Goal: Task Accomplishment & Management: Use online tool/utility

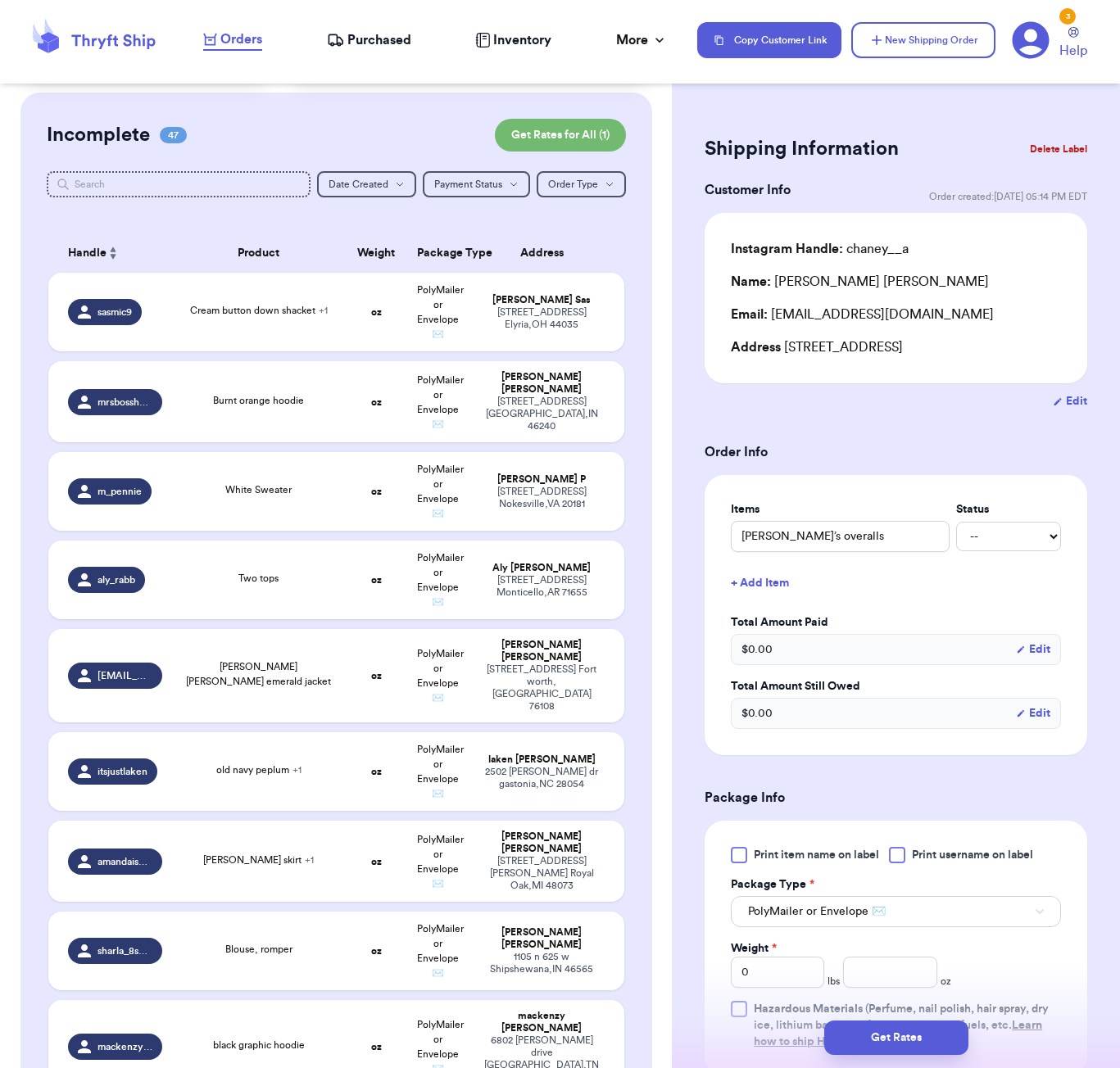
scroll to position [88, 0]
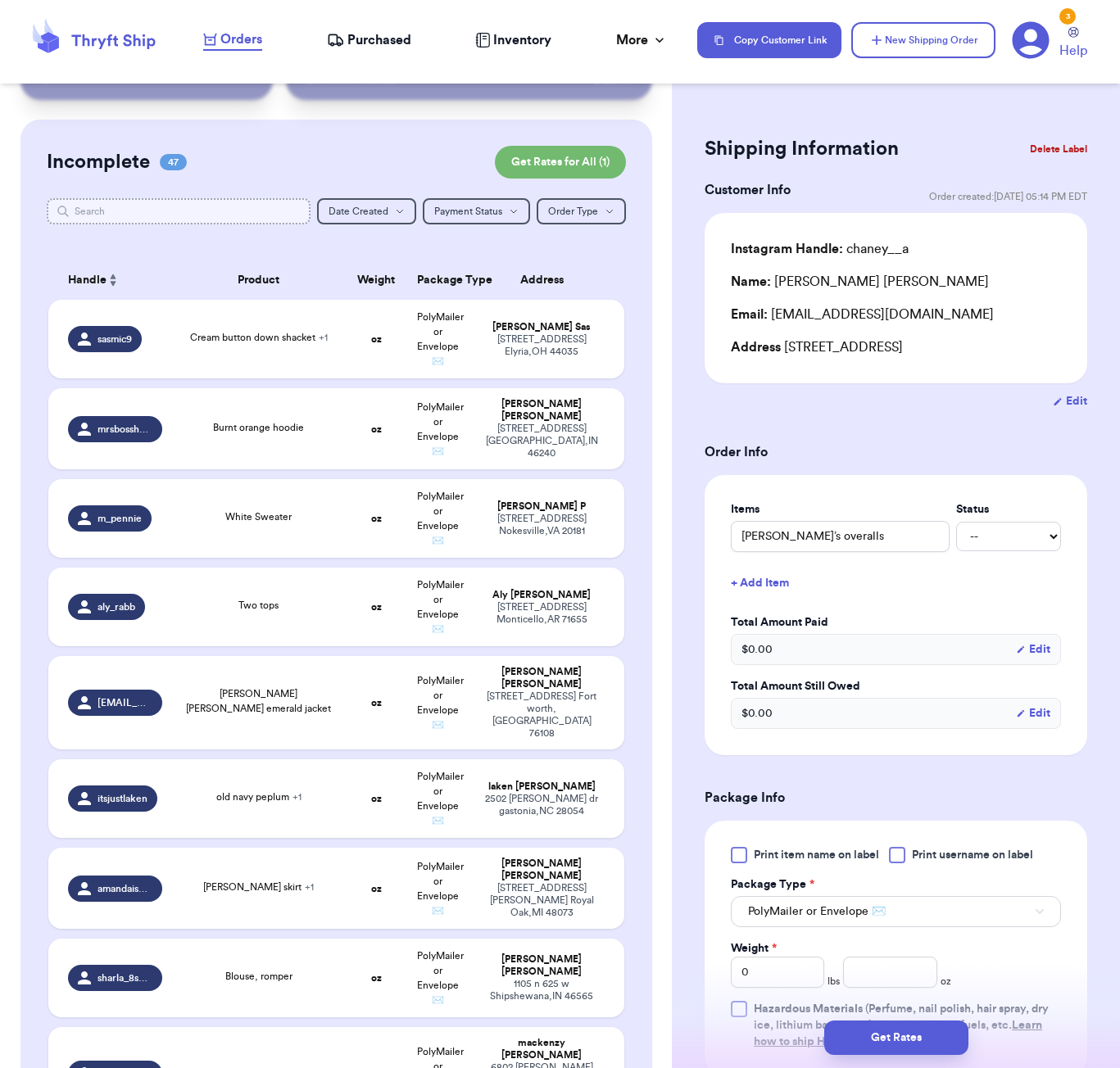
click at [245, 219] on input "text" at bounding box center [179, 211] width 264 height 26
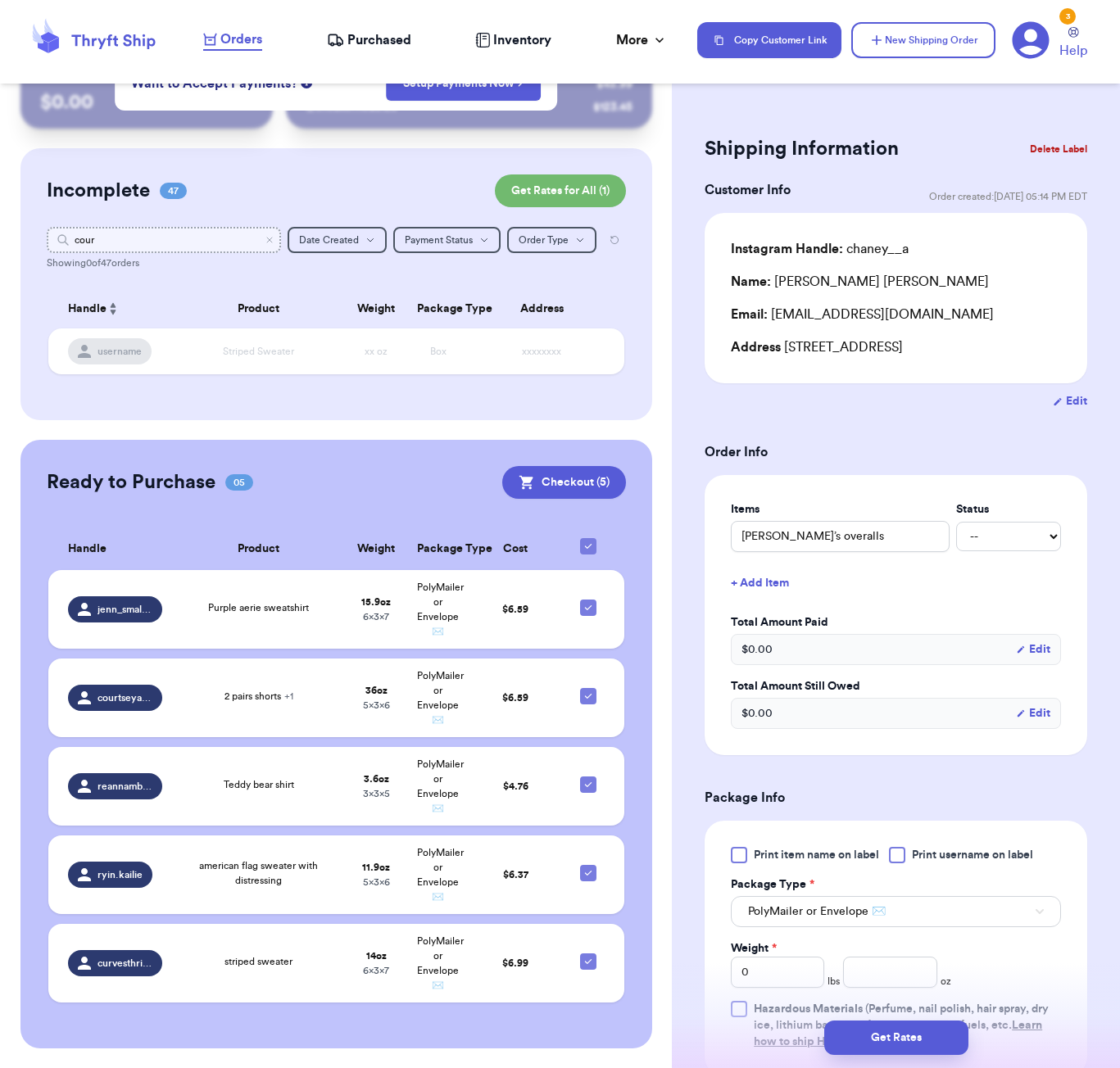
scroll to position [59, 0]
type input "courtn="
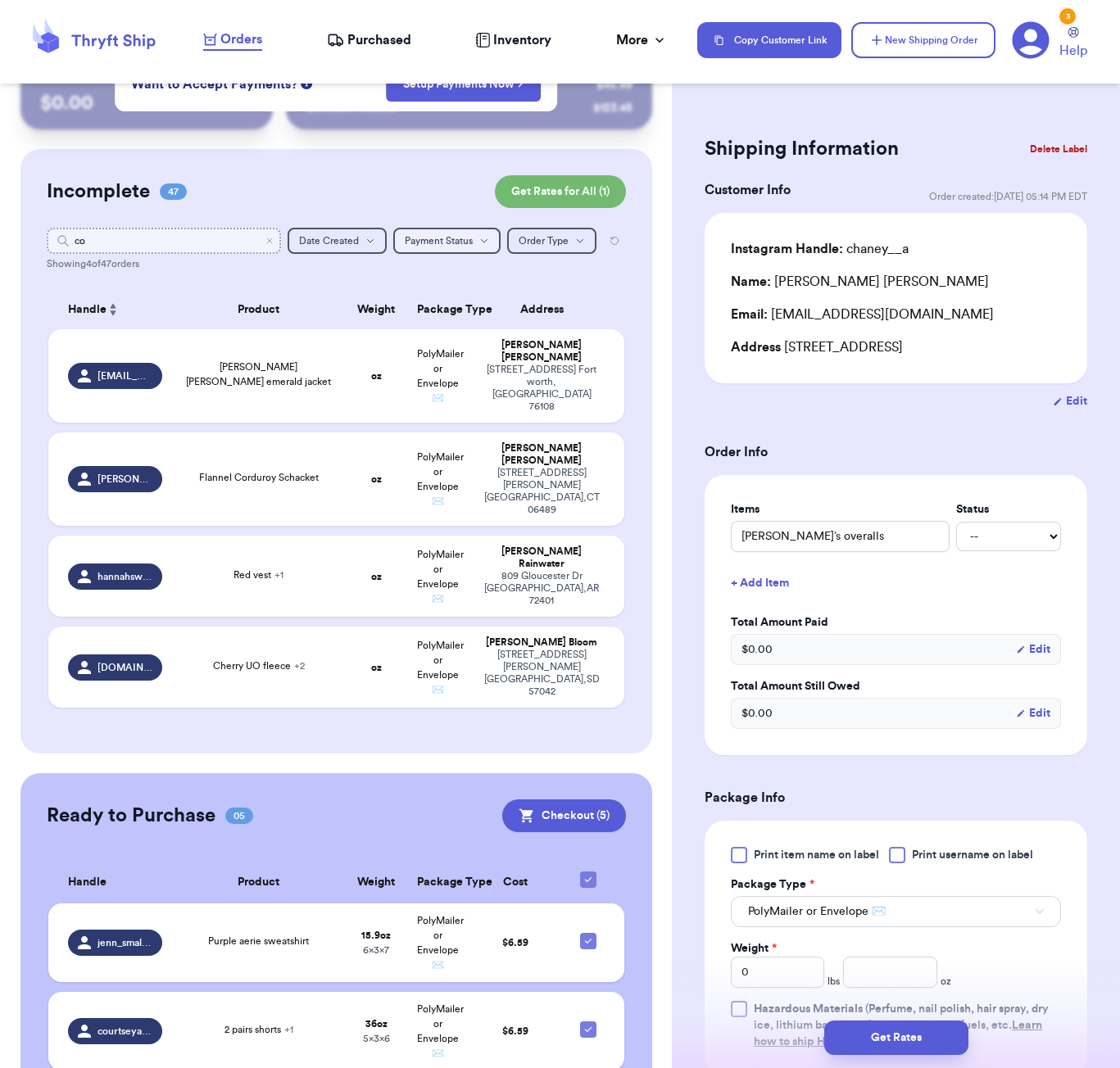
type input "c"
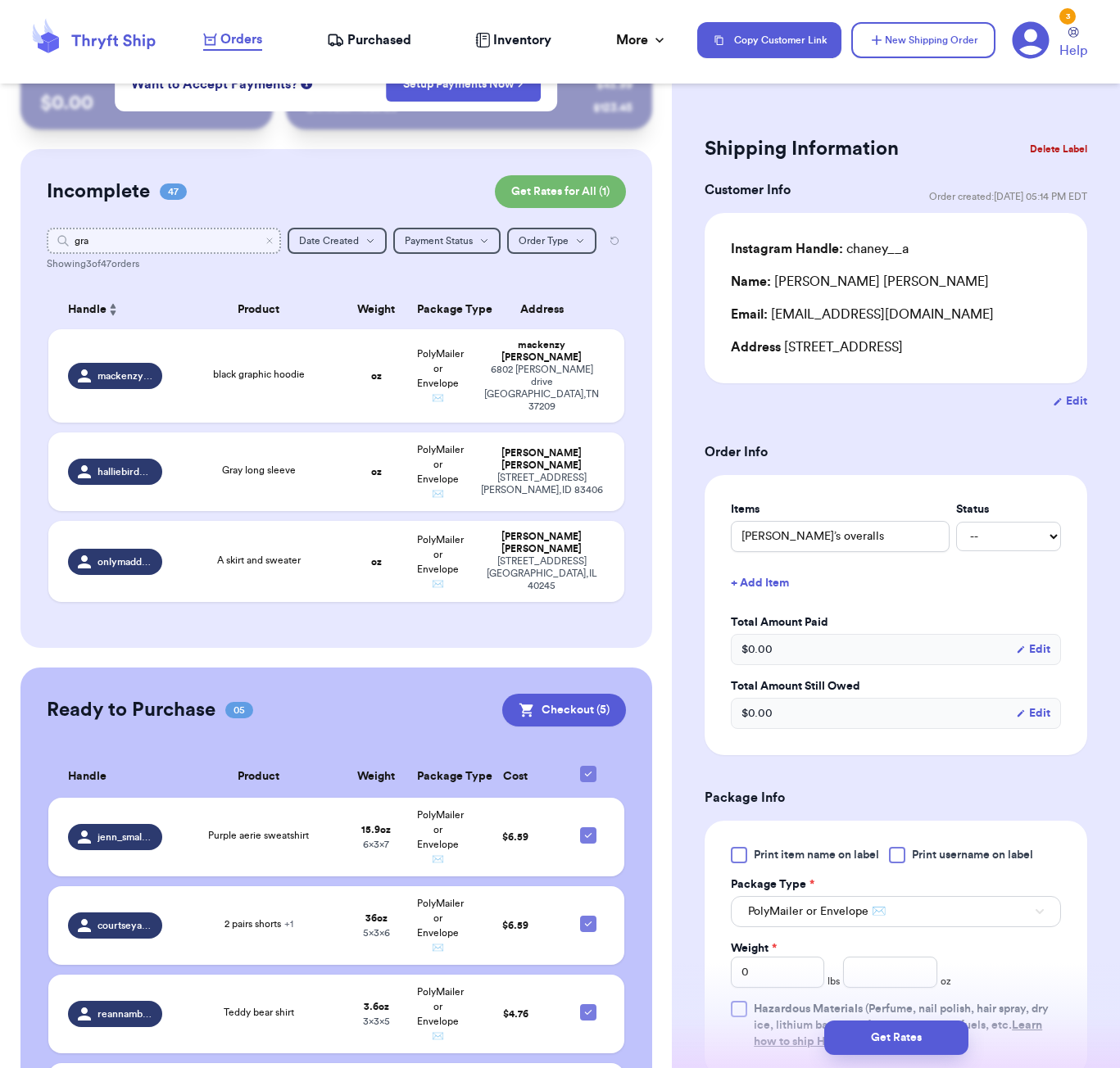
type input "gr"
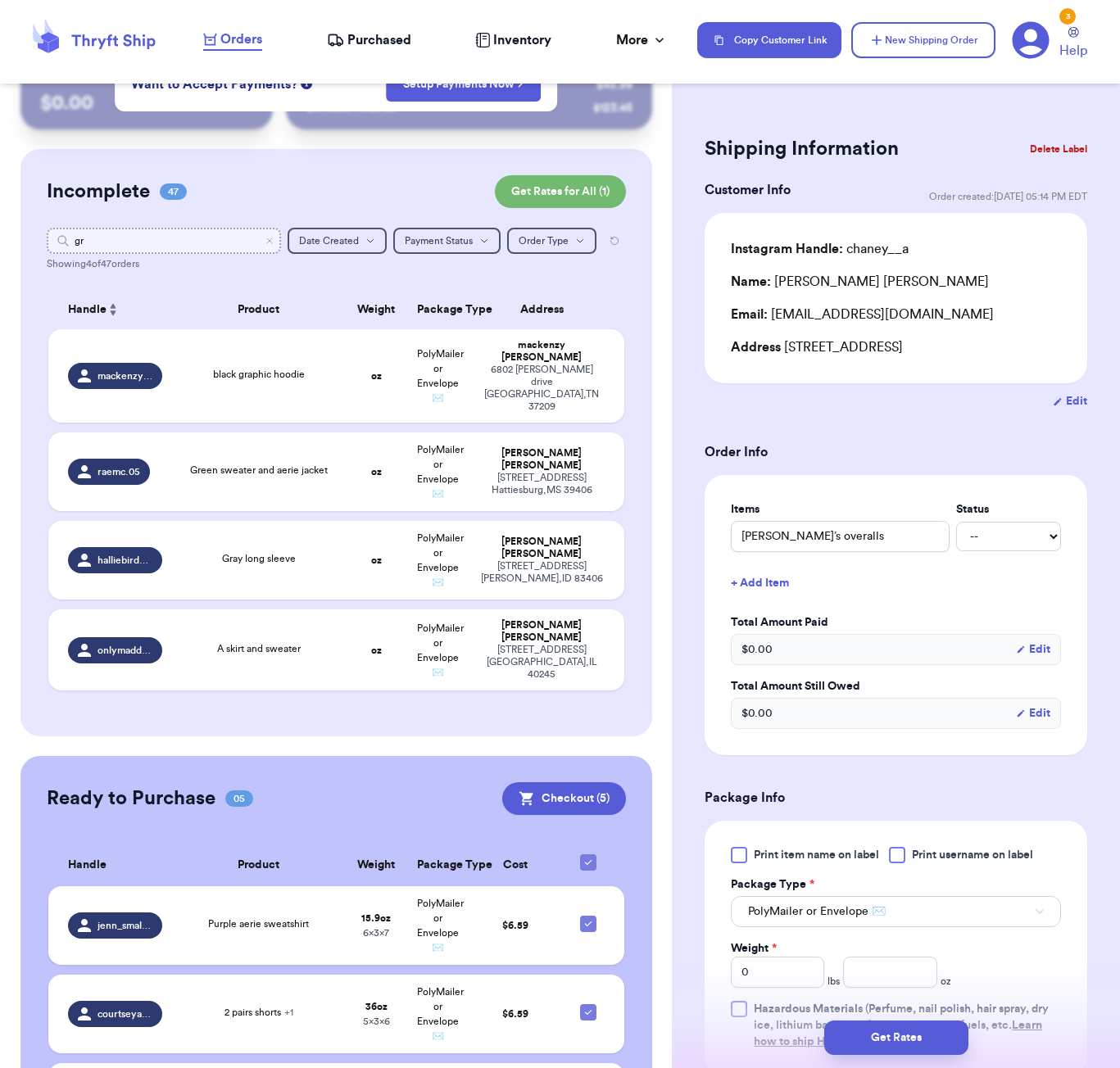
type input "g"
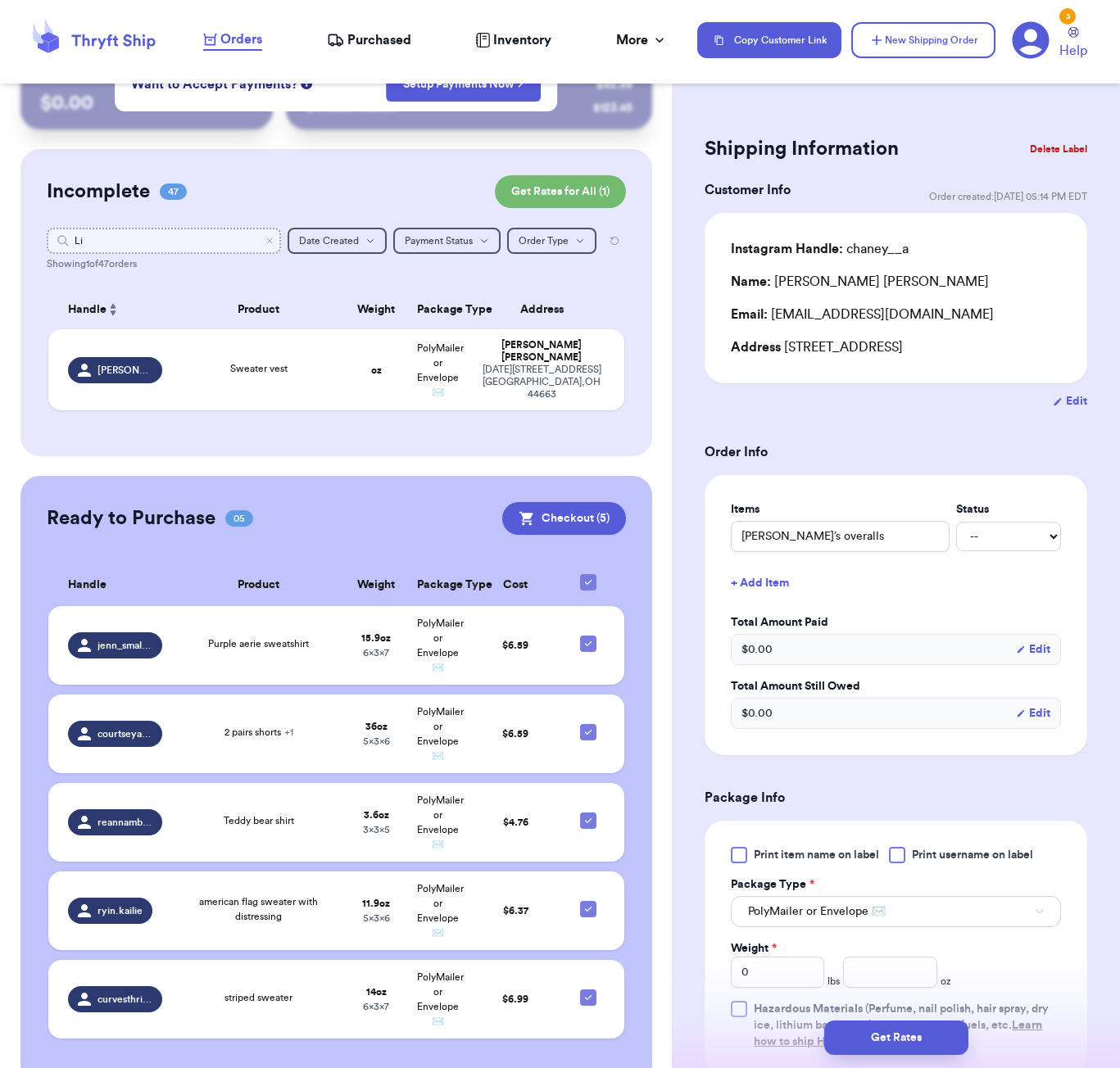
type input "L"
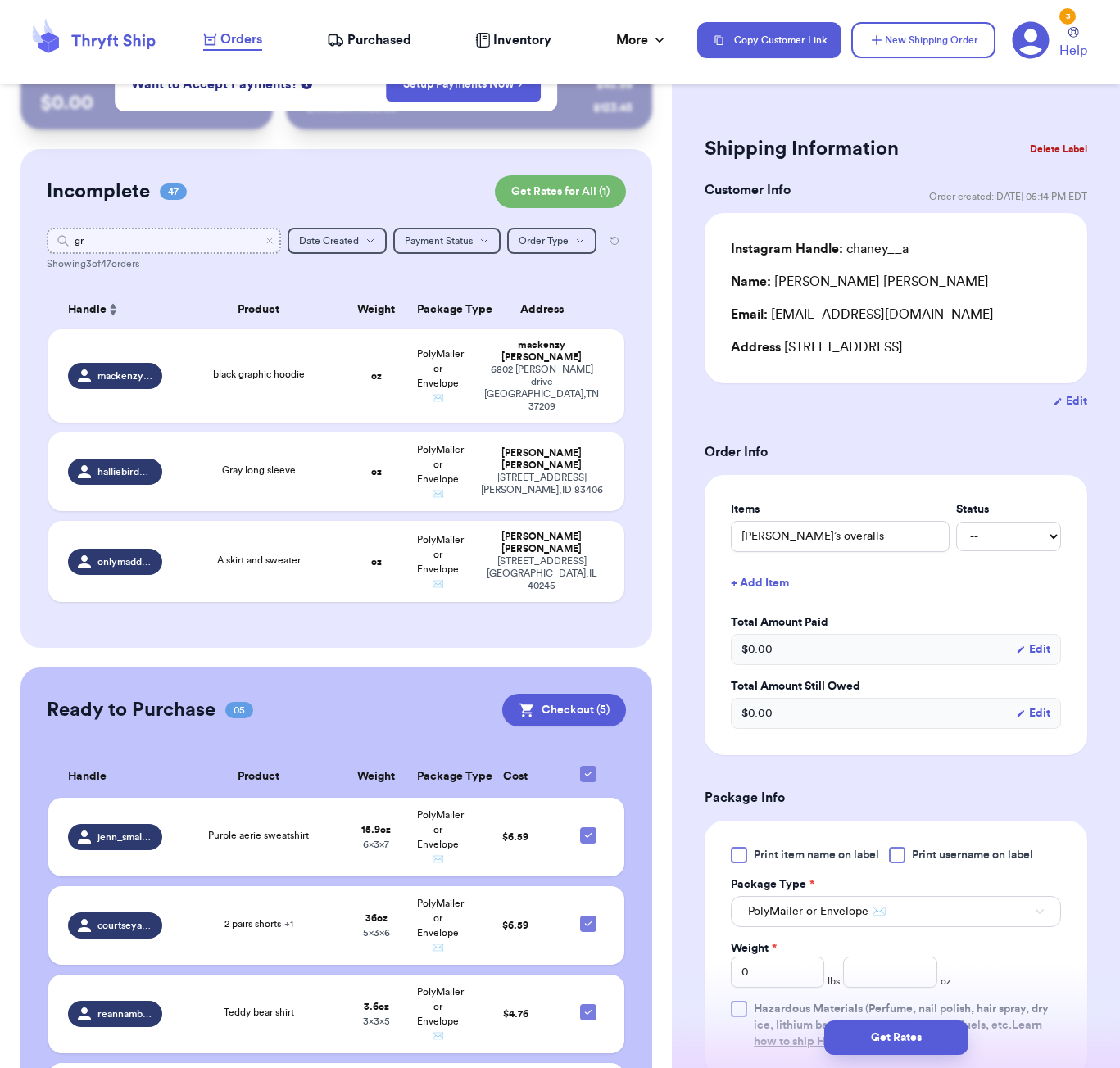
type input "g"
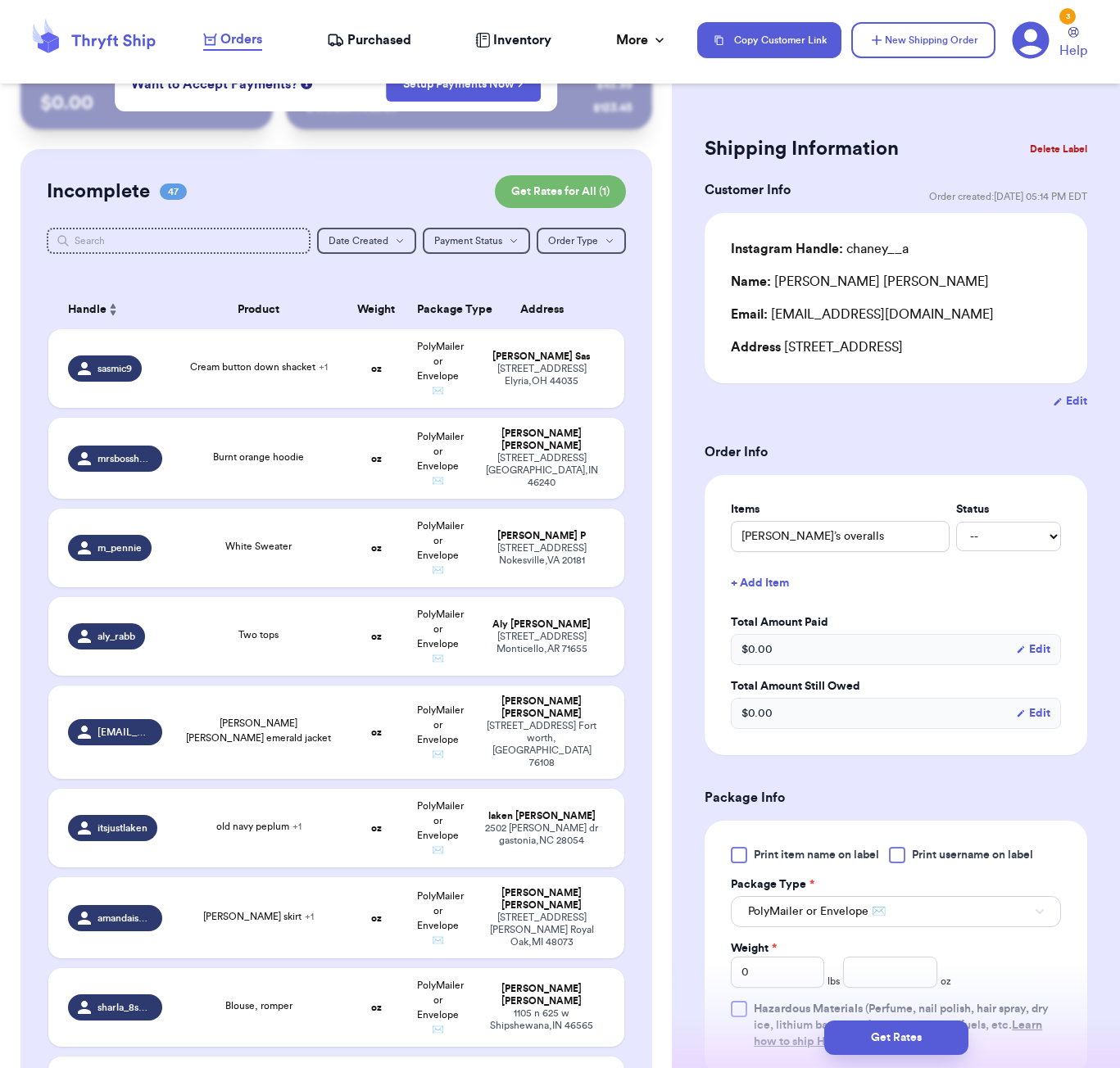
click at [721, 147] on h2 "Shipping Information" at bounding box center [801, 149] width 194 height 26
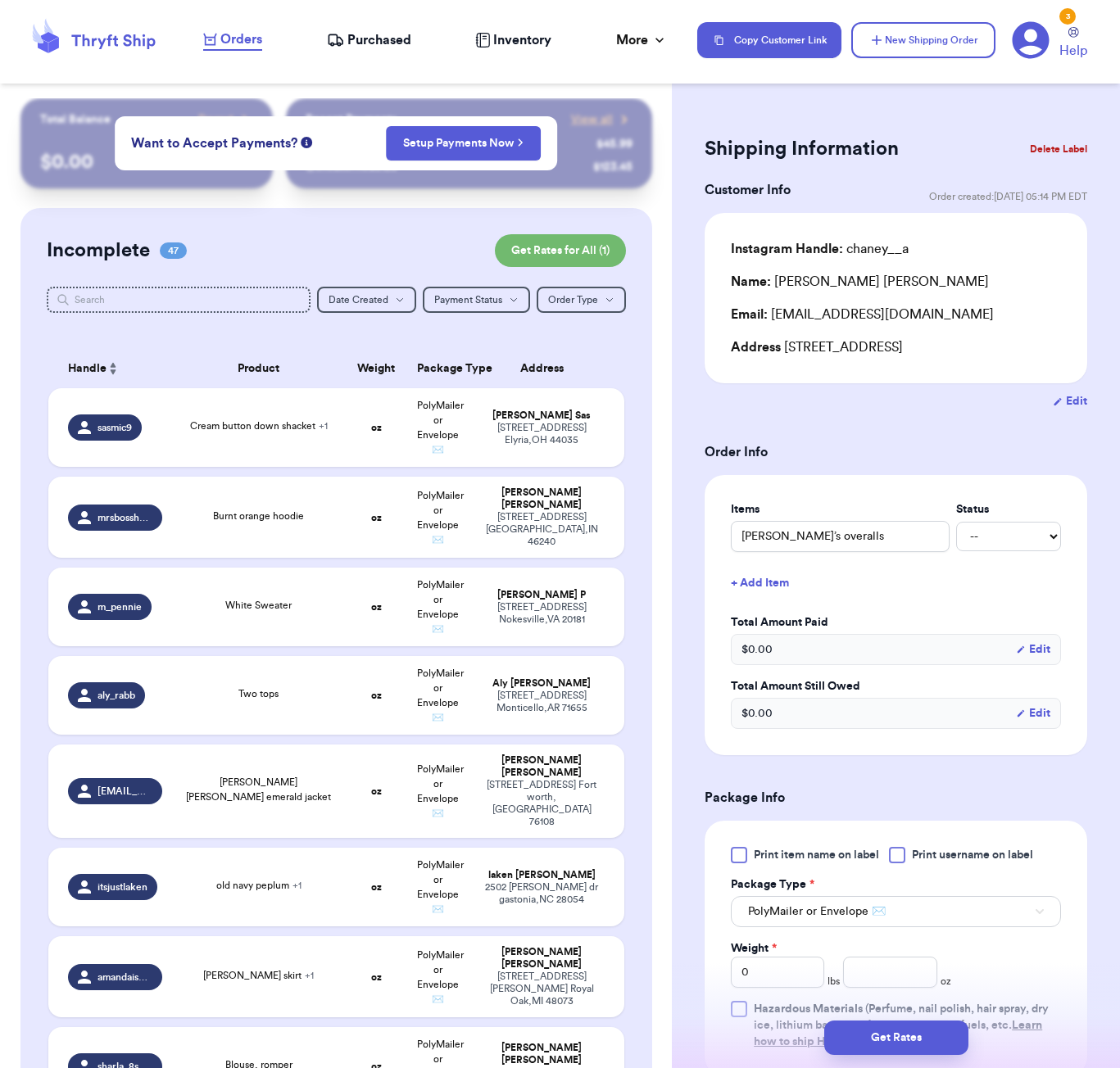
scroll to position [0, 0]
click at [924, 46] on button "New Shipping Order" at bounding box center [923, 40] width 144 height 36
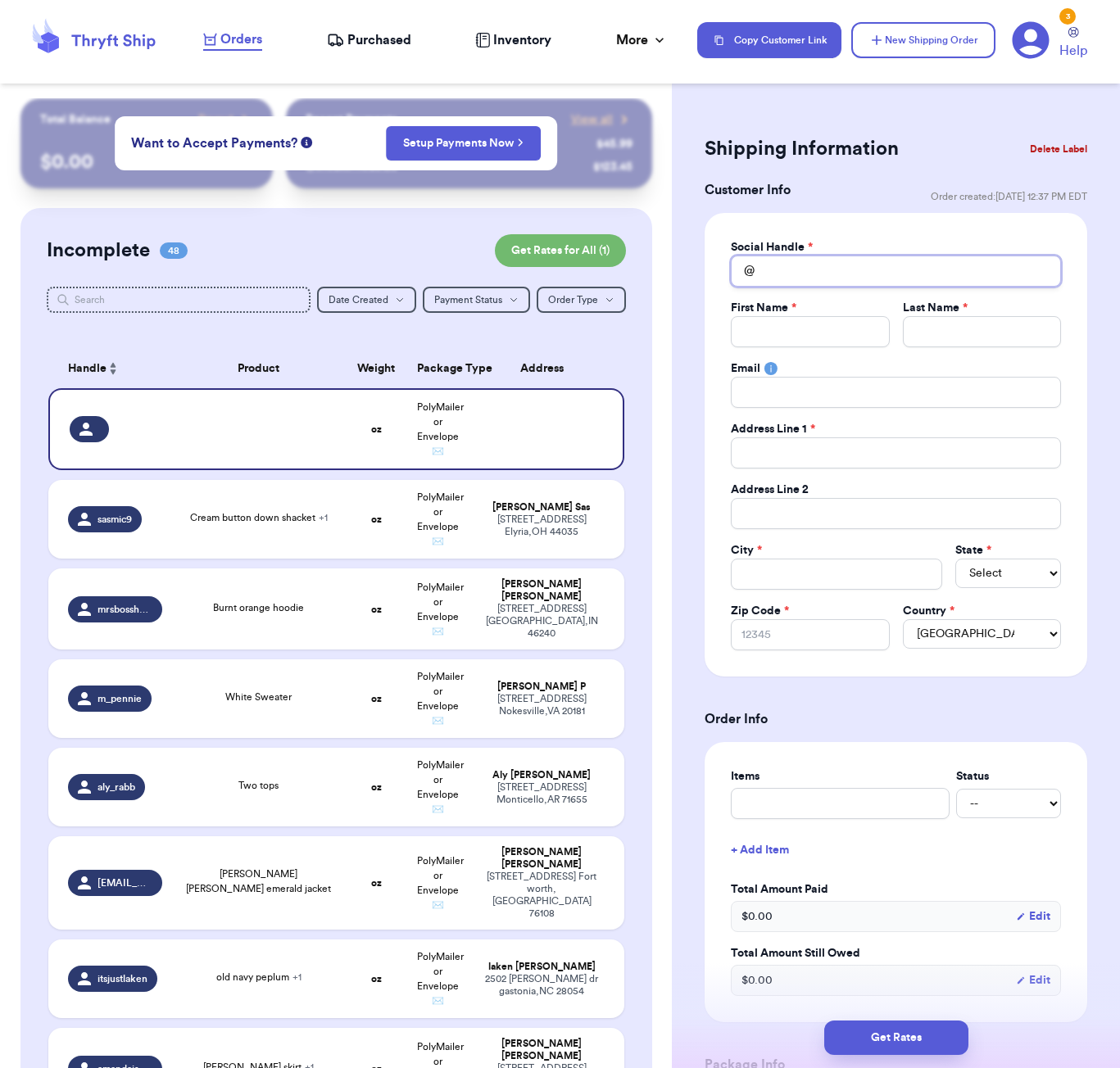
click at [807, 262] on input "Total Amount Paid" at bounding box center [895, 271] width 330 height 31
type input "g"
type input "gr"
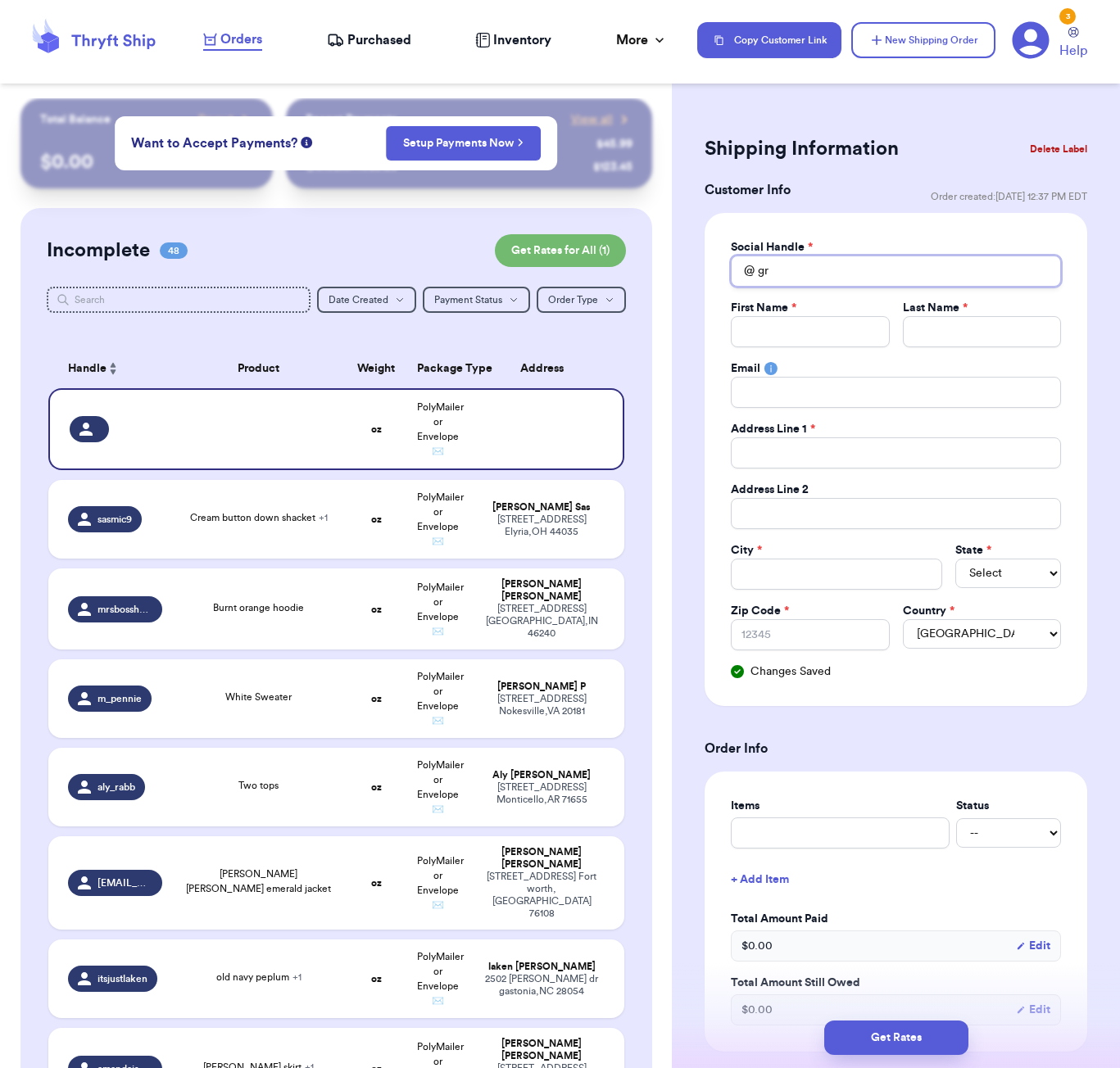
type input "gra"
type input "grac"
type input "grace"
type input "gracea"
type input "gracean"
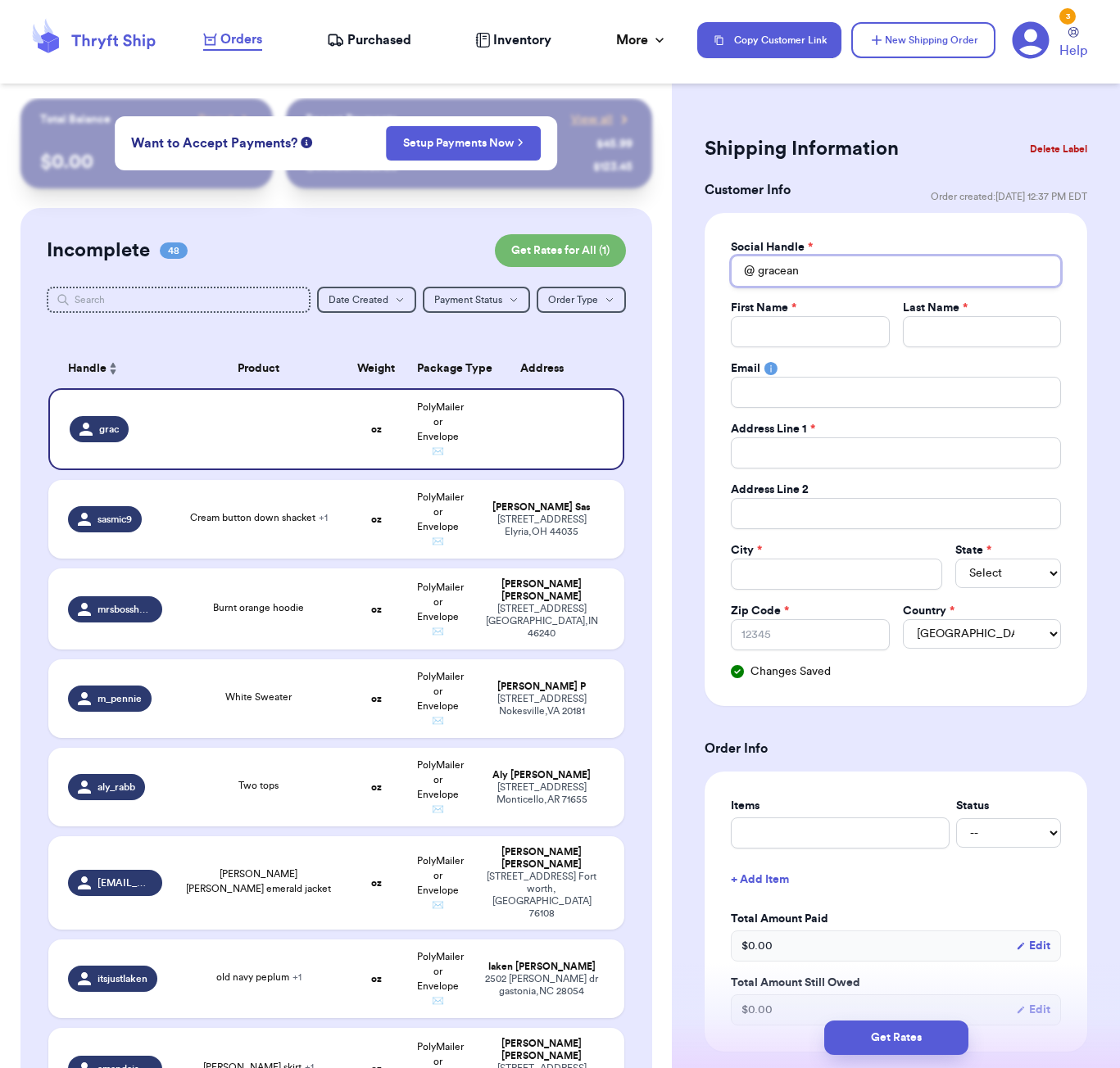
type input "graceand"
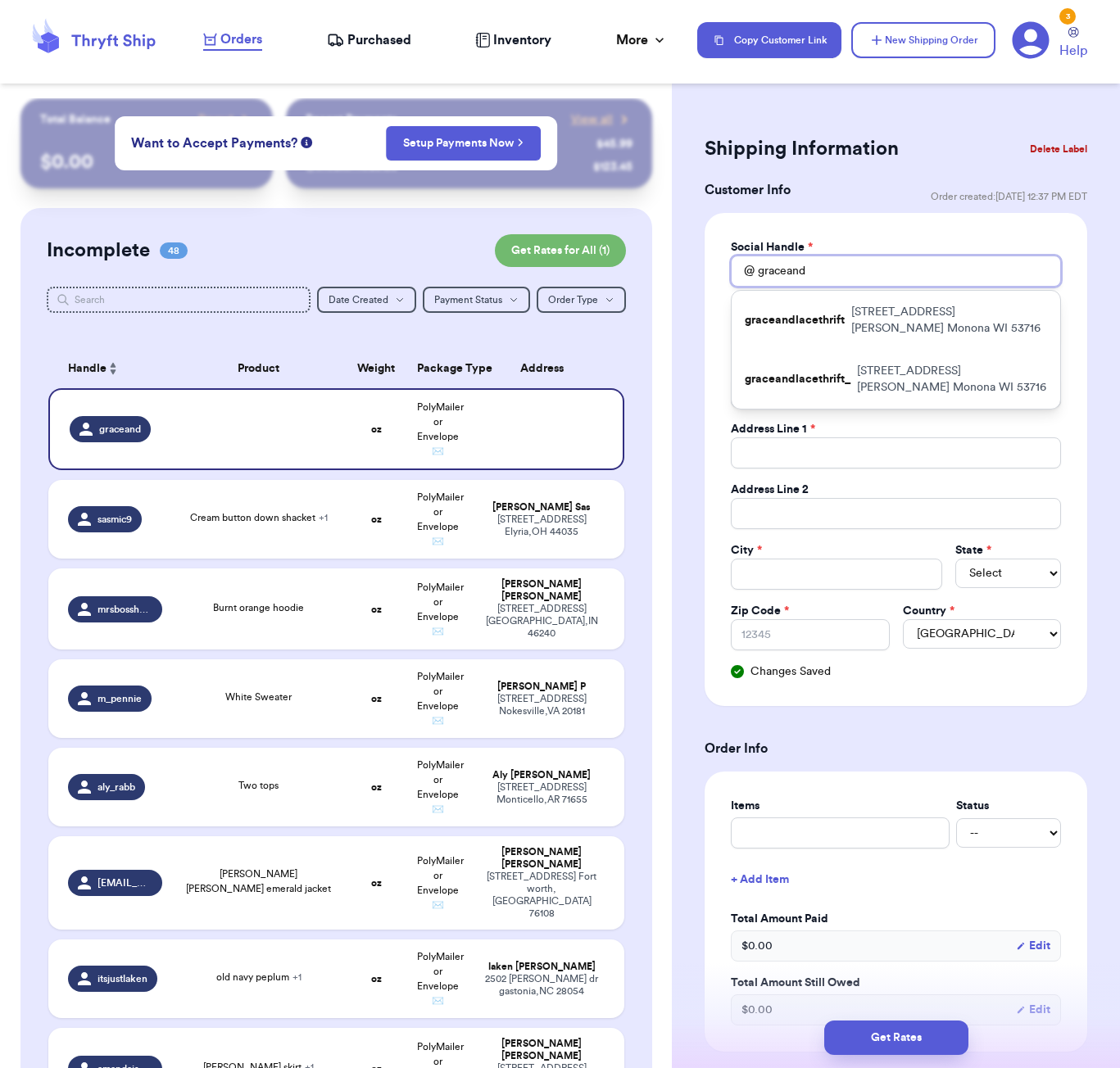
type input "Graceland"
drag, startPoint x: 807, startPoint y: 265, endPoint x: 846, endPoint y: 313, distance: 61.8
click at [846, 313] on div "graceandlacethrift [STREET_ADDRESS][PERSON_NAME]" at bounding box center [895, 319] width 329 height 59
type input "graceandlacethrift"
type input "[PERSON_NAME]"
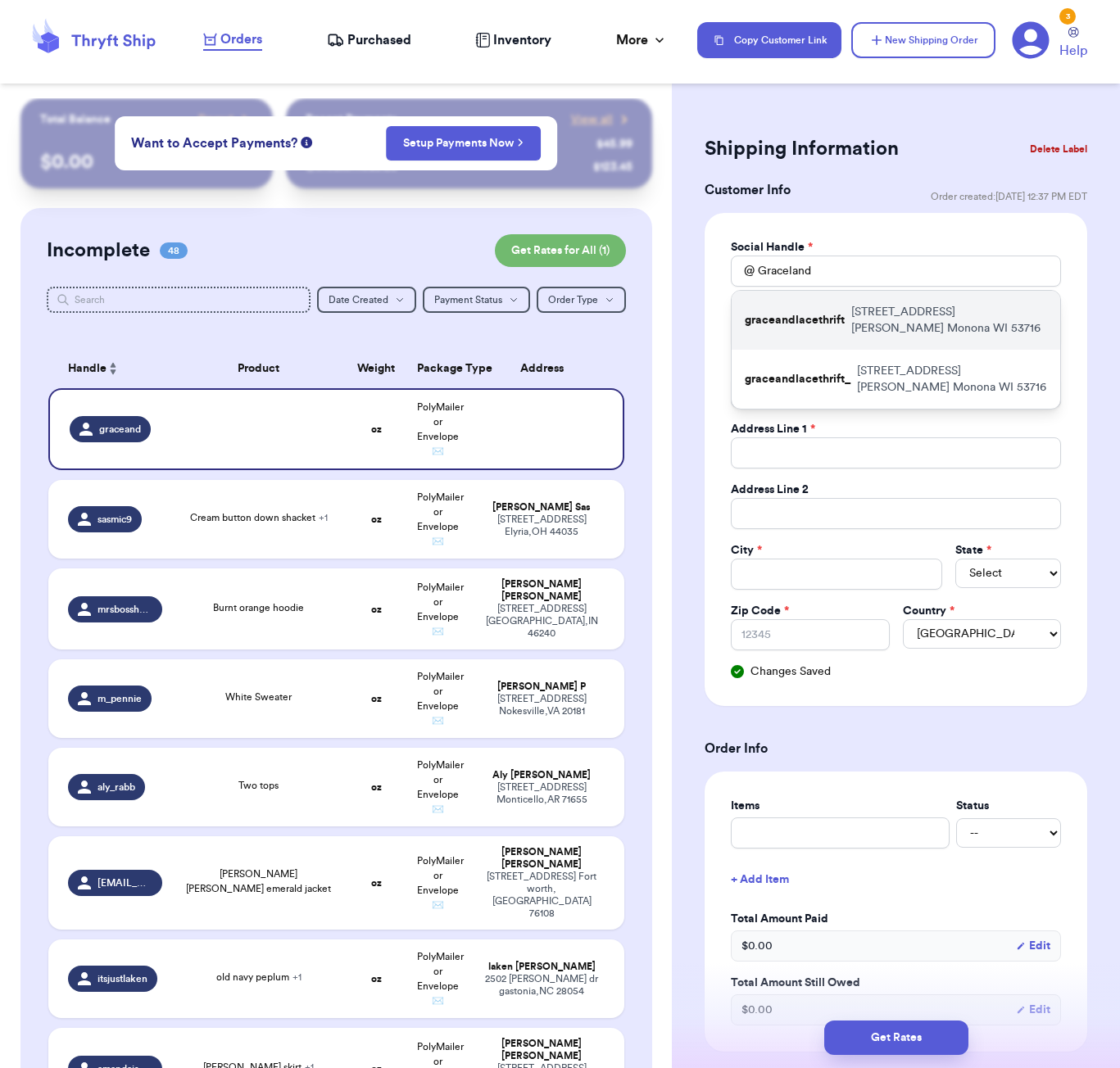
type input "[PERSON_NAME]"
type input "[EMAIL_ADDRESS][DOMAIN_NAME]"
type input "[STREET_ADDRESS][PERSON_NAME]"
type input "Monona"
select select "WI"
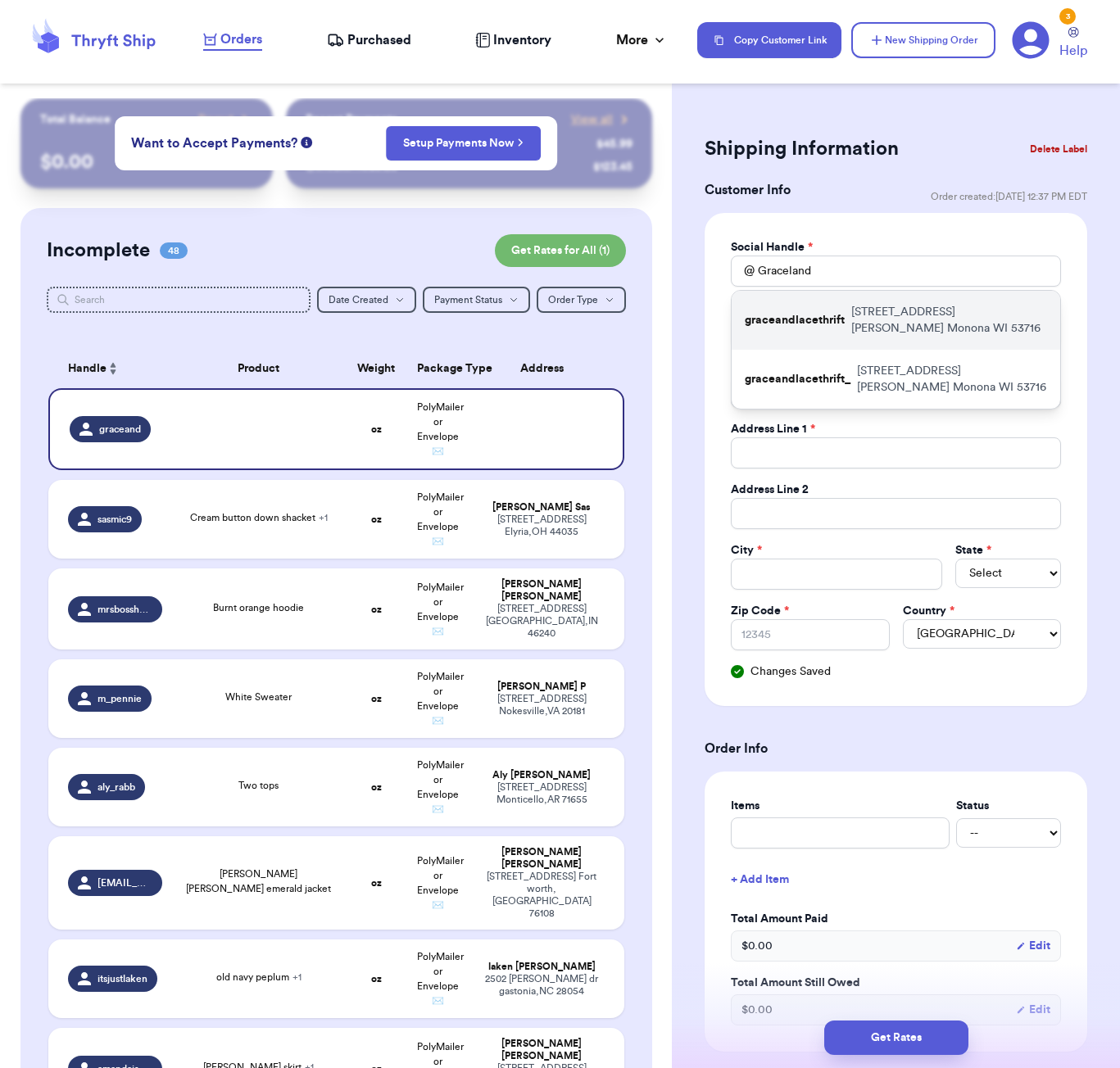
type input "53716"
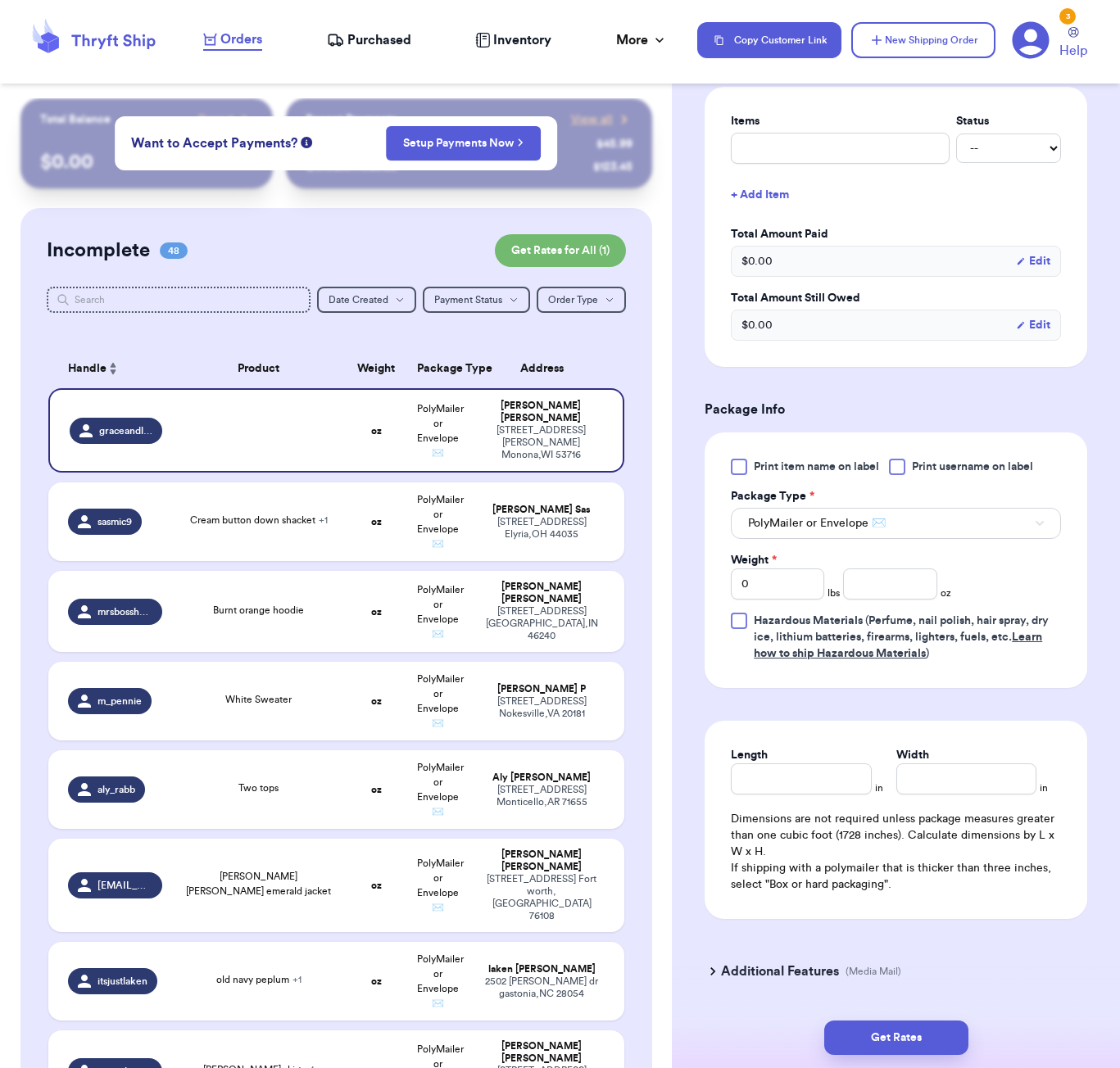
scroll to position [694, 0]
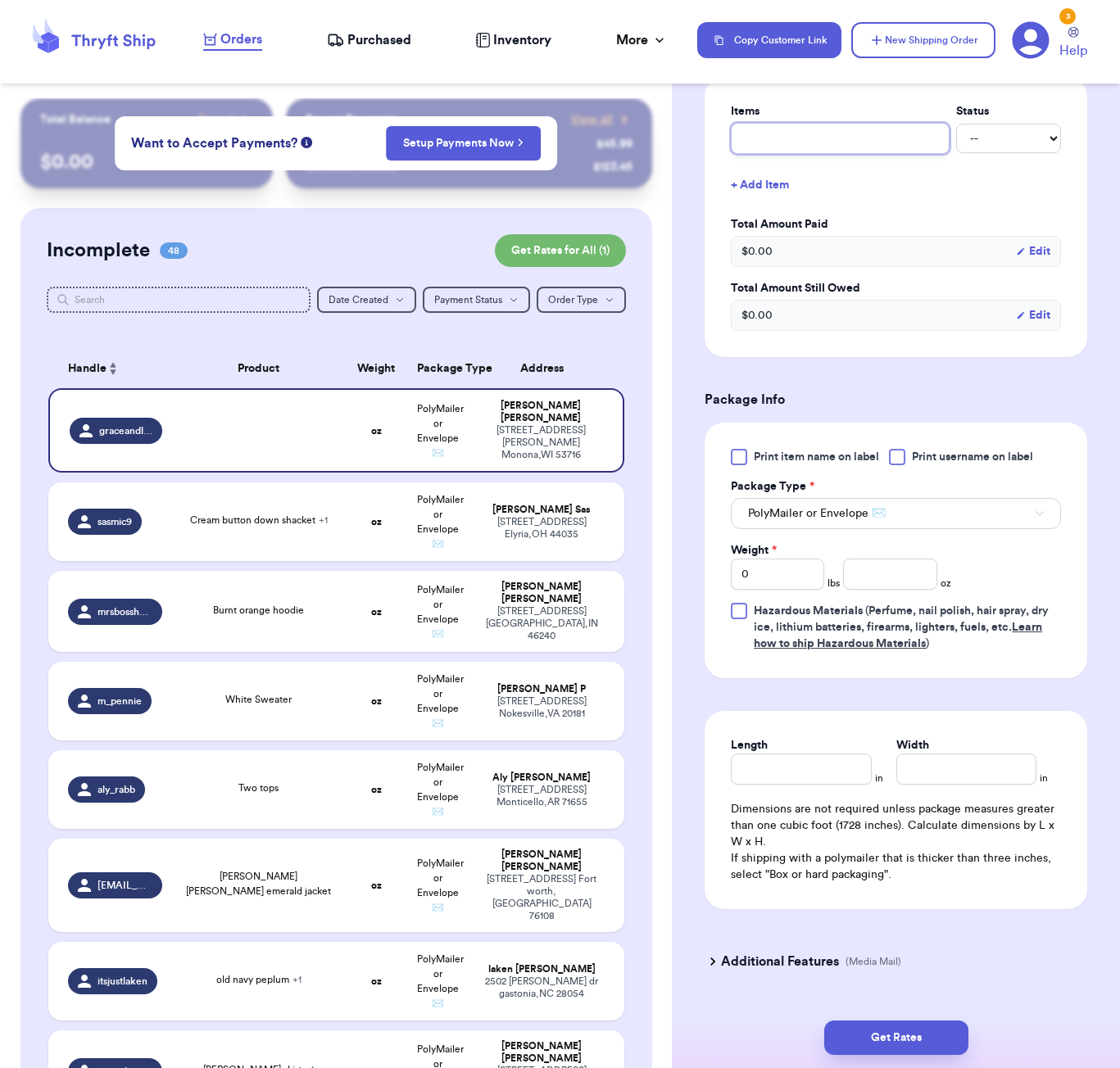
type input "g"
type input "gr"
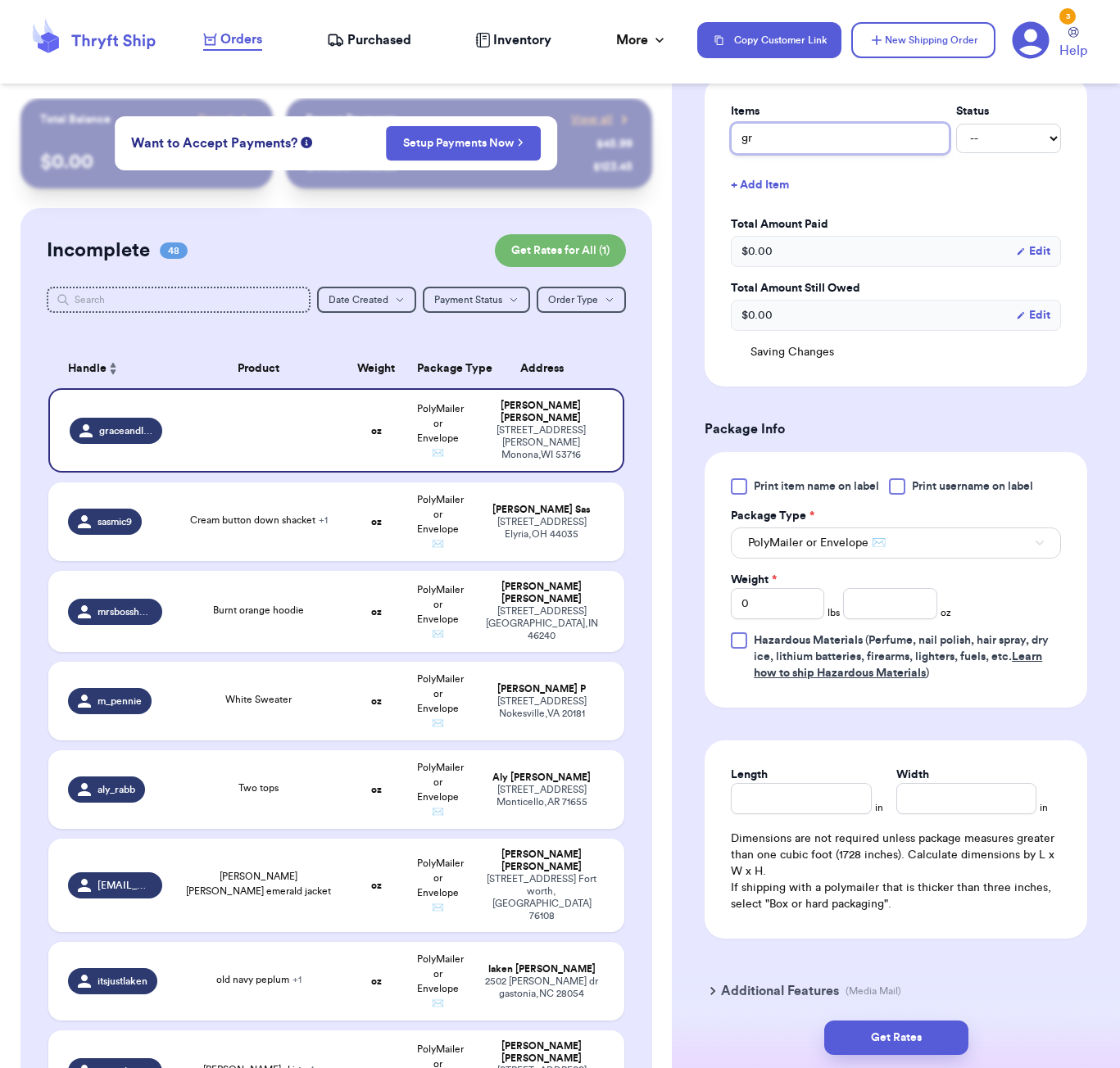
type input "gre"
type input "gree"
type input "green"
type input "green a"
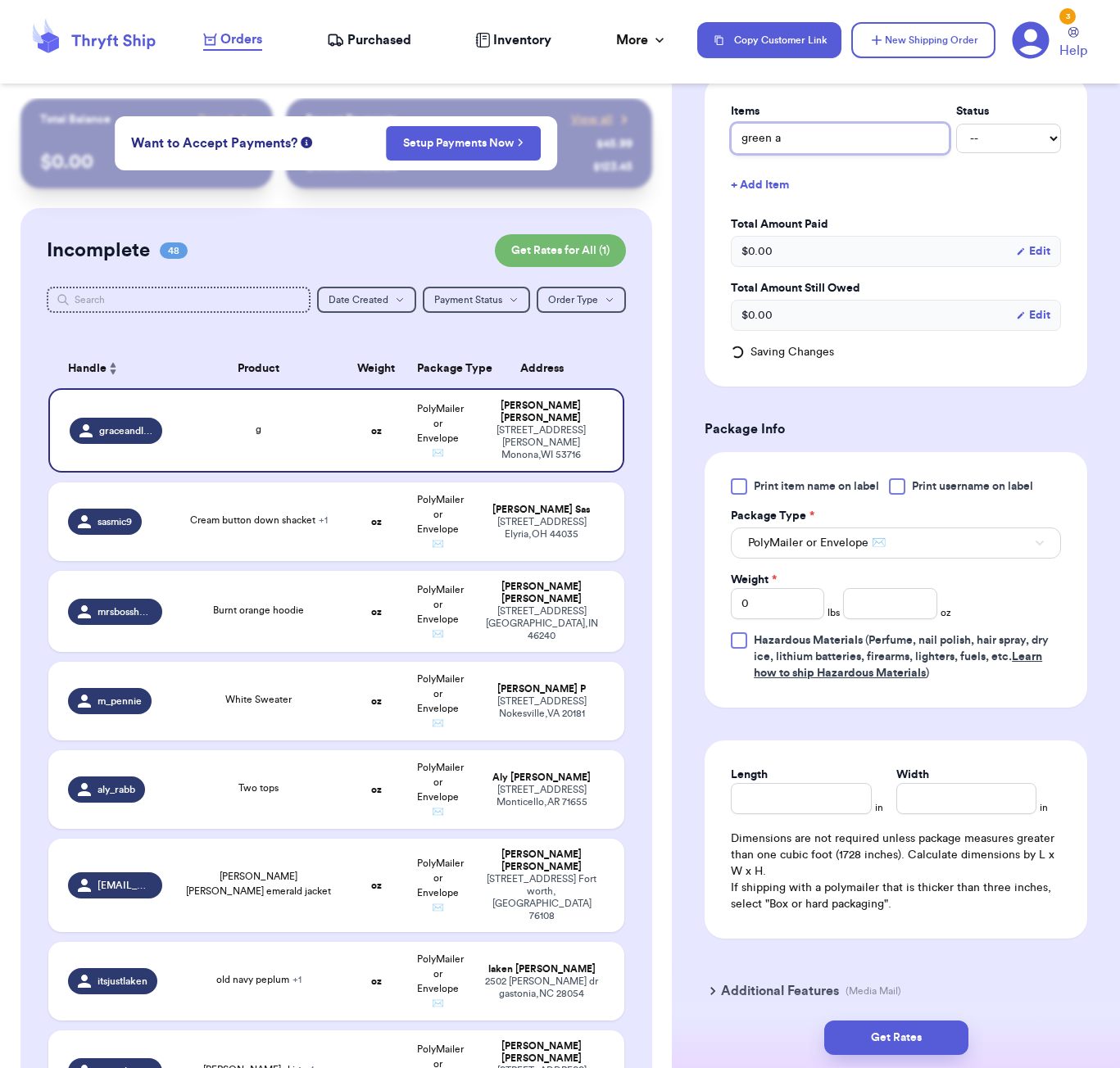
type input "[PERSON_NAME]"
type input "green aer"
type input "green aeri"
type input "green aerie"
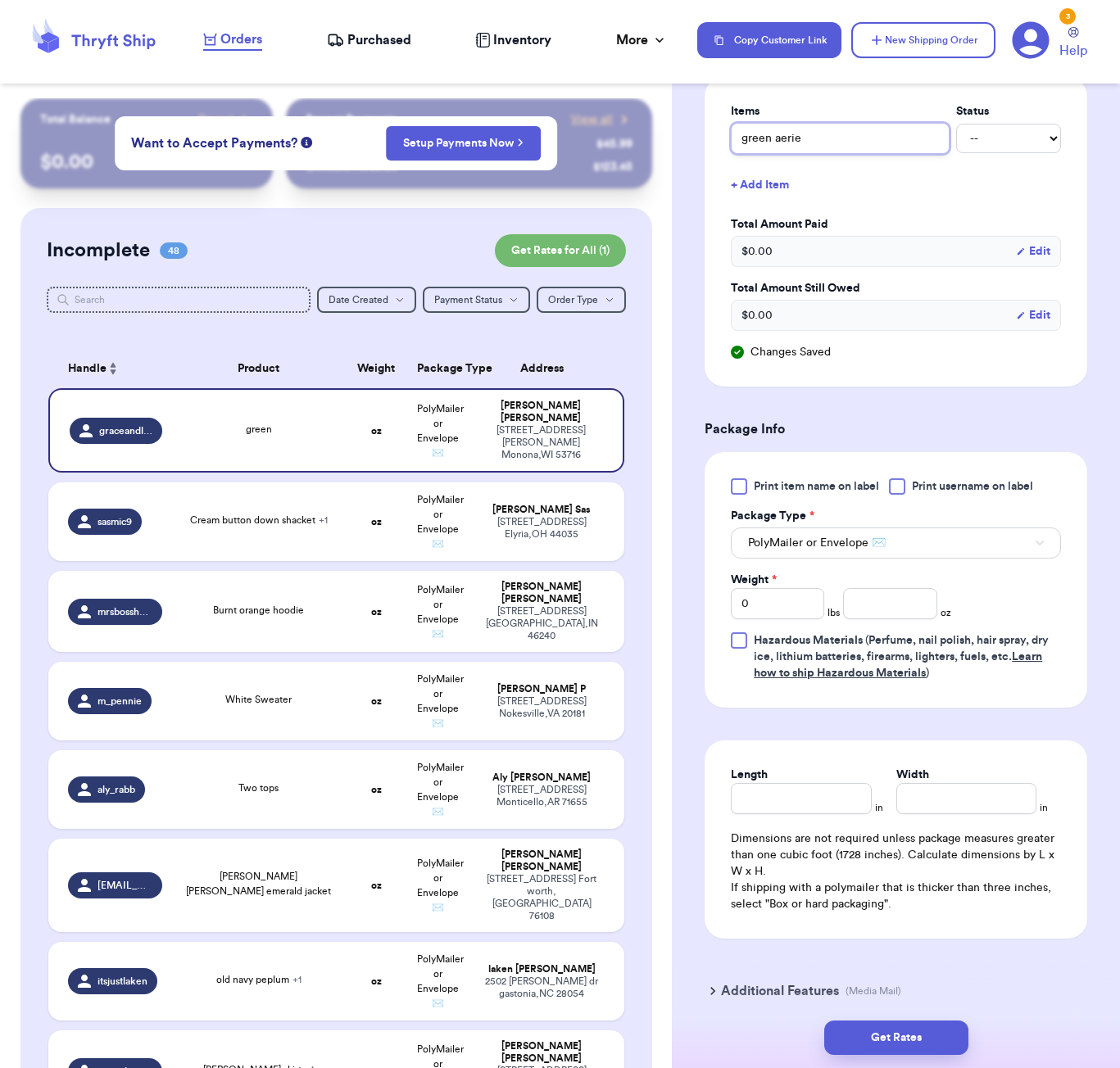
type input "green aerie h"
type input "green aerie ho"
type input "green aerie hoo"
type input "green aerie hood"
type input "green aerie hoodi"
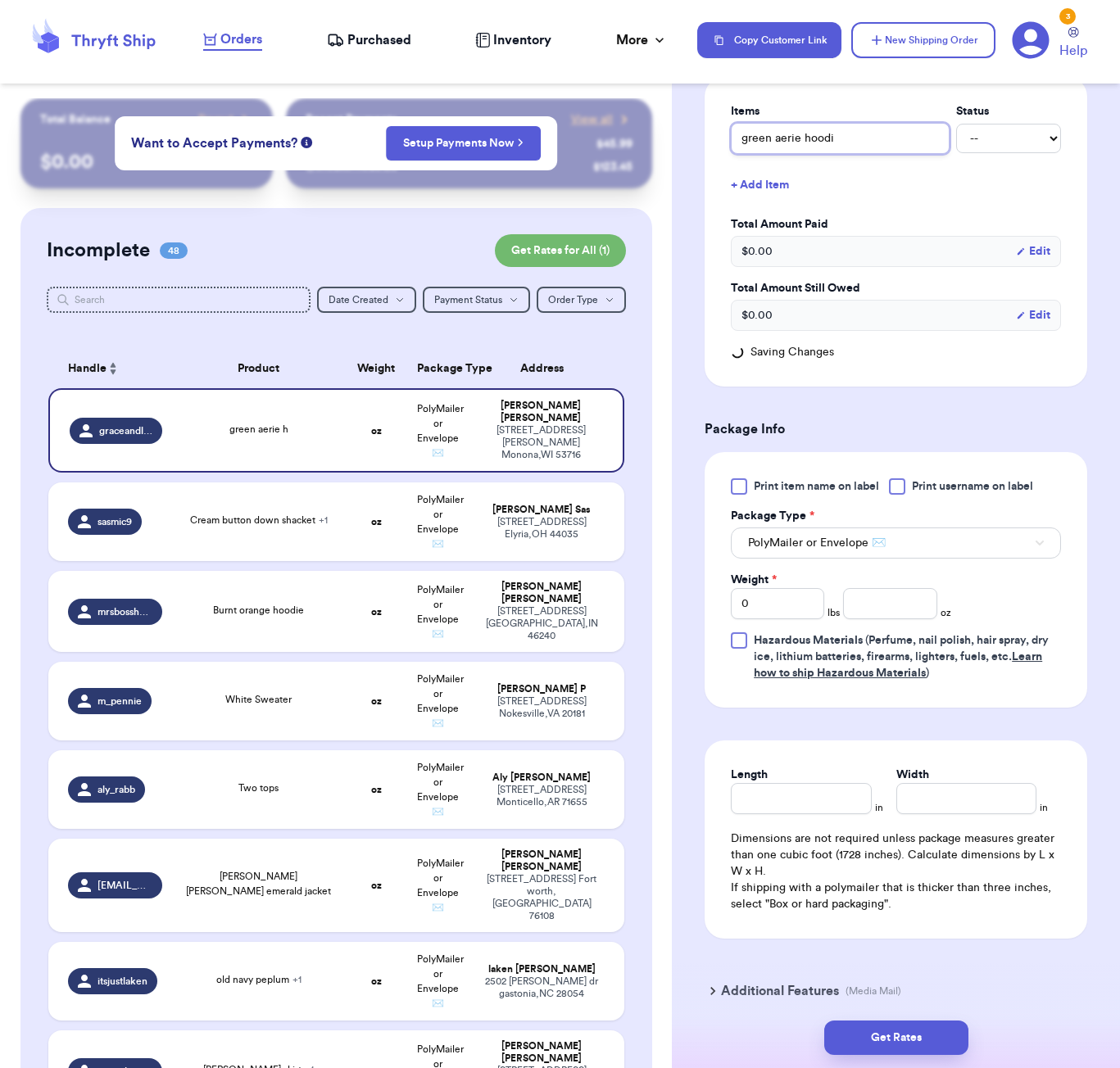
type input "green aerie hoodie"
click at [864, 610] on input "number" at bounding box center [889, 603] width 93 height 31
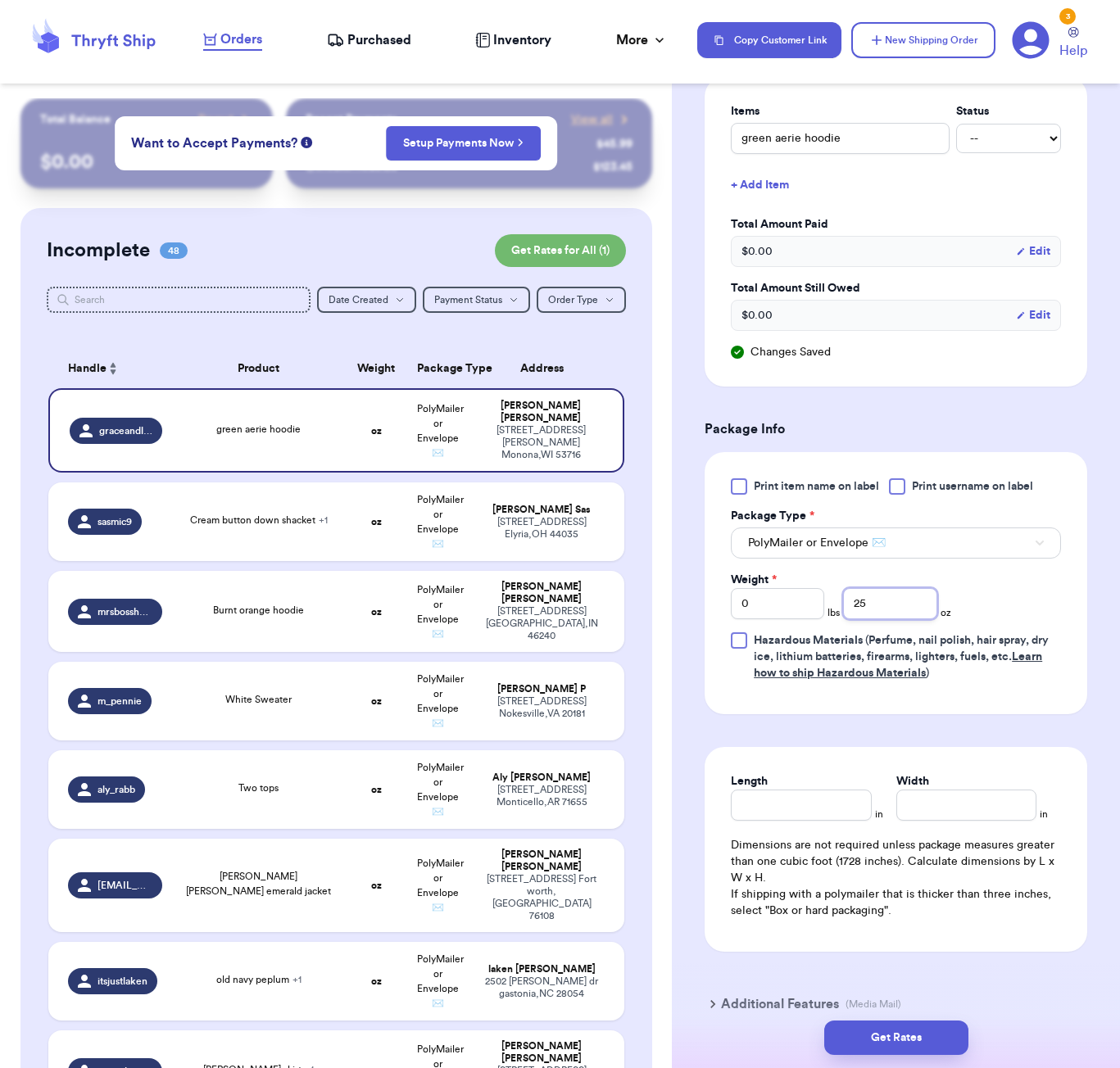
type input "25"
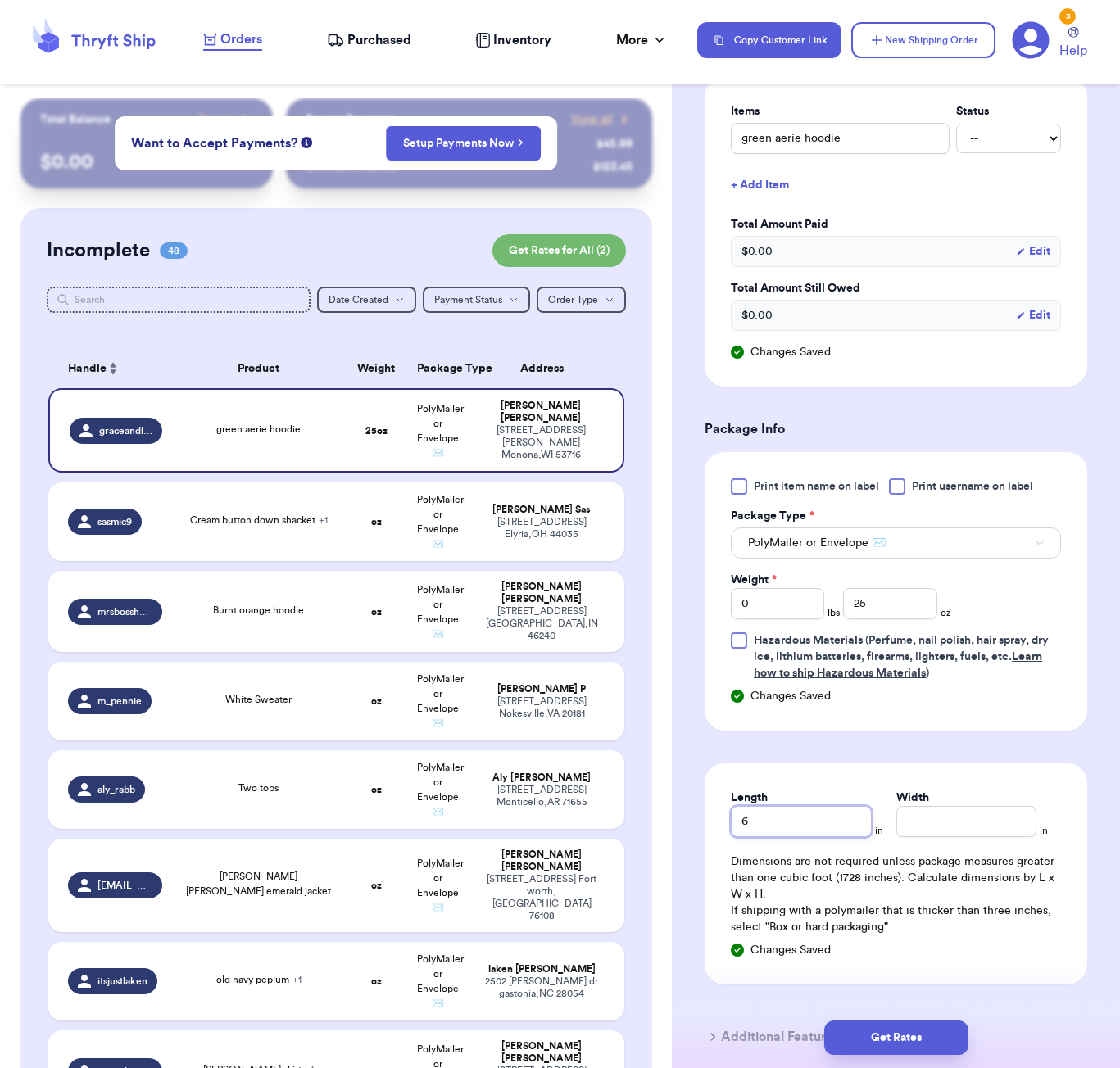
type input "6"
type input "7"
click at [928, 1033] on button "Get Rates" at bounding box center [895, 1037] width 144 height 35
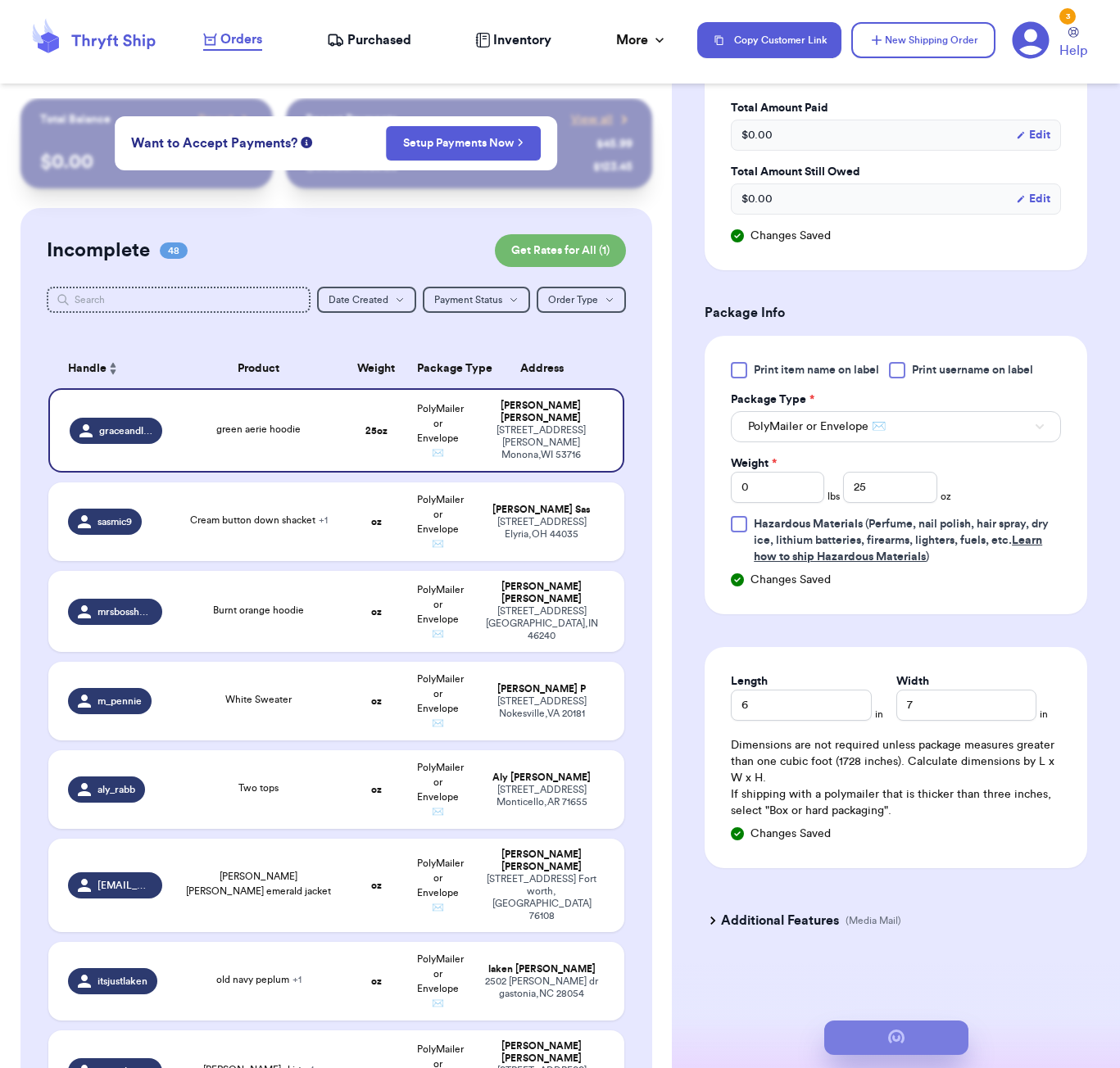
scroll to position [518, 0]
type input "1"
type input "9"
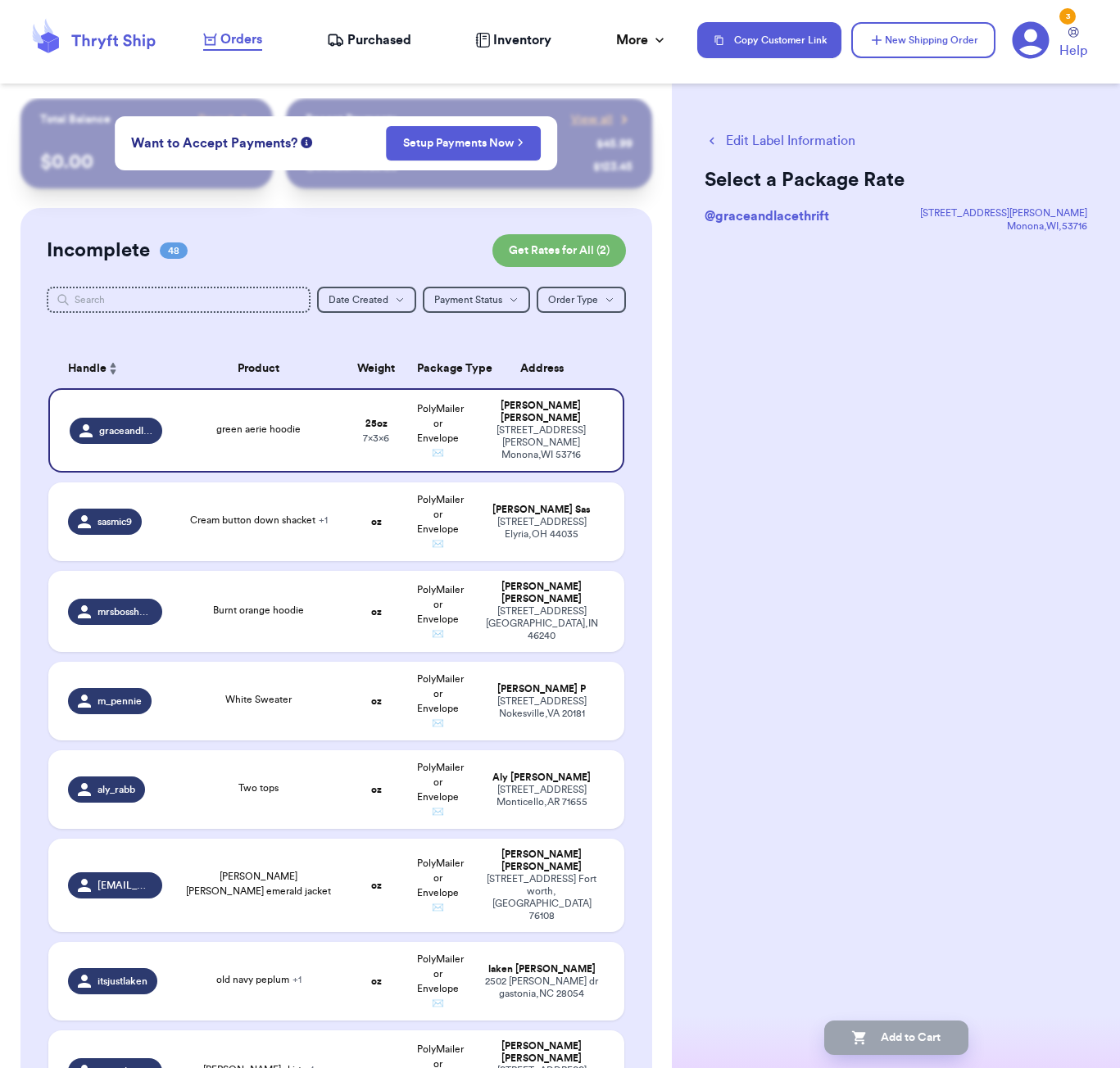
scroll to position [0, 0]
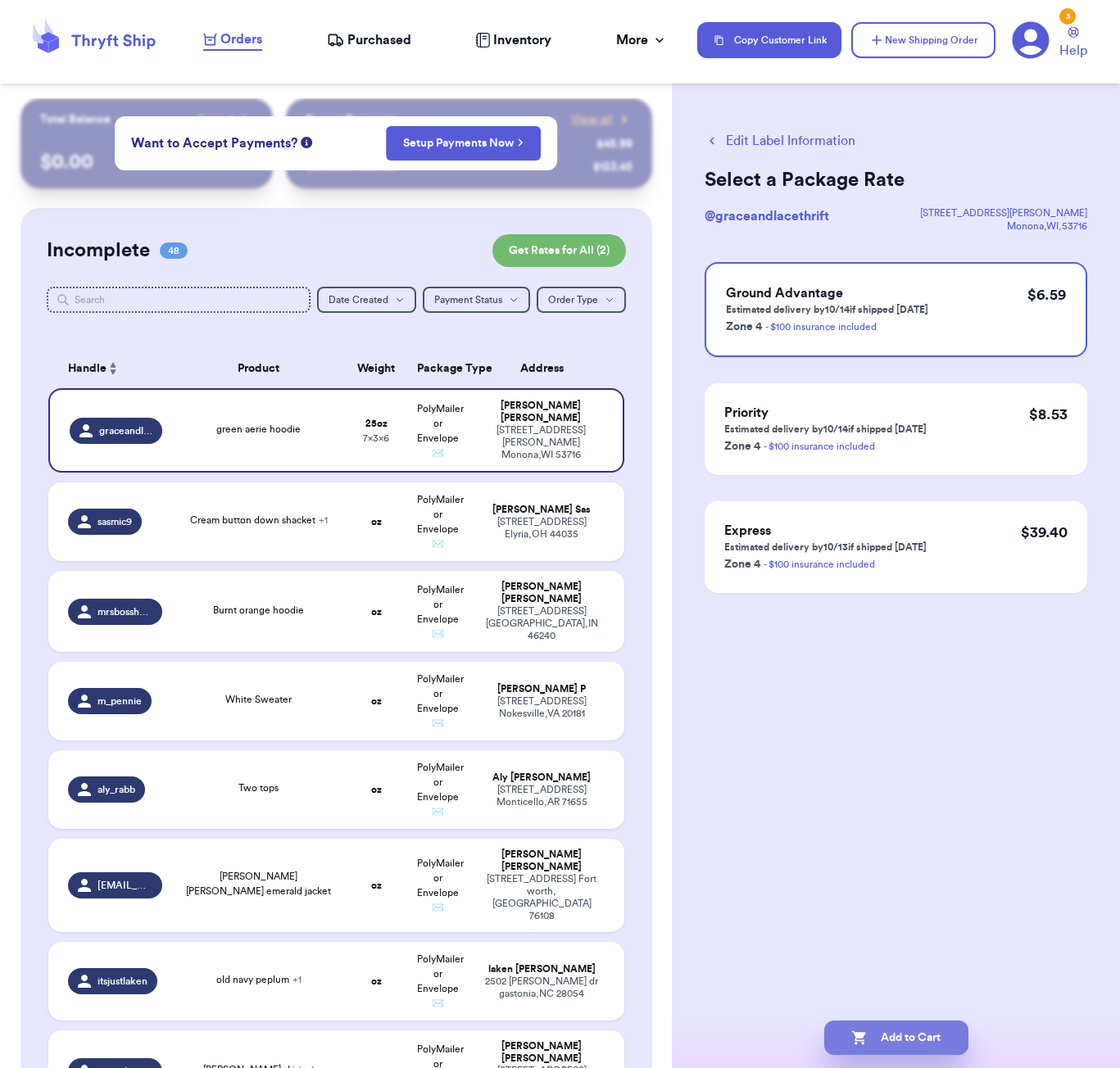
click at [922, 1043] on button "Add to Cart" at bounding box center [895, 1037] width 144 height 35
checkbox input "true"
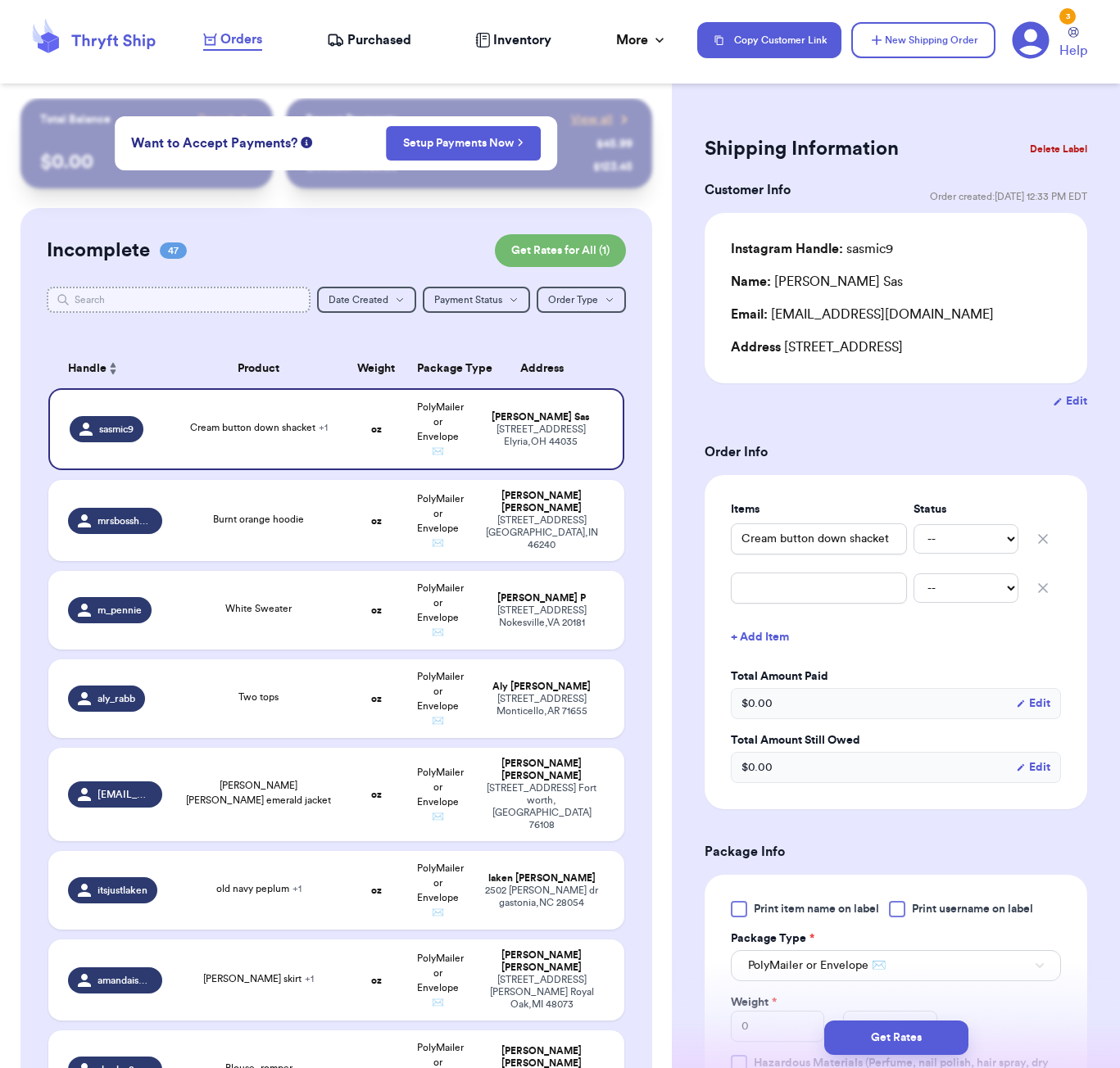
click at [226, 300] on input "text" at bounding box center [179, 300] width 264 height 26
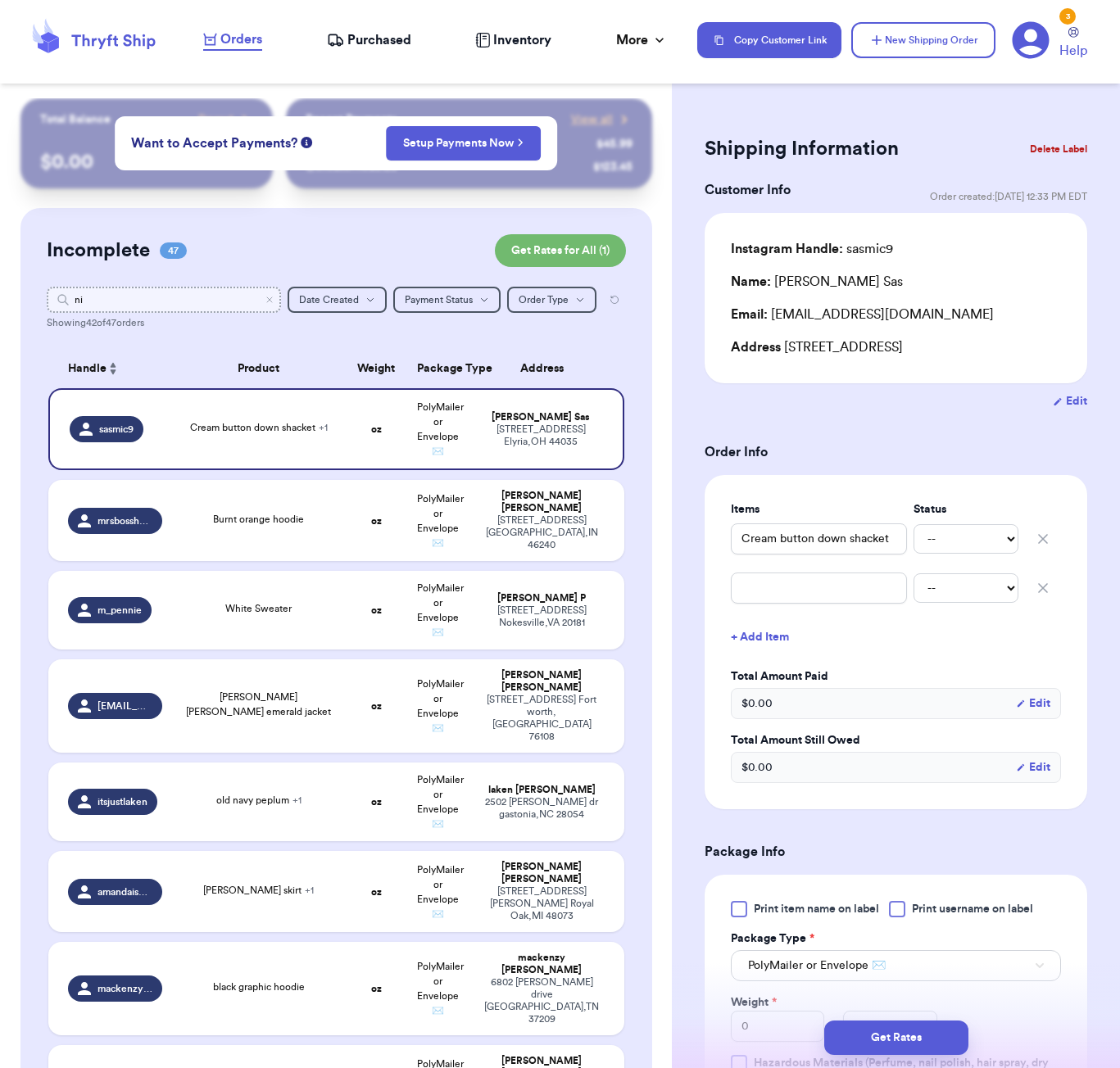
type input "n"
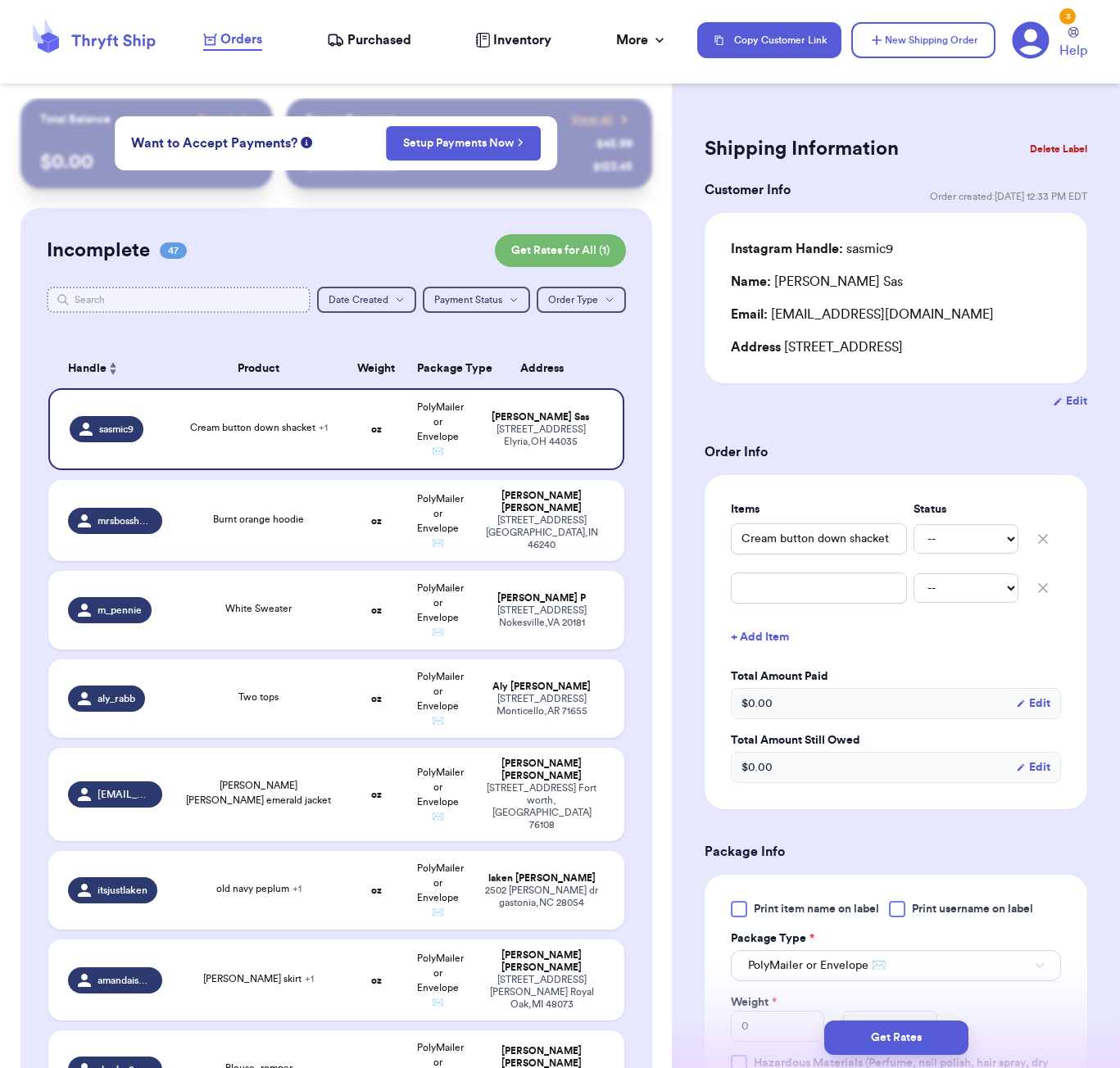
type input "n"
type input "nb"
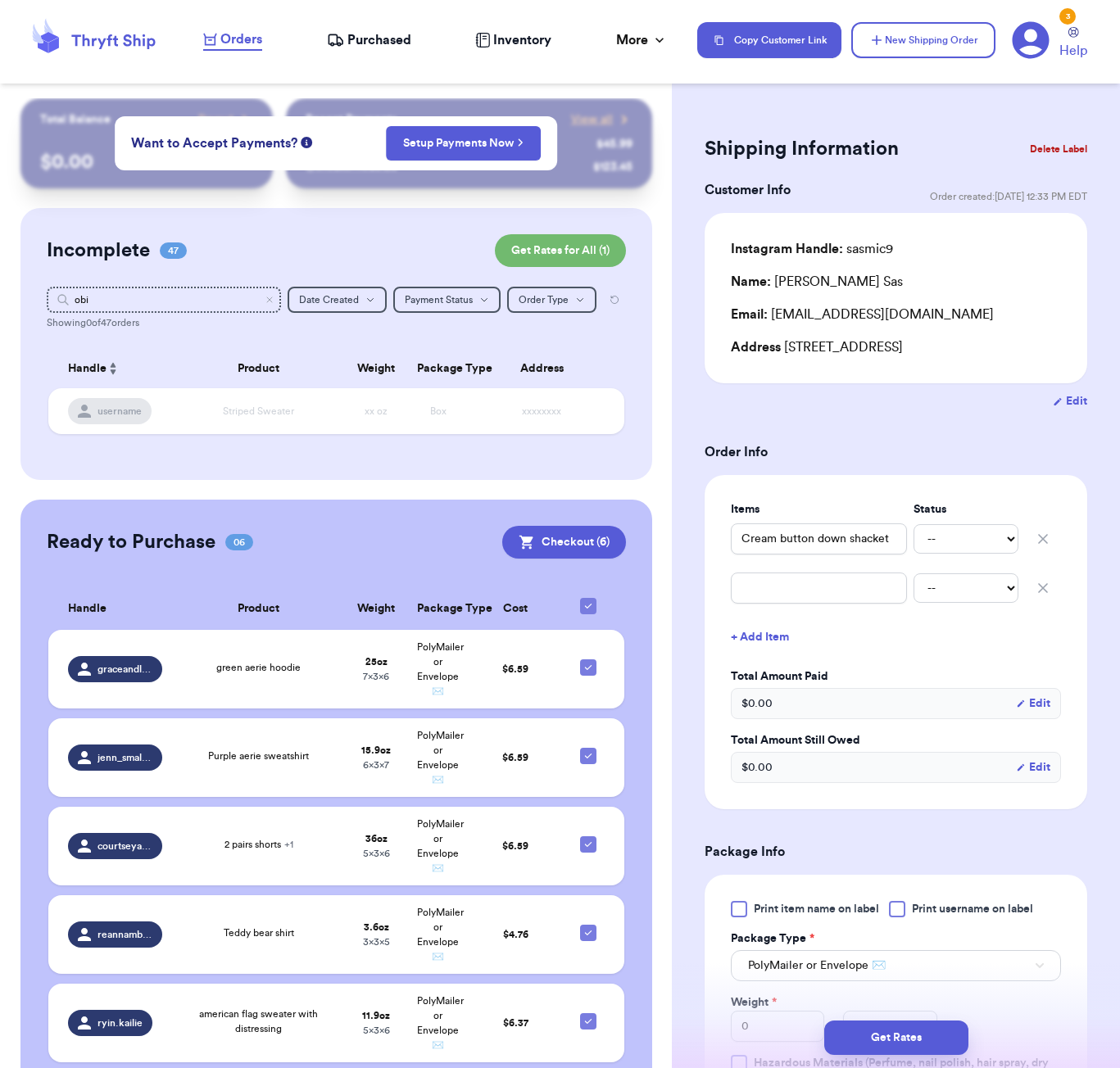
drag, startPoint x: 258, startPoint y: 310, endPoint x: 229, endPoint y: 444, distance: 137.1
click at [229, 444] on table "Handle Product Weight Package Type Address username Striped Sweater xx oz Box x…" at bounding box center [336, 396] width 579 height 115
click at [160, 302] on input "obi" at bounding box center [163, 300] width 234 height 26
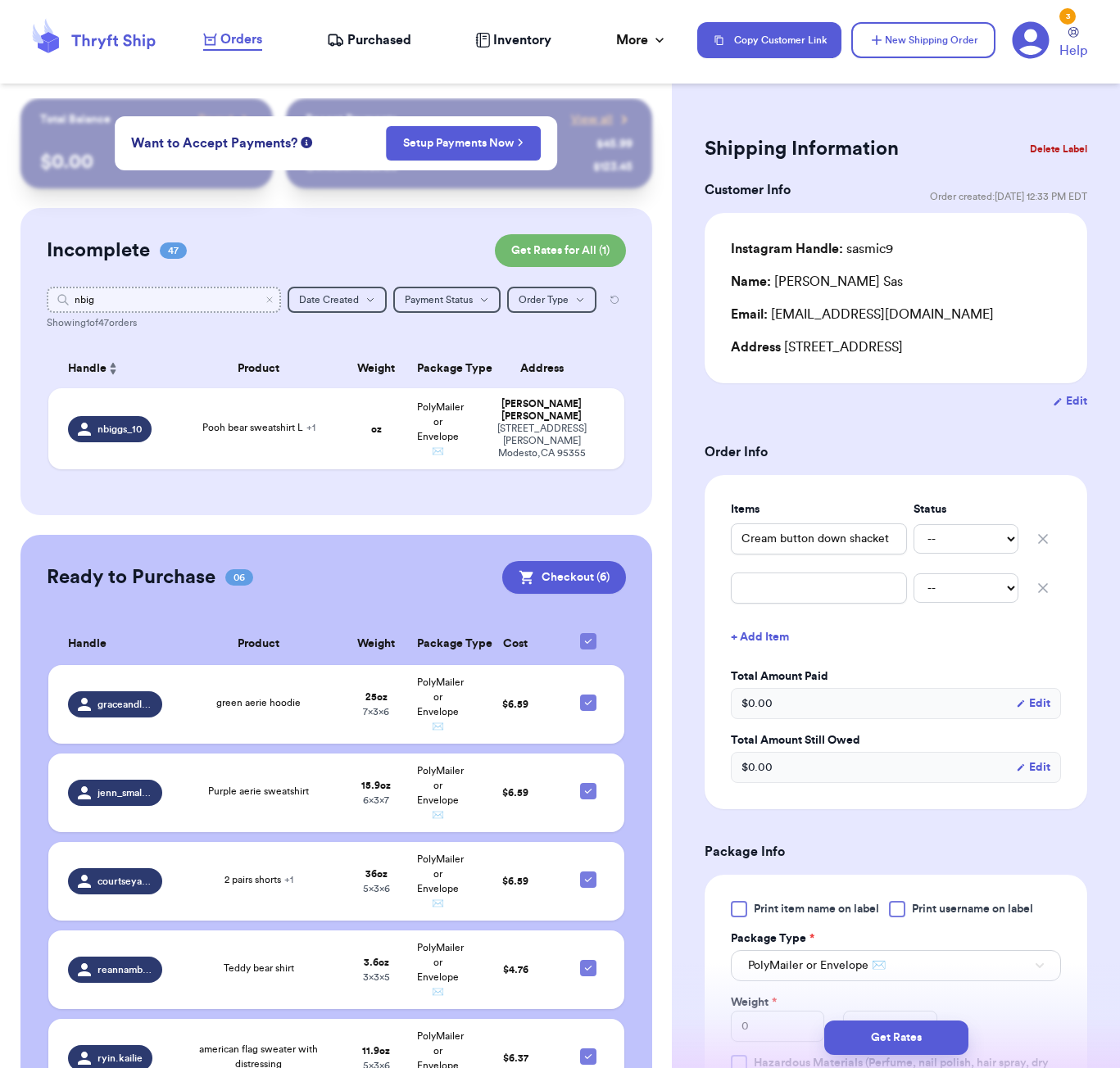
type input "nbigv"
type input "nbig"
drag, startPoint x: 230, startPoint y: 387, endPoint x: 238, endPoint y: 395, distance: 11.3
click at [238, 395] on table "Handle Product Weight Package Type Address nbiggs_10 Pooh bear sweatshirt L + 1…" at bounding box center [336, 414] width 579 height 150
click at [285, 432] on span "Pooh bear sweatshirt L + 1" at bounding box center [258, 427] width 113 height 9
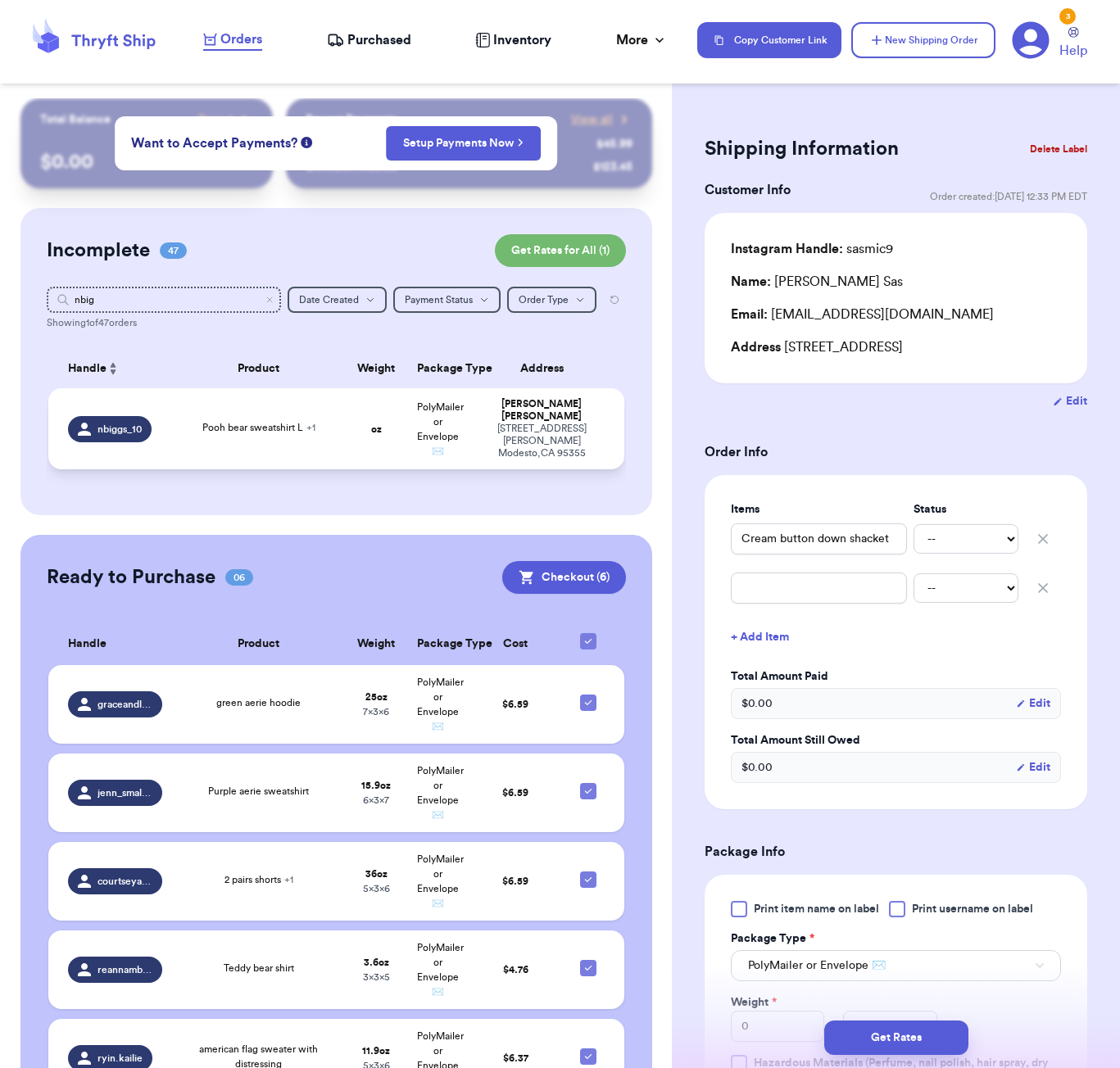
type input "Pooh bear sweatshirt L"
type input "Tan sf sweatshirt XL"
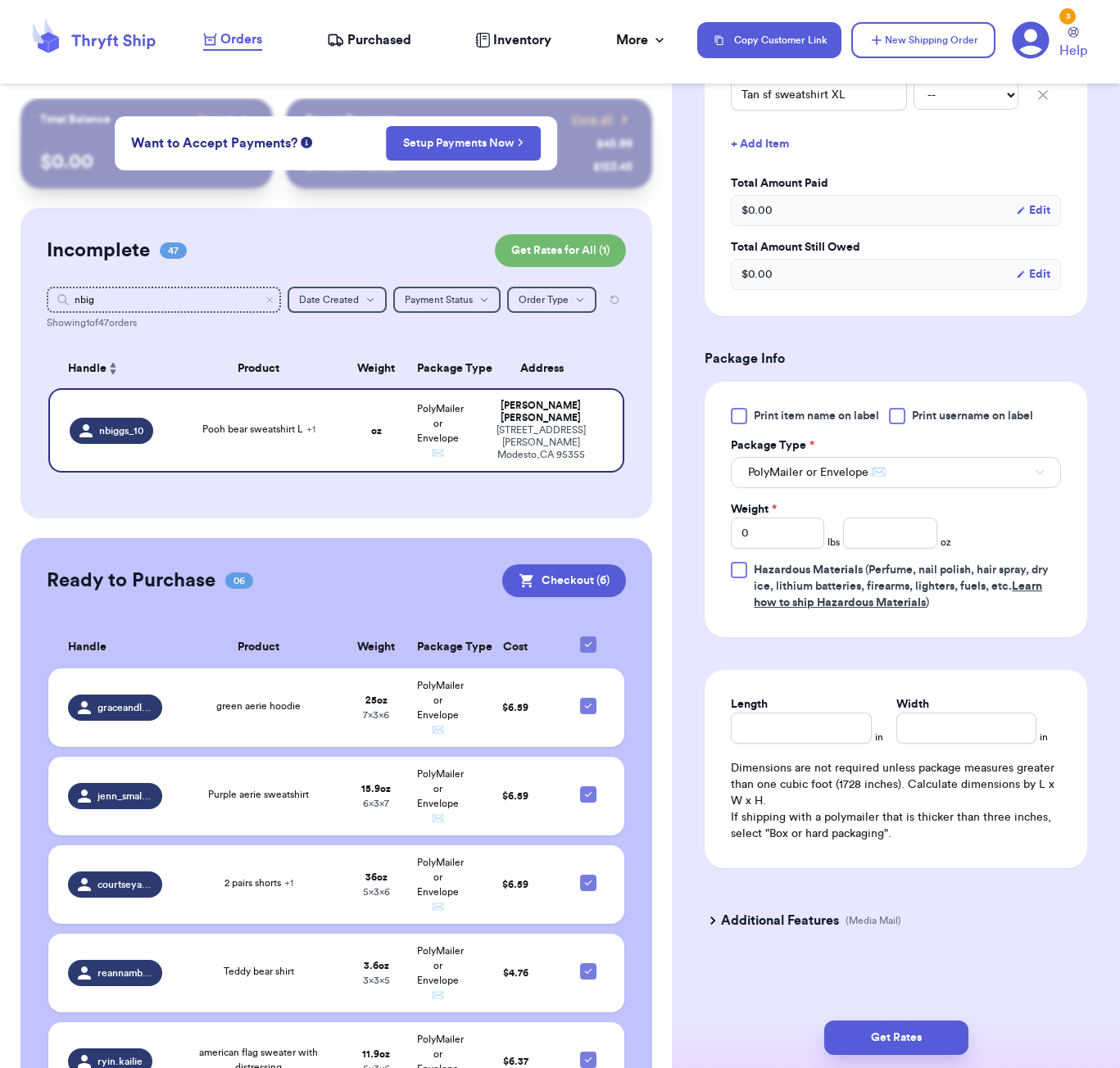
scroll to position [496, 0]
click at [904, 526] on input "number" at bounding box center [889, 533] width 93 height 31
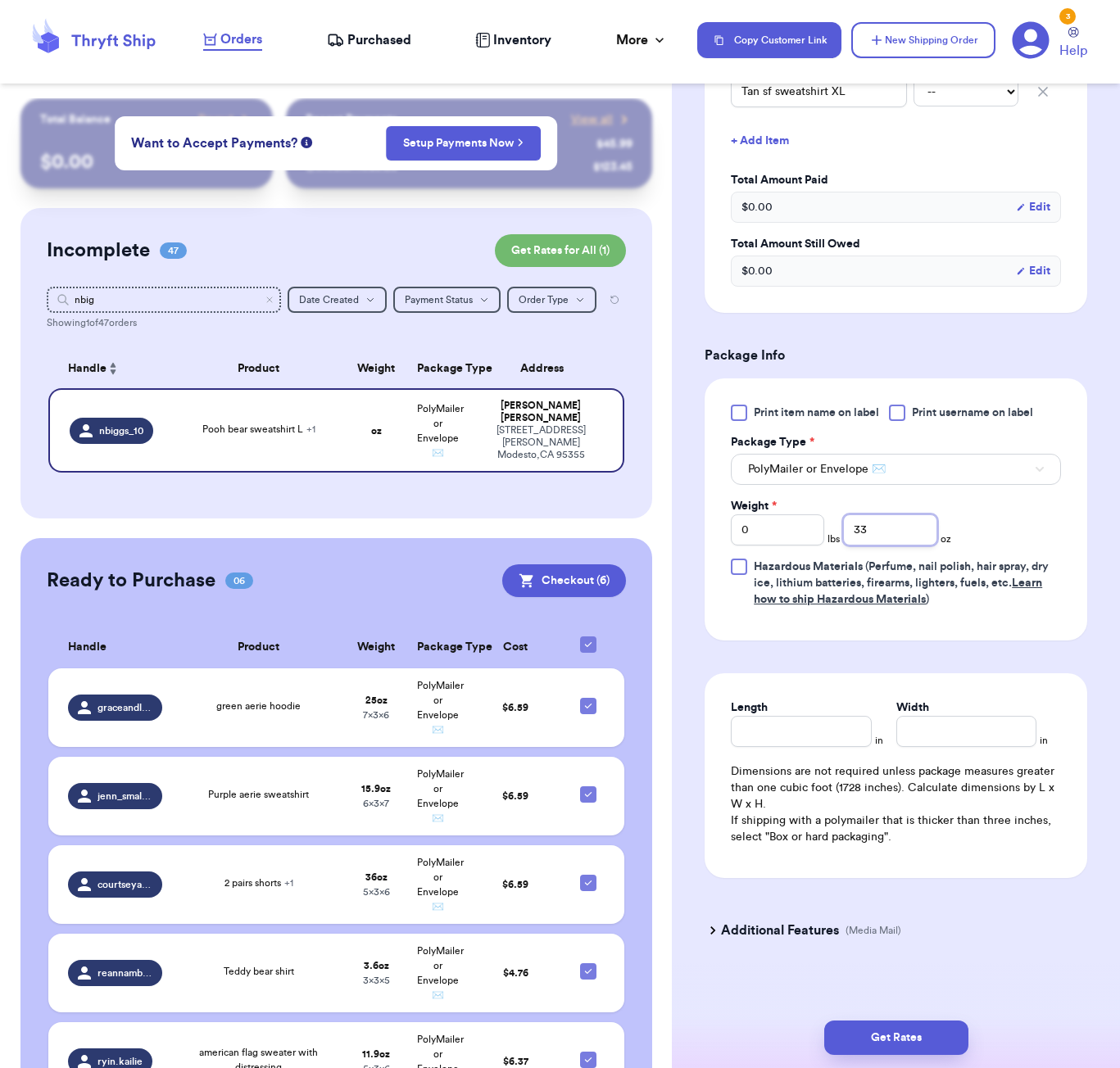
type input "33"
click at [795, 747] on input "Length" at bounding box center [801, 731] width 140 height 31
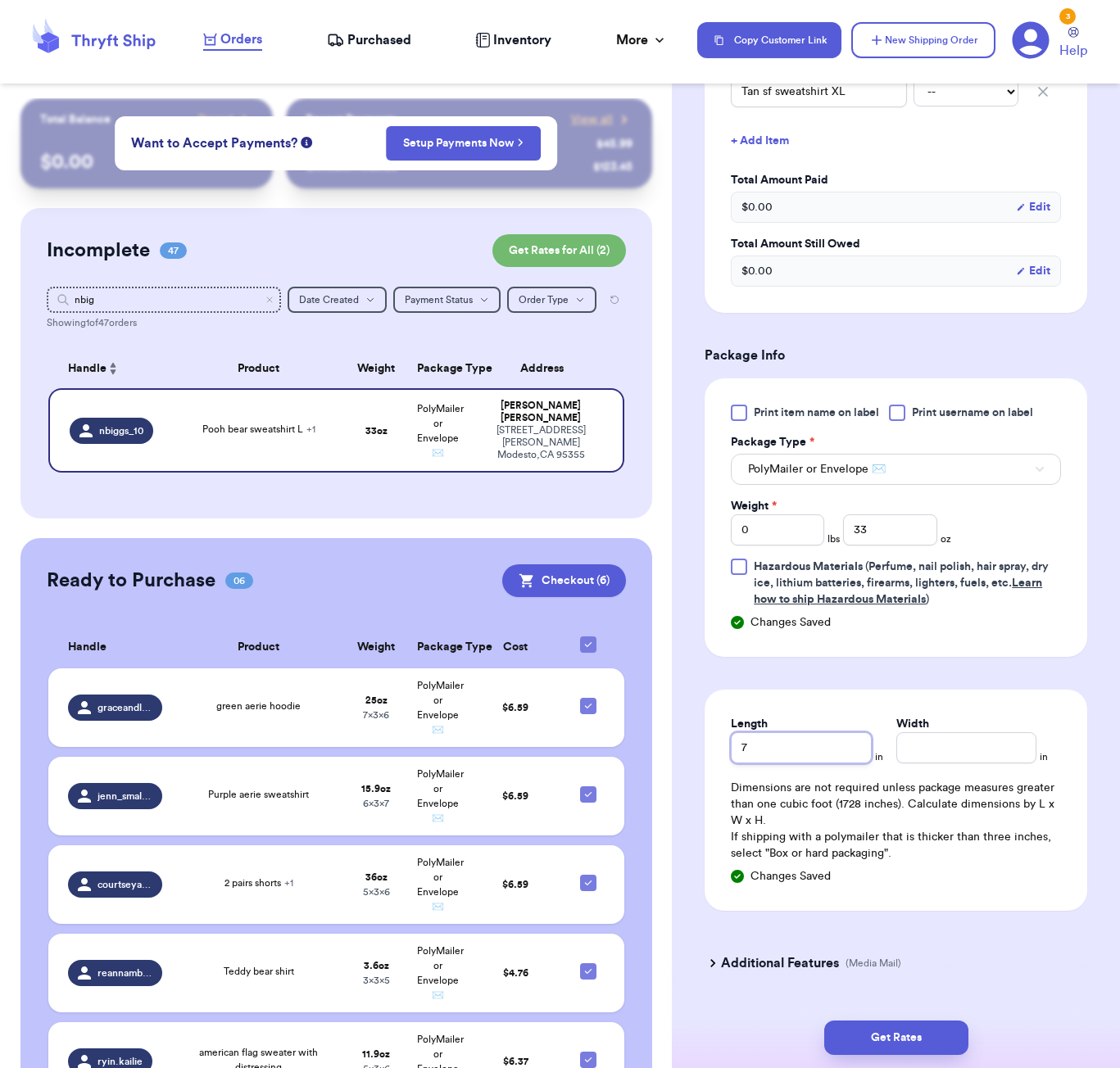
type input "7"
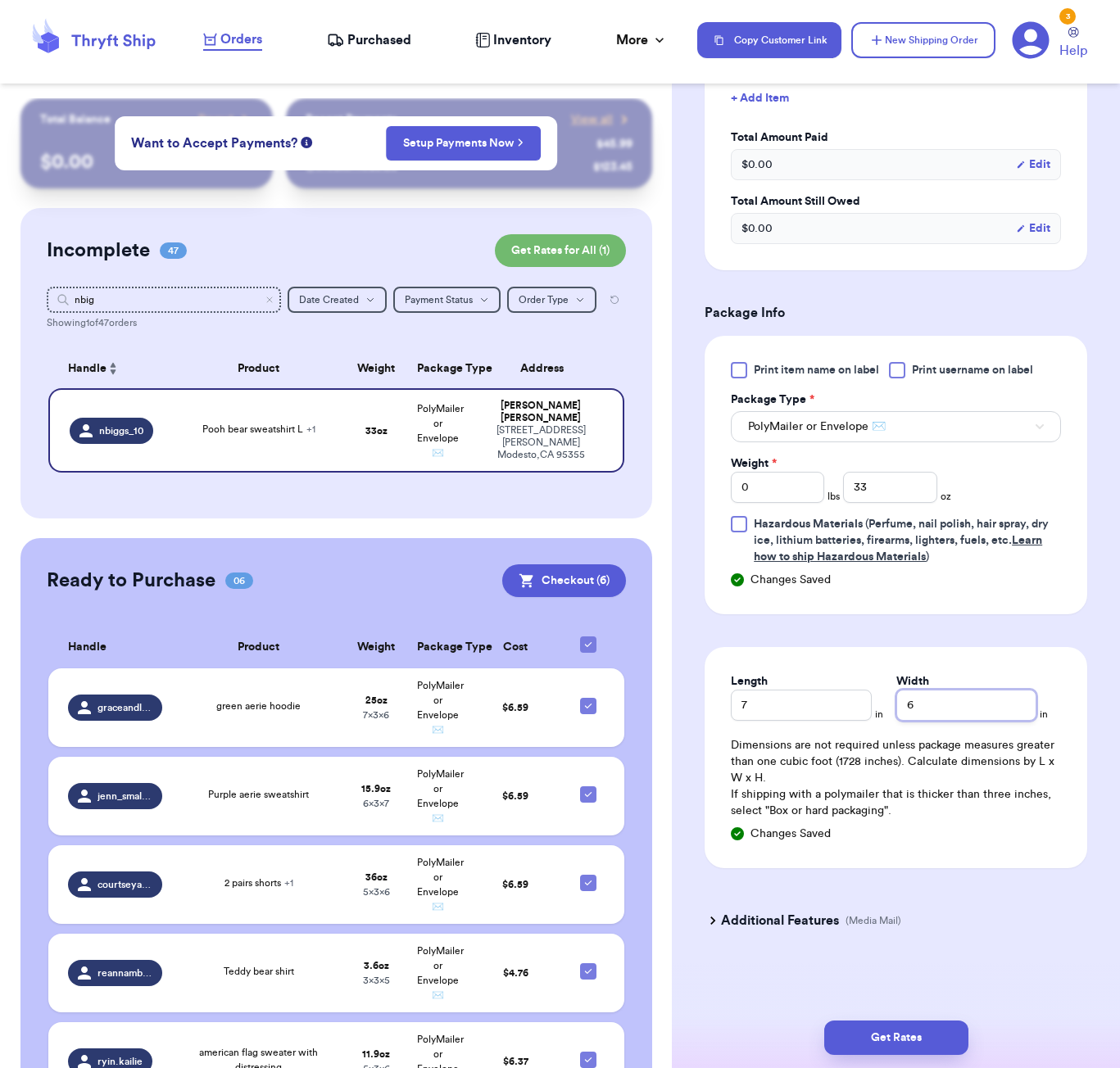
scroll to position [1, 0]
type input "6"
click at [929, 1035] on button "Get Rates" at bounding box center [895, 1037] width 144 height 35
type input "2"
type input "1"
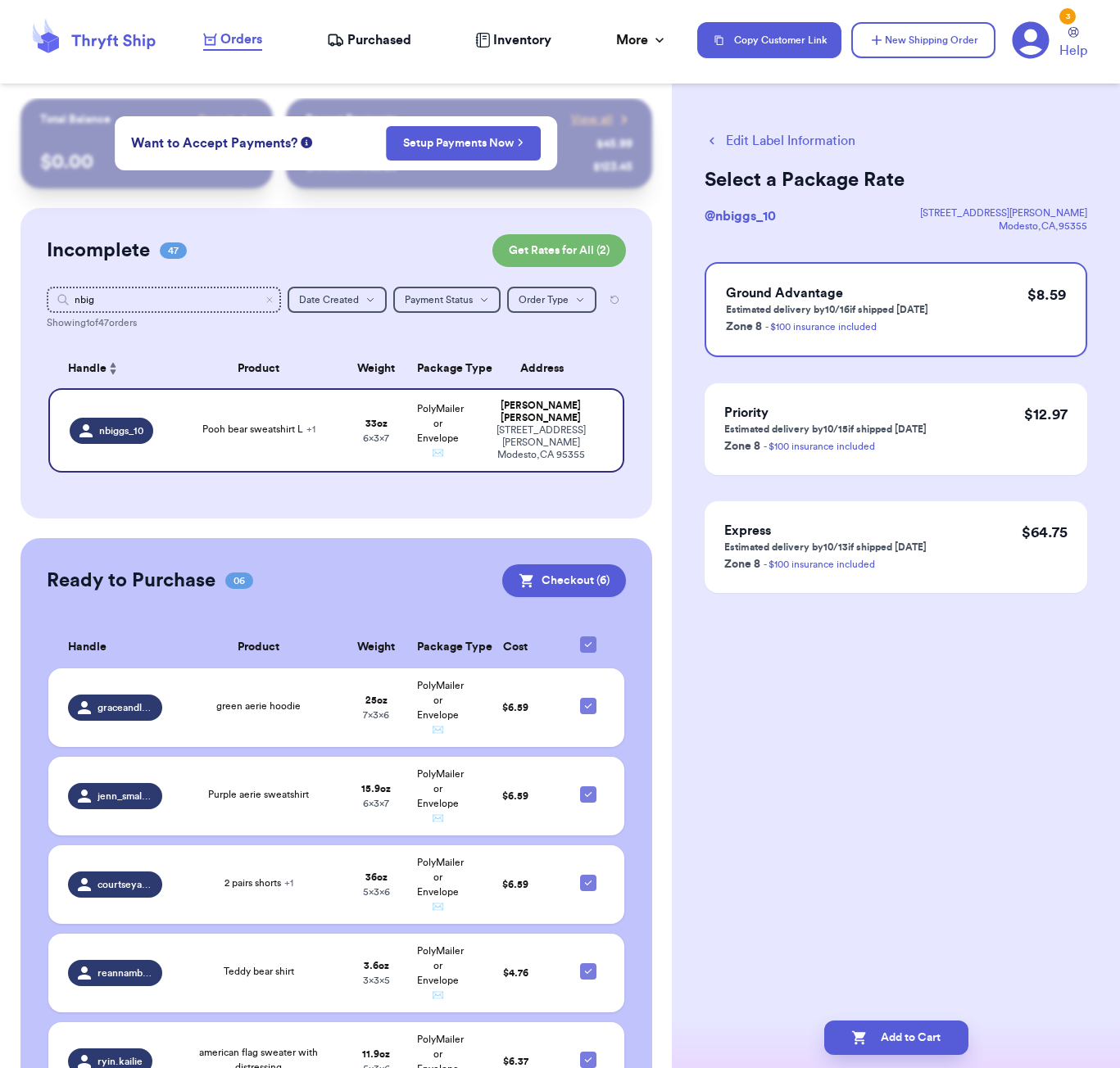
scroll to position [0, 0]
click at [899, 1036] on button "Add to Cart" at bounding box center [895, 1037] width 144 height 35
checkbox input "true"
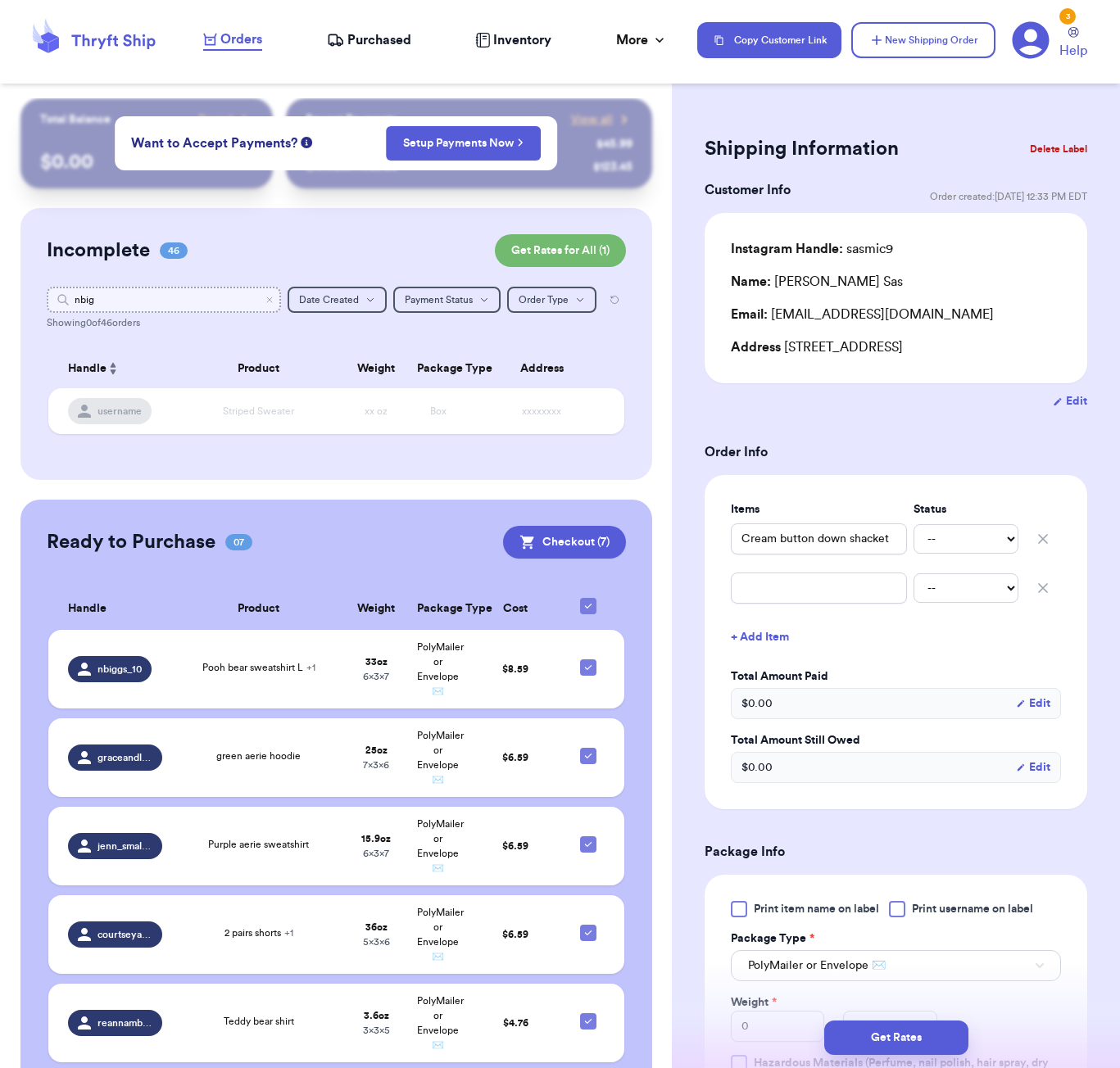
click at [192, 288] on input "nbig" at bounding box center [163, 300] width 234 height 26
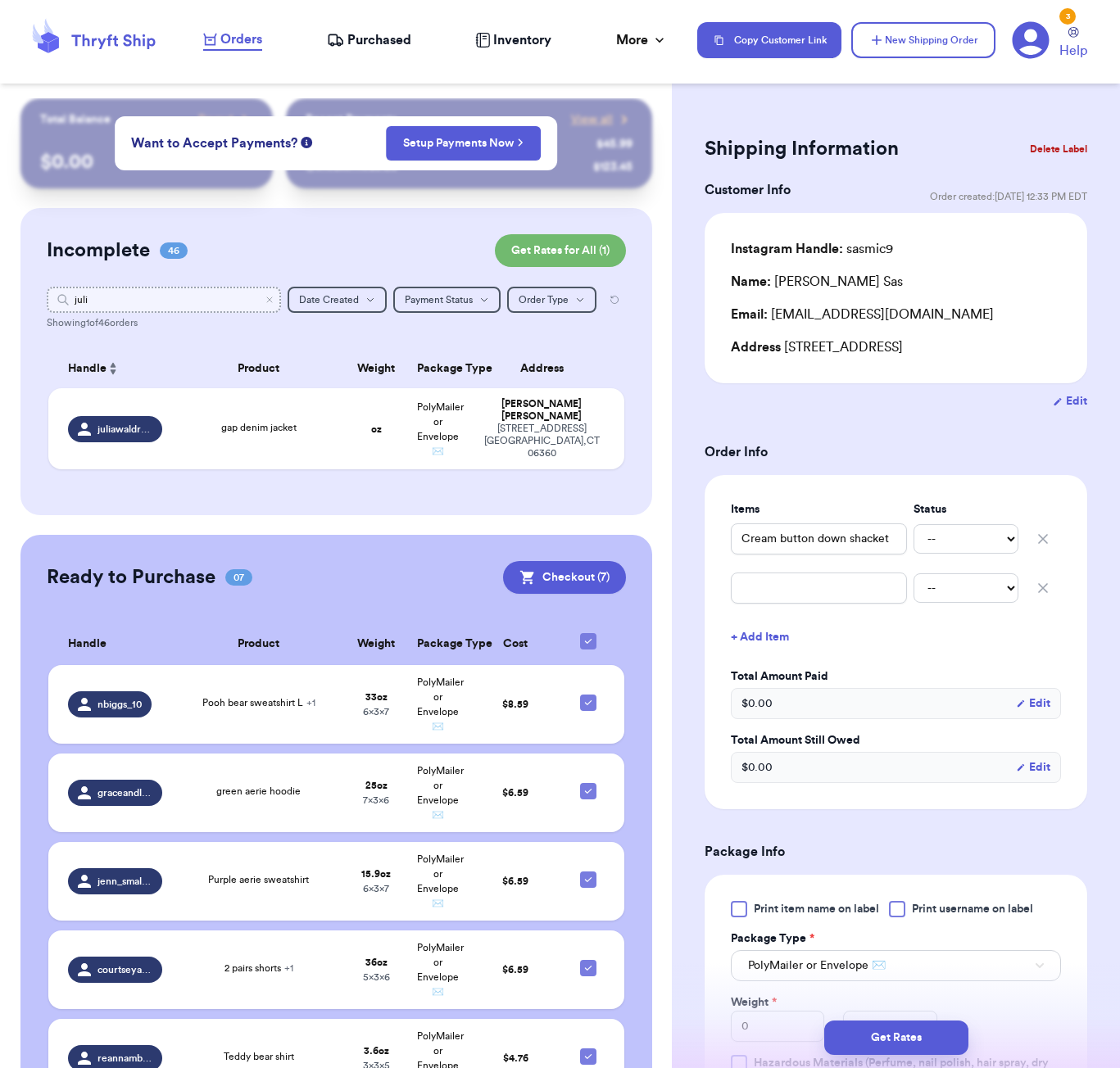
type input "[PERSON_NAME]"
drag, startPoint x: 192, startPoint y: 288, endPoint x: 351, endPoint y: 430, distance: 213.2
click at [351, 430] on td "oz" at bounding box center [376, 428] width 62 height 81
type input "gap denim jacket"
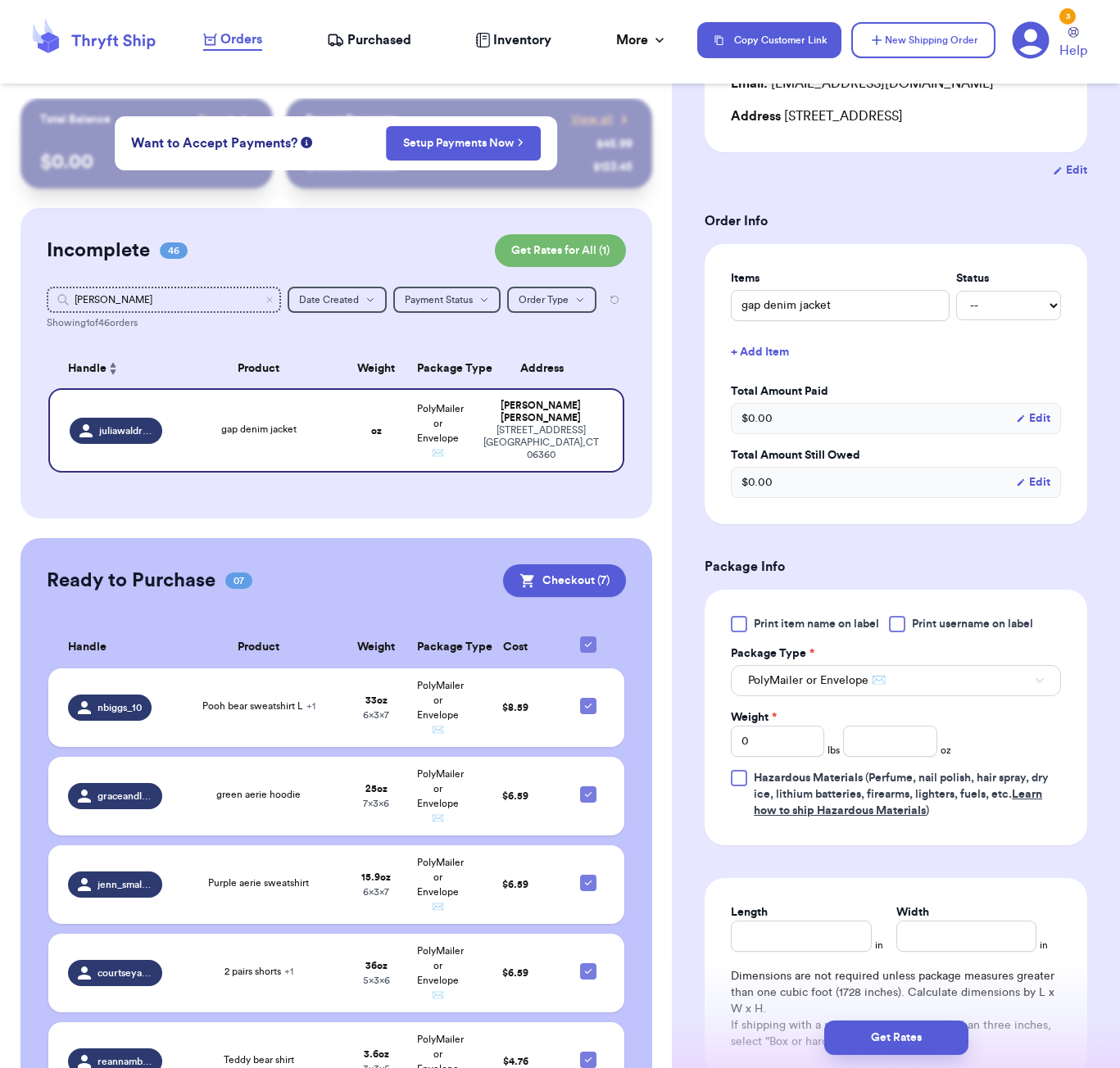
scroll to position [284, 0]
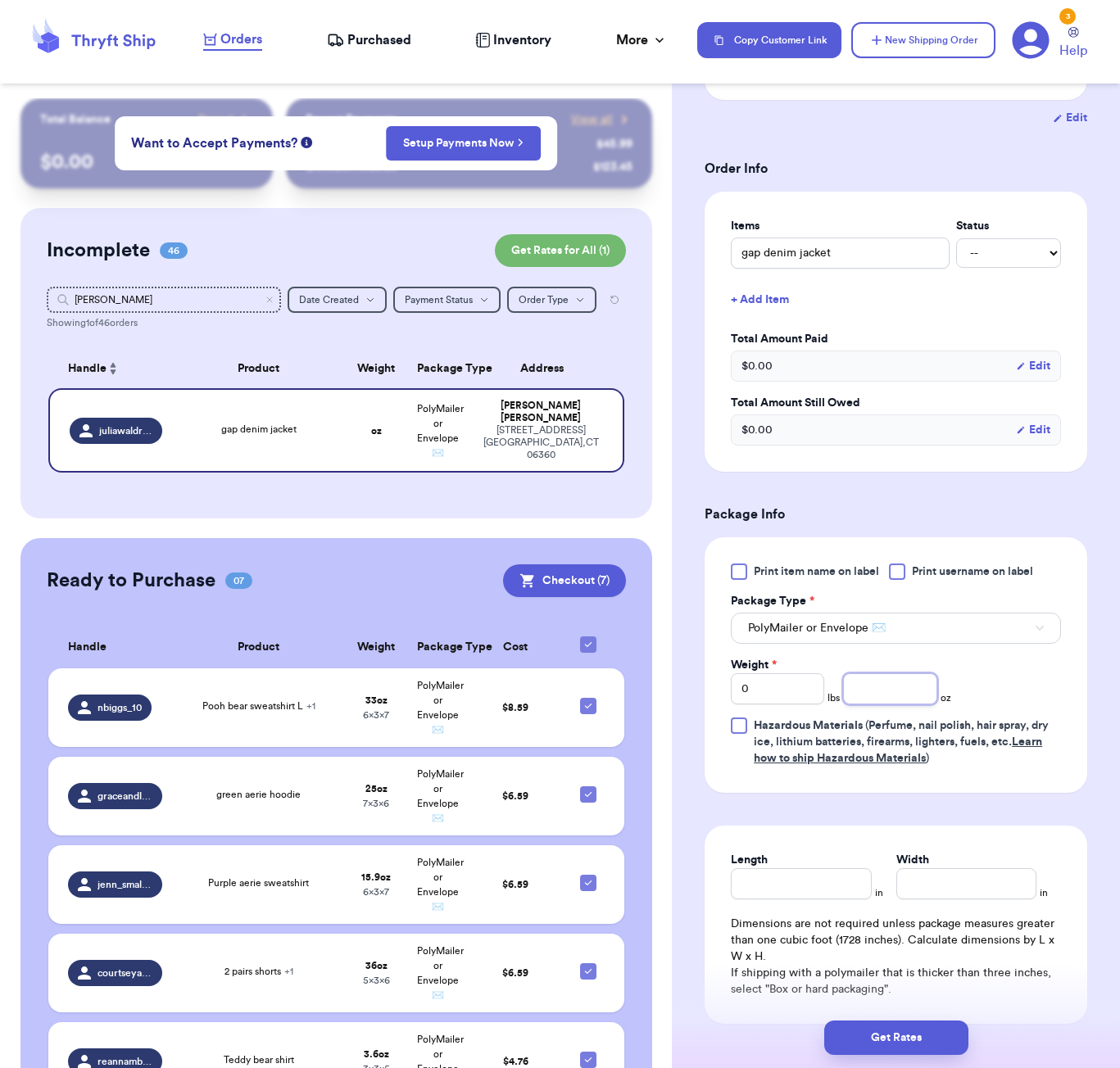
click at [873, 694] on input "number" at bounding box center [889, 689] width 93 height 31
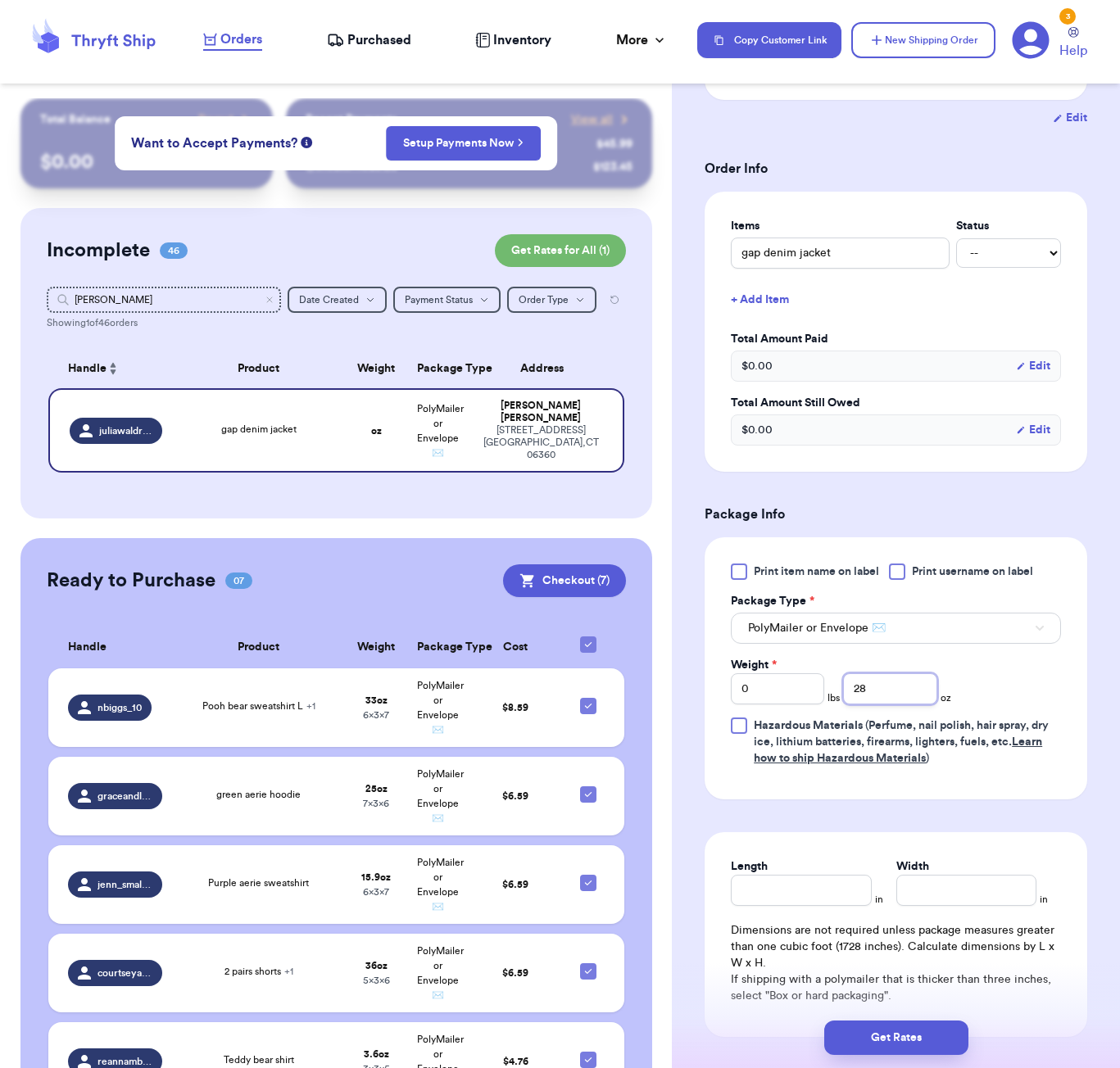
type input "28"
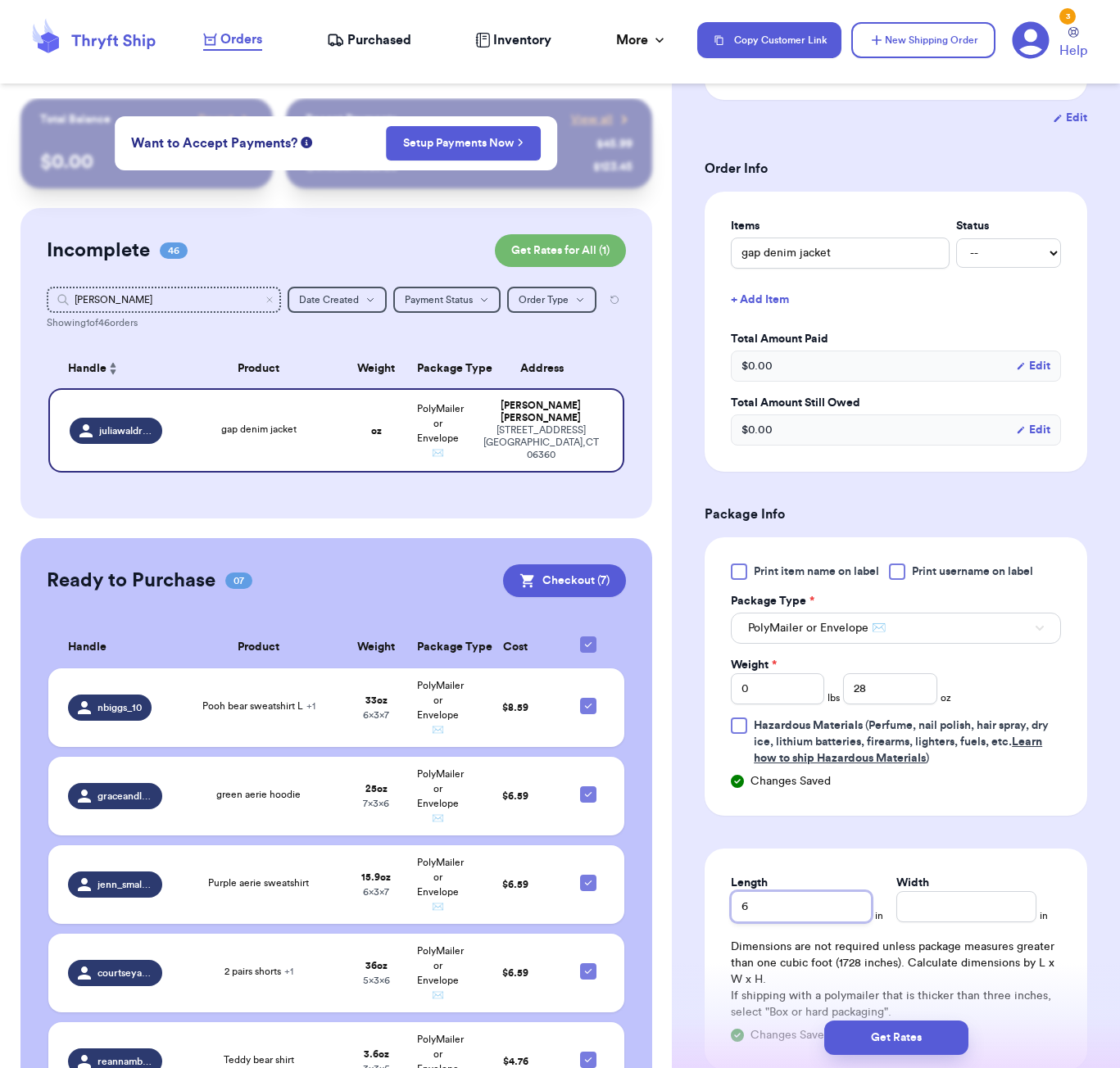
type input "6"
type input "5"
click at [927, 1029] on button "Get Rates" at bounding box center [895, 1037] width 144 height 35
type input "1"
type input "12"
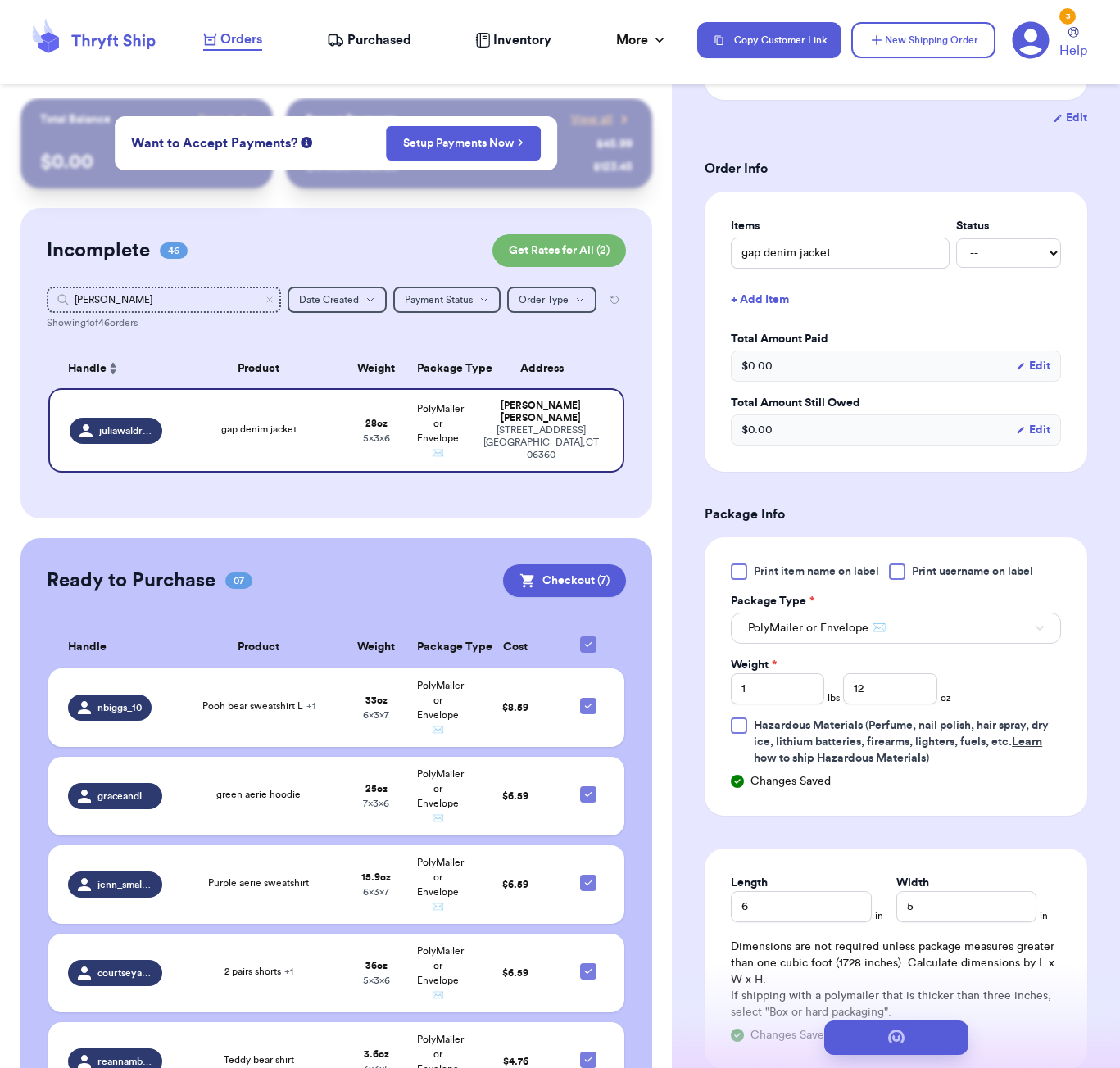
scroll to position [0, 0]
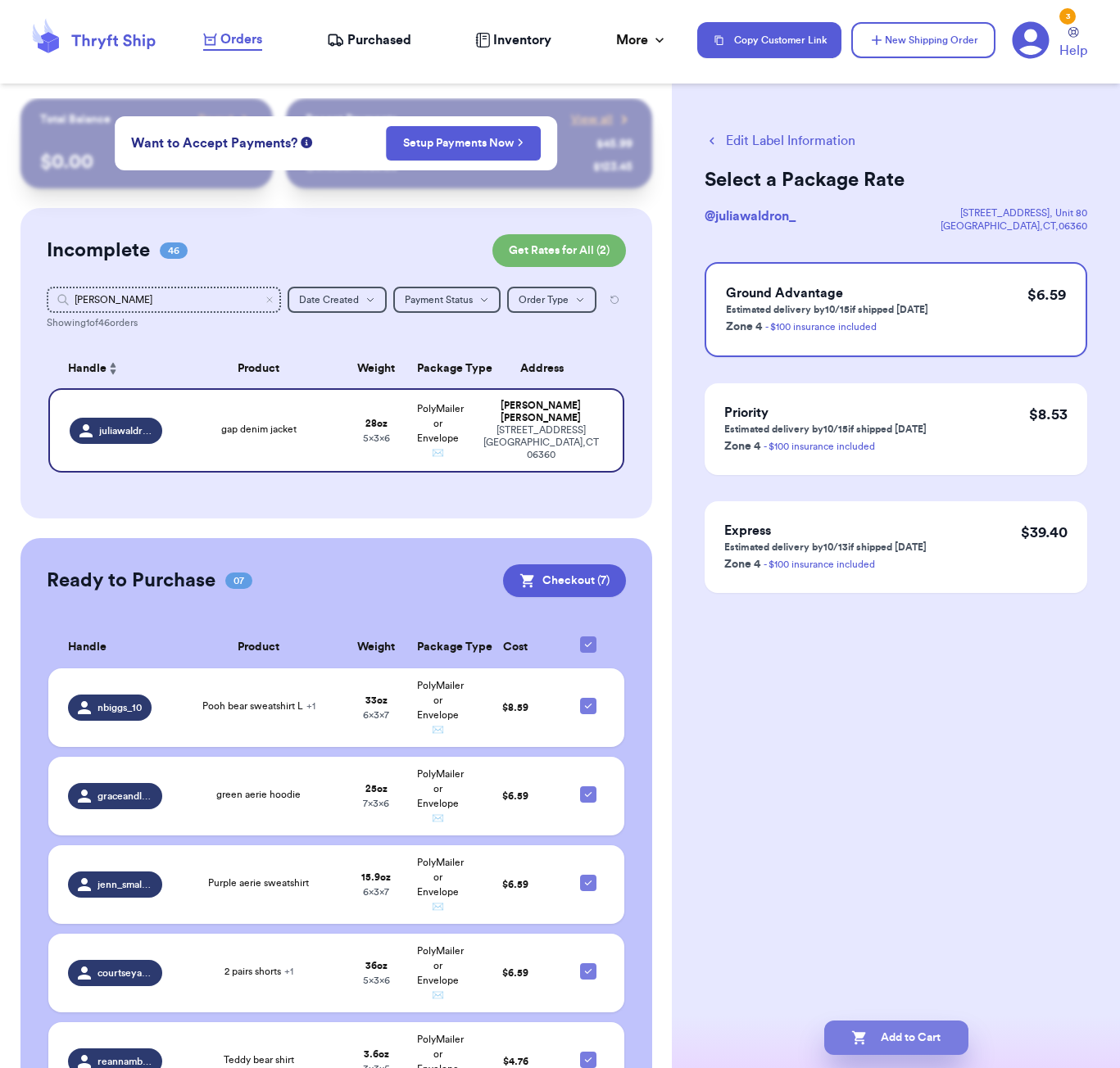
click at [919, 1021] on div "Add to Cart" at bounding box center [895, 1037] width 448 height 61
click at [949, 1036] on button "Add to Cart" at bounding box center [895, 1037] width 144 height 35
checkbox input "true"
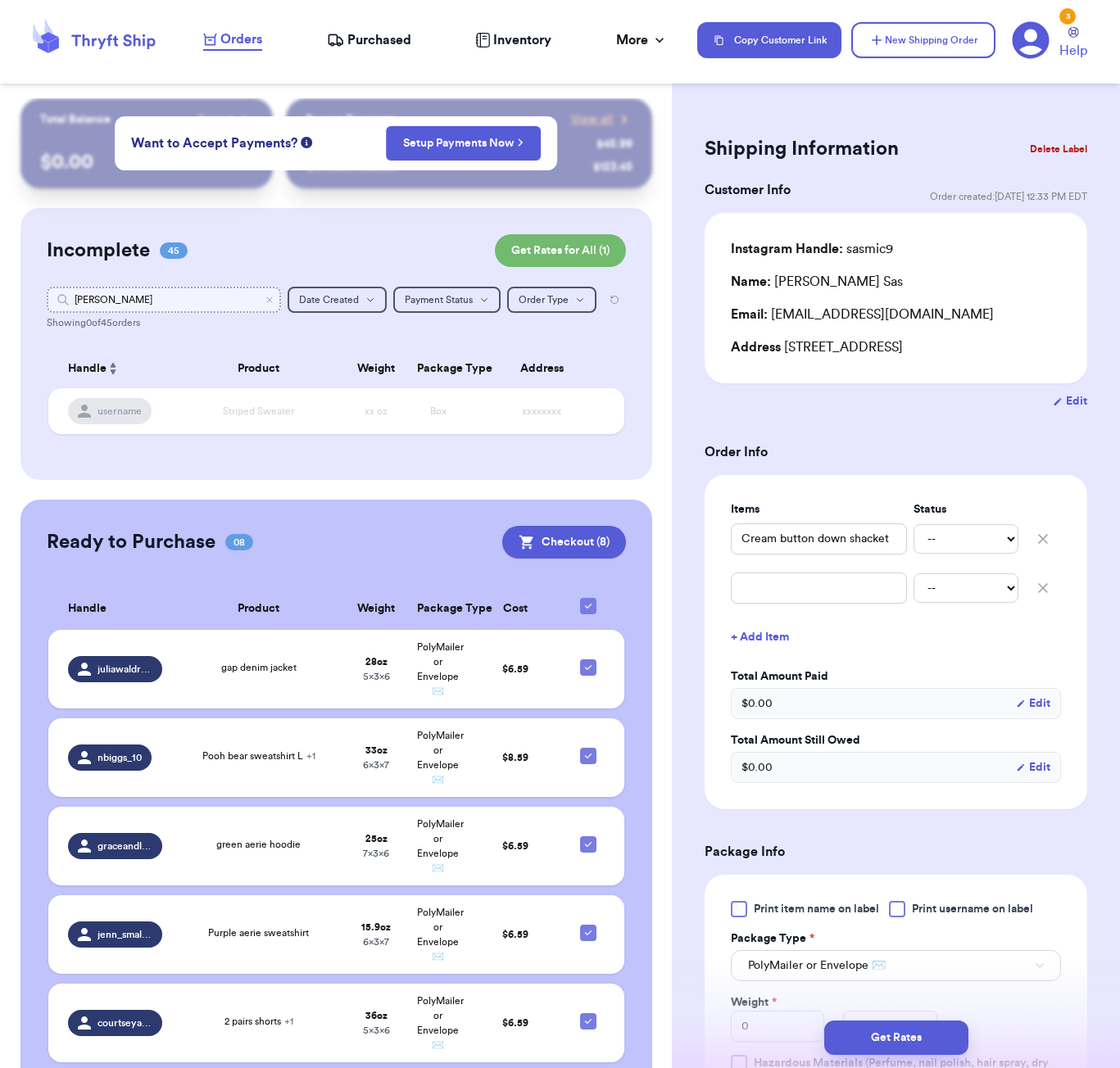
click at [118, 301] on input "[PERSON_NAME]" at bounding box center [163, 300] width 234 height 26
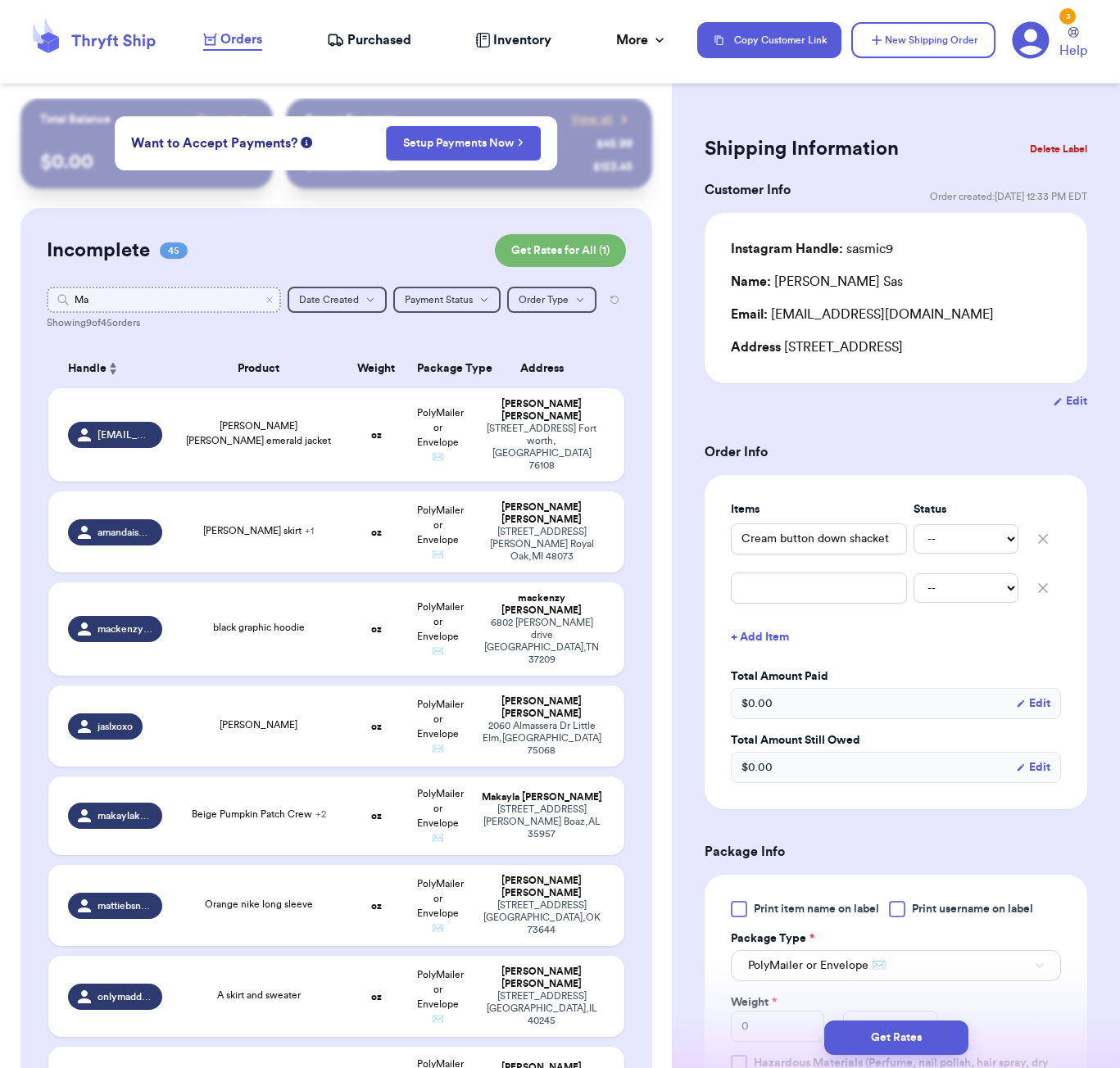
type input "M"
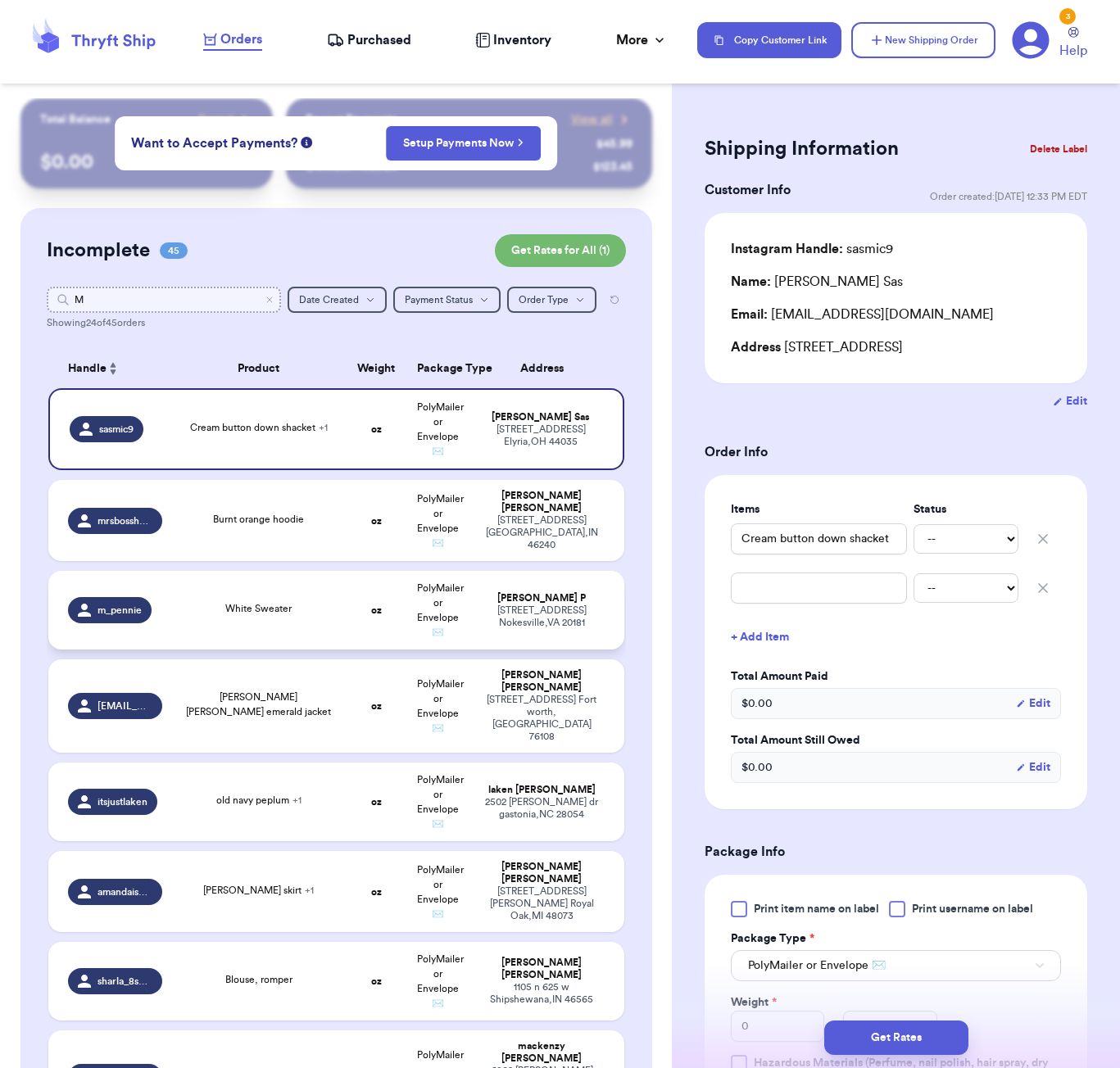
type input "M"
click at [347, 622] on td "oz" at bounding box center [376, 611] width 62 height 79
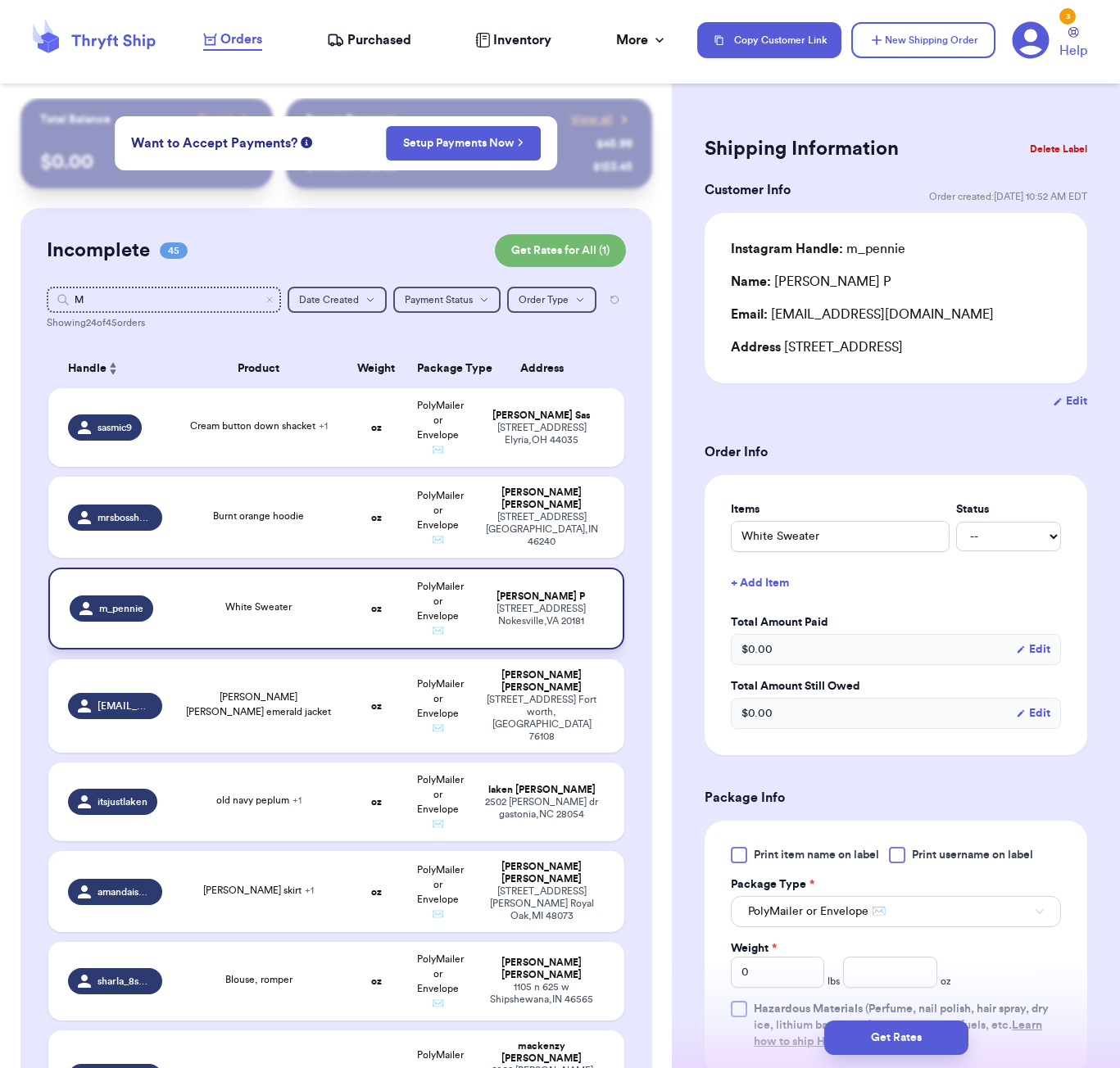
type input "White Sweater"
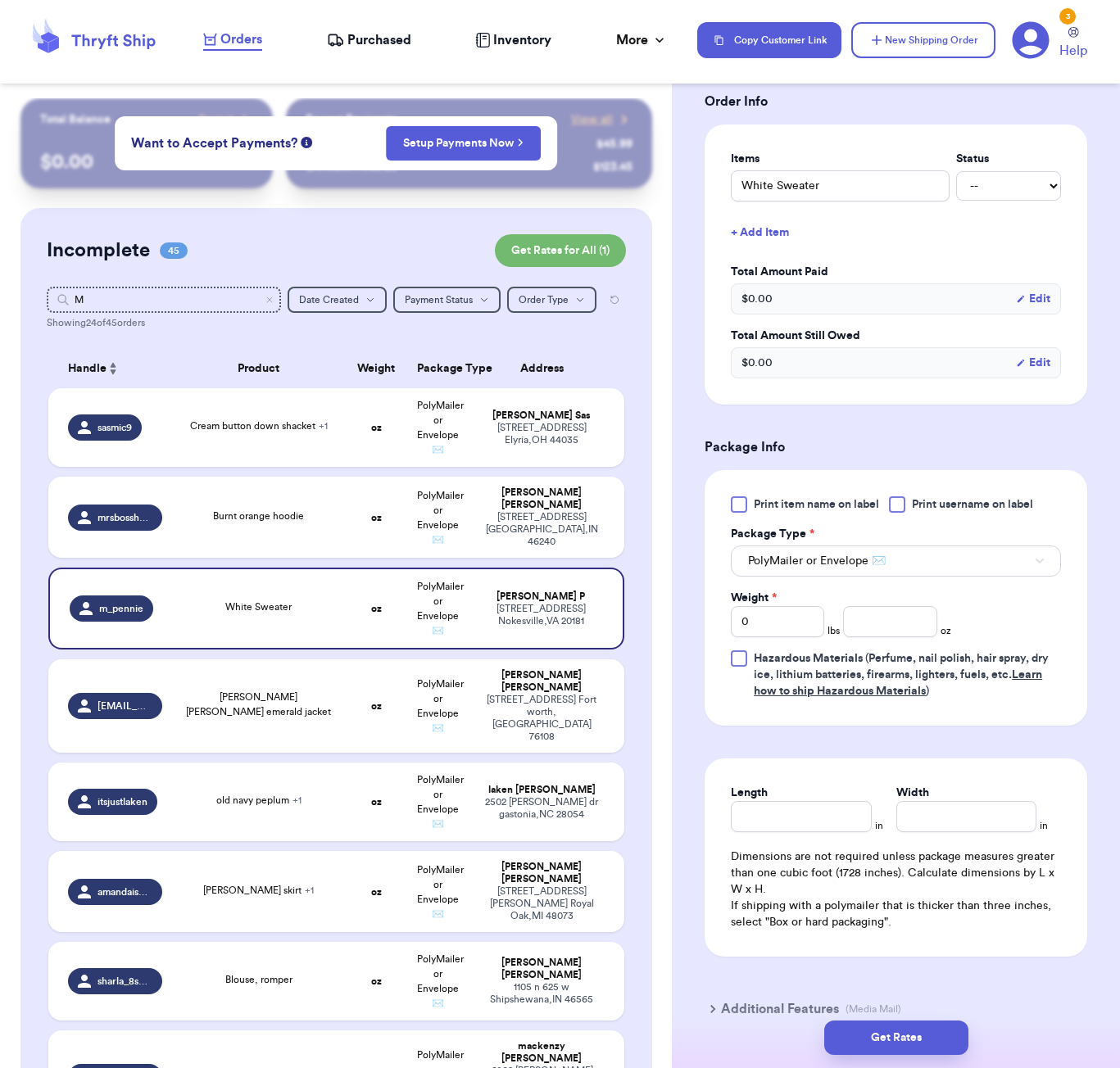
scroll to position [390, 0]
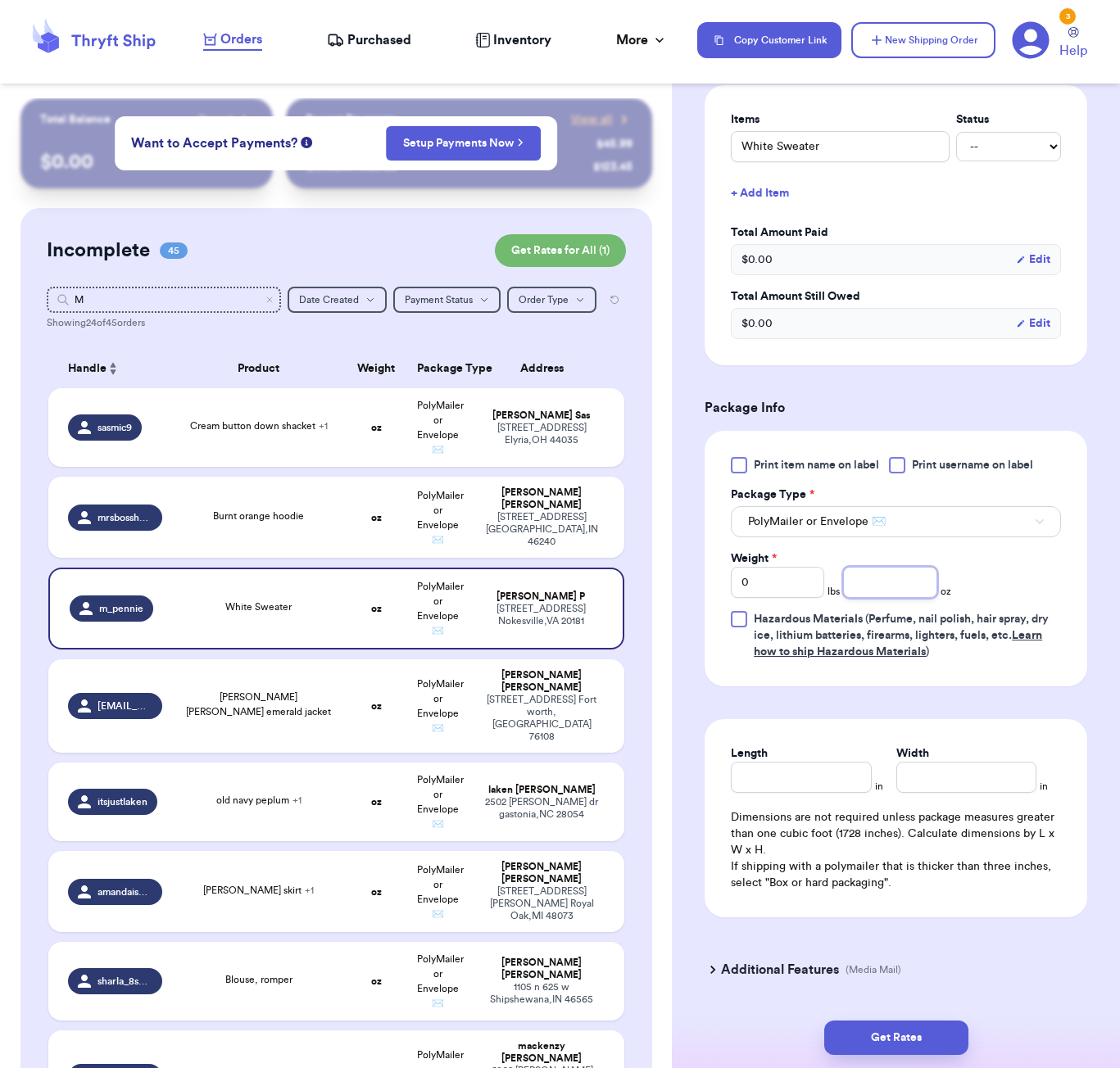
click at [870, 580] on input "number" at bounding box center [889, 581] width 93 height 31
click at [756, 145] on input "White Sweater" at bounding box center [840, 146] width 219 height 31
type input "C Sweater"
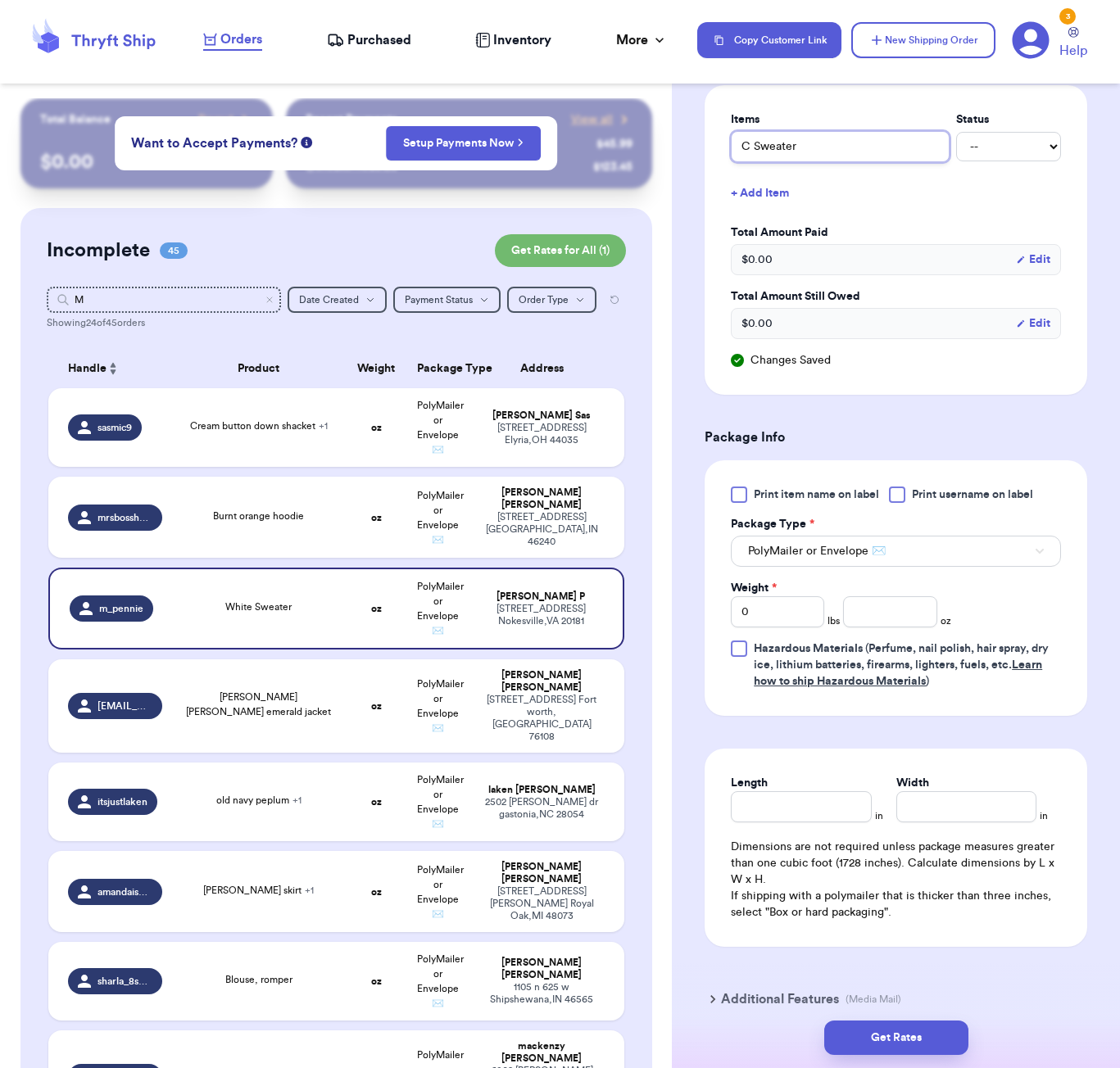
type input "Cr Sweater"
type input "Cre Sweater"
type input "Crea Sweater"
type input "Cream Sweater"
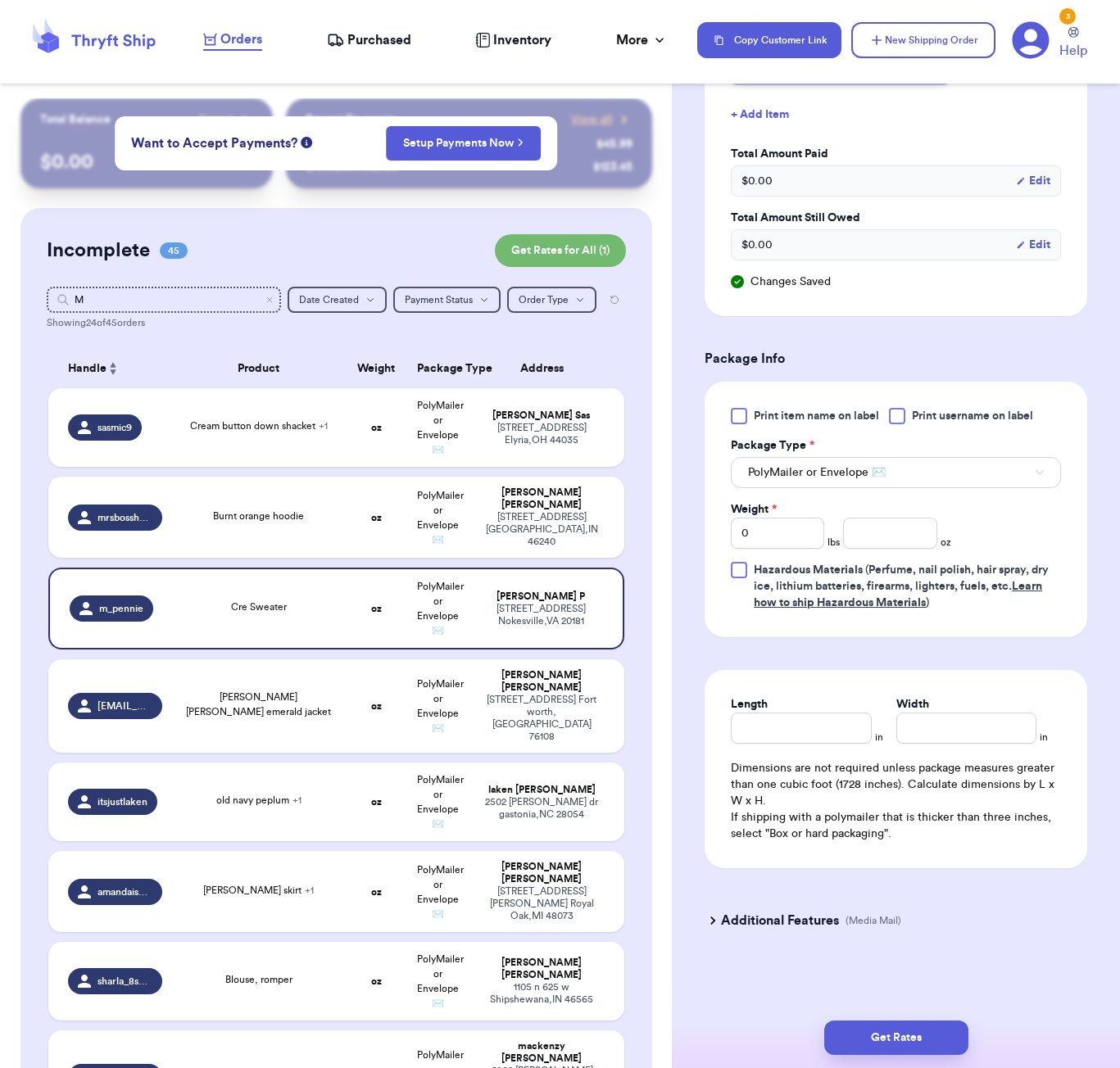
scroll to position [472, 0]
type input "Cream Sweater"
click at [897, 539] on input "number" at bounding box center [889, 533] width 93 height 31
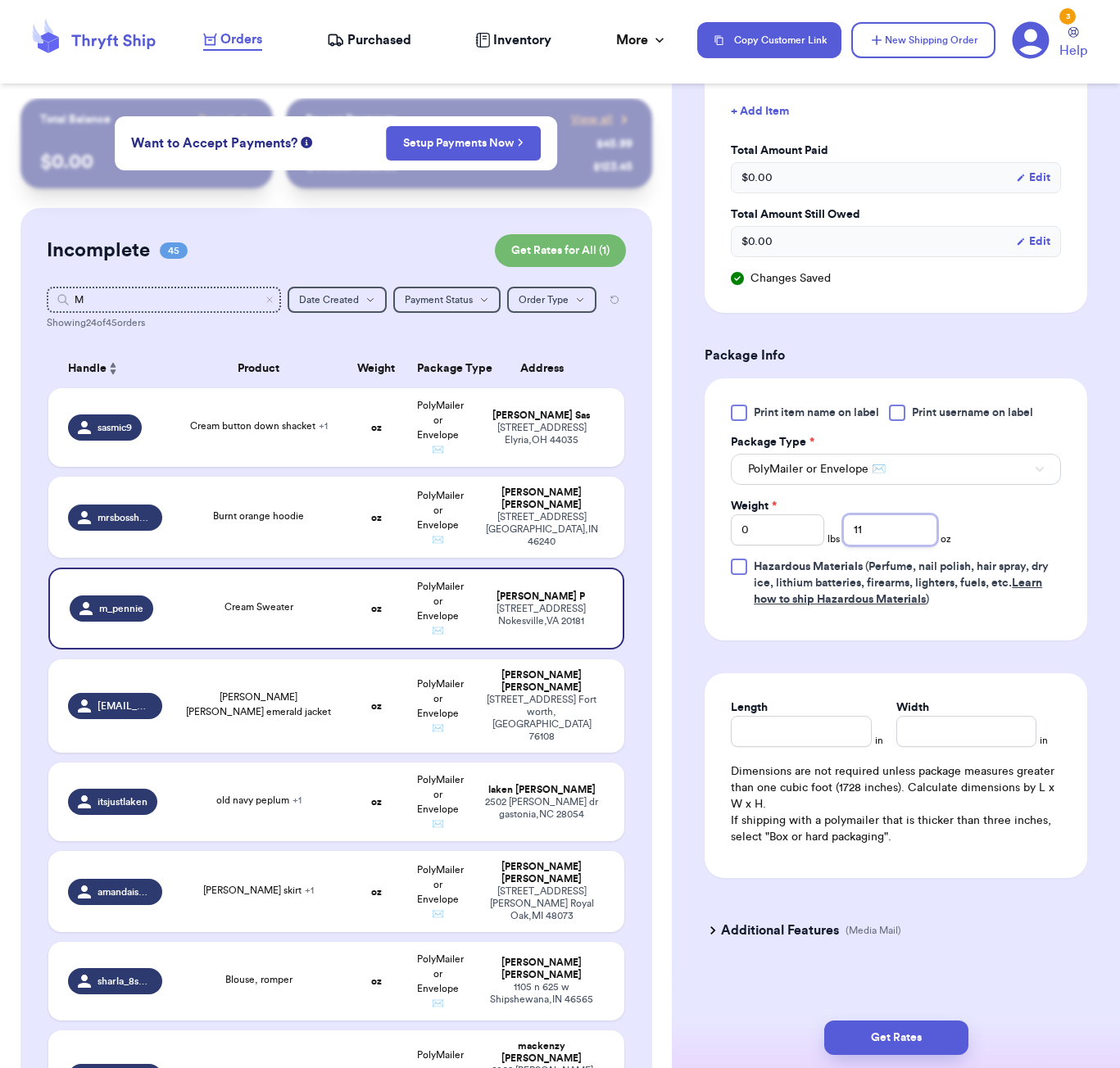
type input "11"
click at [790, 731] on div "Length" at bounding box center [801, 722] width 140 height 48
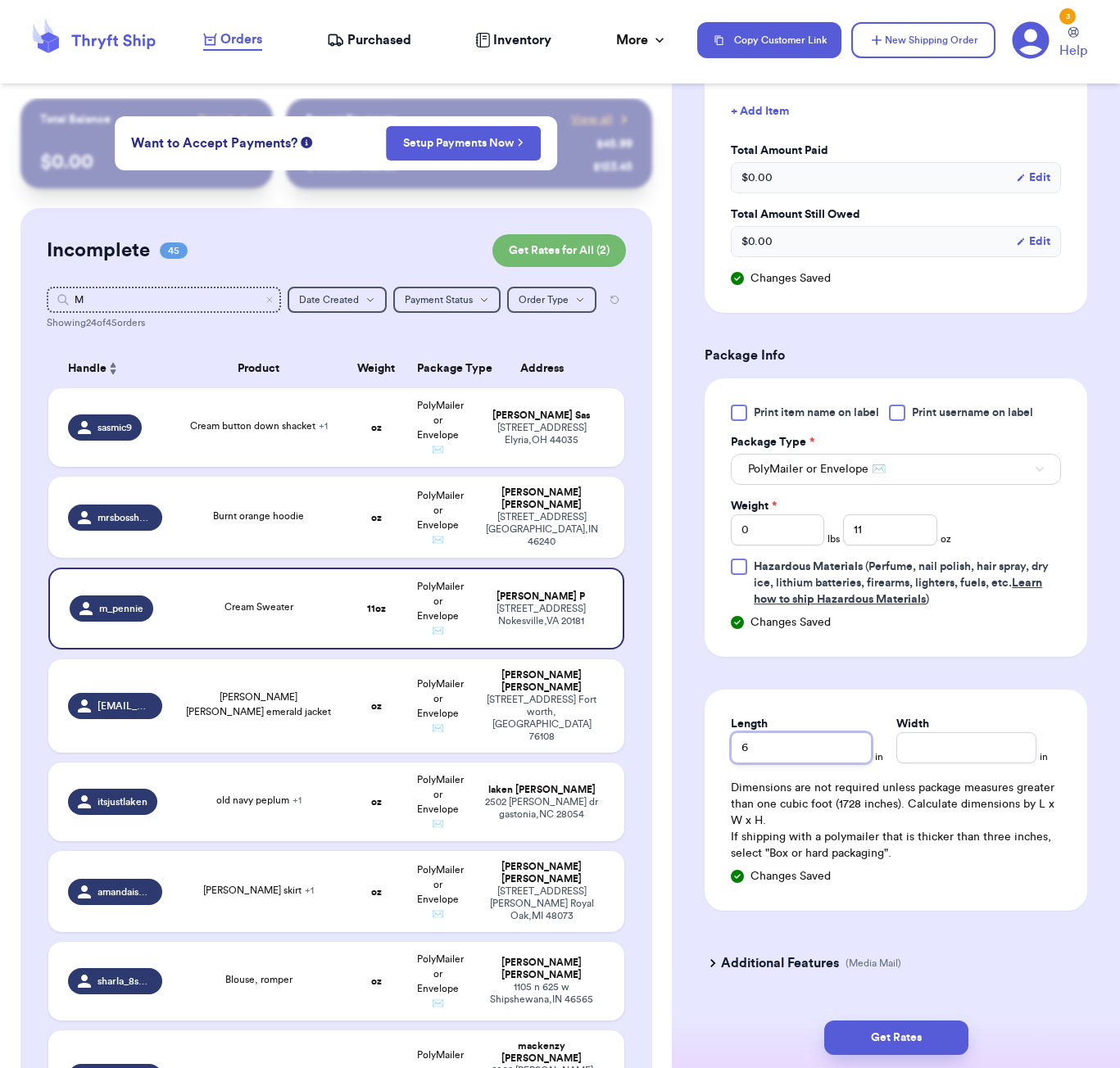
type input "6"
type input "5"
click at [905, 1050] on button "Get Rates" at bounding box center [895, 1037] width 144 height 35
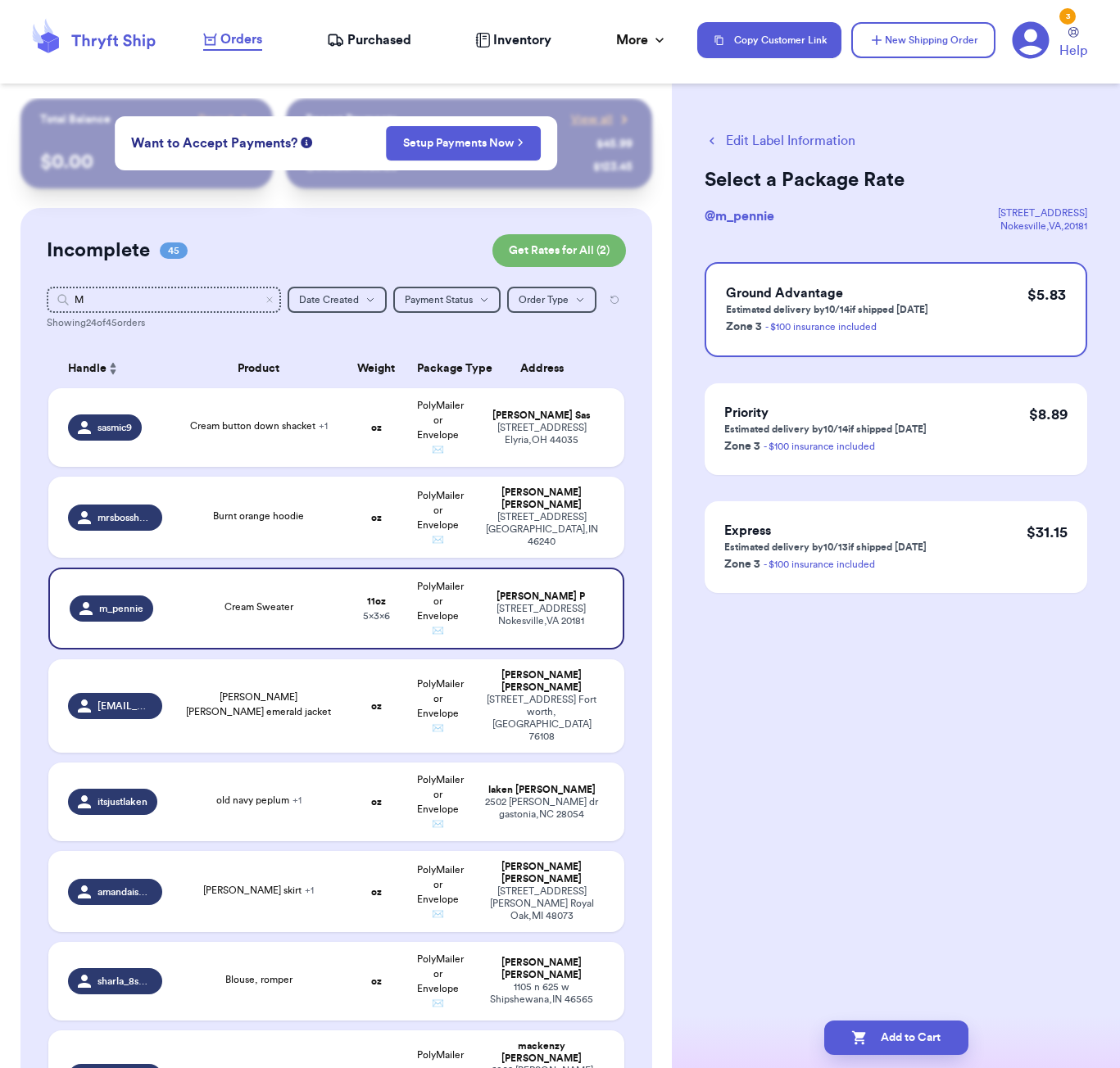
scroll to position [0, 0]
click at [919, 1029] on button "Add to Cart" at bounding box center [895, 1037] width 144 height 35
checkbox input "true"
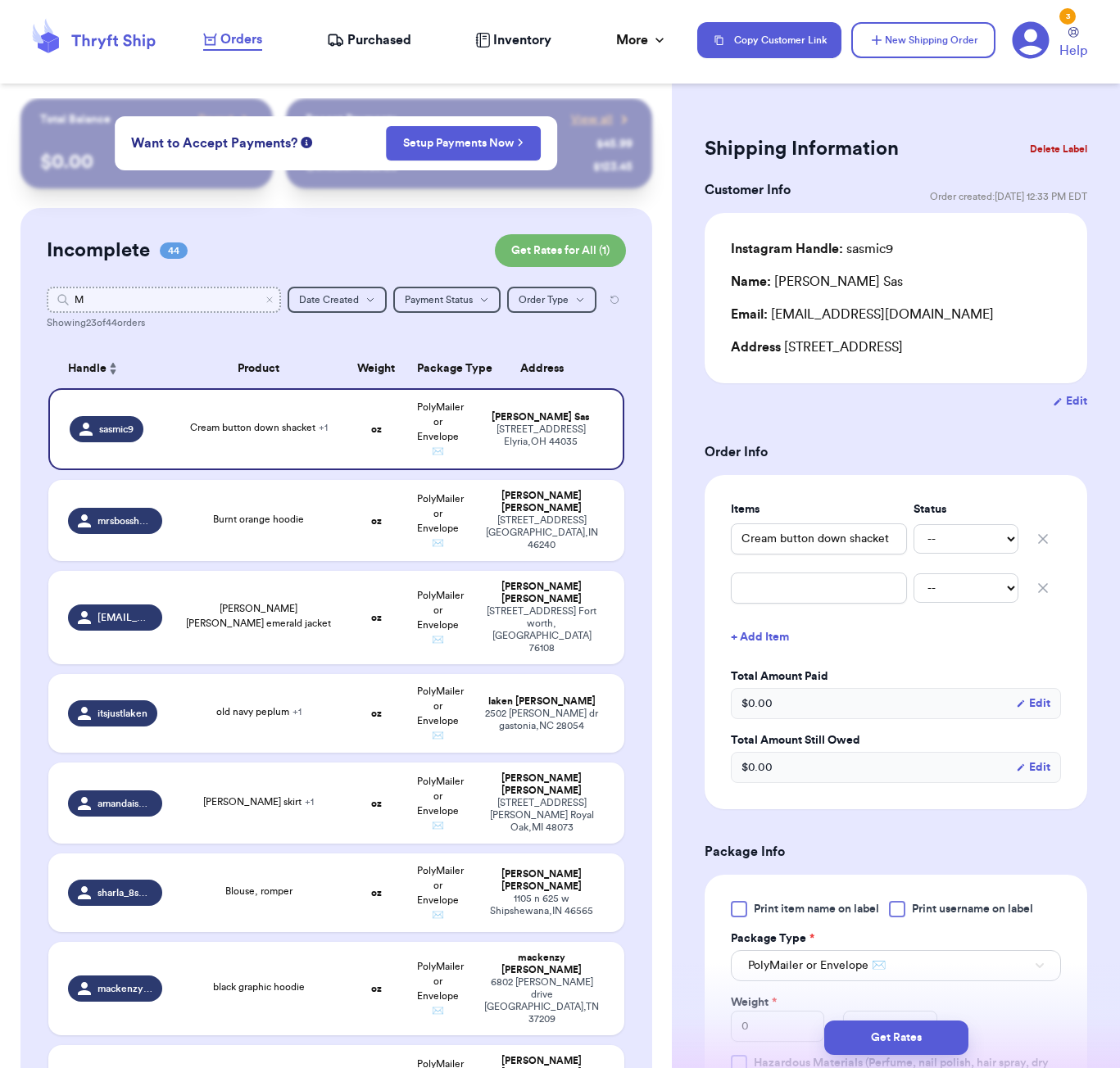
click at [169, 311] on input "M" at bounding box center [163, 300] width 234 height 26
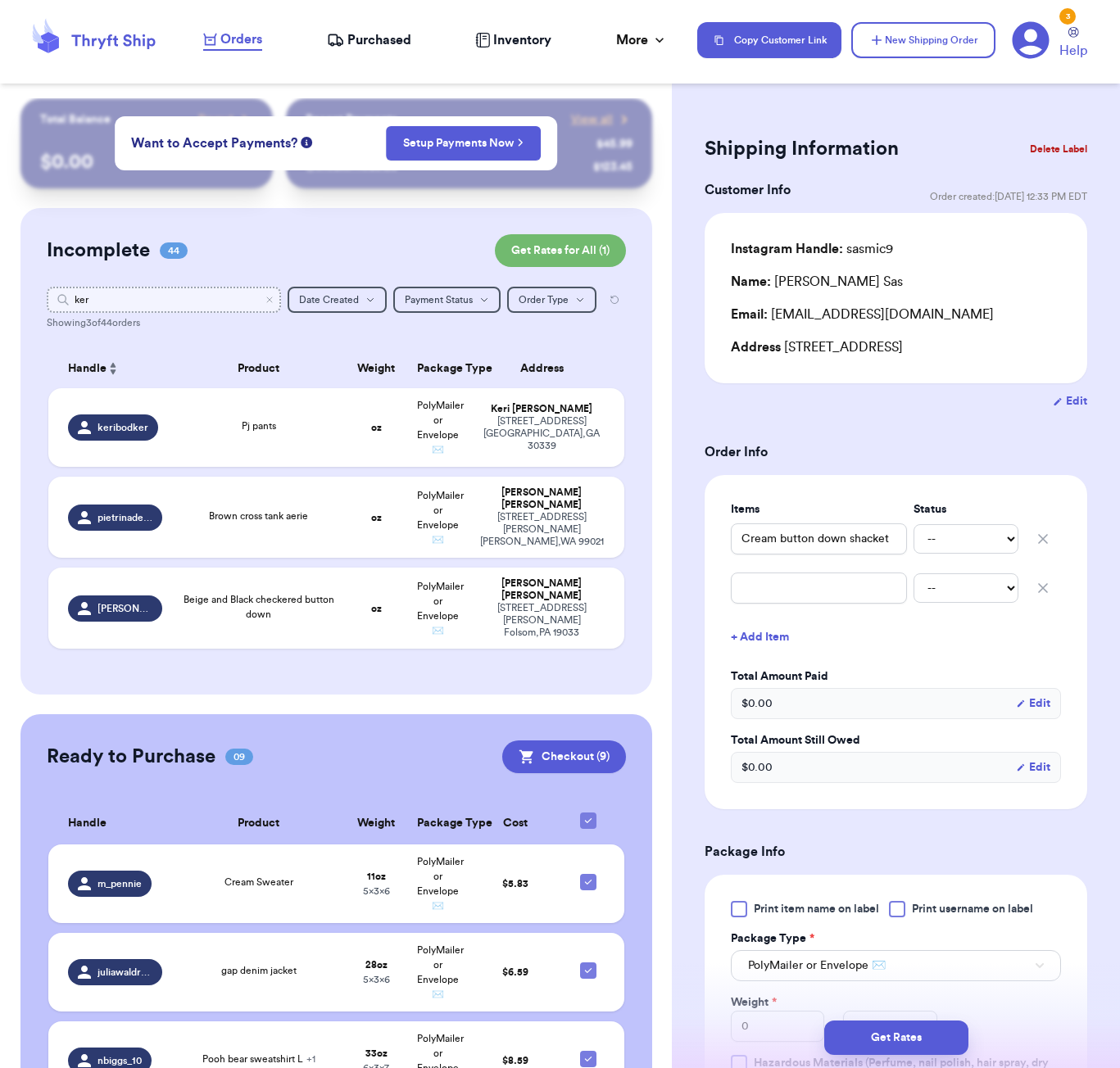
type input "keri"
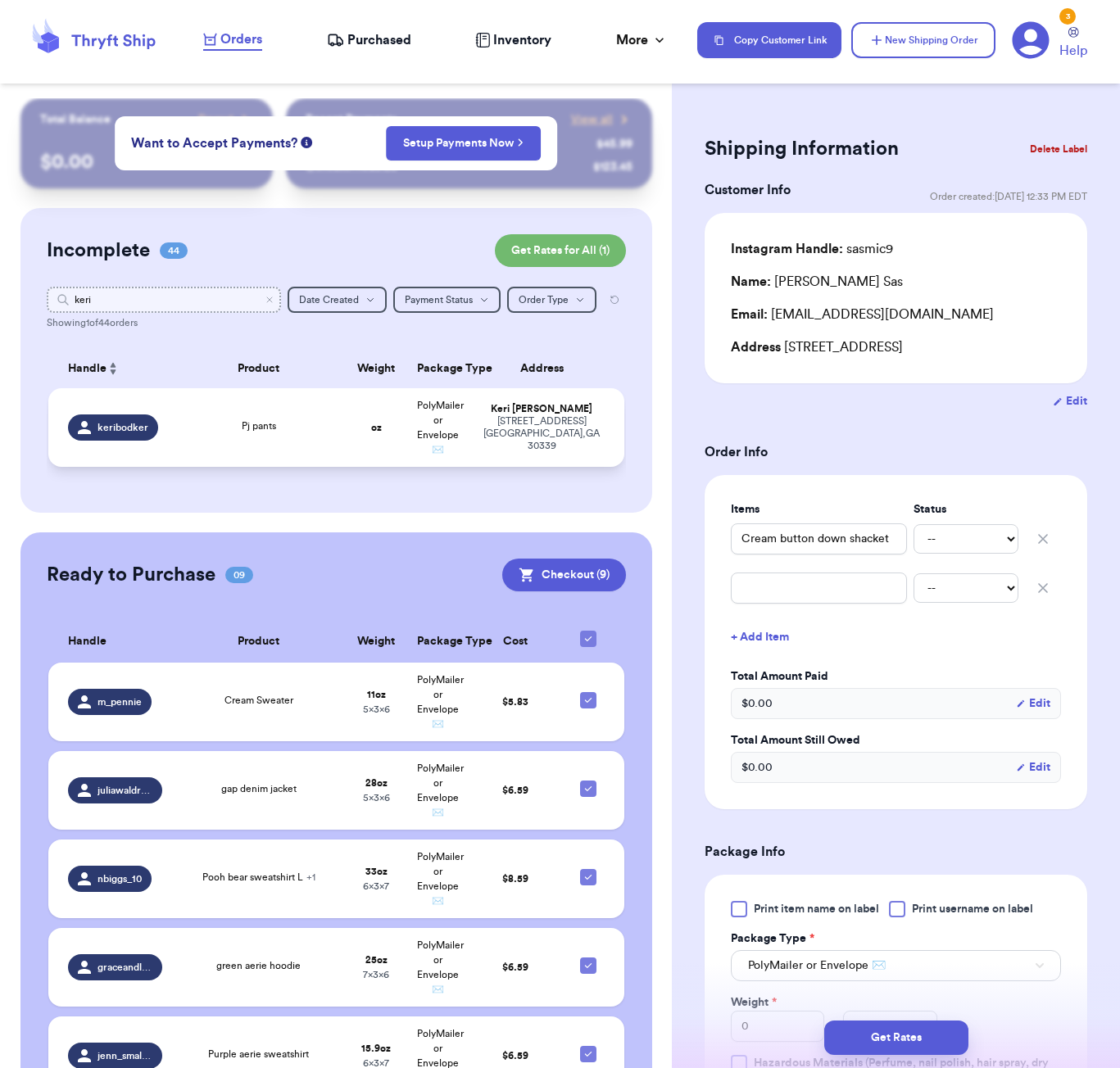
type input "keri"
click at [250, 446] on td "Pj pants" at bounding box center [258, 427] width 174 height 79
type input "Pj pants"
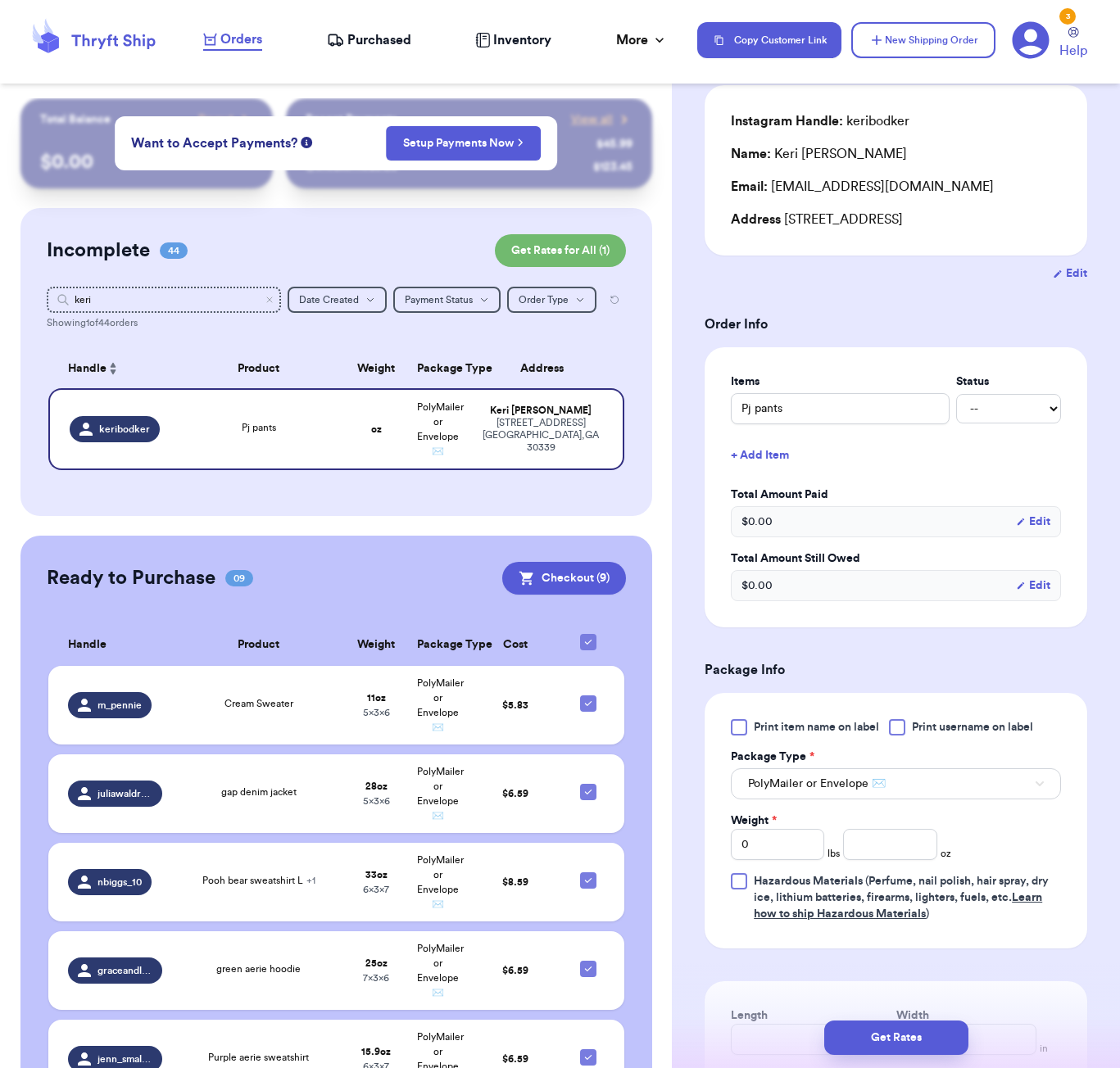
scroll to position [273, 0]
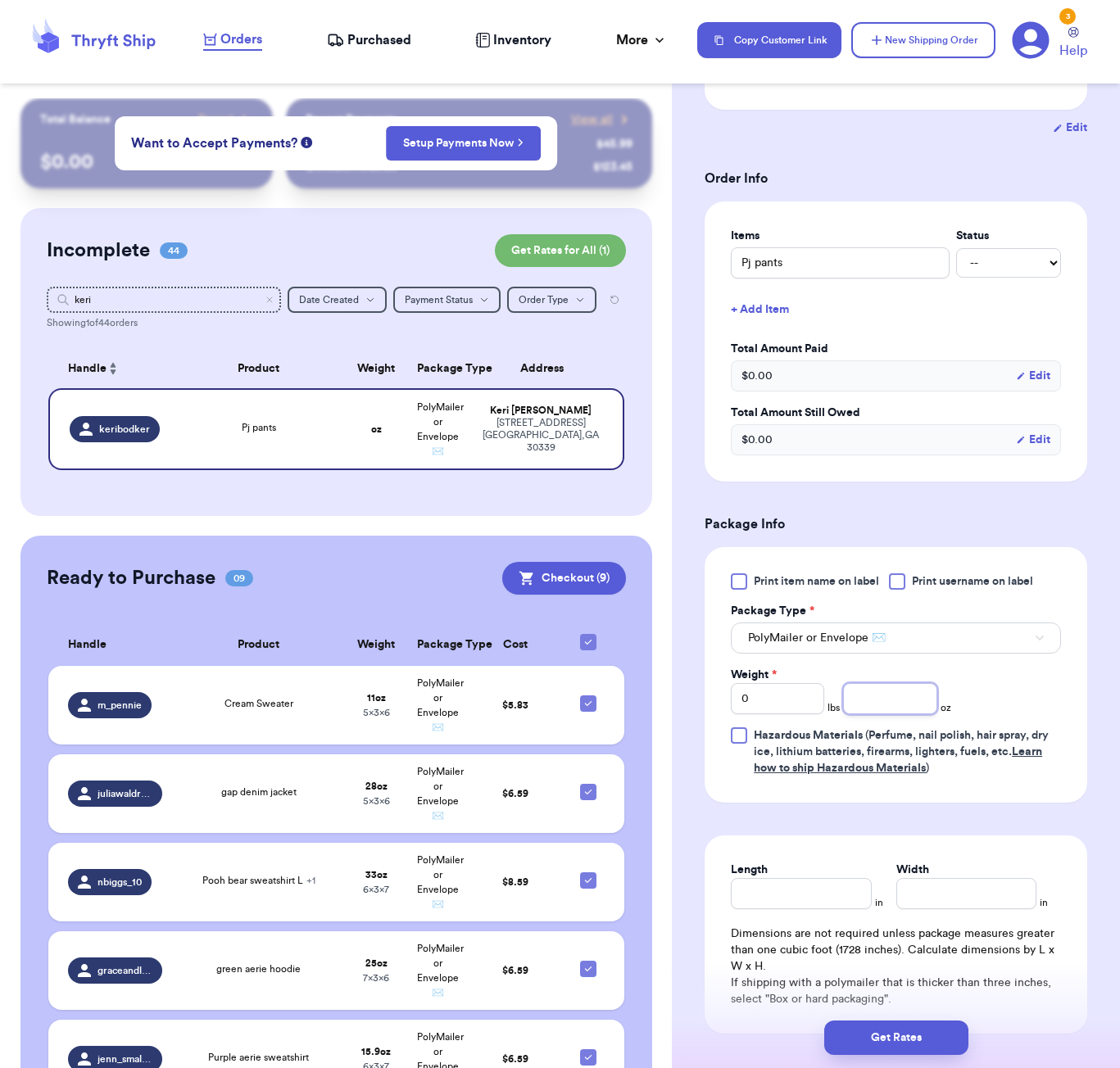
click at [875, 714] on input "number" at bounding box center [889, 698] width 93 height 31
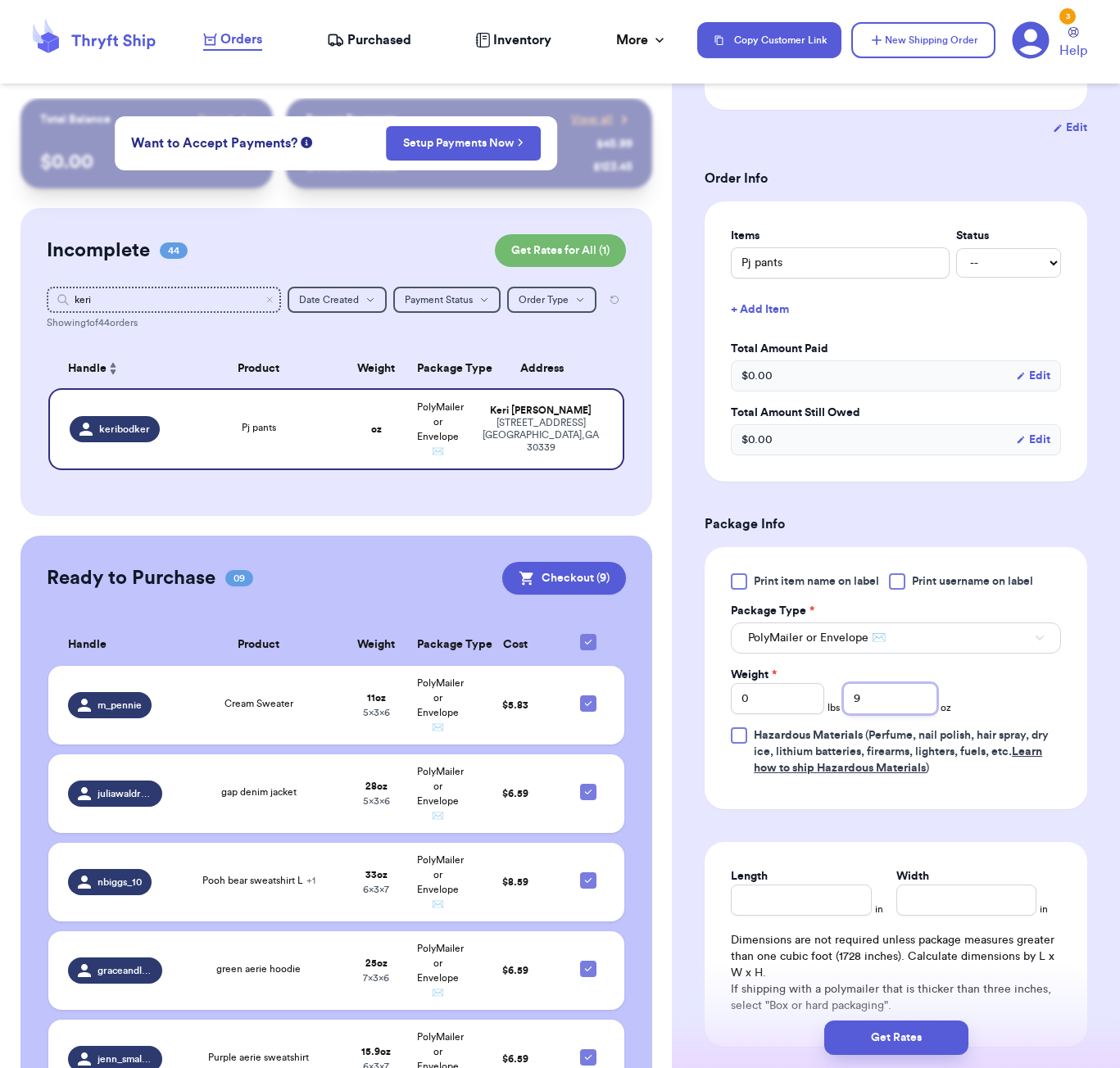
type input "9"
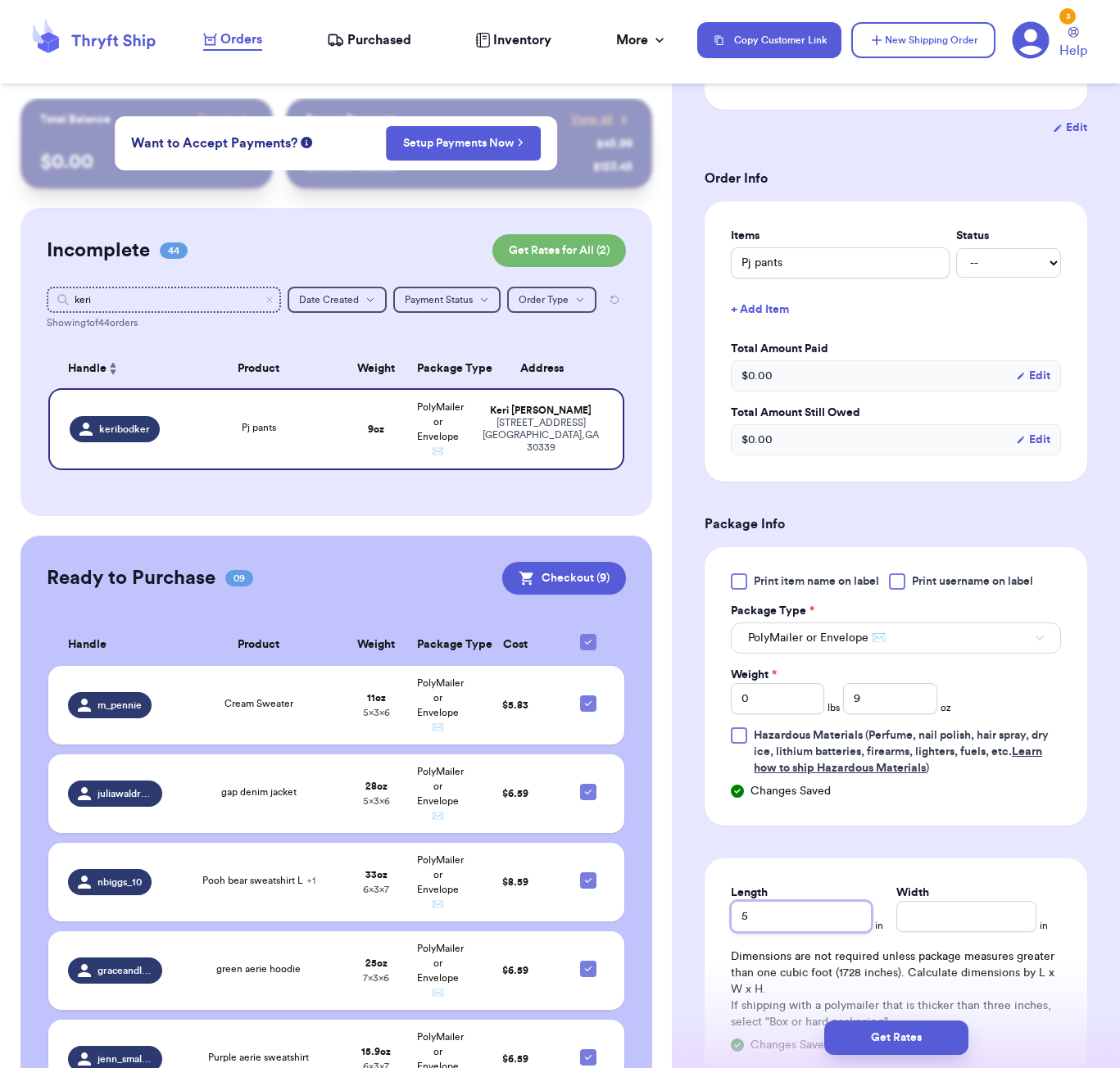
type input "5"
type input "4"
click at [951, 1030] on button "Get Rates" at bounding box center [895, 1037] width 144 height 35
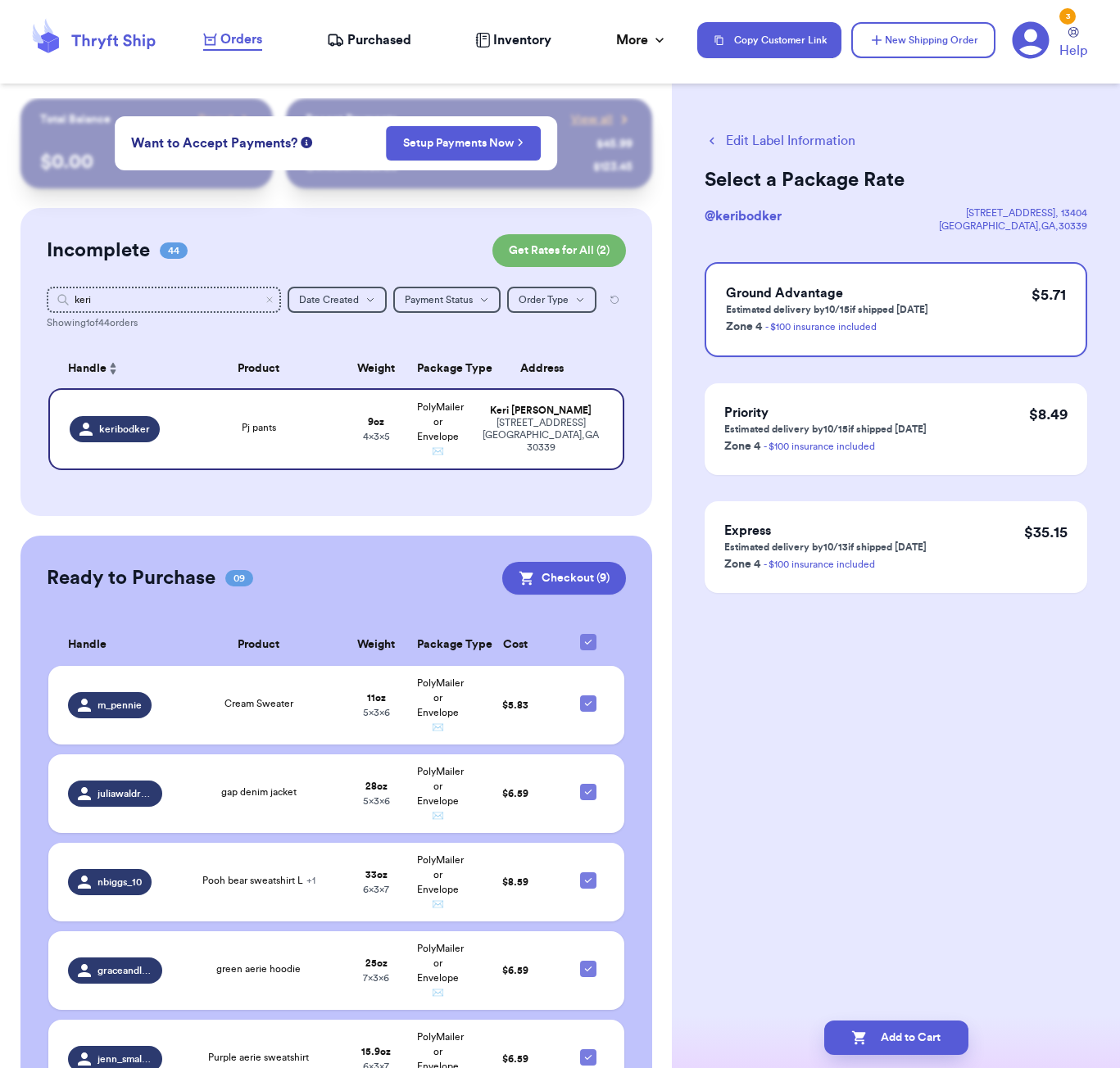
scroll to position [0, 0]
click at [933, 1040] on button "Add to Cart" at bounding box center [895, 1037] width 144 height 35
checkbox input "true"
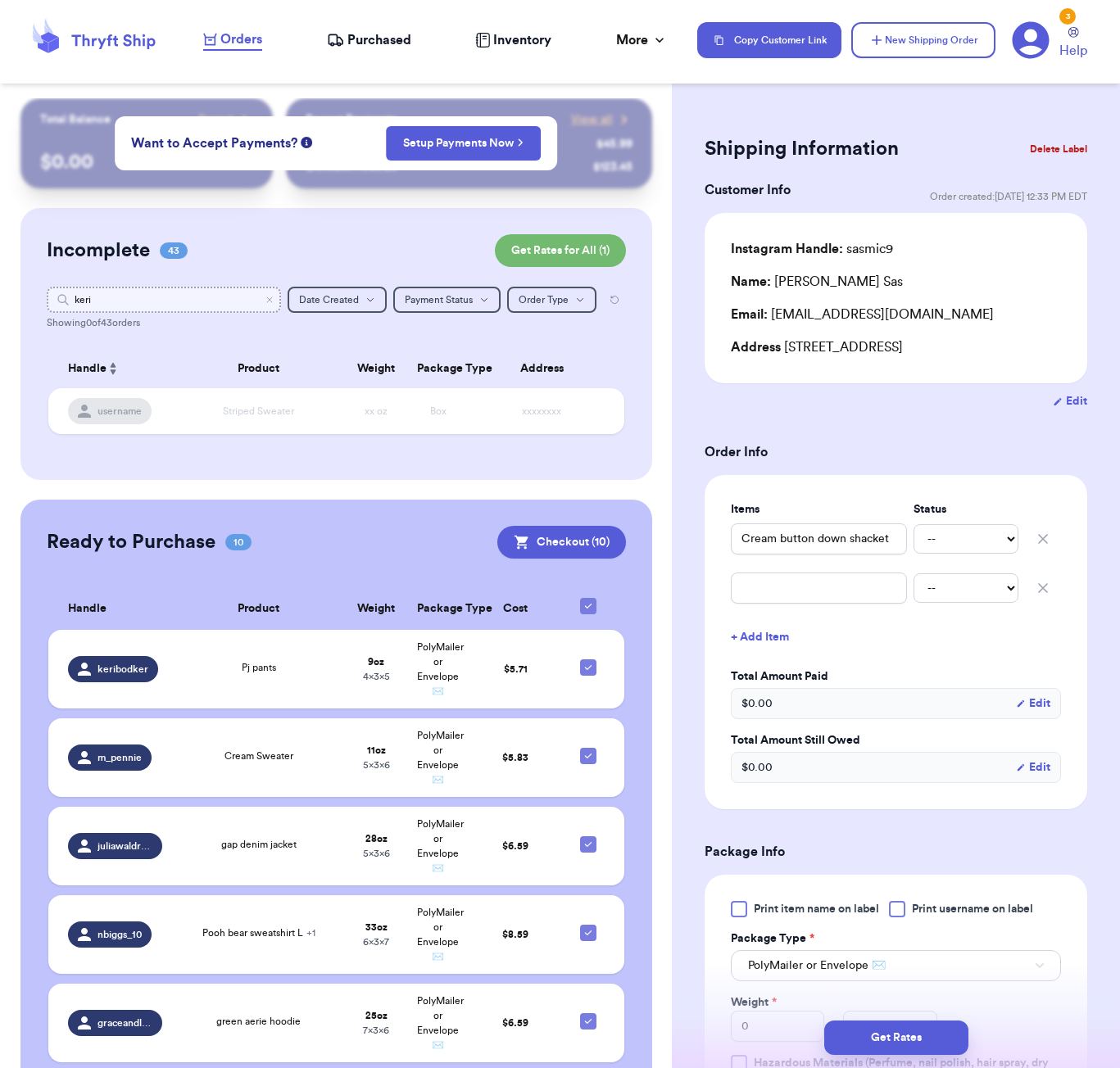
click at [141, 293] on input "keri" at bounding box center [163, 300] width 234 height 26
click at [140, 294] on input "keri" at bounding box center [163, 300] width 234 height 26
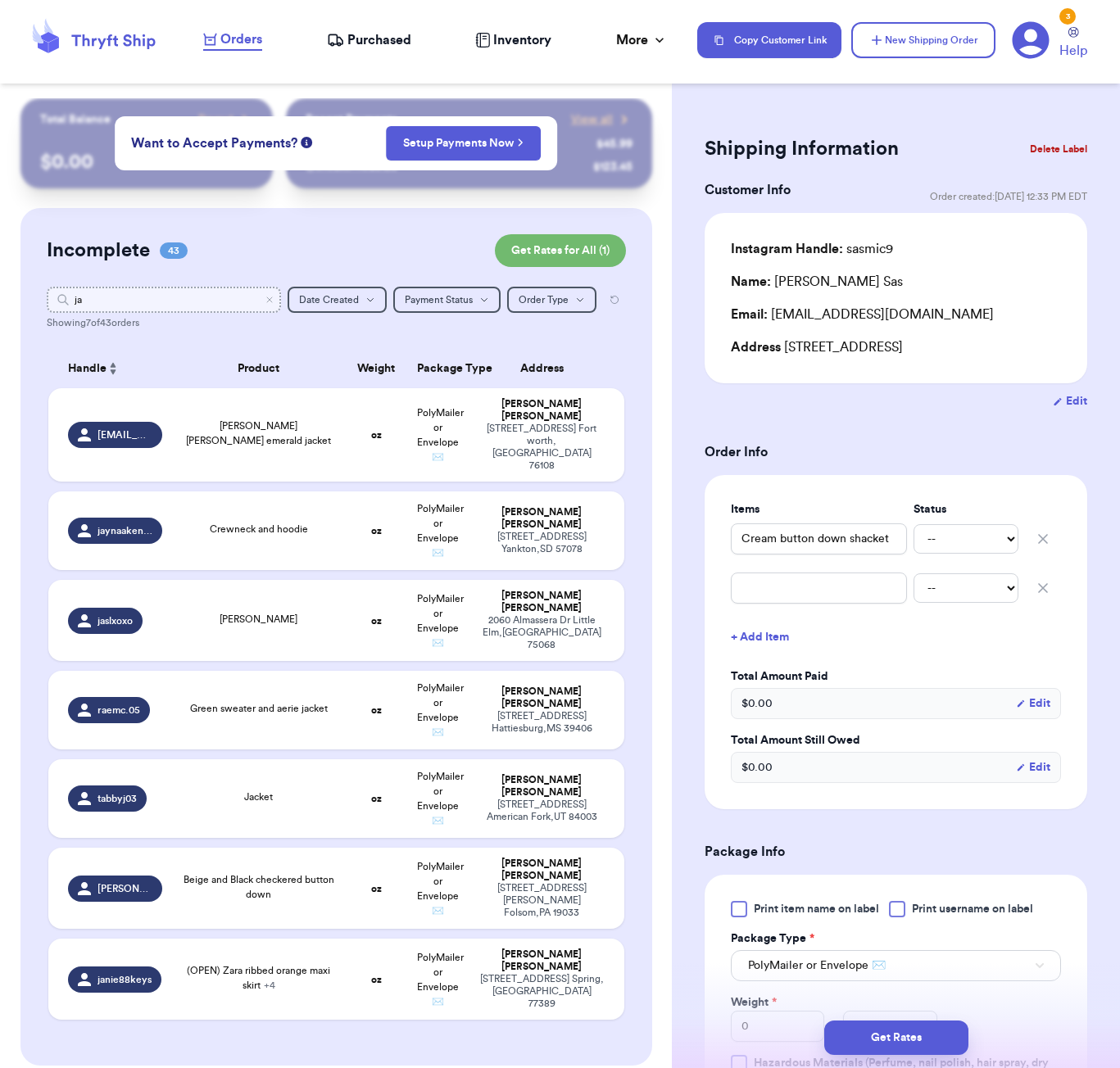
type input "[PERSON_NAME]"
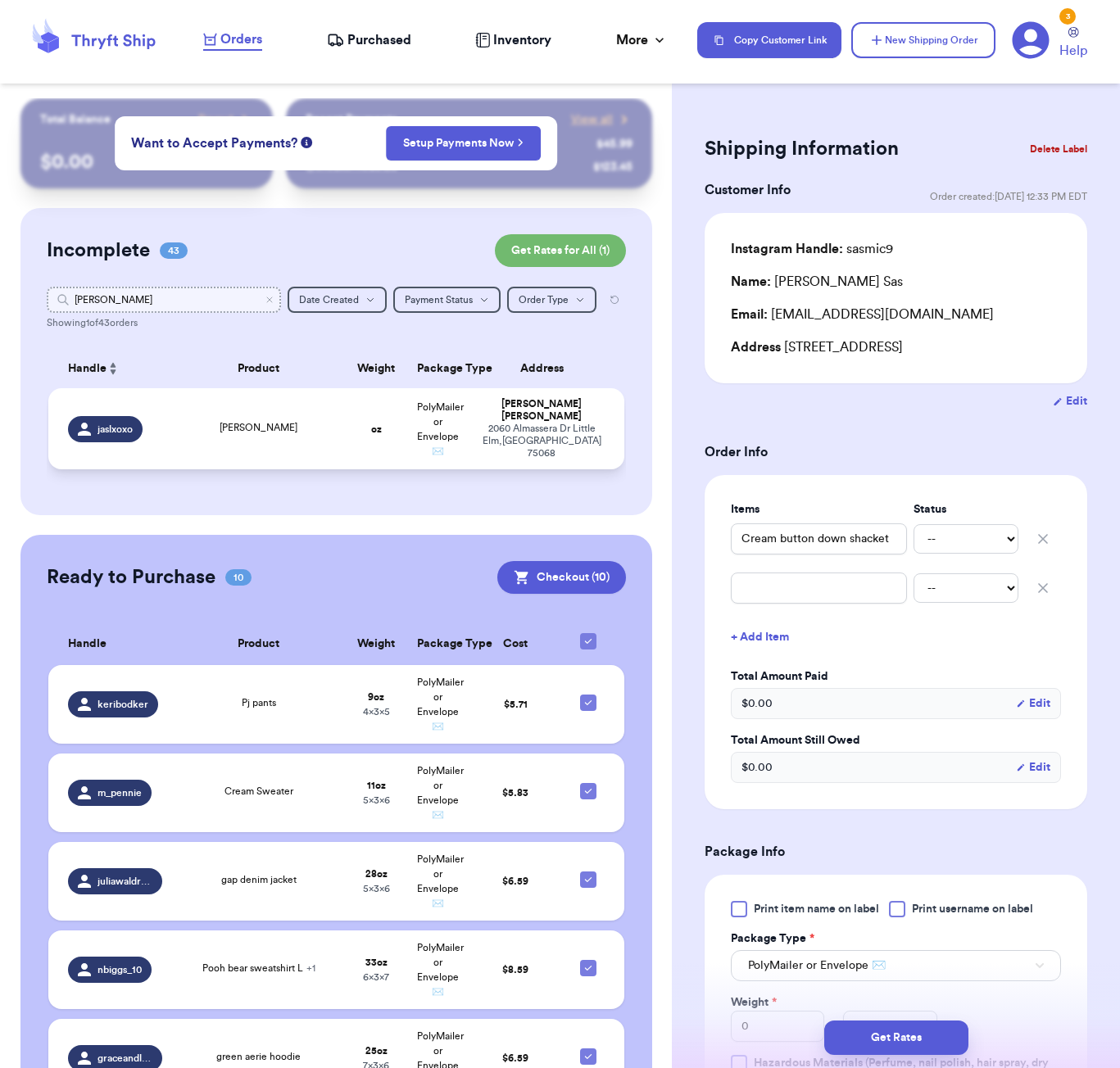
type input "[PERSON_NAME]"
click at [216, 427] on td "[PERSON_NAME]" at bounding box center [258, 428] width 174 height 81
type input "[PERSON_NAME]"
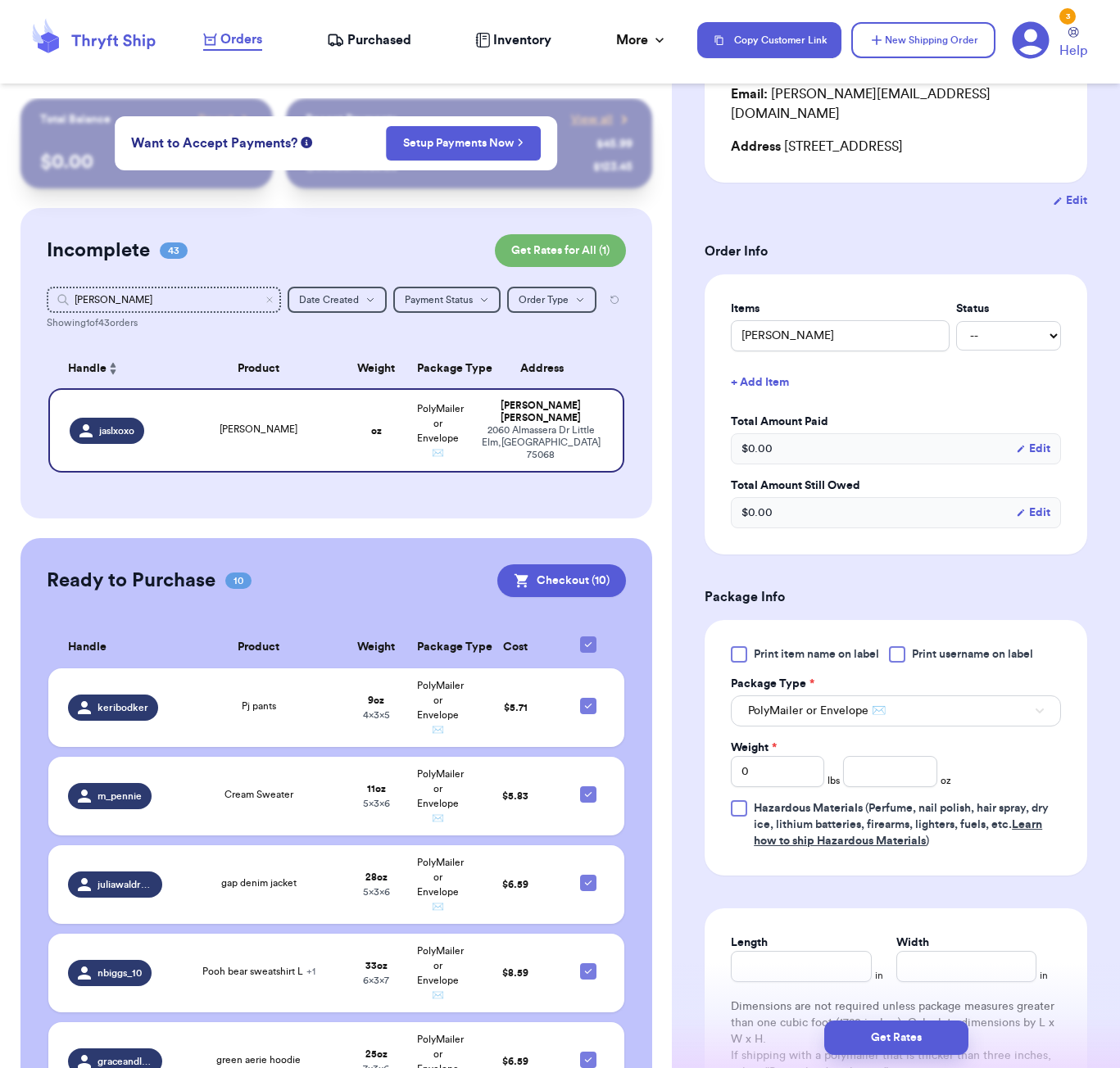
scroll to position [305, 0]
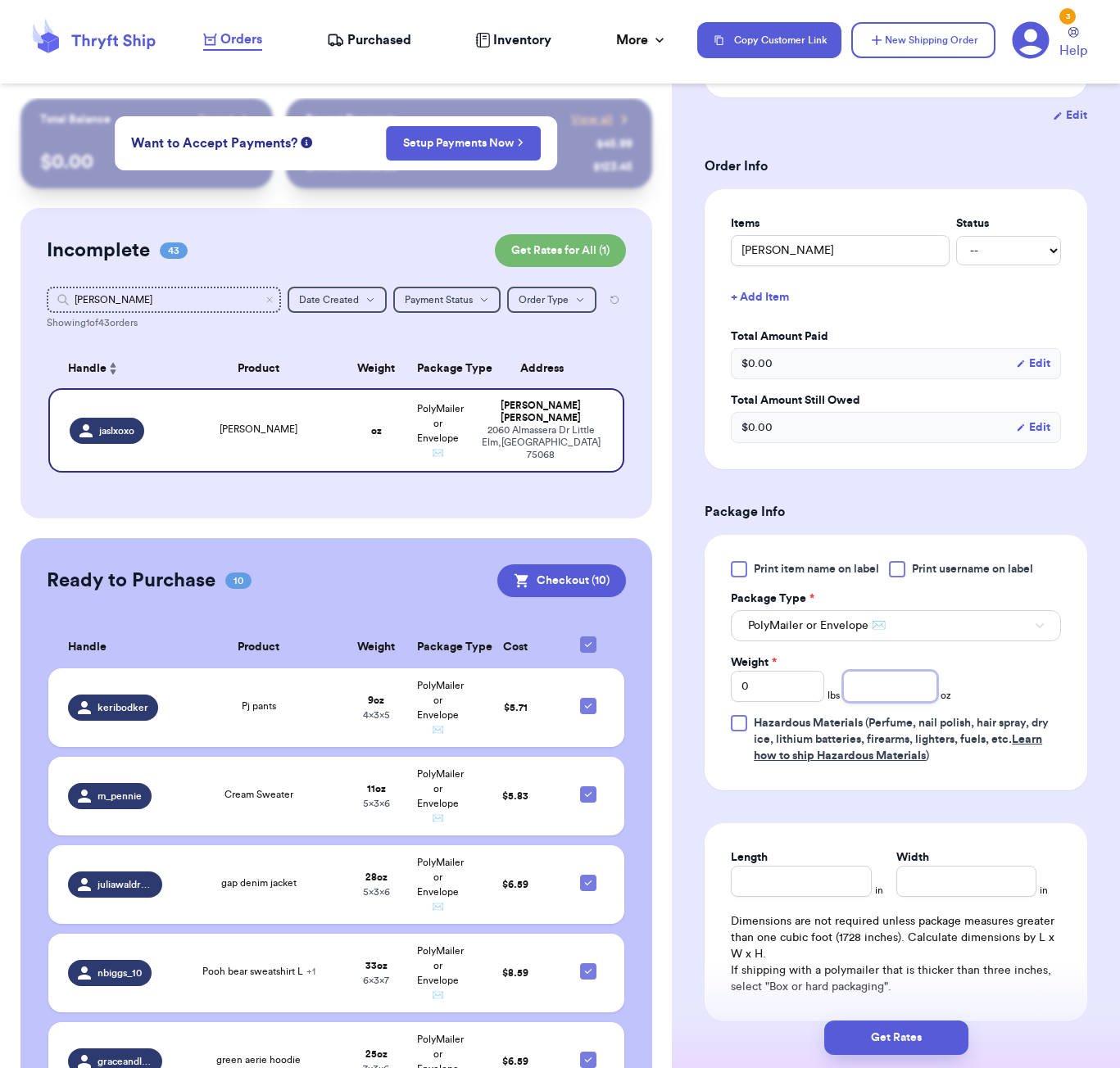
click at [903, 676] on input "number" at bounding box center [889, 686] width 93 height 31
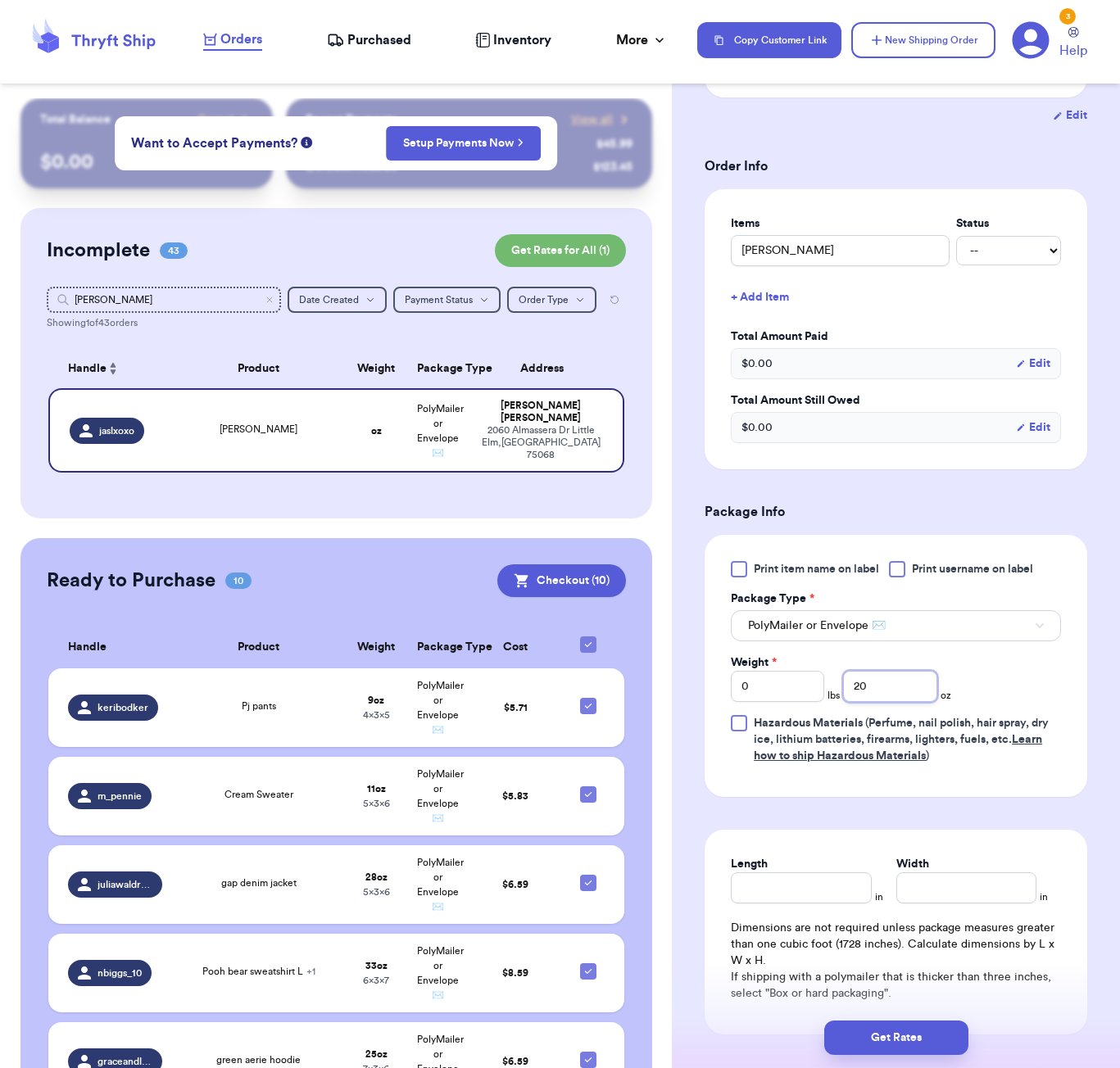
type input "20"
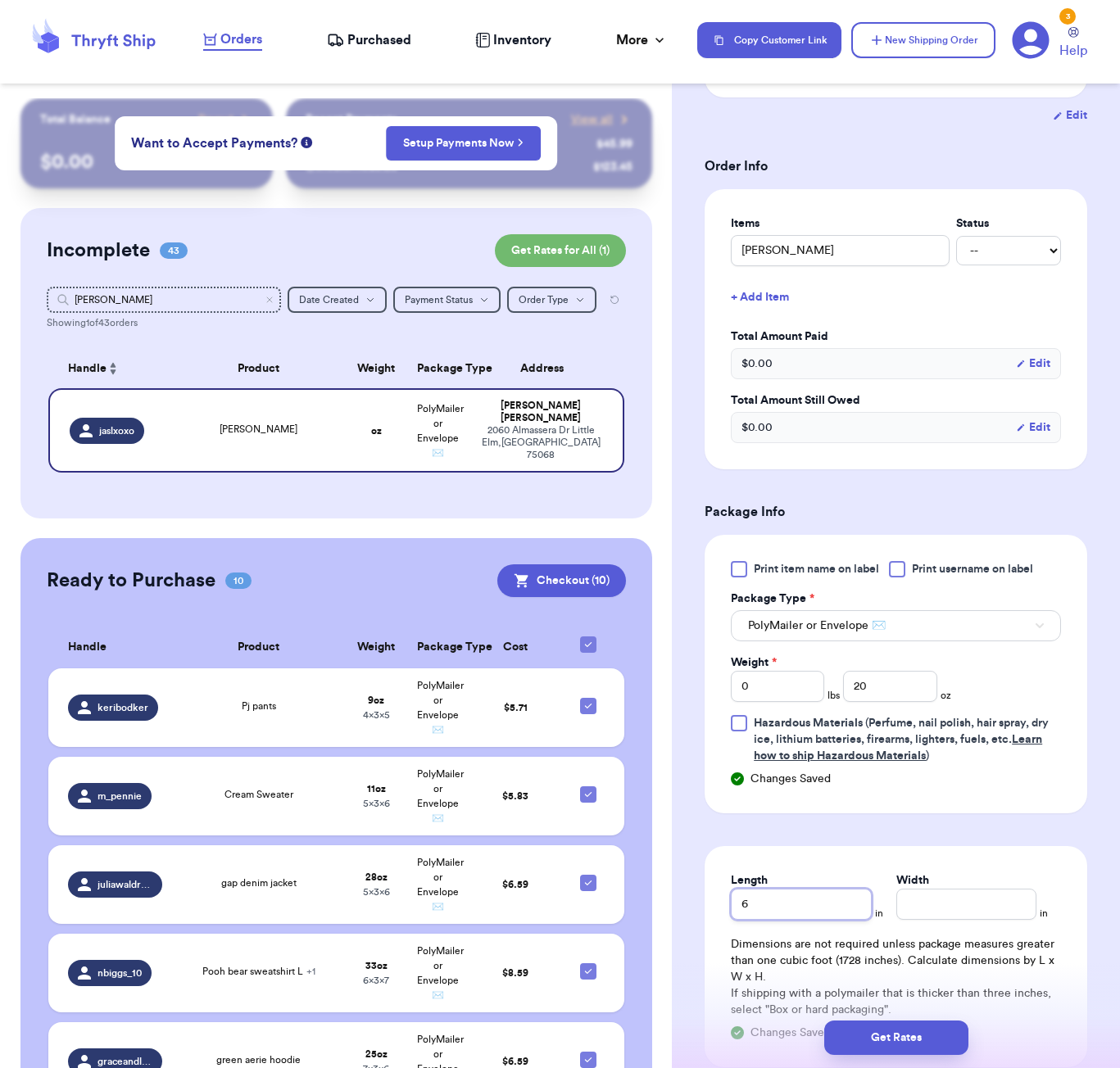
type input "6"
type input "7"
click at [944, 1062] on div "Get Rates" at bounding box center [895, 1037] width 448 height 61
click at [943, 1049] on button "Get Rates" at bounding box center [895, 1037] width 144 height 35
type input "1"
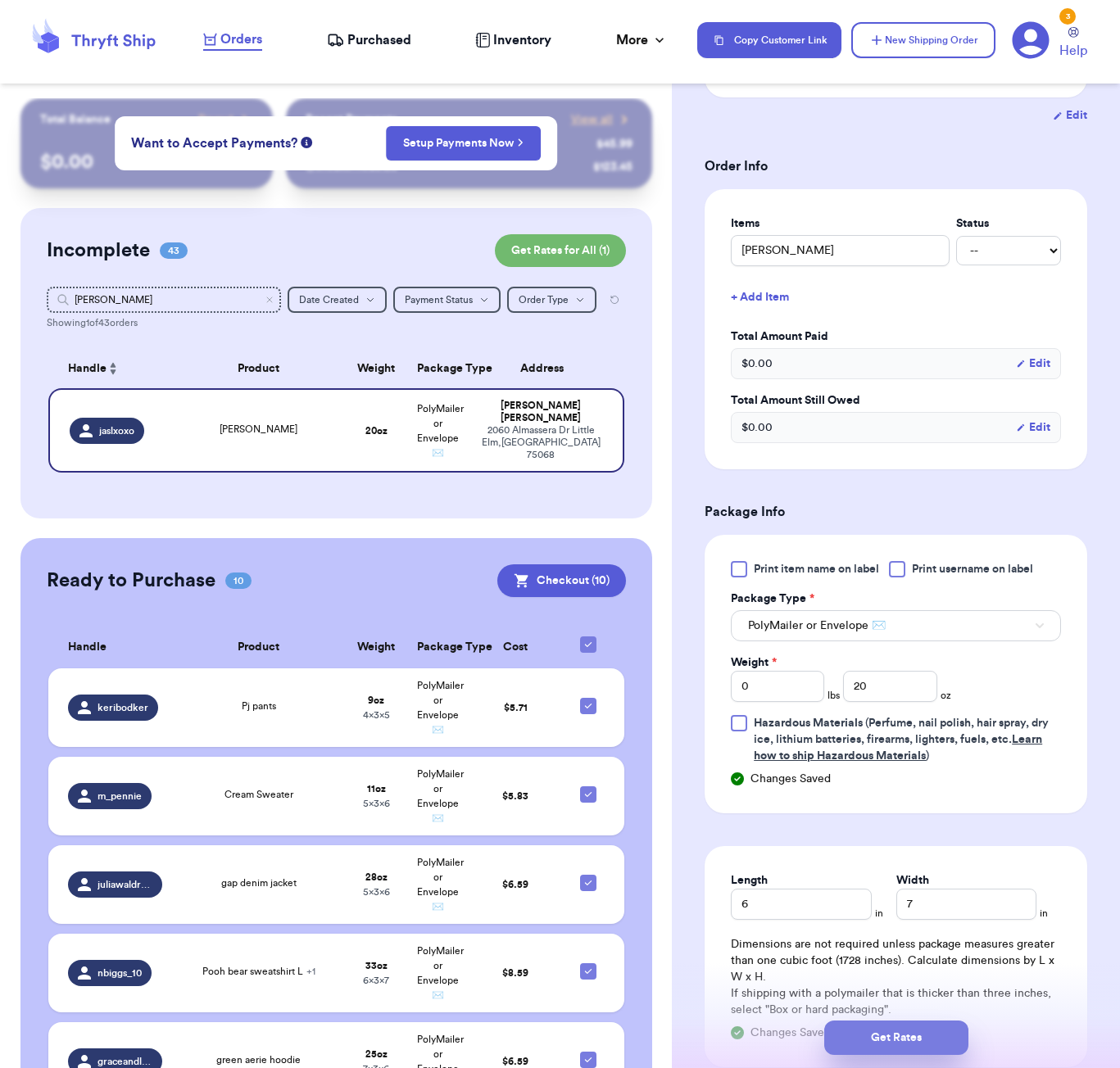
type input "4"
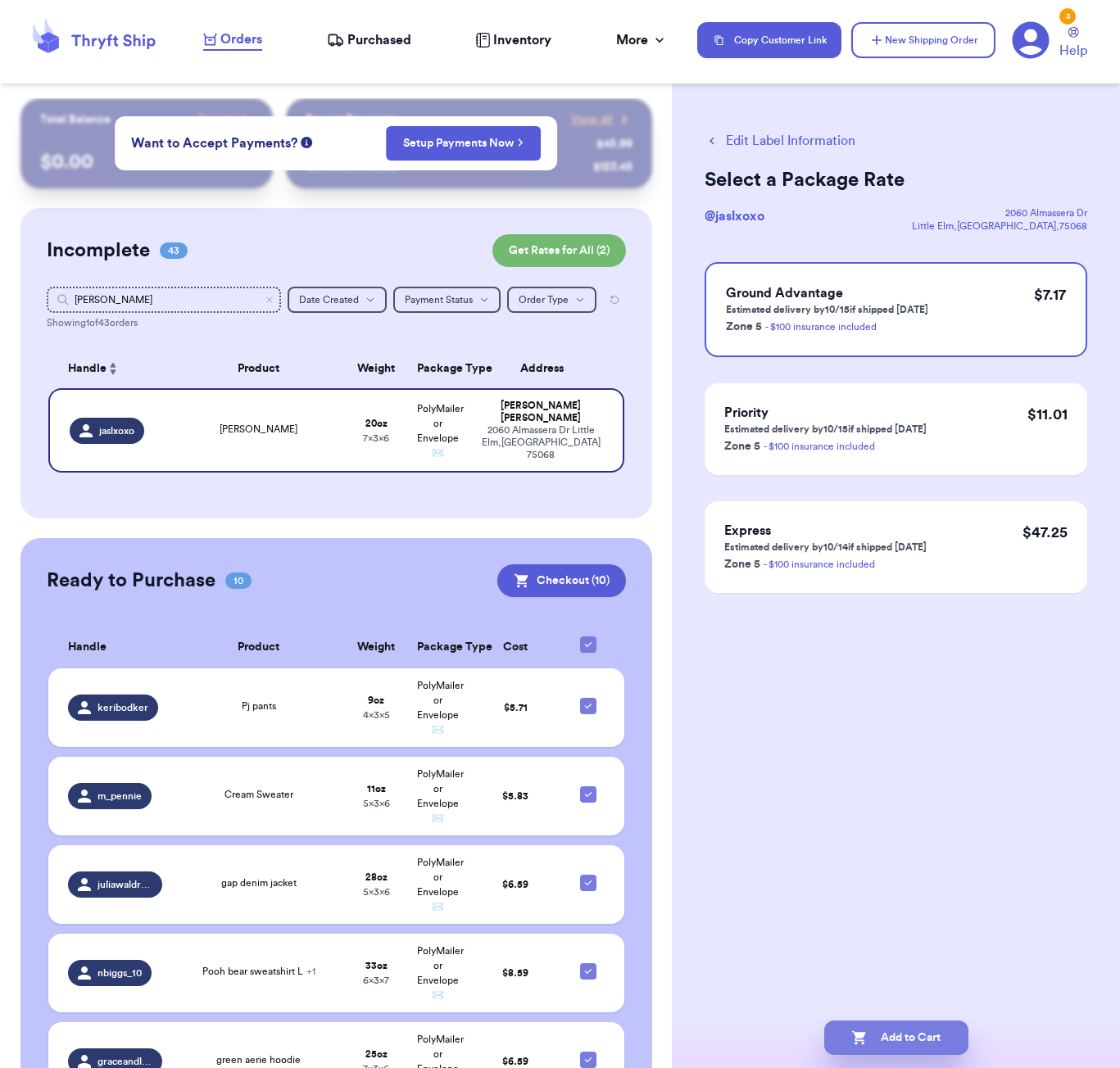
click at [922, 1043] on button "Add to Cart" at bounding box center [895, 1037] width 144 height 35
checkbox input "true"
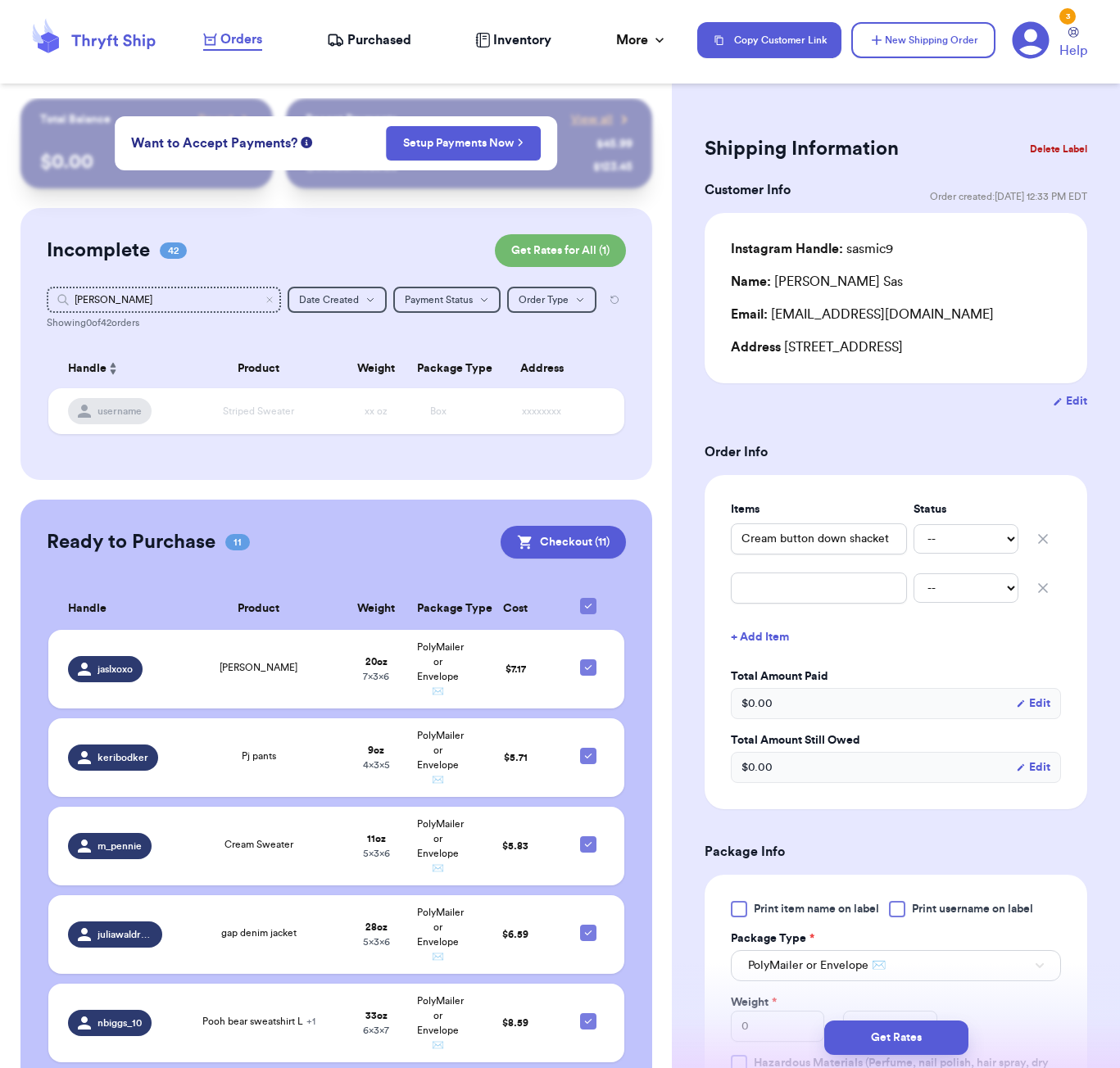
click at [268, 299] on icon "Clear search" at bounding box center [269, 299] width 5 height 5
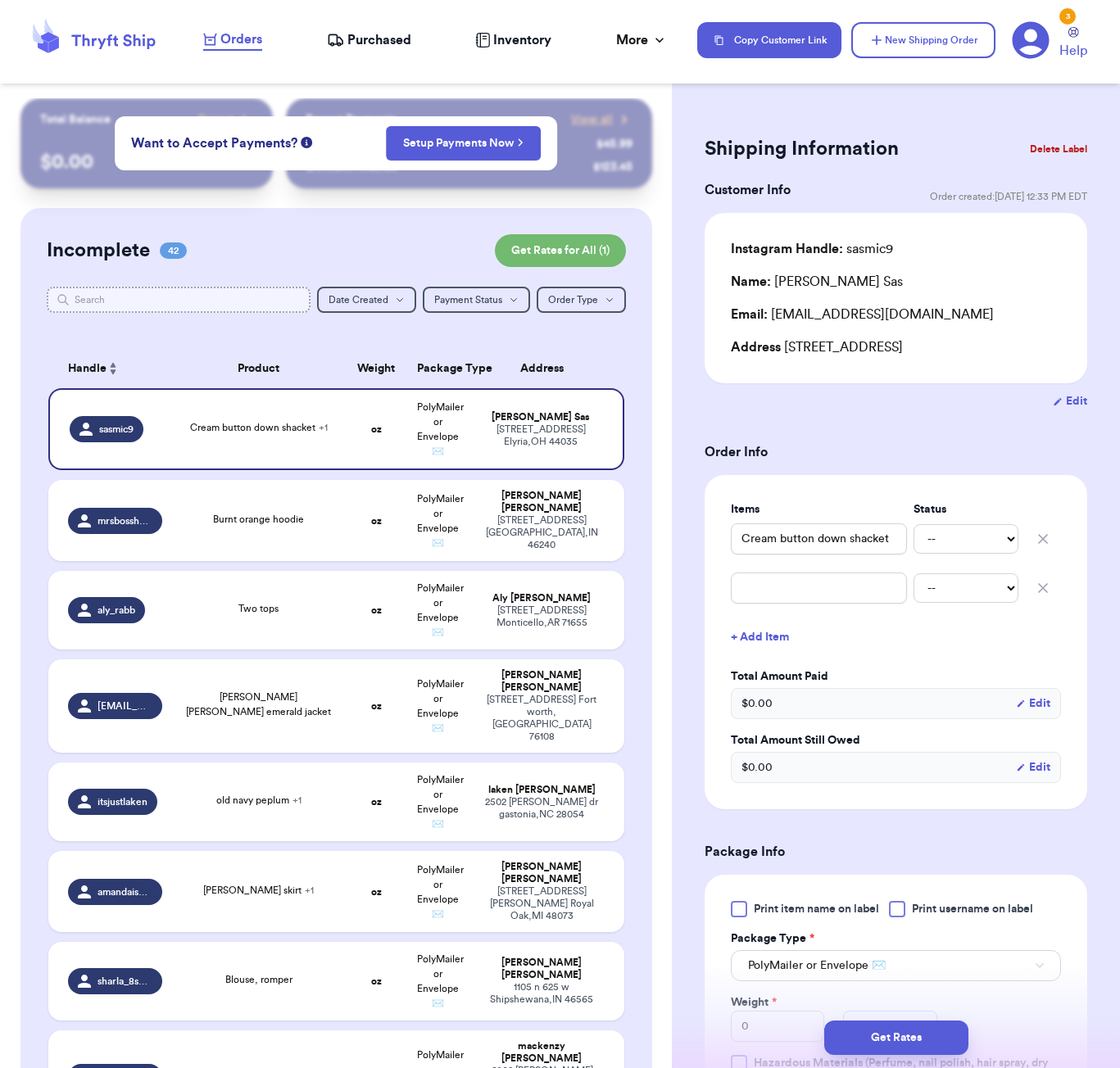
click at [165, 311] on input "text" at bounding box center [179, 300] width 264 height 26
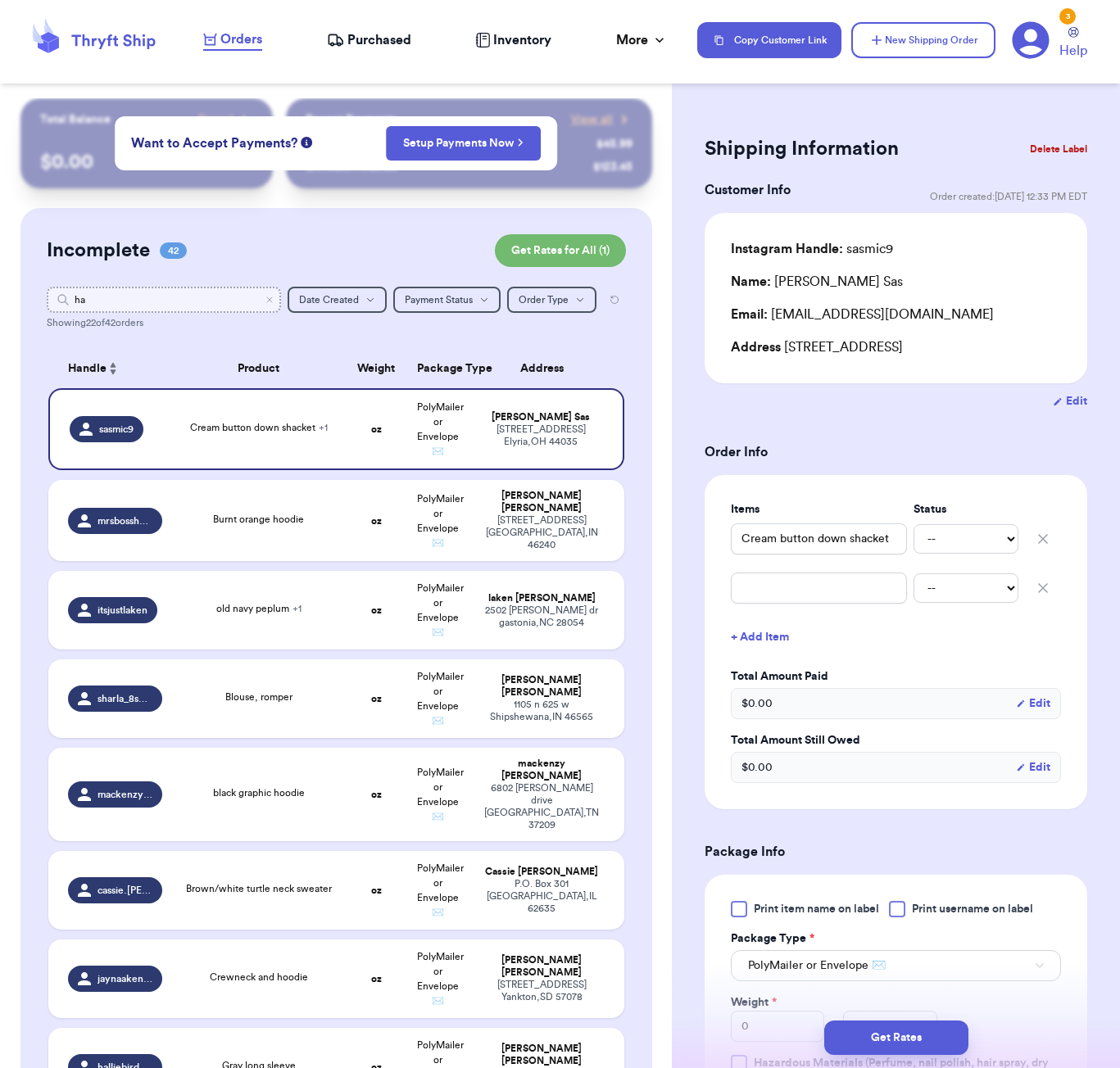
type input "hal"
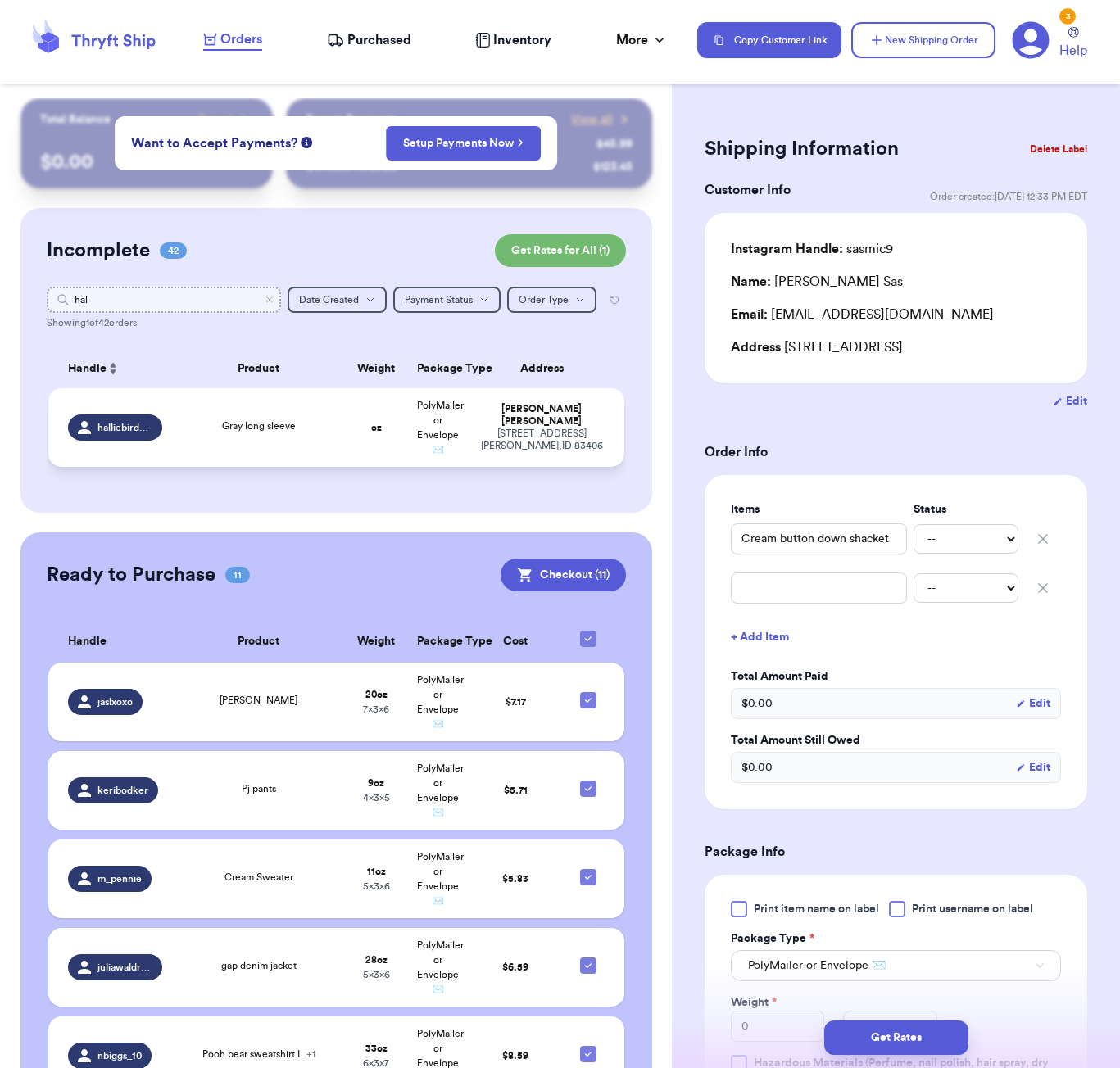
type input "hal"
click at [279, 430] on span "Gray long sleeve" at bounding box center [258, 426] width 73 height 9
type input "Gray long sleeve"
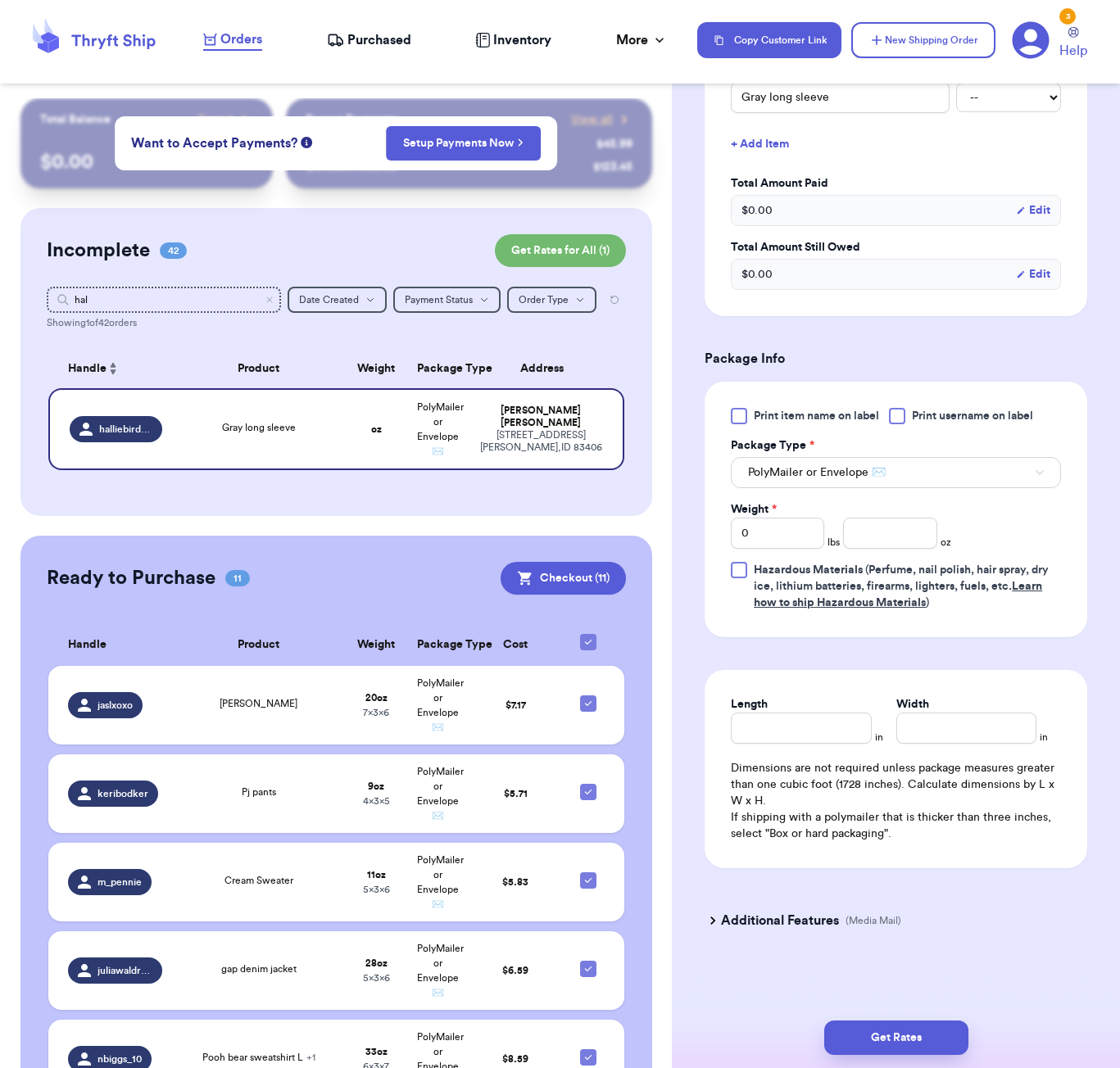
scroll to position [442, 0]
click at [888, 539] on input "number" at bounding box center [889, 533] width 93 height 31
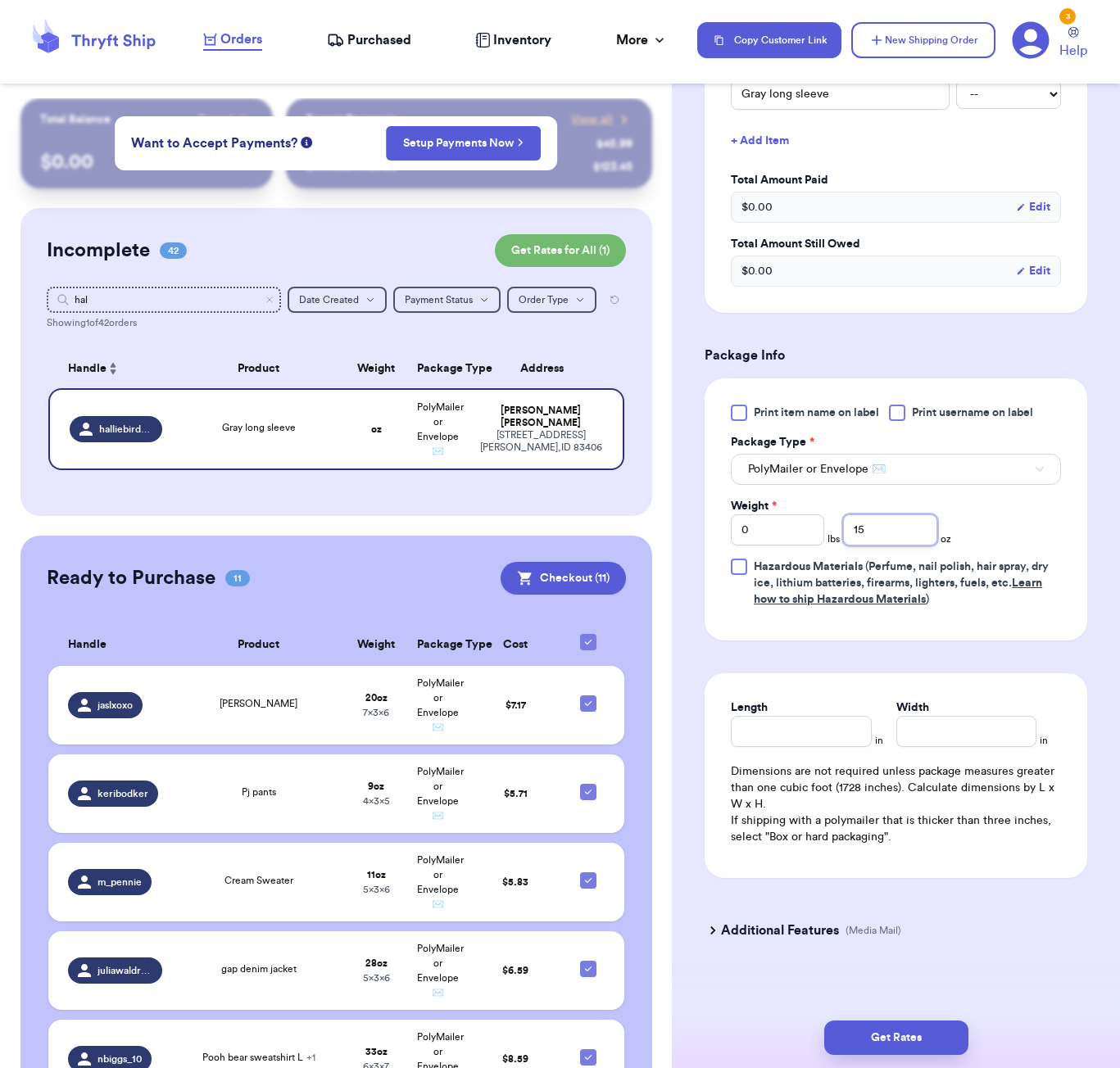
type input "15"
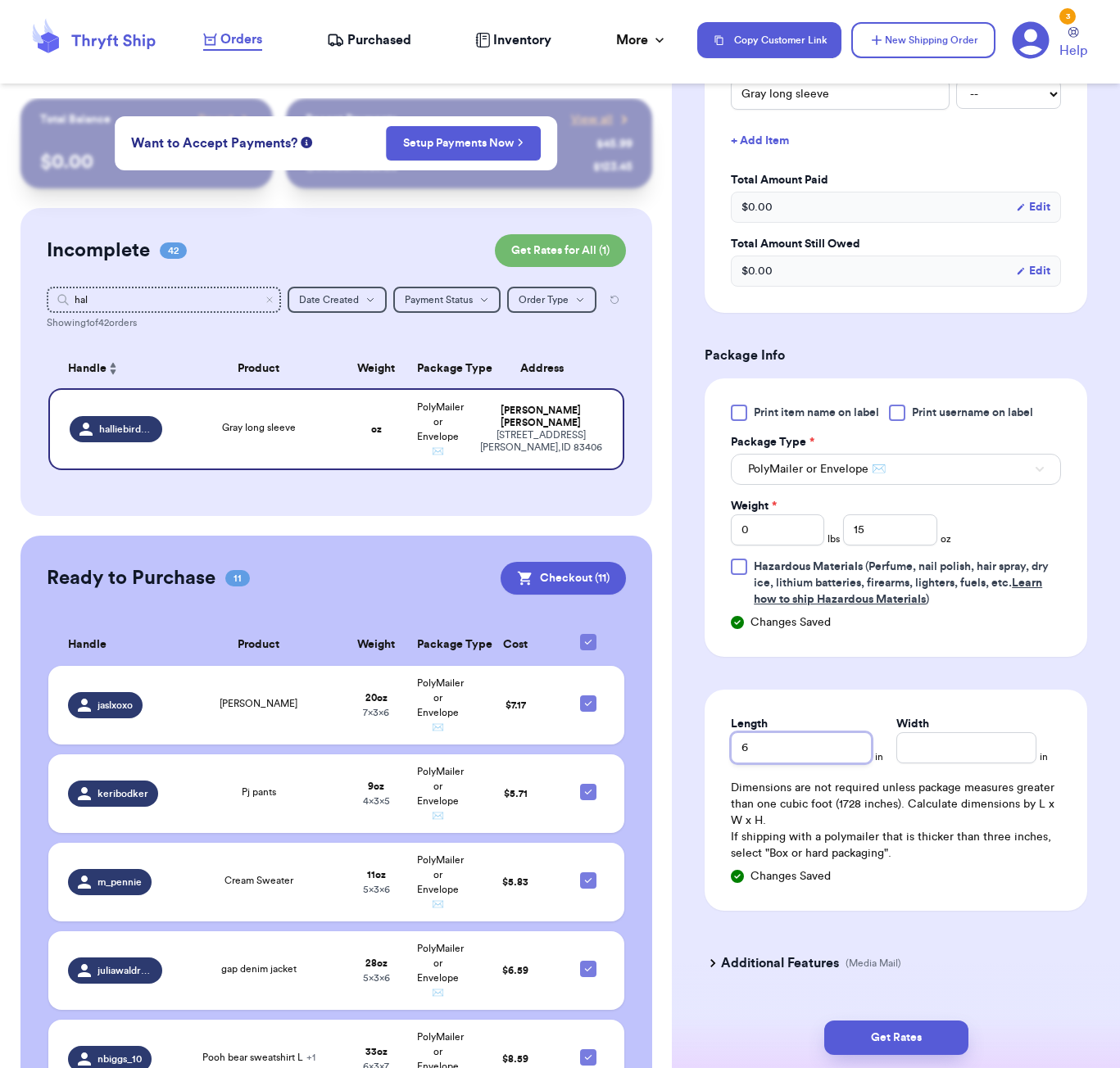
type input "6"
type input "5"
click at [903, 1037] on button "Get Rates" at bounding box center [895, 1037] width 144 height 35
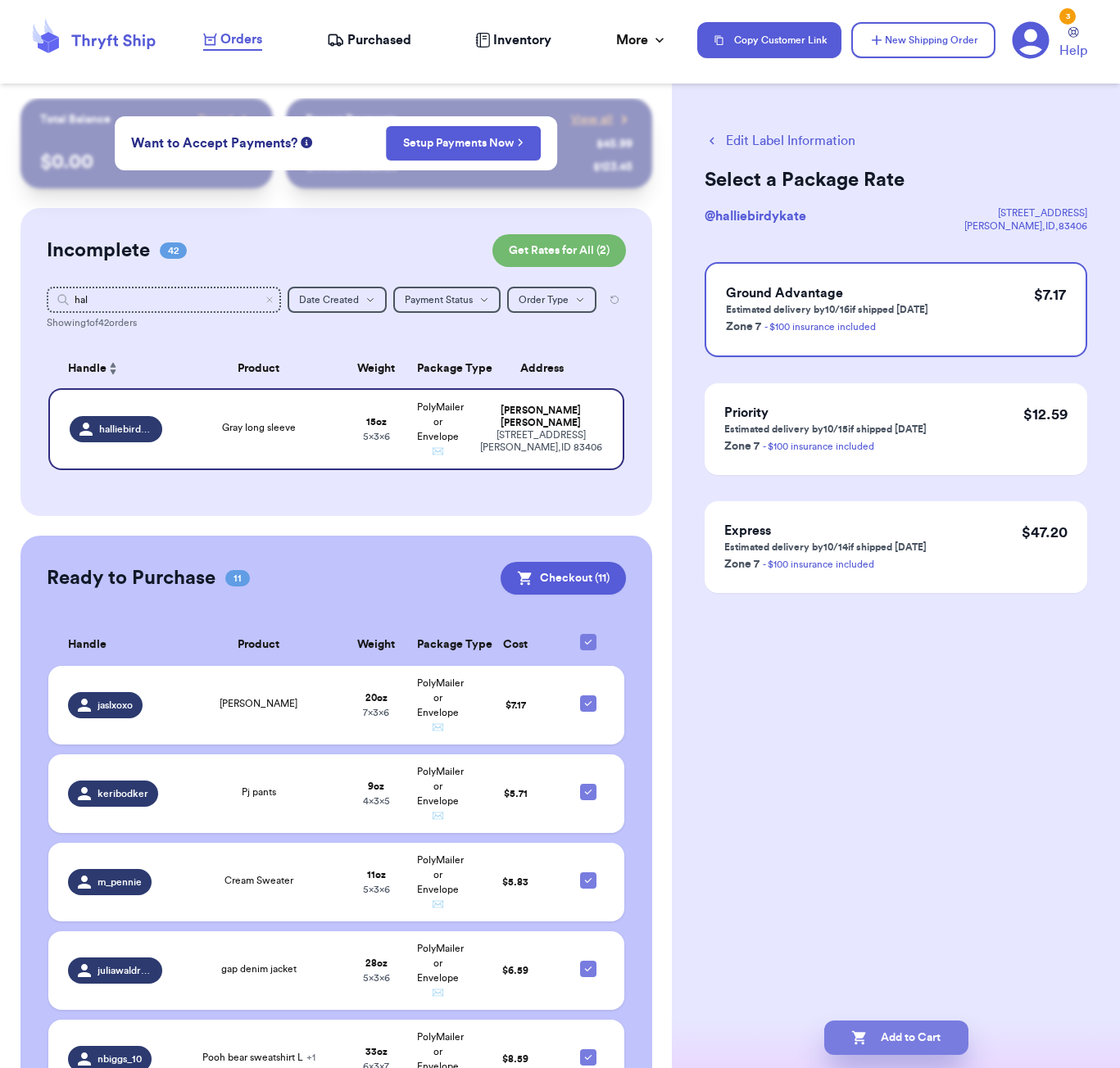
click at [949, 1023] on button "Add to Cart" at bounding box center [895, 1037] width 144 height 35
checkbox input "true"
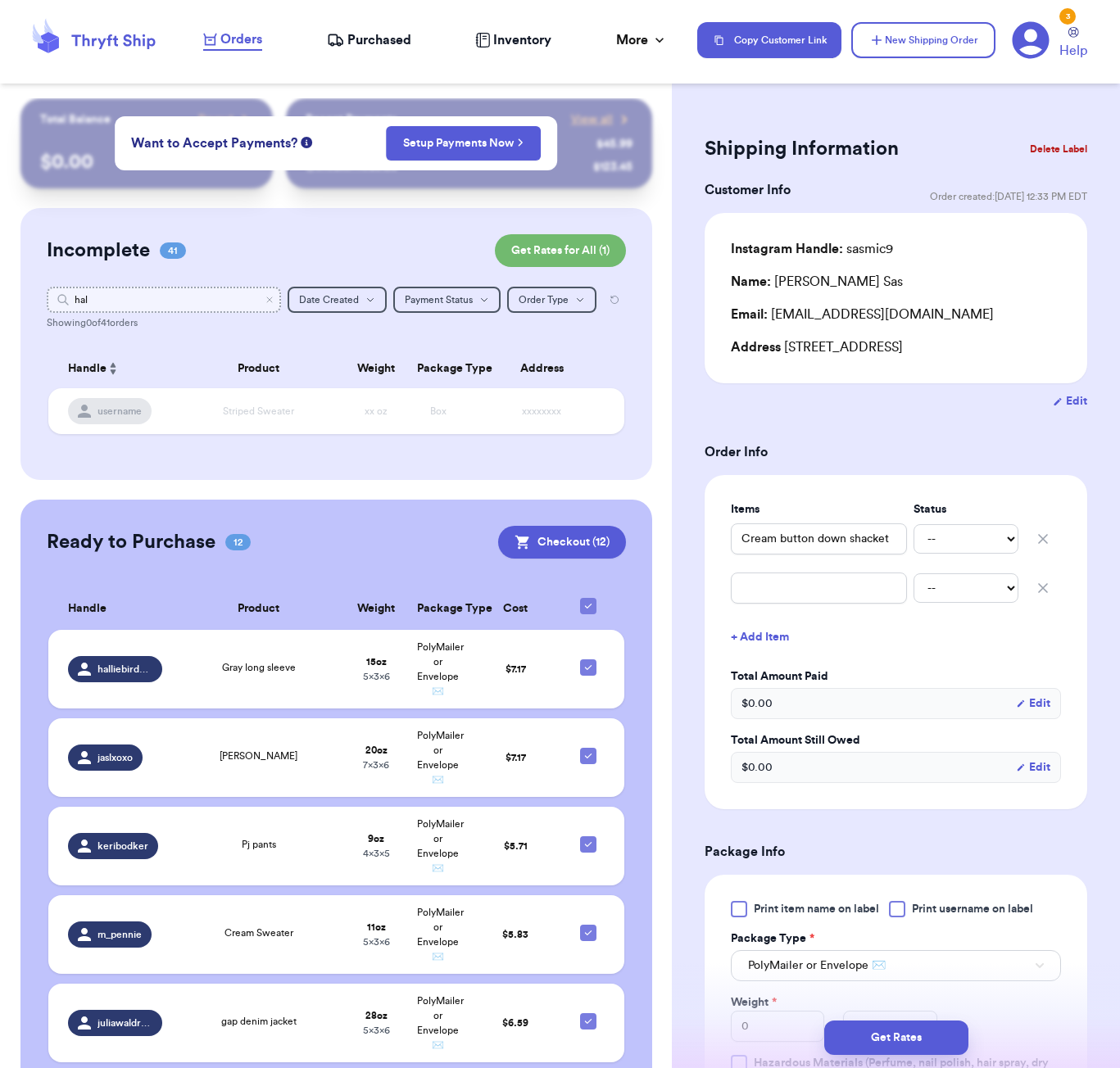
click at [118, 296] on input "hal" at bounding box center [163, 300] width 234 height 26
click at [117, 296] on input "hal" at bounding box center [163, 300] width 234 height 26
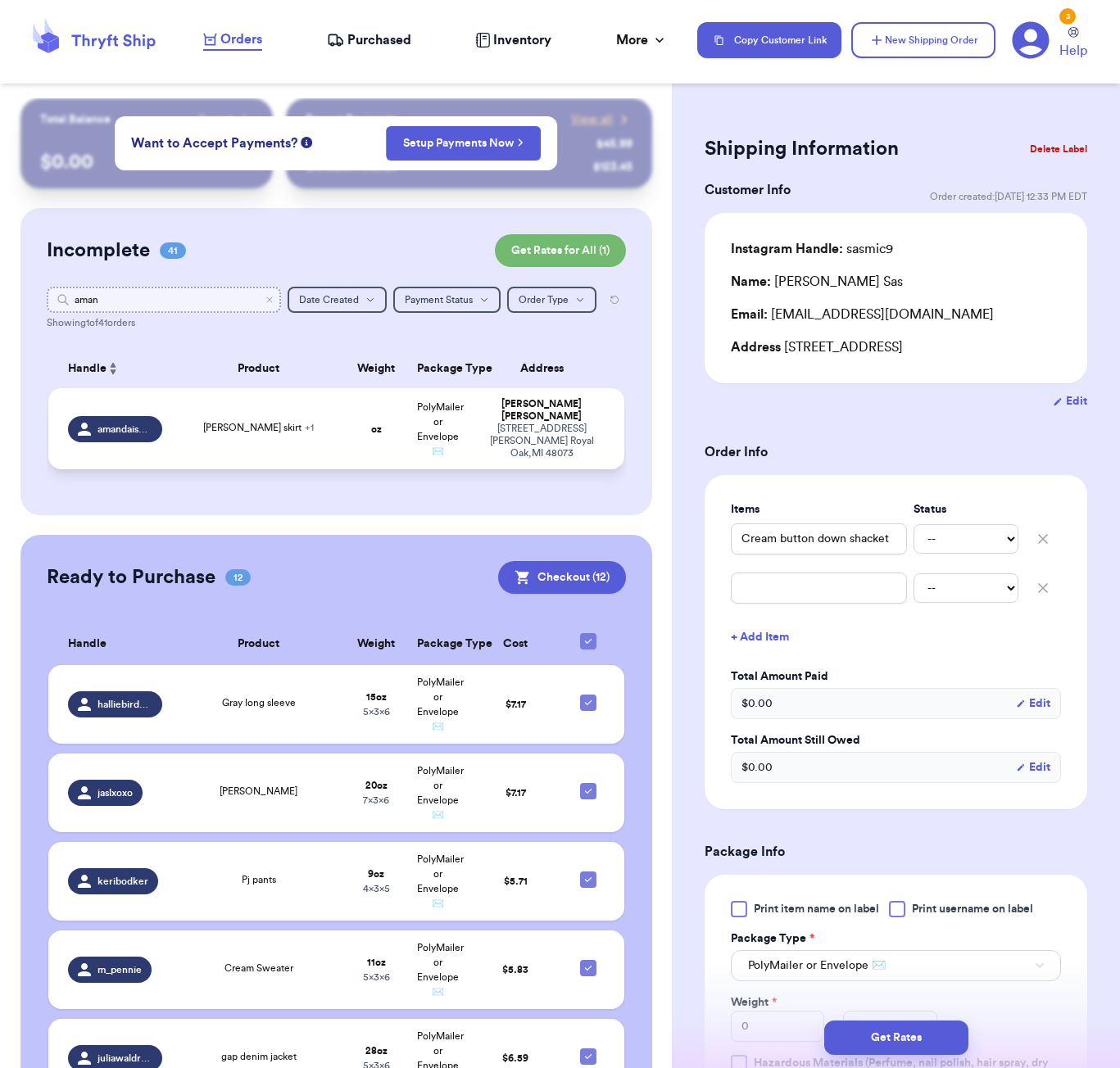
type input "aman"
click at [229, 423] on td "[PERSON_NAME] skirt + 1" at bounding box center [258, 428] width 174 height 81
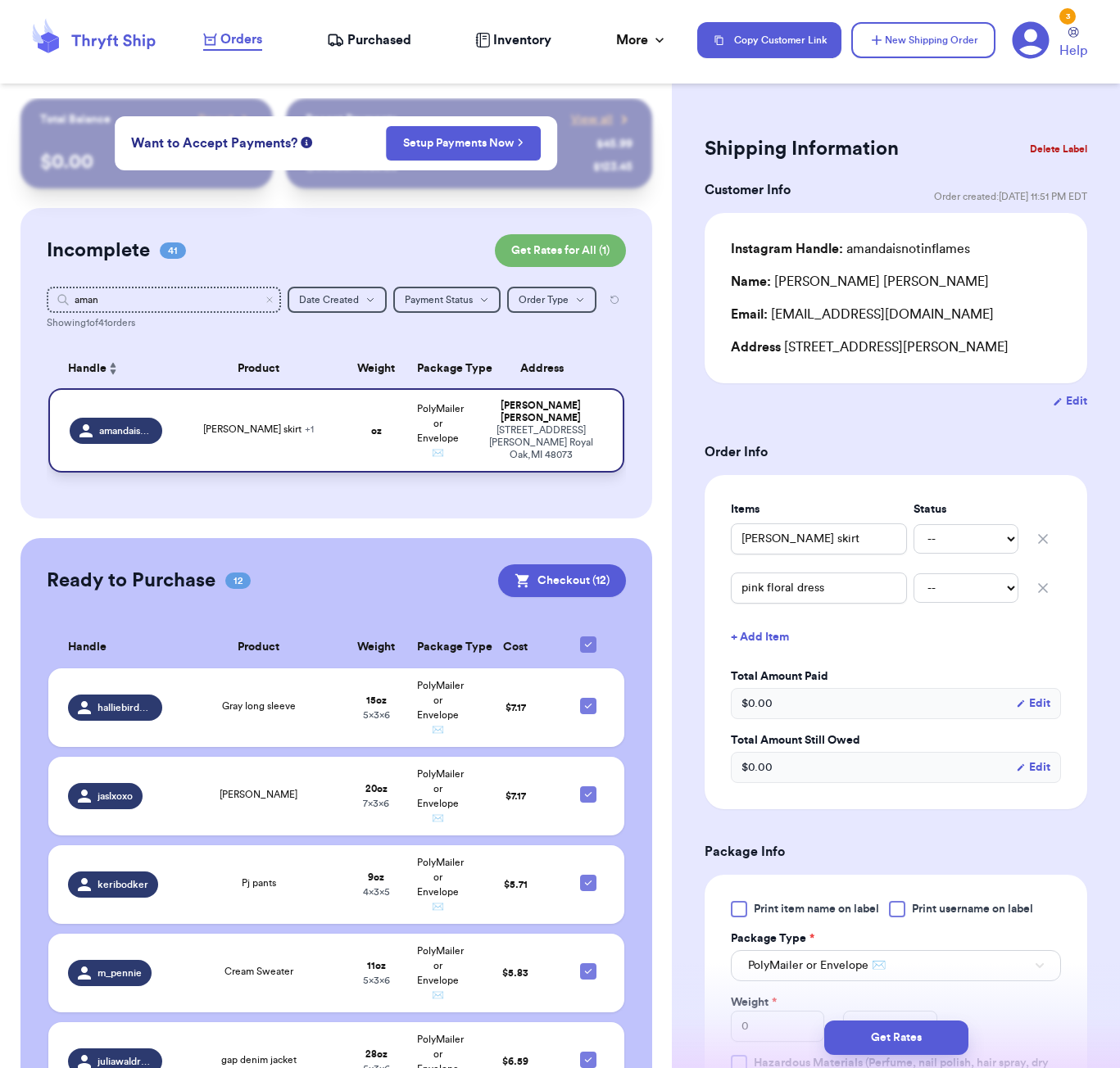
type input "[PERSON_NAME] skirt"
type input "pink floral dress"
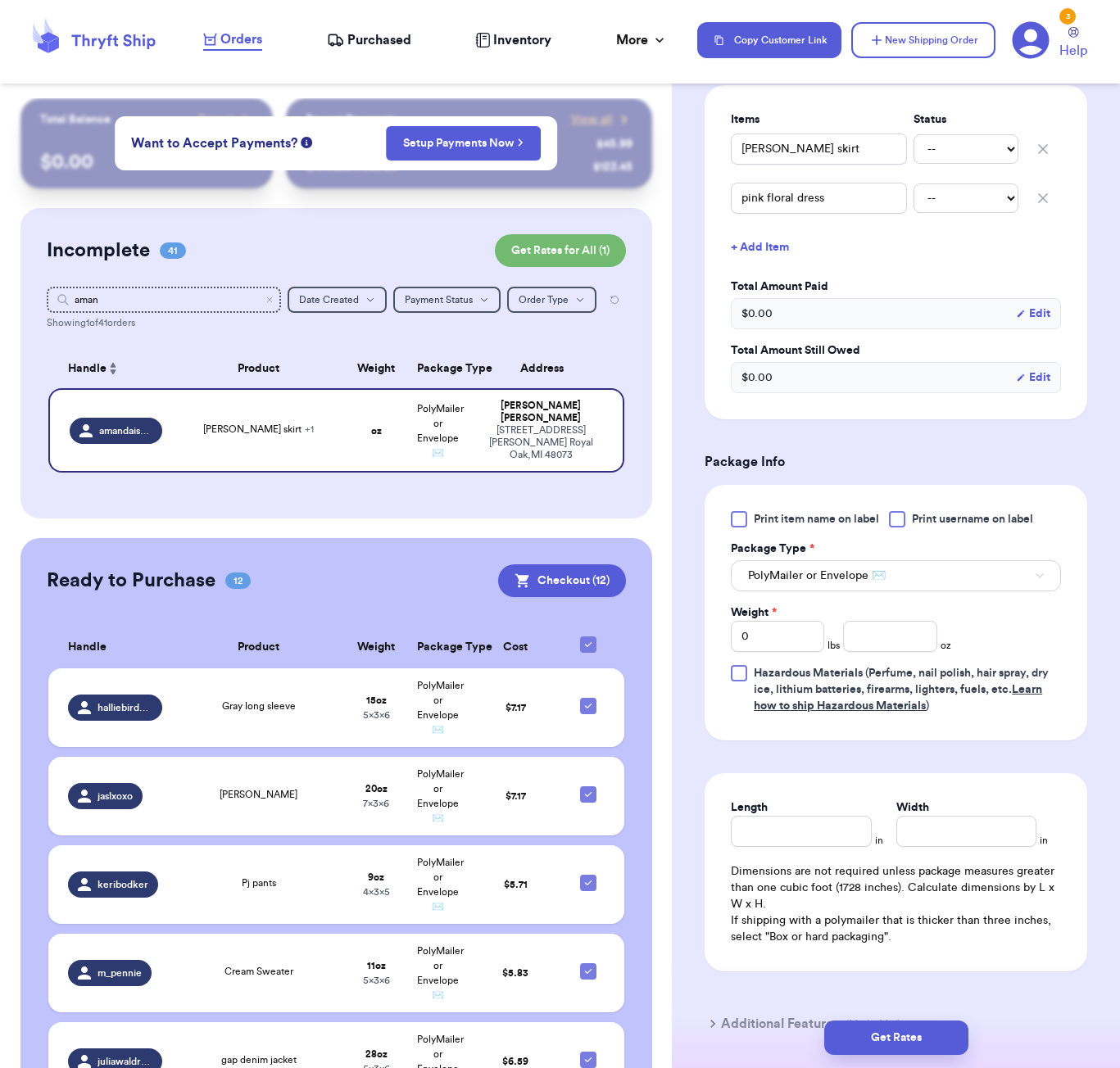
scroll to position [482, 0]
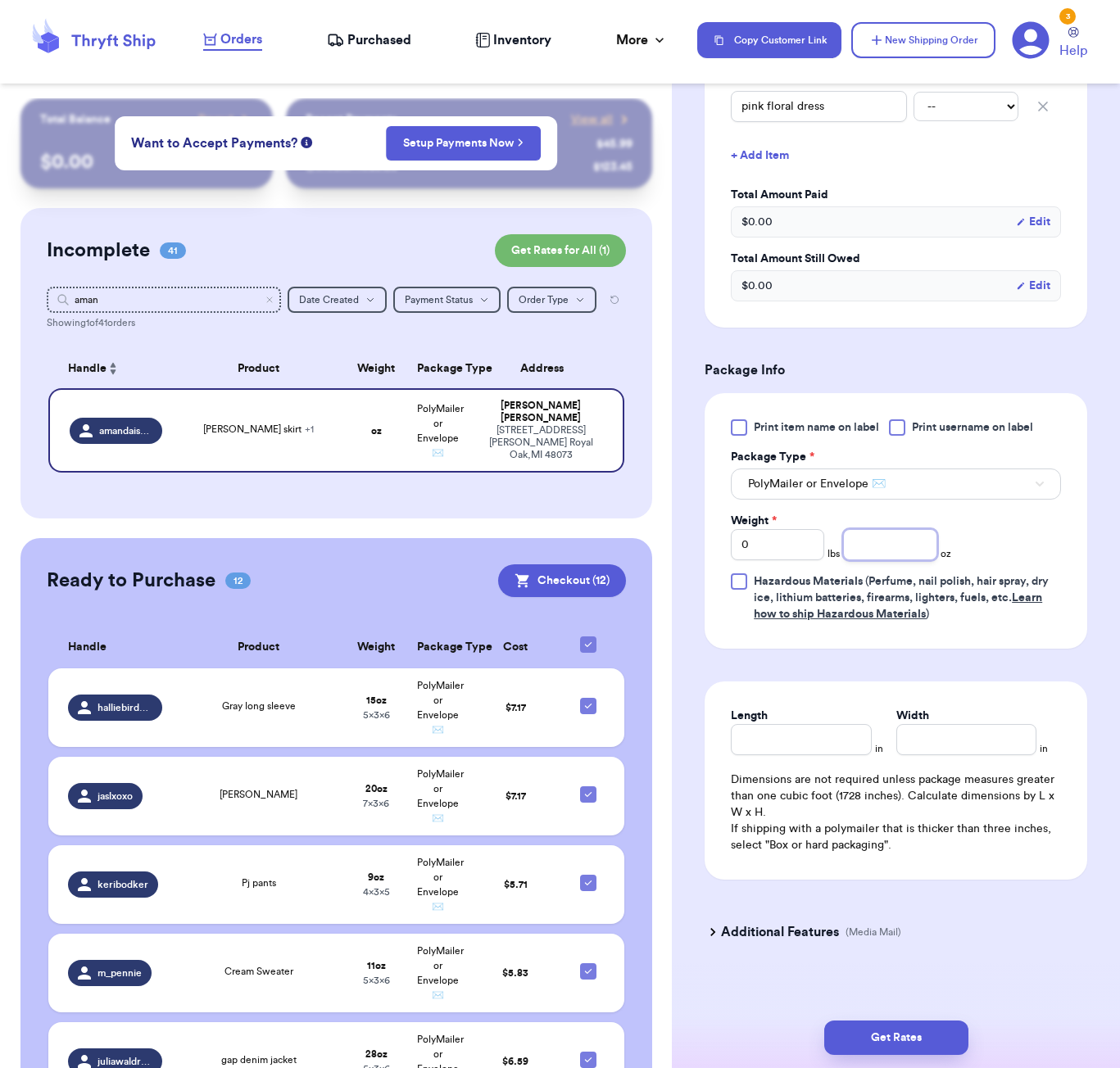
click at [871, 560] on input "number" at bounding box center [889, 544] width 93 height 31
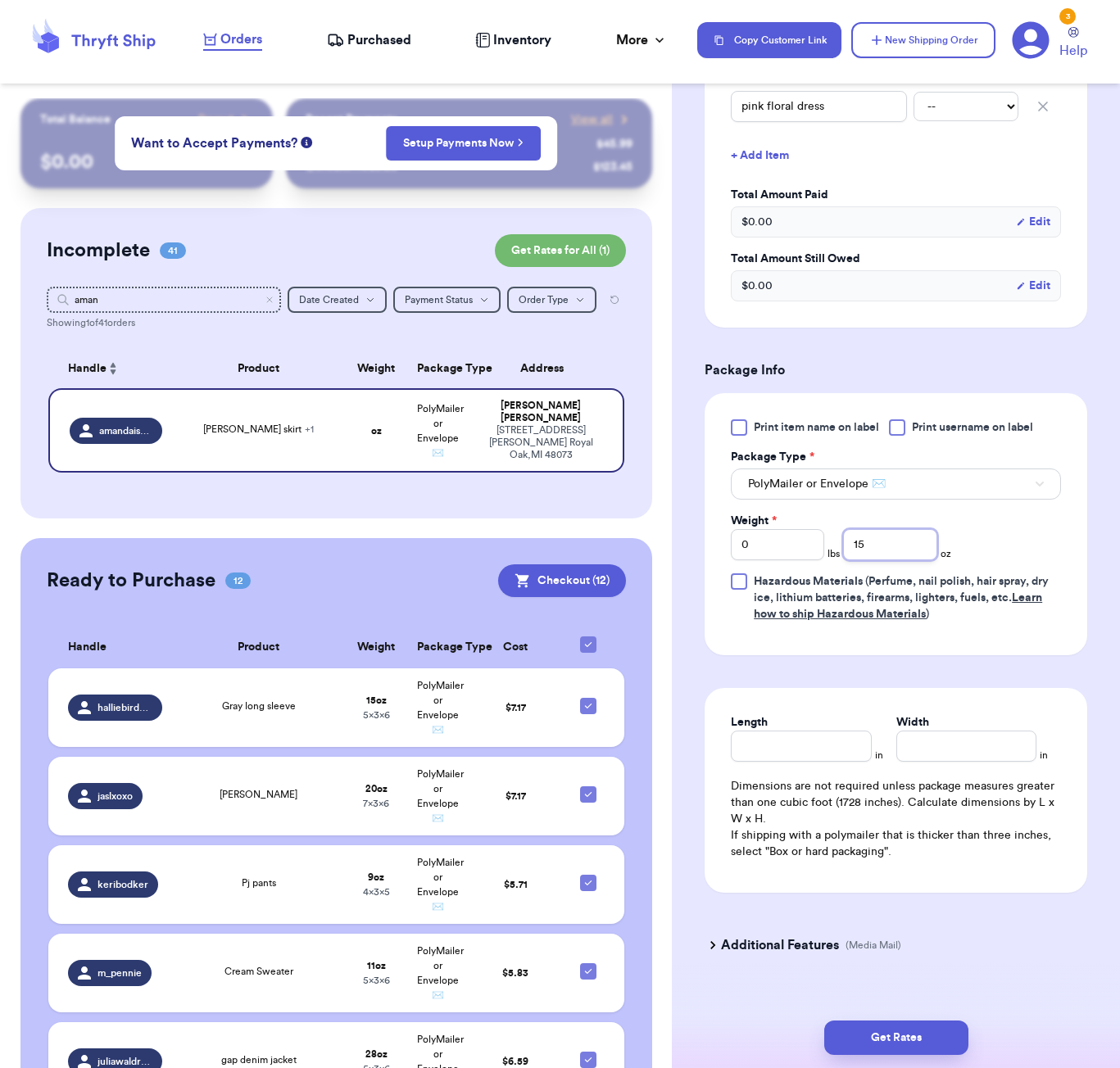
type input "15"
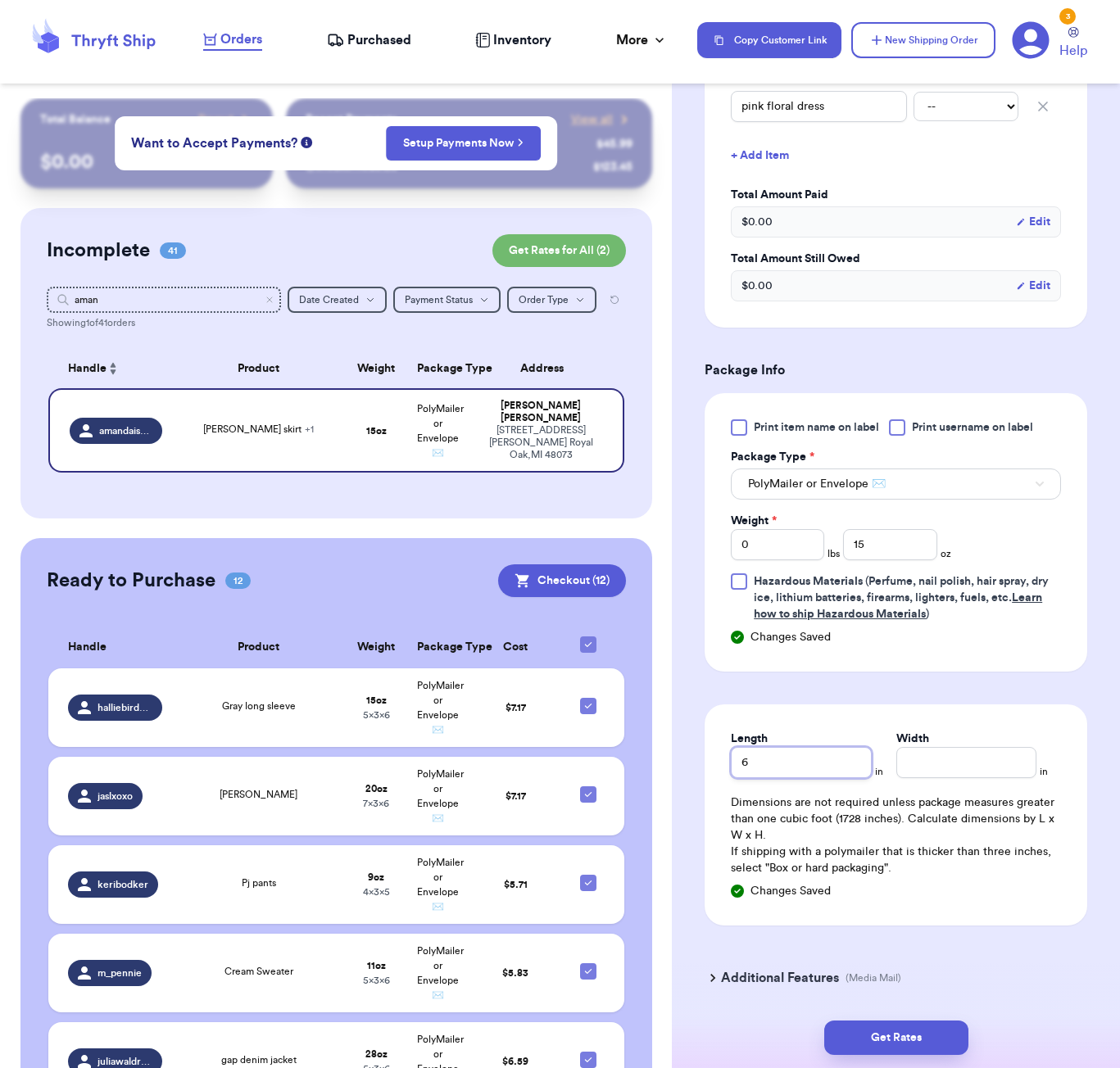
type input "6"
type input "5"
click at [848, 1037] on button "Get Rates" at bounding box center [895, 1037] width 144 height 35
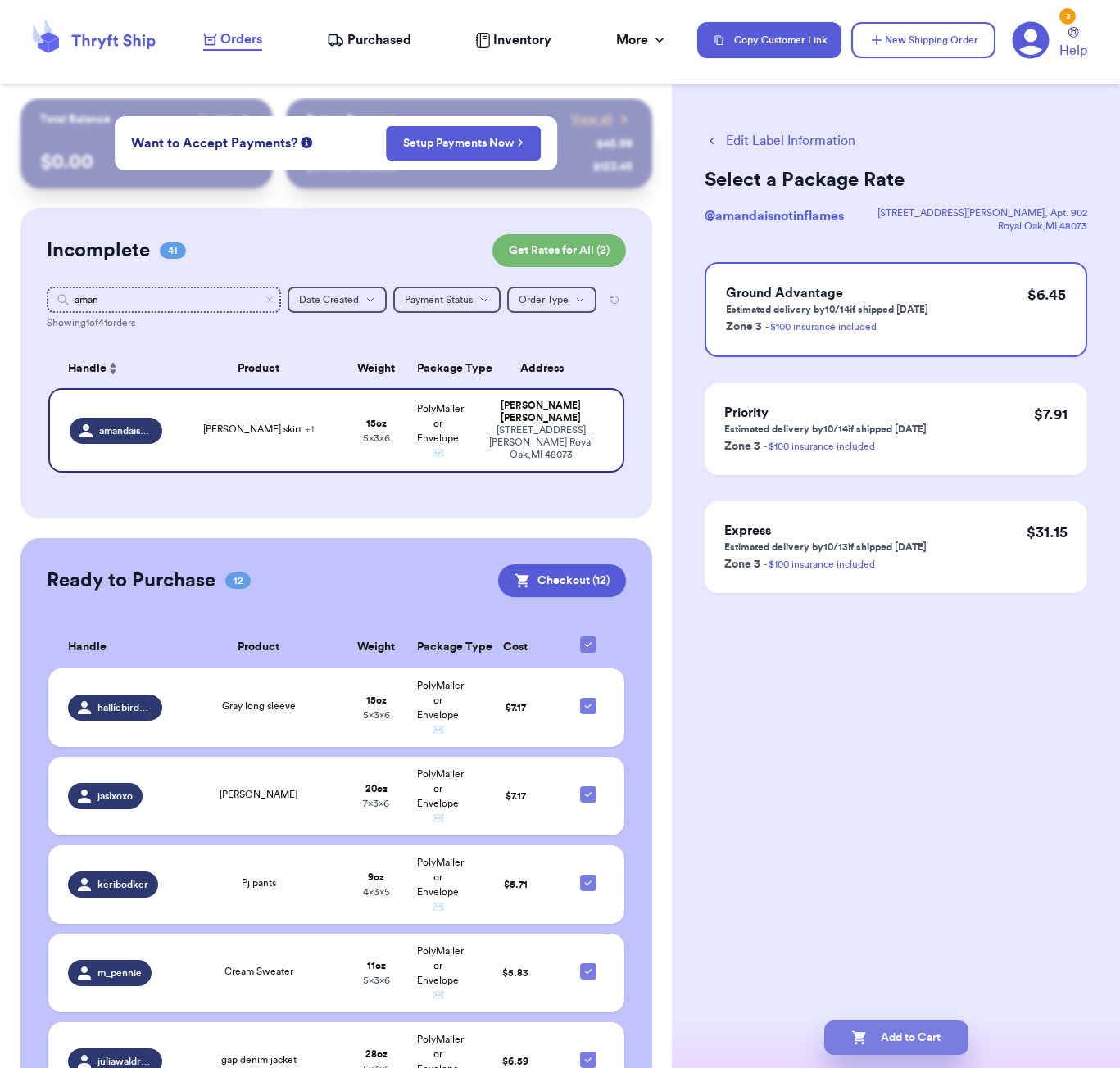
click at [916, 1035] on button "Add to Cart" at bounding box center [895, 1037] width 144 height 35
checkbox input "true"
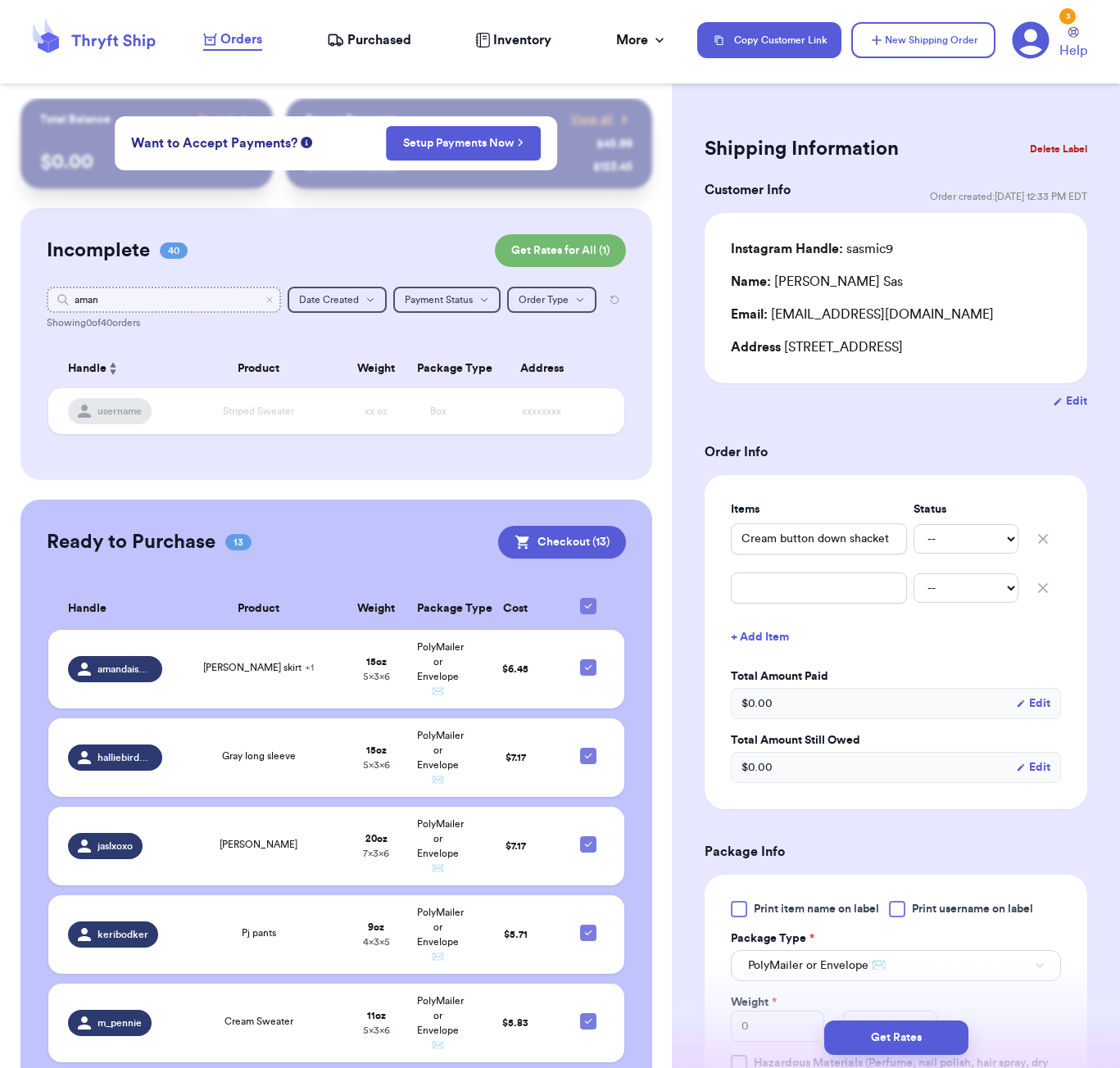
click at [254, 295] on input "aman" at bounding box center [163, 300] width 234 height 26
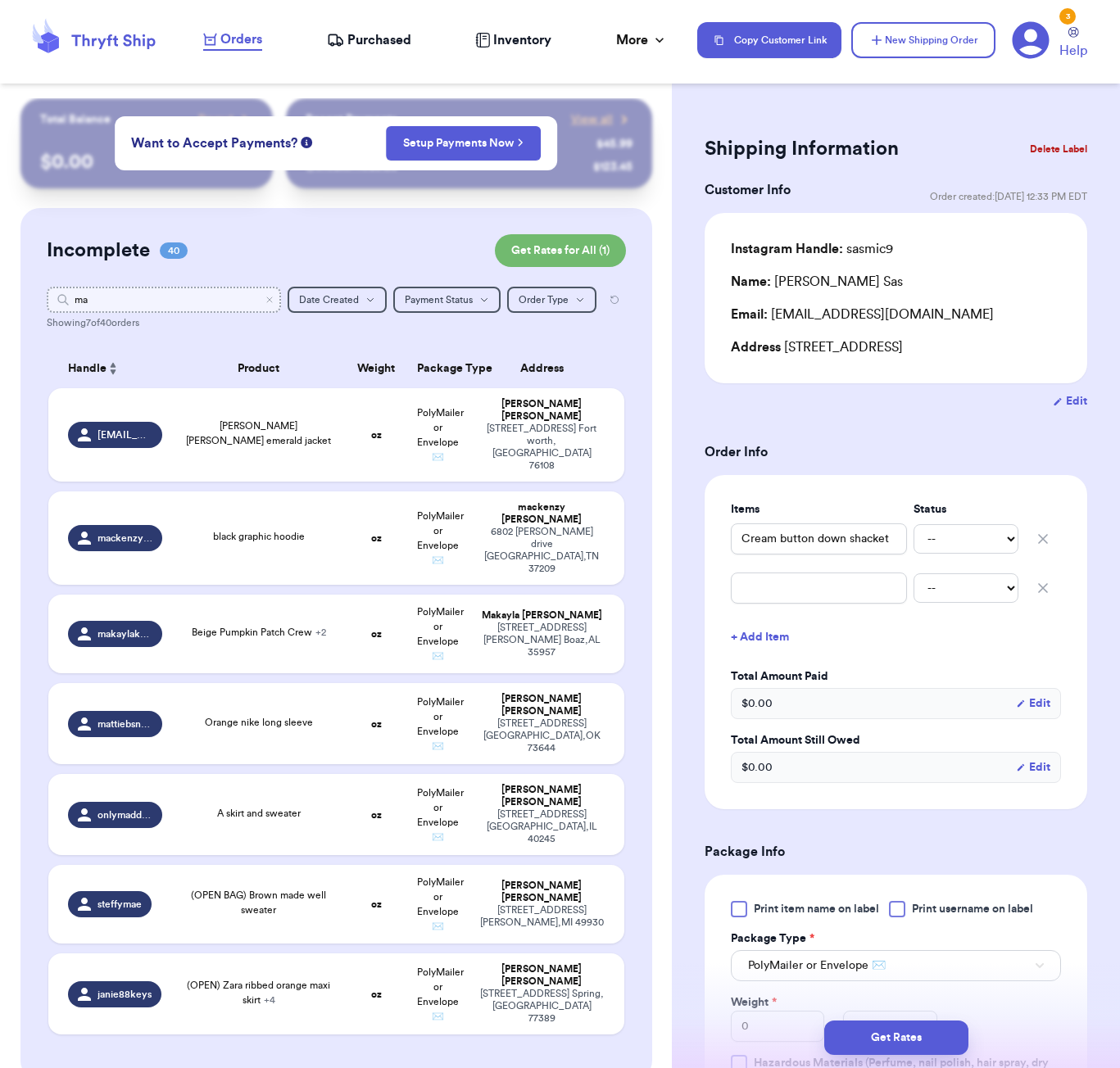
type input "mac"
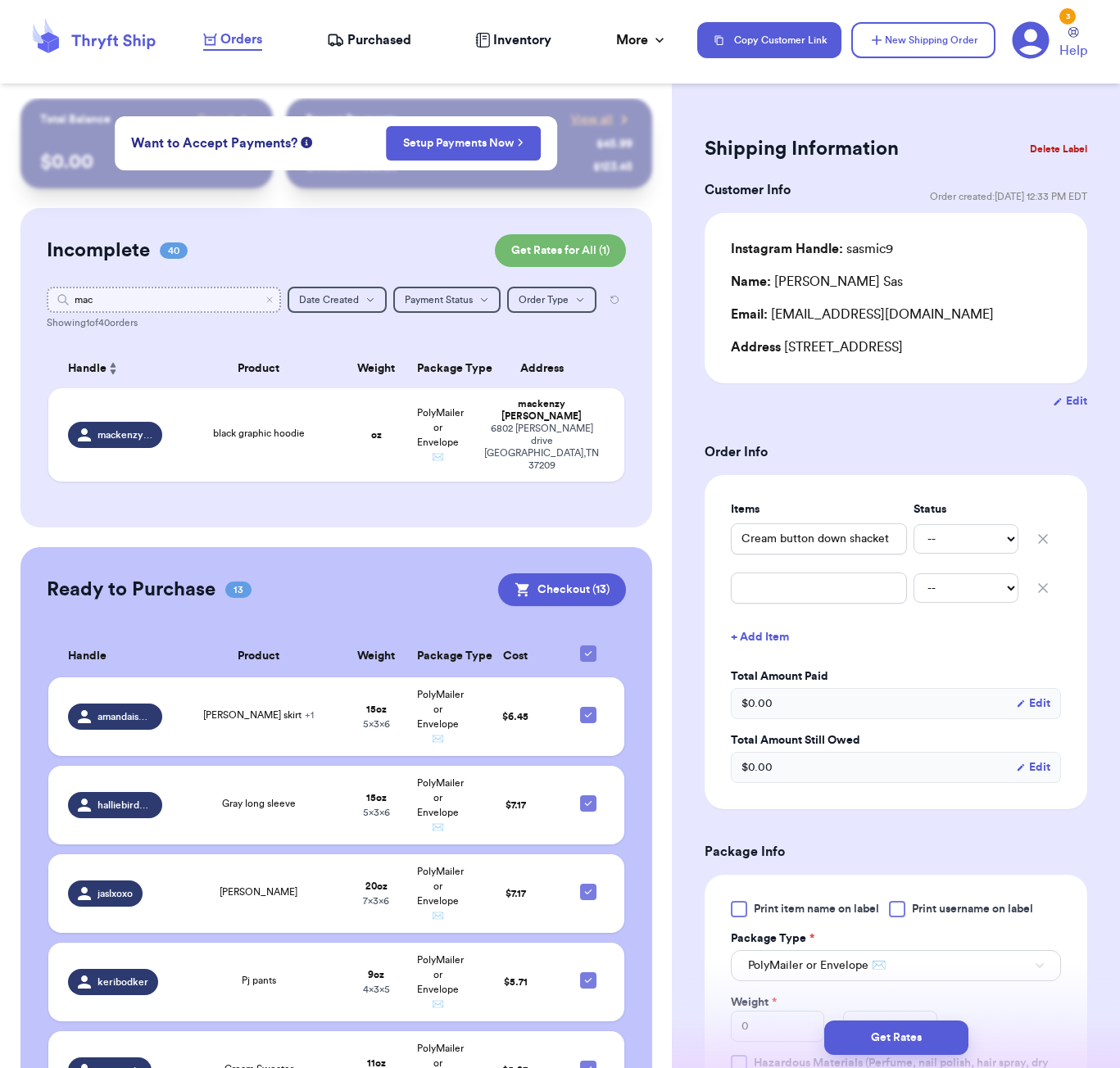
type input "Mac"
drag, startPoint x: 254, startPoint y: 295, endPoint x: 299, endPoint y: 426, distance: 138.5
click at [299, 426] on td "black graphic hoodie" at bounding box center [258, 434] width 174 height 93
type input "black graphic hoodie"
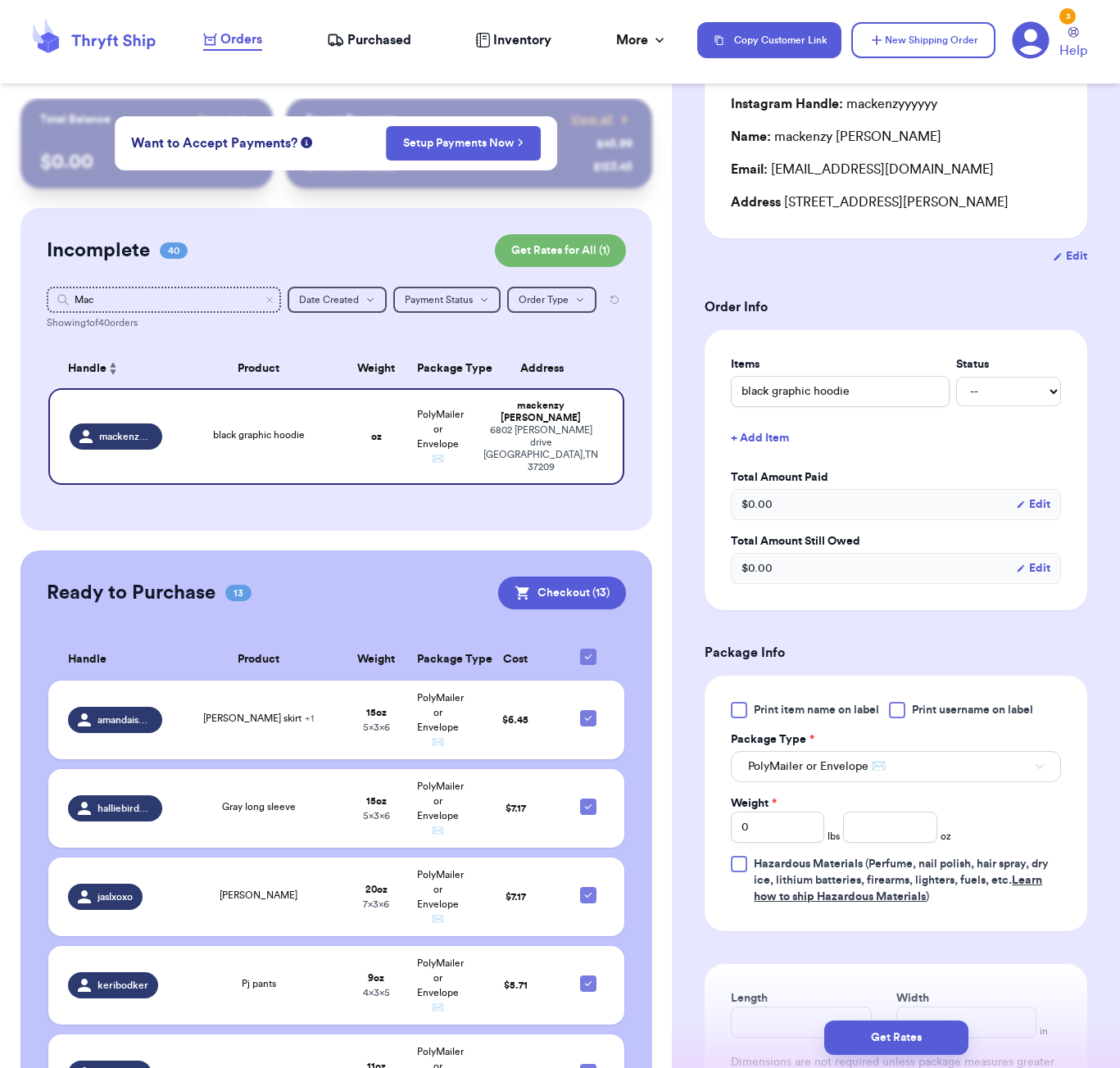
scroll to position [329, 0]
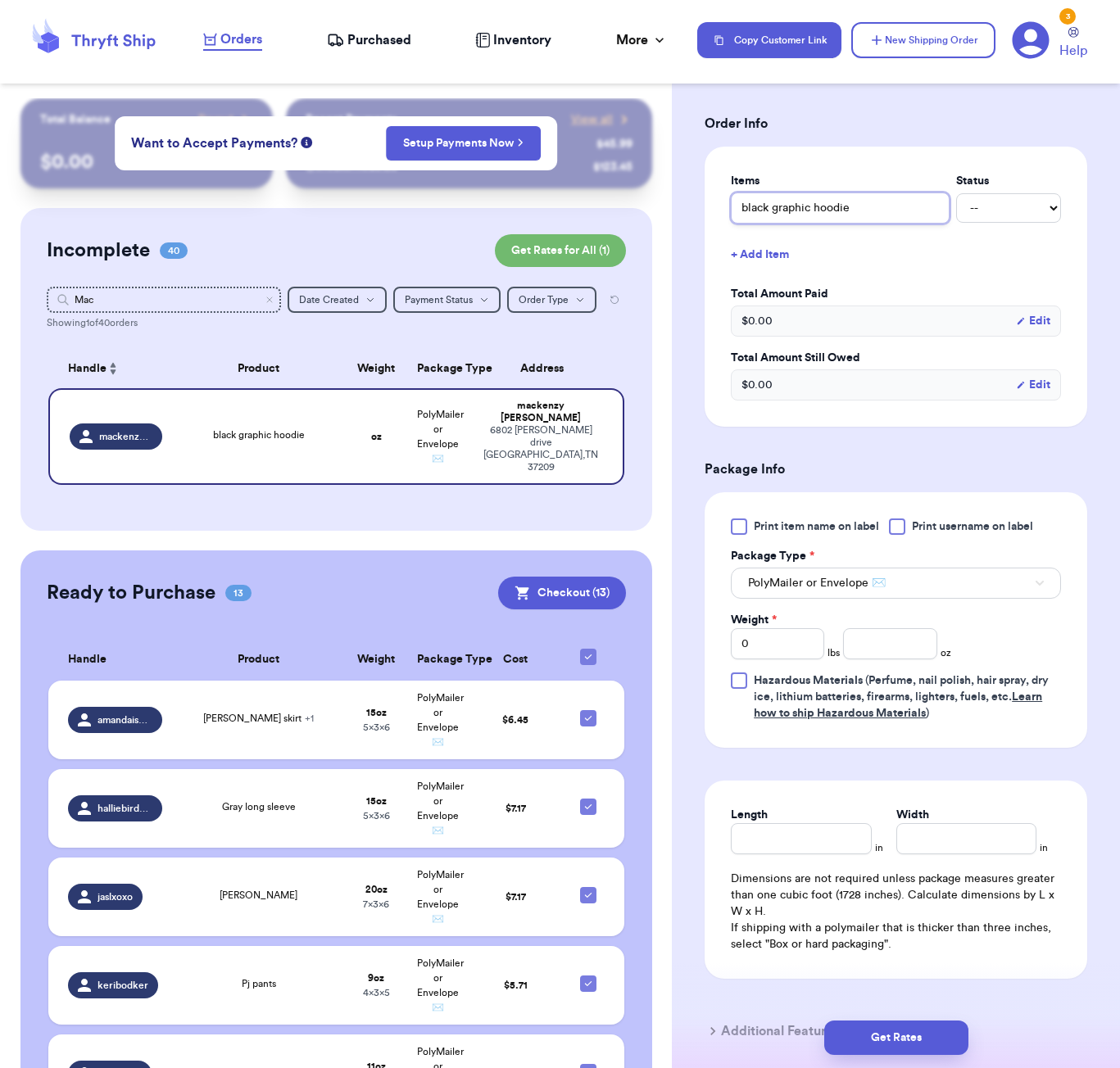
click at [778, 213] on input "black graphic hoodie" at bounding box center [840, 208] width 219 height 31
type input "black Ugraphic hoodie"
type input "black UPgraphic hoodie"
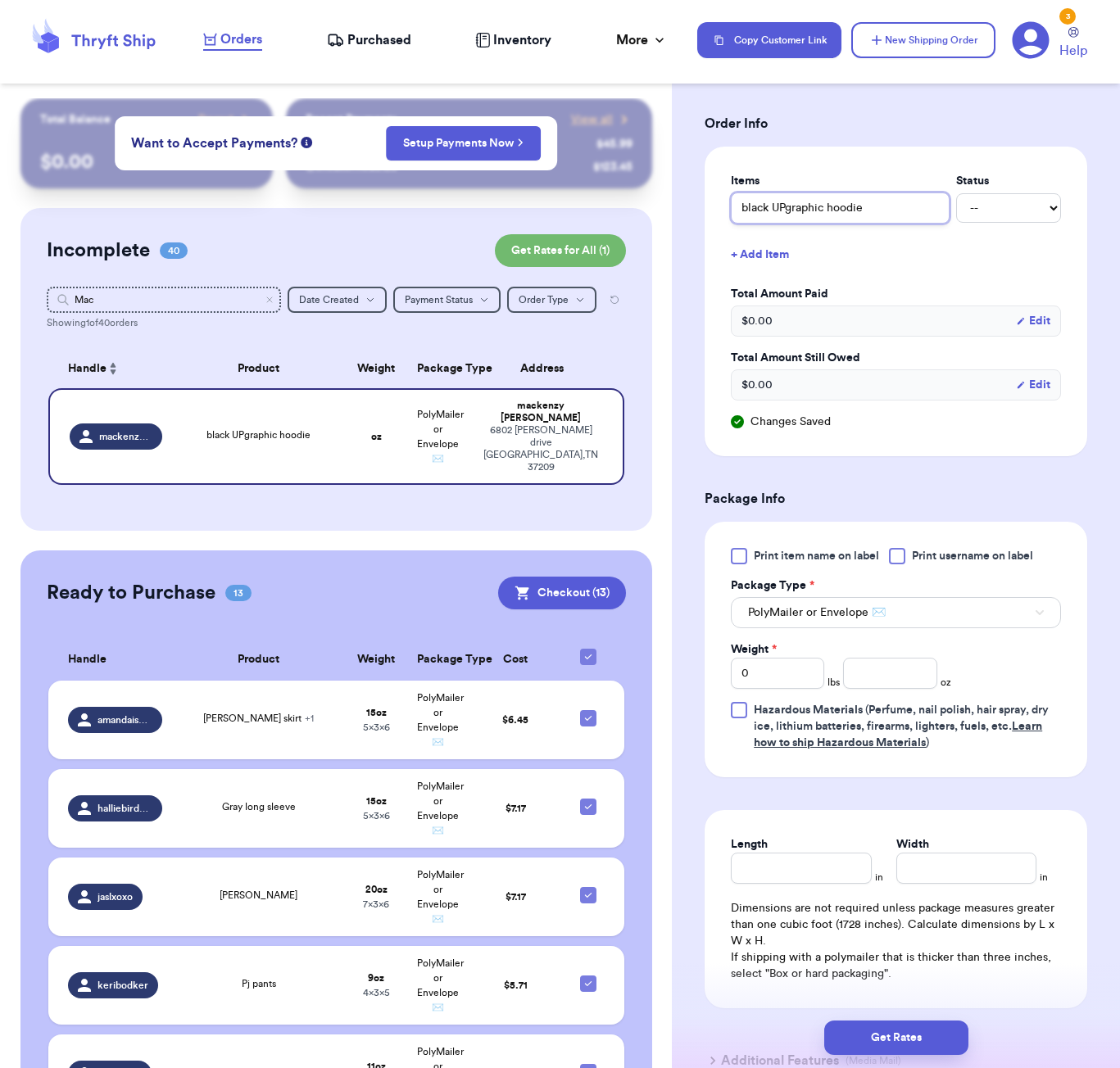
type input "black Ugraphic hoodie"
type input "black Uographic hoodie"
type input "black Uo graphic hoodie"
type input "black Uographic hoodie"
type input "black Ugraphic hoodie"
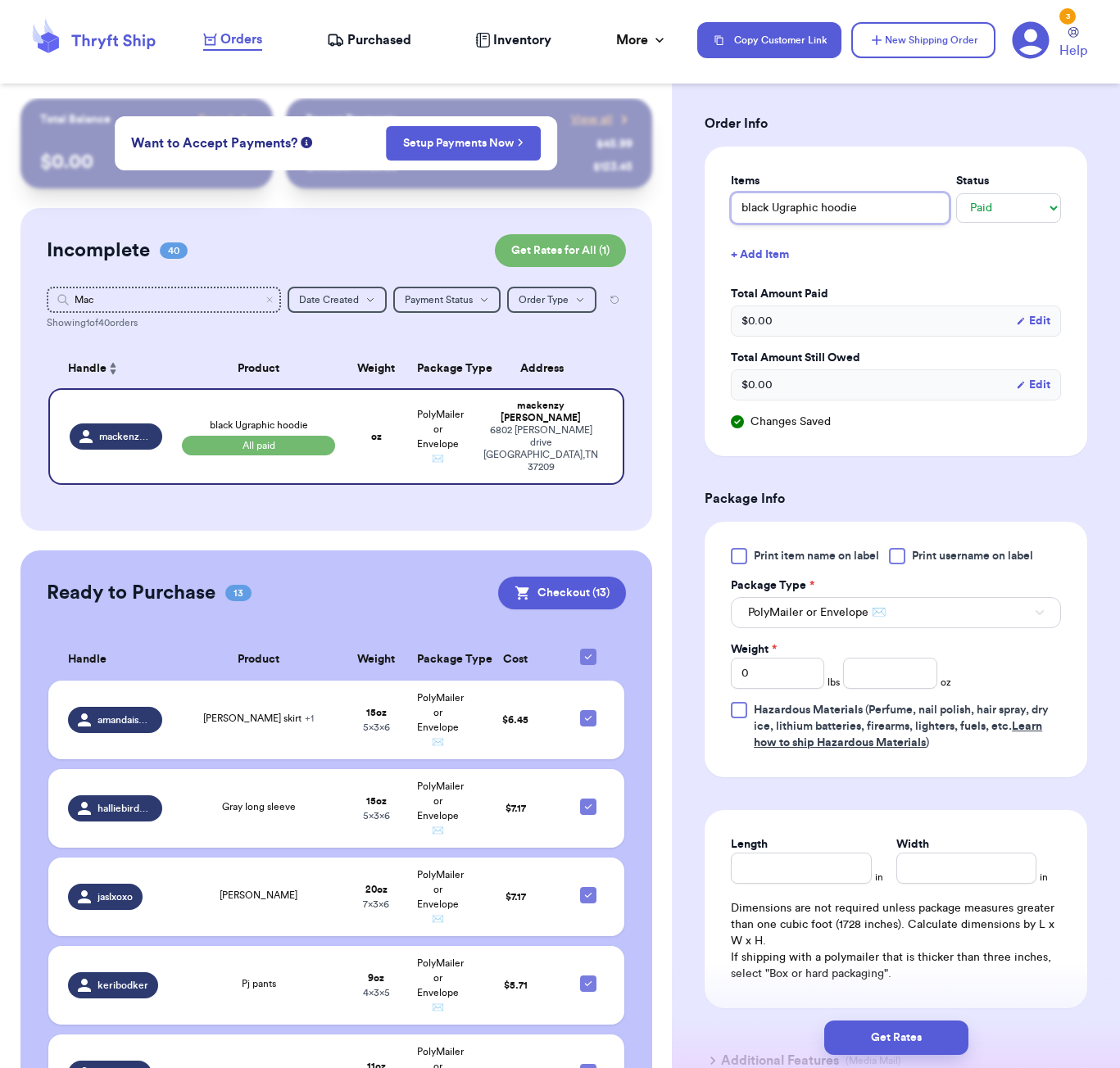
drag, startPoint x: 788, startPoint y: 204, endPoint x: 805, endPoint y: 221, distance: 24.0
click at [788, 204] on input "black Ugraphic hoodie" at bounding box center [840, 208] width 219 height 31
click at [781, 213] on input "black Uraphic hoodie" at bounding box center [840, 208] width 219 height 31
click at [779, 210] on input "black Uraphic hoodie" at bounding box center [840, 208] width 219 height 31
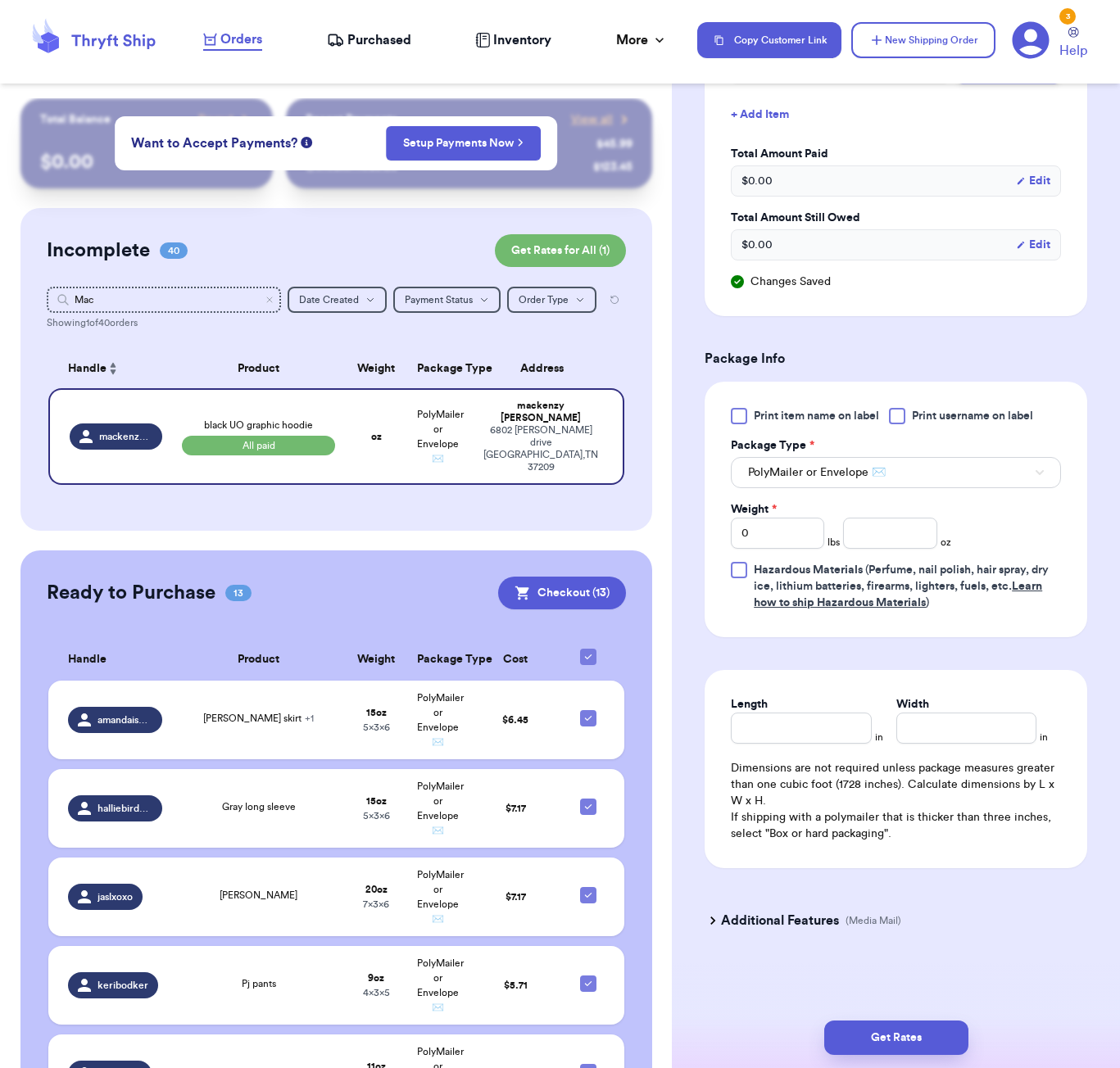
scroll to position [472, 0]
click at [875, 539] on input "number" at bounding box center [889, 533] width 93 height 31
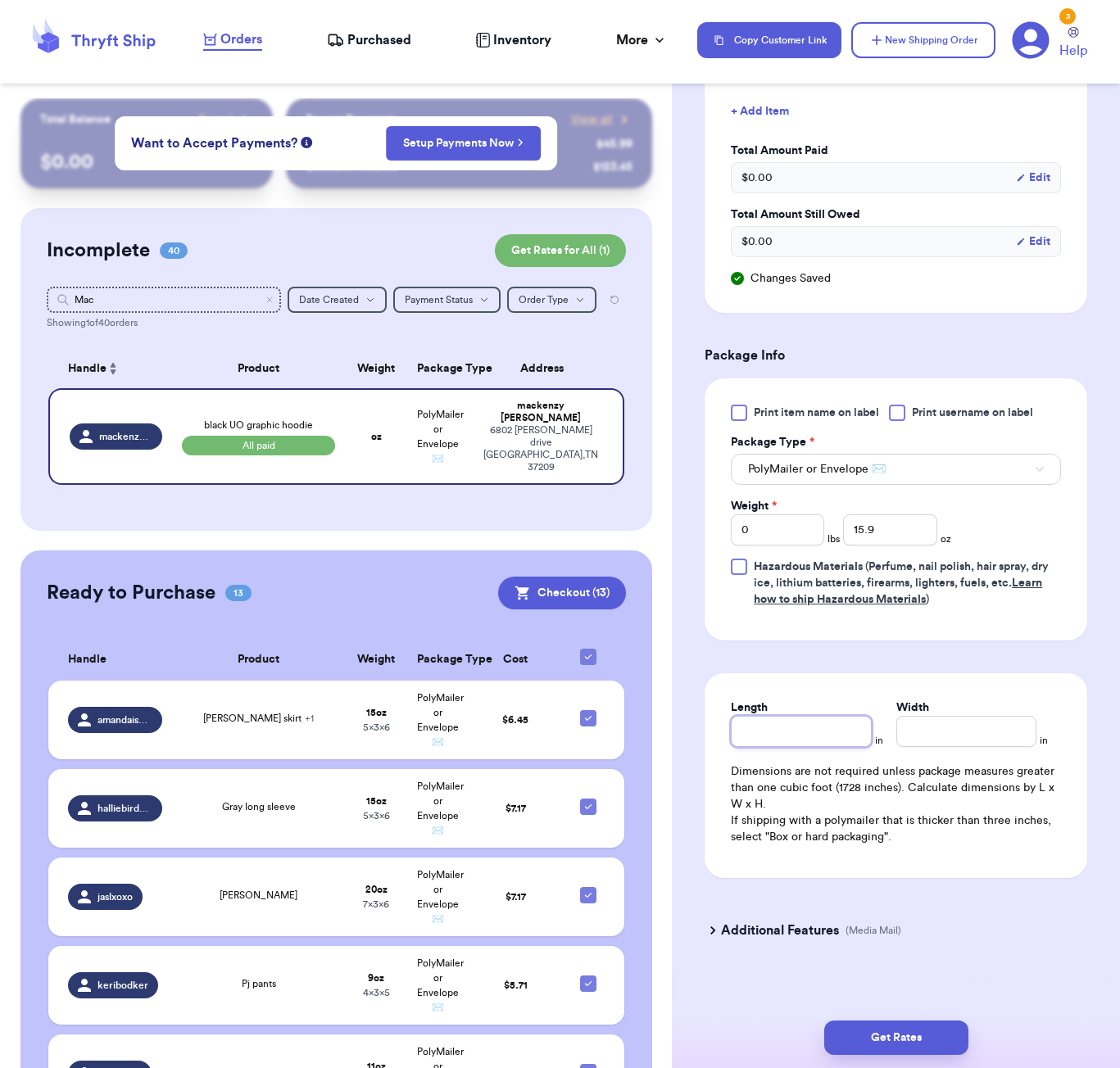
click at [829, 743] on input "Length" at bounding box center [801, 731] width 140 height 31
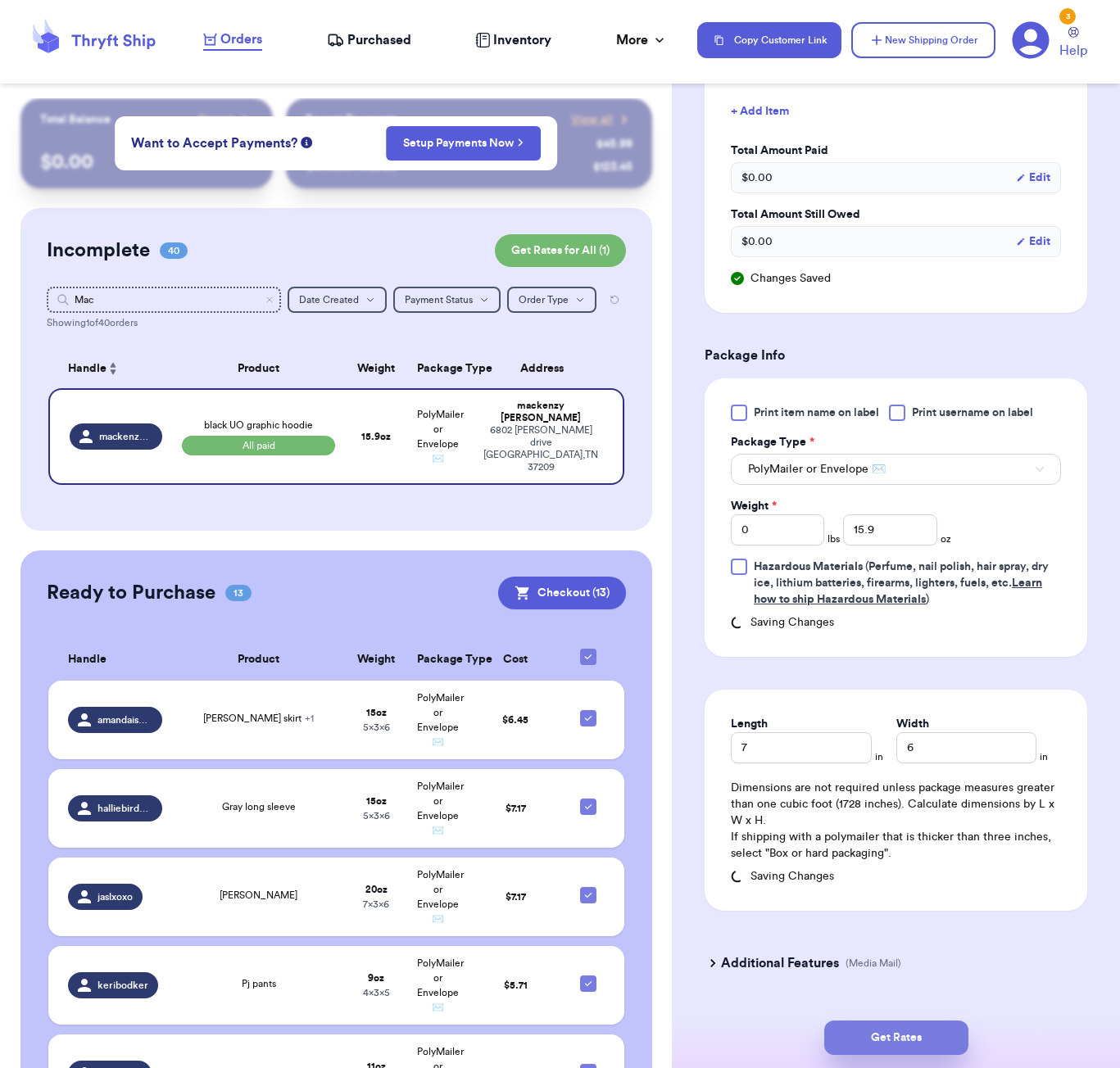
click at [893, 1021] on button "Get Rates" at bounding box center [895, 1037] width 144 height 35
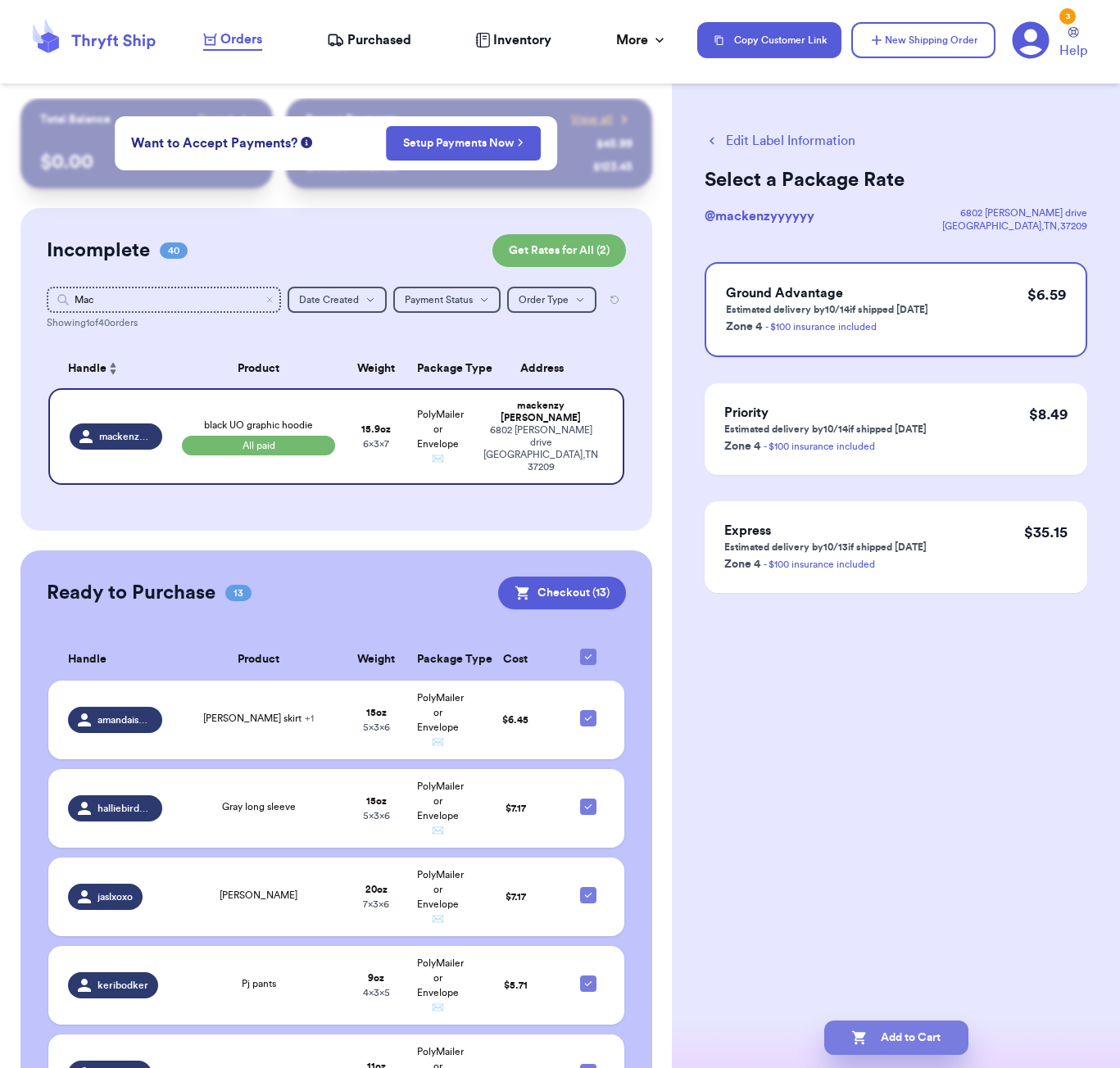
click at [910, 1051] on button "Add to Cart" at bounding box center [895, 1037] width 144 height 35
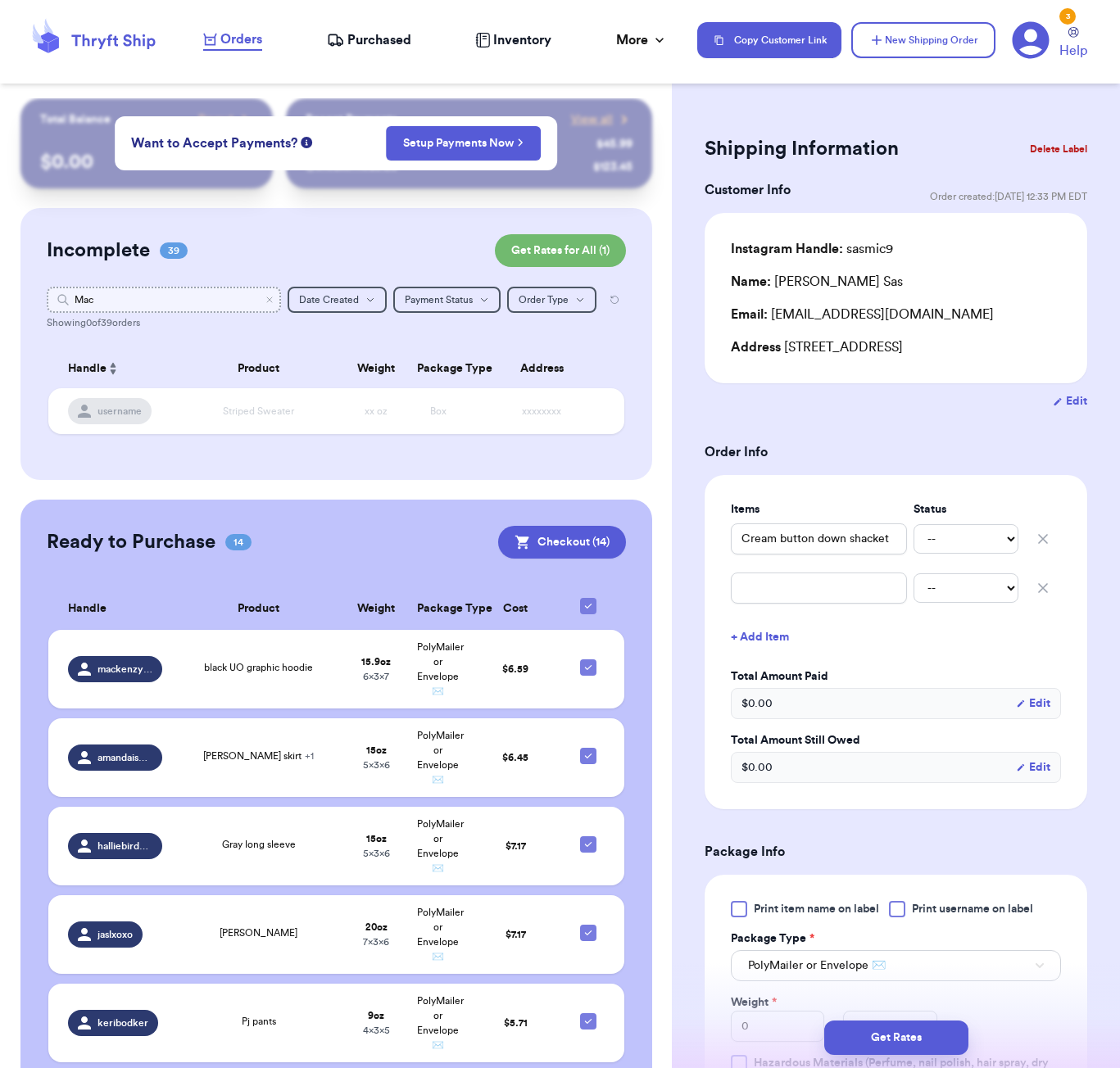
click at [137, 304] on input "Mac" at bounding box center [163, 300] width 234 height 26
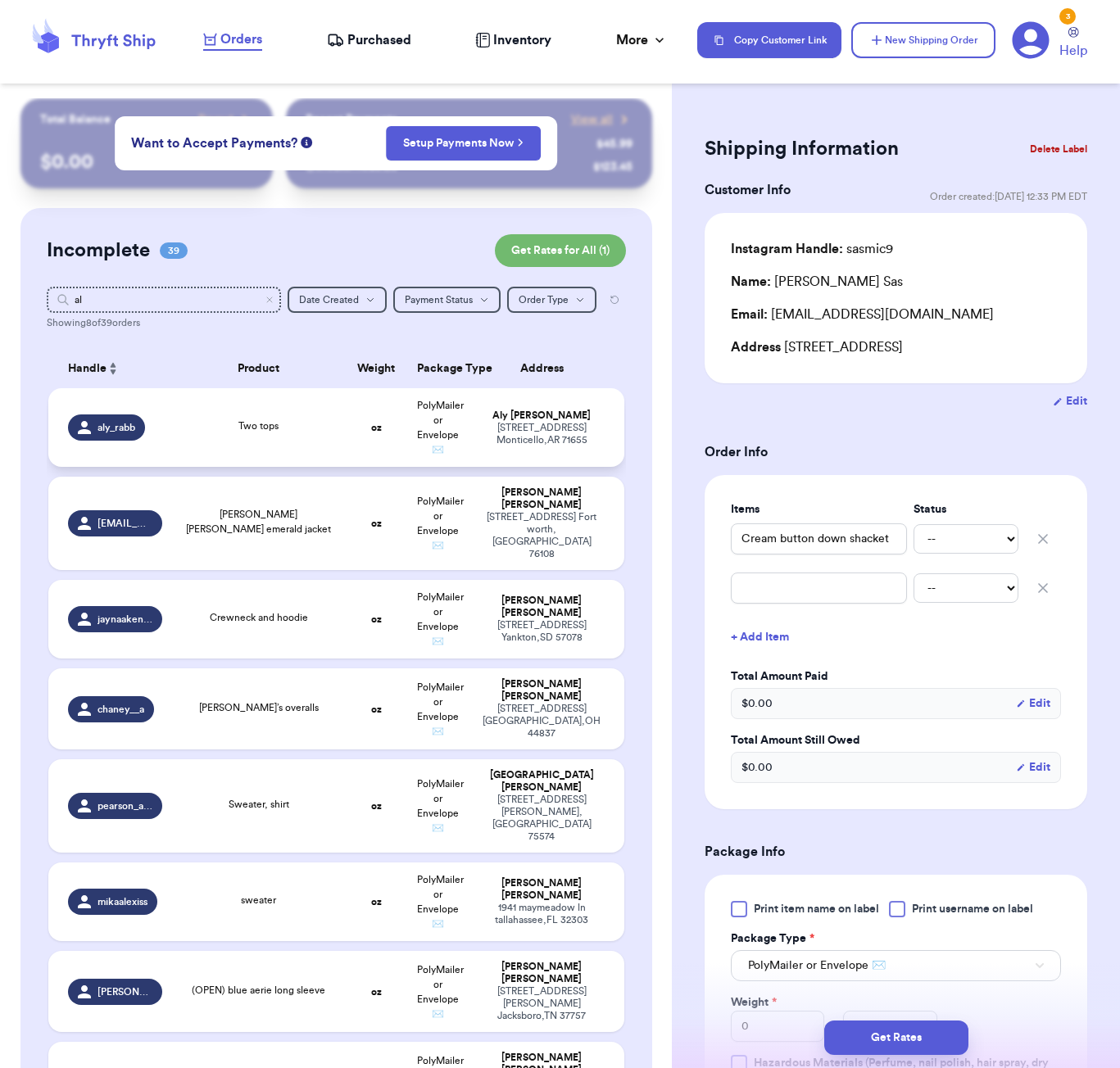
click at [253, 430] on span "Two tops" at bounding box center [258, 426] width 40 height 9
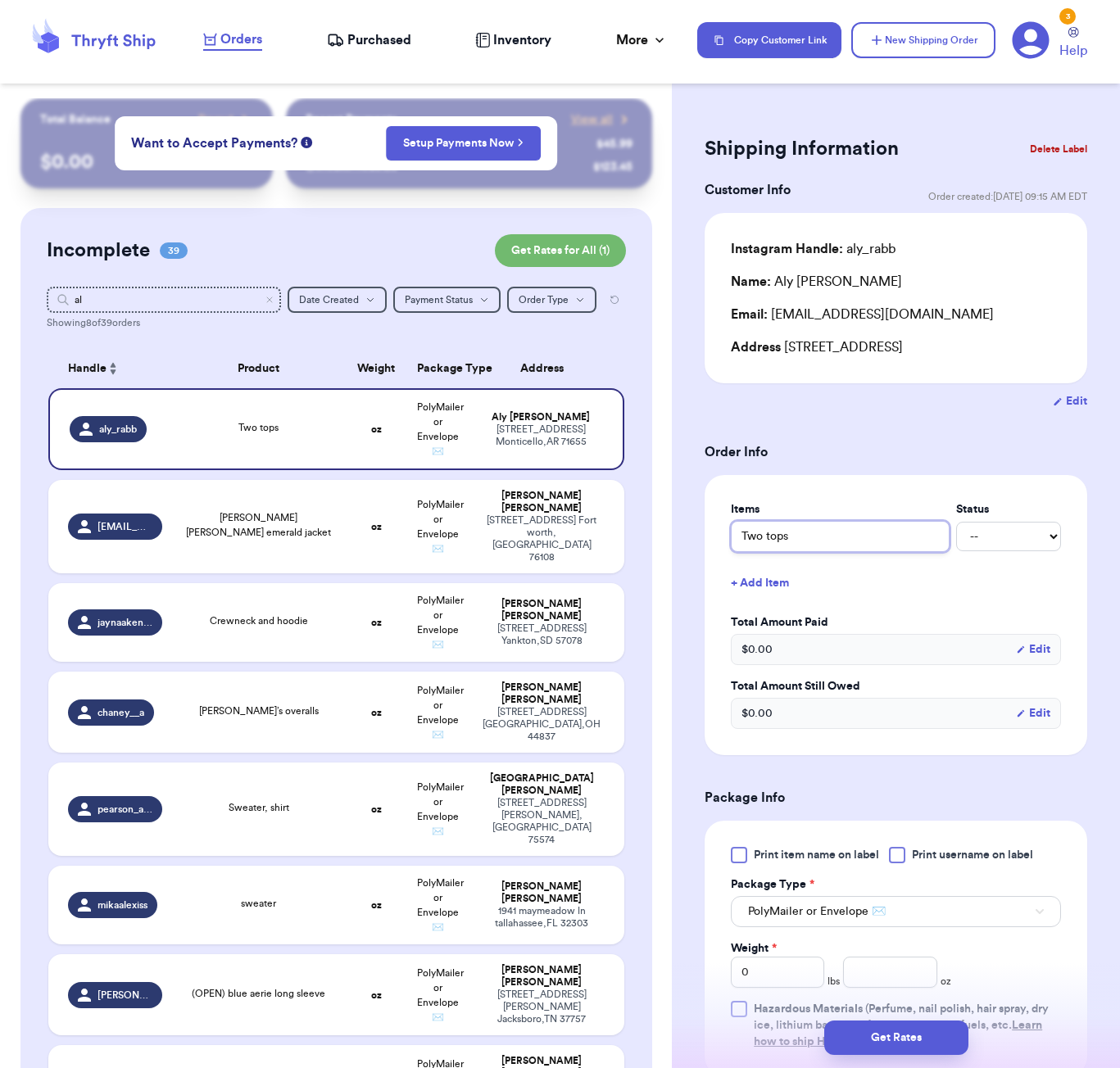
click at [782, 539] on input "Two tops" at bounding box center [840, 535] width 219 height 31
click at [781, 539] on input "Two tops" at bounding box center [840, 535] width 219 height 31
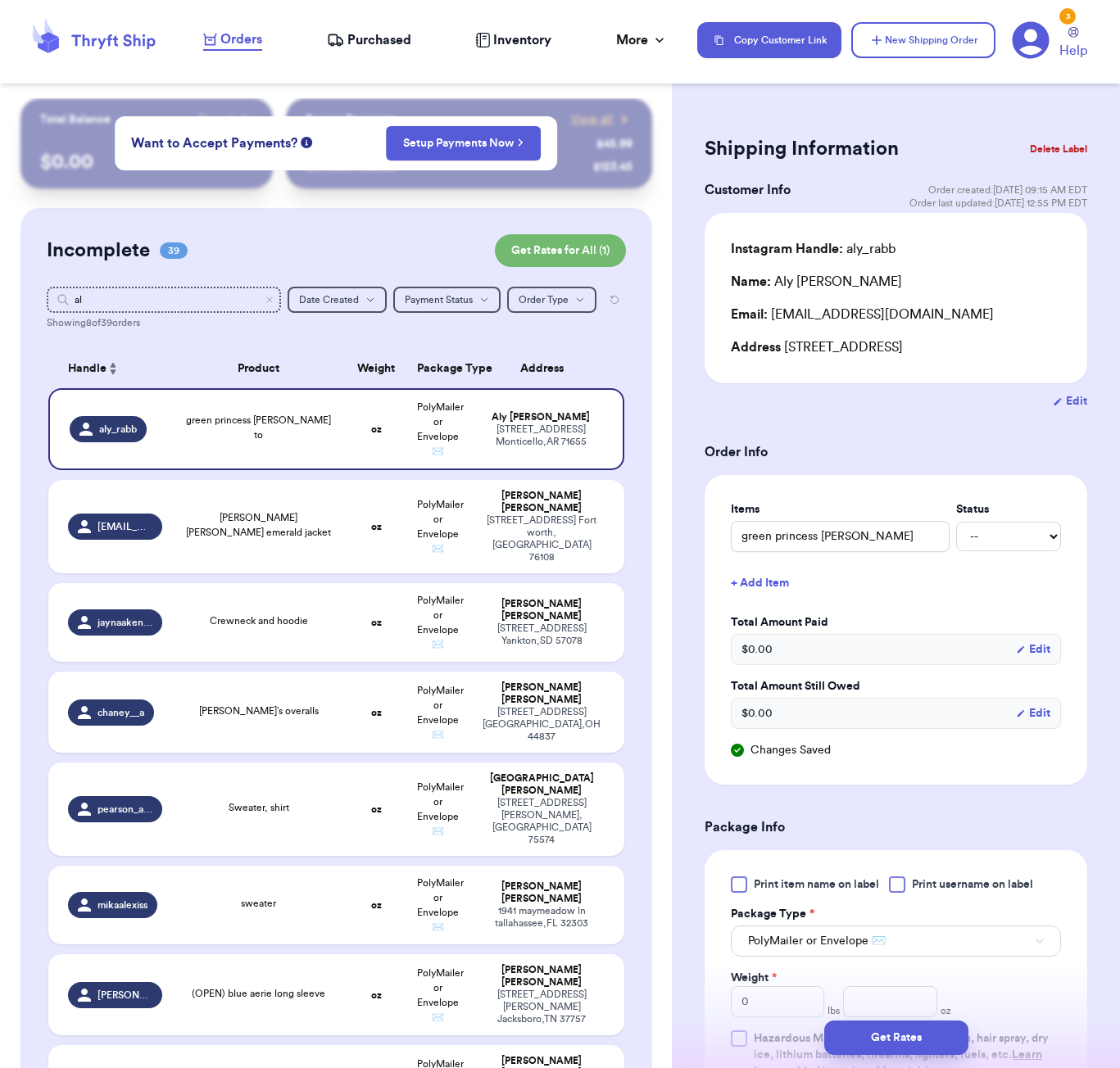
click at [781, 582] on button "+ Add Item" at bounding box center [895, 582] width 343 height 36
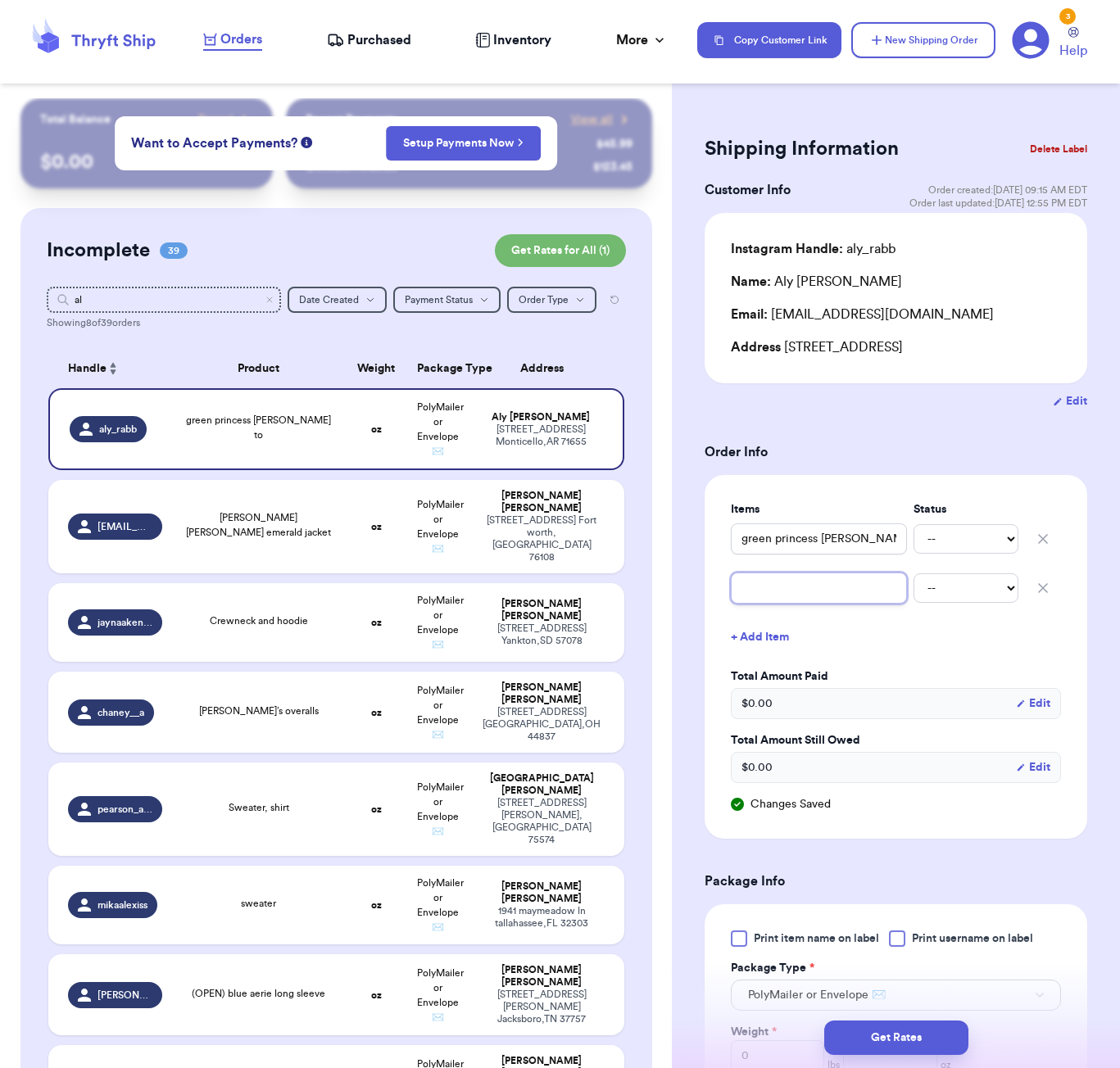
click at [781, 588] on input "text" at bounding box center [818, 587] width 176 height 31
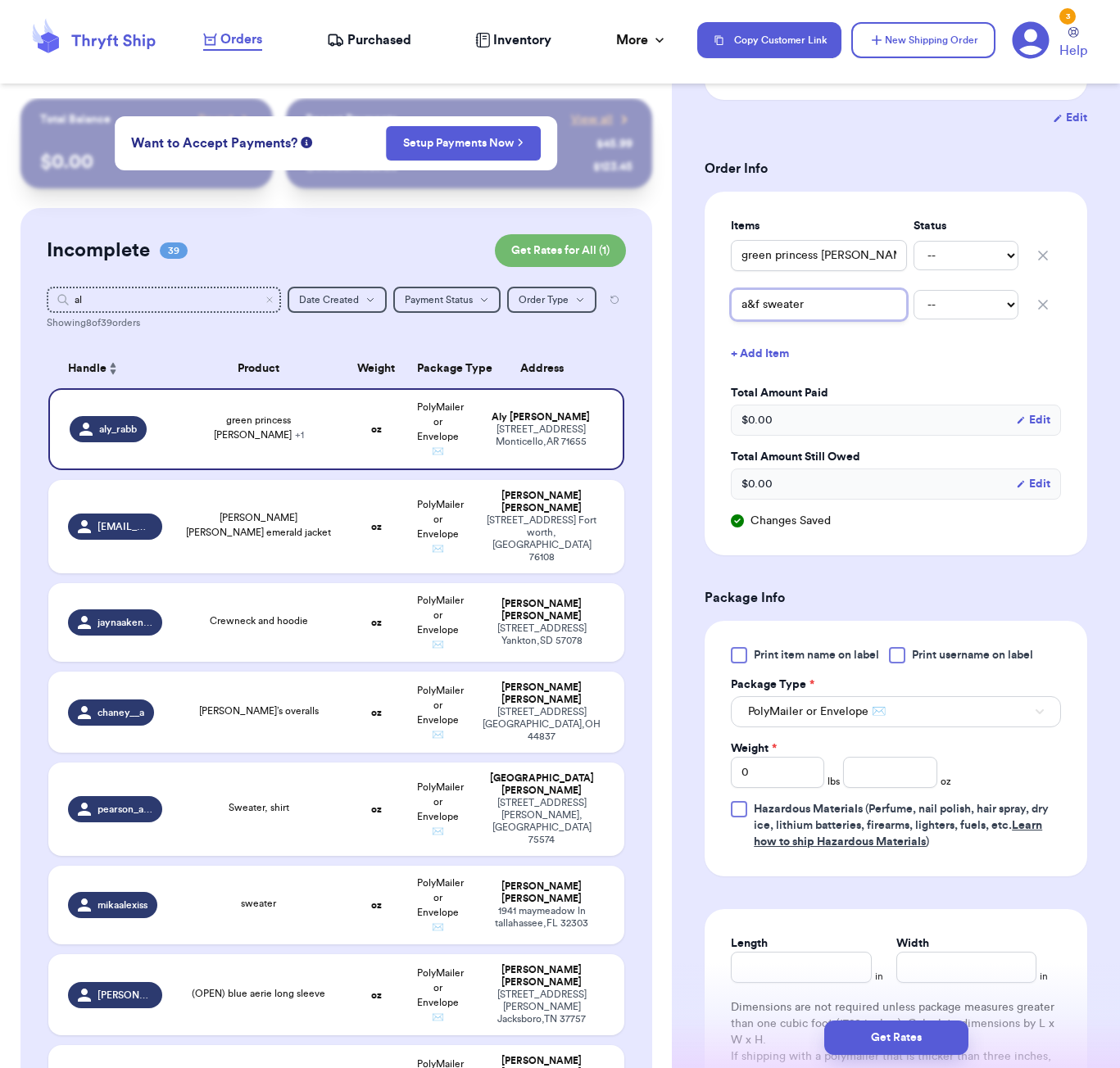
scroll to position [307, 0]
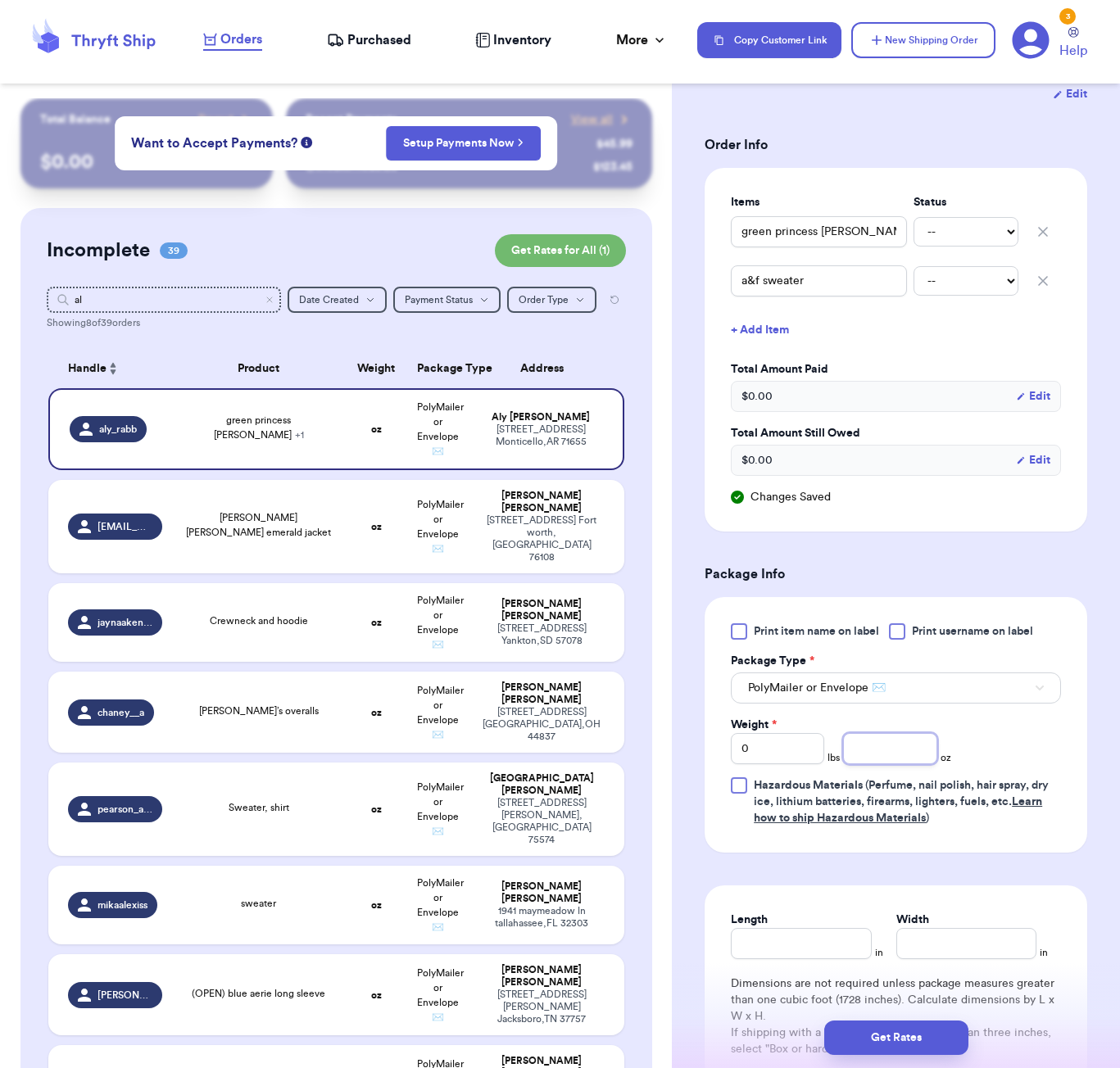
click at [907, 755] on input "number" at bounding box center [889, 748] width 93 height 31
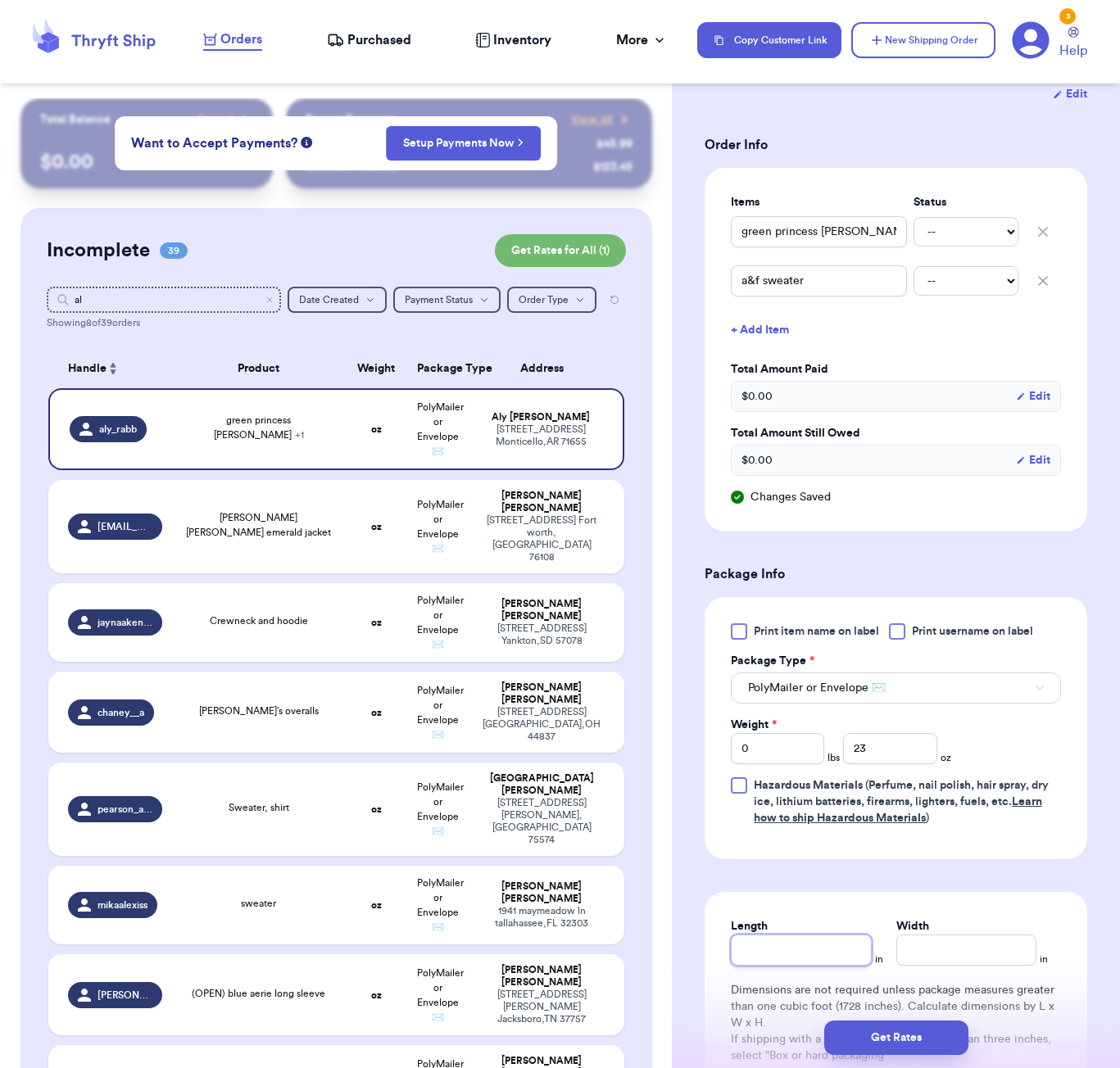
click at [832, 949] on div "Length" at bounding box center [801, 941] width 140 height 48
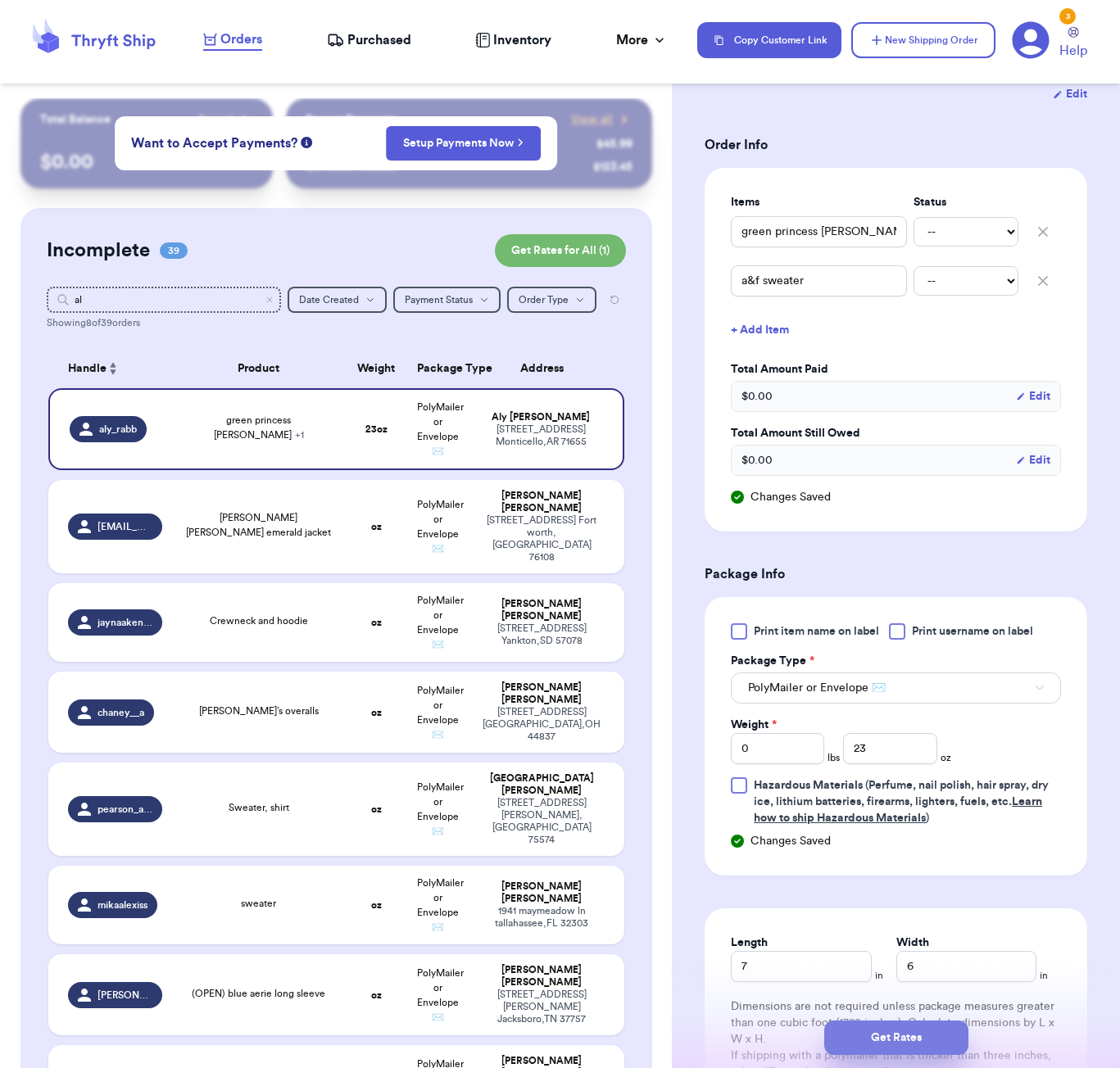
click at [885, 1044] on button "Get Rates" at bounding box center [895, 1037] width 144 height 35
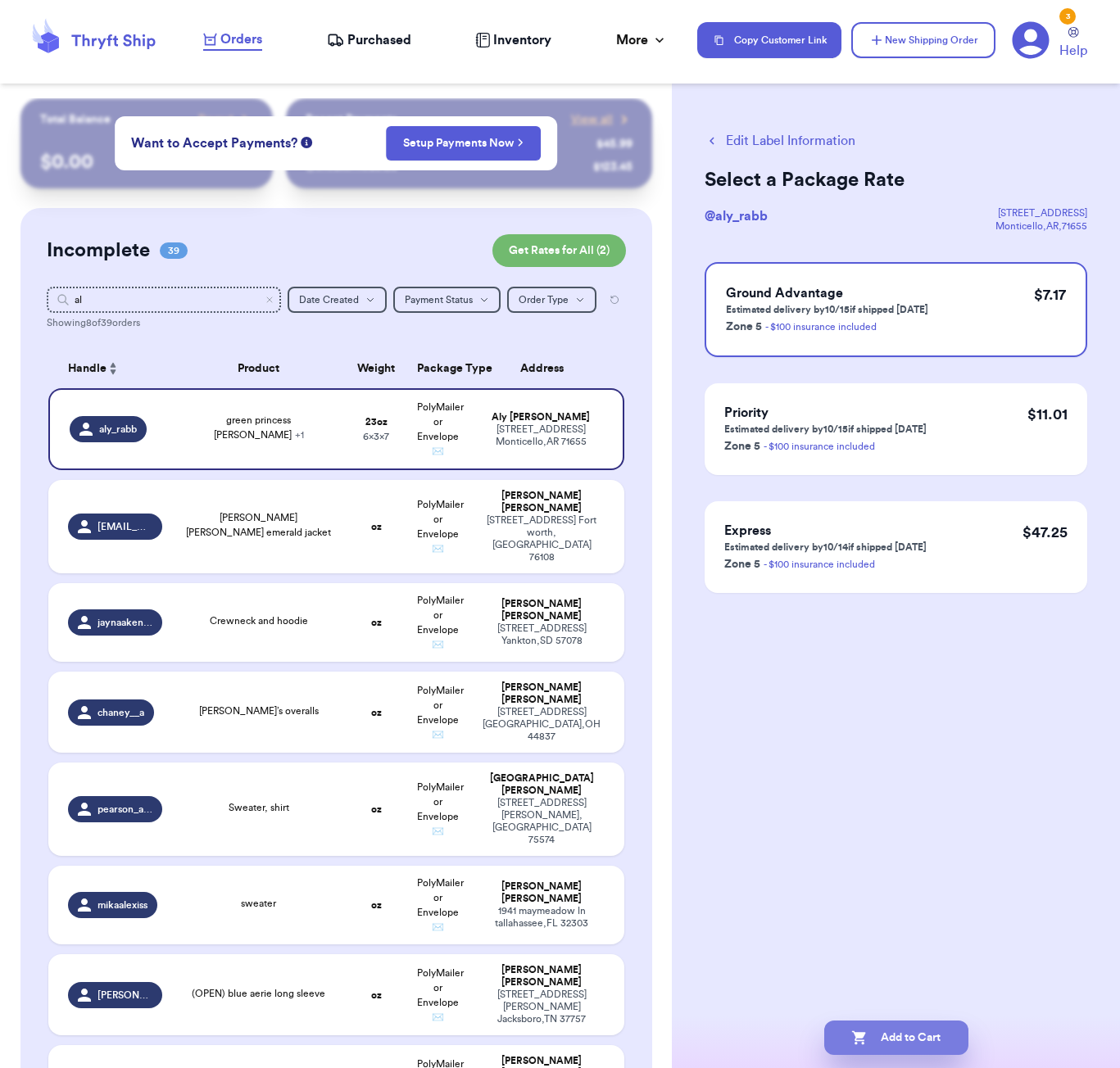
click at [911, 1035] on button "Add to Cart" at bounding box center [895, 1037] width 144 height 35
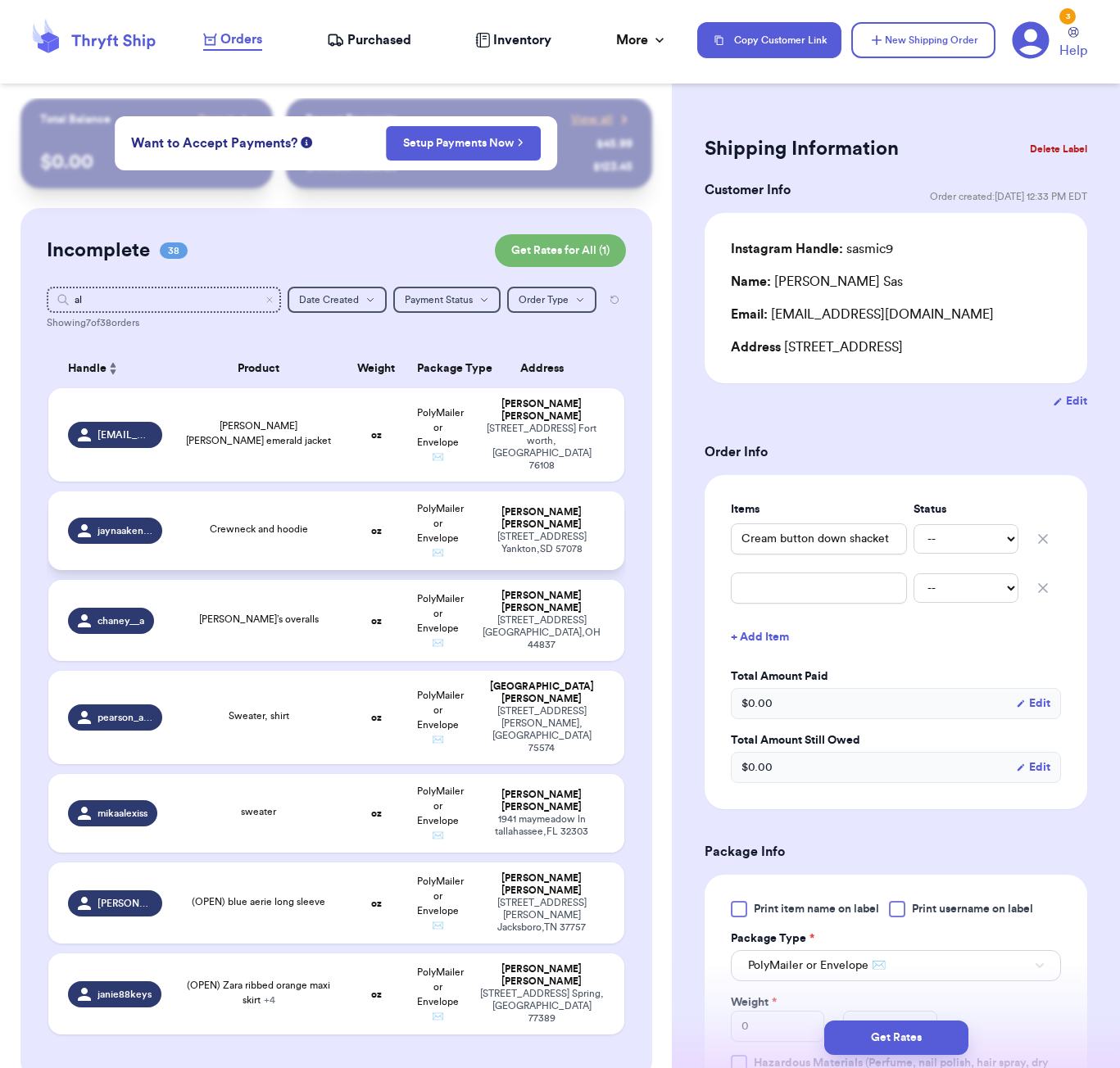
click at [277, 537] on td "Crewneck and hoodie" at bounding box center [258, 531] width 174 height 79
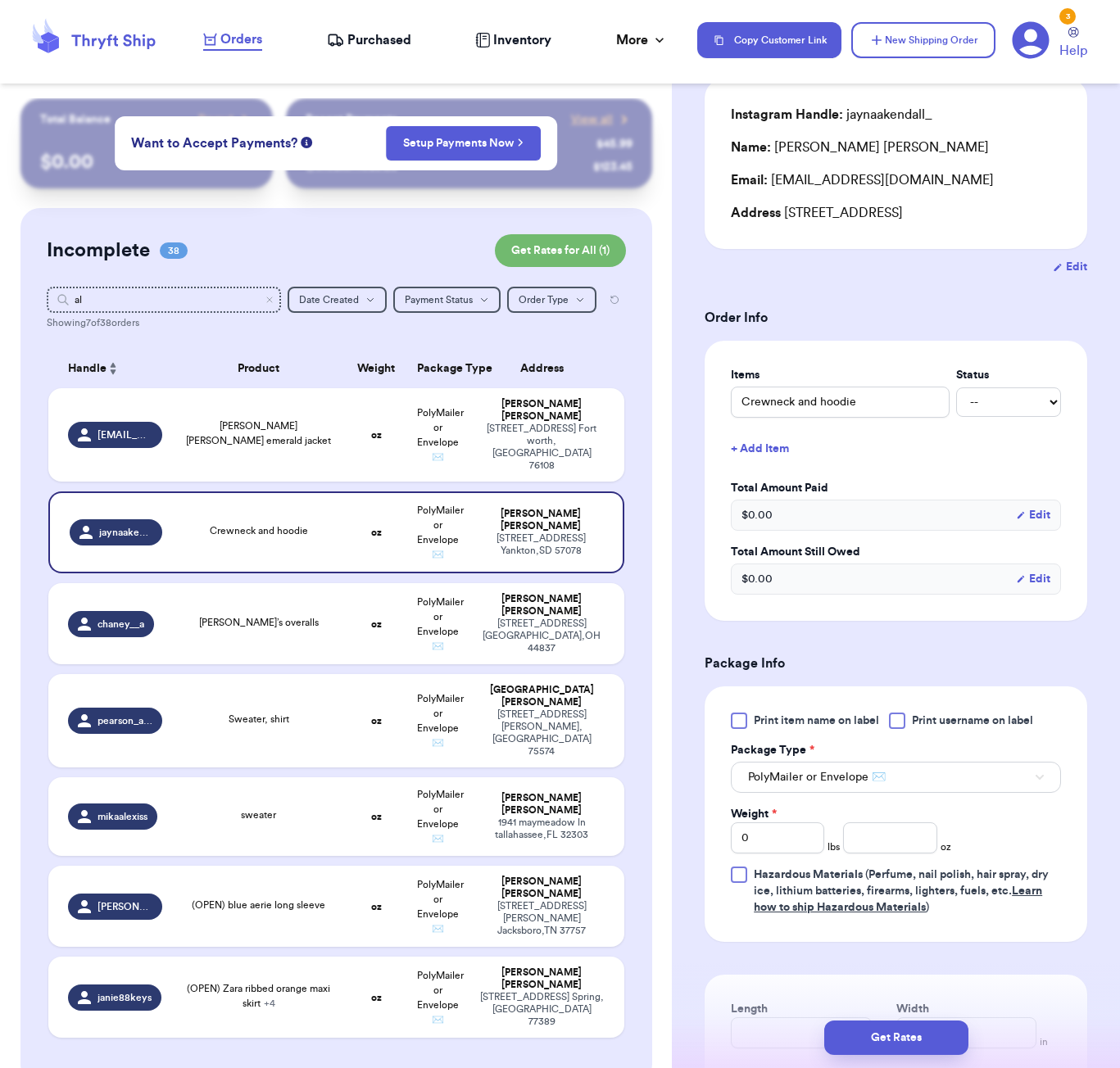
scroll to position [312, 0]
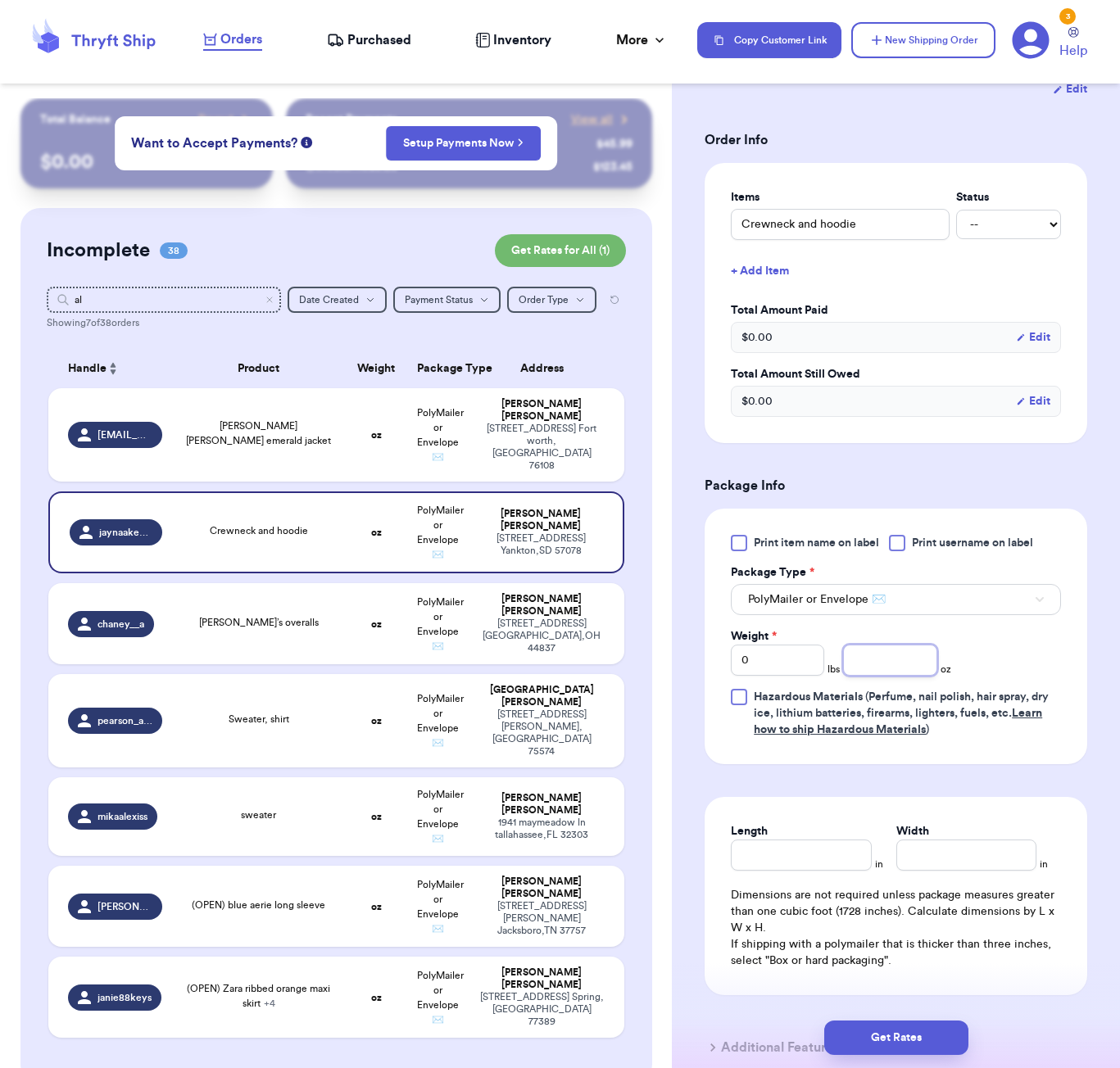
click at [864, 675] on input "number" at bounding box center [889, 659] width 93 height 31
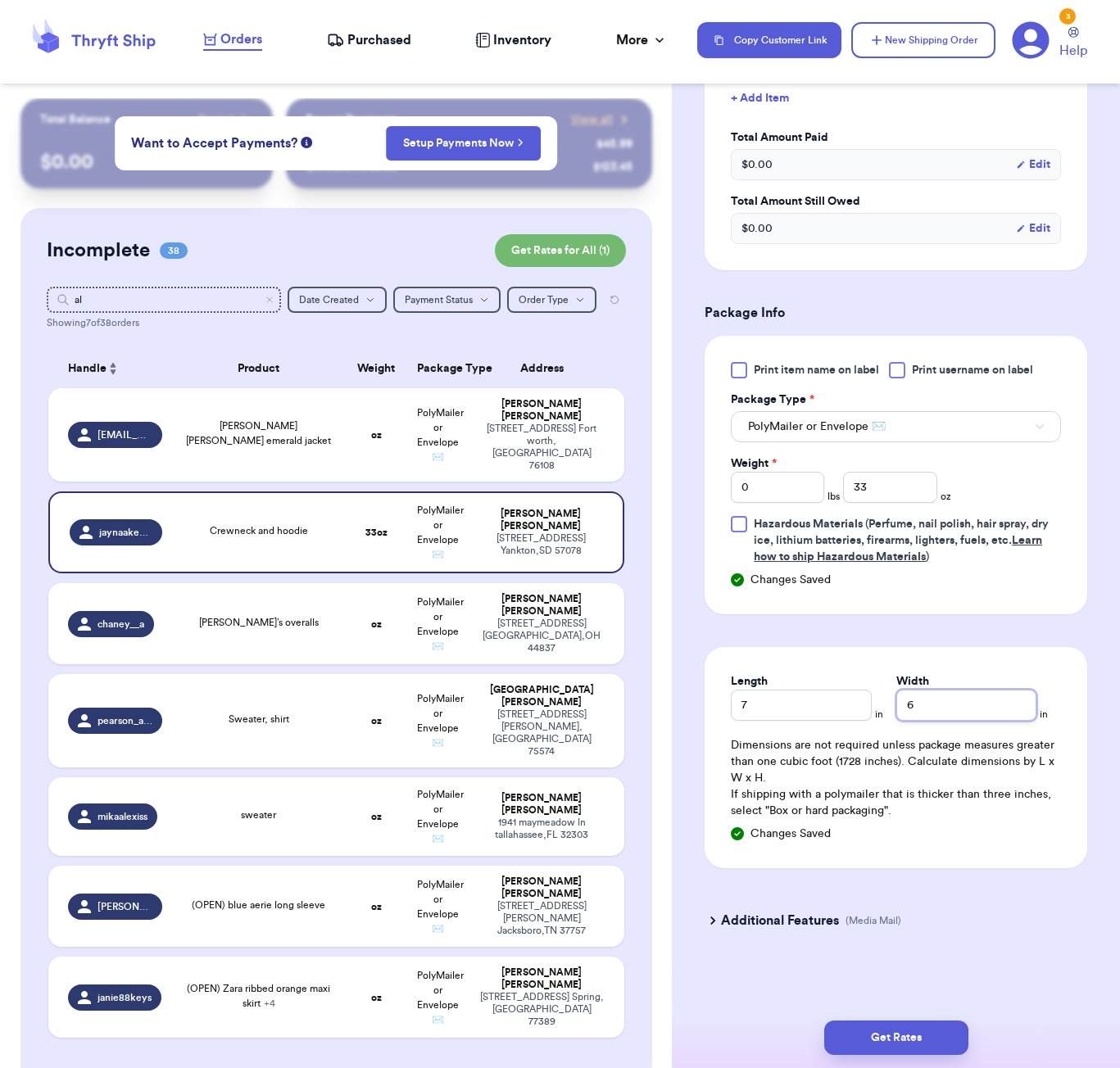
scroll to position [507, 0]
click at [888, 1034] on button "Get Rates" at bounding box center [895, 1037] width 144 height 35
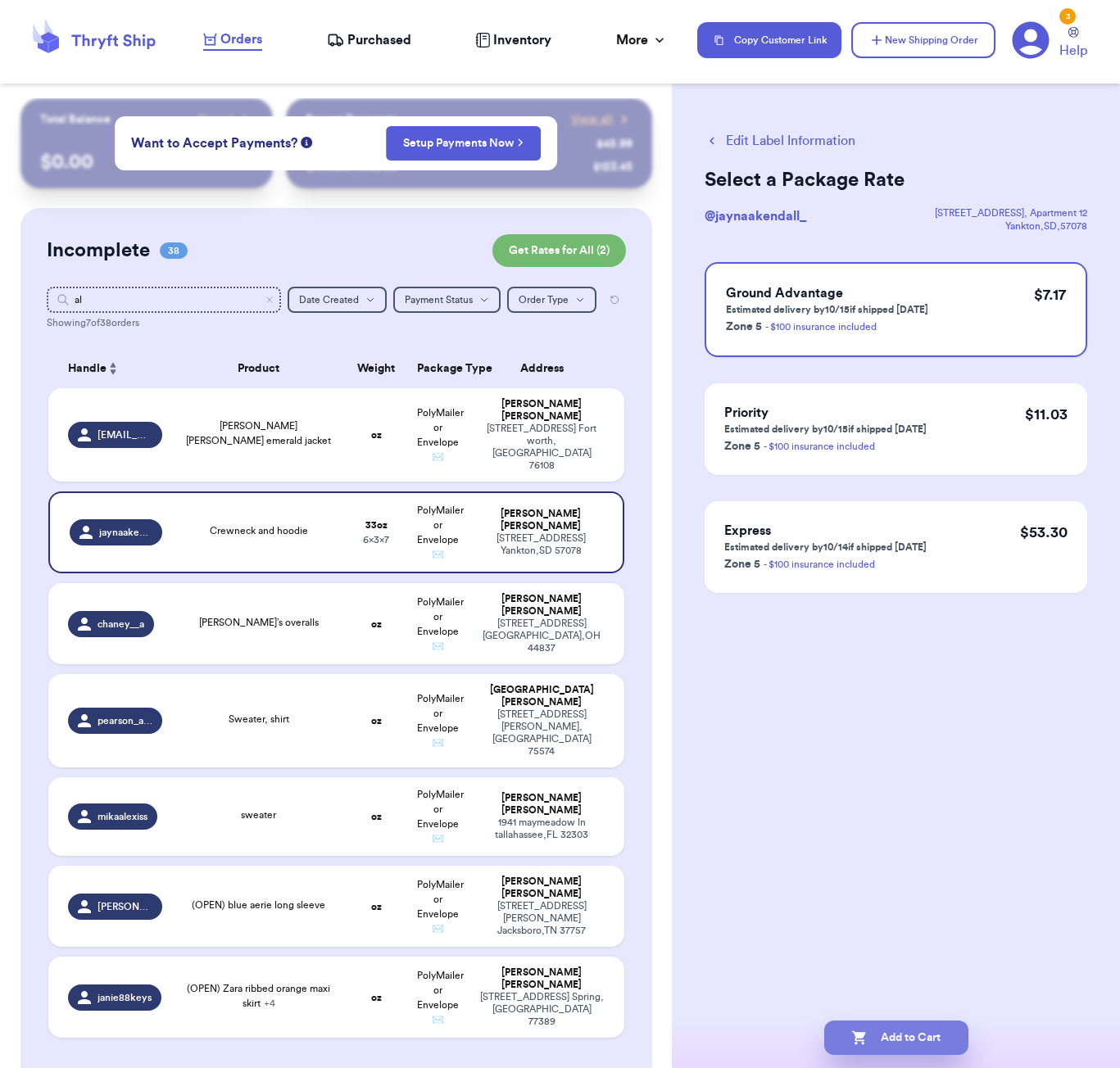
drag, startPoint x: 925, startPoint y: 1045, endPoint x: 926, endPoint y: 1035, distance: 10.0
click at [925, 1045] on button "Add to Cart" at bounding box center [895, 1037] width 144 height 35
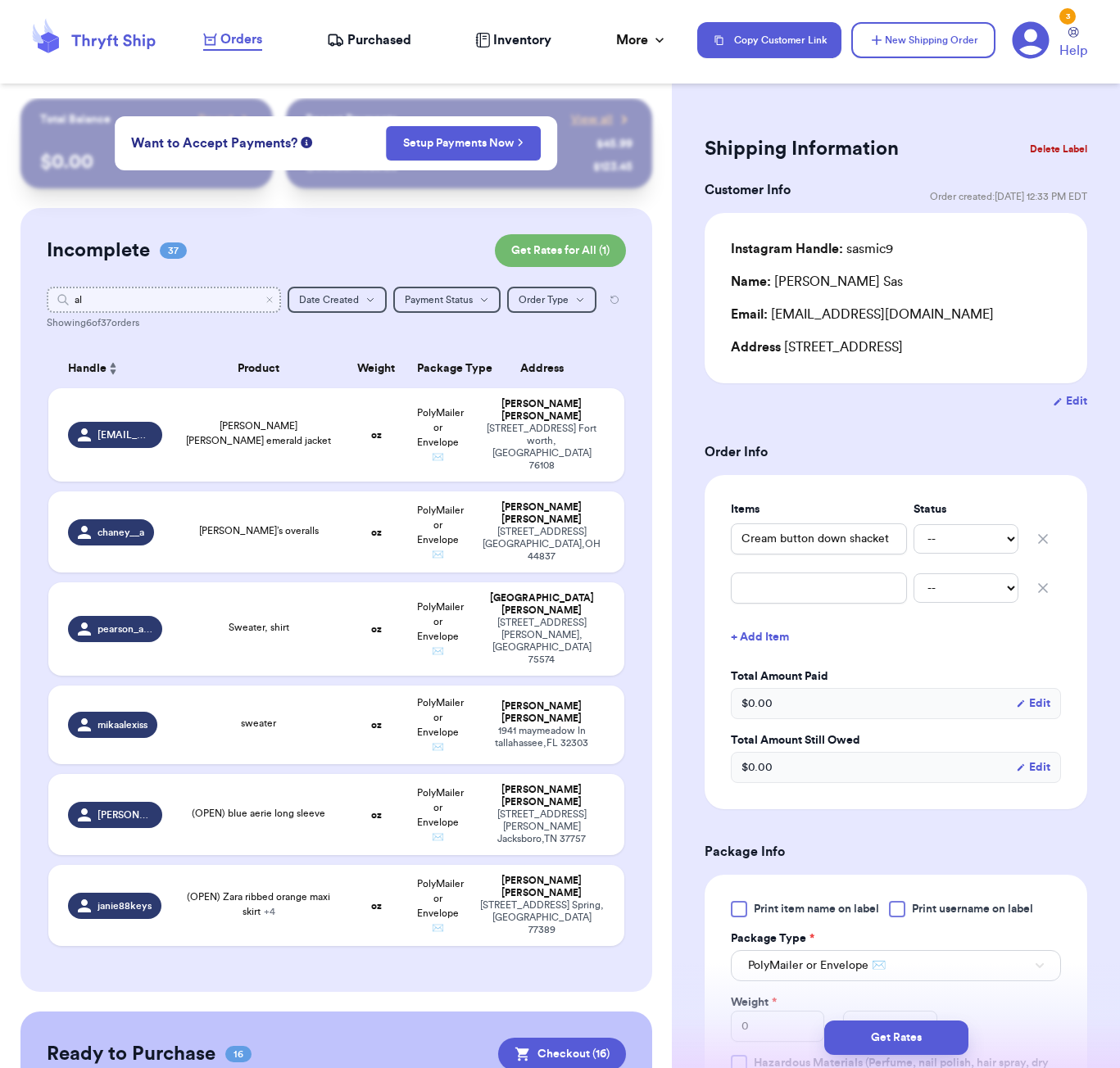
click at [199, 292] on input "al" at bounding box center [163, 300] width 234 height 26
click at [198, 292] on input "al" at bounding box center [163, 300] width 234 height 26
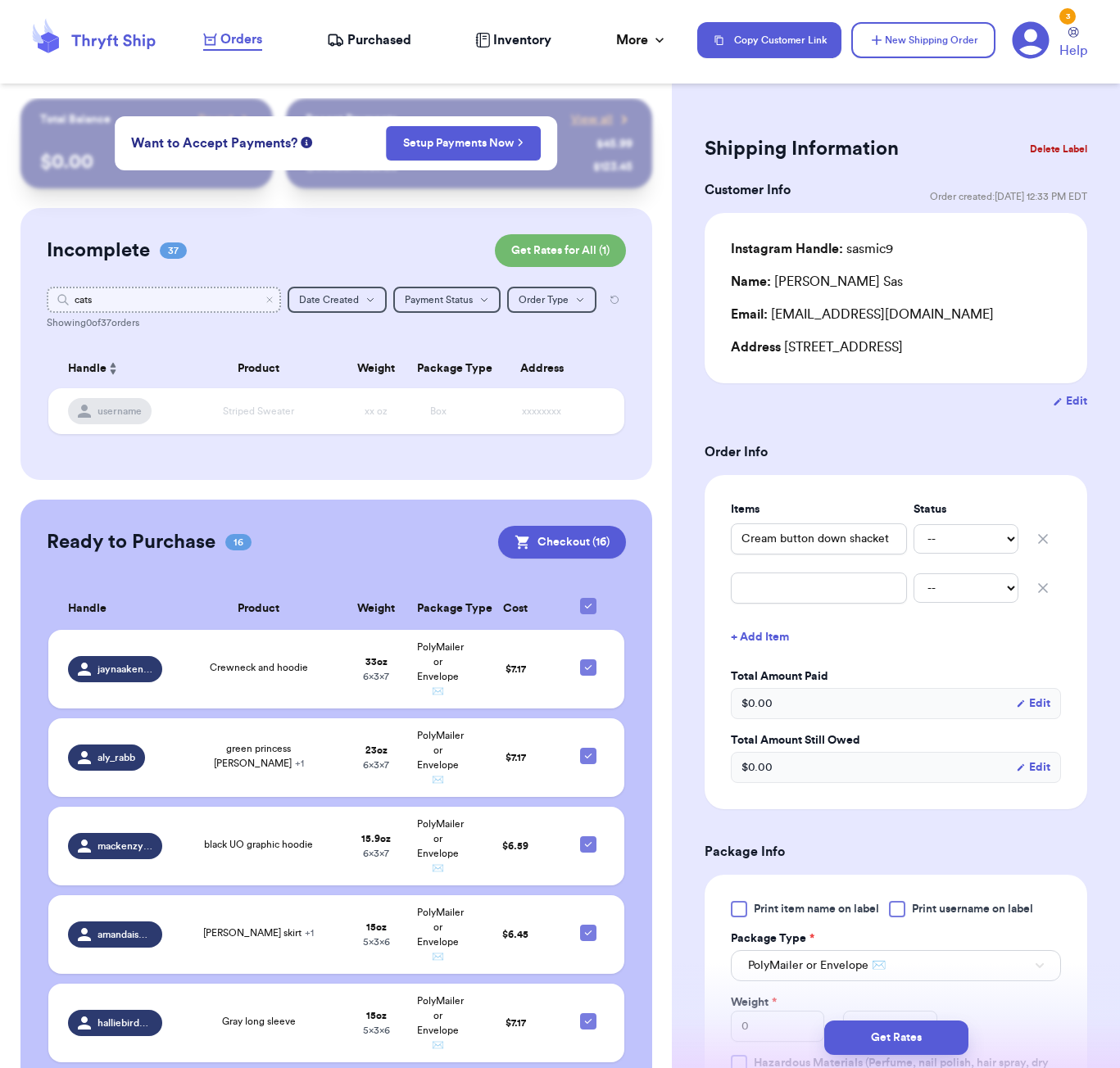
click at [147, 306] on input "cats" at bounding box center [163, 300] width 234 height 26
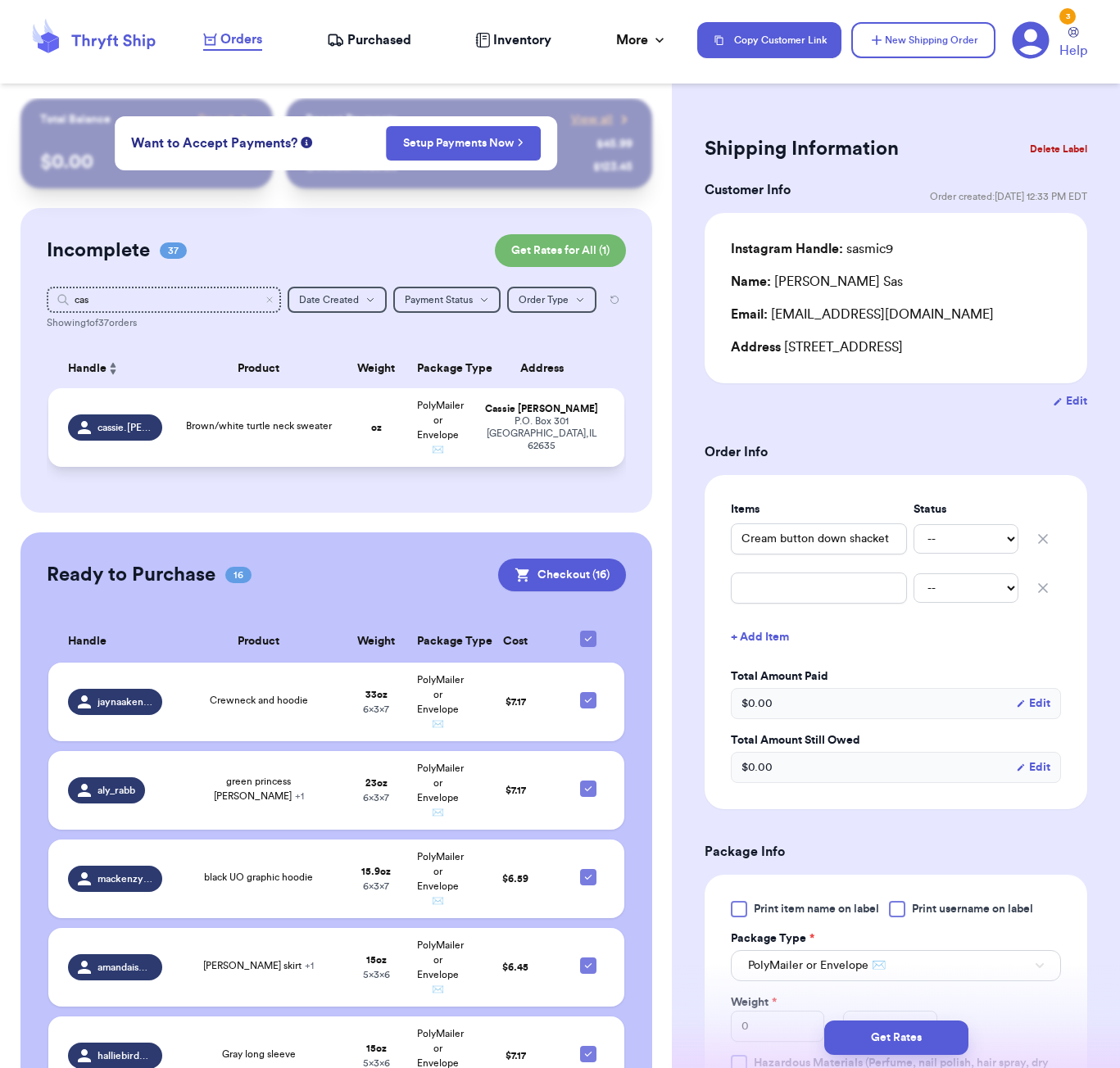
click at [297, 467] on td "Brown/white turtle neck sweater" at bounding box center [258, 427] width 174 height 79
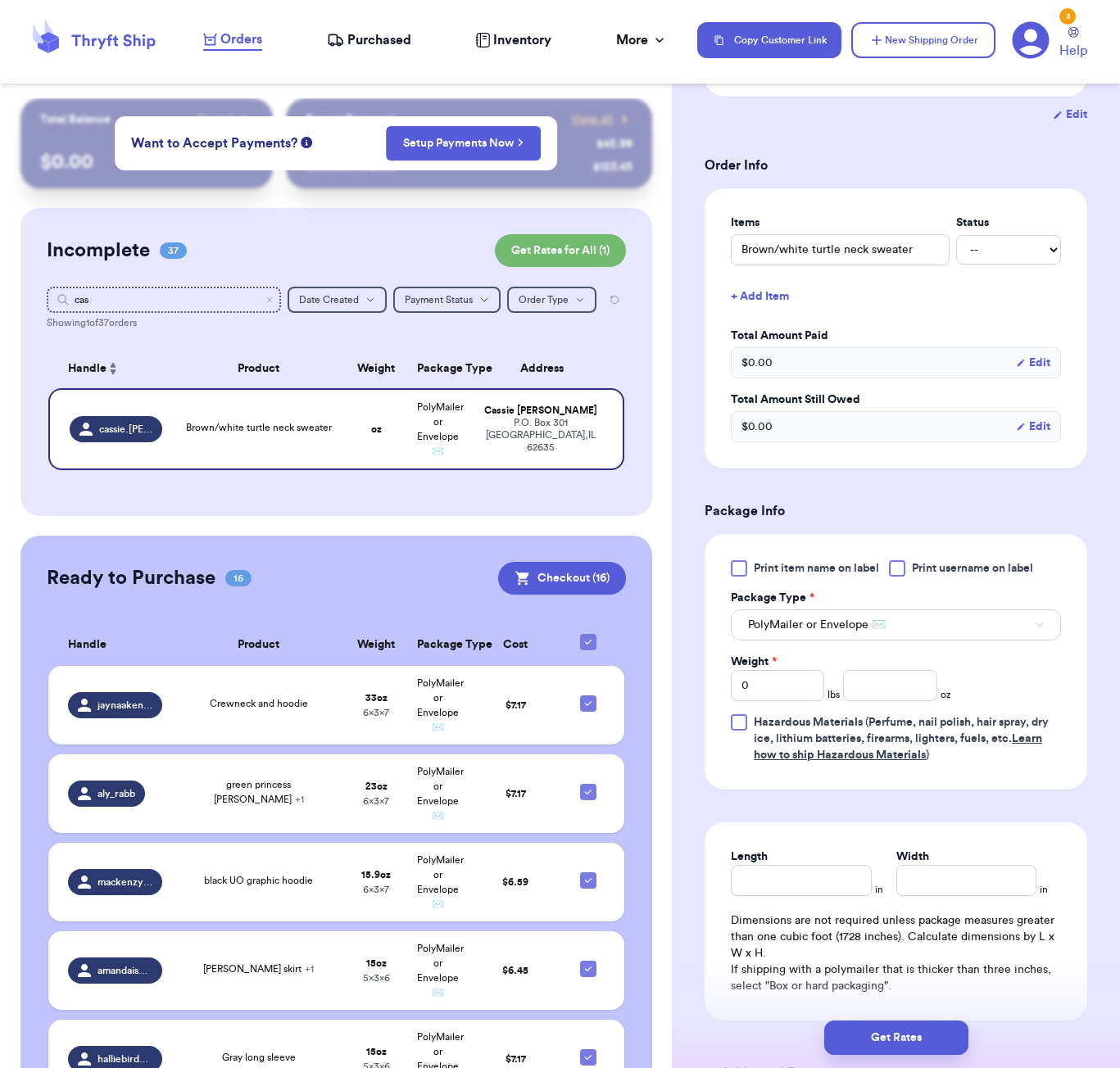
scroll to position [436, 0]
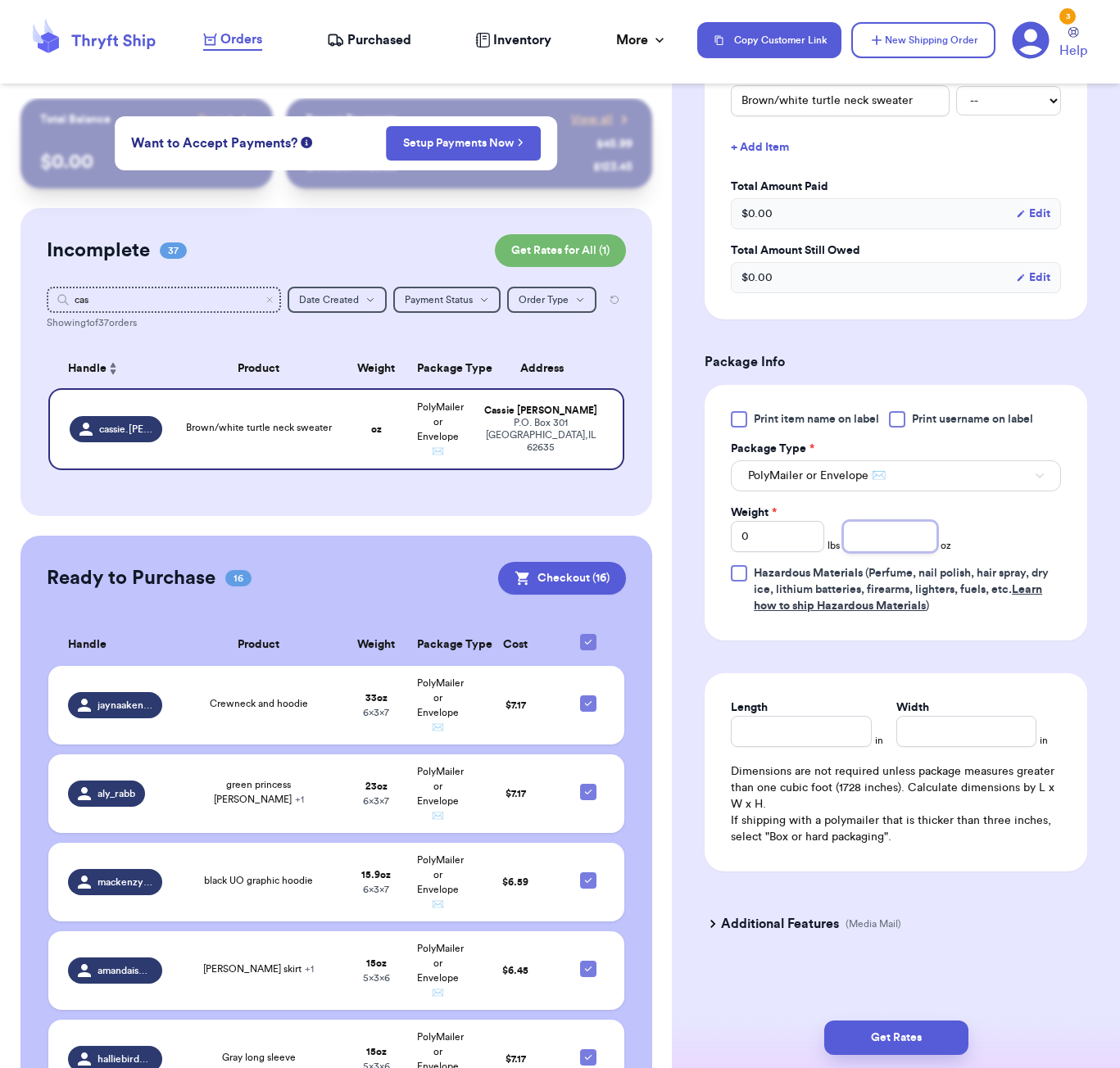
click at [872, 546] on input "number" at bounding box center [889, 535] width 93 height 31
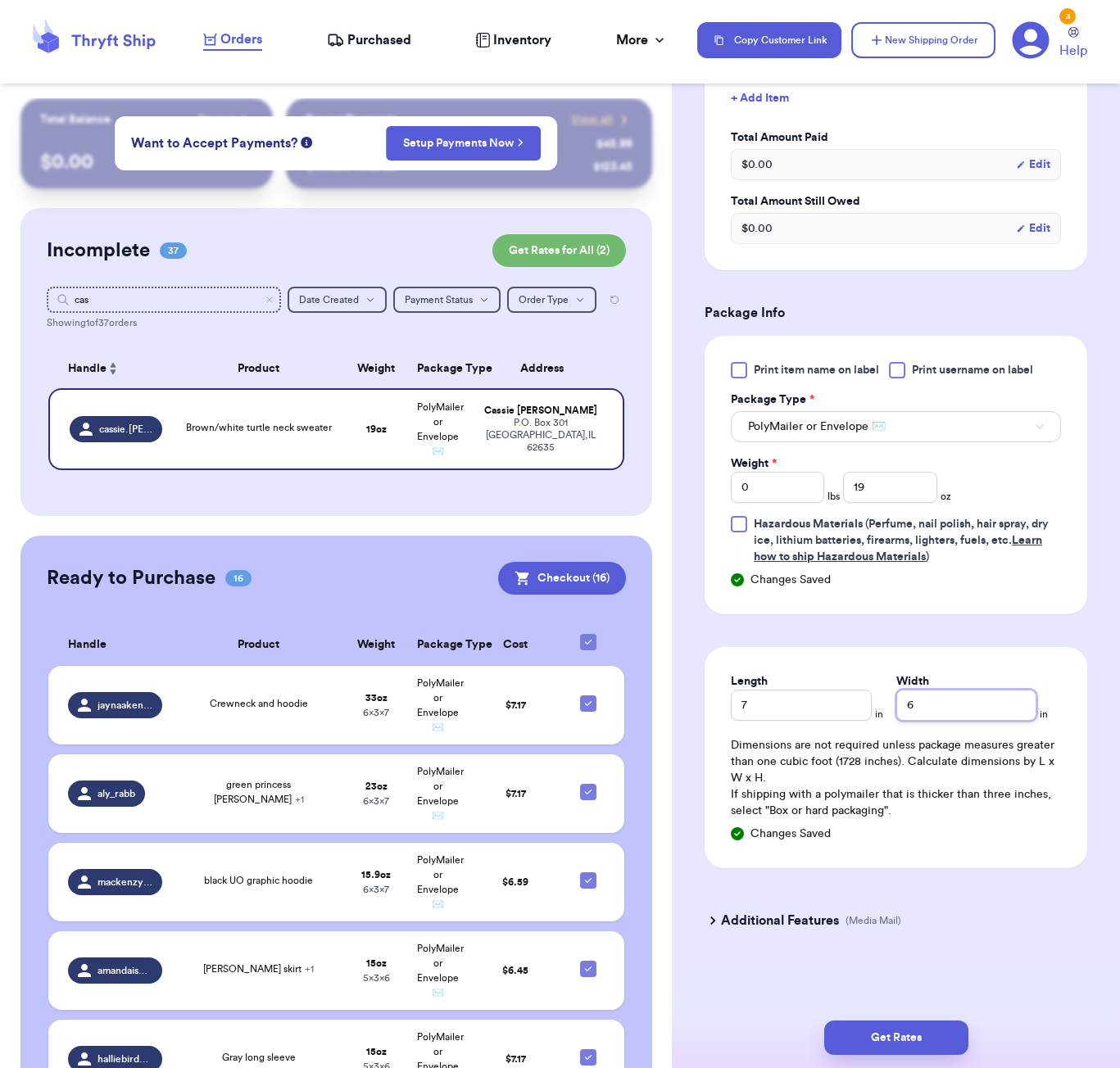
scroll to position [488, 0]
click at [941, 1022] on button "Get Rates" at bounding box center [895, 1037] width 144 height 35
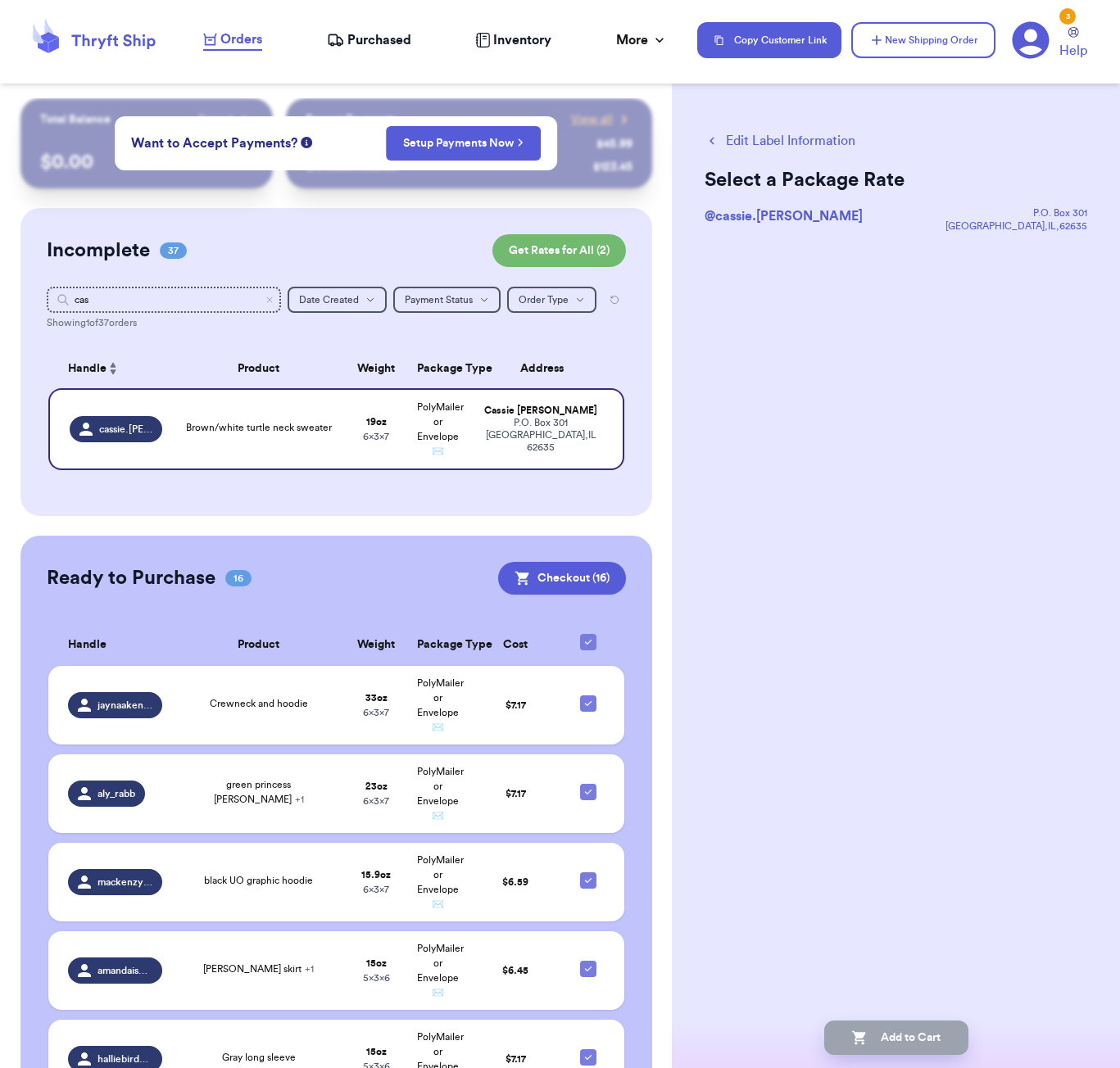
scroll to position [0, 0]
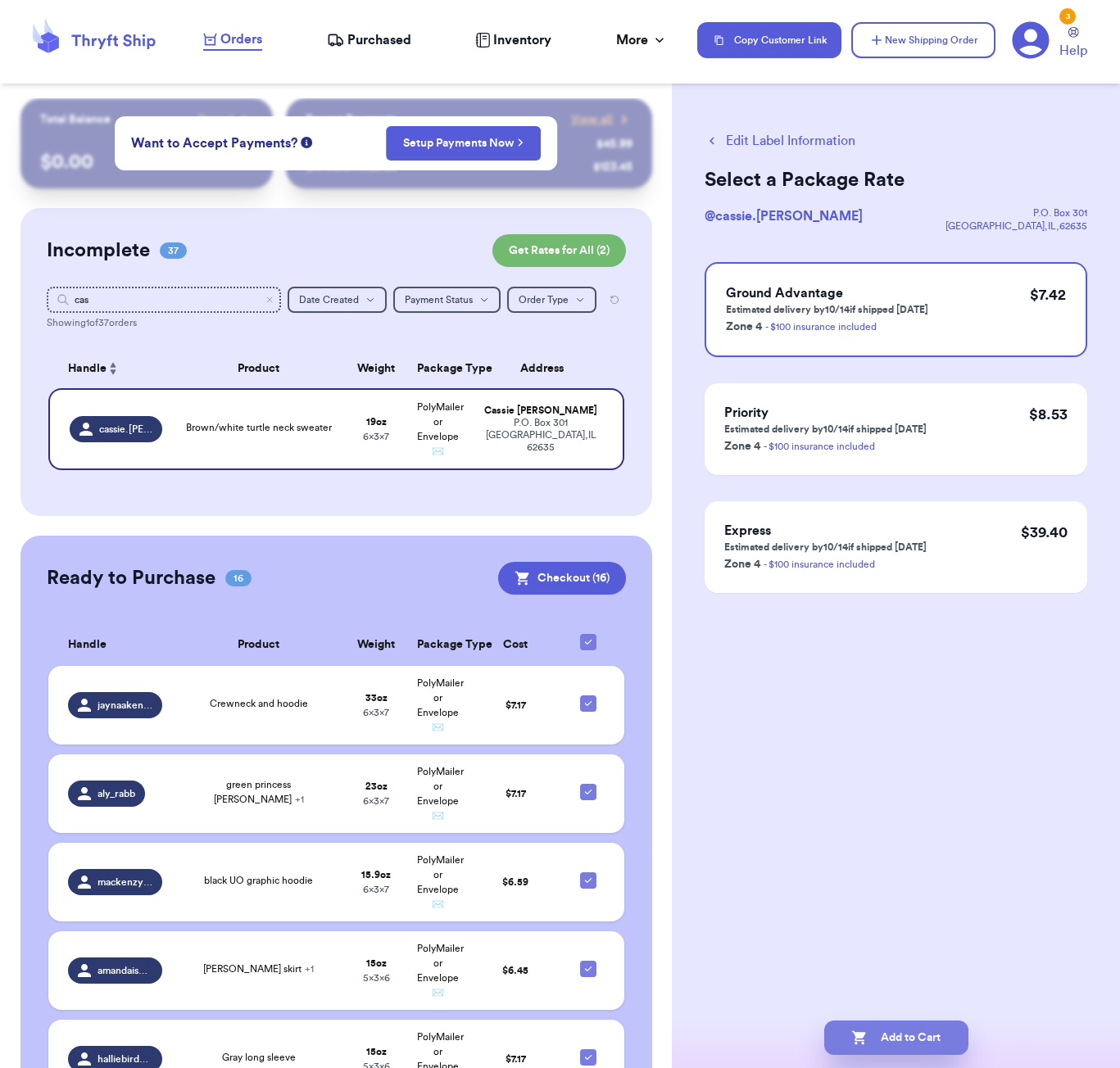
click at [928, 1029] on button "Add to Cart" at bounding box center [895, 1037] width 144 height 35
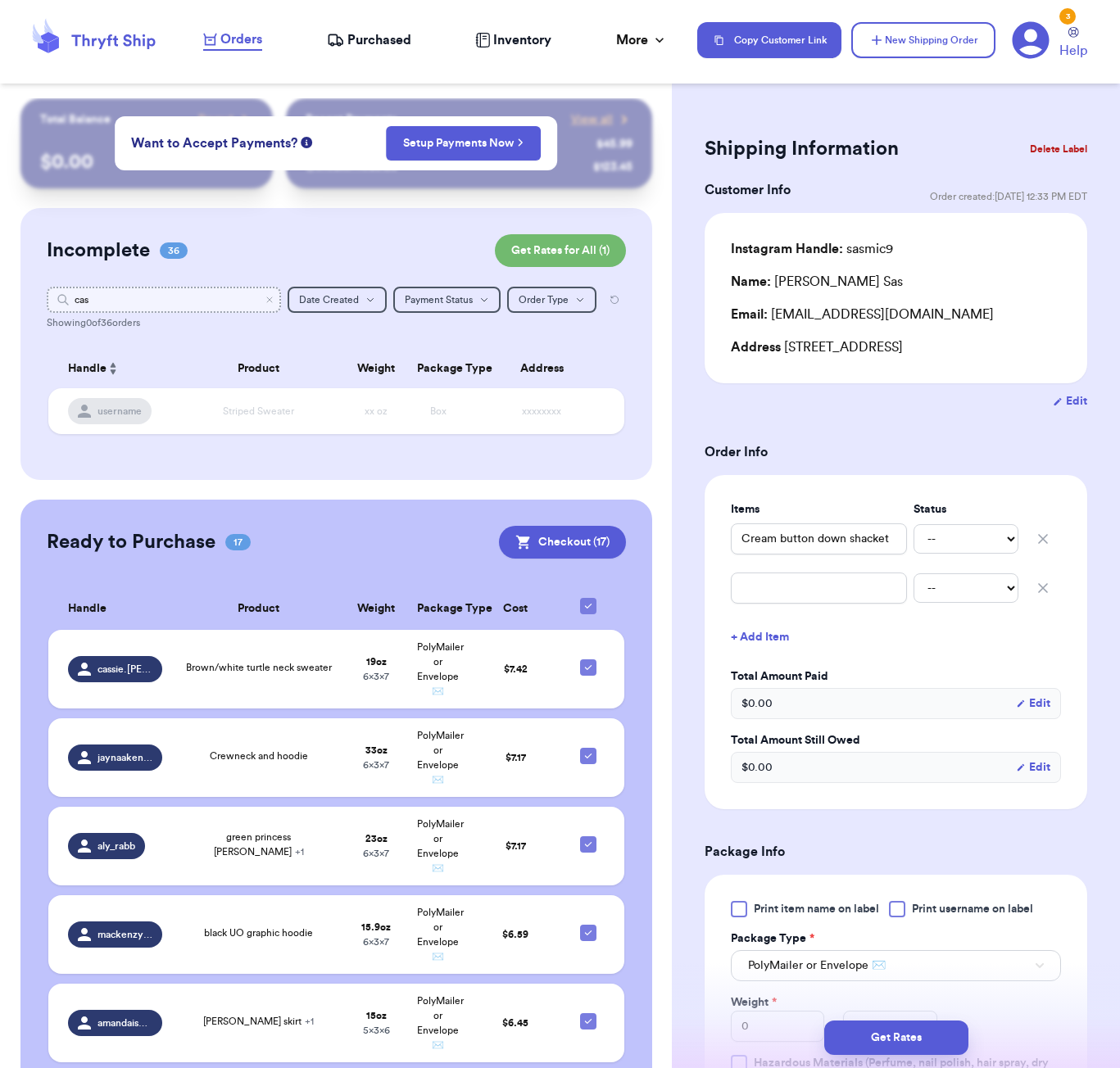
click at [127, 296] on input "cas" at bounding box center [163, 300] width 234 height 26
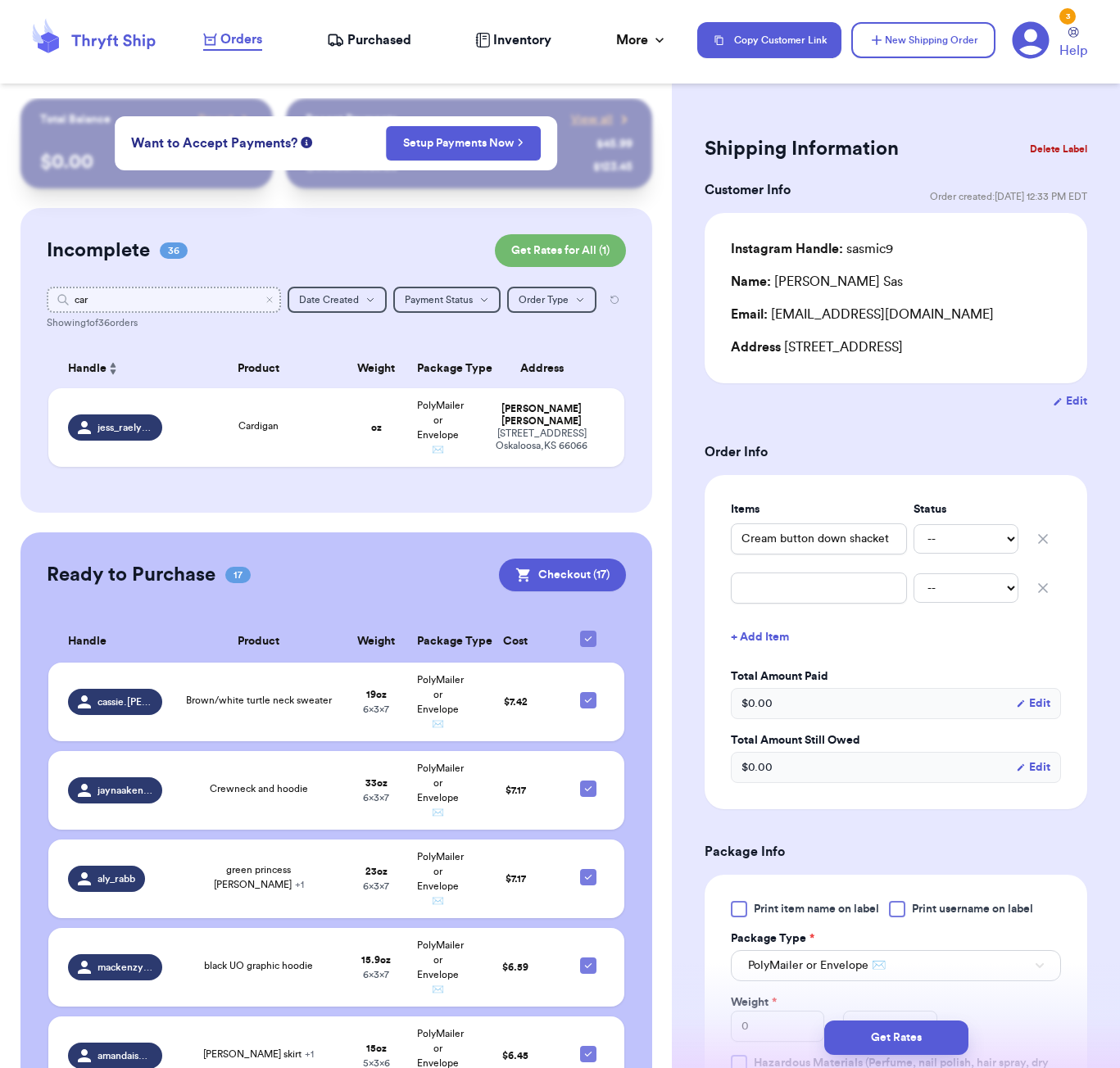
click at [194, 292] on input "car" at bounding box center [163, 300] width 234 height 26
click at [194, 293] on input "car" at bounding box center [163, 300] width 234 height 26
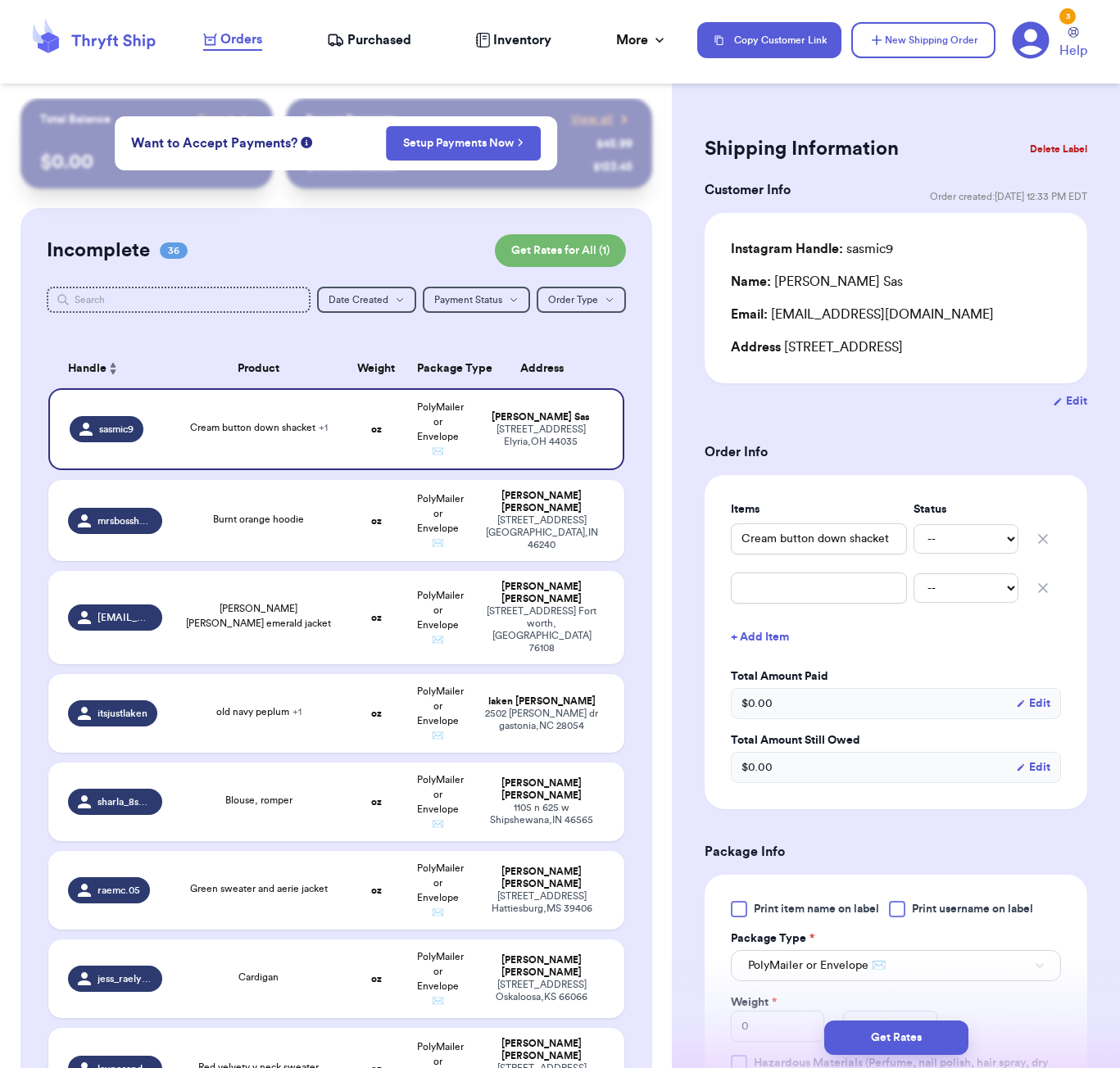
click at [946, 108] on div "Shipping Information Delete Label Customer Info Order created: [DATE] 12:33 PM …" at bounding box center [895, 829] width 448 height 1463
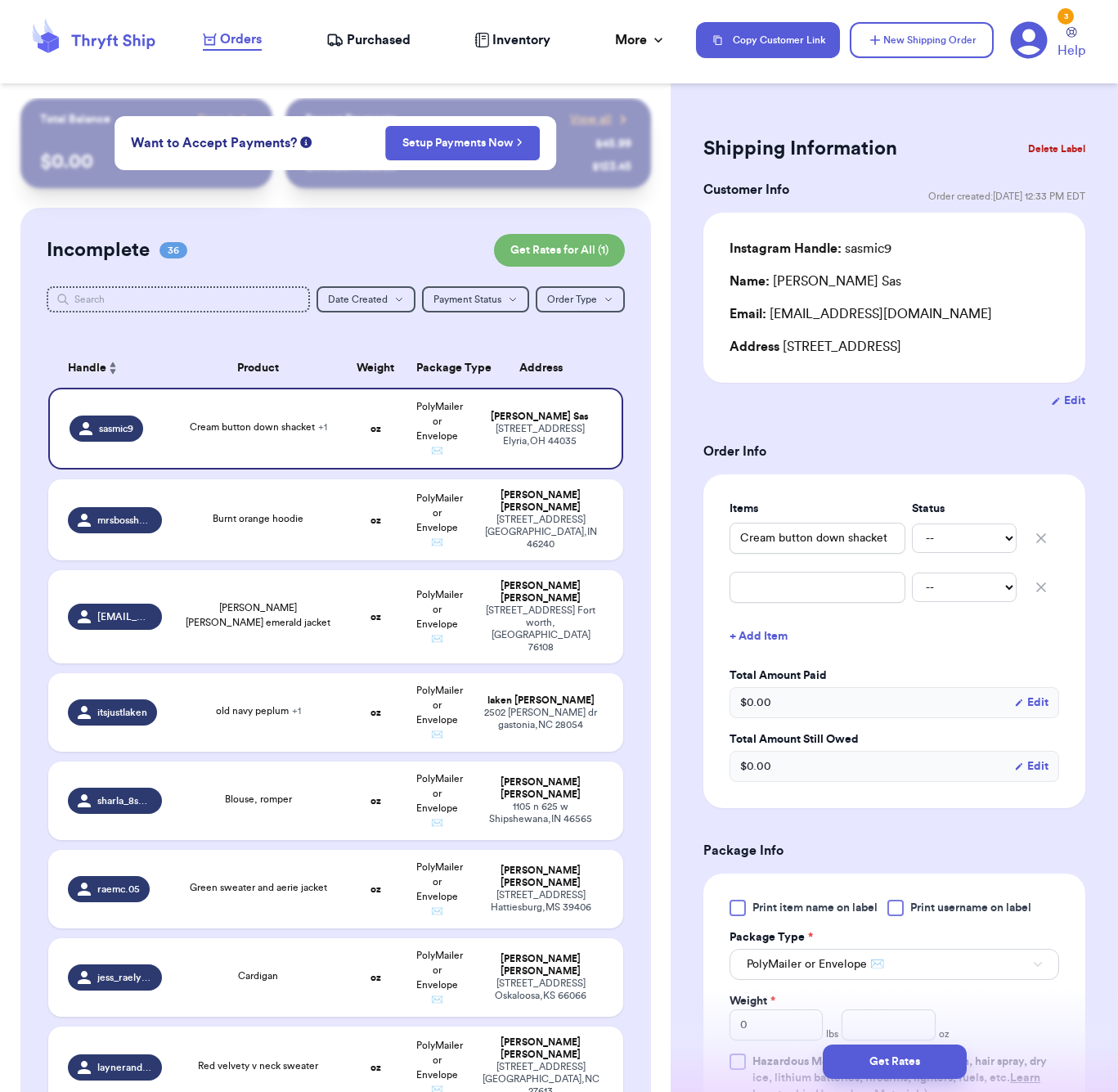
click at [941, 128] on div "Shipping Information Delete Label Customer Info Order created: [DATE] 12:33 PM …" at bounding box center [894, 828] width 447 height 1461
click at [913, 56] on button "New Shipping Order" at bounding box center [921, 40] width 144 height 36
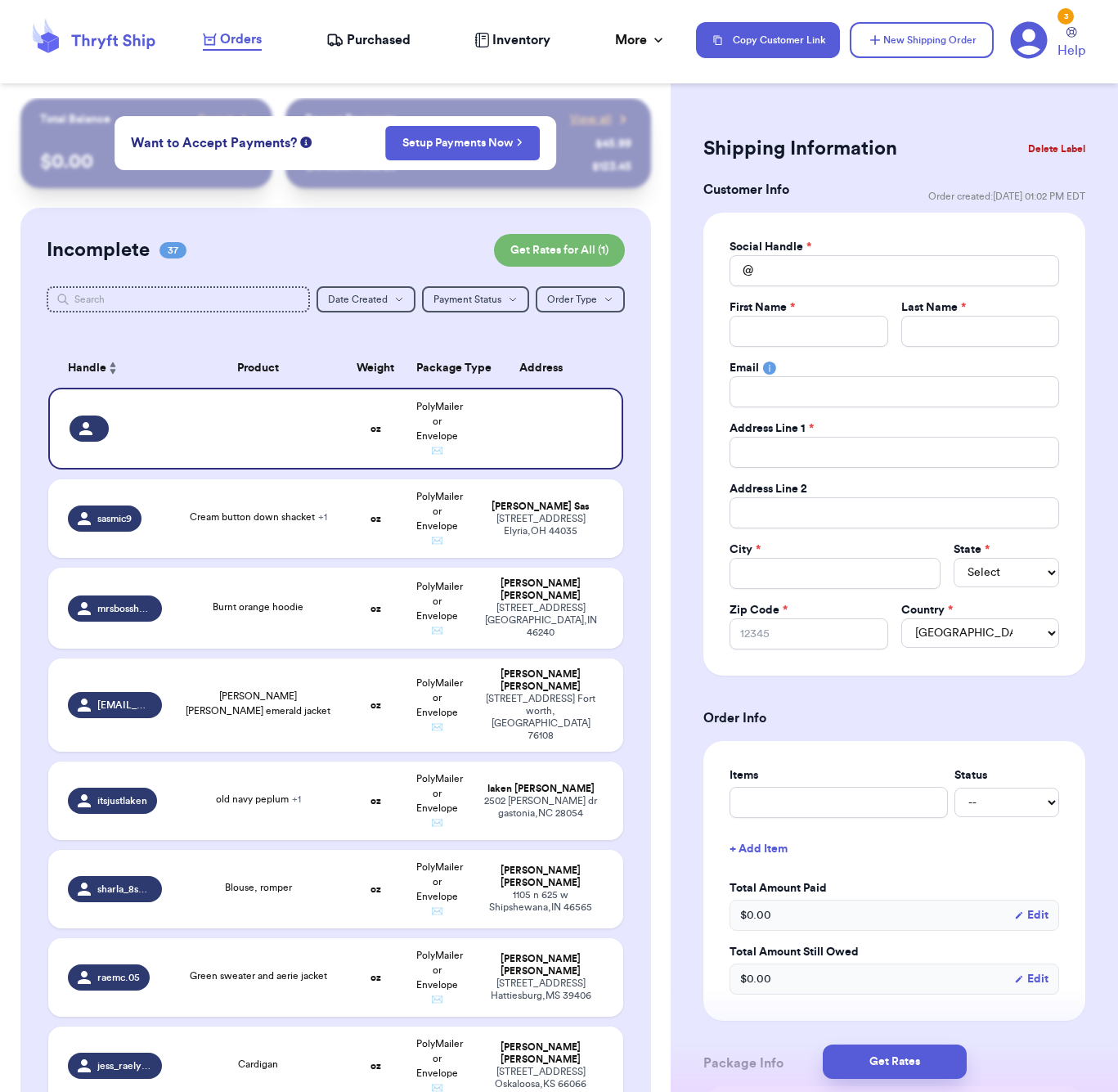
click at [804, 287] on div "Social Handle * @ First Name * Last Name * Email Address Line 1 * Address Line …" at bounding box center [894, 445] width 329 height 411
click at [803, 277] on input "Total Amount Paid" at bounding box center [894, 270] width 329 height 31
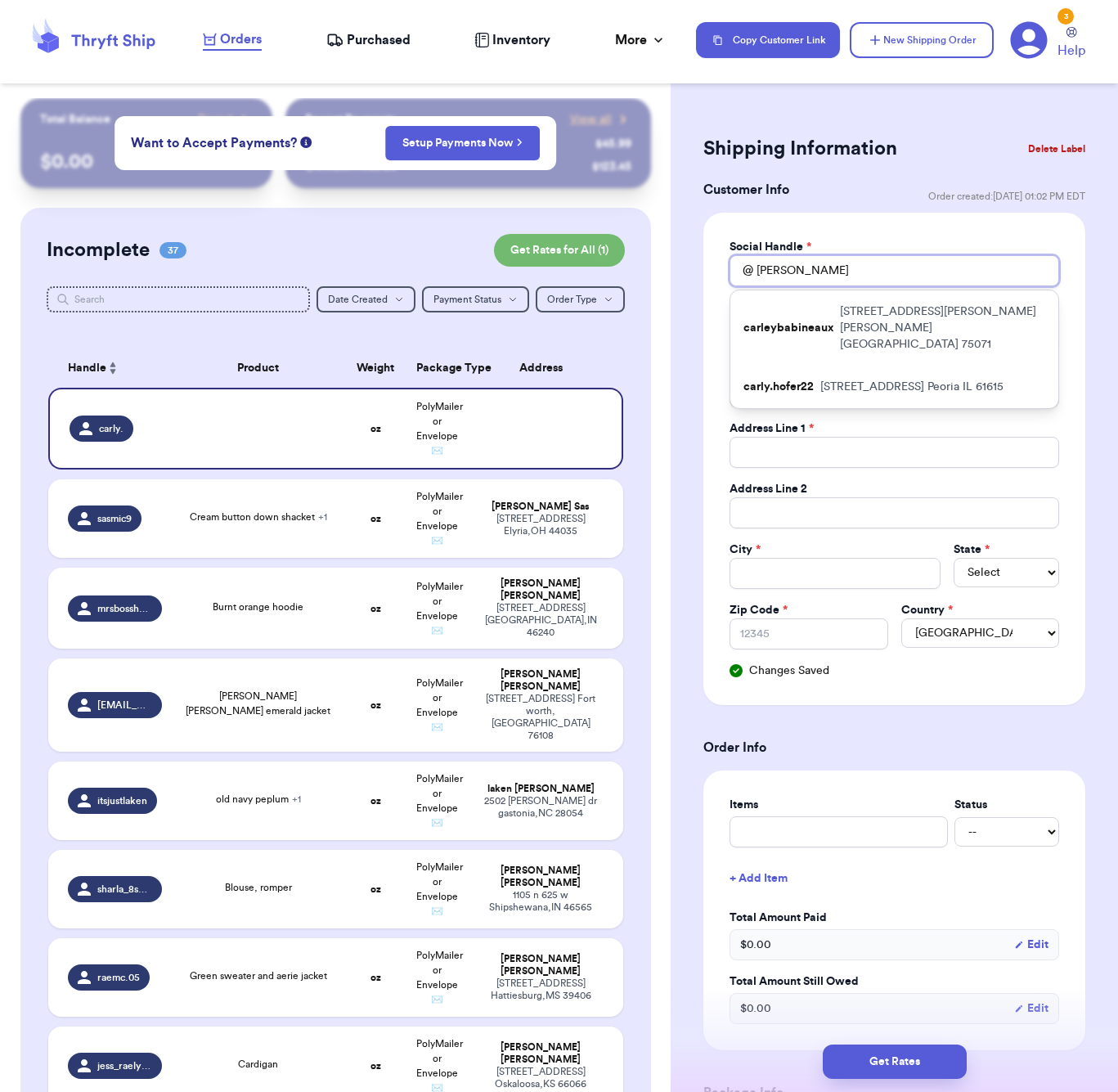
click at [808, 268] on input "[PERSON_NAME]" at bounding box center [894, 270] width 329 height 31
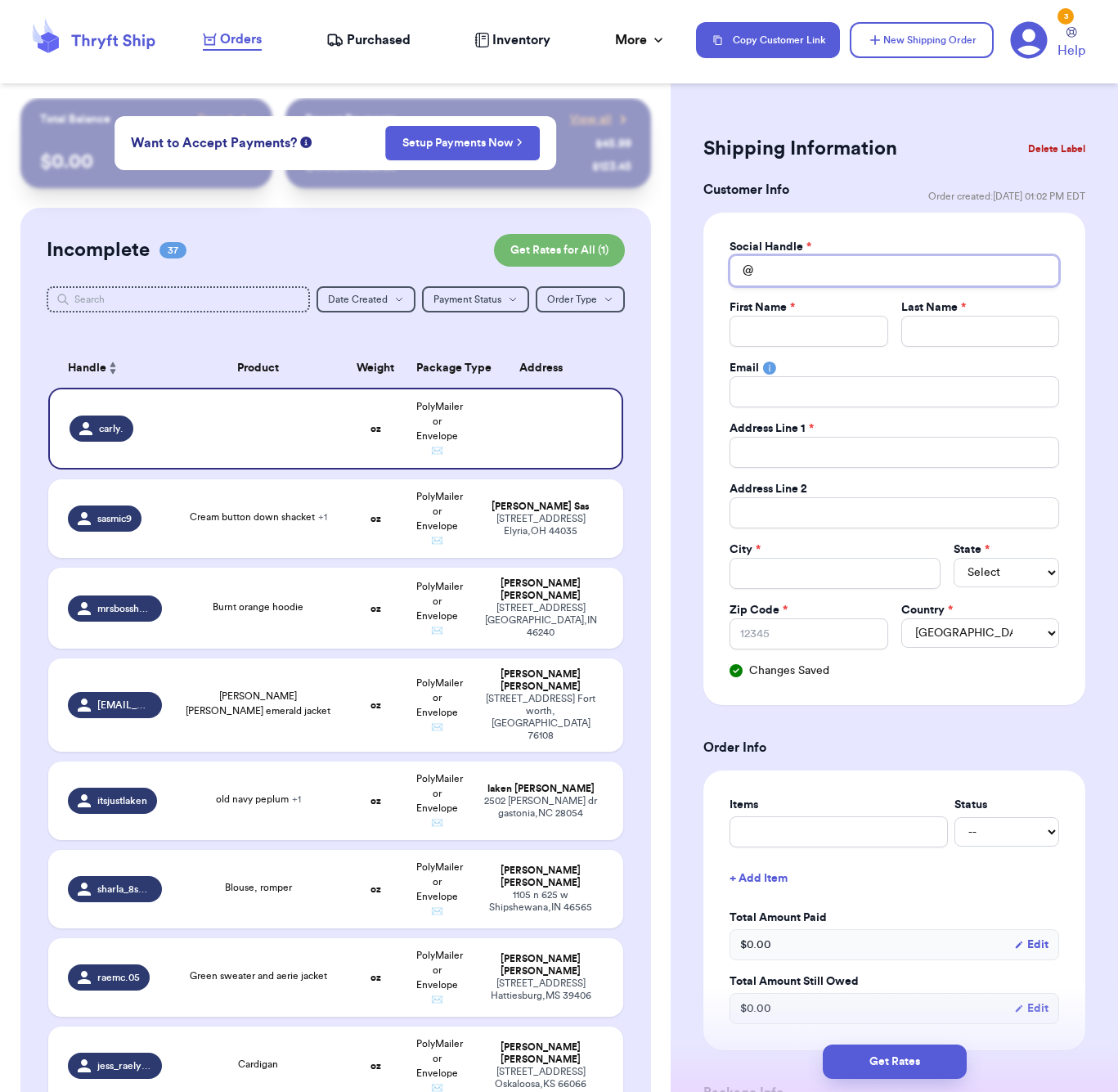
click at [819, 265] on input "Total Amount Paid" at bounding box center [894, 270] width 329 height 31
click at [812, 275] on input "carly.sumption" at bounding box center [894, 270] width 329 height 31
drag, startPoint x: 884, startPoint y: 107, endPoint x: 867, endPoint y: 105, distance: 17.1
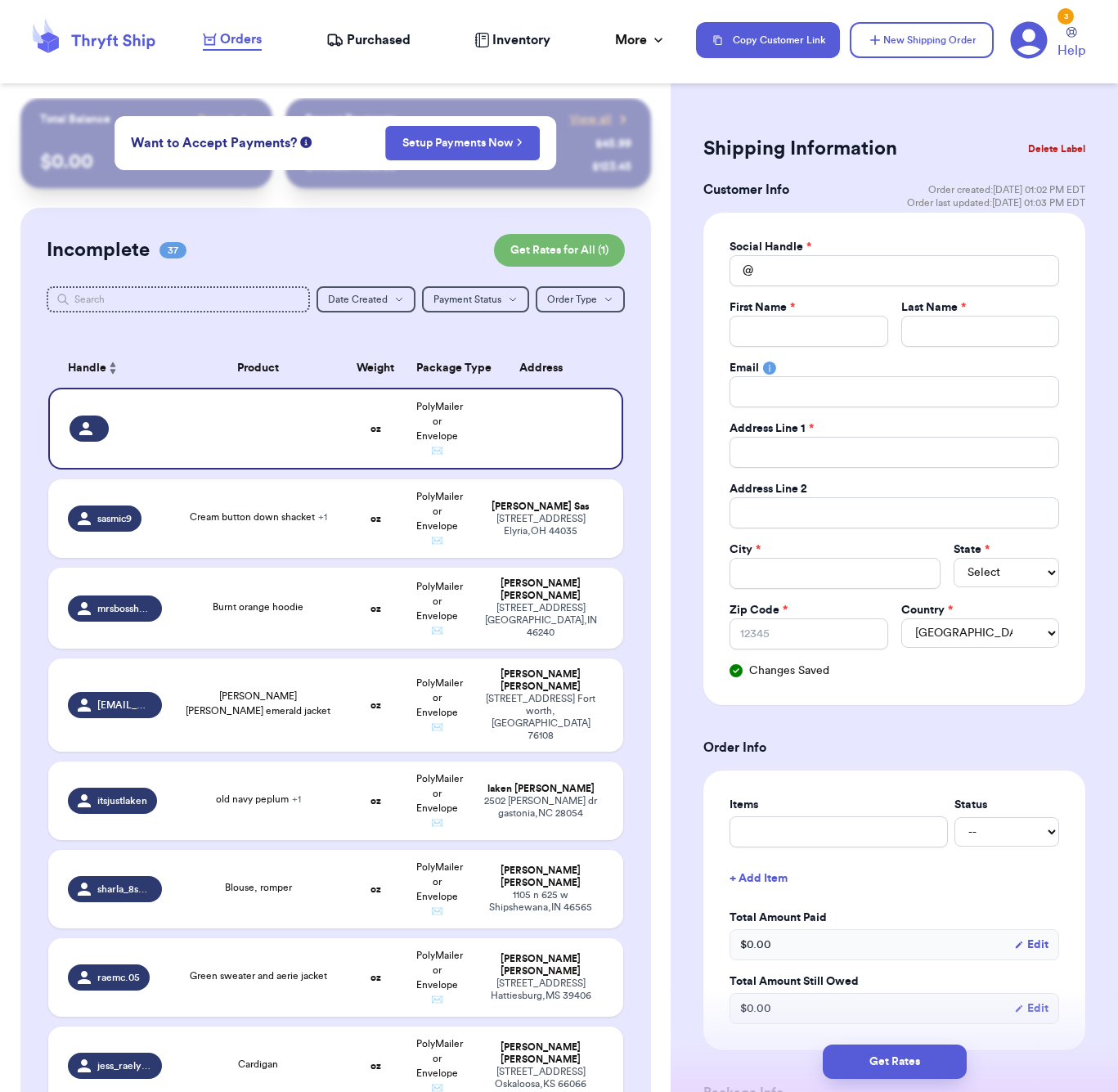
click at [883, 106] on div "Shipping Information Delete Label Customer Info Order created: [DATE] 01:02 PM …" at bounding box center [894, 949] width 447 height 1703
click at [360, 32] on span "Purchased" at bounding box center [379, 39] width 64 height 20
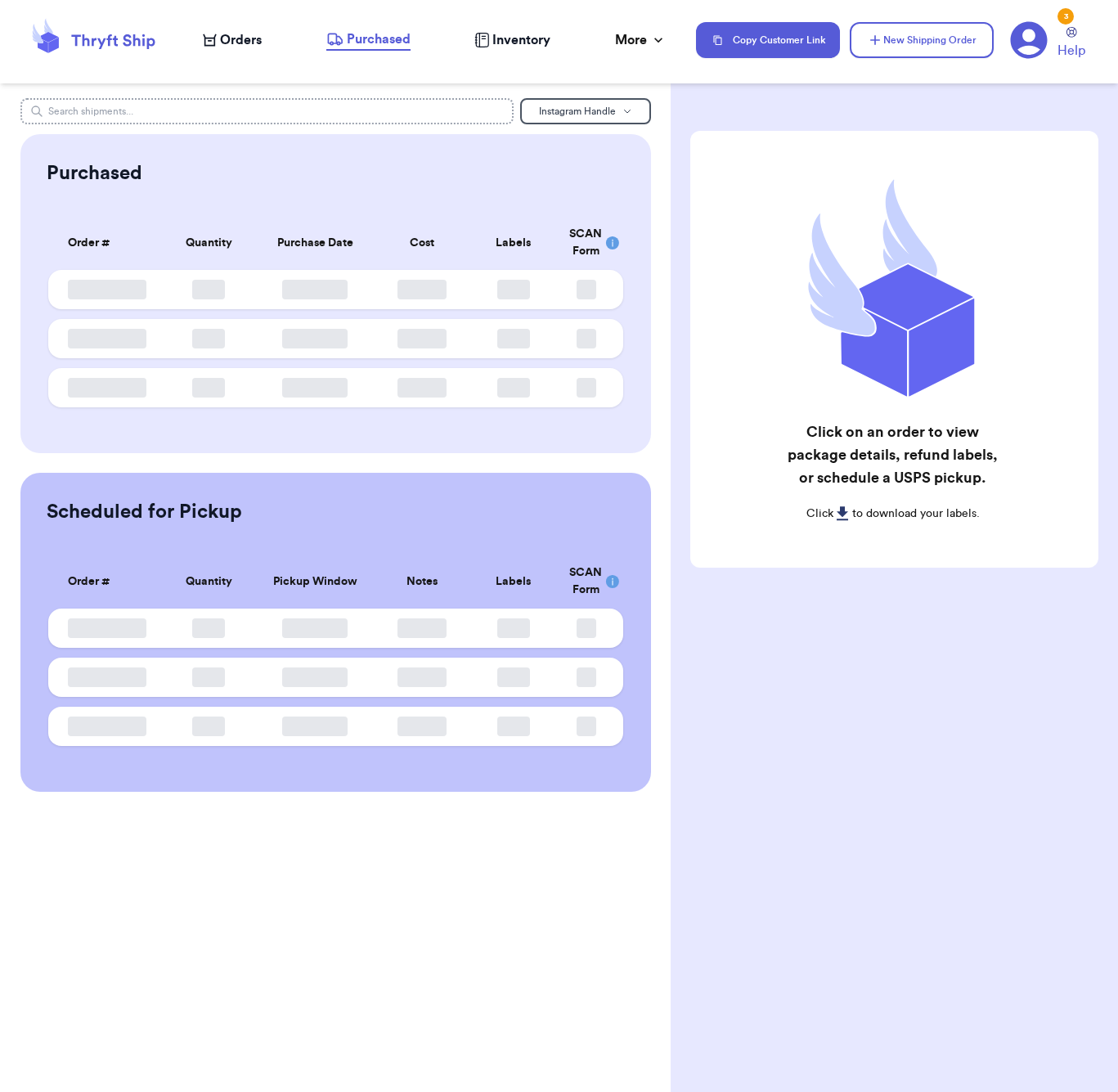
click at [141, 111] on input "text" at bounding box center [267, 112] width 493 height 26
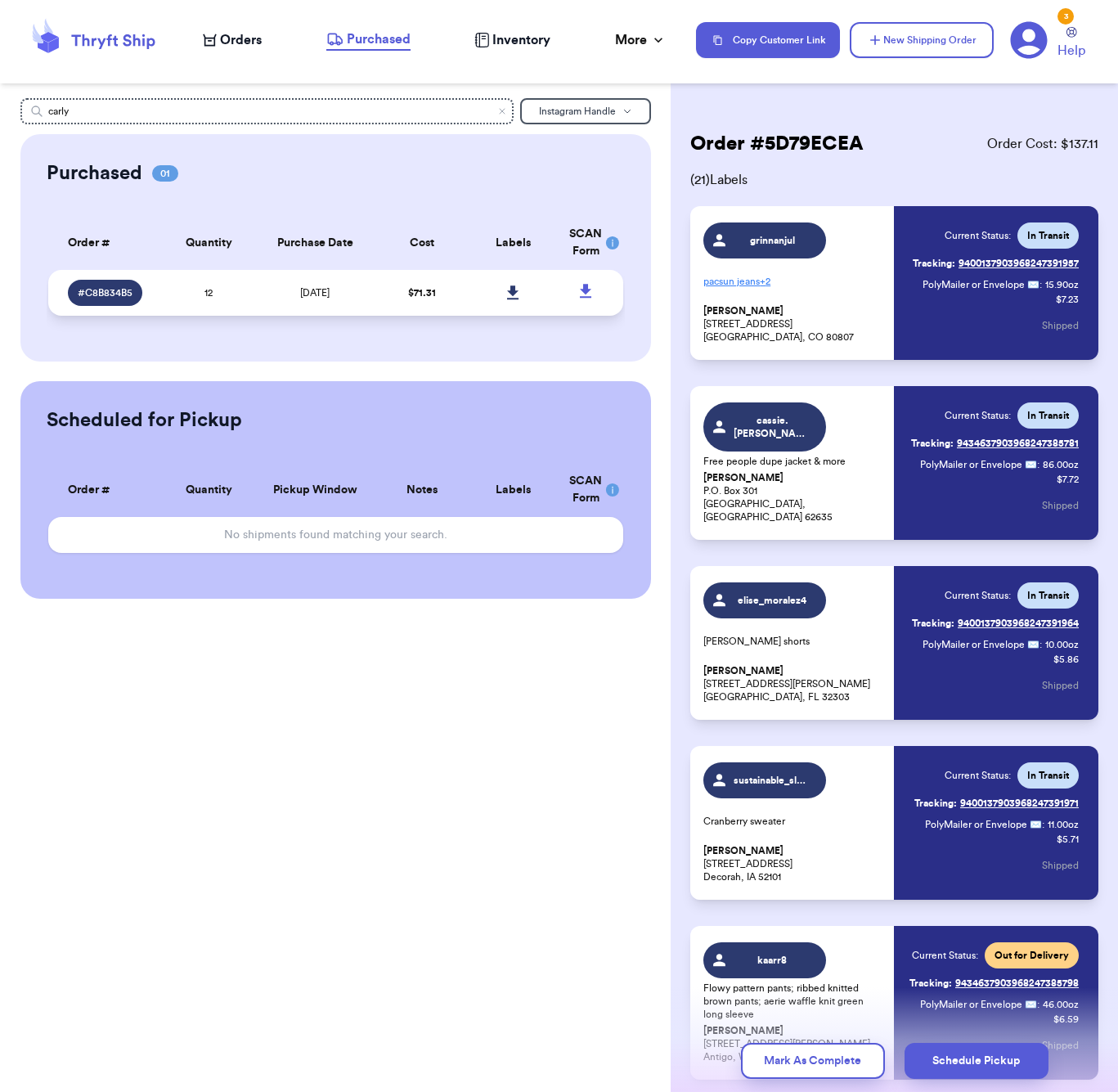
click at [253, 308] on td "12" at bounding box center [208, 293] width 92 height 46
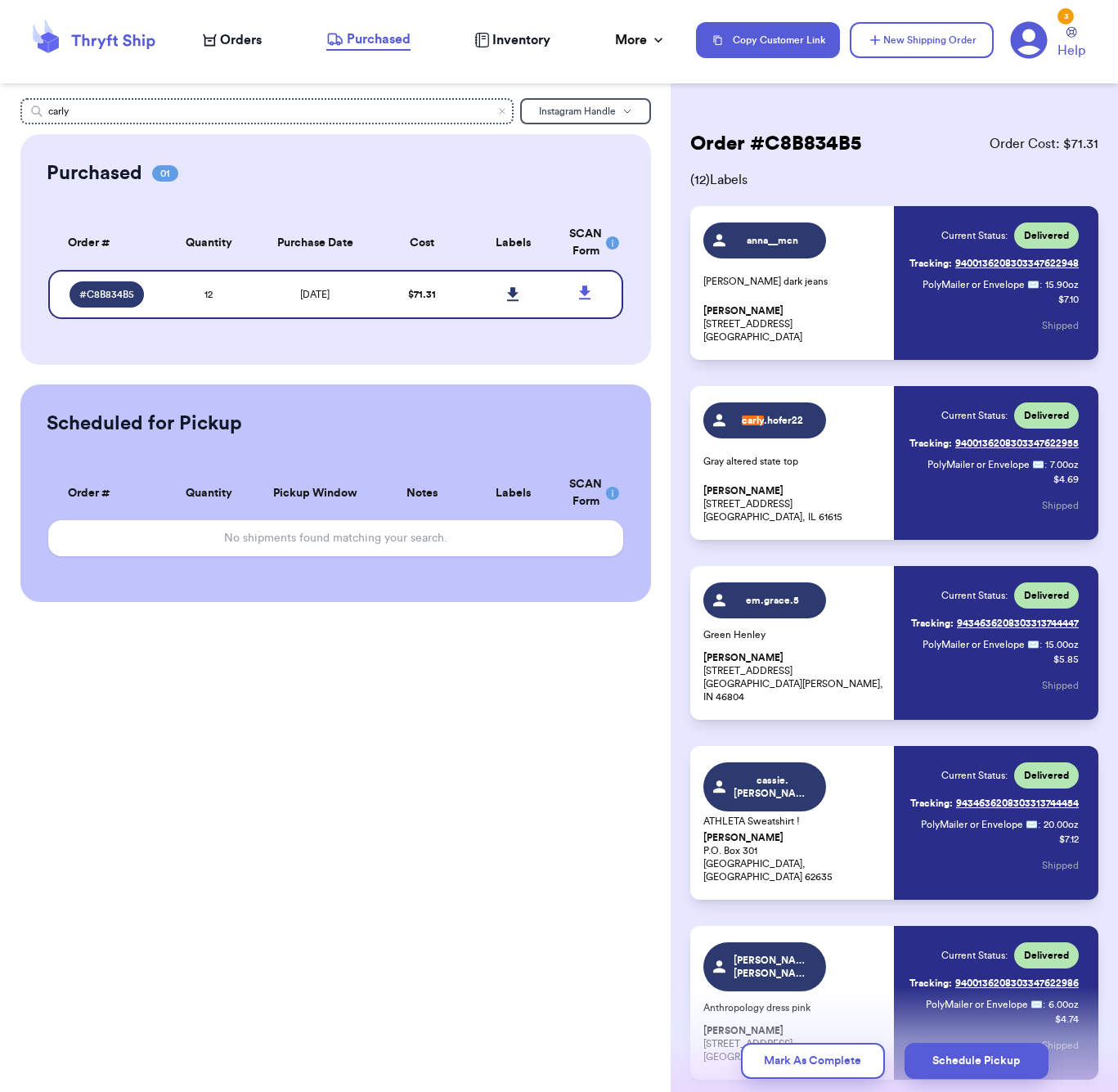
click at [233, 41] on span "Orders" at bounding box center [240, 39] width 41 height 20
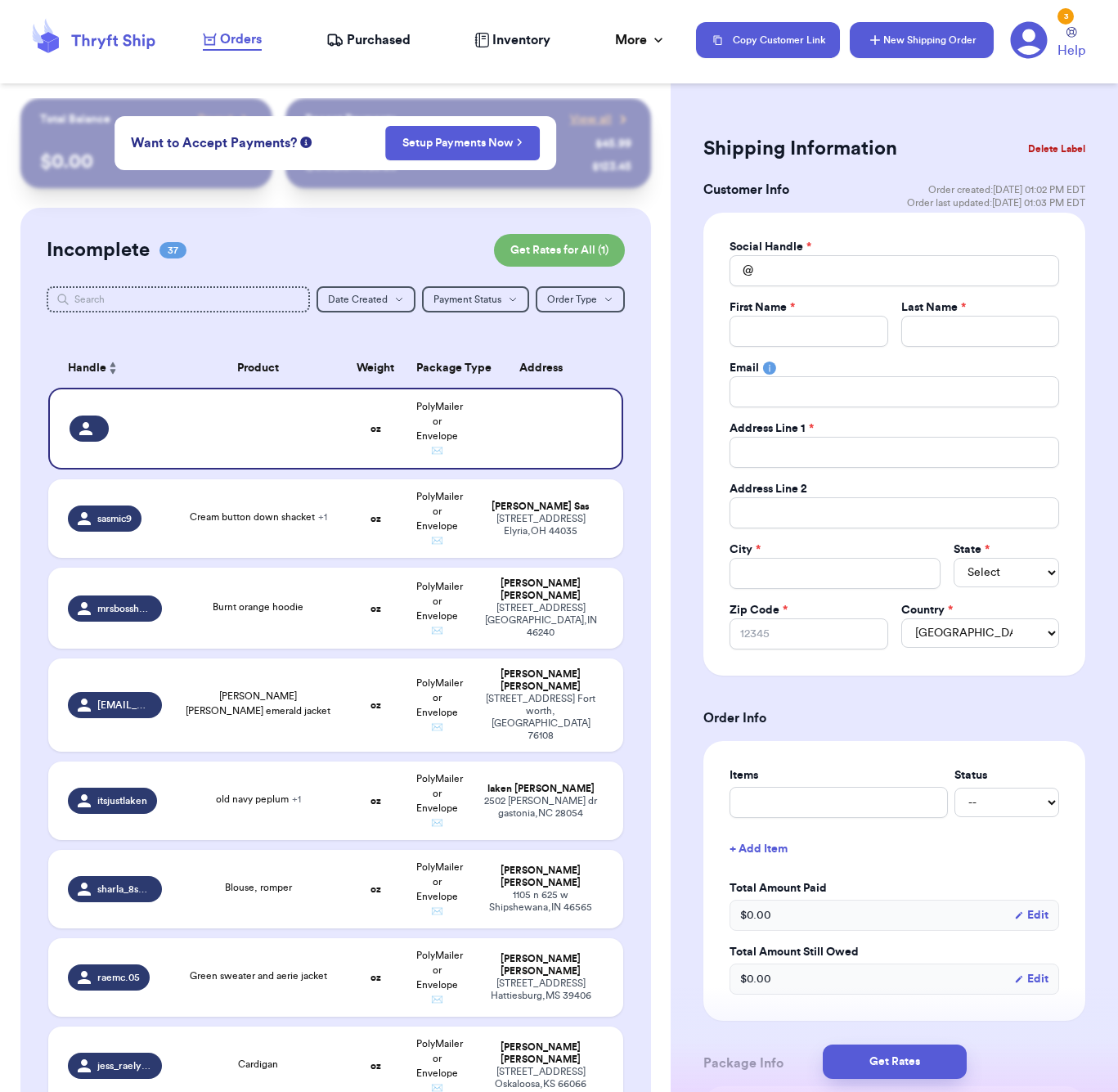
click at [895, 43] on button "New Shipping Order" at bounding box center [921, 40] width 144 height 36
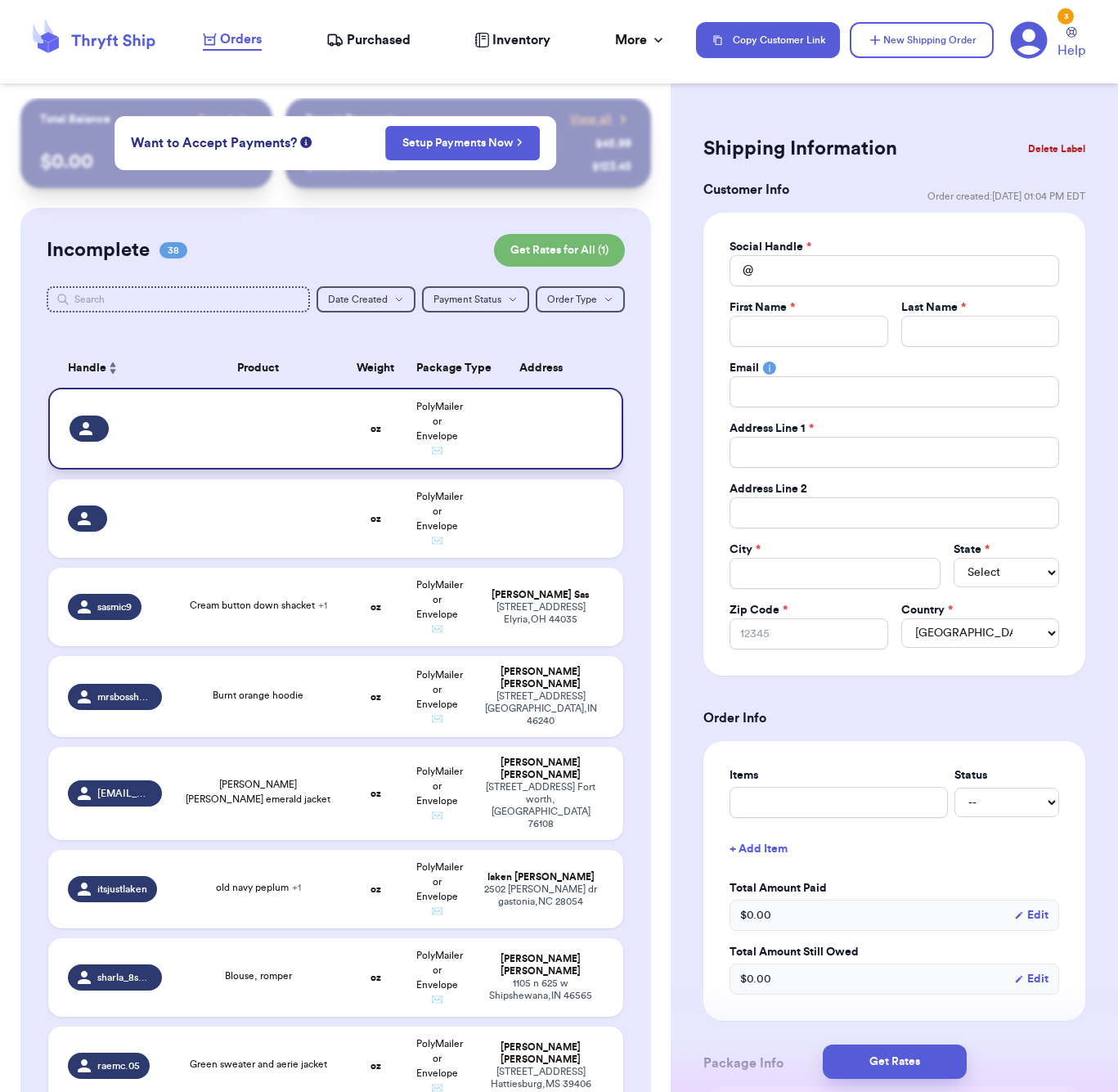
click at [543, 435] on td at bounding box center [545, 428] width 155 height 82
click at [1073, 149] on button "Delete Label" at bounding box center [1056, 148] width 70 height 36
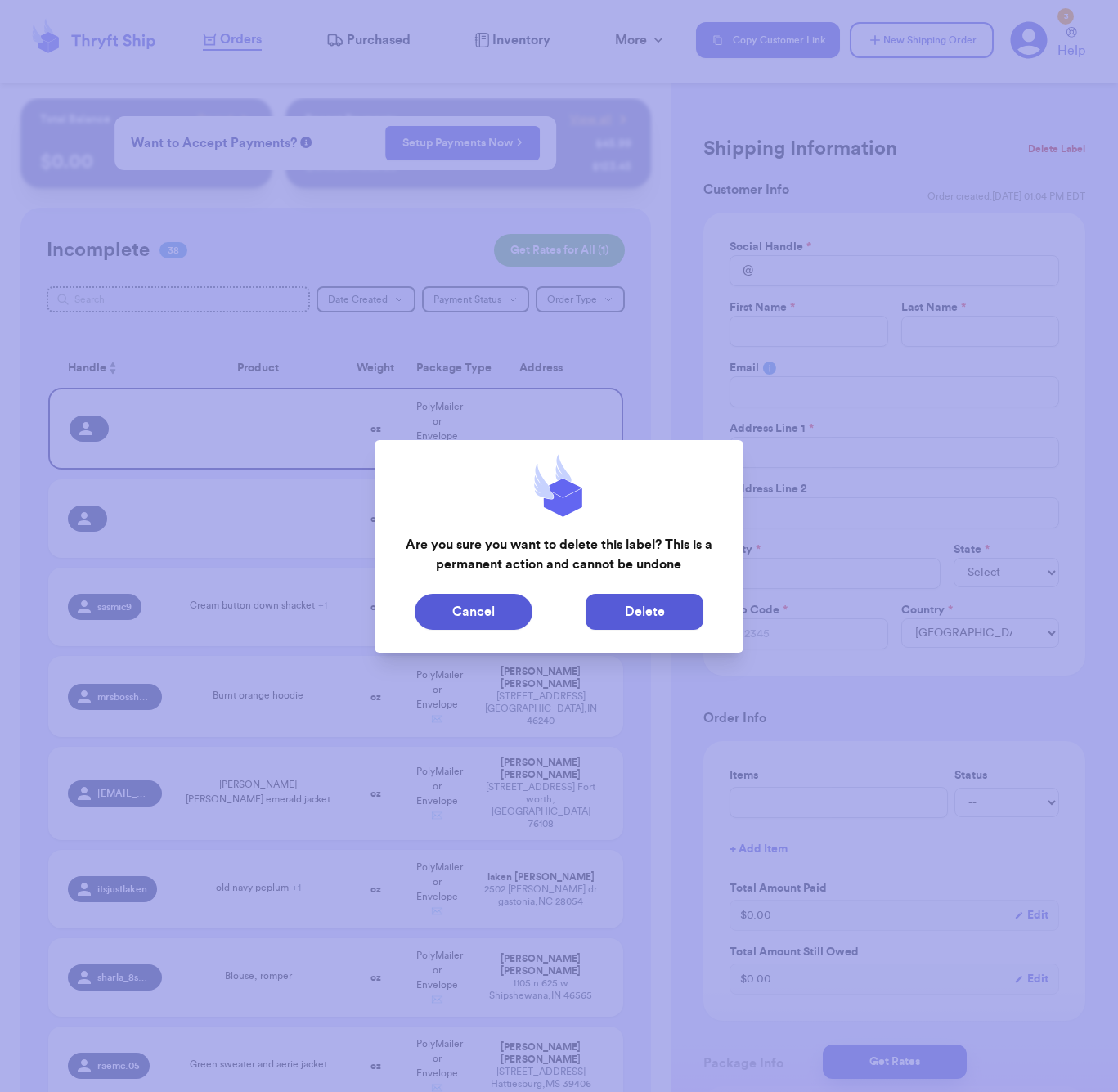
click at [631, 611] on button "Delete" at bounding box center [644, 612] width 118 height 36
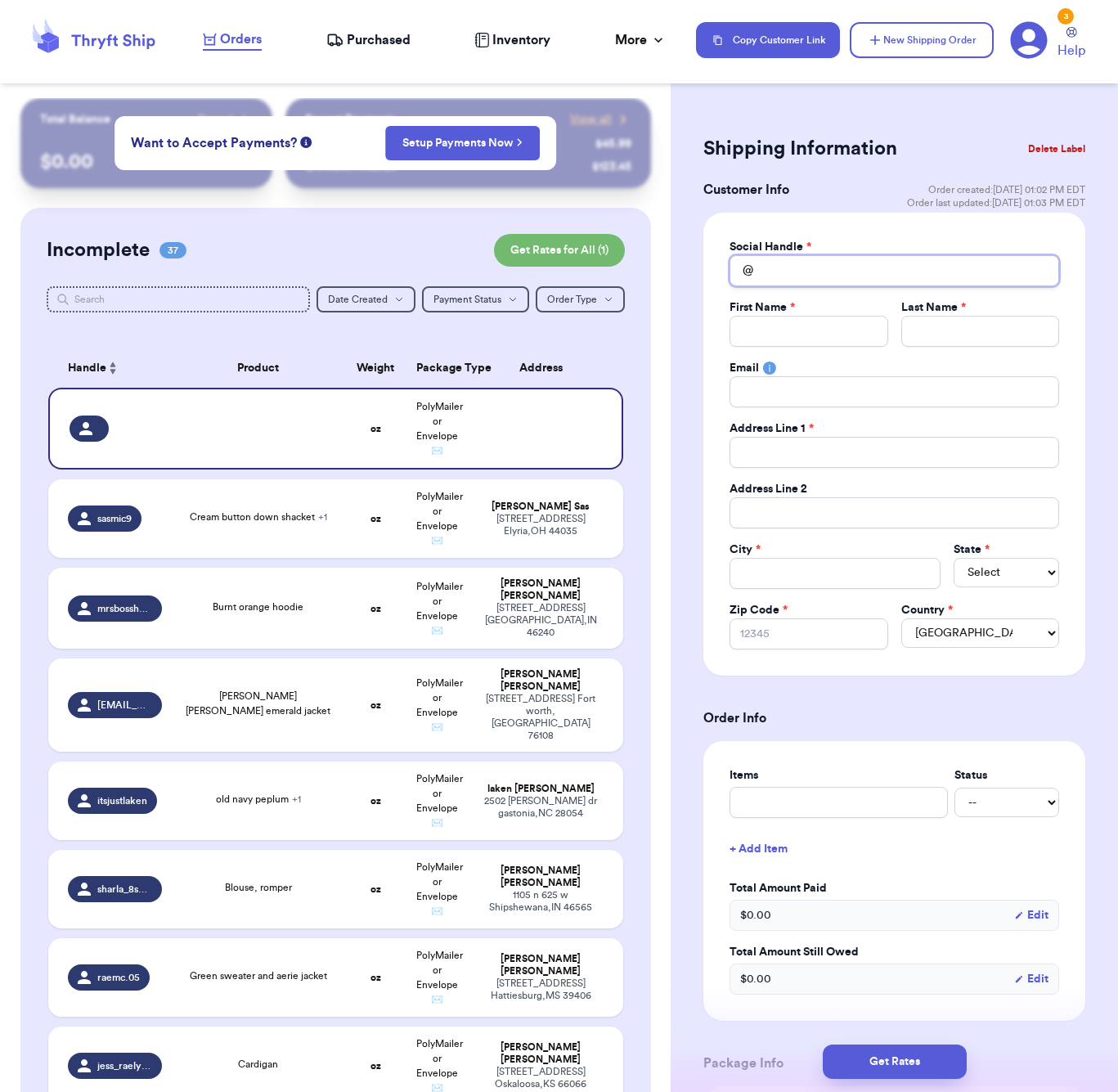
click at [810, 266] on input "Total Amount Paid" at bounding box center [894, 270] width 329 height 31
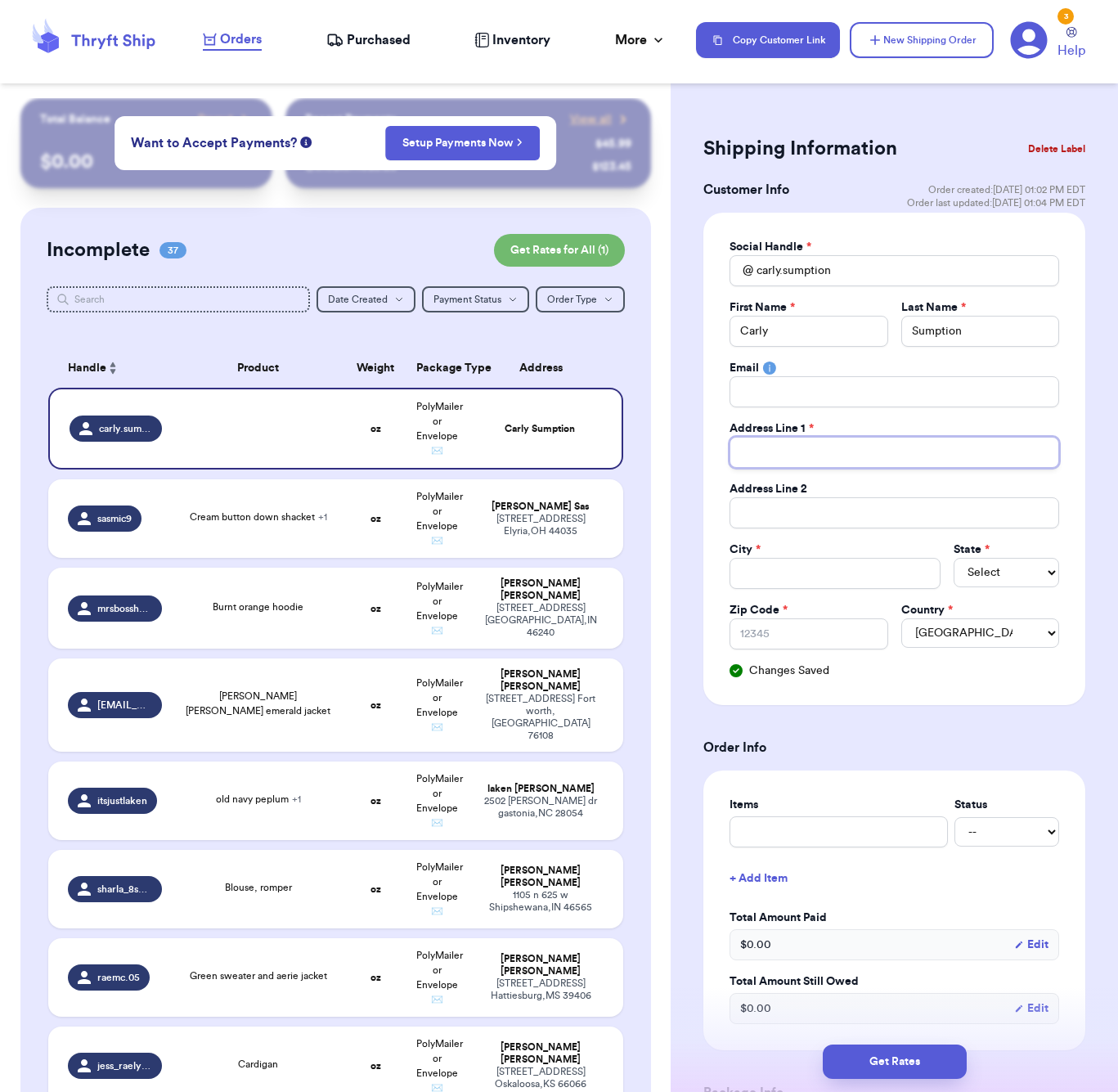
paste input "[STREET_ADDRESS]"
click at [748, 3] on header "Orders Purchased Inventory More Stats Completed Orders Payments Payouts Copy Cu…" at bounding box center [559, 41] width 1118 height 83
click at [1081, 532] on div "Social Handle * @ [PERSON_NAME].[PERSON_NAME] First Name * [PERSON_NAME] Last N…" at bounding box center [894, 459] width 382 height 493
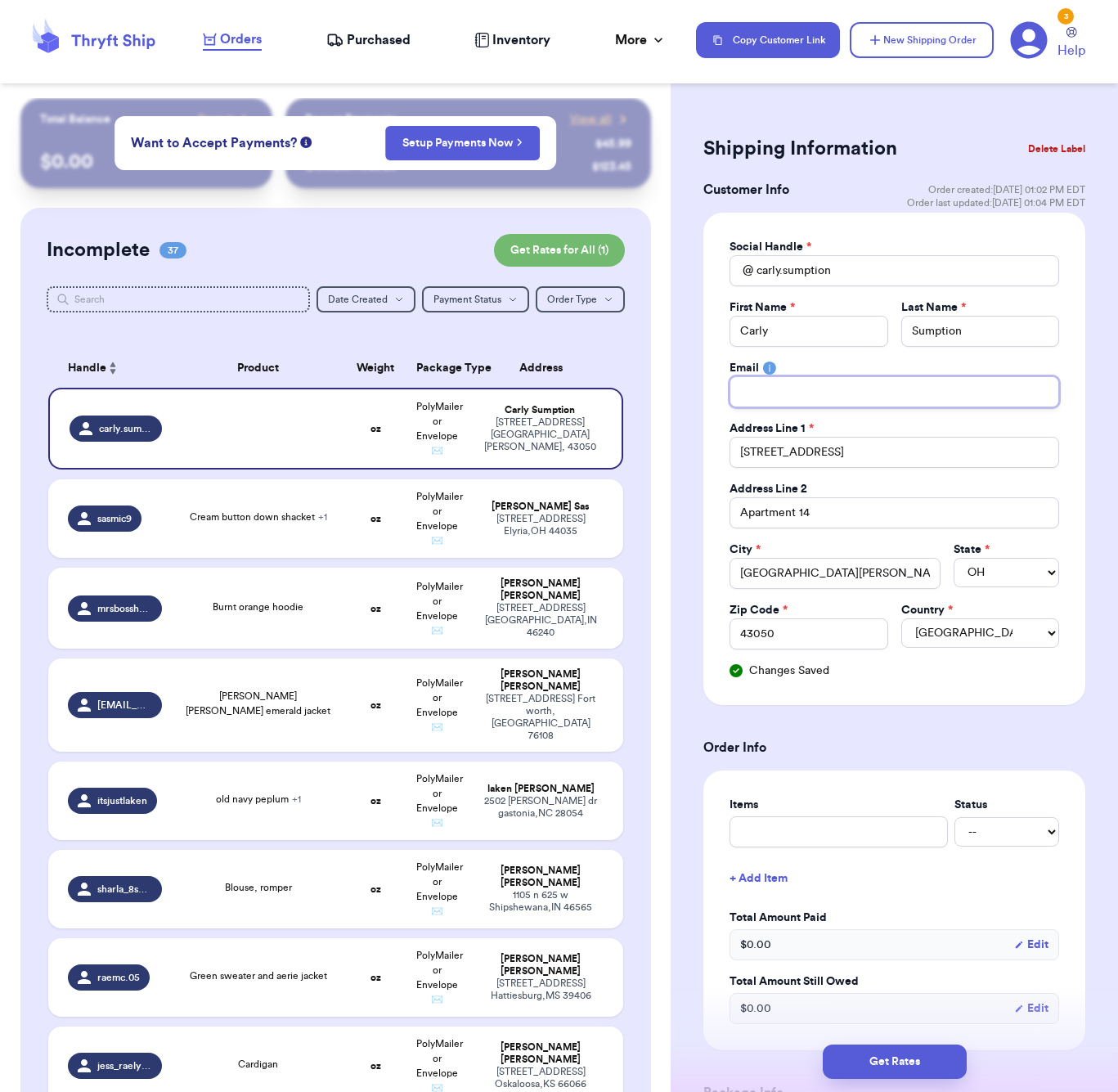
click at [754, 392] on input "Total Amount Paid" at bounding box center [894, 391] width 329 height 31
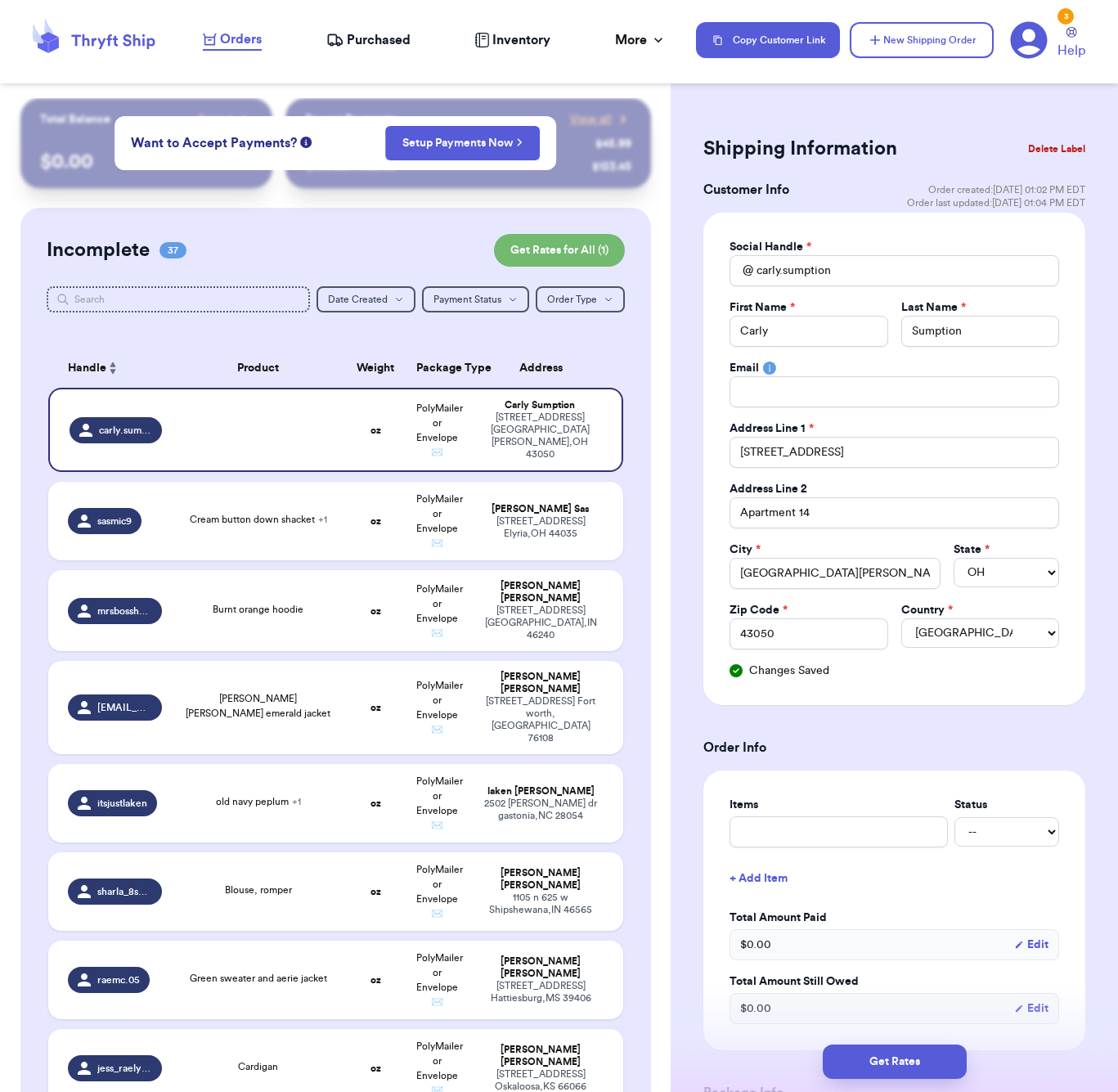
click at [1077, 361] on div "Social Handle * @ [PERSON_NAME].[PERSON_NAME] First Name * [PERSON_NAME] Last N…" at bounding box center [894, 459] width 382 height 493
click at [1076, 688] on div "Social Handle * @ [PERSON_NAME].[PERSON_NAME] First Name * [PERSON_NAME] Last N…" at bounding box center [894, 459] width 382 height 493
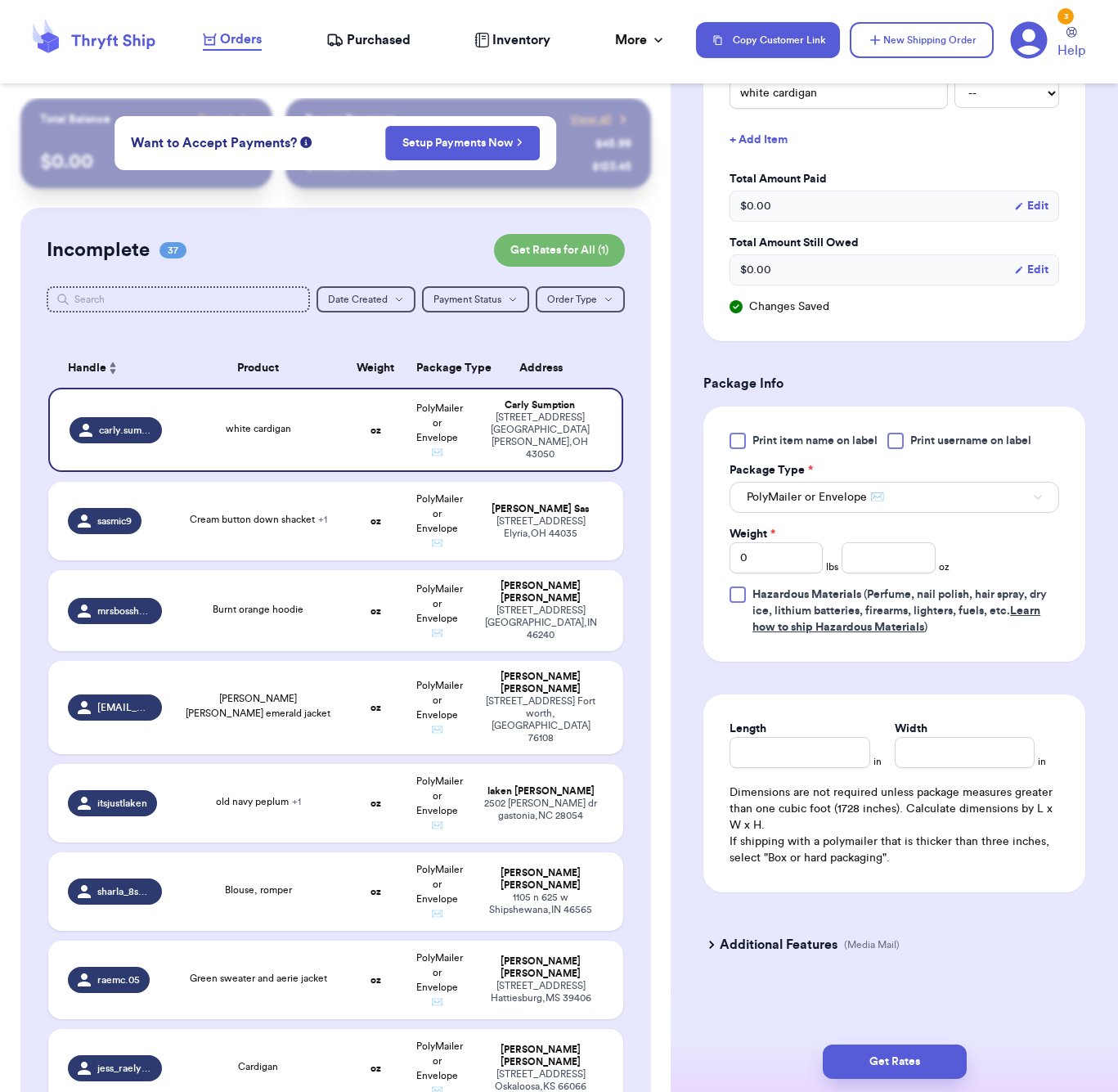
scroll to position [738, 0]
click at [879, 560] on input "number" at bounding box center [887, 557] width 93 height 31
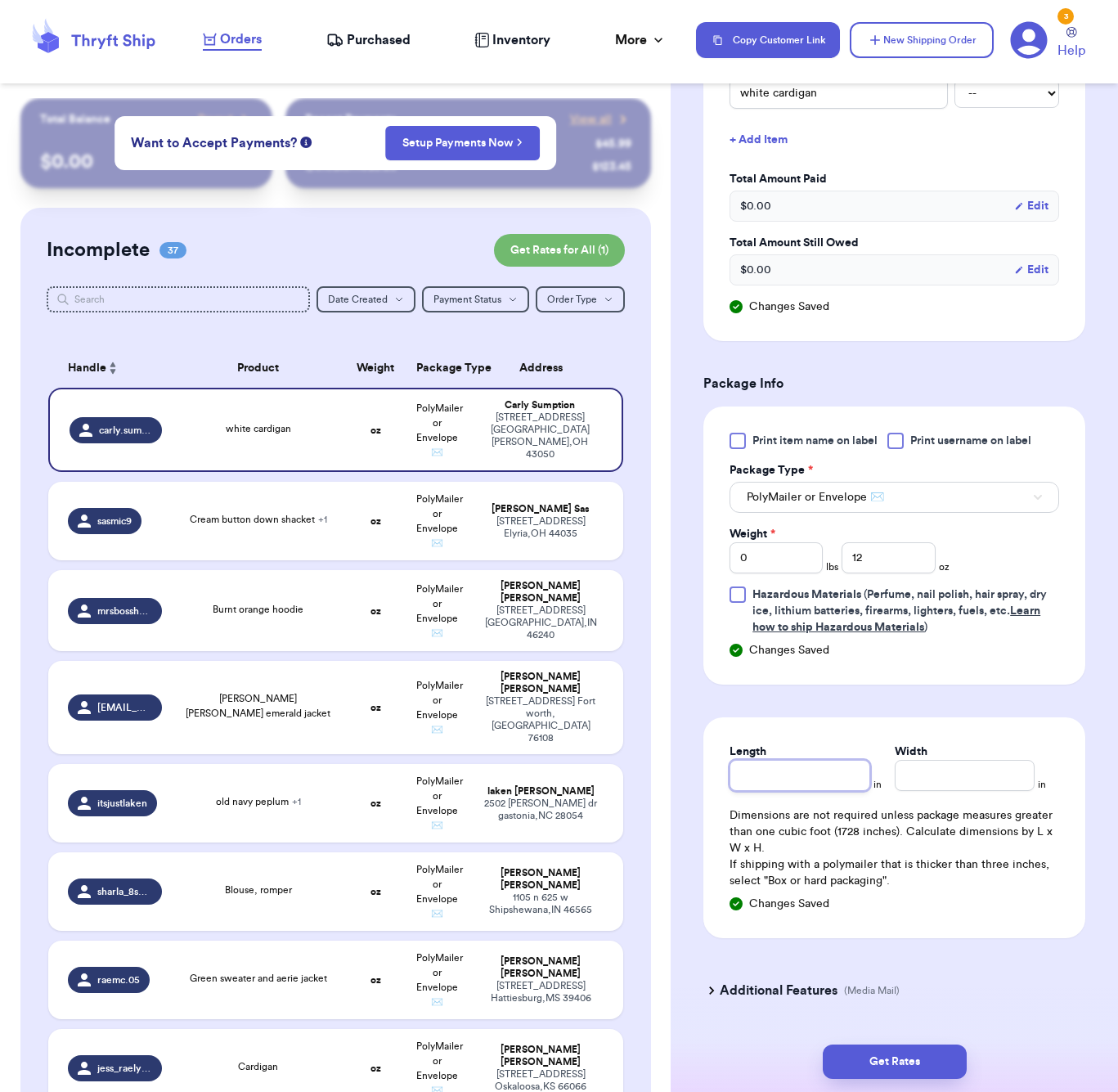
drag, startPoint x: 819, startPoint y: 793, endPoint x: 812, endPoint y: 762, distance: 31.8
click at [818, 789] on div "Length in Width in Dimensions are not required unless package measures greater …" at bounding box center [894, 827] width 382 height 220
click at [914, 1066] on button "Get Rates" at bounding box center [894, 1061] width 144 height 35
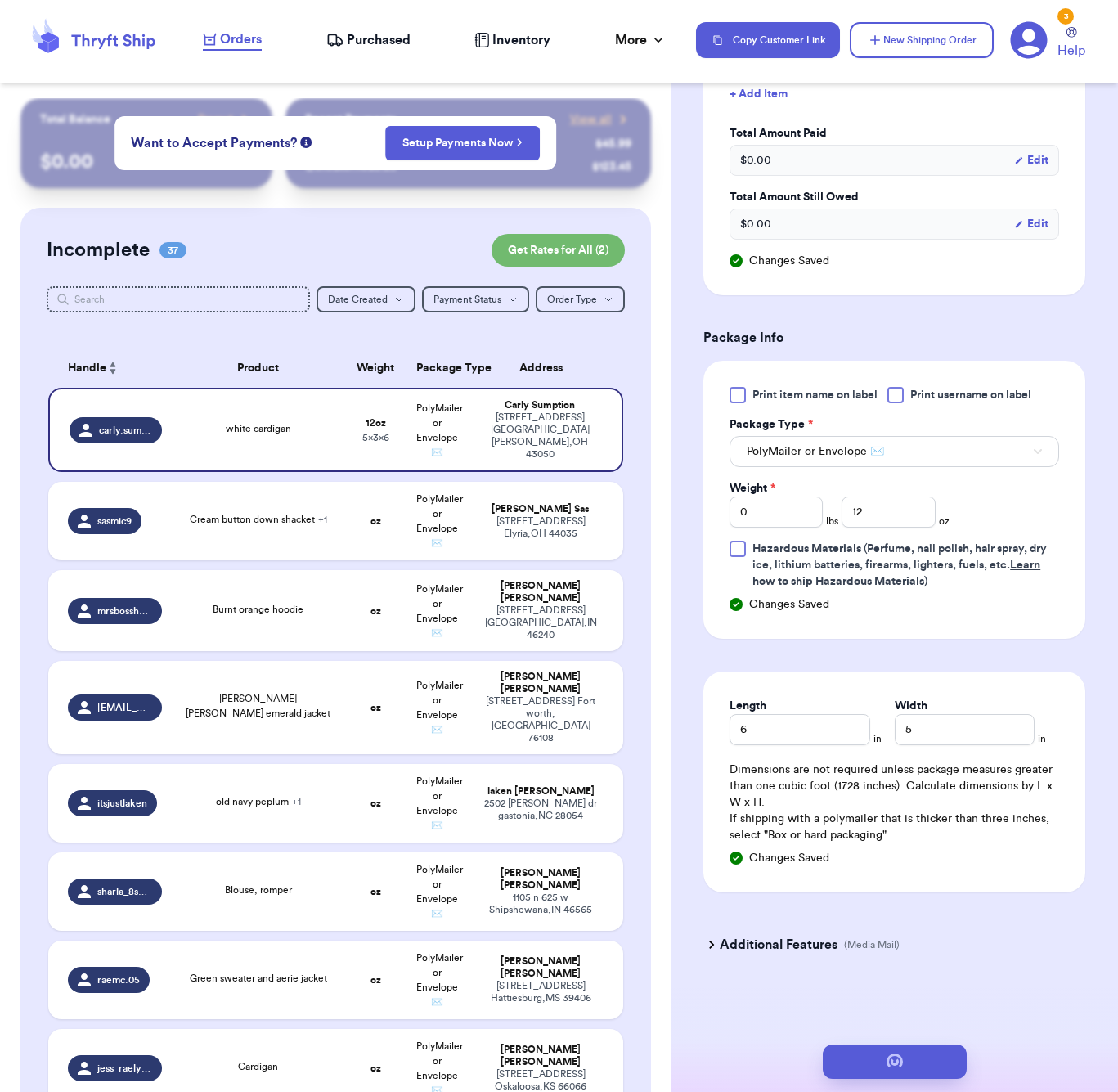
scroll to position [0, 0]
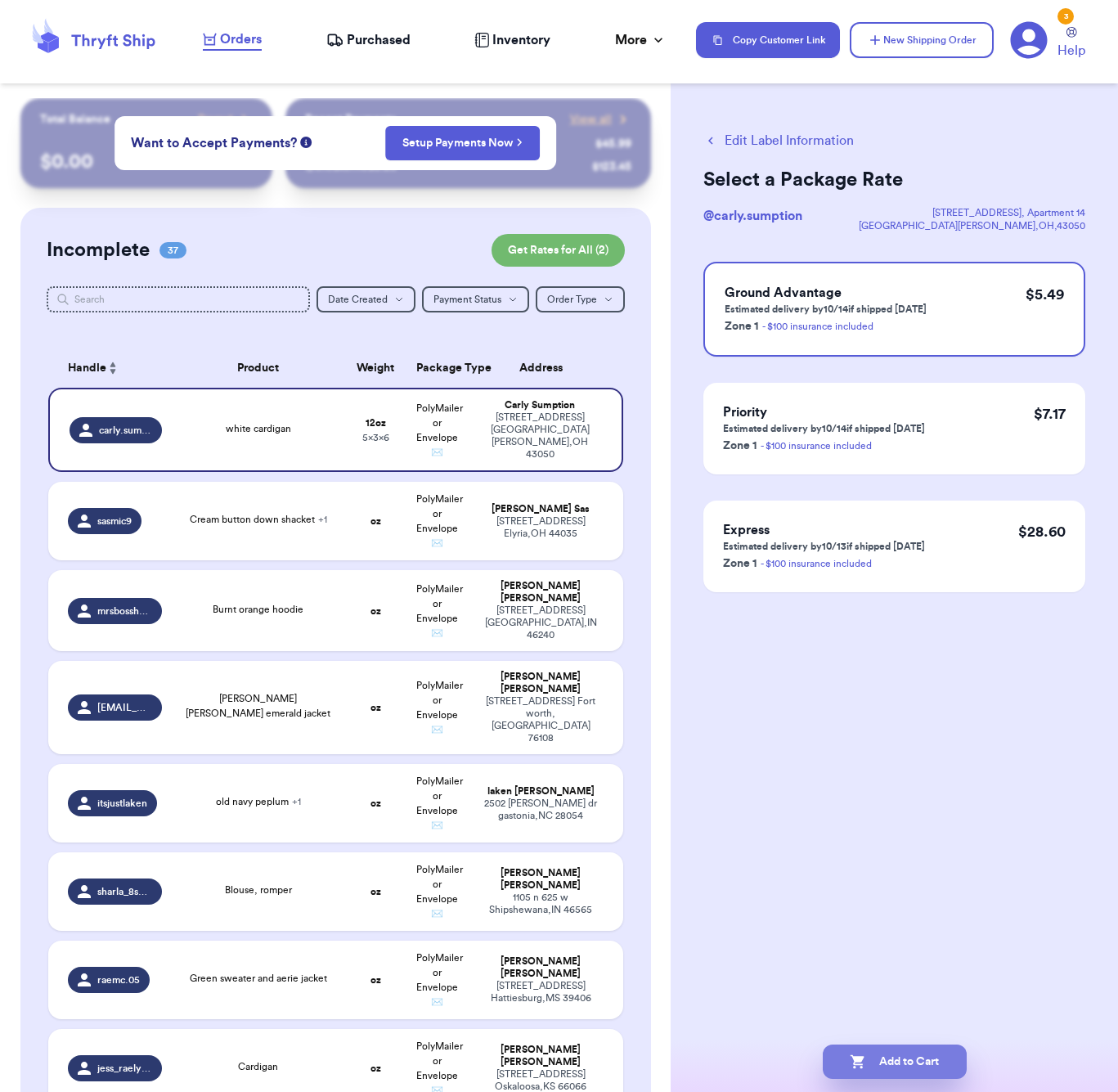
click at [936, 1066] on button "Add to Cart" at bounding box center [894, 1061] width 144 height 35
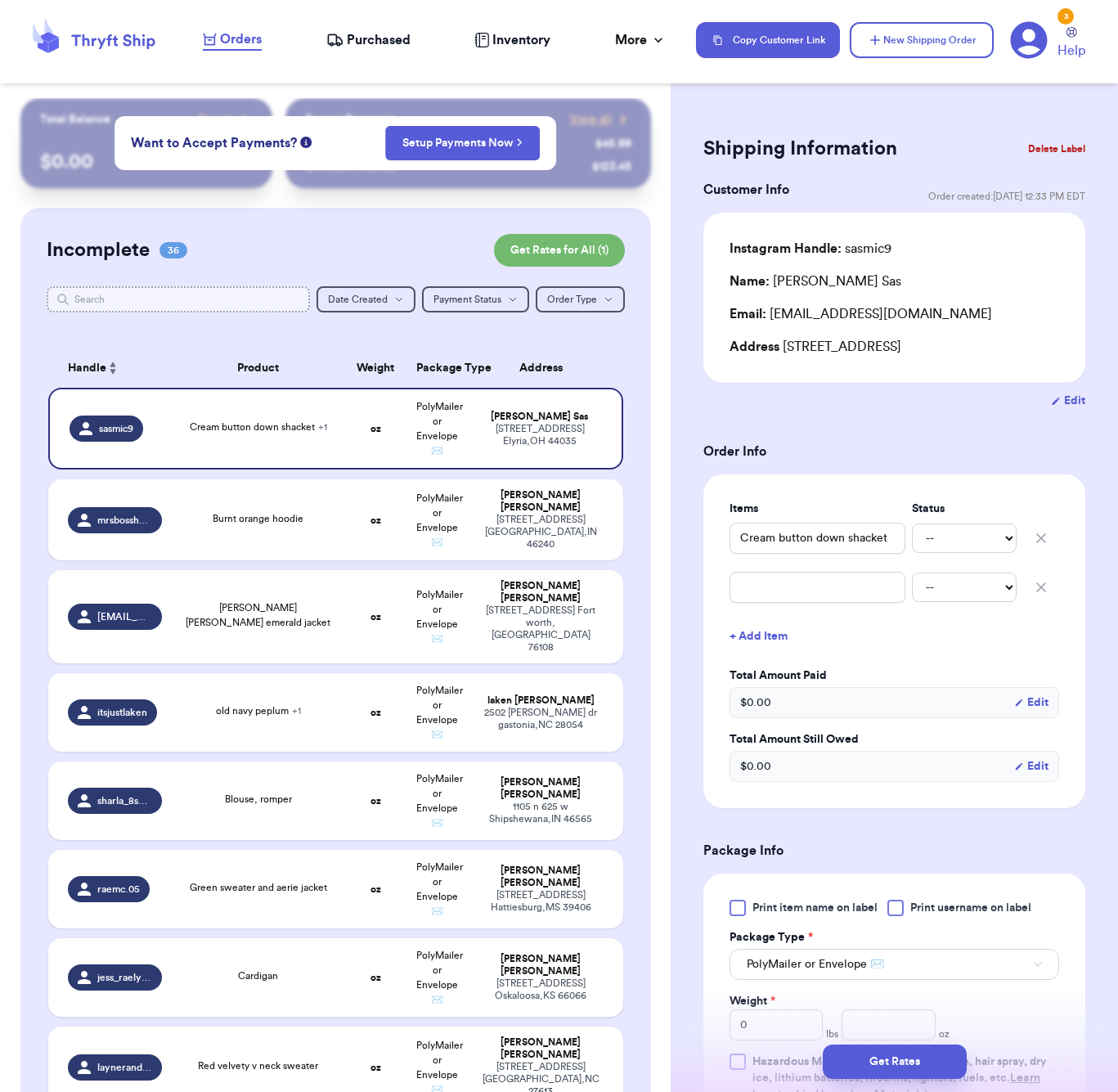
click at [196, 292] on input "text" at bounding box center [178, 299] width 264 height 26
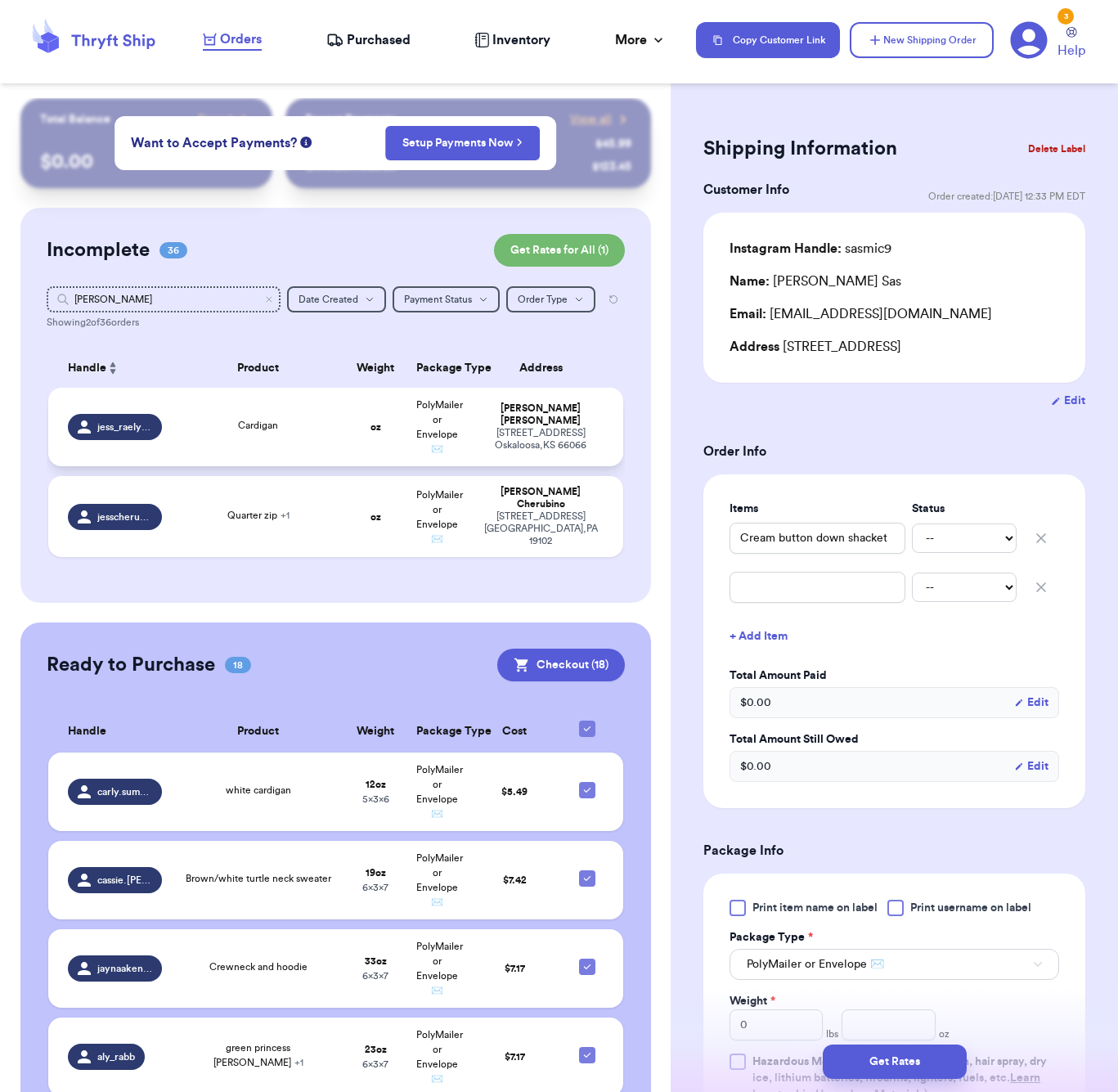
click at [264, 430] on span "Cardigan" at bounding box center [258, 425] width 40 height 9
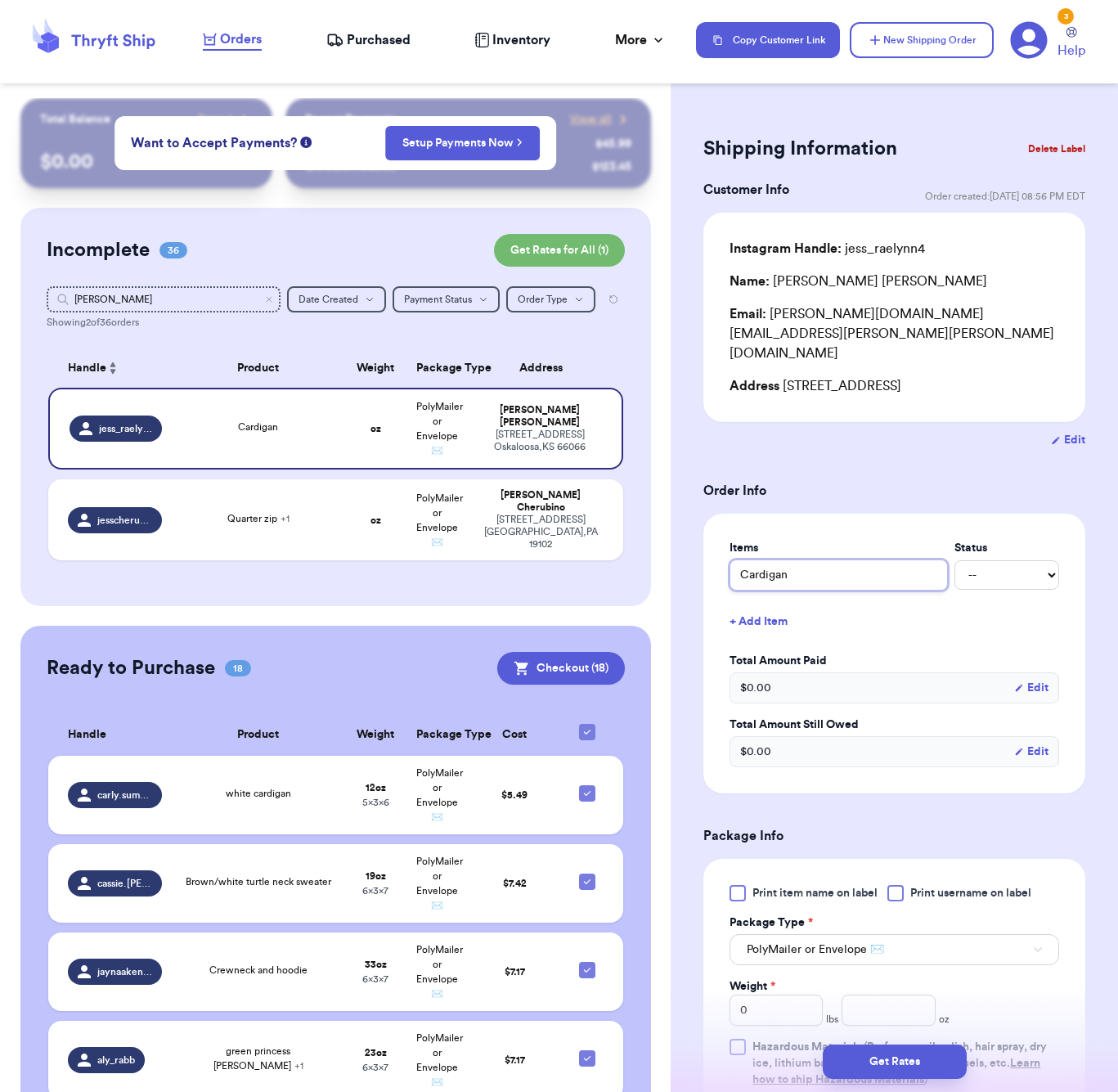
click at [738, 559] on input "Cardigan" at bounding box center [838, 574] width 219 height 31
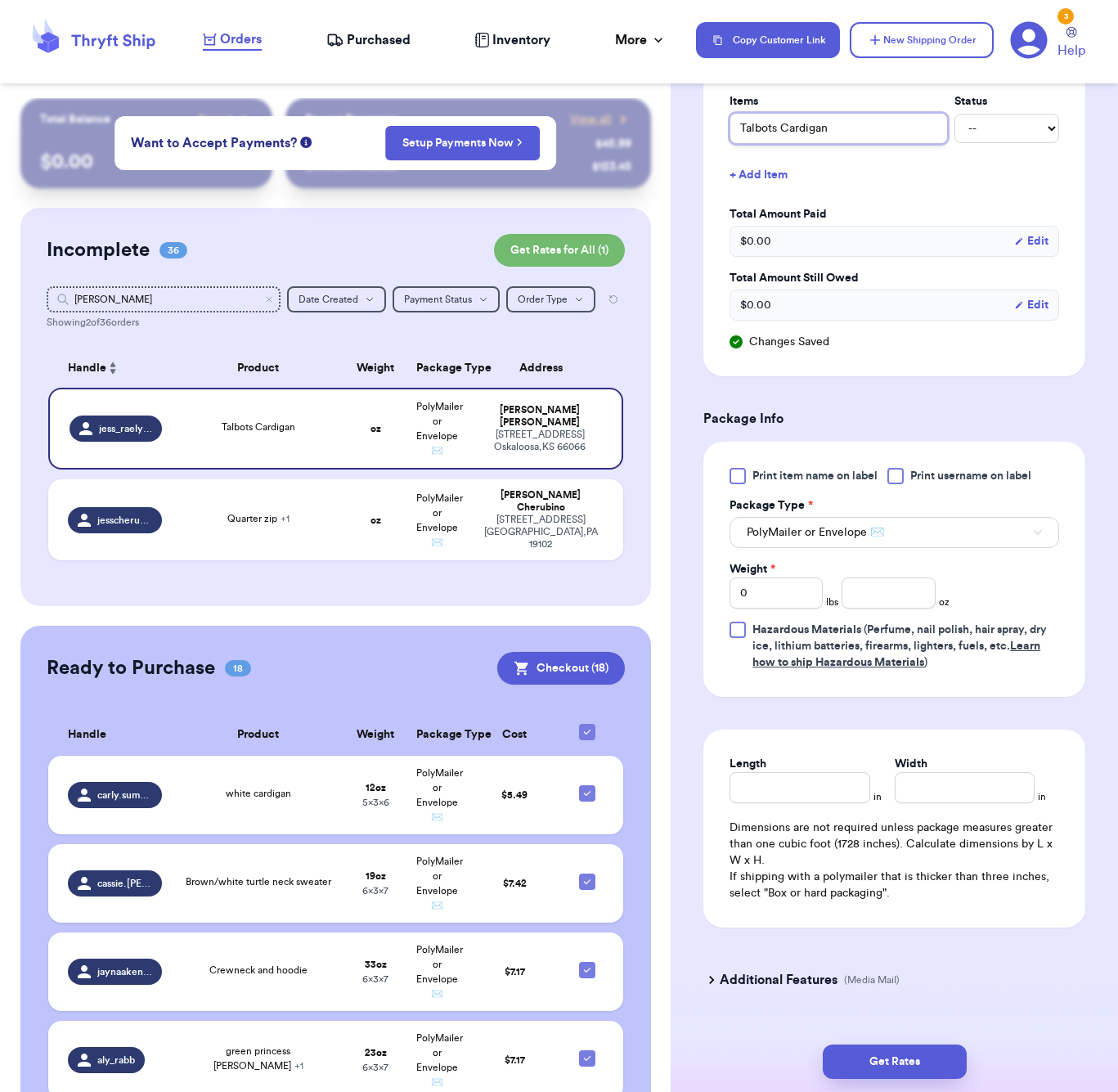
scroll to position [446, 0]
click at [869, 578] on input "number" at bounding box center [887, 593] width 93 height 31
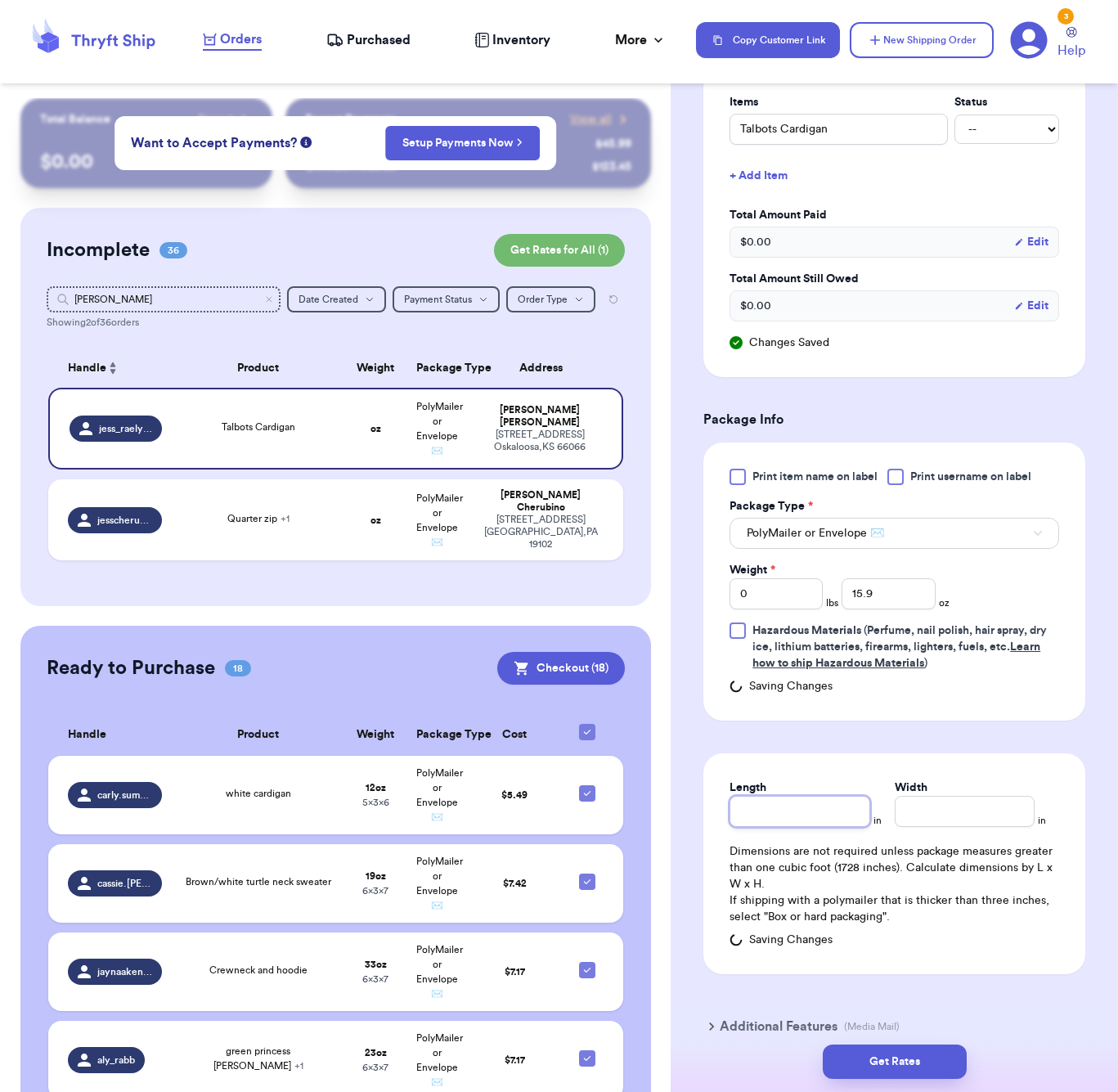
click at [799, 796] on input "Length" at bounding box center [799, 811] width 140 height 31
click at [876, 1056] on button "Get Rates" at bounding box center [894, 1061] width 144 height 35
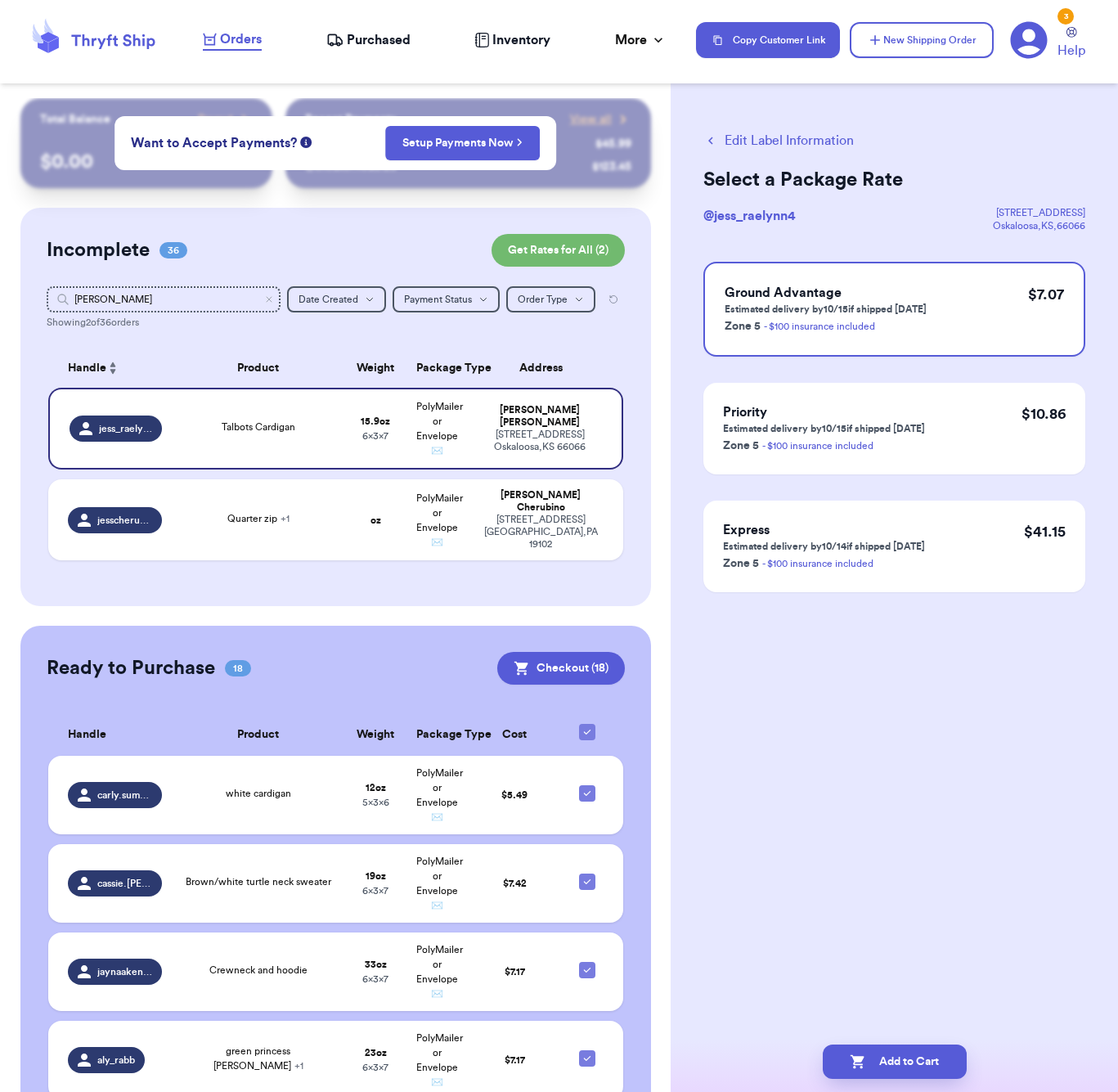
scroll to position [0, 0]
click at [900, 1066] on button "Add to Cart" at bounding box center [894, 1061] width 144 height 35
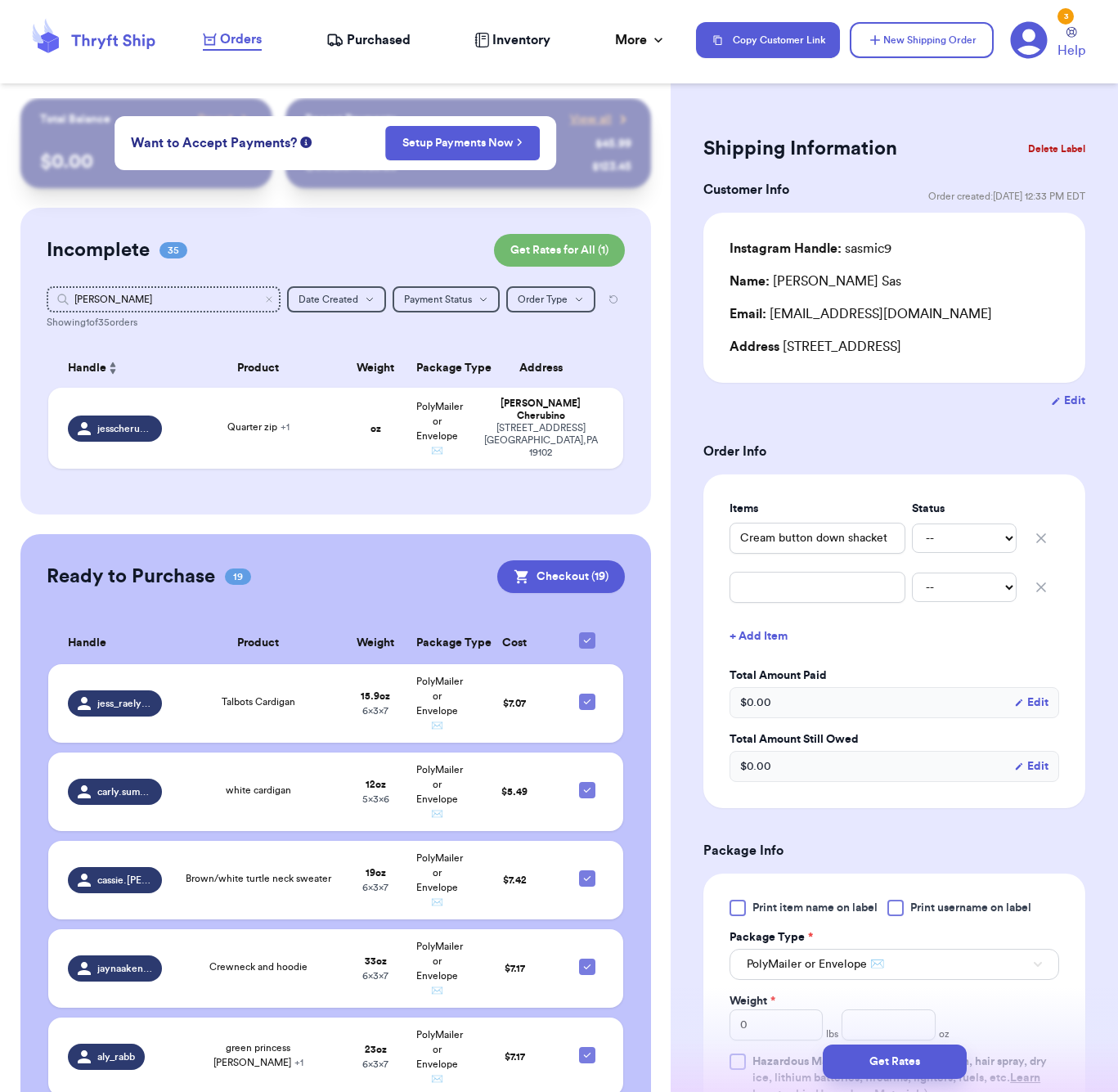
click at [854, 435] on form "Shipping Information Delete Label Customer Info Order created: [DATE] 12:33 PM …" at bounding box center [894, 787] width 382 height 1313
click at [163, 309] on input "[PERSON_NAME]" at bounding box center [163, 299] width 234 height 26
click at [162, 309] on input "[PERSON_NAME]" at bounding box center [163, 299] width 234 height 26
click at [162, 297] on input "[PERSON_NAME]" at bounding box center [163, 299] width 234 height 26
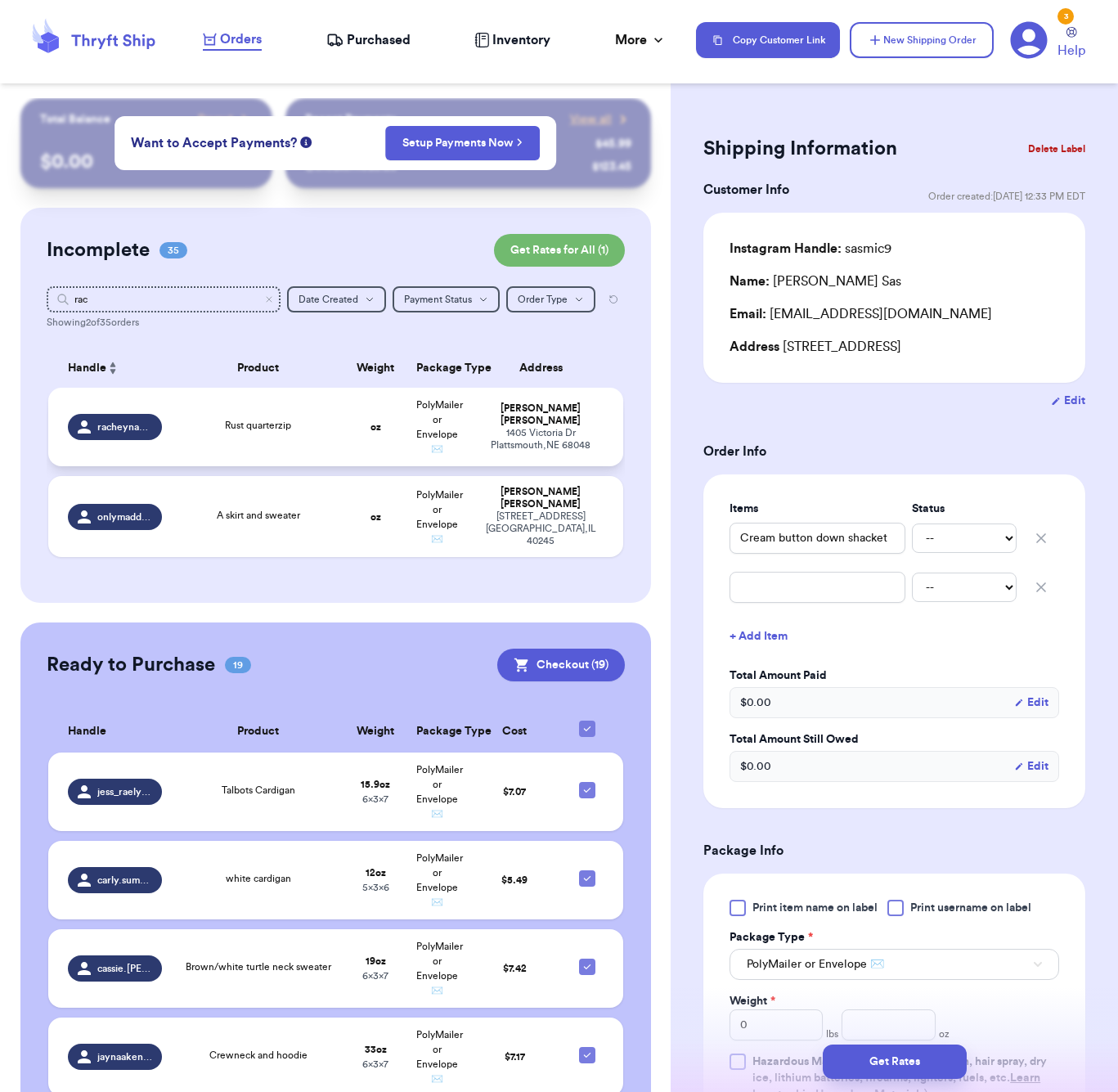
click at [264, 421] on td "Rust quarterzip" at bounding box center [258, 427] width 174 height 79
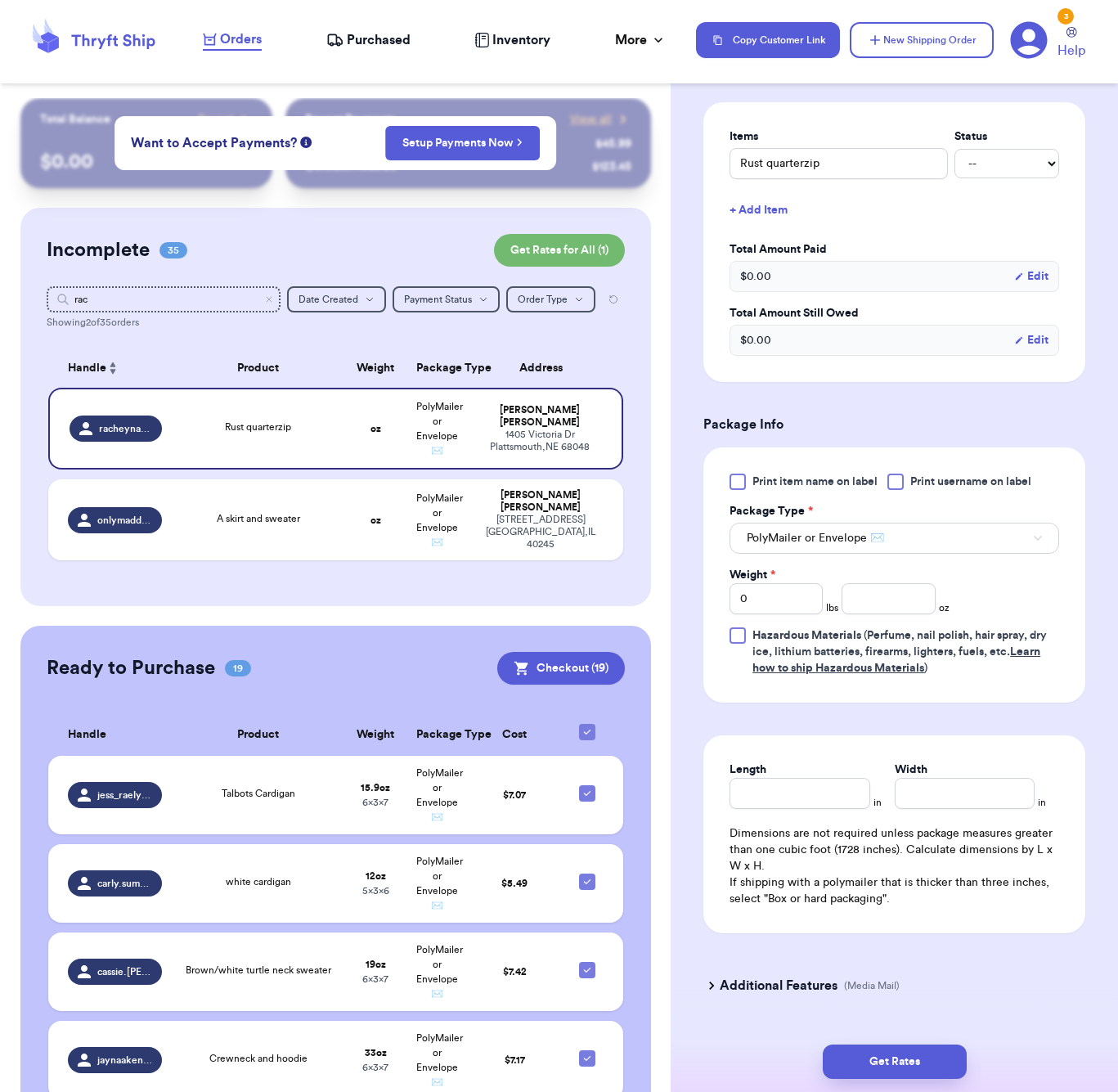
scroll to position [411, 0]
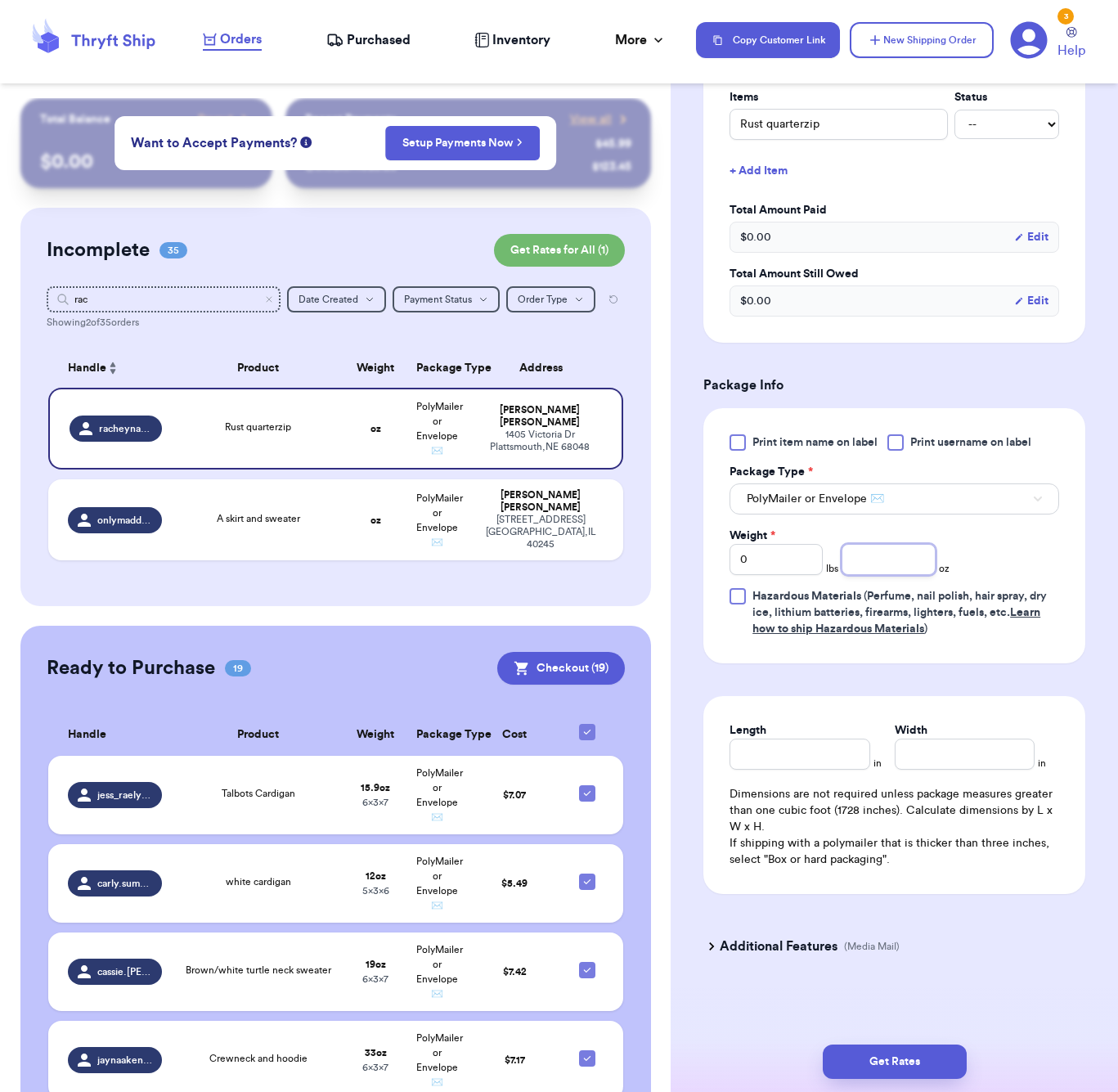
click at [883, 570] on input "number" at bounding box center [887, 559] width 93 height 31
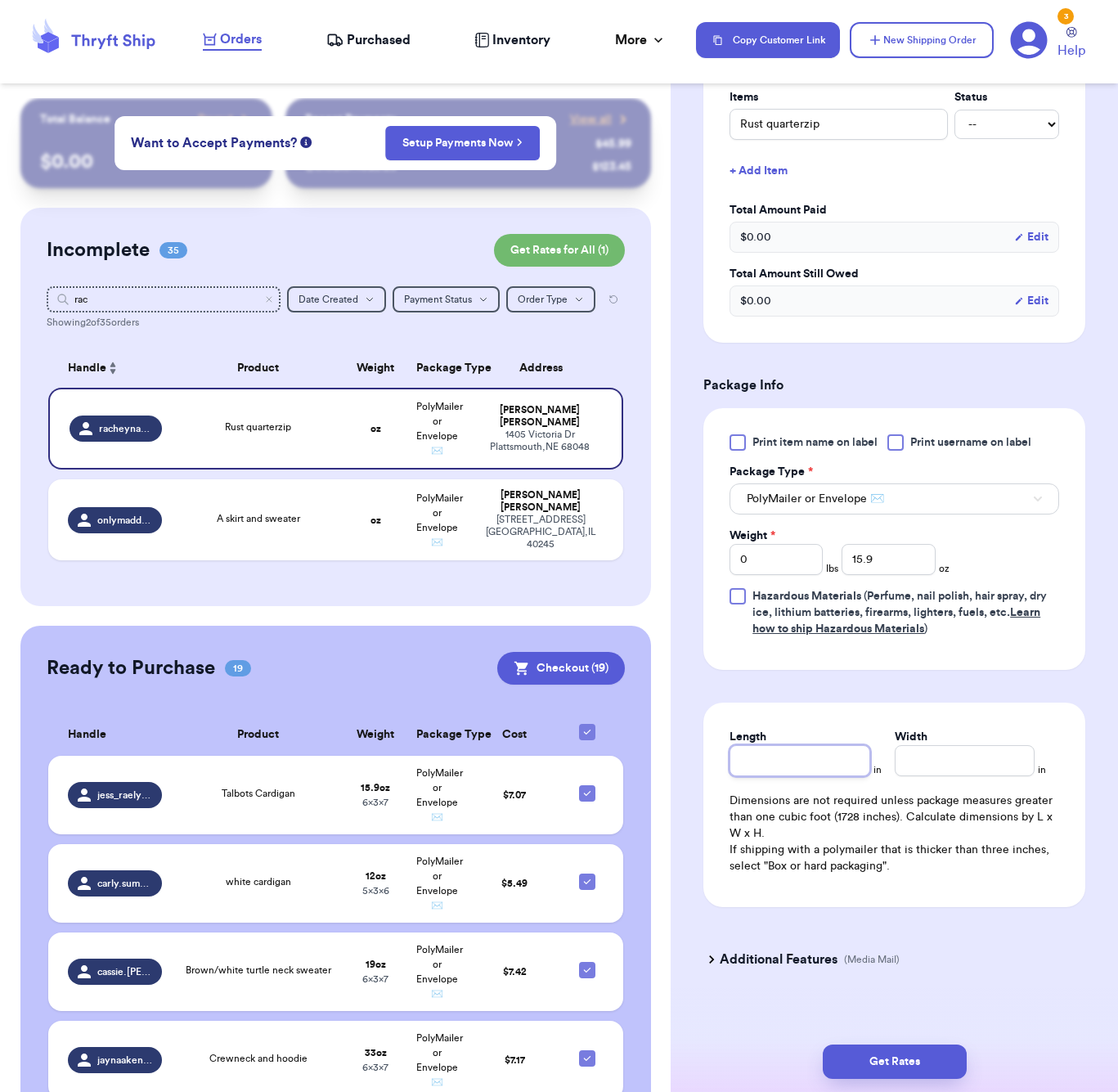
click at [793, 751] on div "Length" at bounding box center [799, 752] width 140 height 48
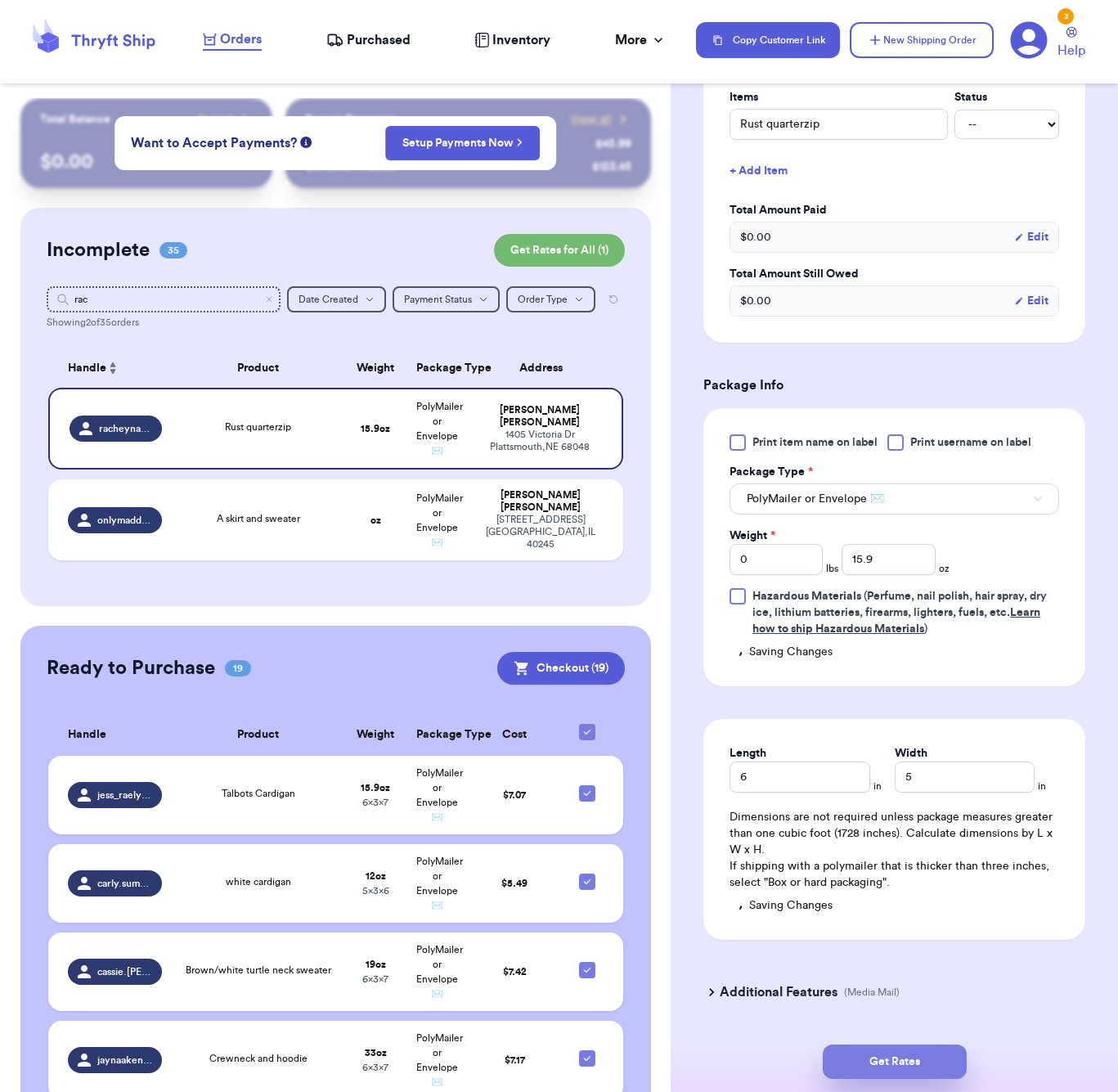
click at [872, 1066] on button "Get Rates" at bounding box center [894, 1061] width 144 height 35
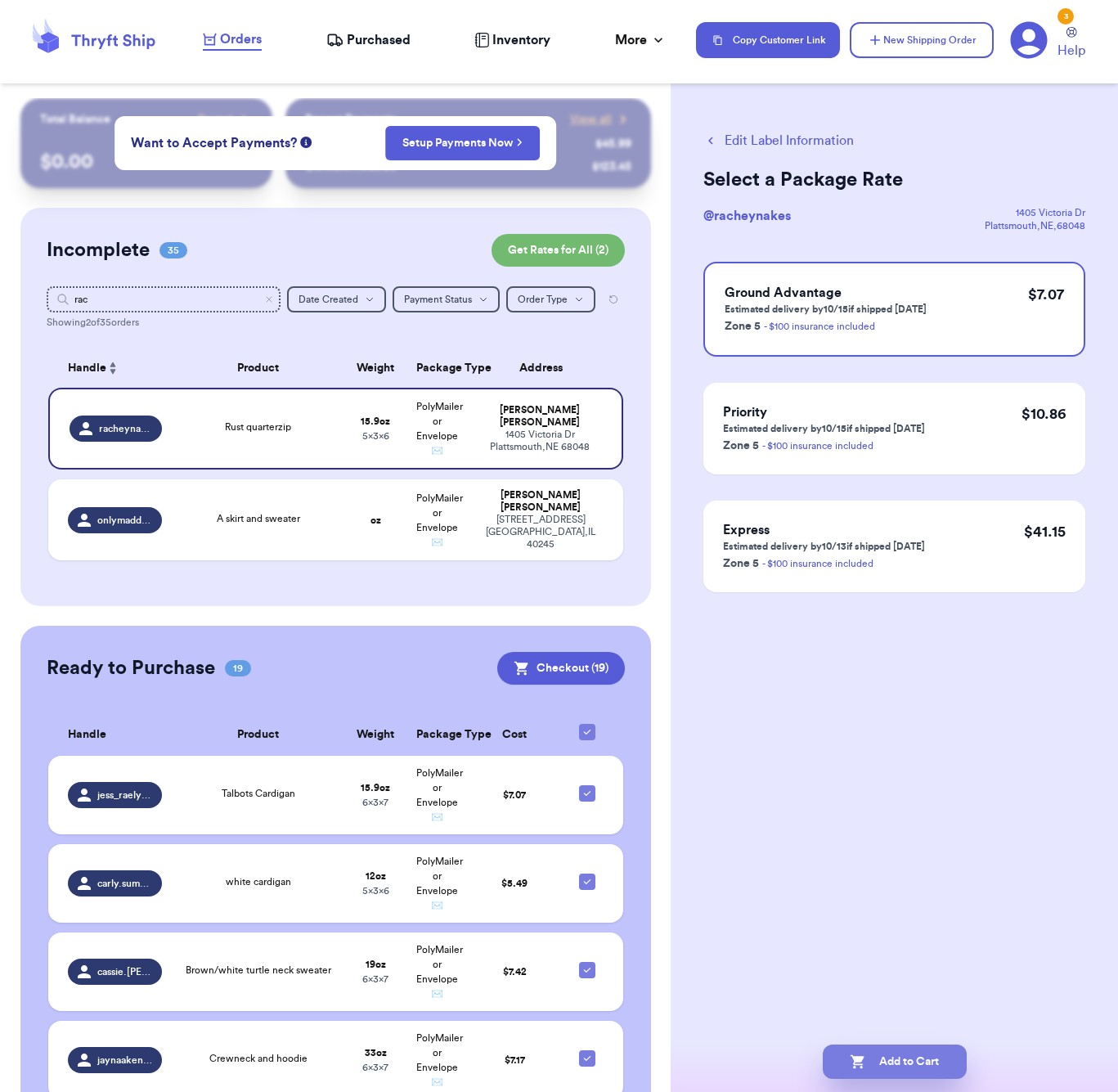
scroll to position [0, 0]
click at [942, 1057] on button "Add to Cart" at bounding box center [894, 1061] width 144 height 35
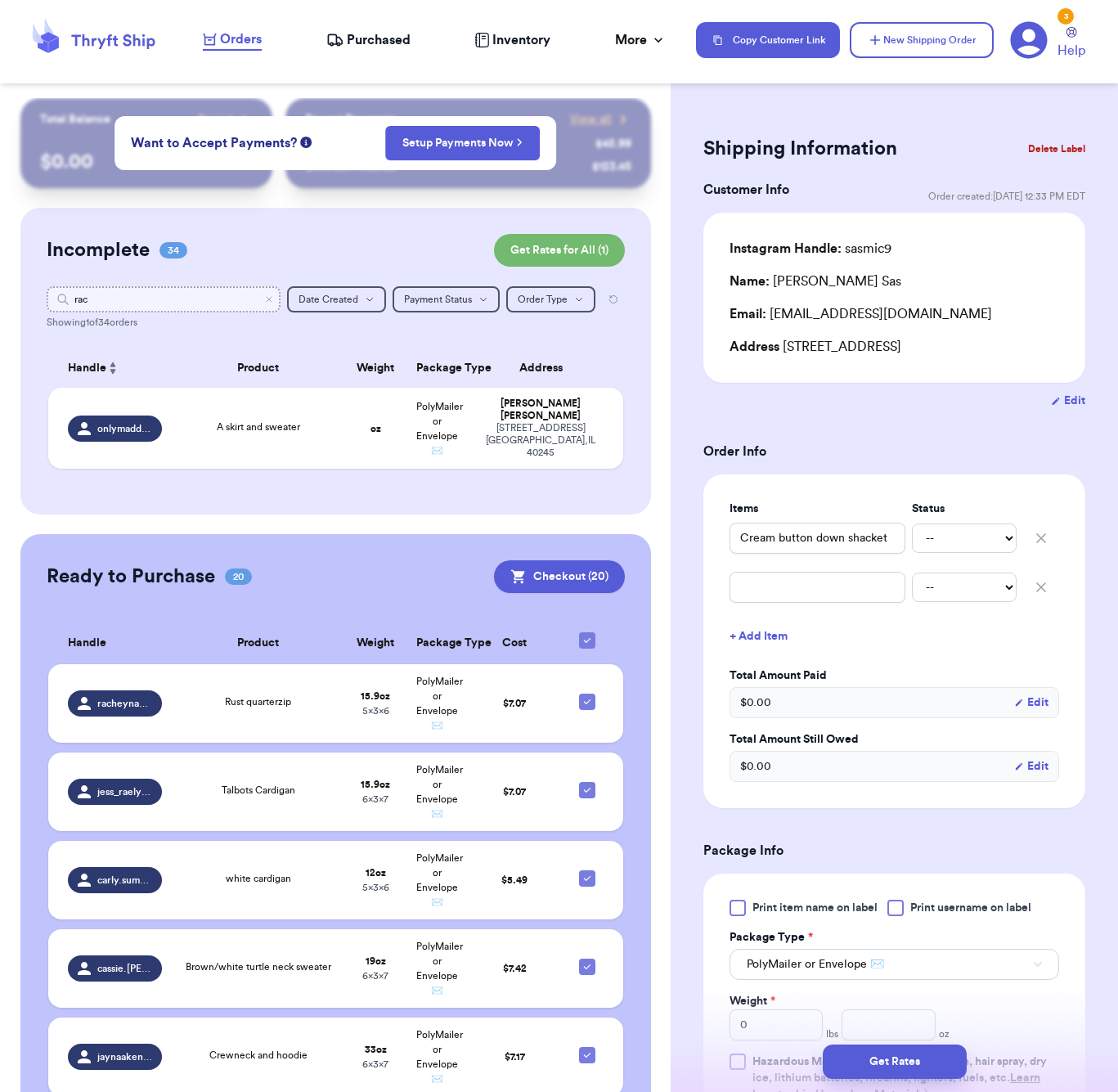
click at [105, 296] on input "rac" at bounding box center [163, 299] width 234 height 26
click at [106, 296] on input "rac" at bounding box center [163, 299] width 234 height 26
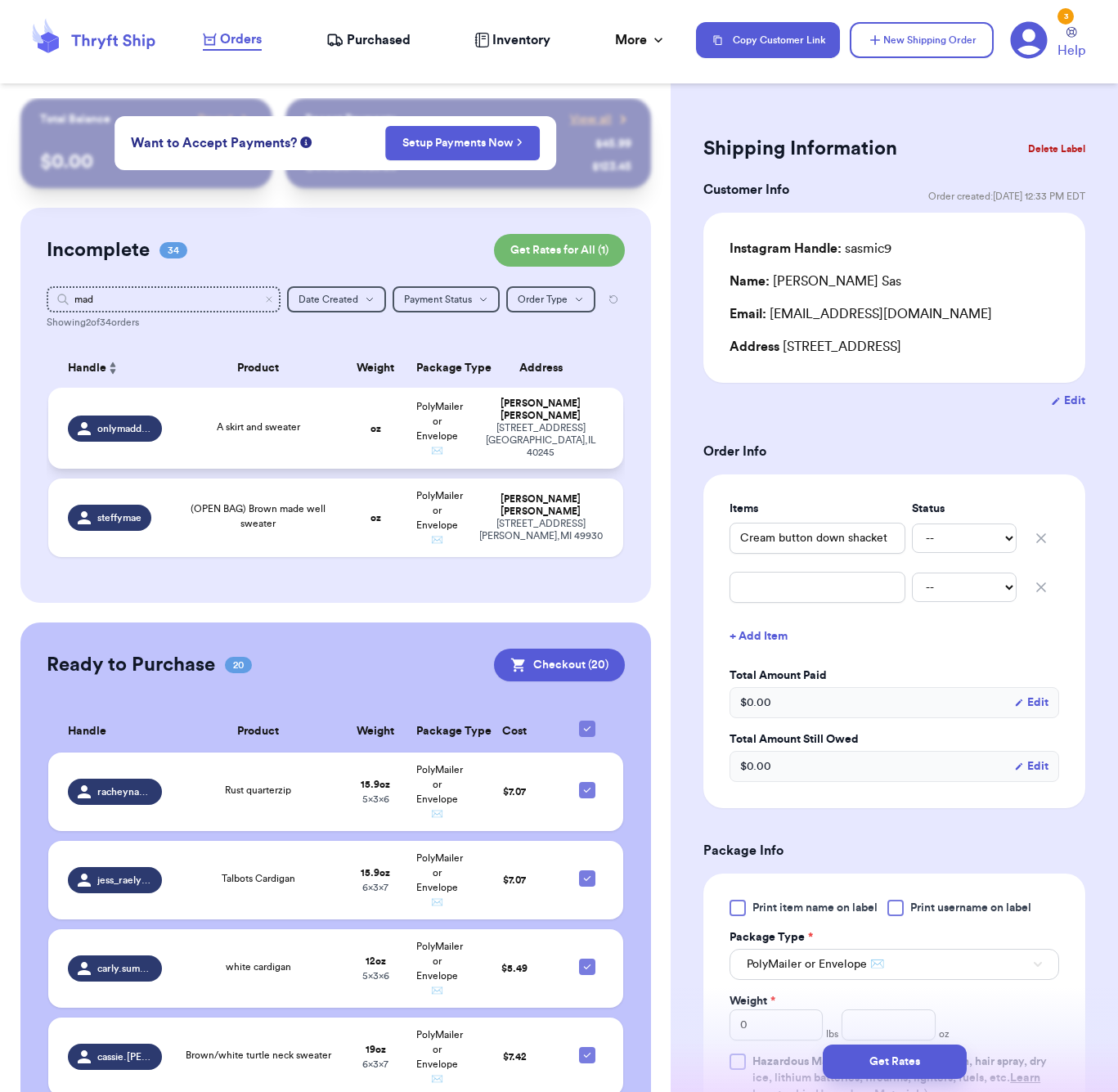
click at [219, 450] on td "A skirt and sweater" at bounding box center [258, 428] width 174 height 81
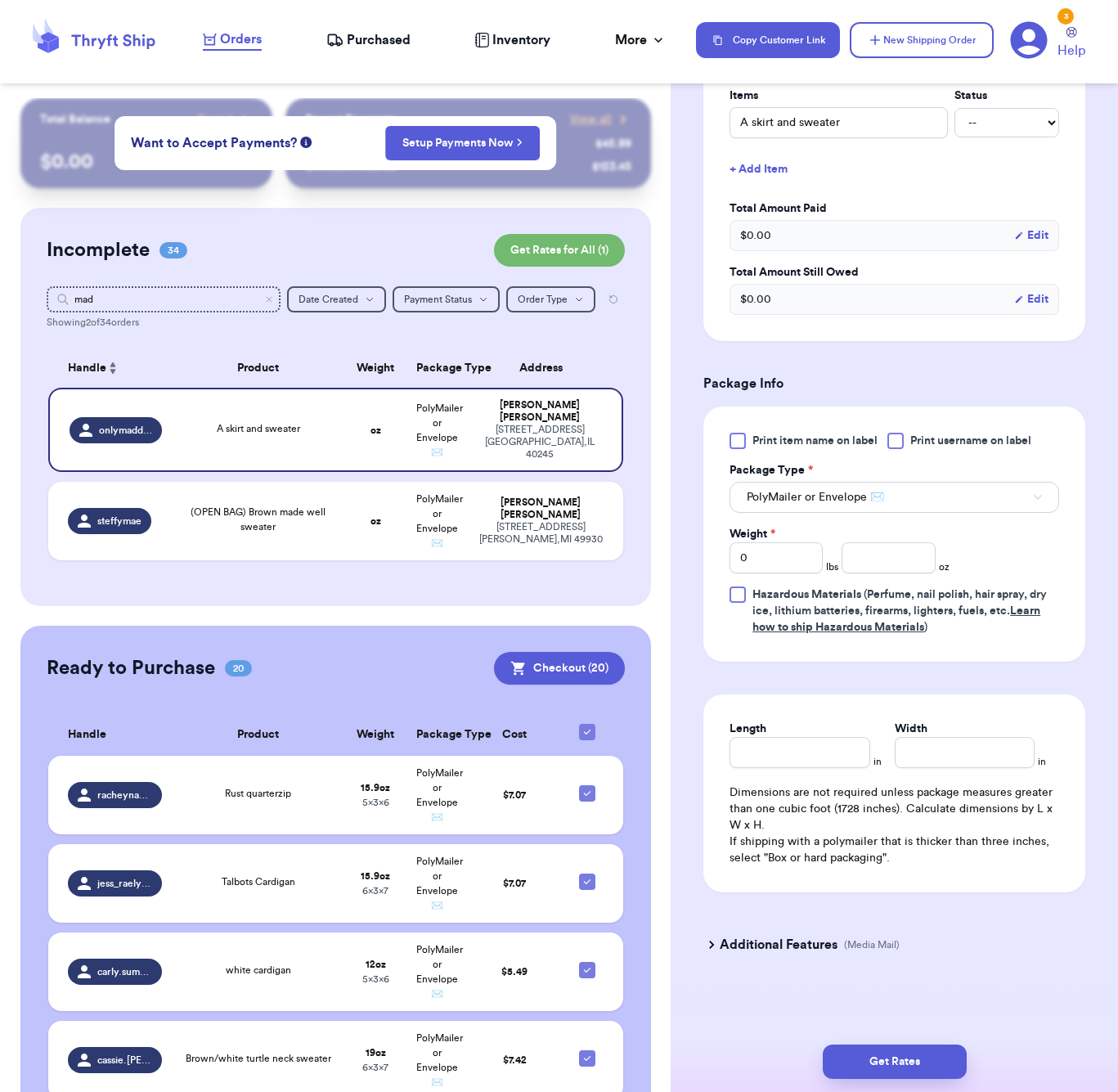
scroll to position [417, 0]
click at [864, 560] on input "number" at bounding box center [887, 557] width 93 height 31
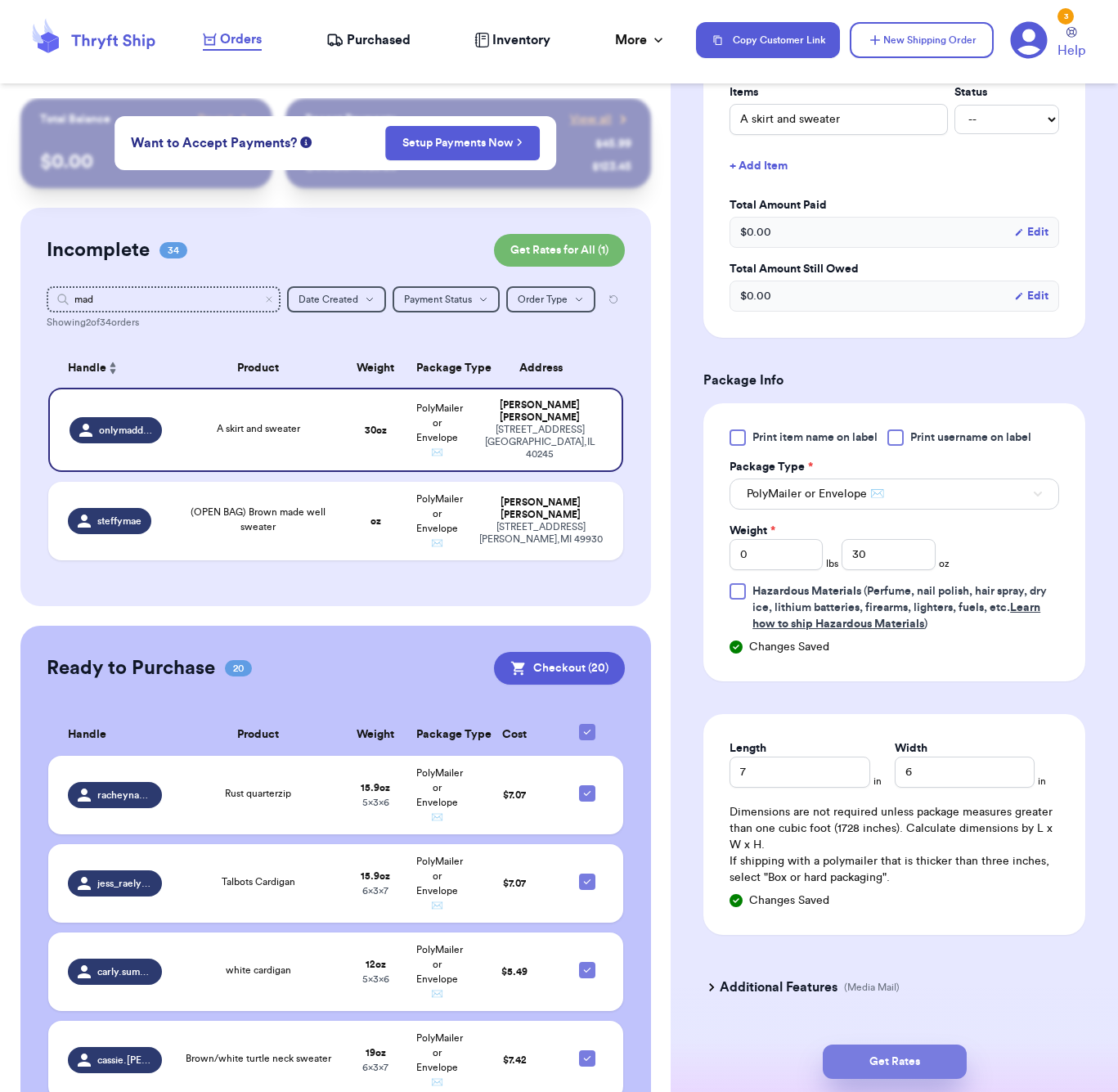
click at [862, 1064] on button "Get Rates" at bounding box center [894, 1061] width 144 height 35
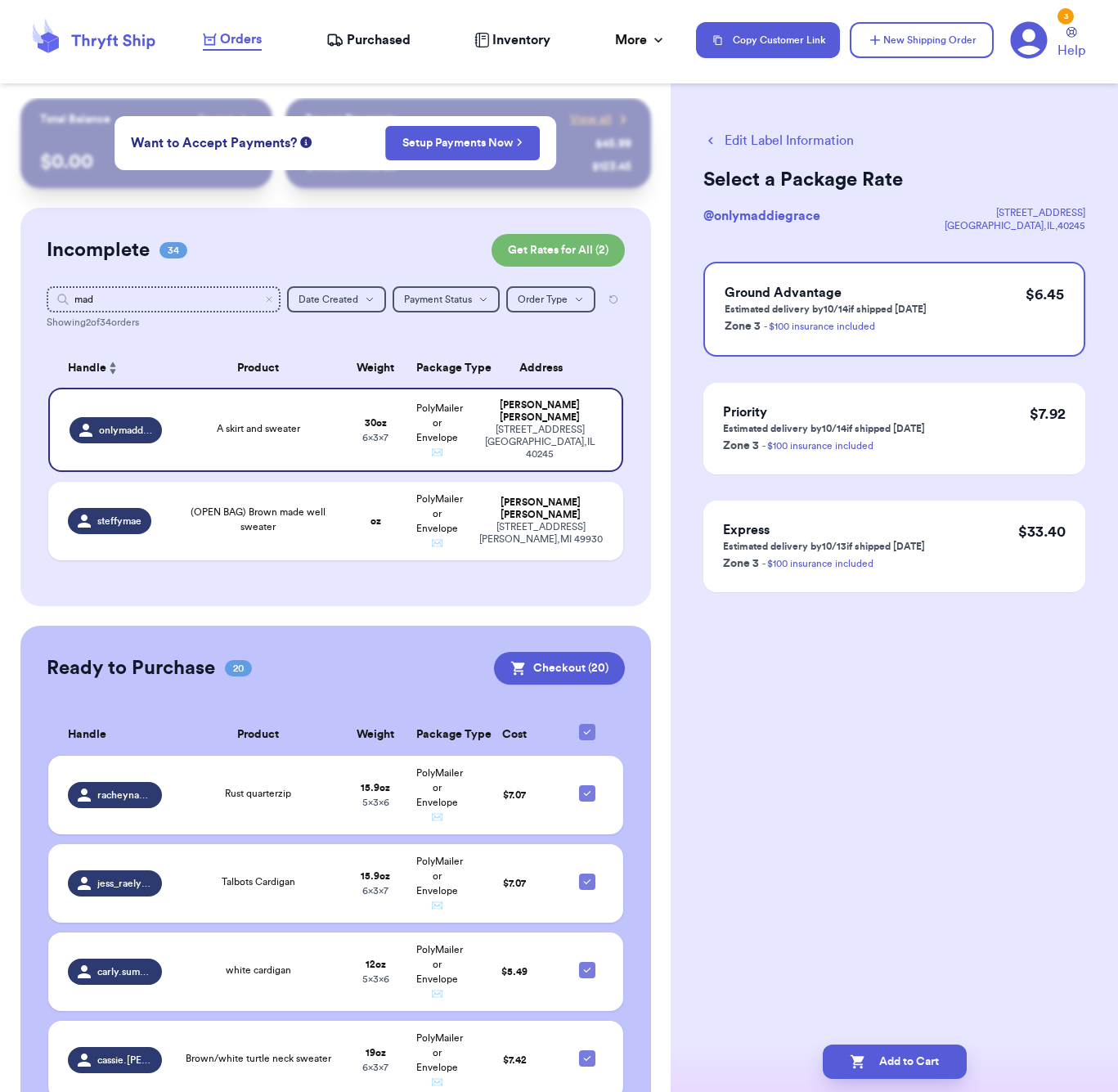
scroll to position [0, 0]
click at [854, 1054] on icon "button" at bounding box center [857, 1061] width 16 height 16
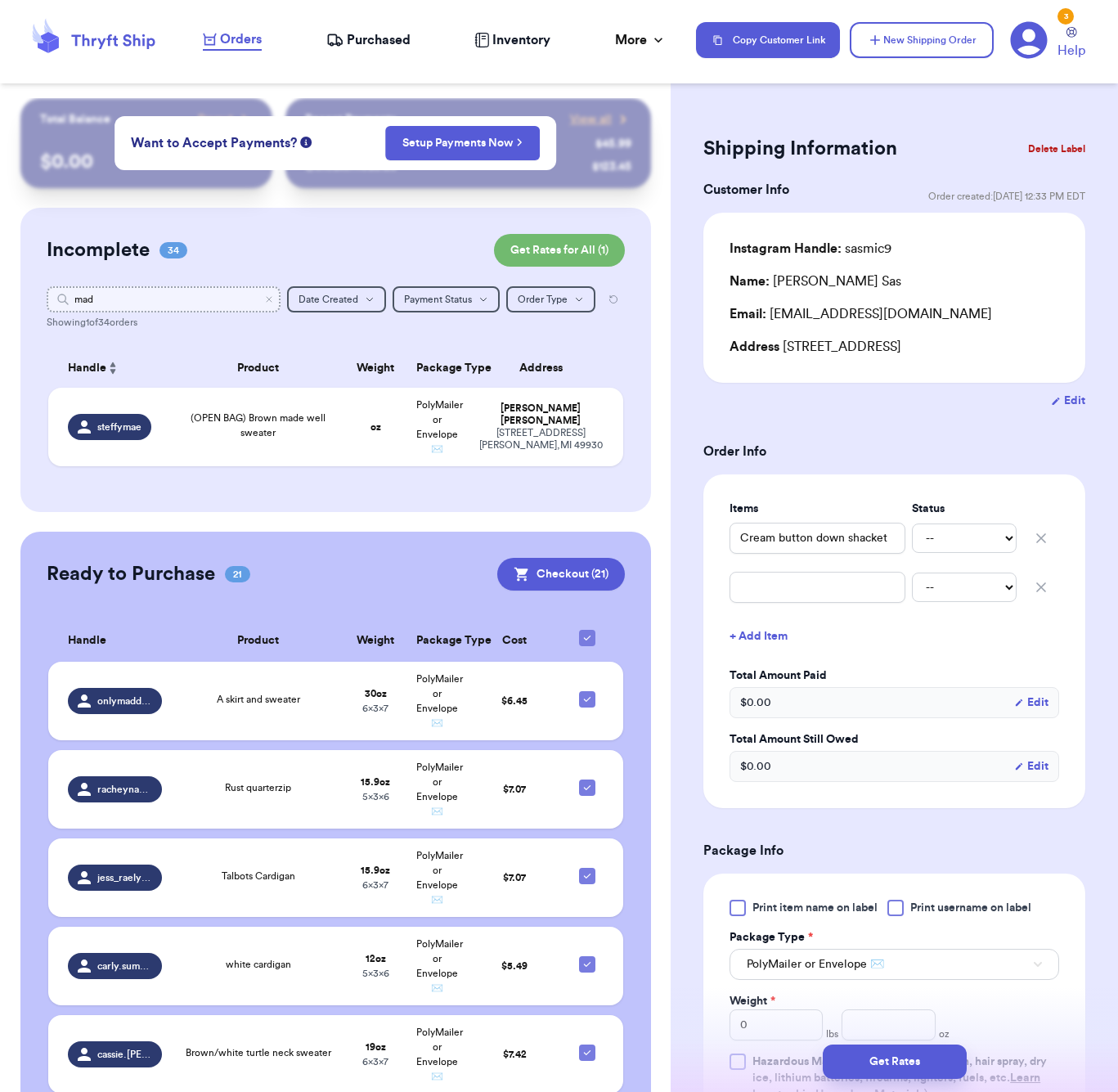
click at [118, 305] on input "mad" at bounding box center [163, 299] width 234 height 26
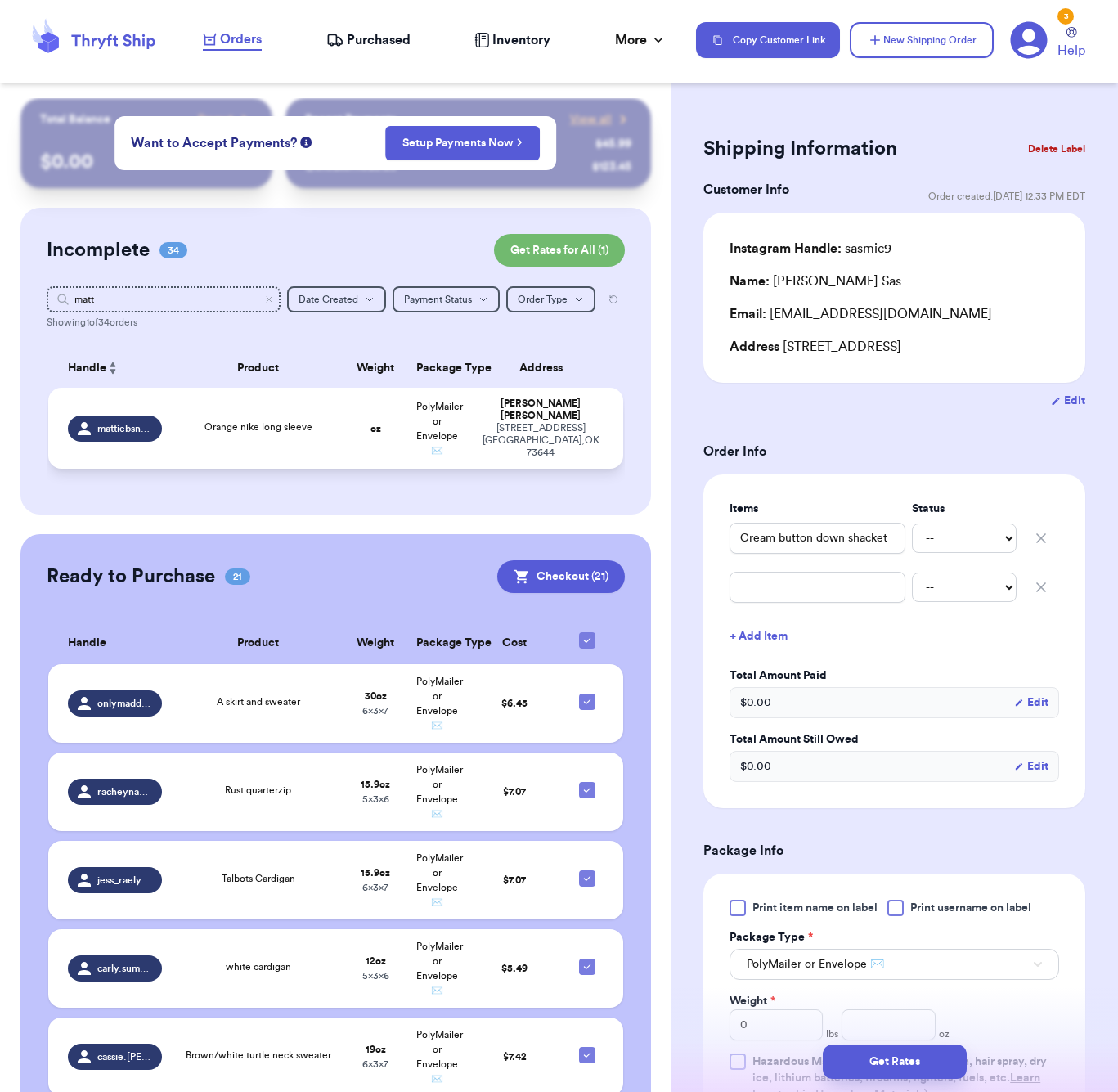
click at [273, 437] on div "Orange nike long sleeve" at bounding box center [259, 428] width 154 height 18
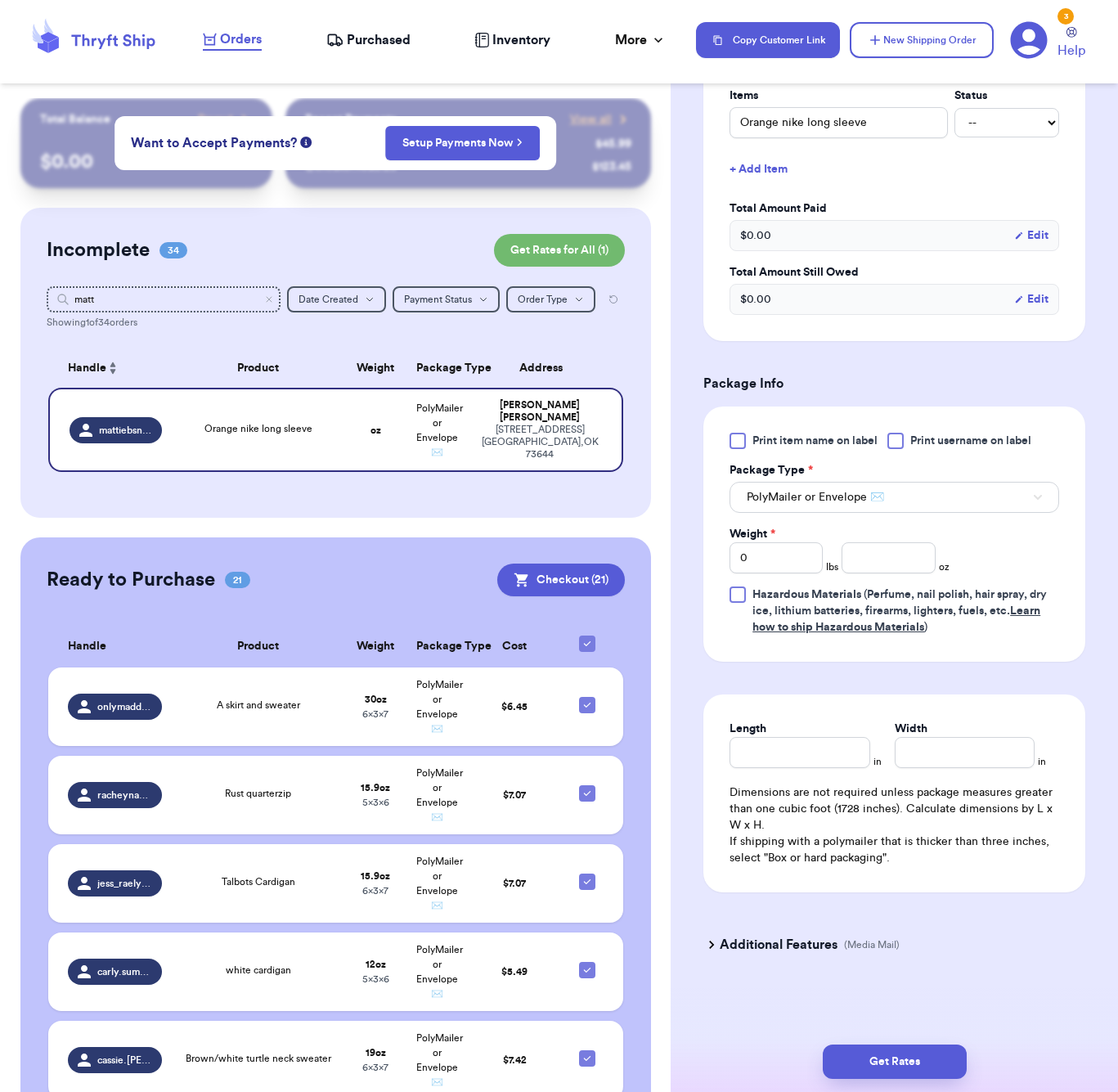
scroll to position [417, 0]
click at [876, 566] on input "number" at bounding box center [887, 557] width 93 height 31
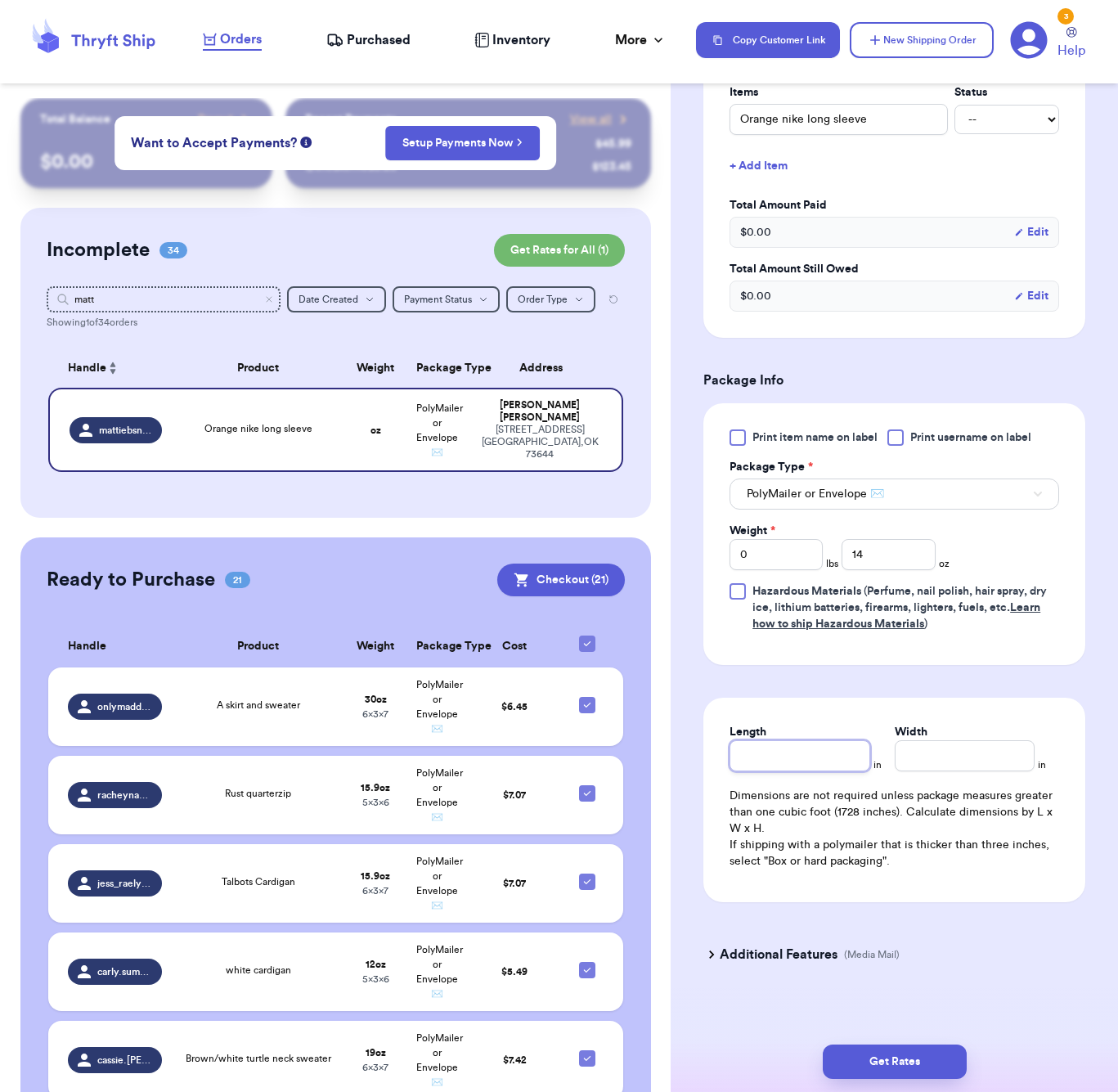
click at [823, 749] on div "Length" at bounding box center [799, 747] width 140 height 48
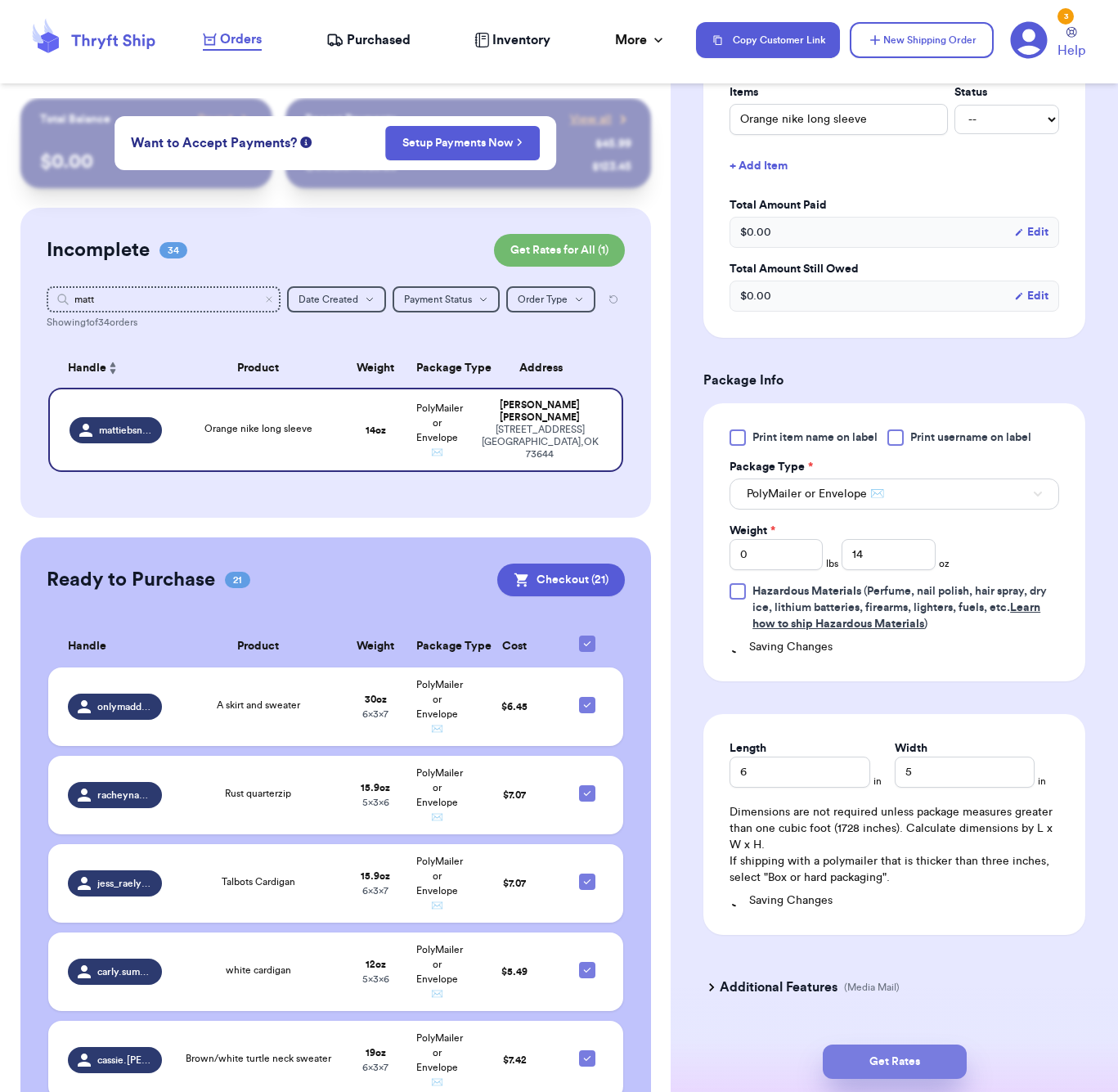
click at [908, 1066] on button "Get Rates" at bounding box center [894, 1061] width 144 height 35
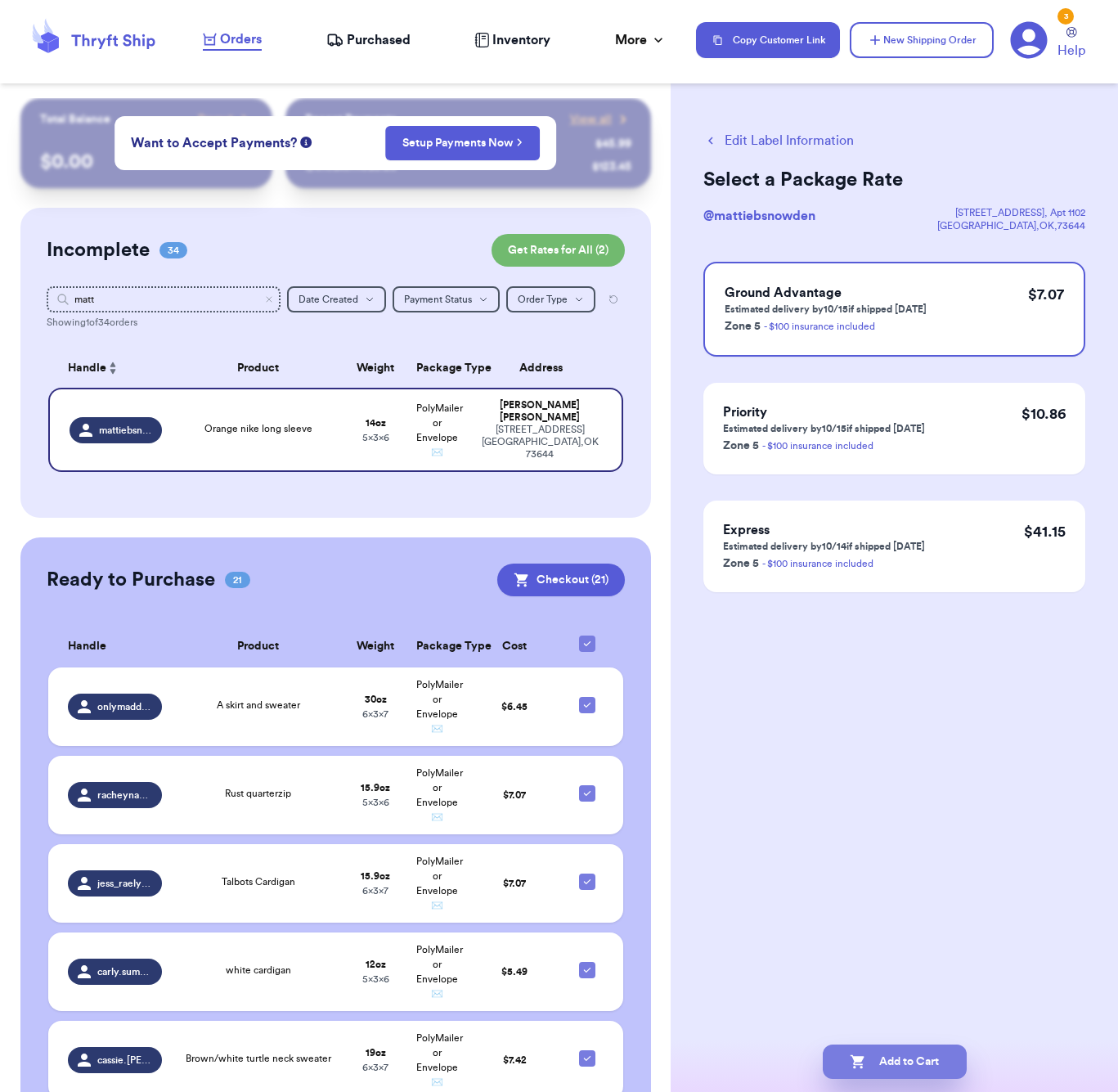
click at [924, 1048] on button "Add to Cart" at bounding box center [894, 1061] width 144 height 35
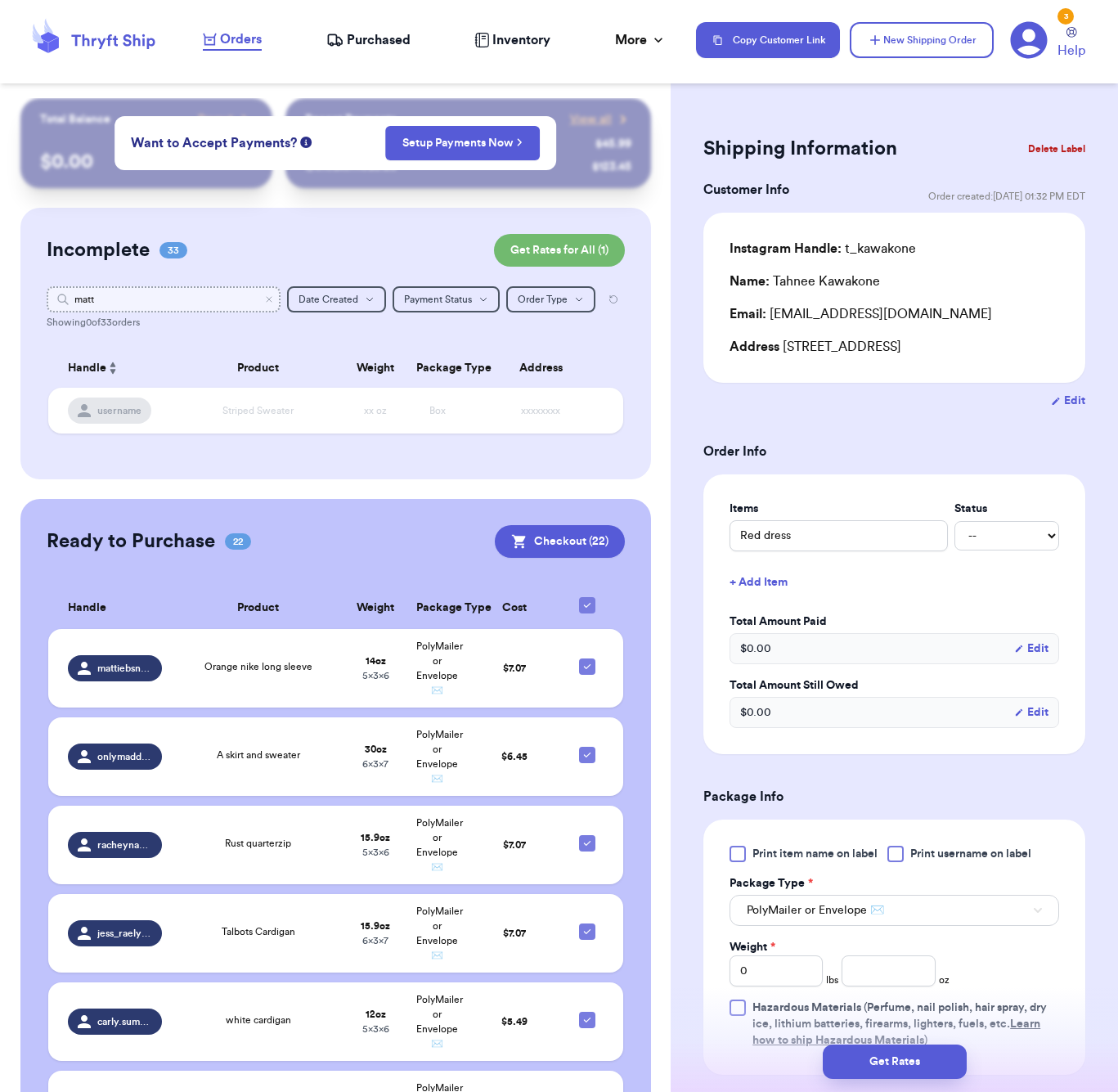
click at [100, 294] on input "matt" at bounding box center [163, 299] width 234 height 26
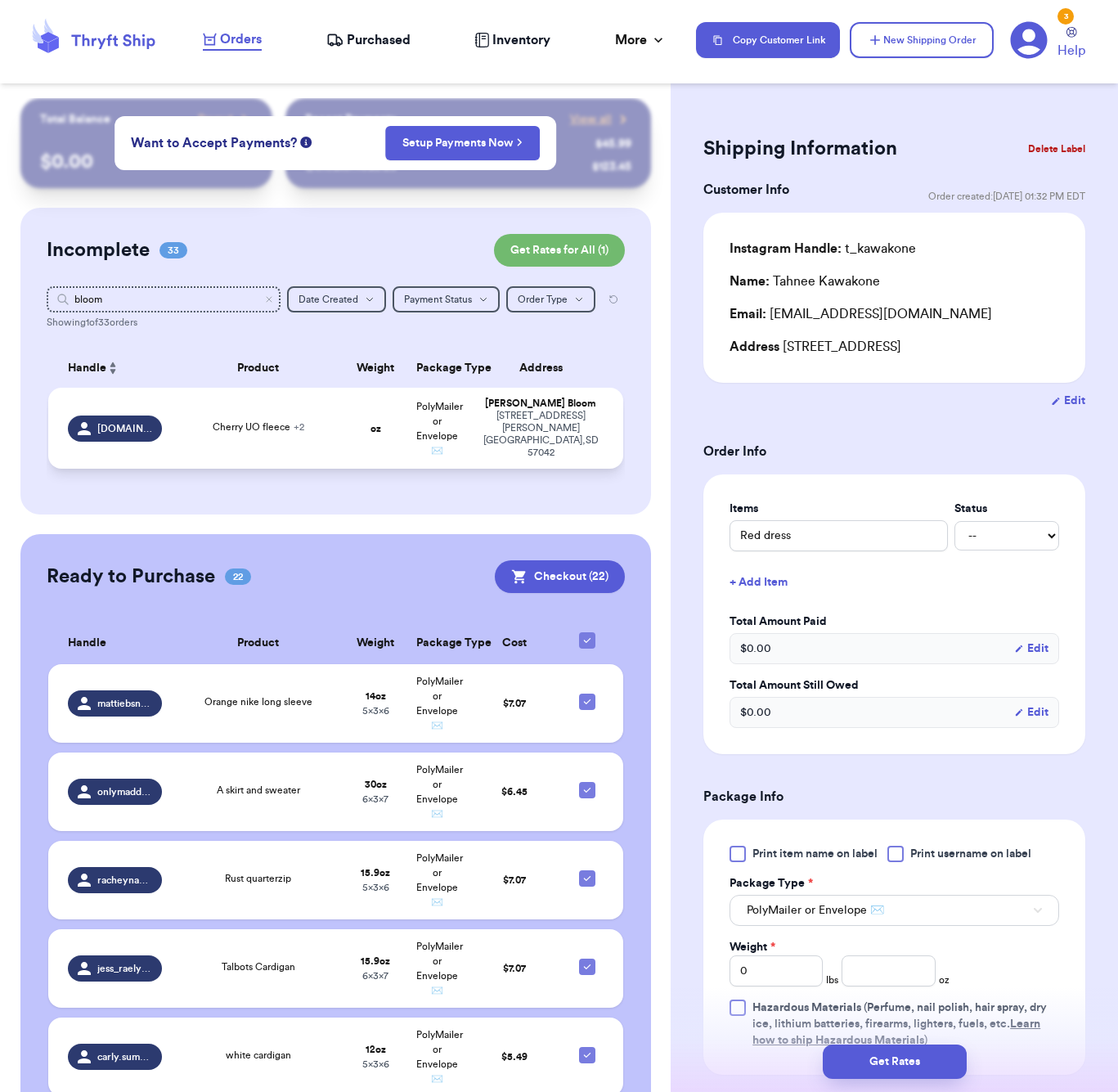
click at [205, 437] on div "Cherry UO fleece + 2" at bounding box center [259, 428] width 154 height 18
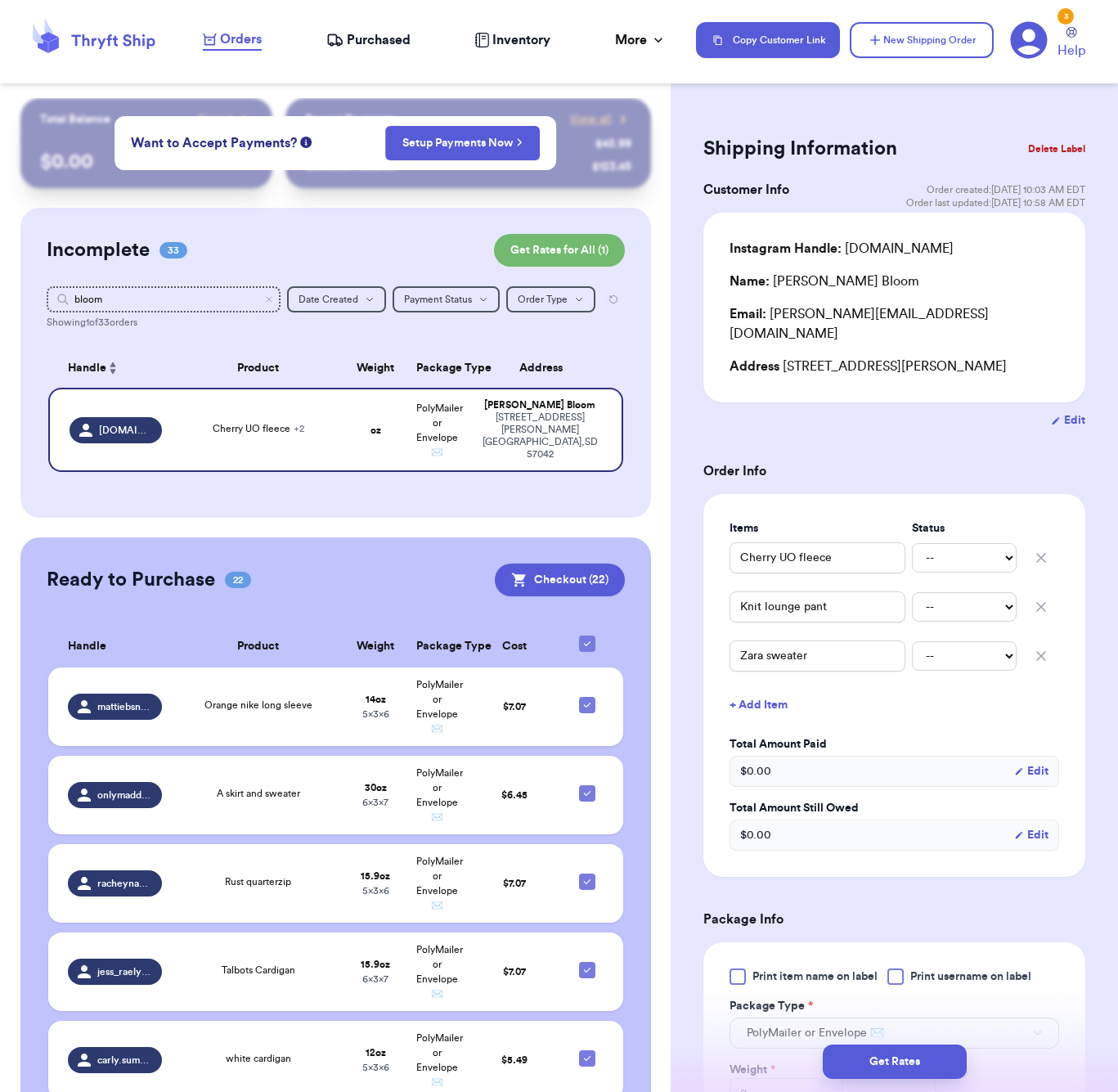
click at [778, 687] on button "+ Add Item" at bounding box center [894, 705] width 342 height 36
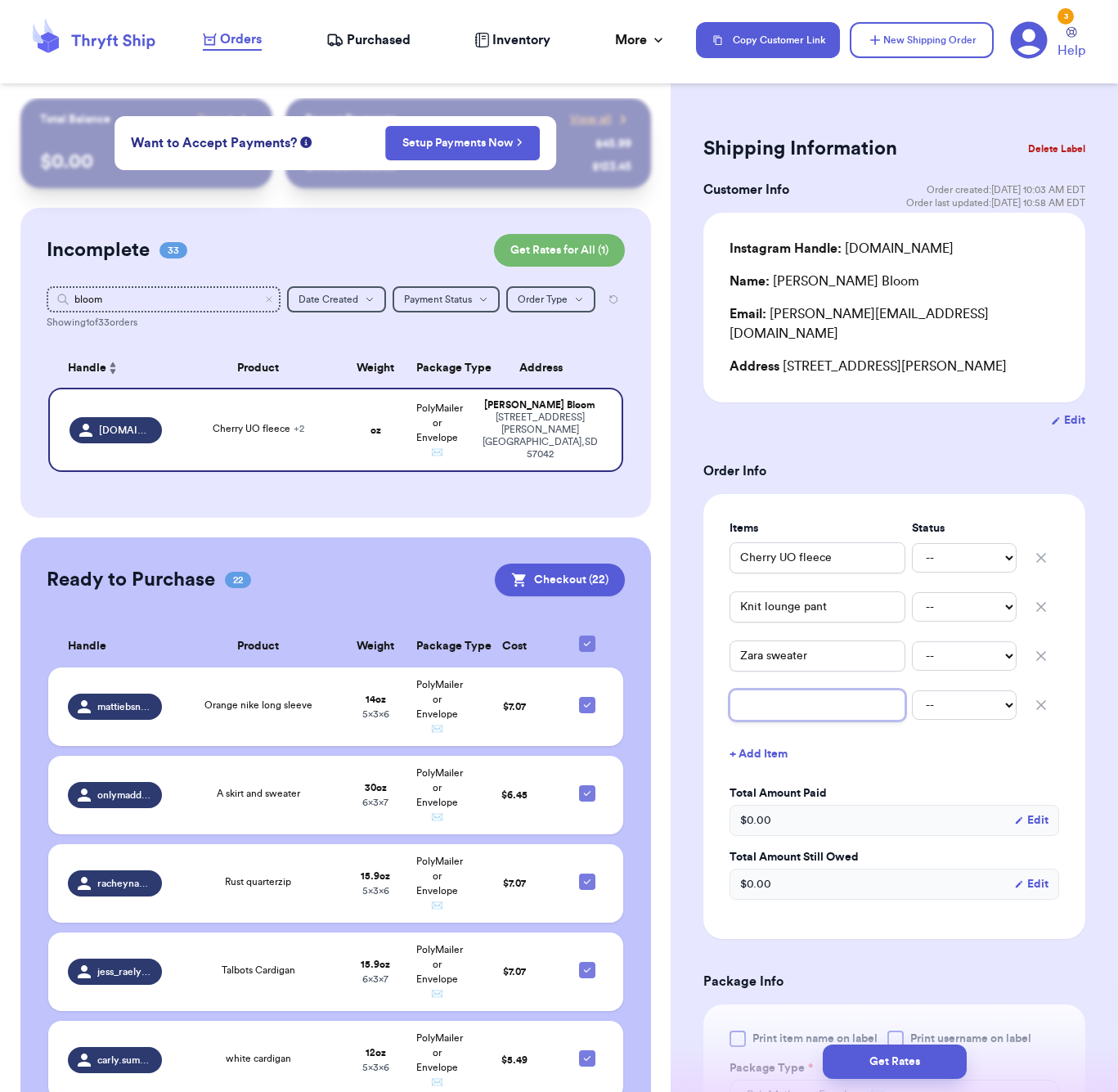
click at [778, 698] on input "text" at bounding box center [817, 705] width 175 height 31
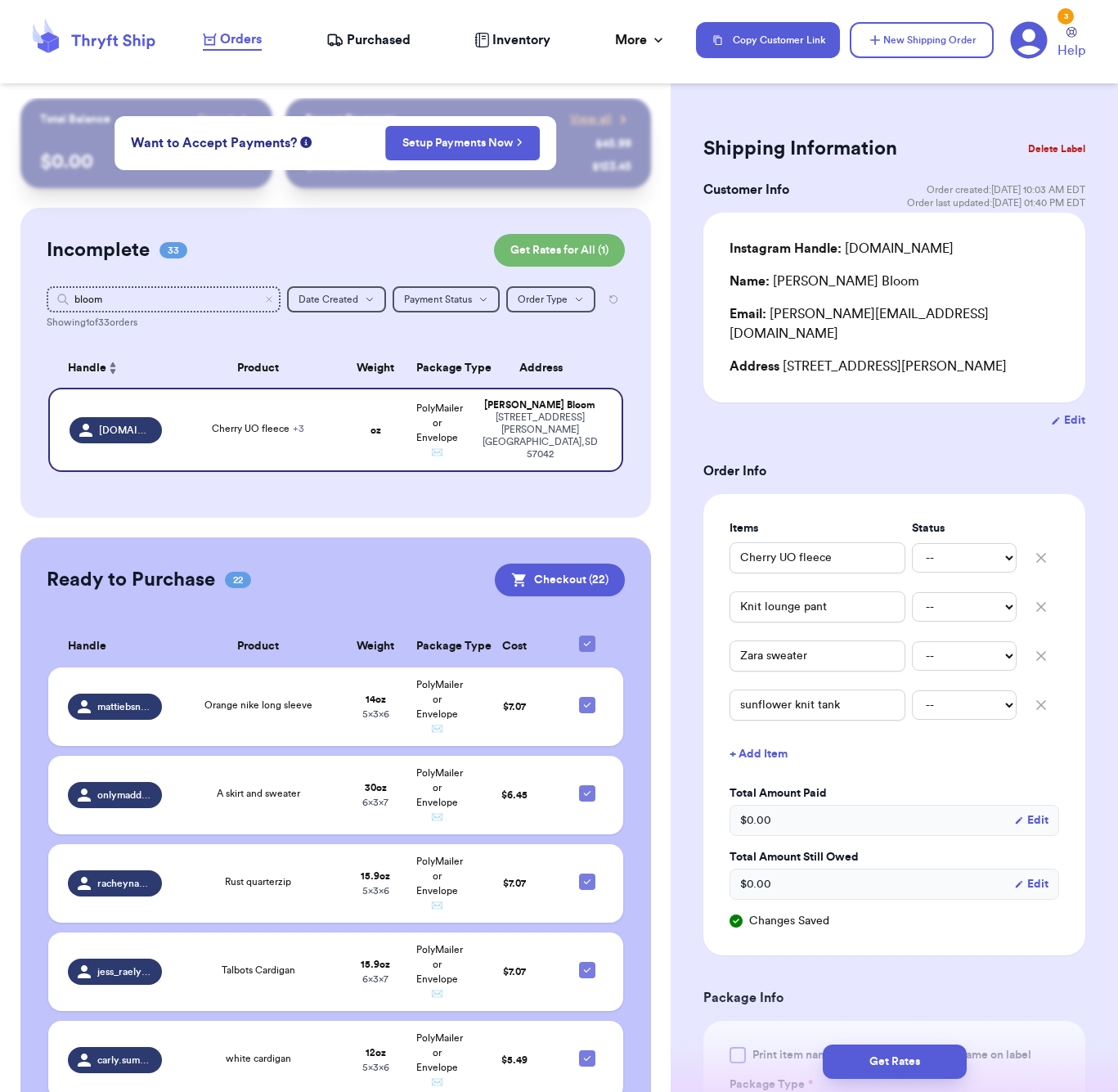
click at [762, 745] on button "+ Add Item" at bounding box center [894, 753] width 342 height 36
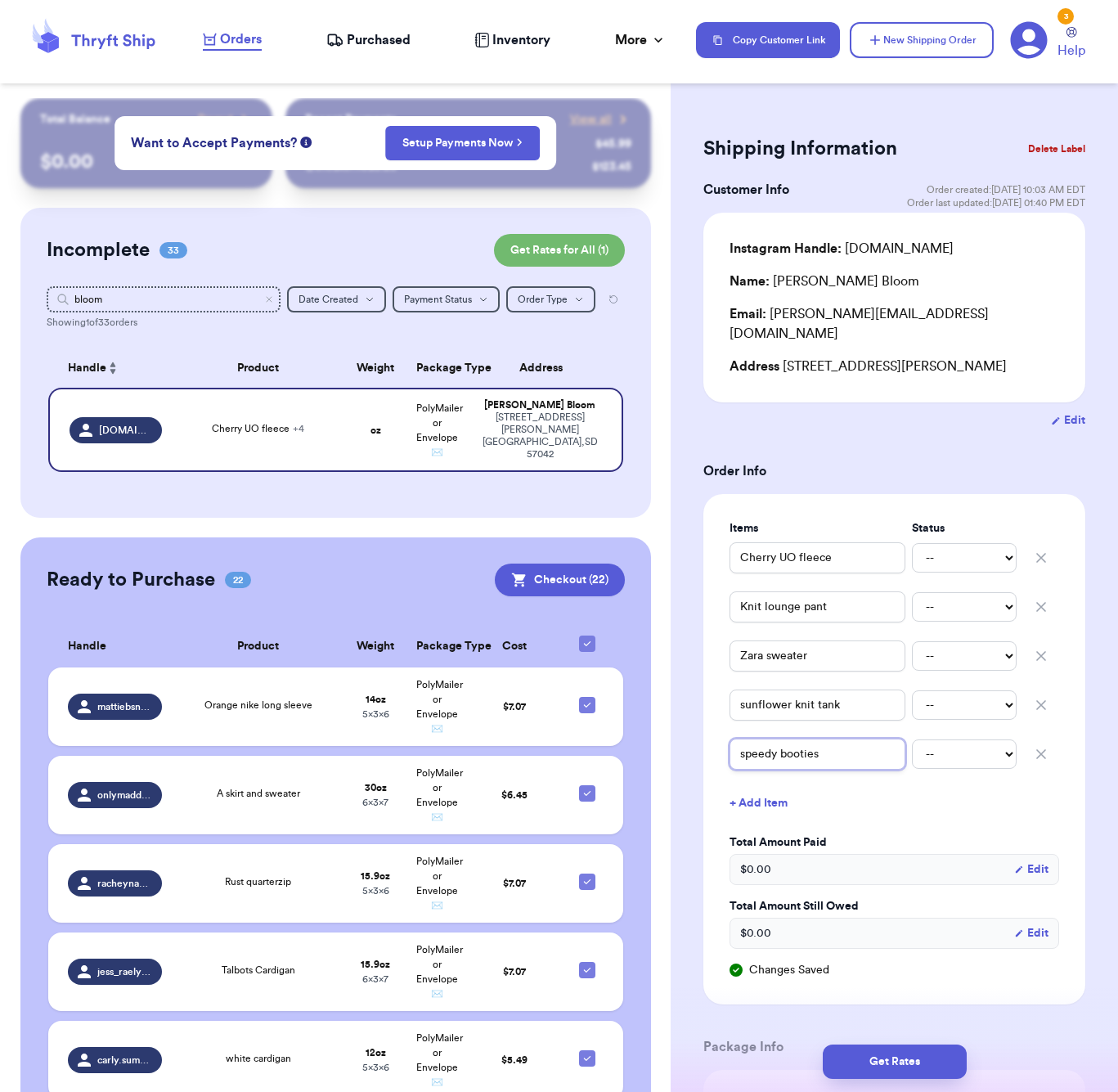
click at [772, 739] on input "speedy booties" at bounding box center [817, 753] width 175 height 31
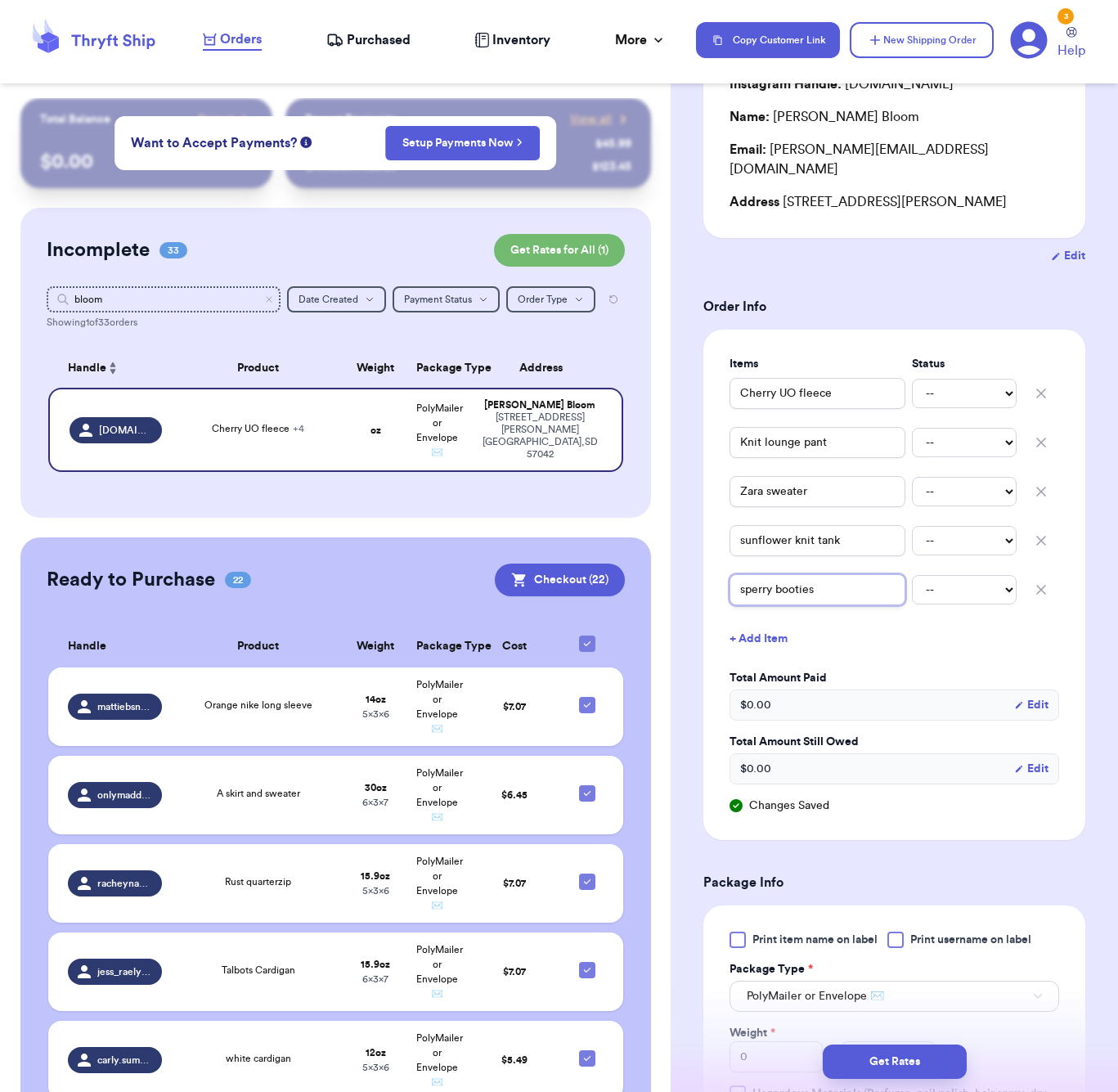
scroll to position [394, 0]
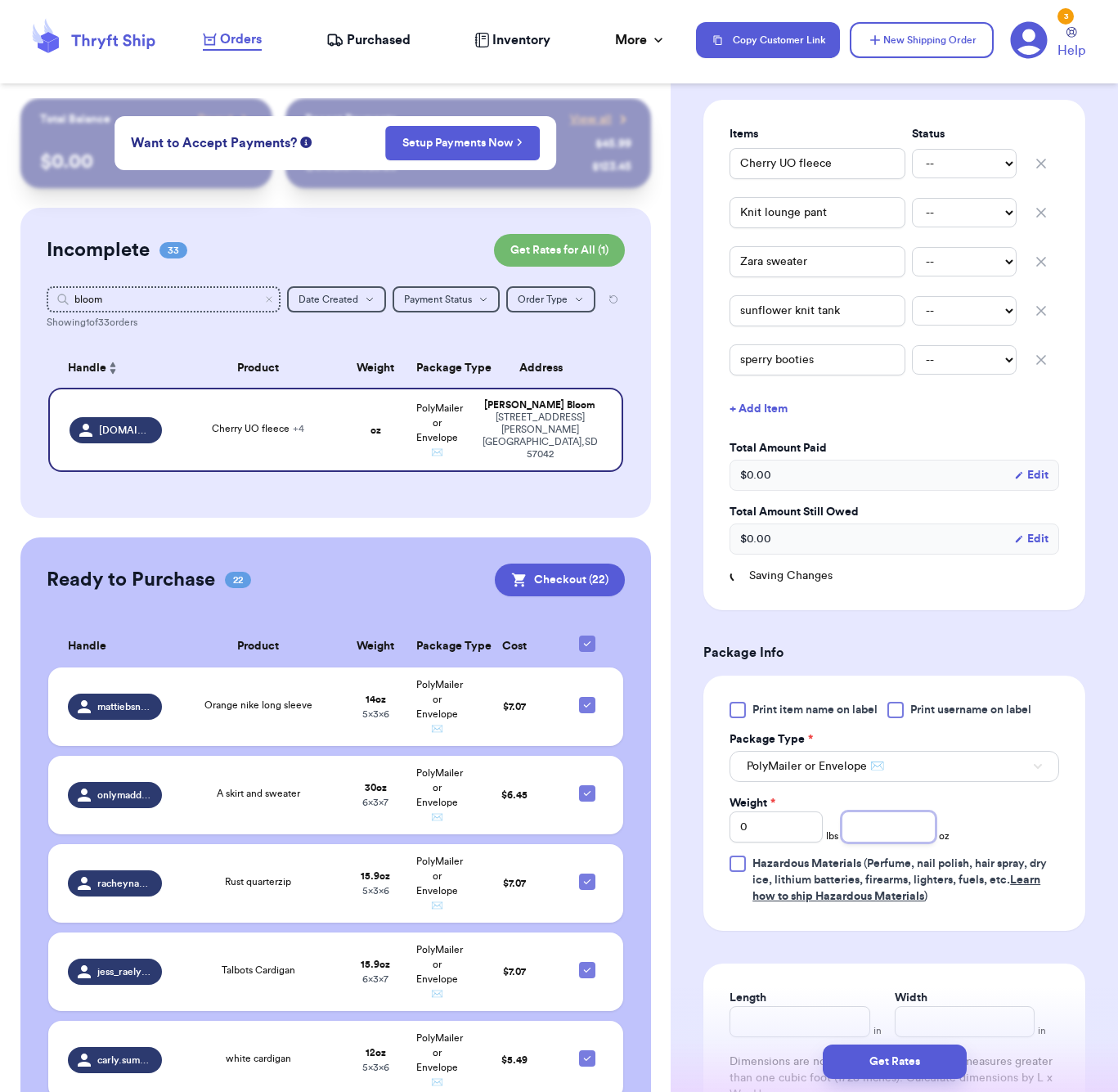
click at [894, 814] on input "number" at bounding box center [887, 827] width 93 height 31
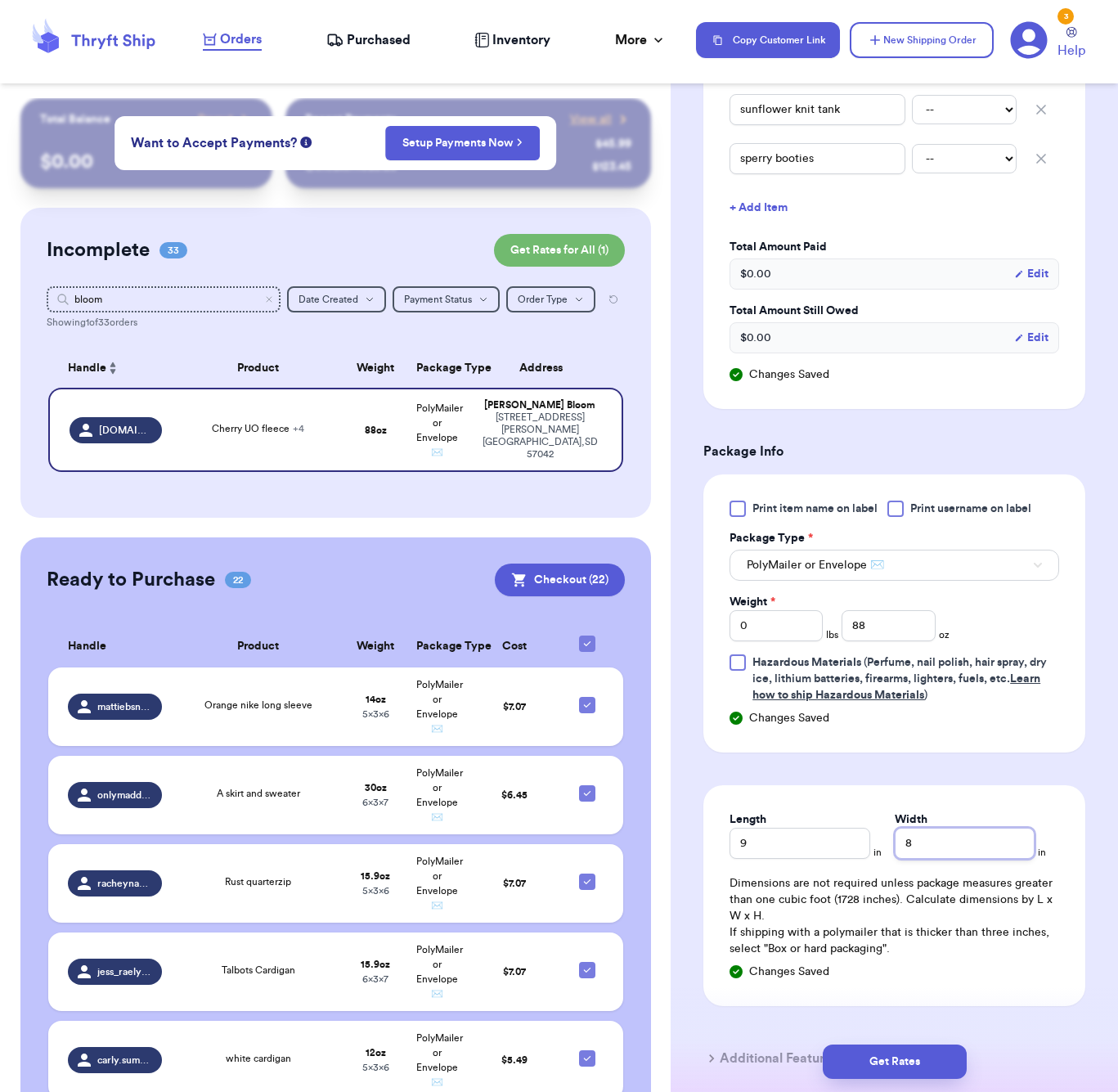
scroll to position [659, 0]
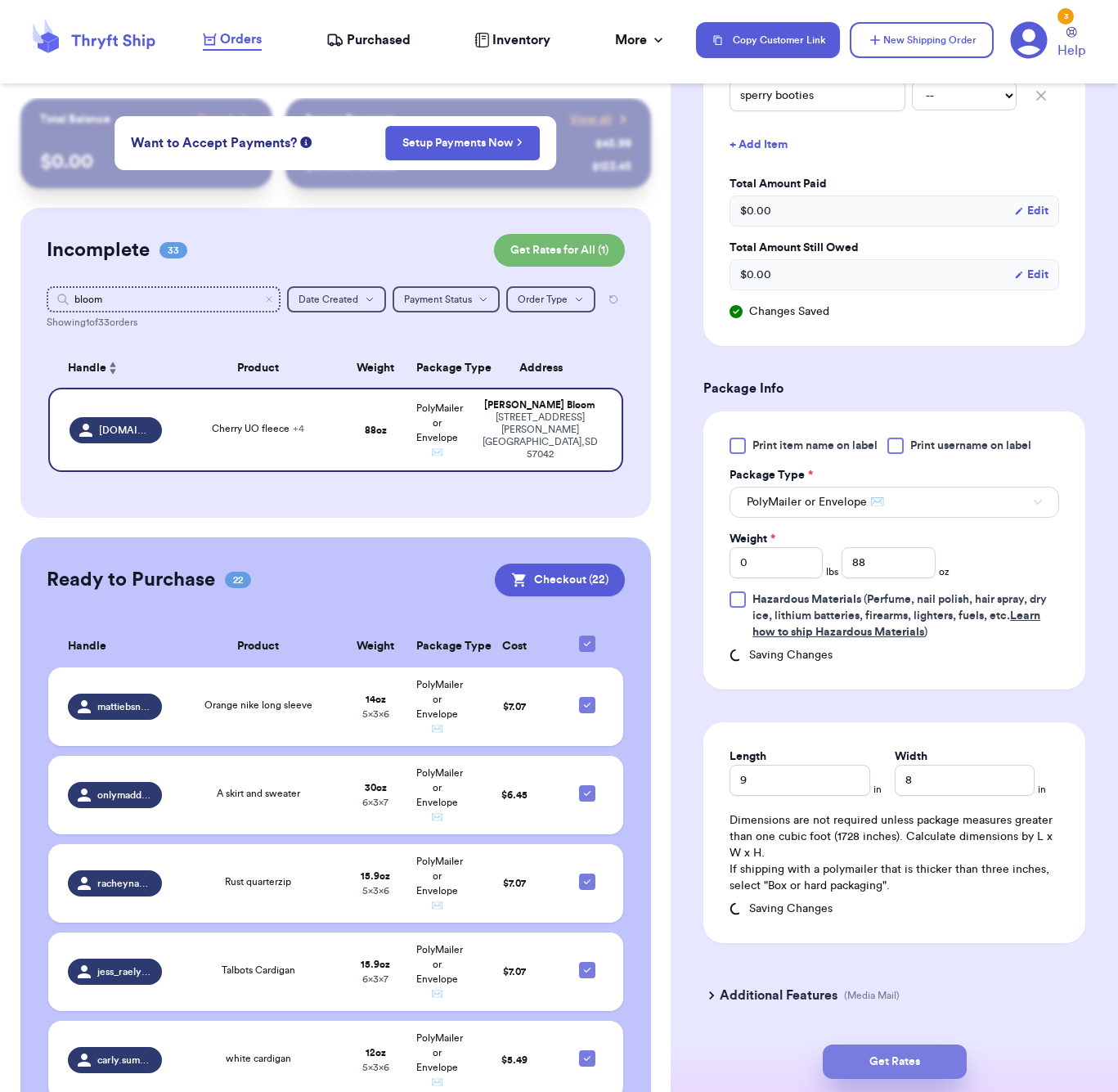
click at [954, 1052] on button "Get Rates" at bounding box center [894, 1061] width 144 height 35
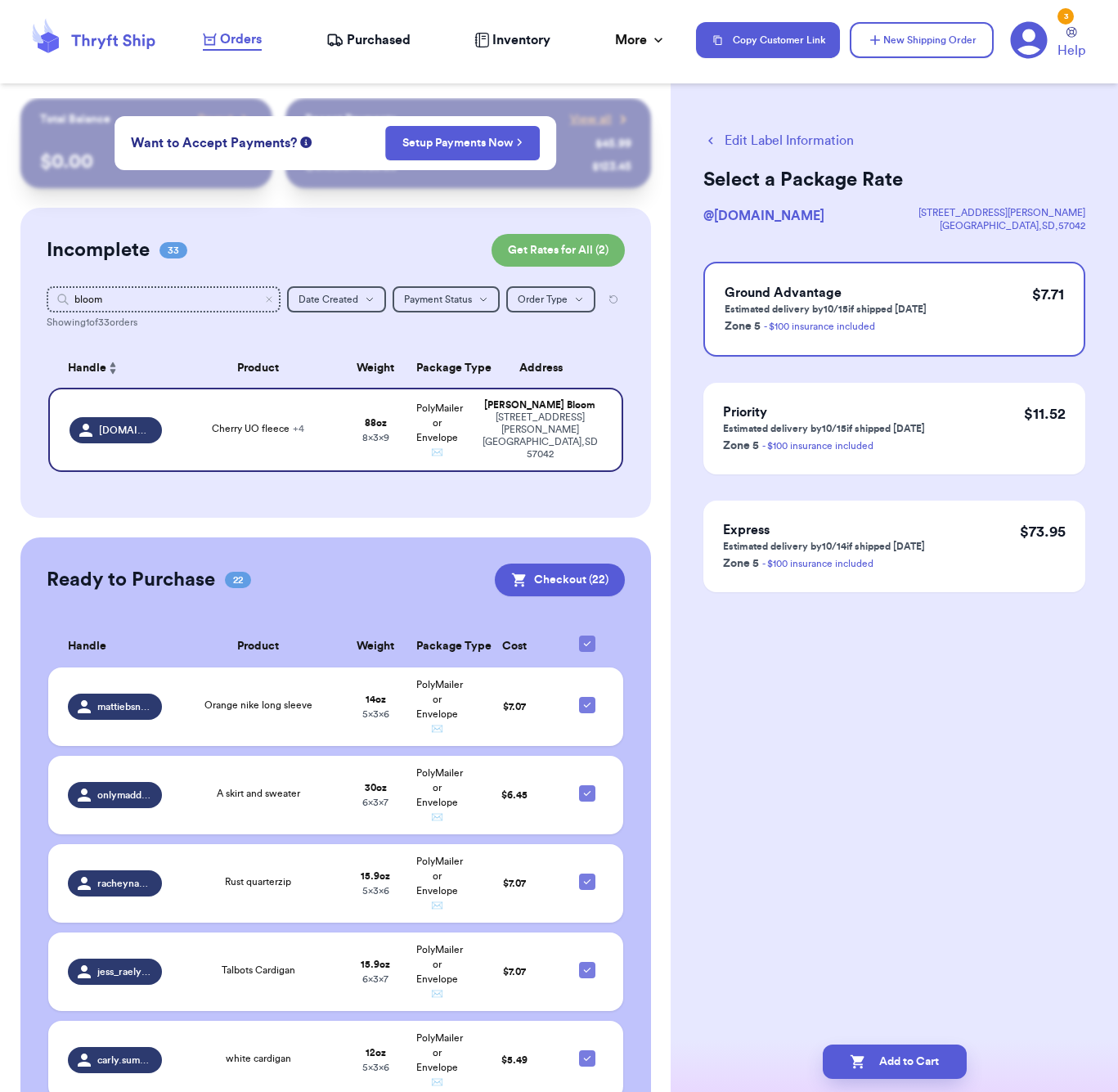
scroll to position [0, 0]
click at [951, 1054] on button "Add to Cart" at bounding box center [894, 1061] width 144 height 35
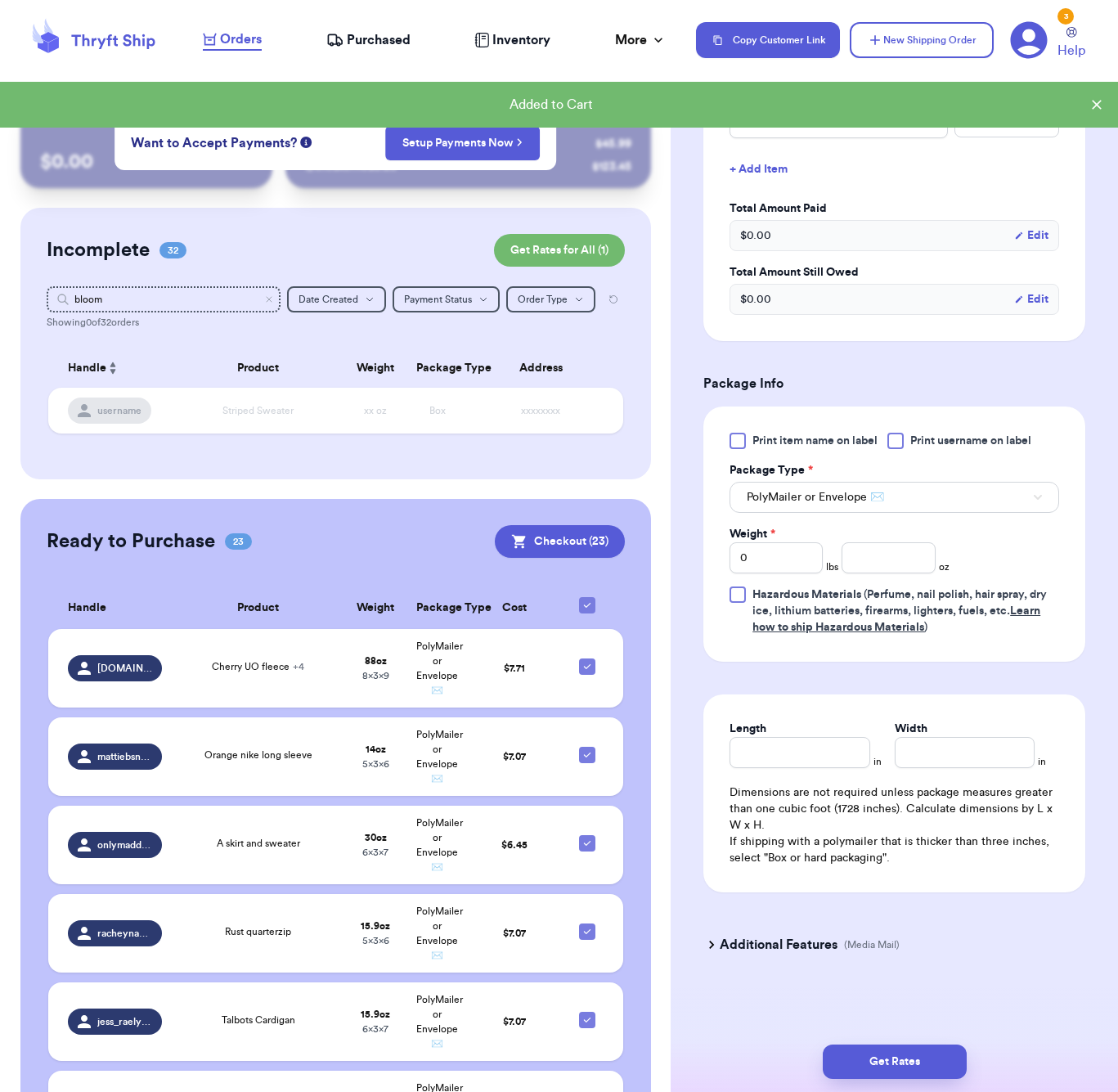
scroll to position [417, 0]
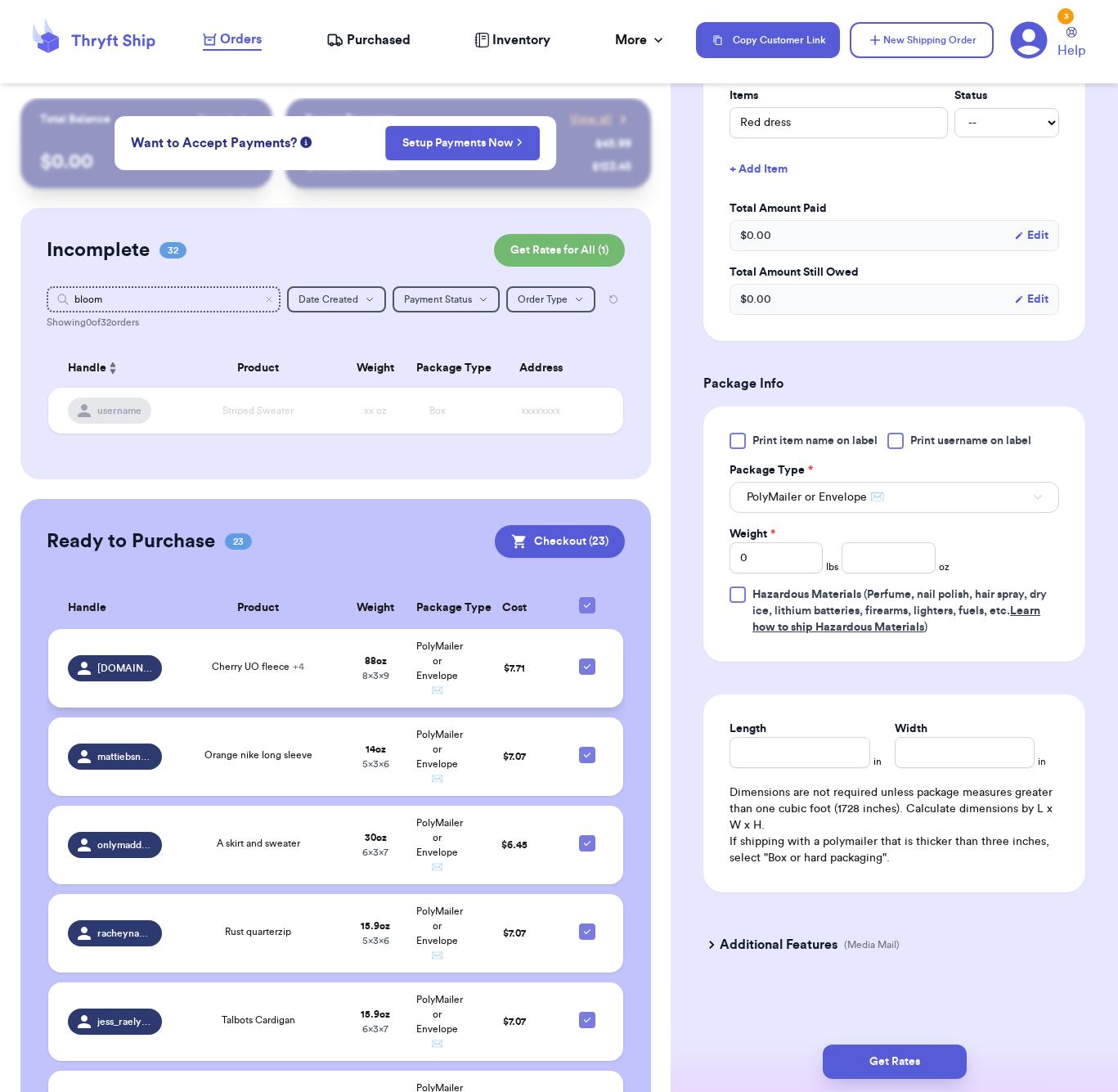
click at [202, 668] on div "Cherry UO fleece + 4" at bounding box center [259, 668] width 154 height 18
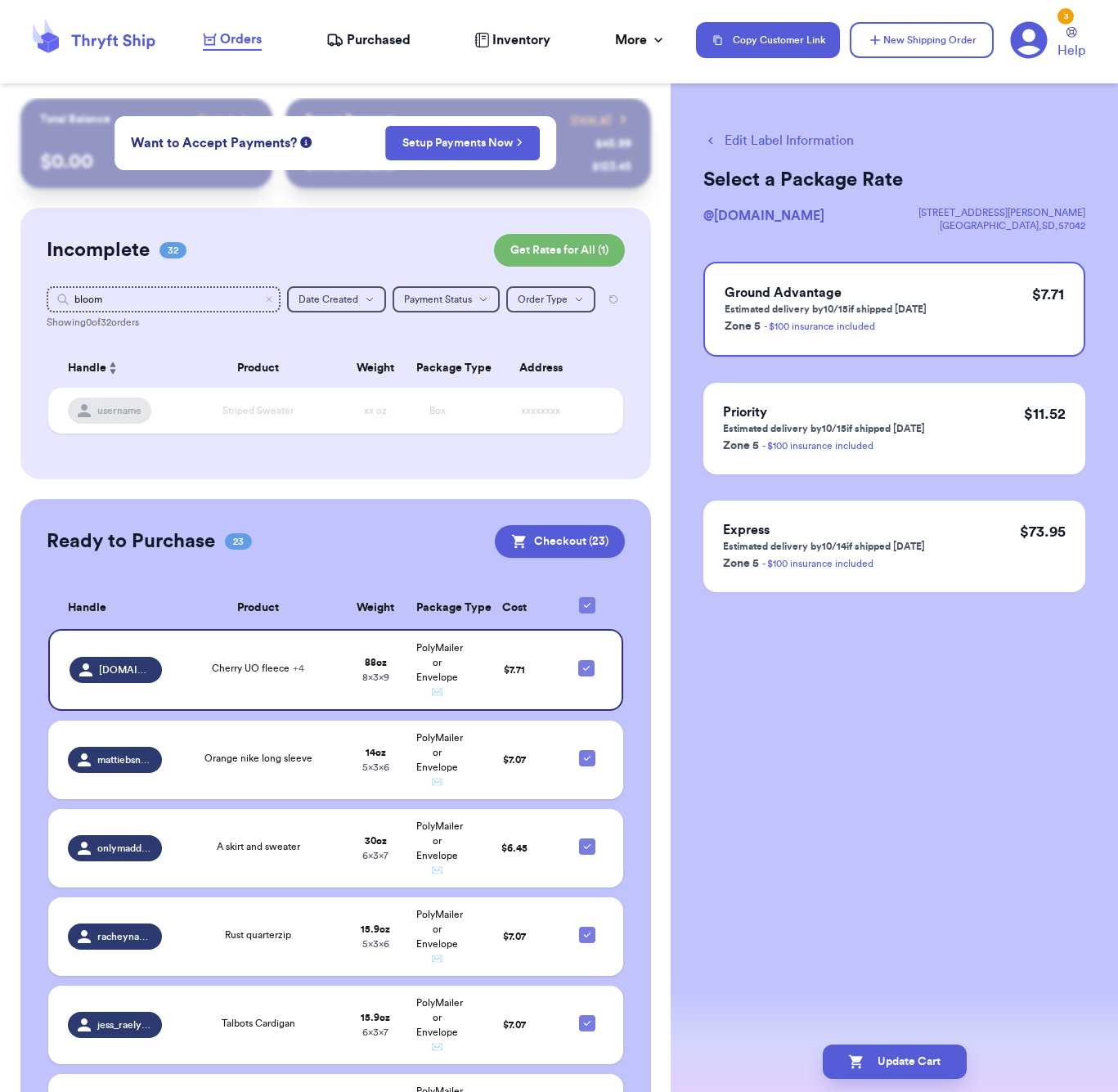
scroll to position [0, 0]
click at [799, 138] on button "Edit Label Information" at bounding box center [778, 140] width 150 height 20
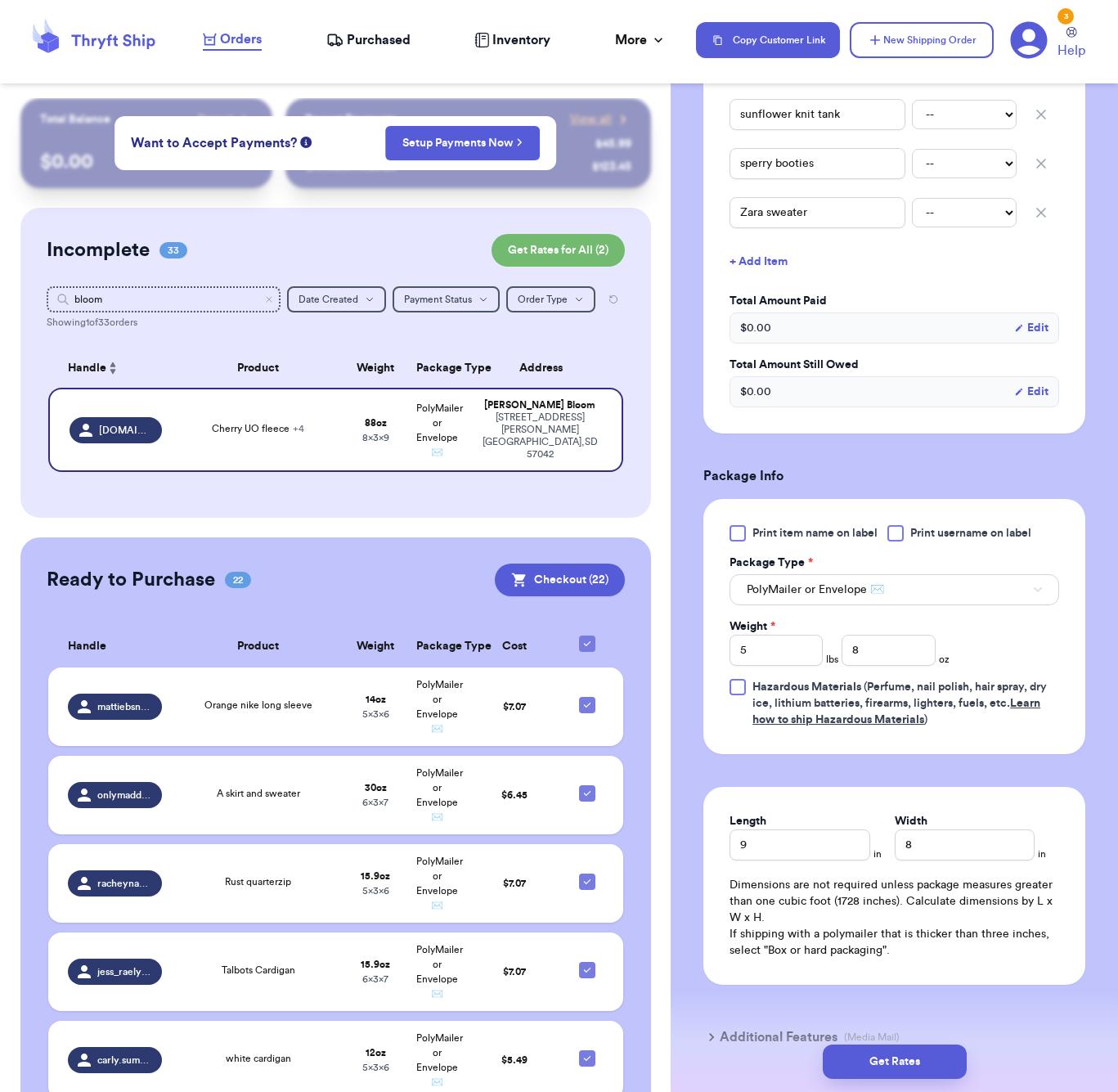
scroll to position [565, 0]
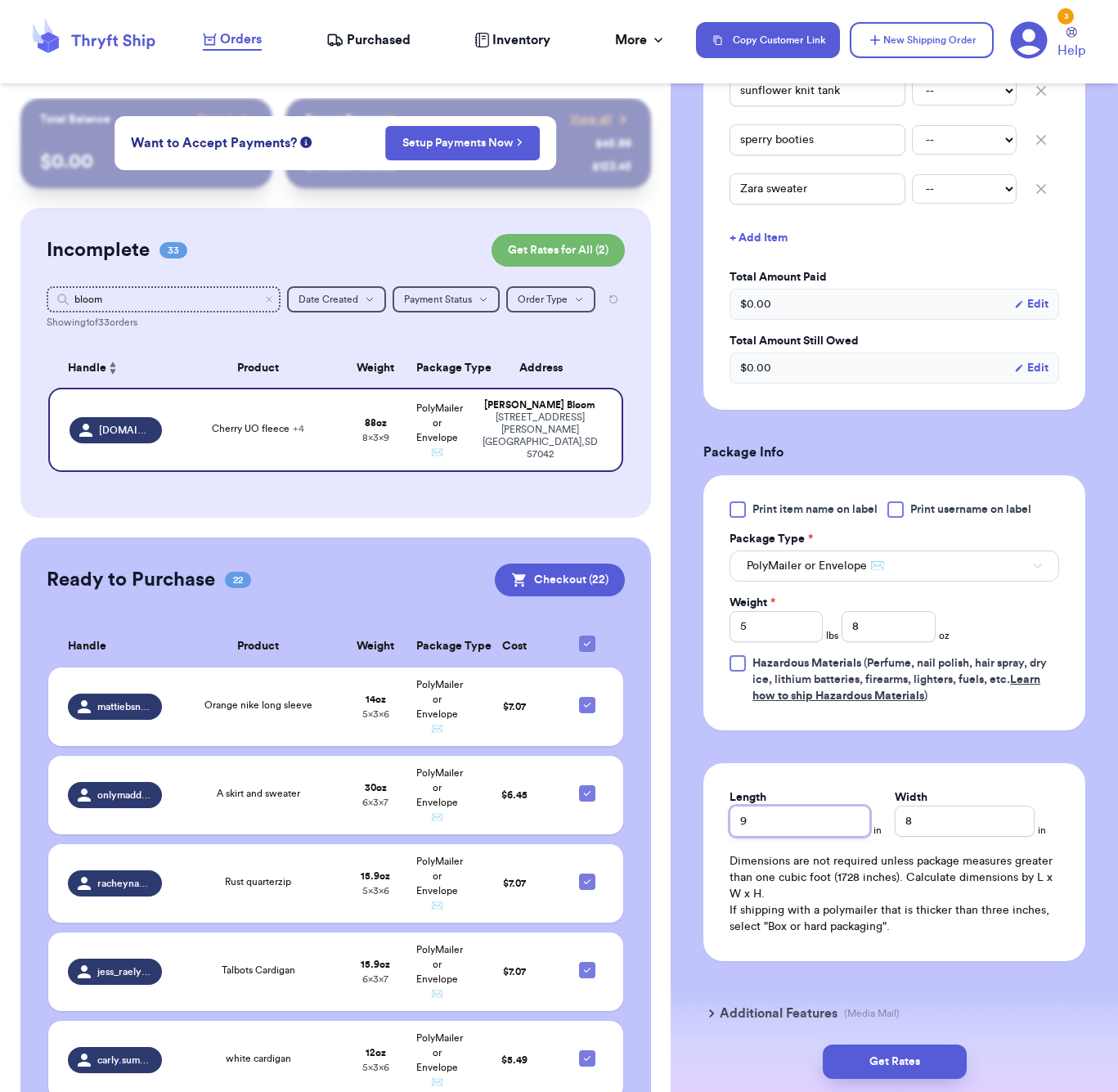
click at [802, 806] on input "9" at bounding box center [799, 821] width 140 height 31
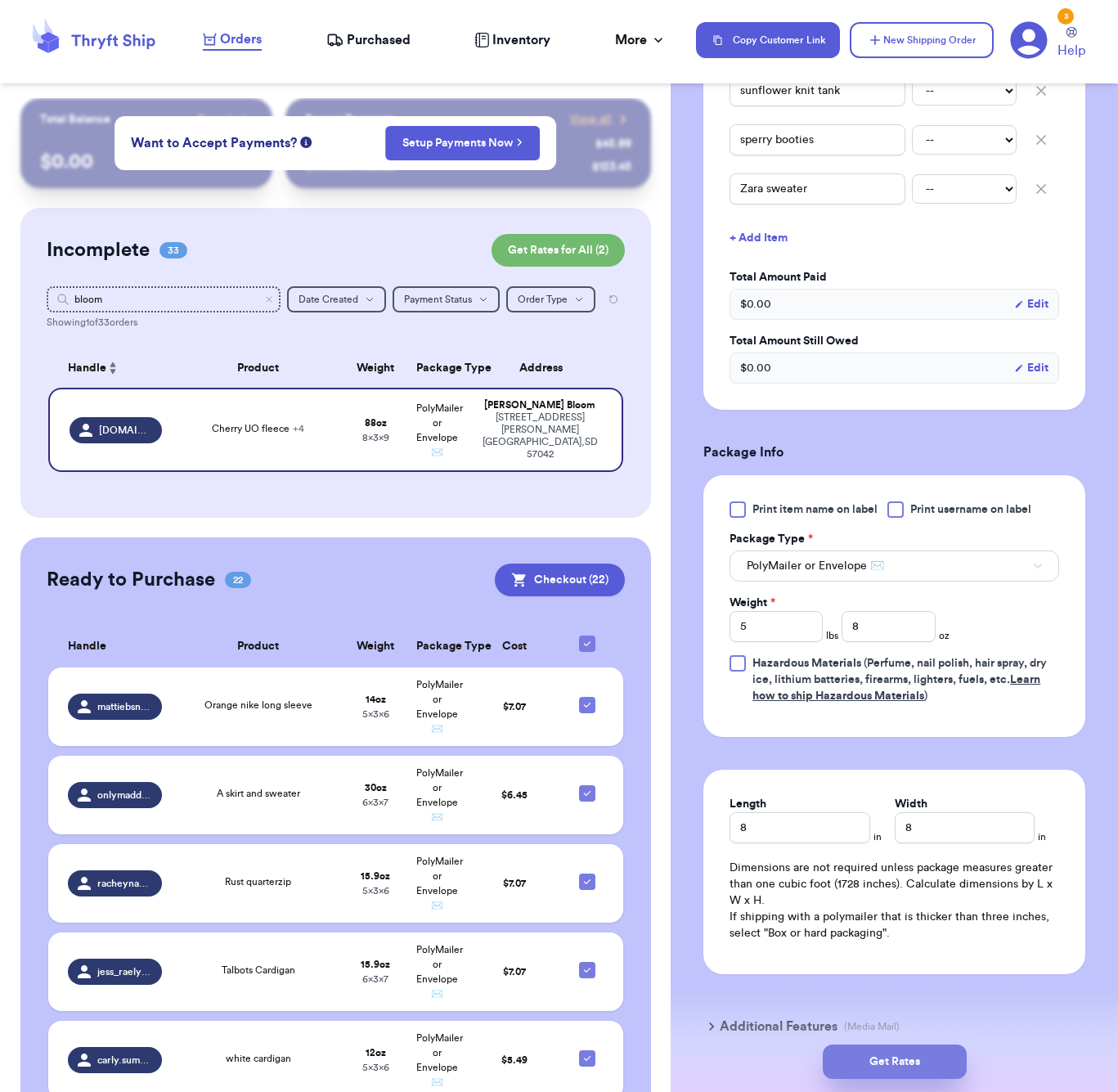
click at [876, 1048] on button "Get Rates" at bounding box center [894, 1061] width 144 height 35
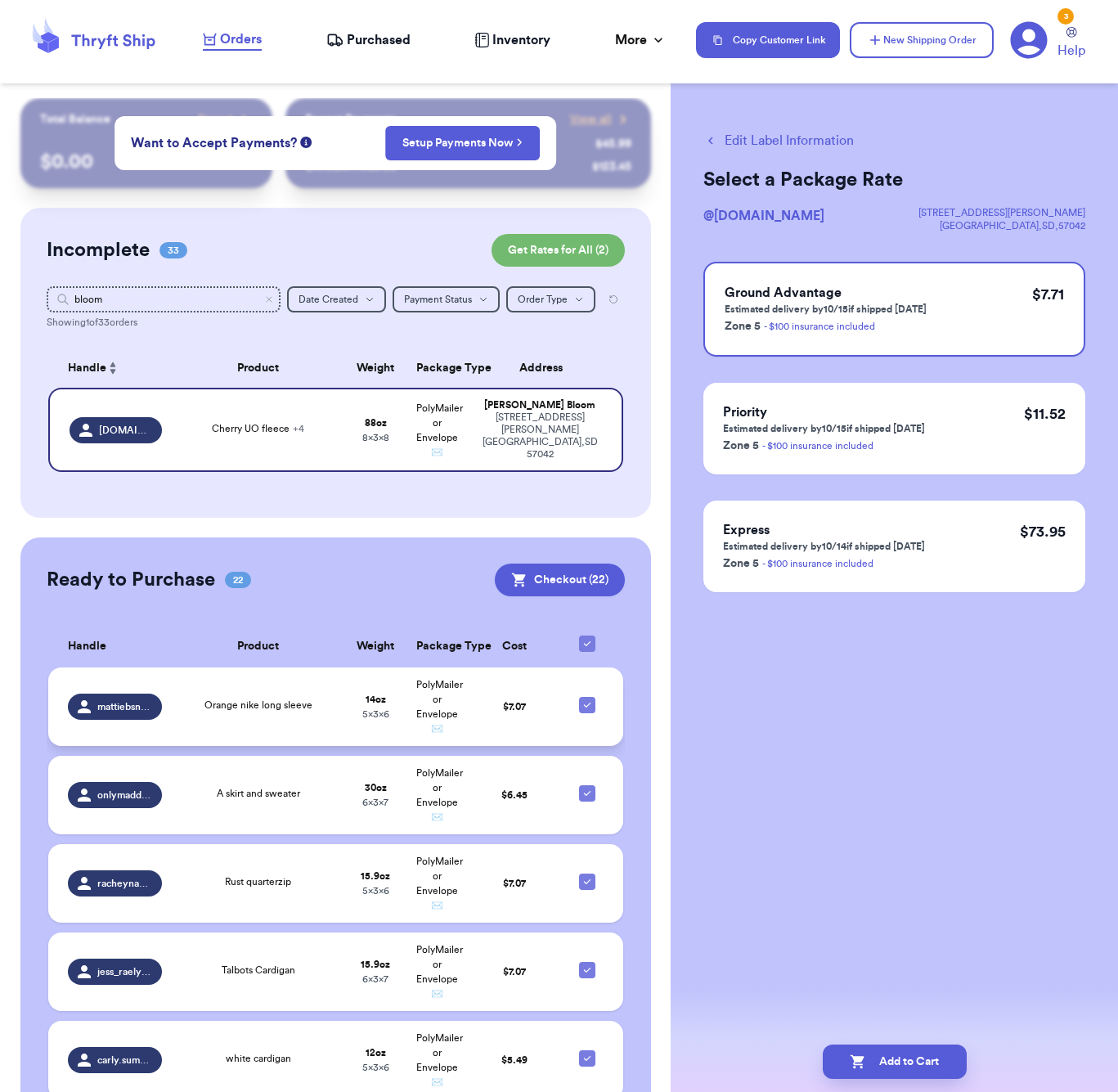
scroll to position [9, 0]
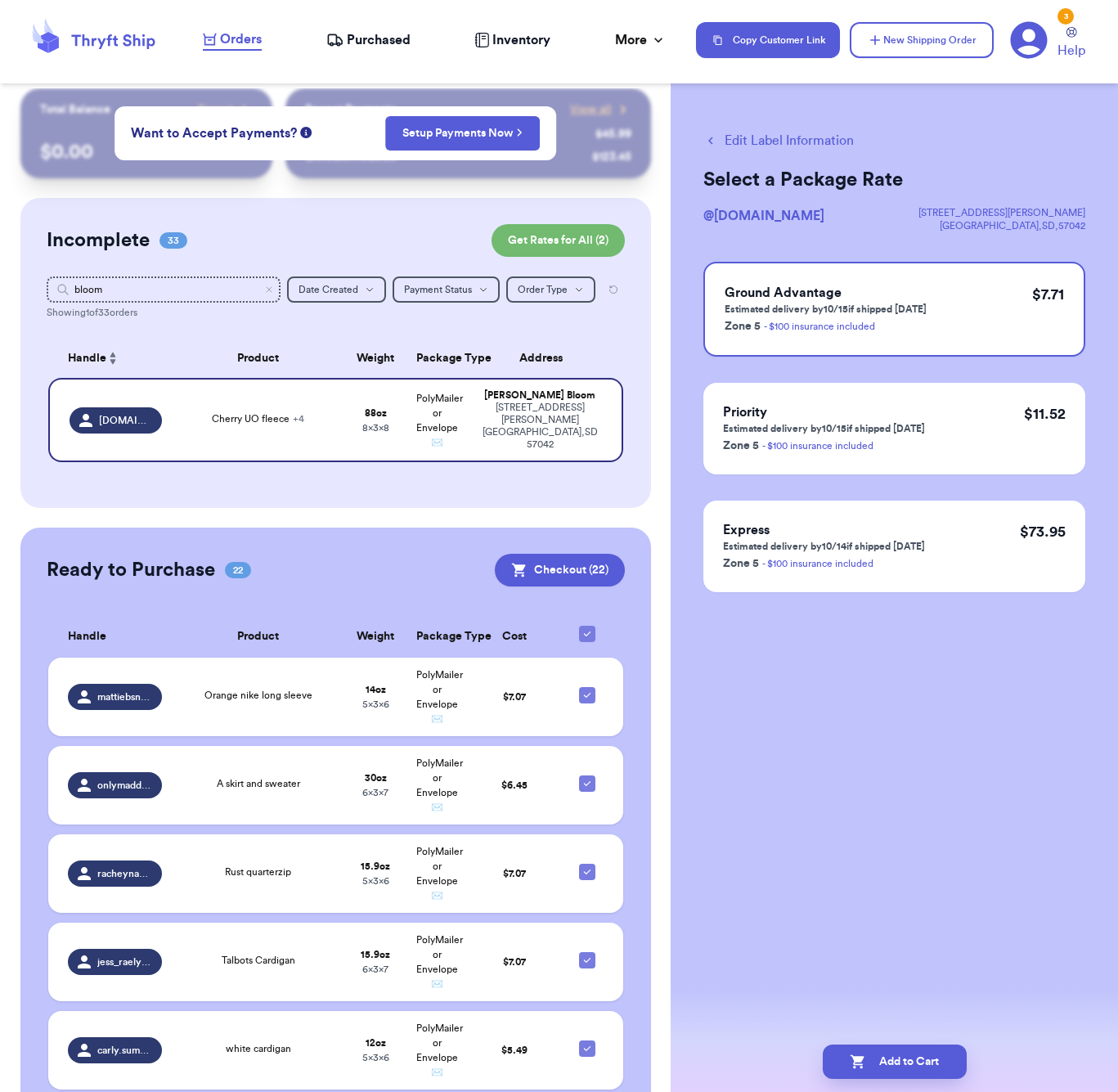
click at [755, 148] on button "Edit Label Information" at bounding box center [778, 140] width 150 height 20
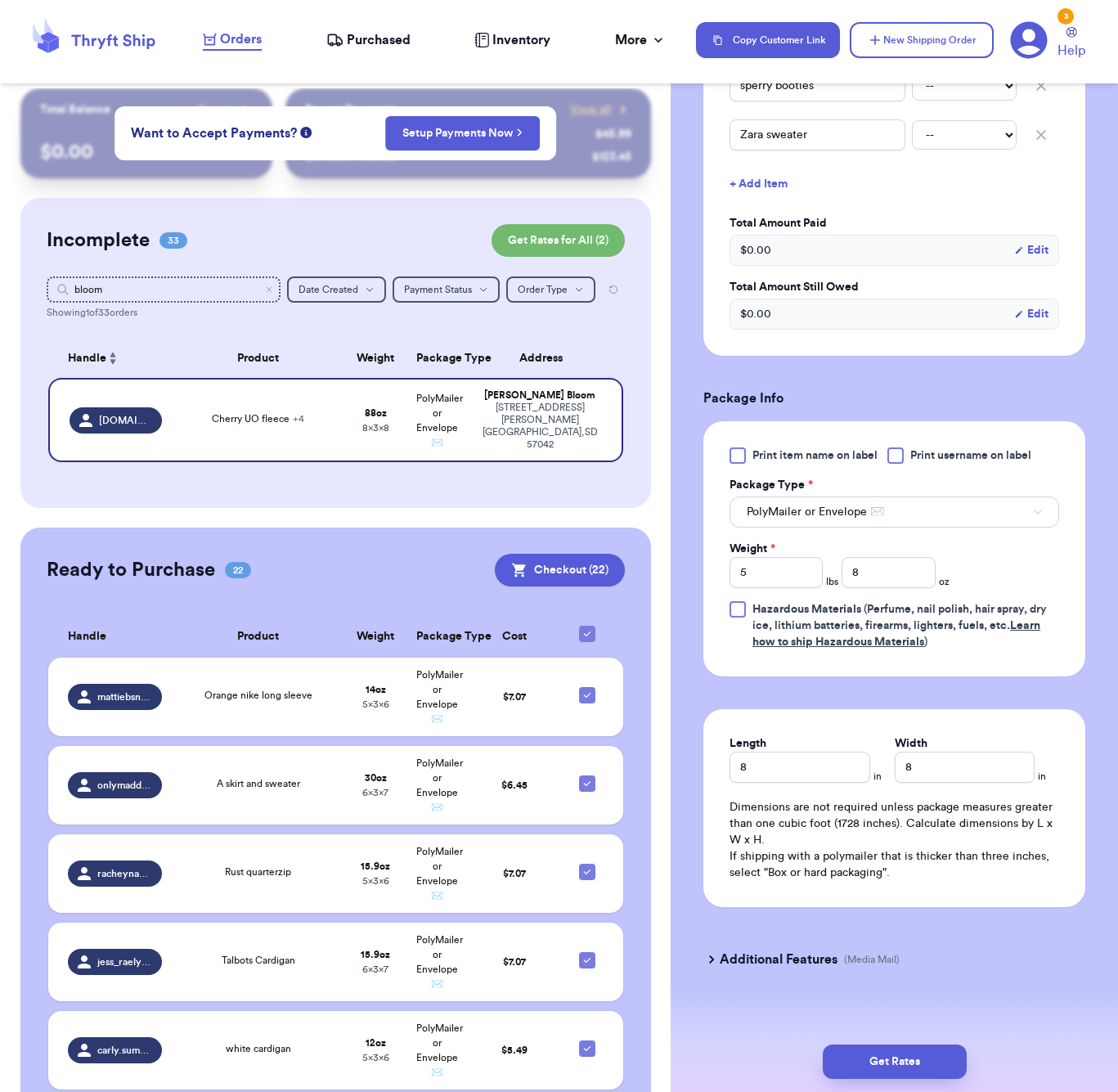
scroll to position [617, 0]
click at [772, 755] on input "8" at bounding box center [799, 768] width 140 height 31
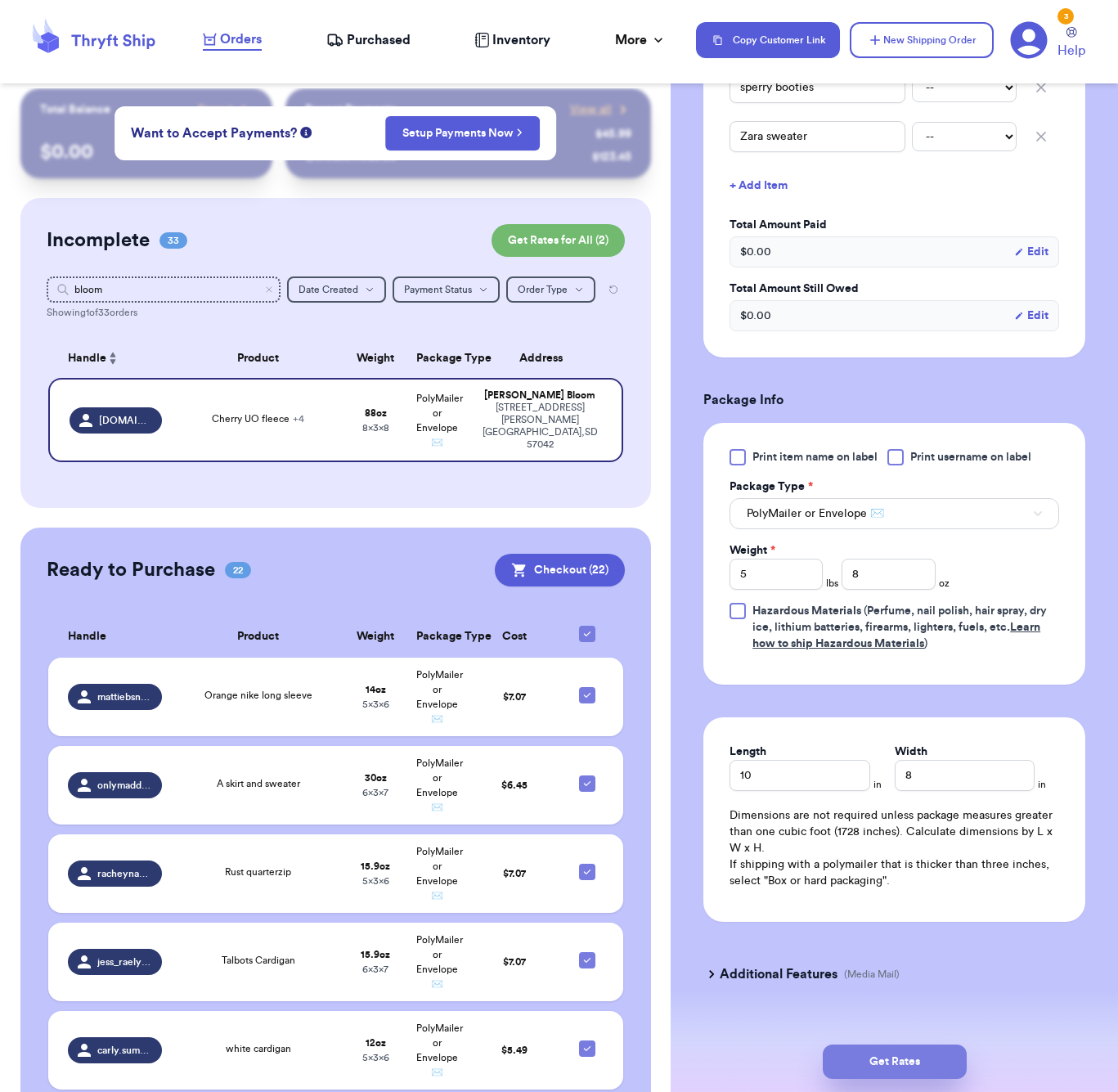
click at [929, 1059] on button "Get Rates" at bounding box center [894, 1061] width 144 height 35
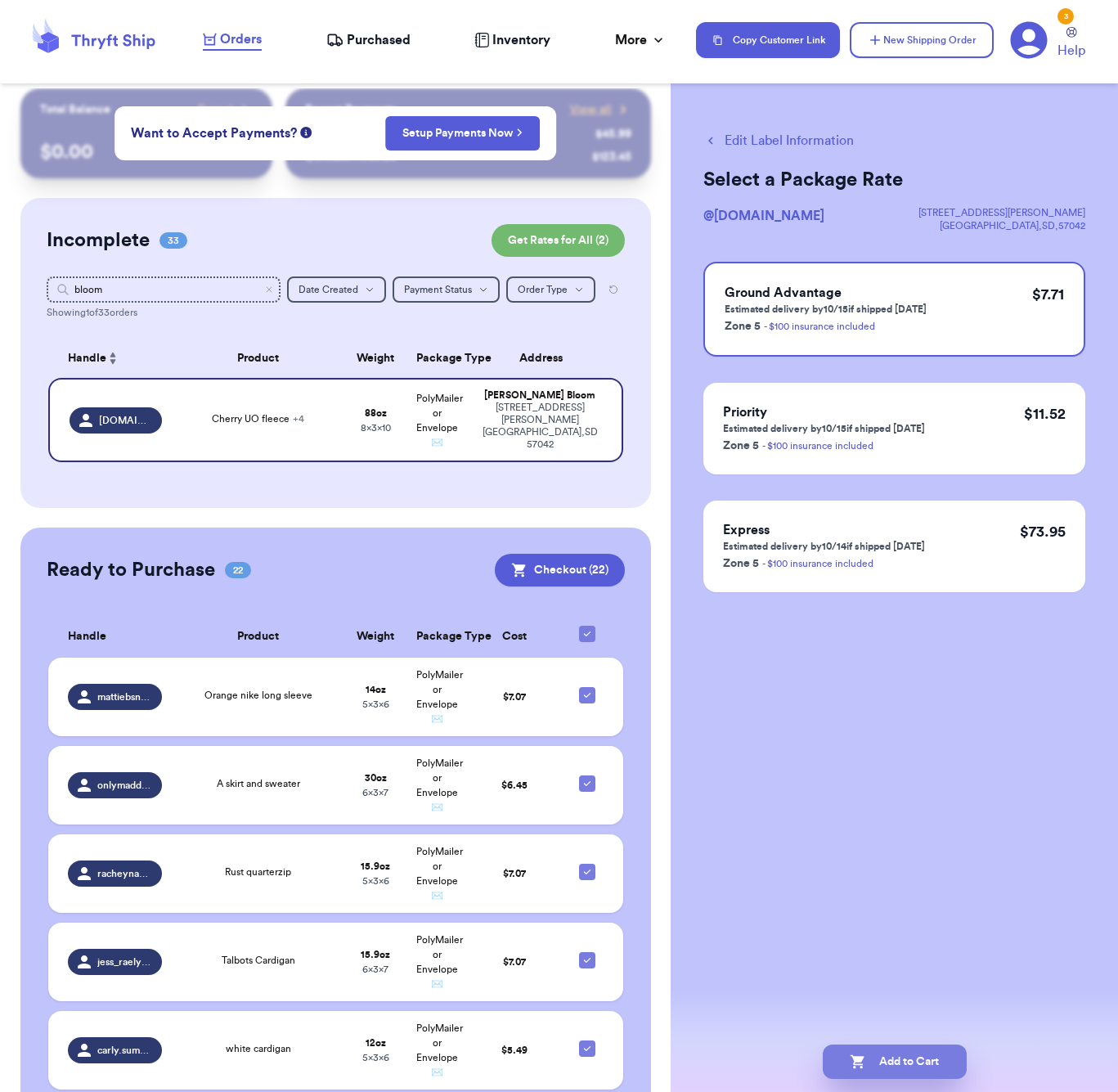
scroll to position [0, 0]
click at [929, 1066] on button "Add to Cart" at bounding box center [894, 1061] width 144 height 35
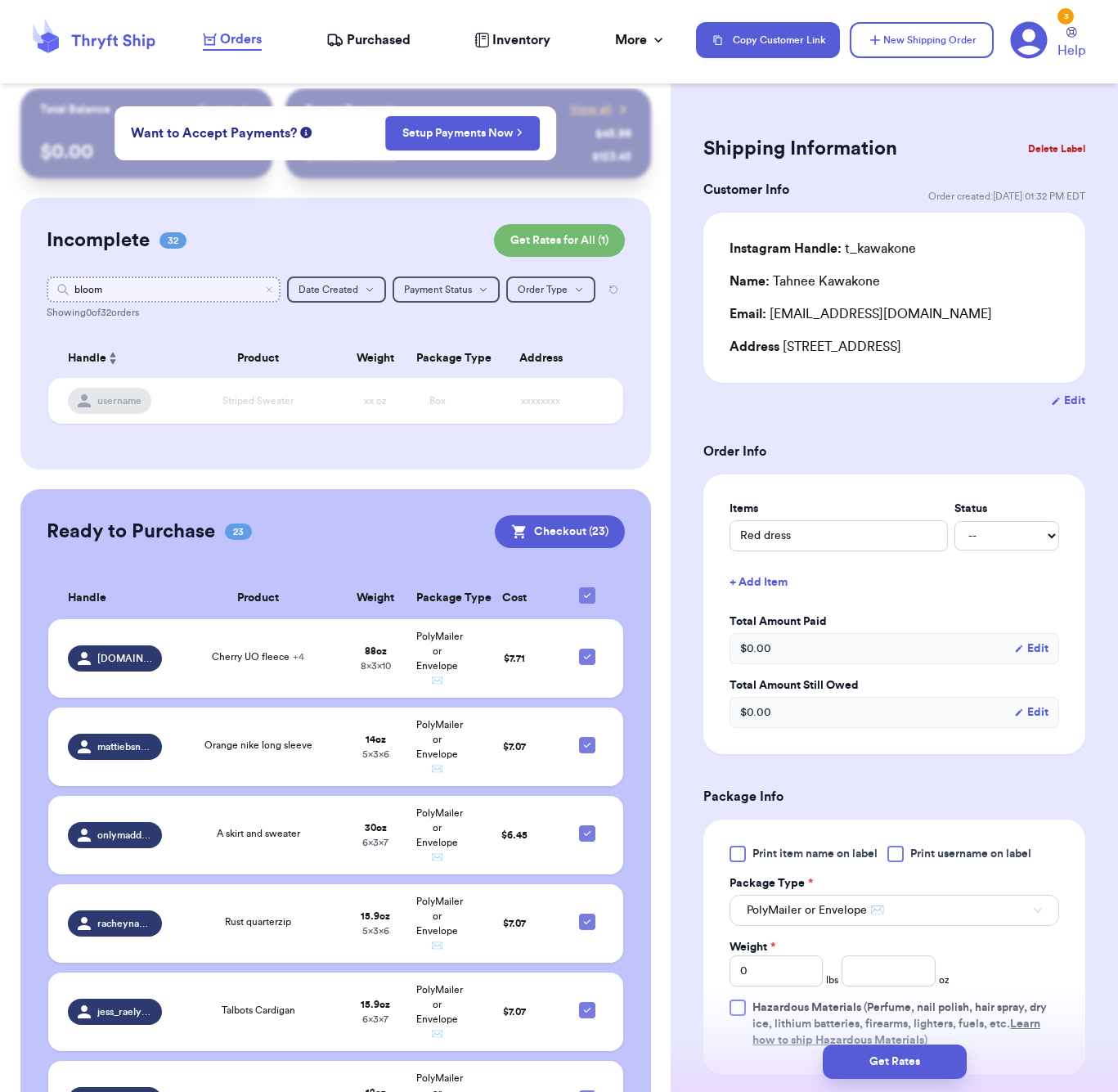
click at [117, 289] on input "bloom" at bounding box center [163, 290] width 234 height 26
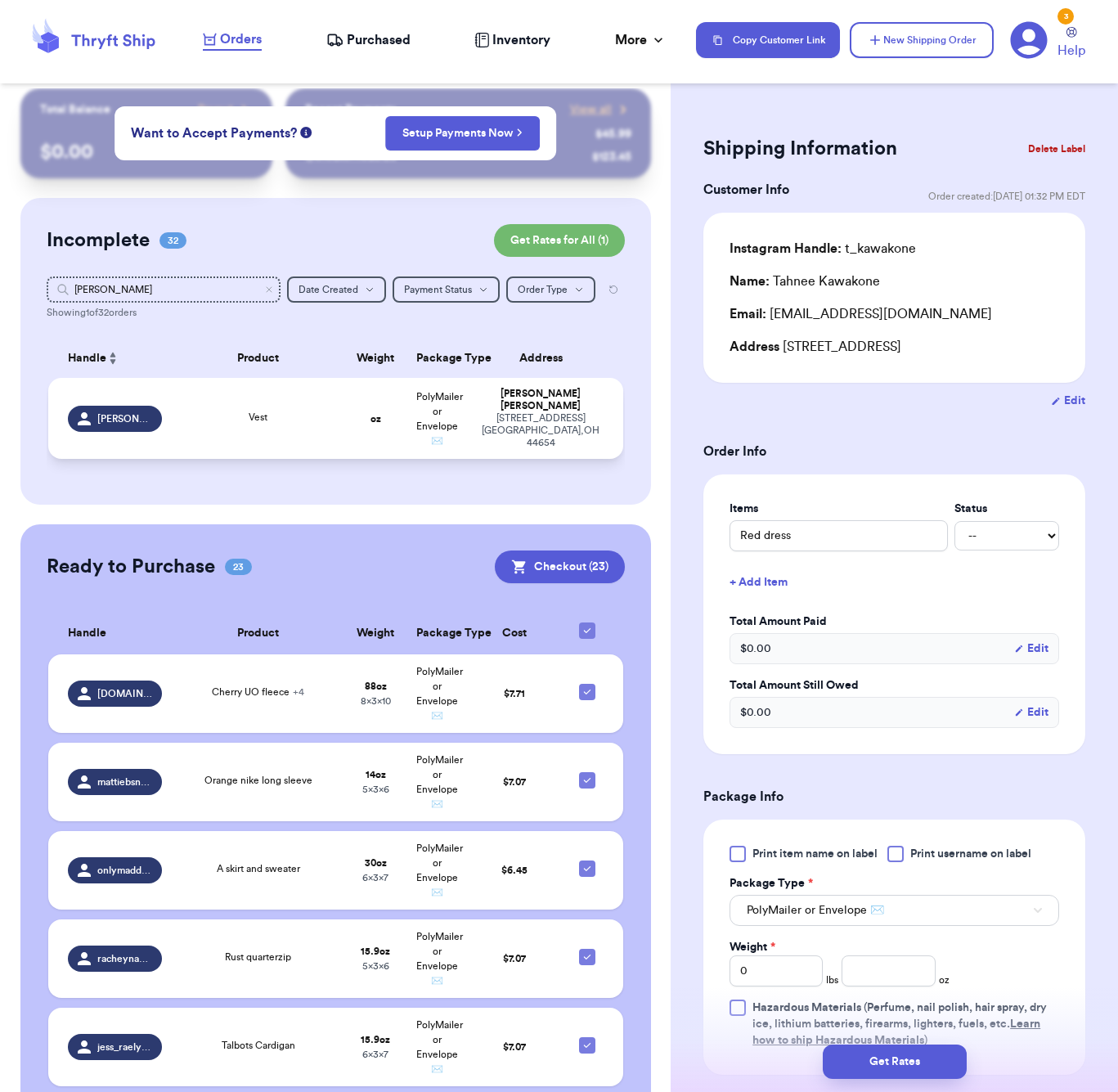
click at [260, 418] on div "Vest" at bounding box center [258, 417] width 19 height 15
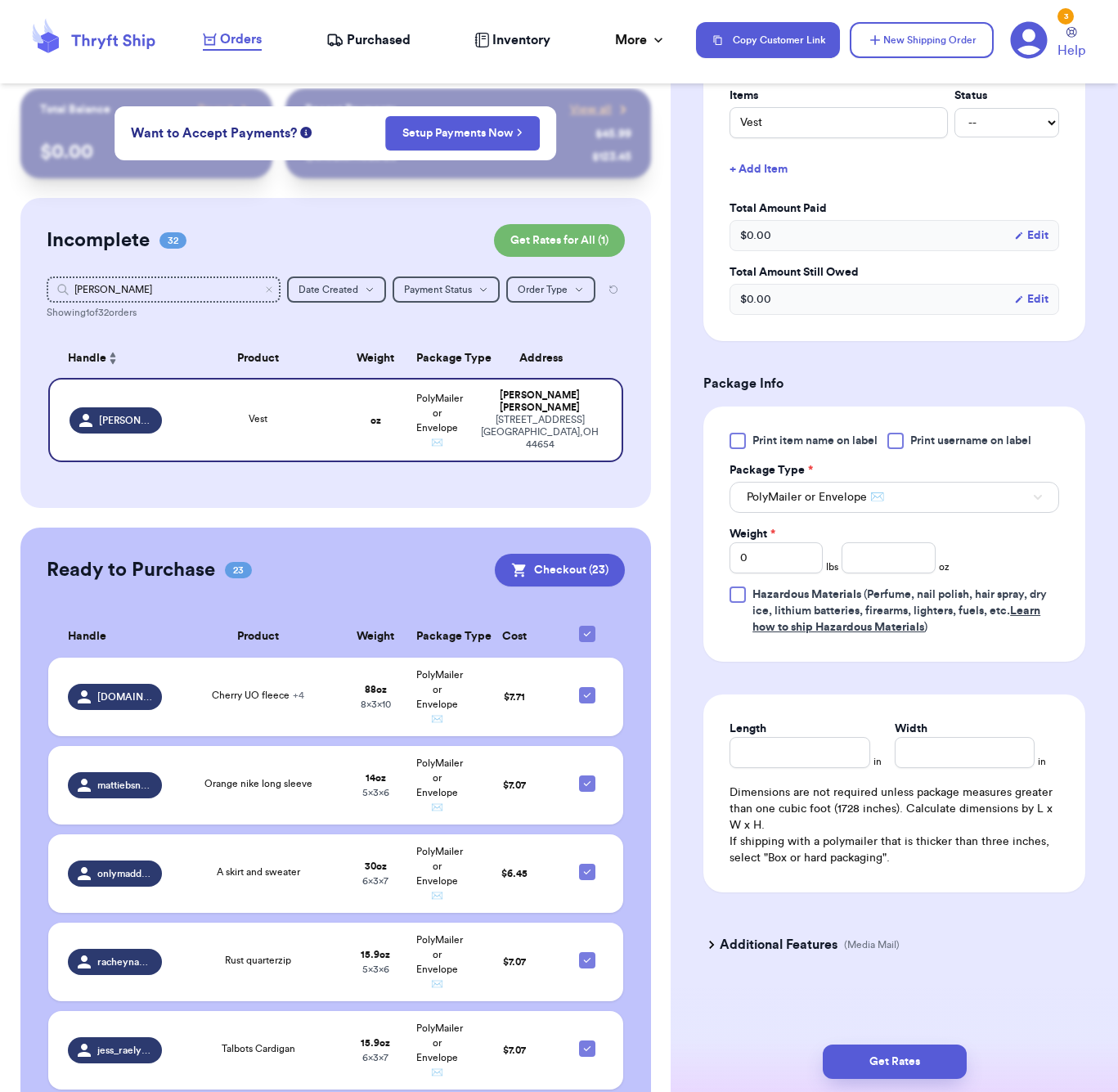
scroll to position [436, 0]
click at [861, 554] on input "number" at bounding box center [887, 557] width 93 height 31
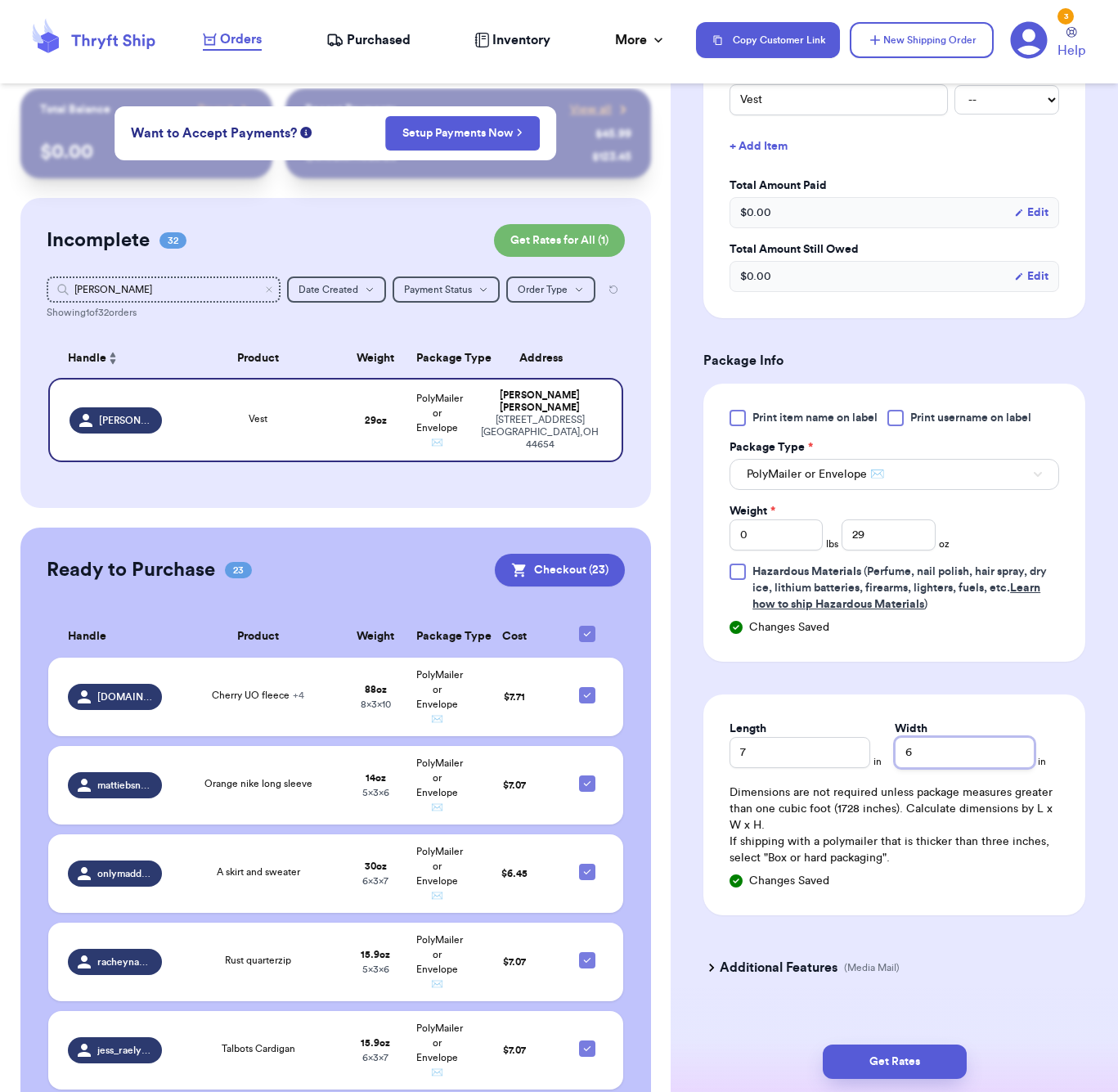
scroll to position [0, 1]
click at [904, 1038] on div "Get Rates" at bounding box center [894, 1061] width 447 height 61
click at [911, 1059] on button "Get Rates" at bounding box center [894, 1061] width 144 height 35
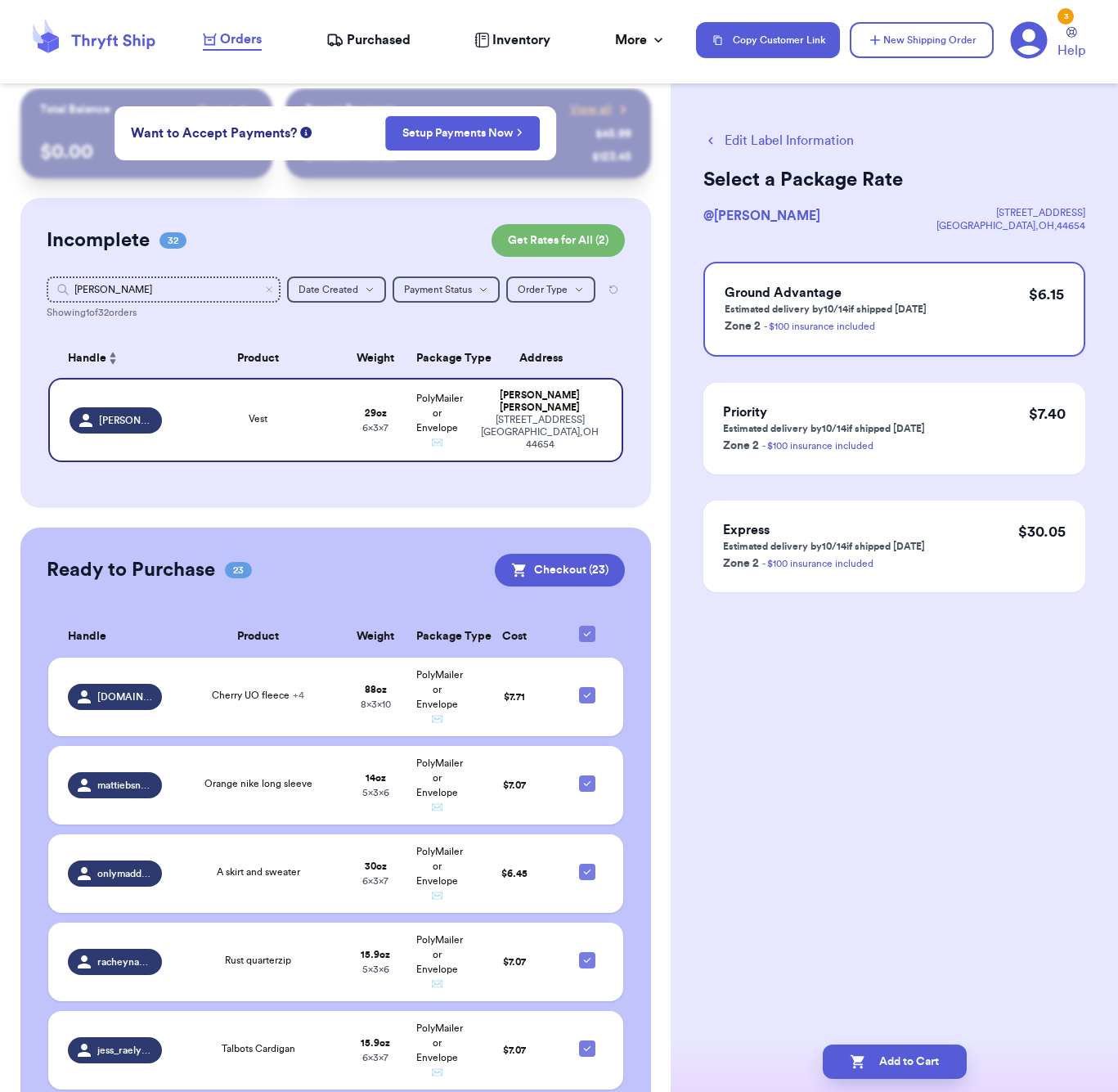
scroll to position [0, 0]
click at [899, 1060] on button "Add to Cart" at bounding box center [894, 1061] width 144 height 35
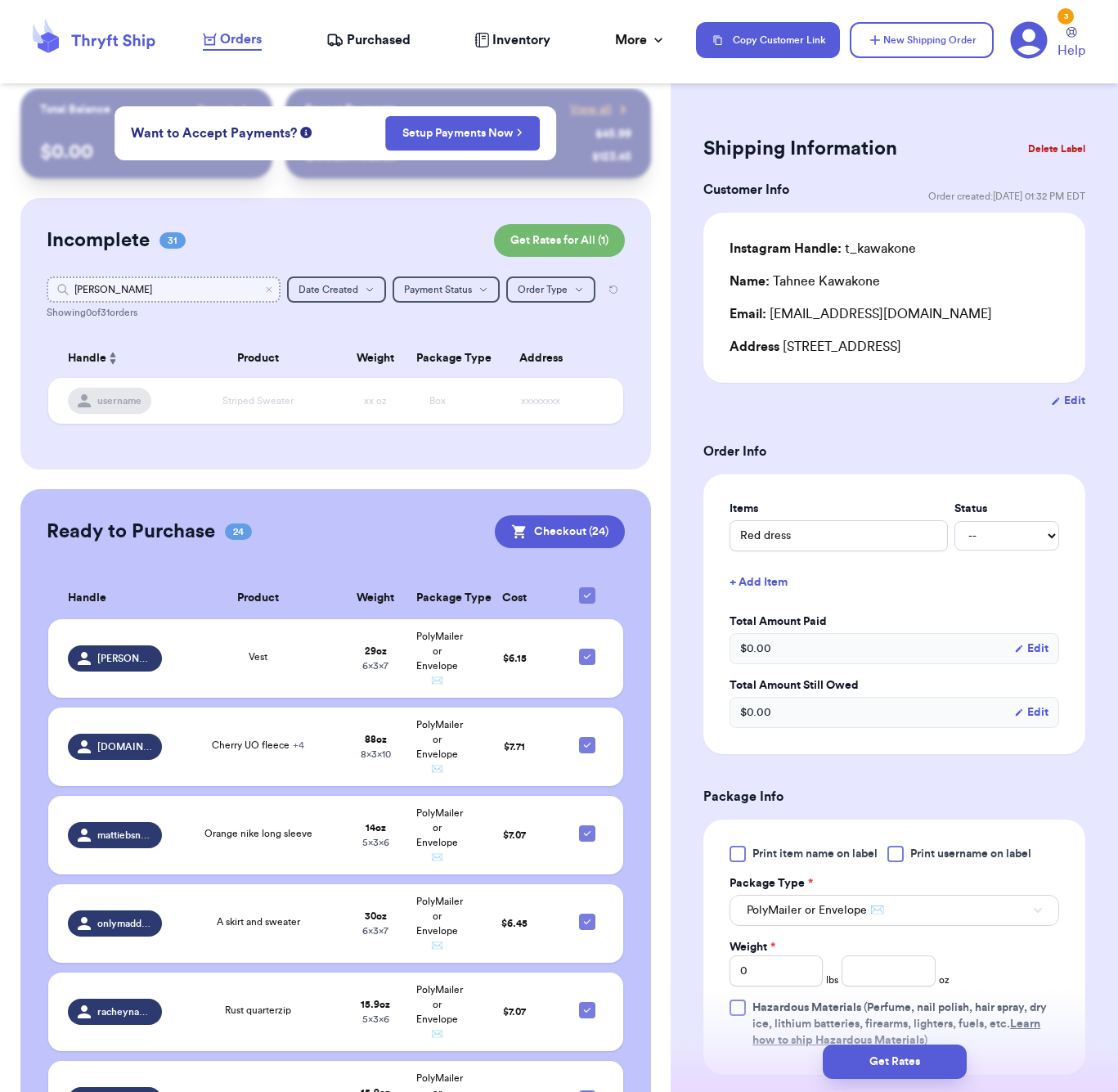
click at [193, 299] on input "[PERSON_NAME]" at bounding box center [163, 290] width 234 height 26
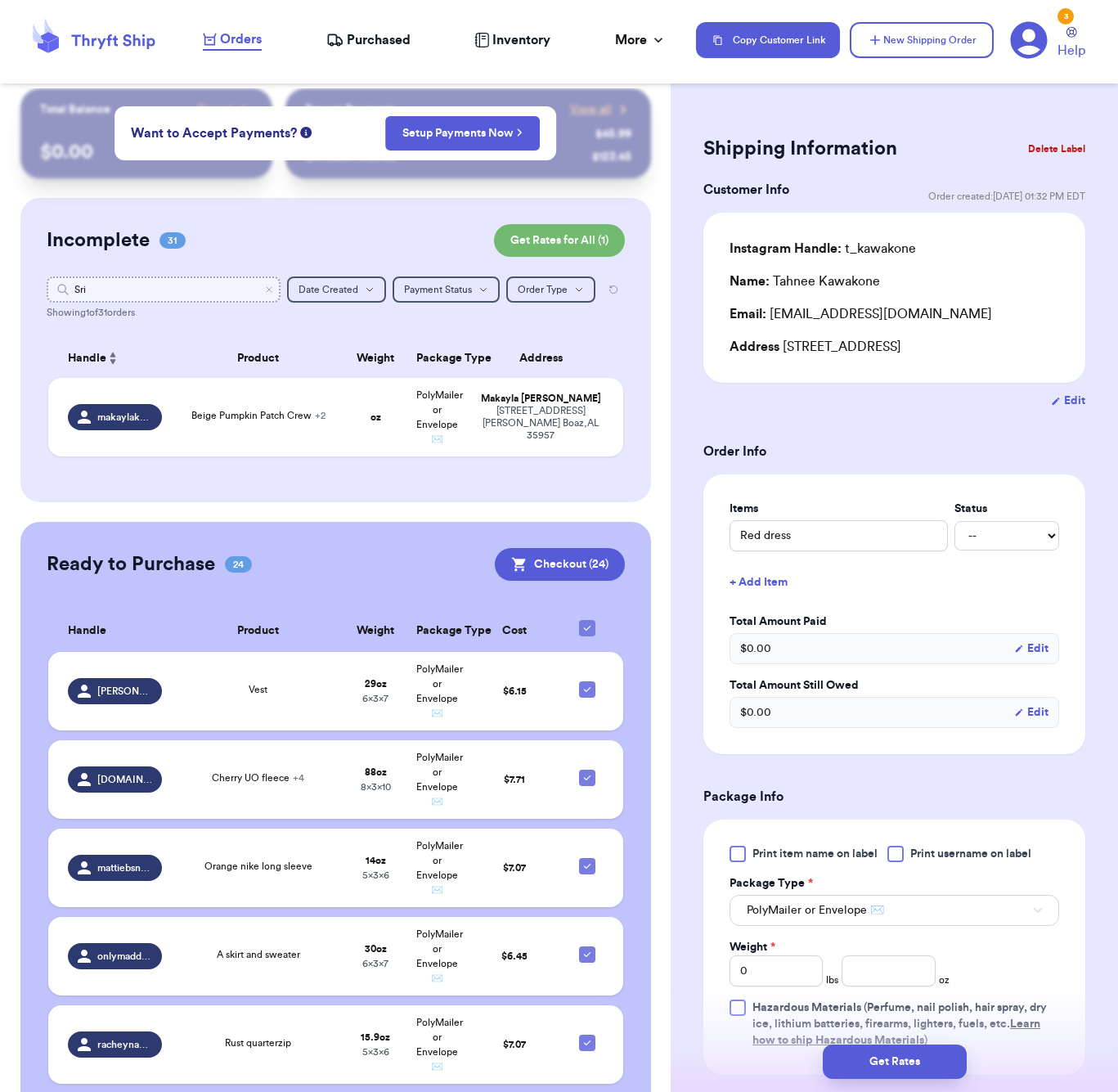
click at [95, 290] on input "Sri" at bounding box center [163, 290] width 234 height 26
click at [238, 420] on span "Beige Pumpkin Patch Crew + 2" at bounding box center [258, 416] width 134 height 9
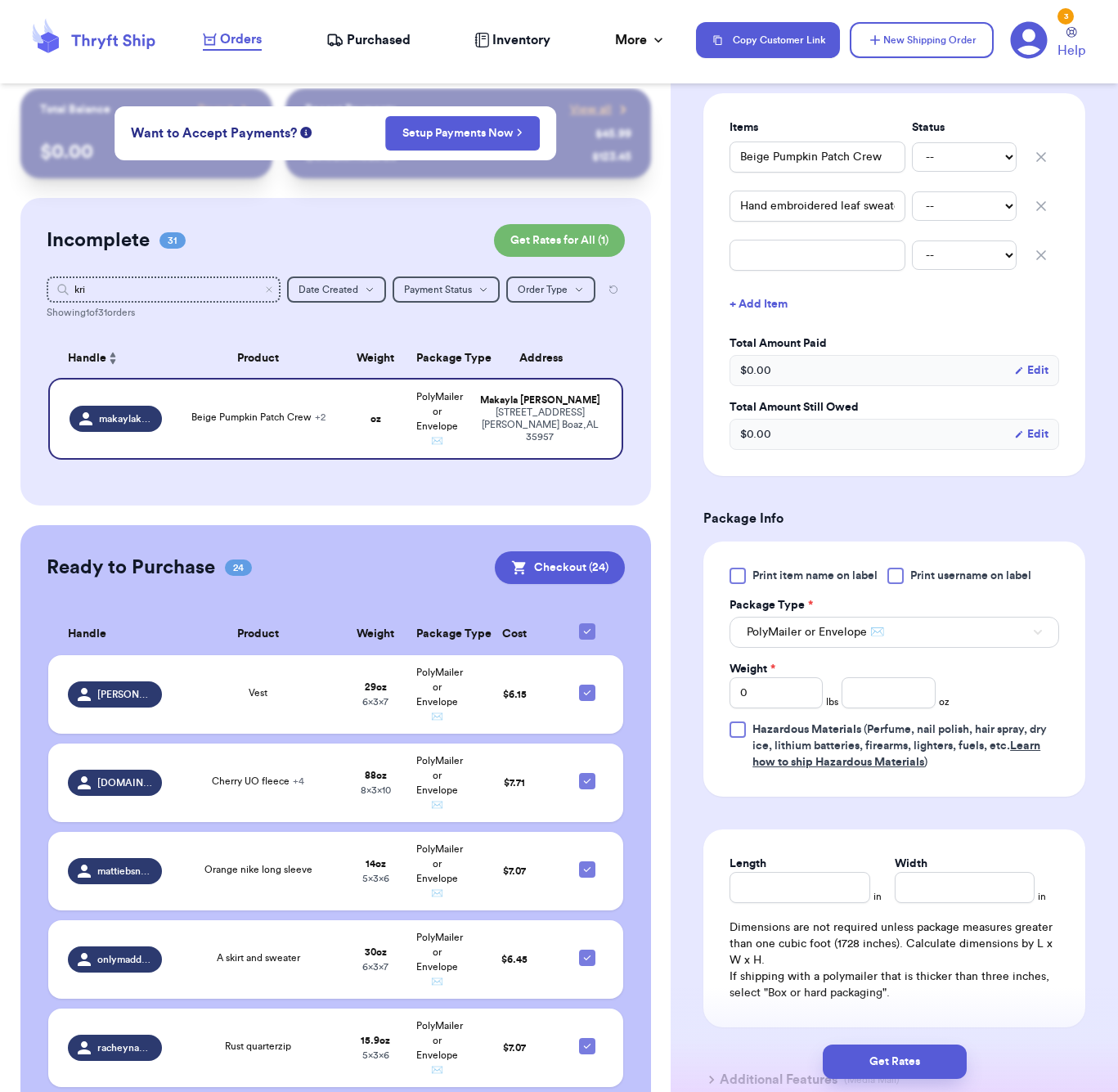
scroll to position [497, 0]
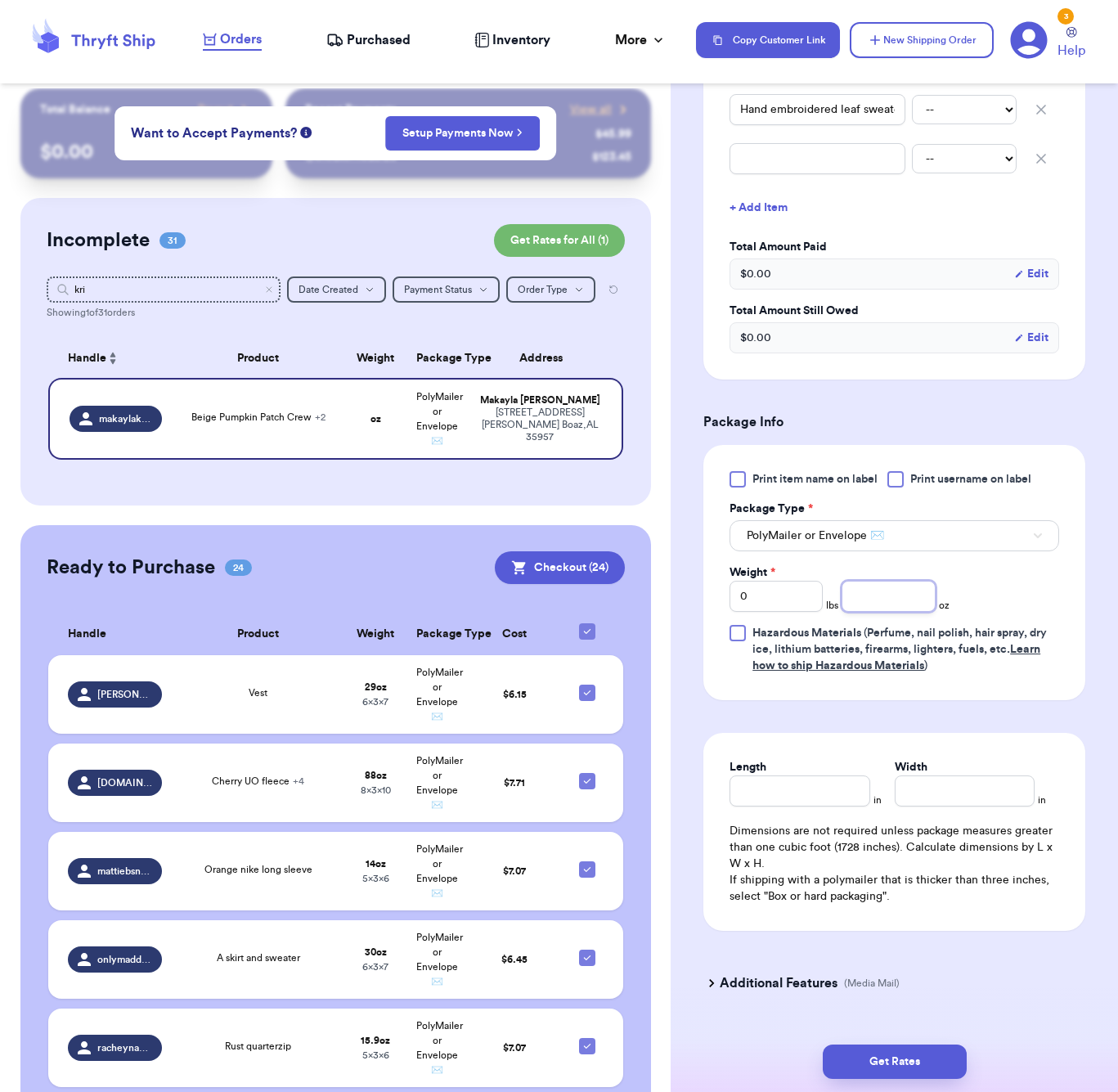
click at [874, 584] on input "number" at bounding box center [887, 596] width 93 height 31
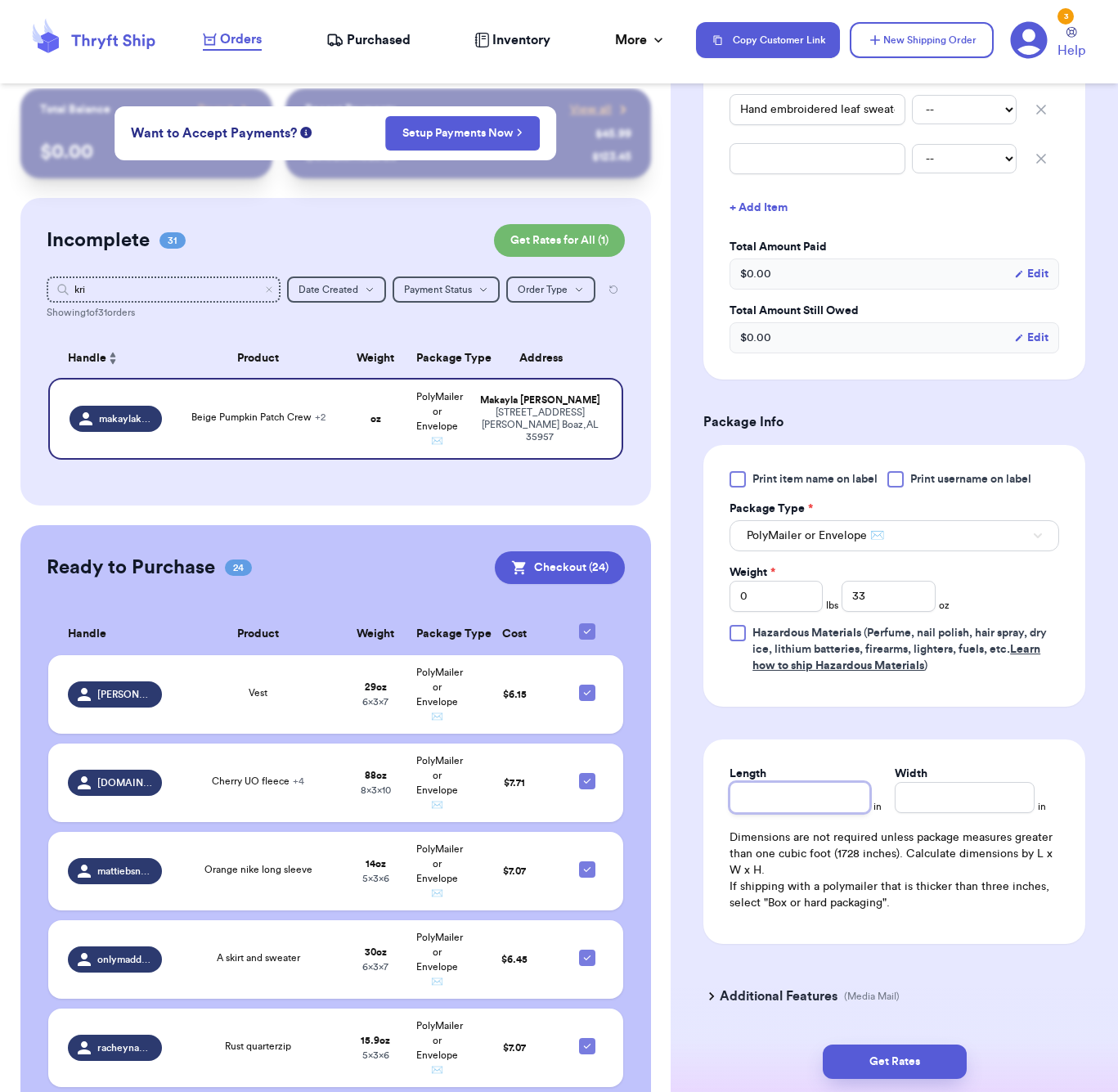
click at [808, 784] on input "Length" at bounding box center [799, 796] width 140 height 31
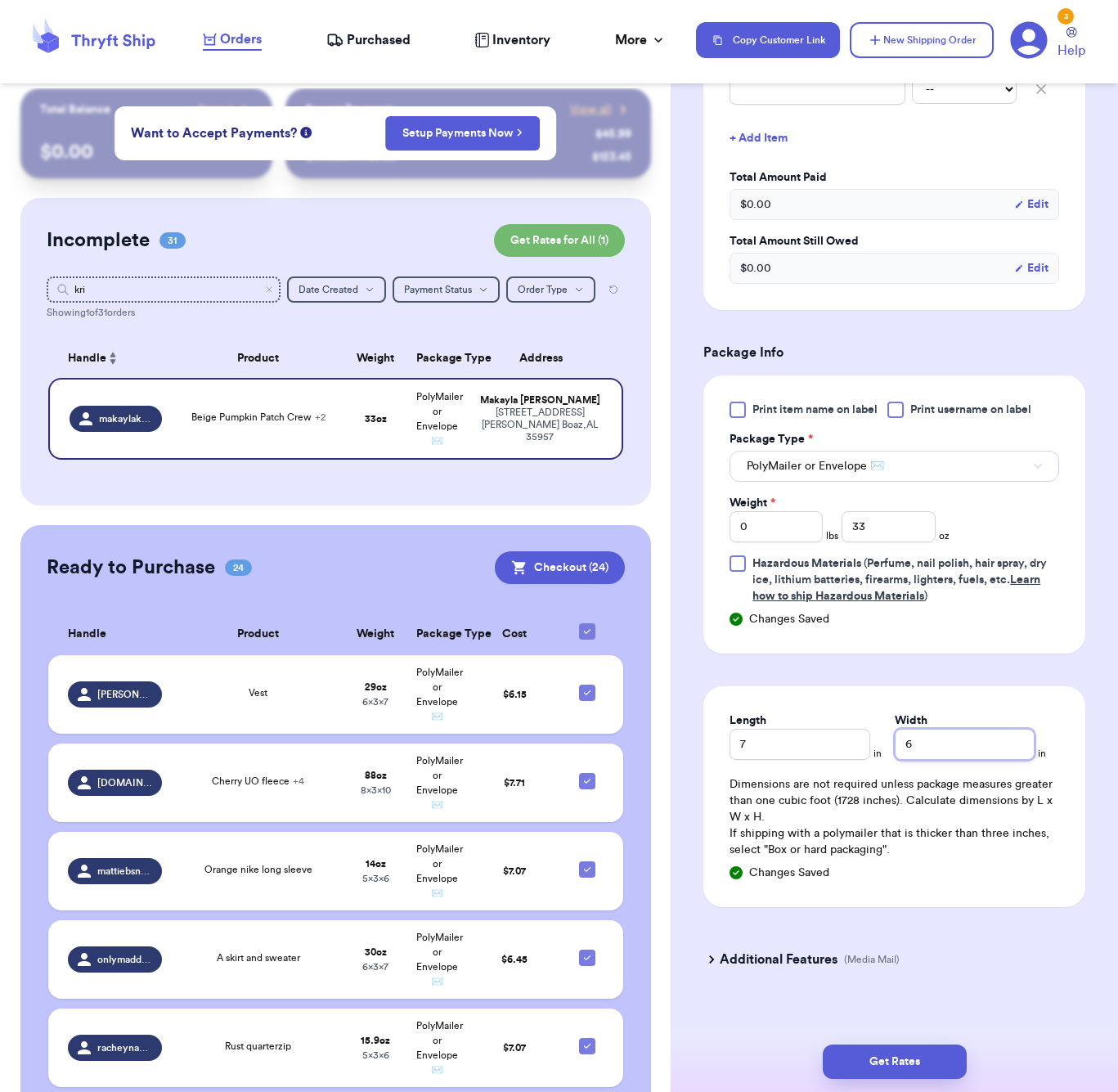
scroll to position [565, 0]
click at [888, 1057] on button "Get Rates" at bounding box center [894, 1061] width 144 height 35
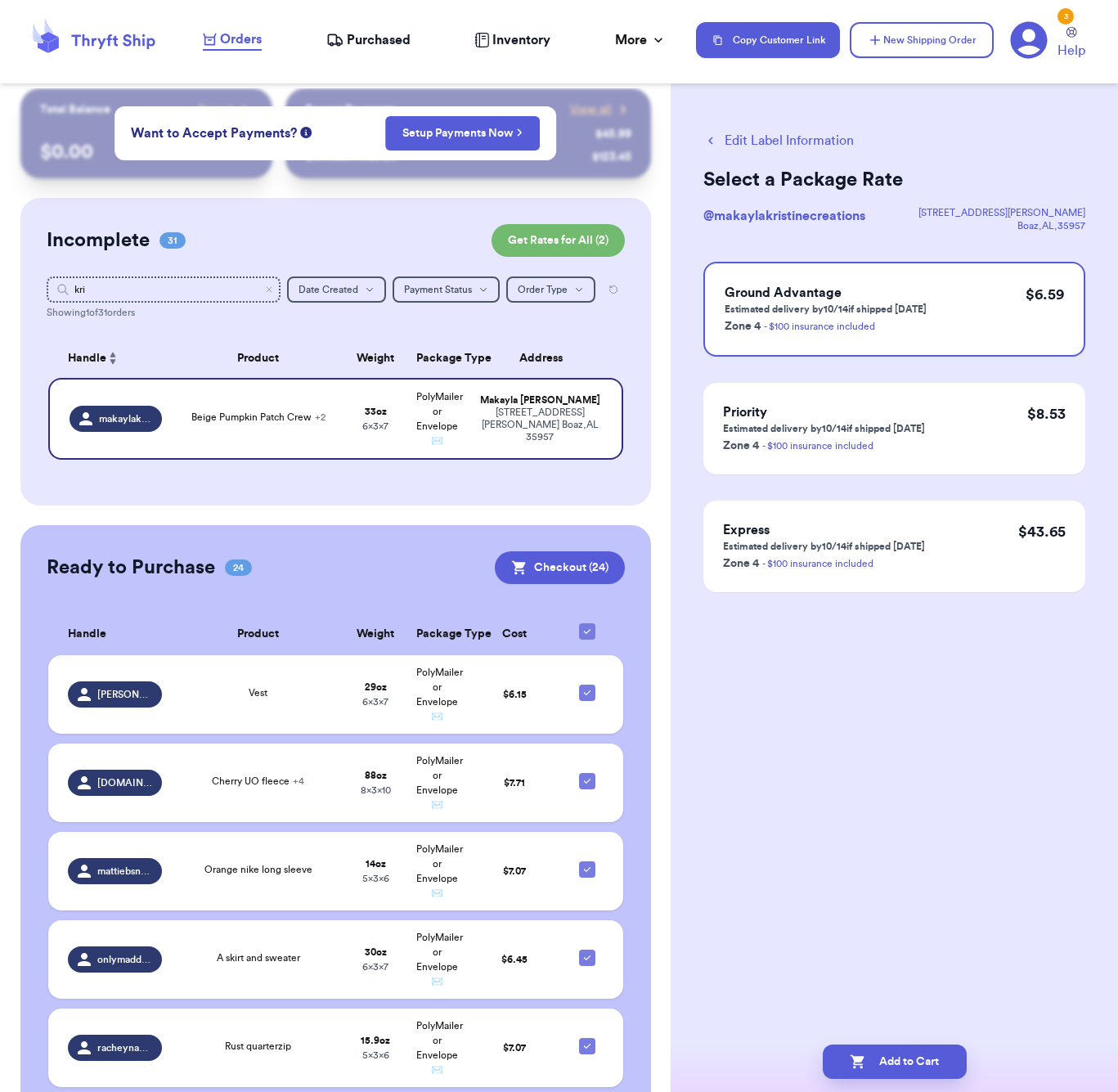
scroll to position [0, 0]
click at [913, 1057] on button "Add to Cart" at bounding box center [894, 1061] width 144 height 35
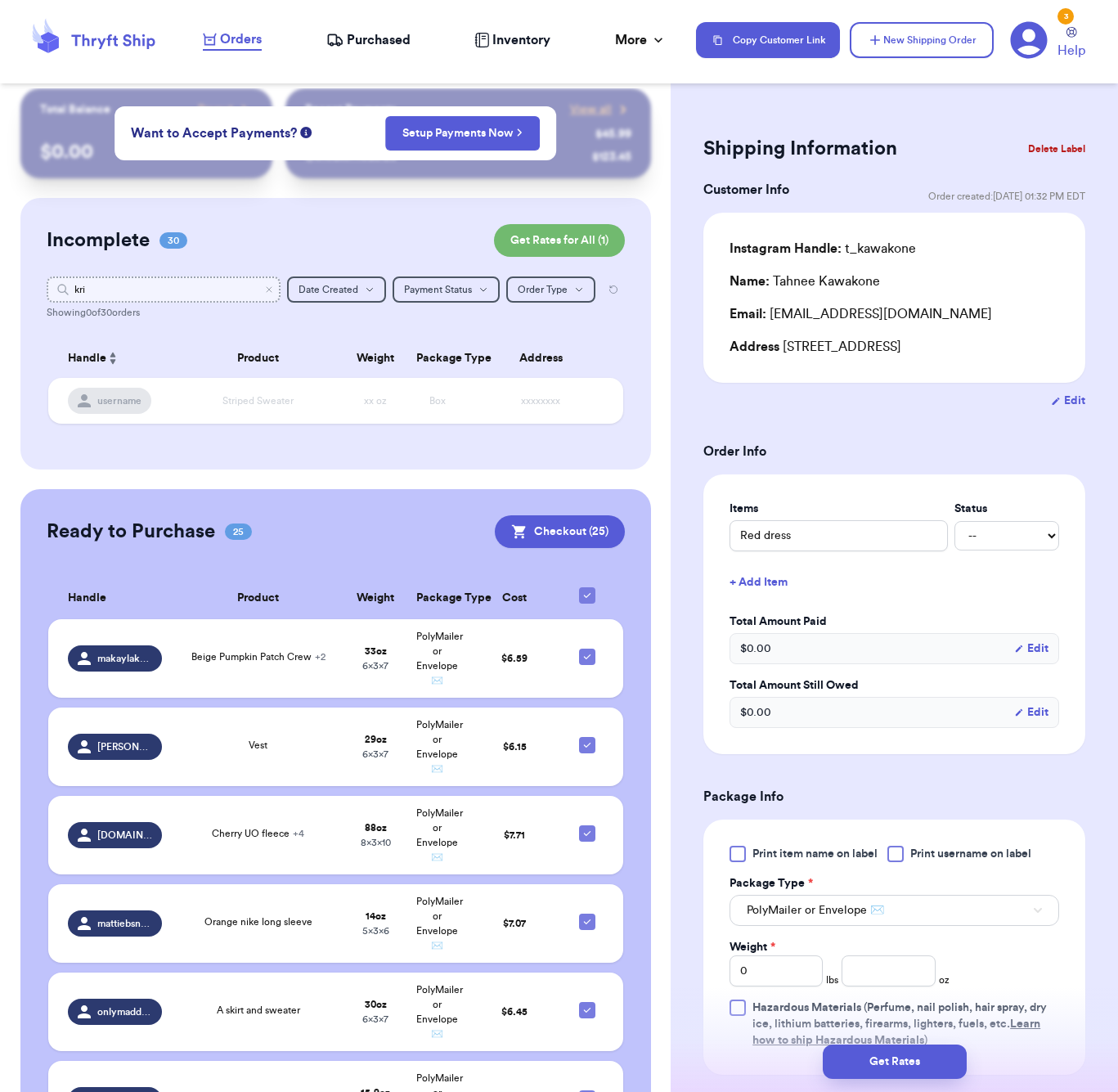
click at [144, 282] on input "kri" at bounding box center [163, 290] width 234 height 26
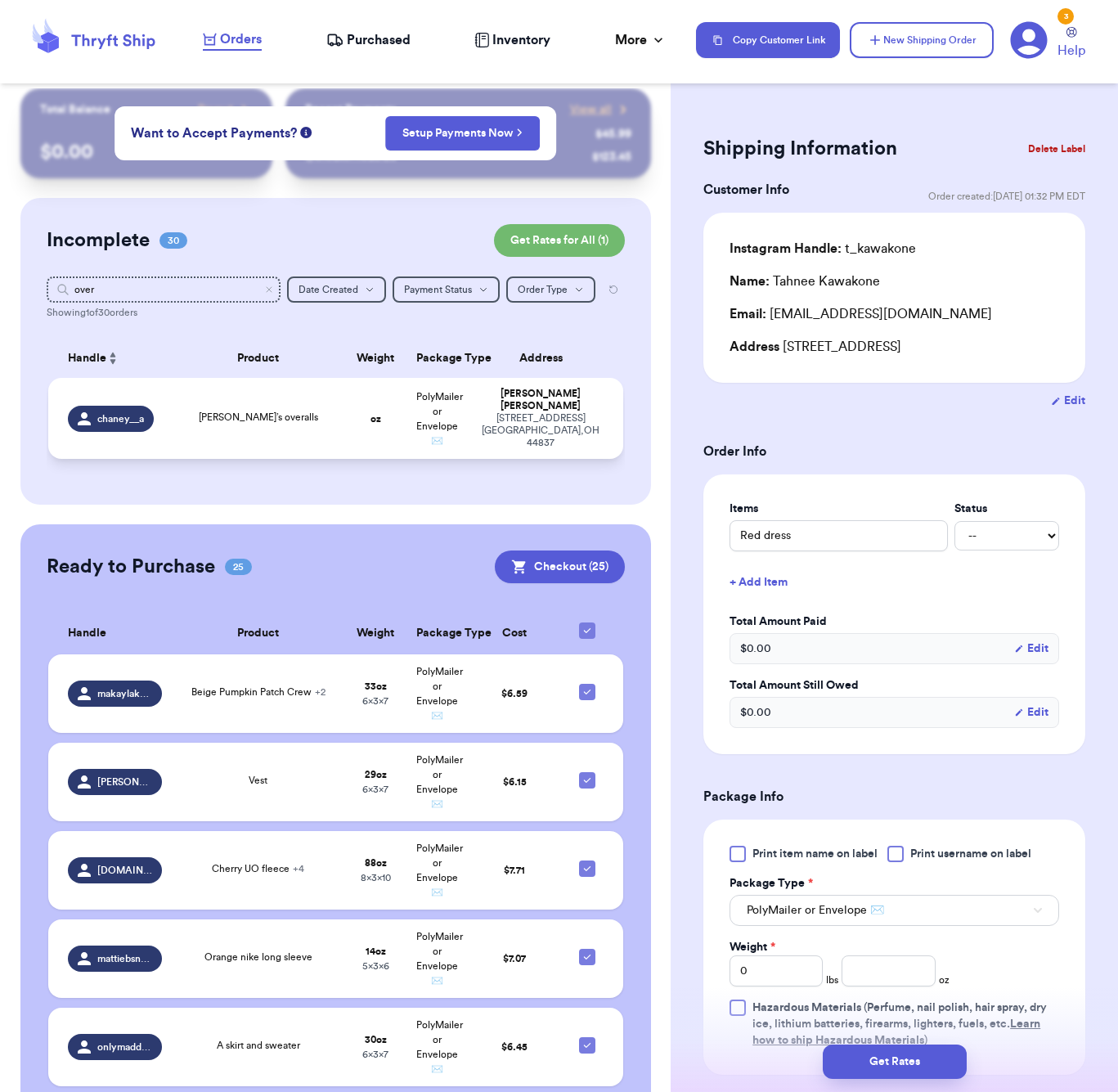
click at [242, 428] on div "[PERSON_NAME]’s overalls" at bounding box center [259, 418] width 154 height 18
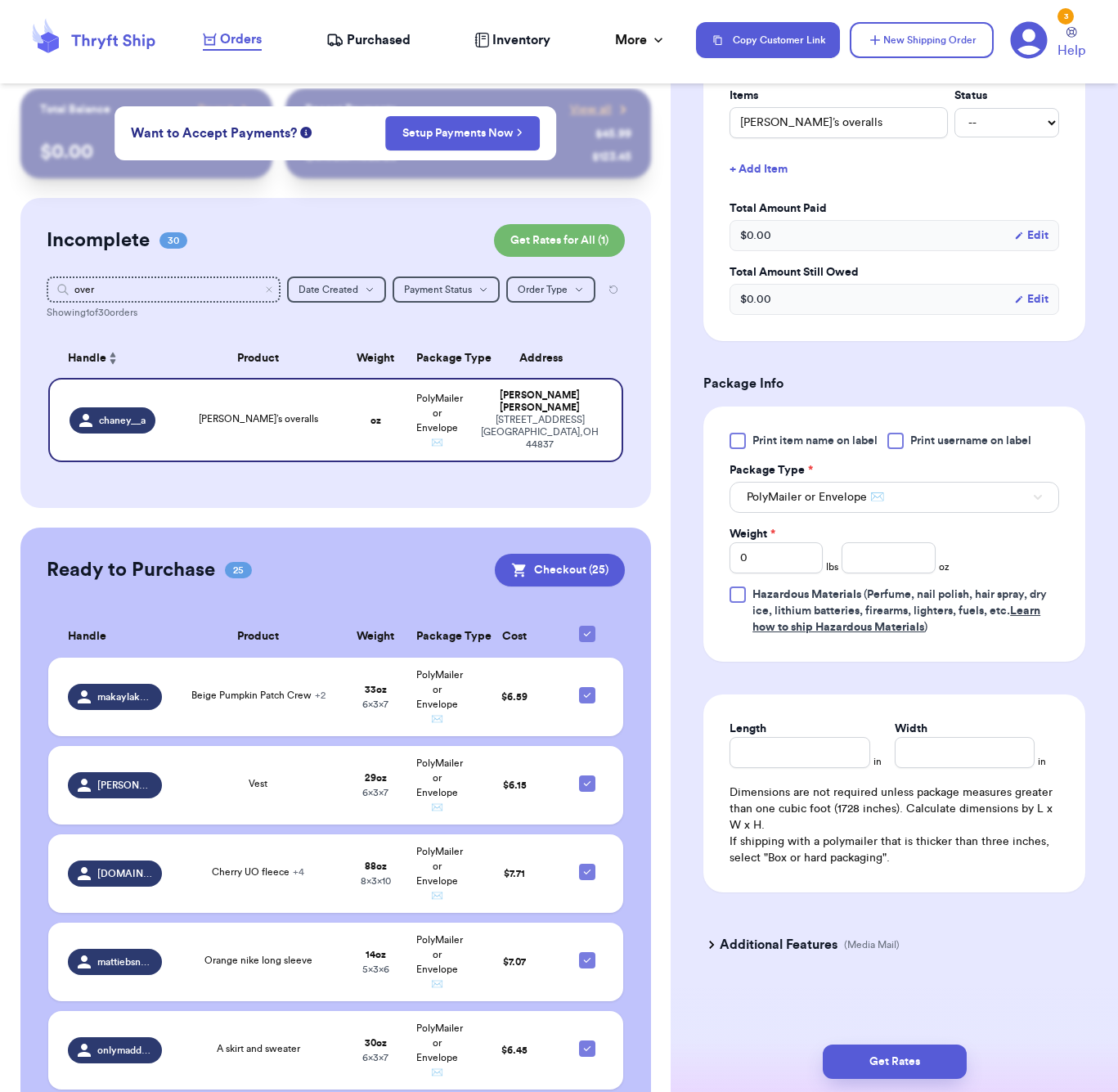
scroll to position [436, 0]
click at [877, 554] on input "number" at bounding box center [887, 557] width 93 height 31
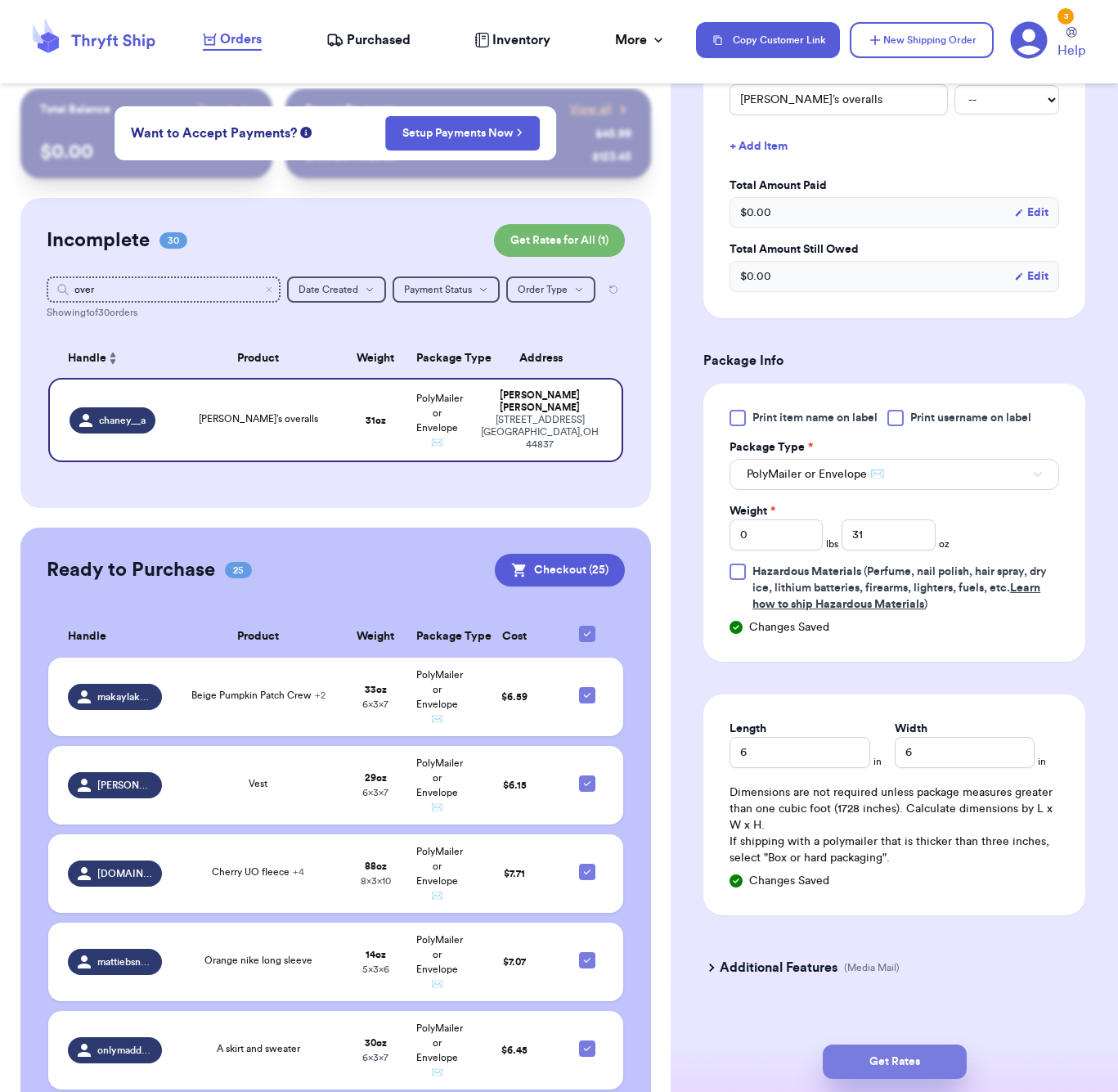
click at [892, 1065] on button "Get Rates" at bounding box center [894, 1061] width 144 height 35
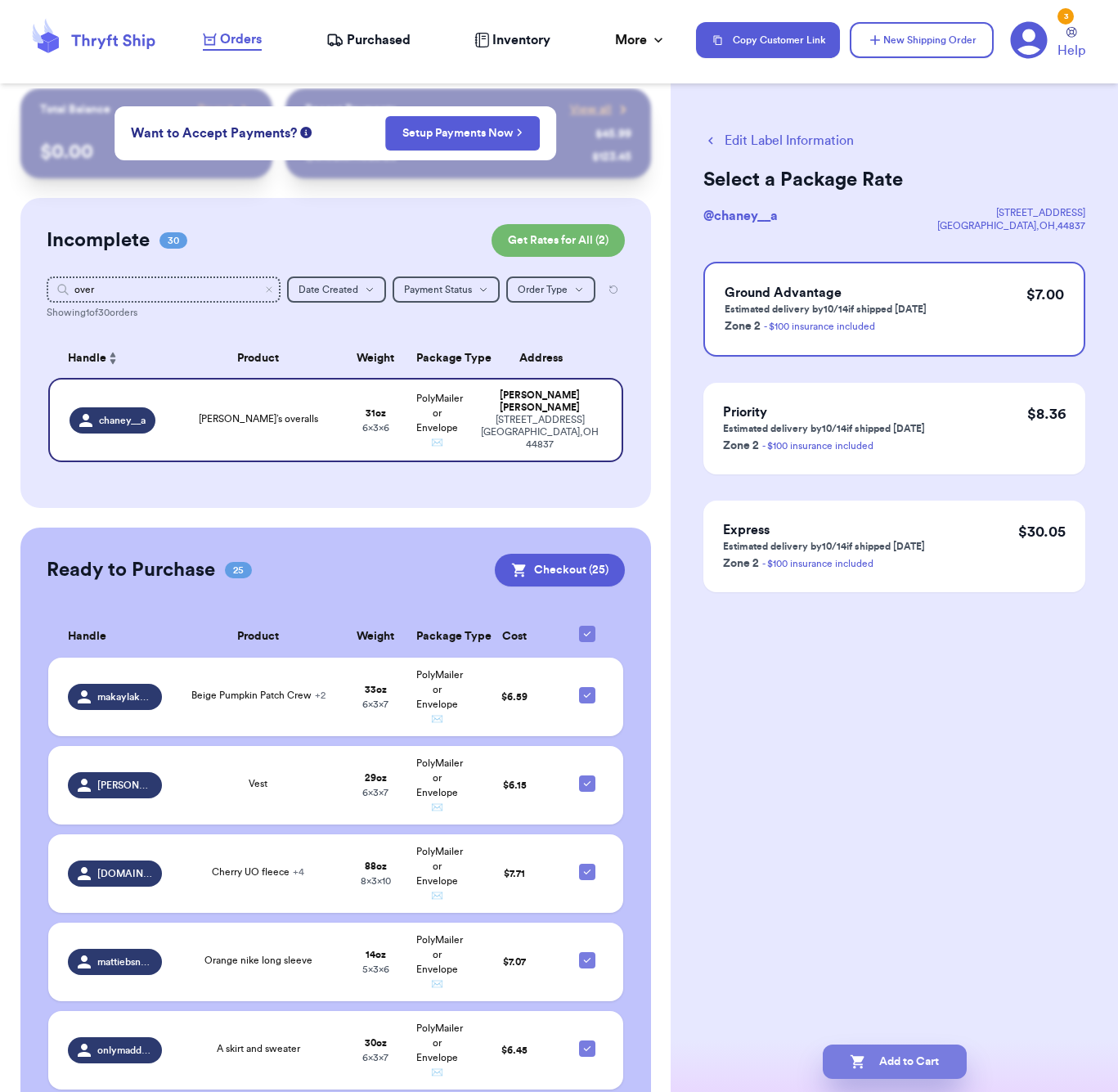
scroll to position [0, 0]
click at [926, 1065] on button "Add to Cart" at bounding box center [894, 1061] width 144 height 35
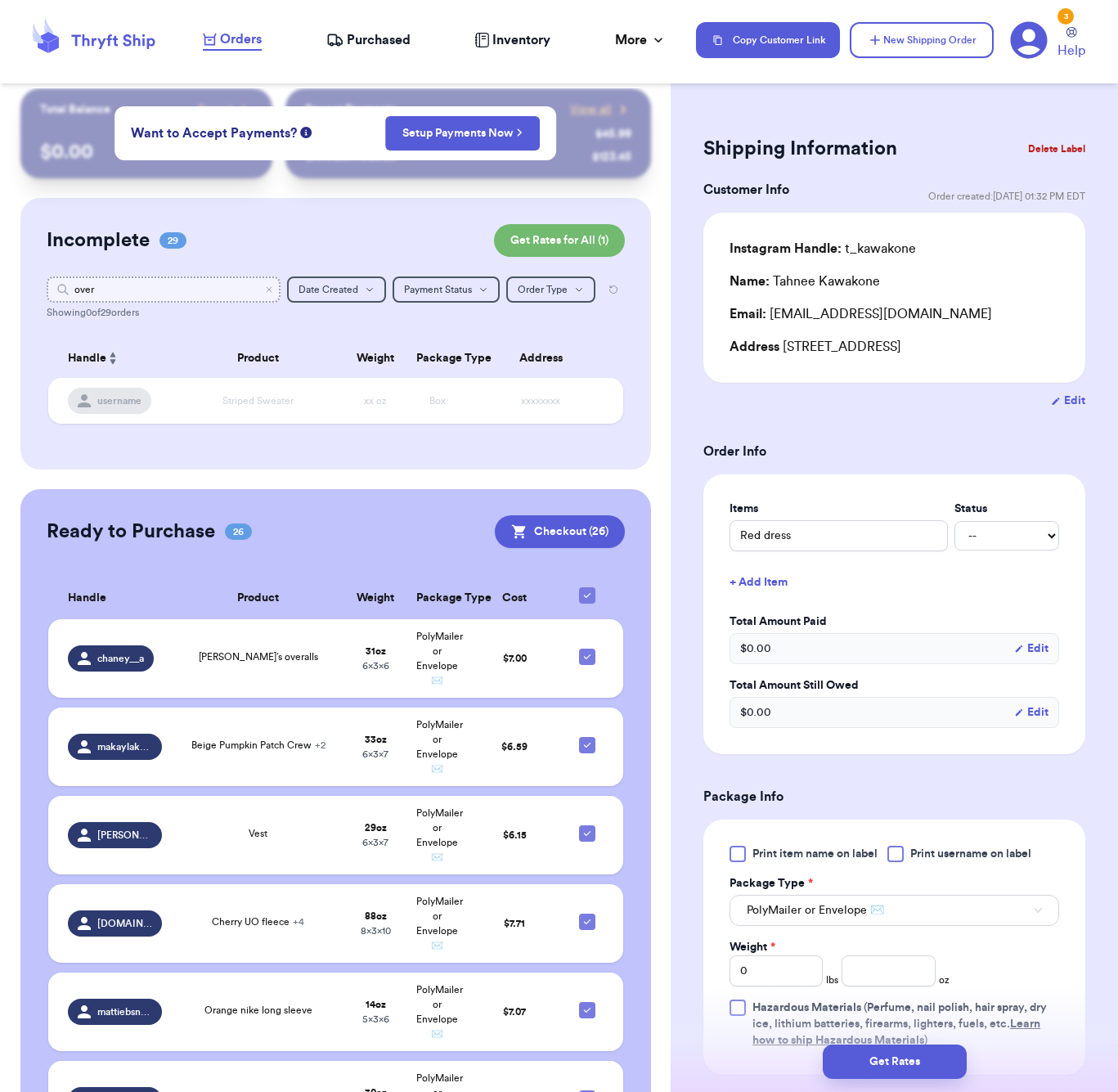
click at [207, 284] on input "over" at bounding box center [163, 290] width 234 height 26
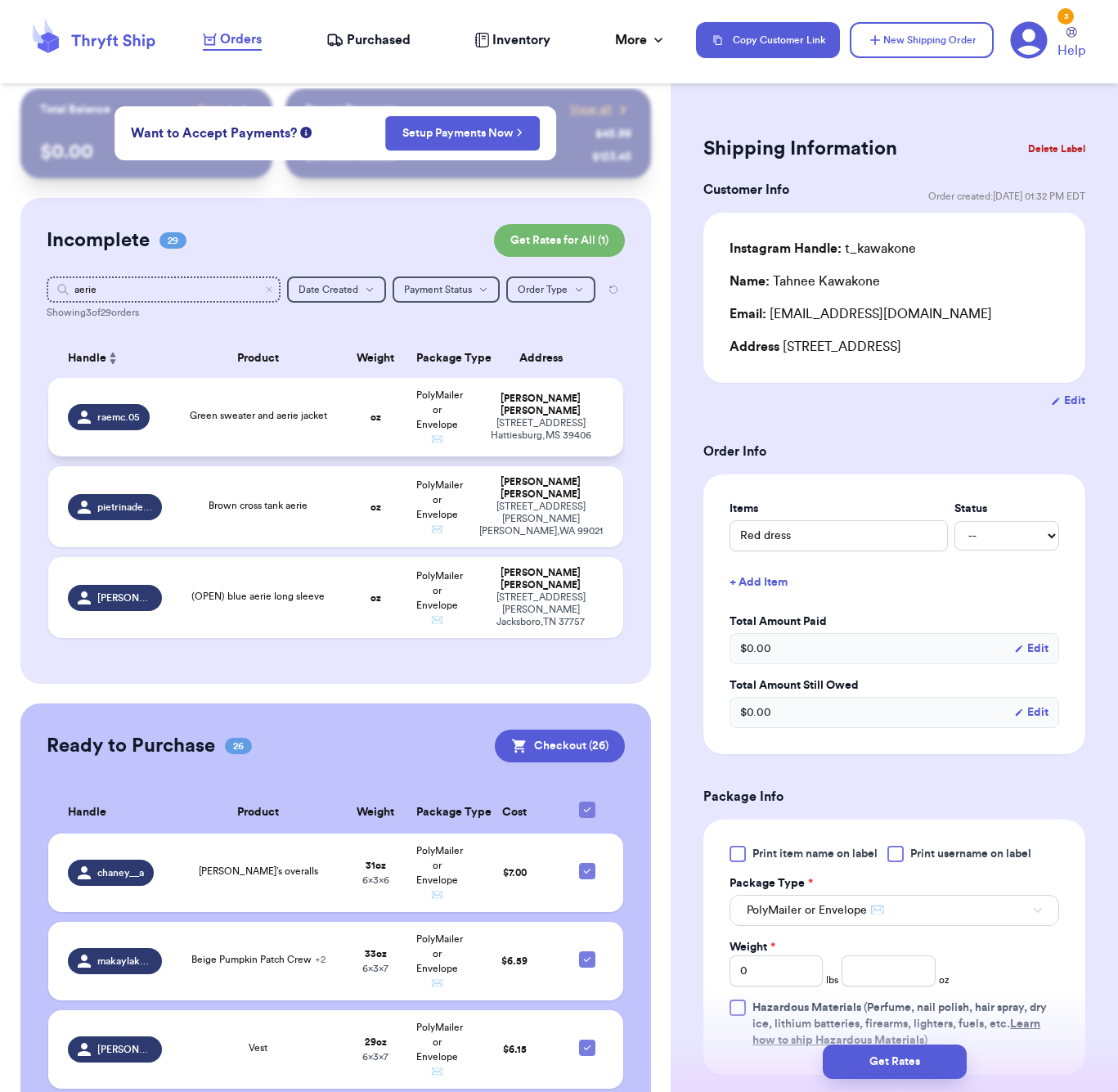
click at [279, 417] on div "Green sweater and aerie jacket" at bounding box center [258, 416] width 137 height 15
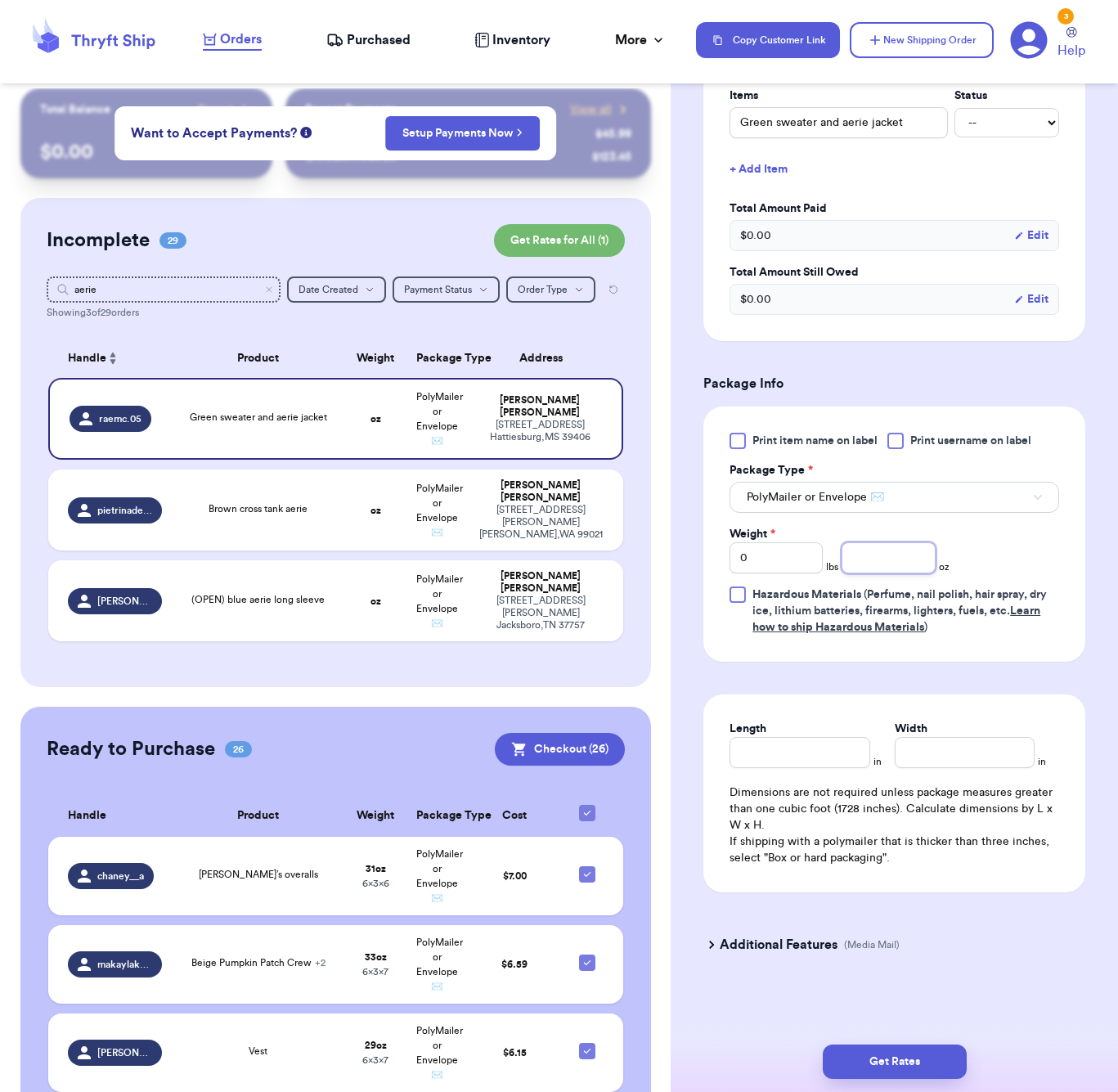
scroll to position [417, 0]
click at [883, 557] on input "number" at bounding box center [887, 557] width 93 height 31
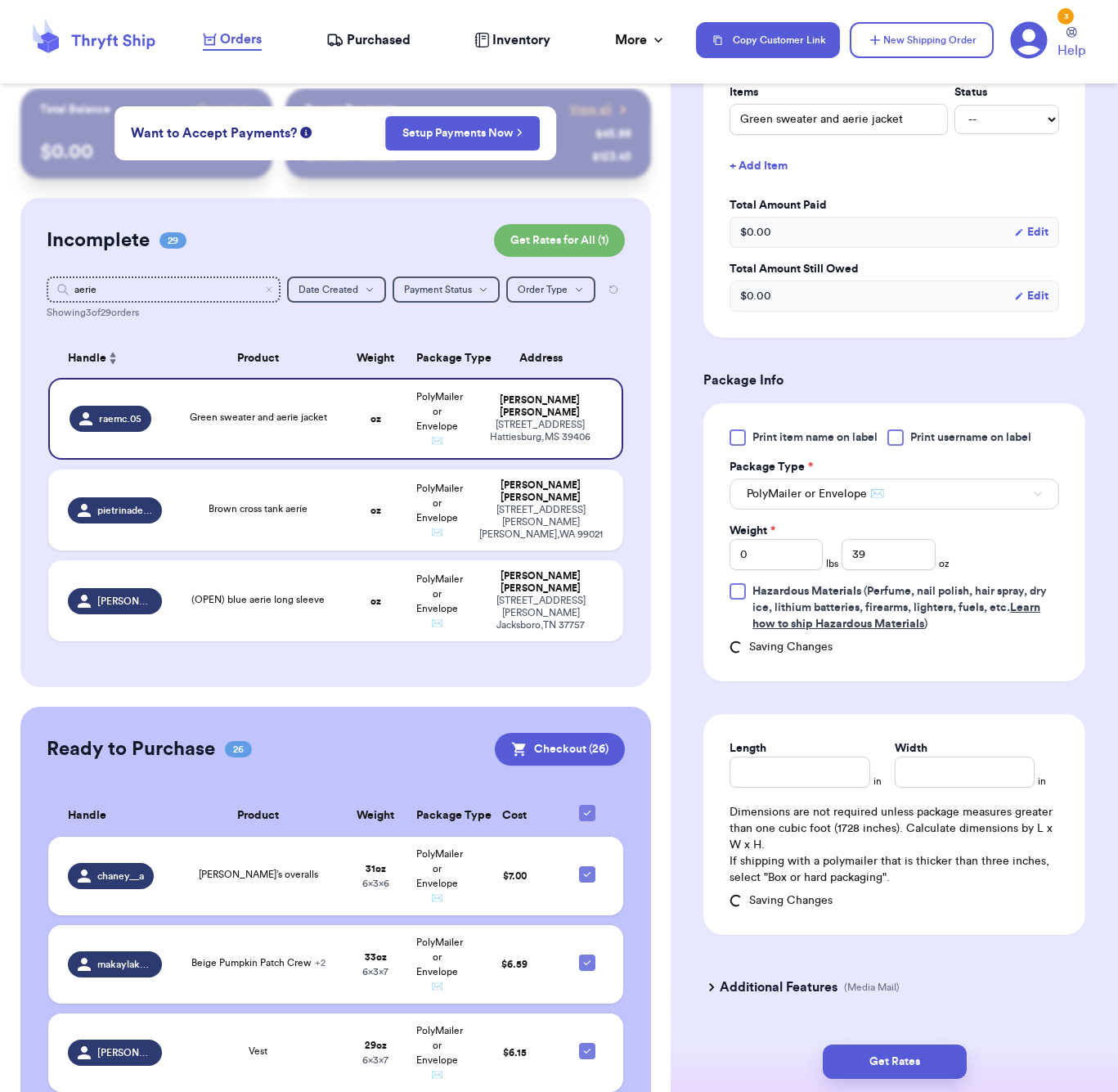
click at [791, 739] on div "Length in Width in Dimensions are not required unless package measures greater …" at bounding box center [894, 824] width 382 height 220
click at [783, 756] on div "Length" at bounding box center [799, 748] width 140 height 16
click at [789, 778] on input "Length" at bounding box center [799, 771] width 140 height 31
click at [847, 1047] on button "Get Rates" at bounding box center [894, 1061] width 144 height 35
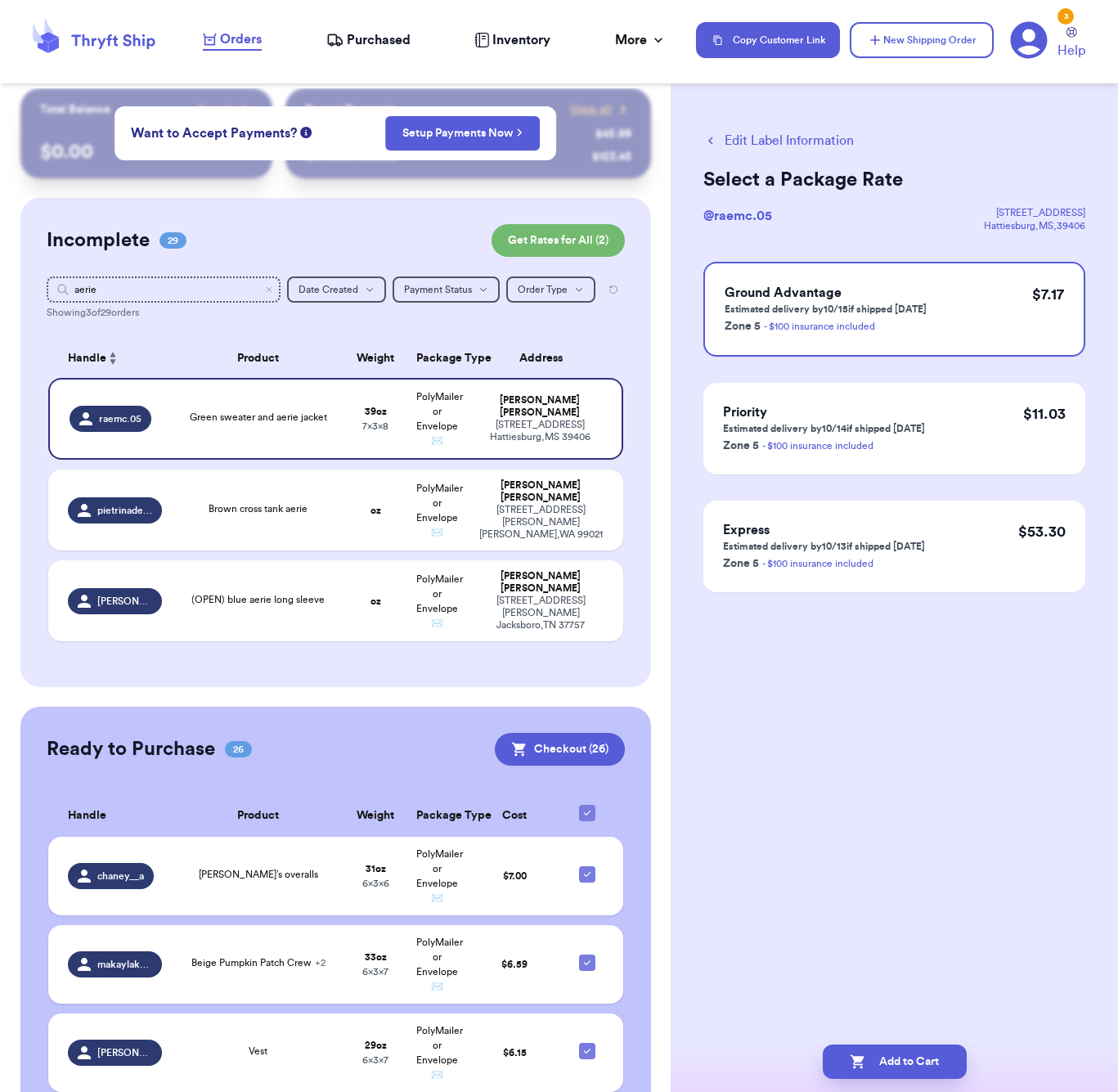
drag, startPoint x: 854, startPoint y: 1055, endPoint x: 823, endPoint y: 1024, distance: 43.8
click at [854, 1055] on icon "button" at bounding box center [857, 1061] width 16 height 16
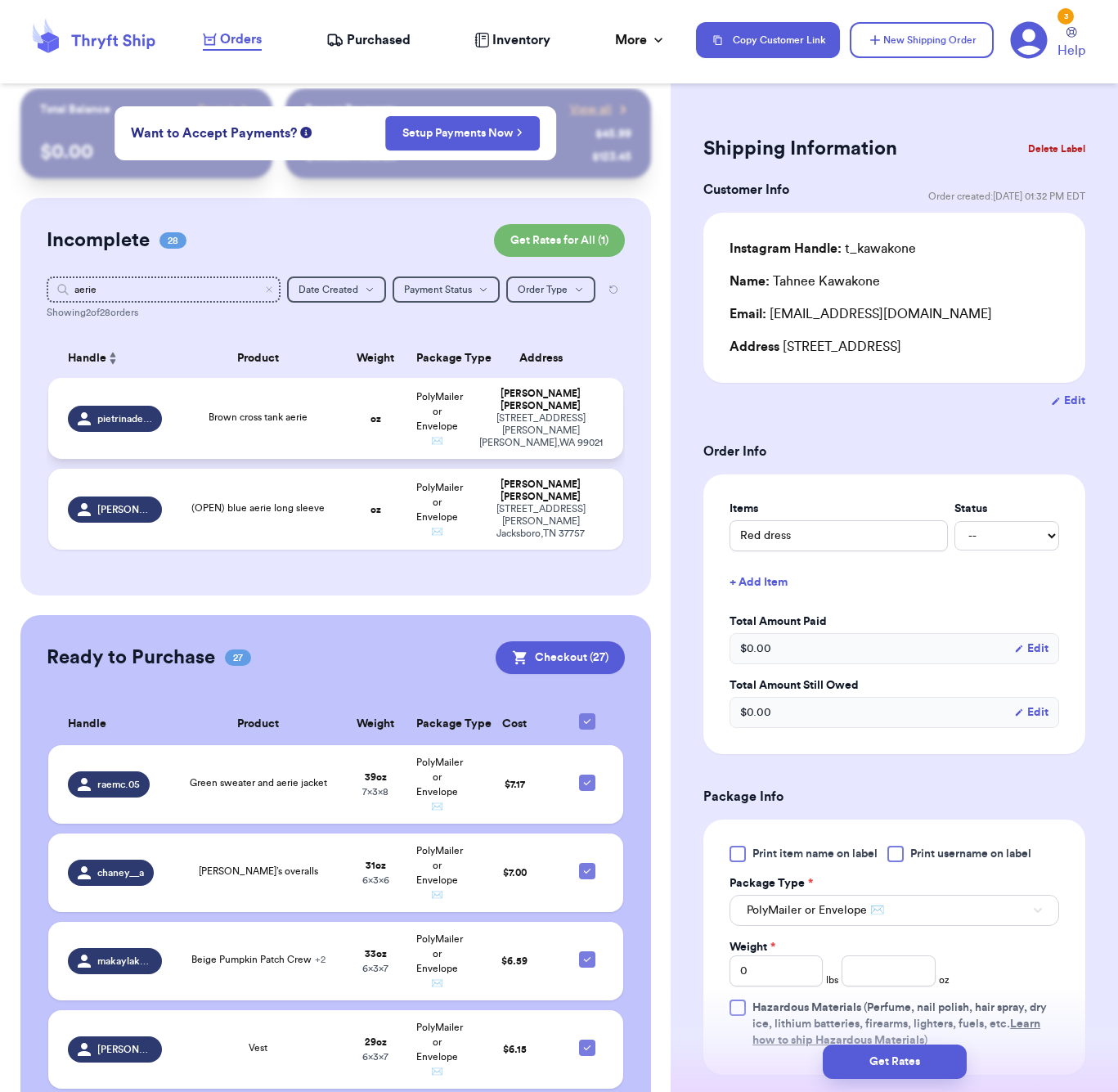
click at [301, 422] on span "Brown cross tank aerie" at bounding box center [257, 417] width 98 height 9
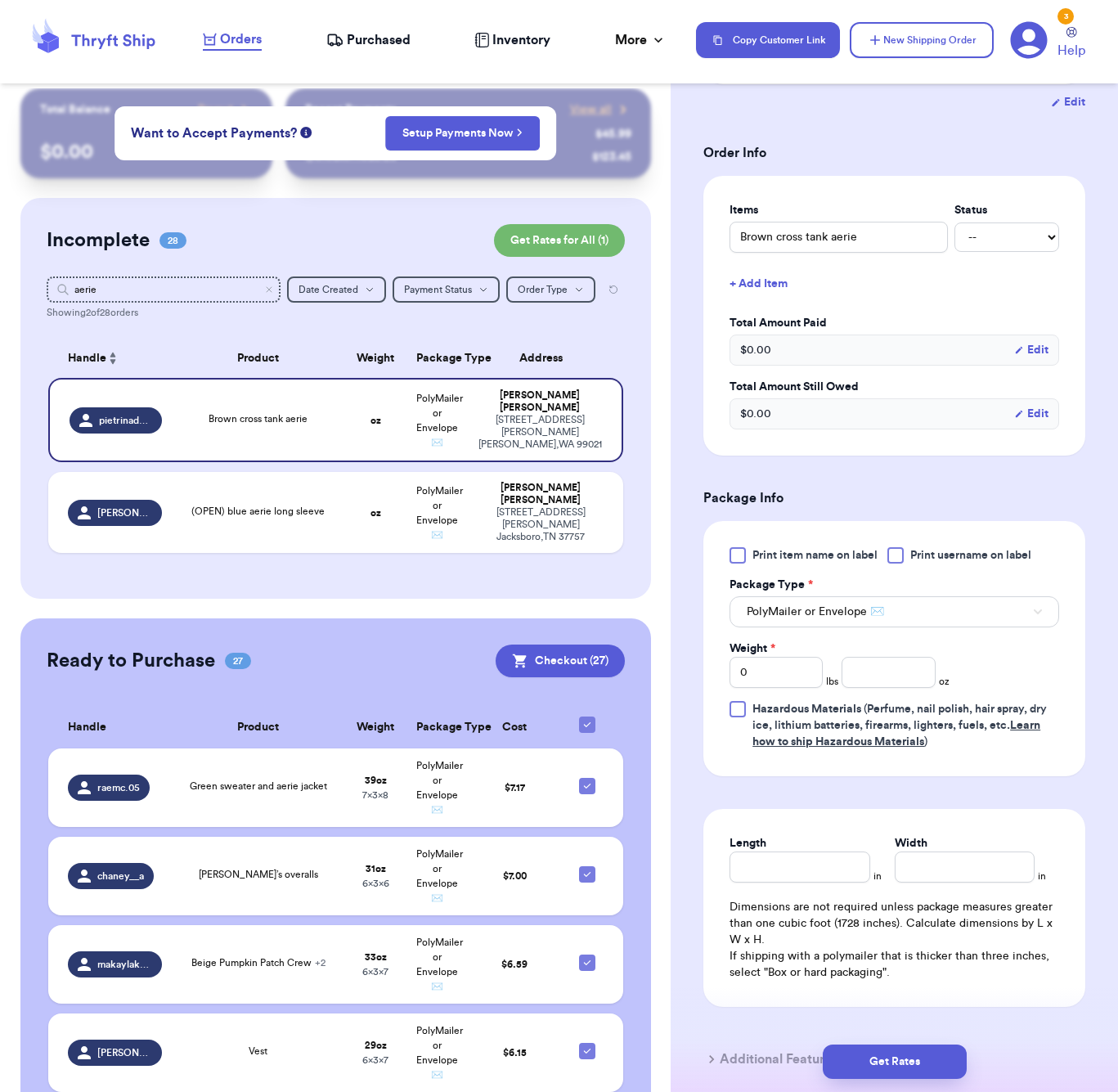
scroll to position [398, 0]
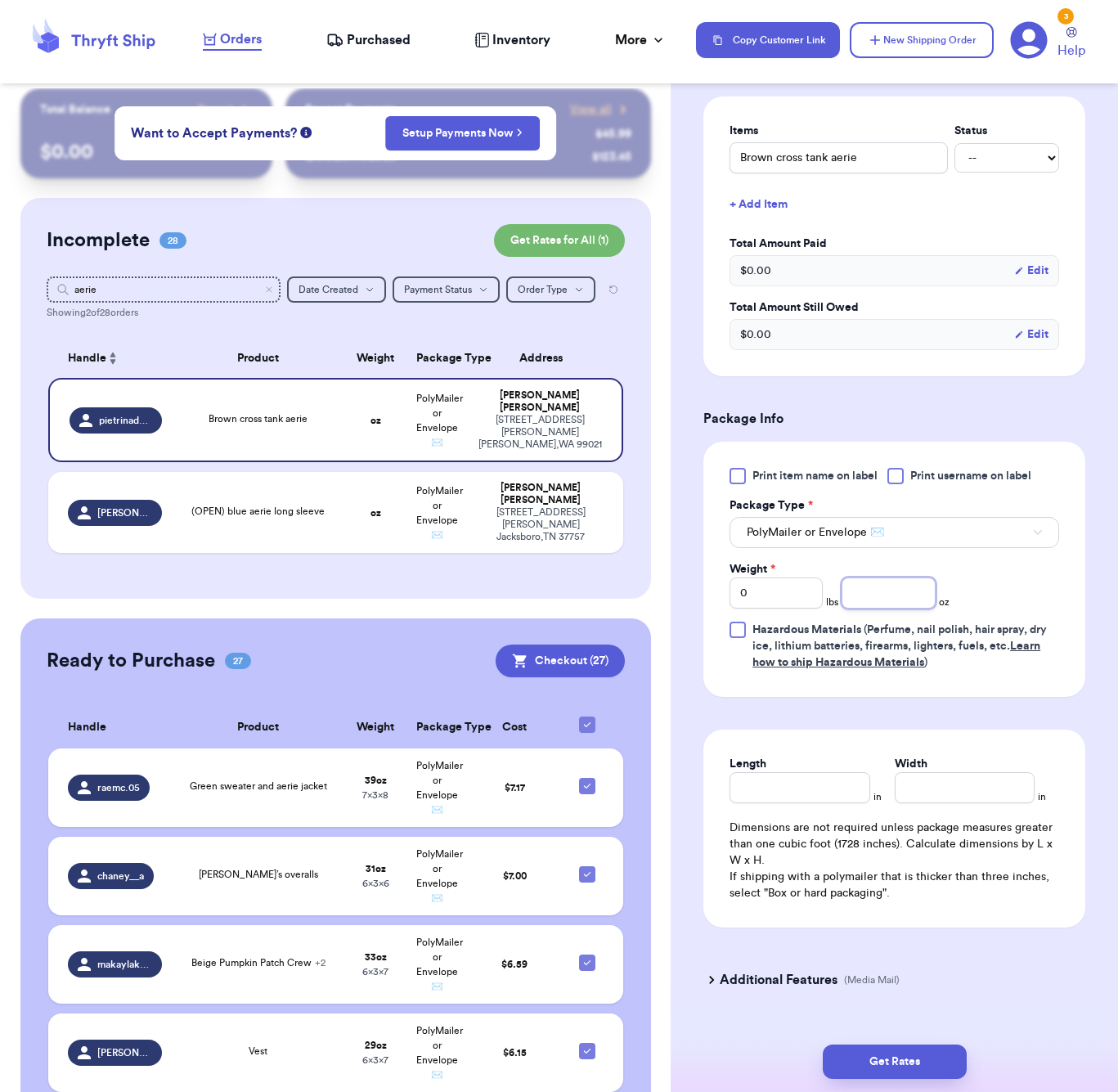
click at [886, 583] on input "number" at bounding box center [887, 592] width 93 height 31
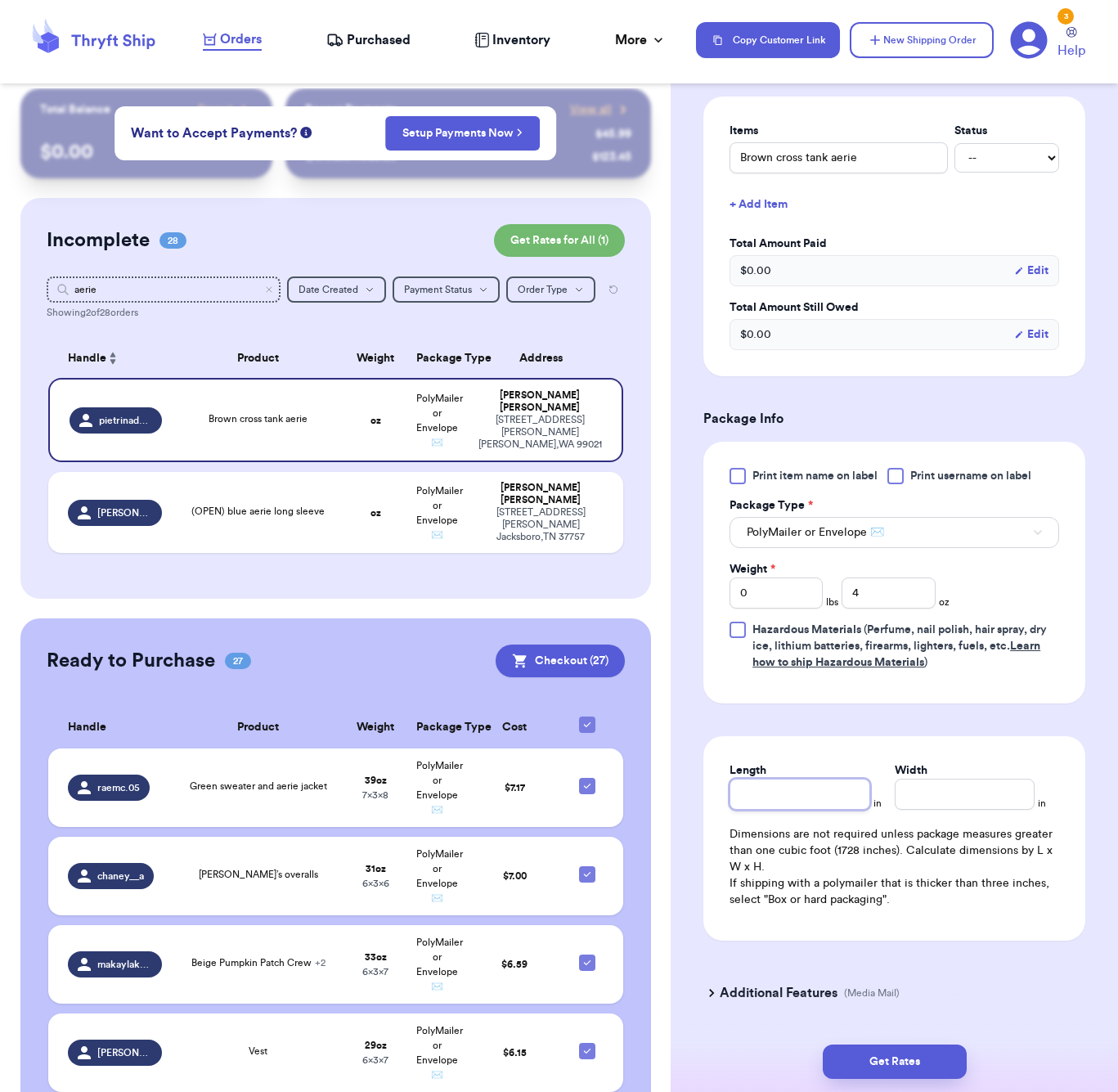
drag, startPoint x: 804, startPoint y: 796, endPoint x: 806, endPoint y: 785, distance: 11.2
click at [805, 794] on div "Length in Width in Dimensions are not required unless package measures greater …" at bounding box center [894, 838] width 382 height 205
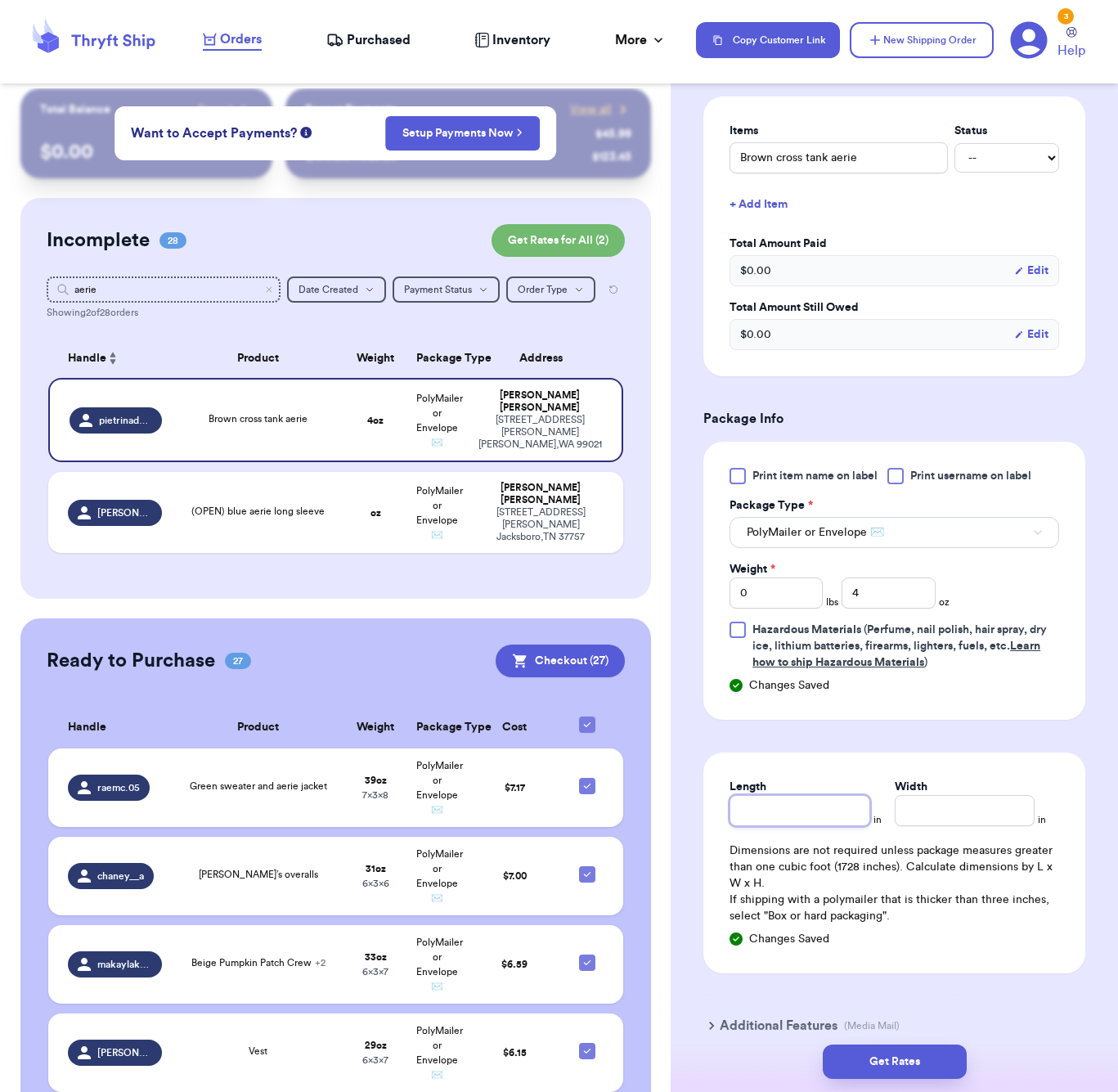
click at [806, 795] on input "Length" at bounding box center [799, 810] width 140 height 31
drag, startPoint x: 903, startPoint y: 1062, endPoint x: 920, endPoint y: 1054, distance: 18.8
click at [903, 1062] on button "Get Rates" at bounding box center [894, 1061] width 144 height 35
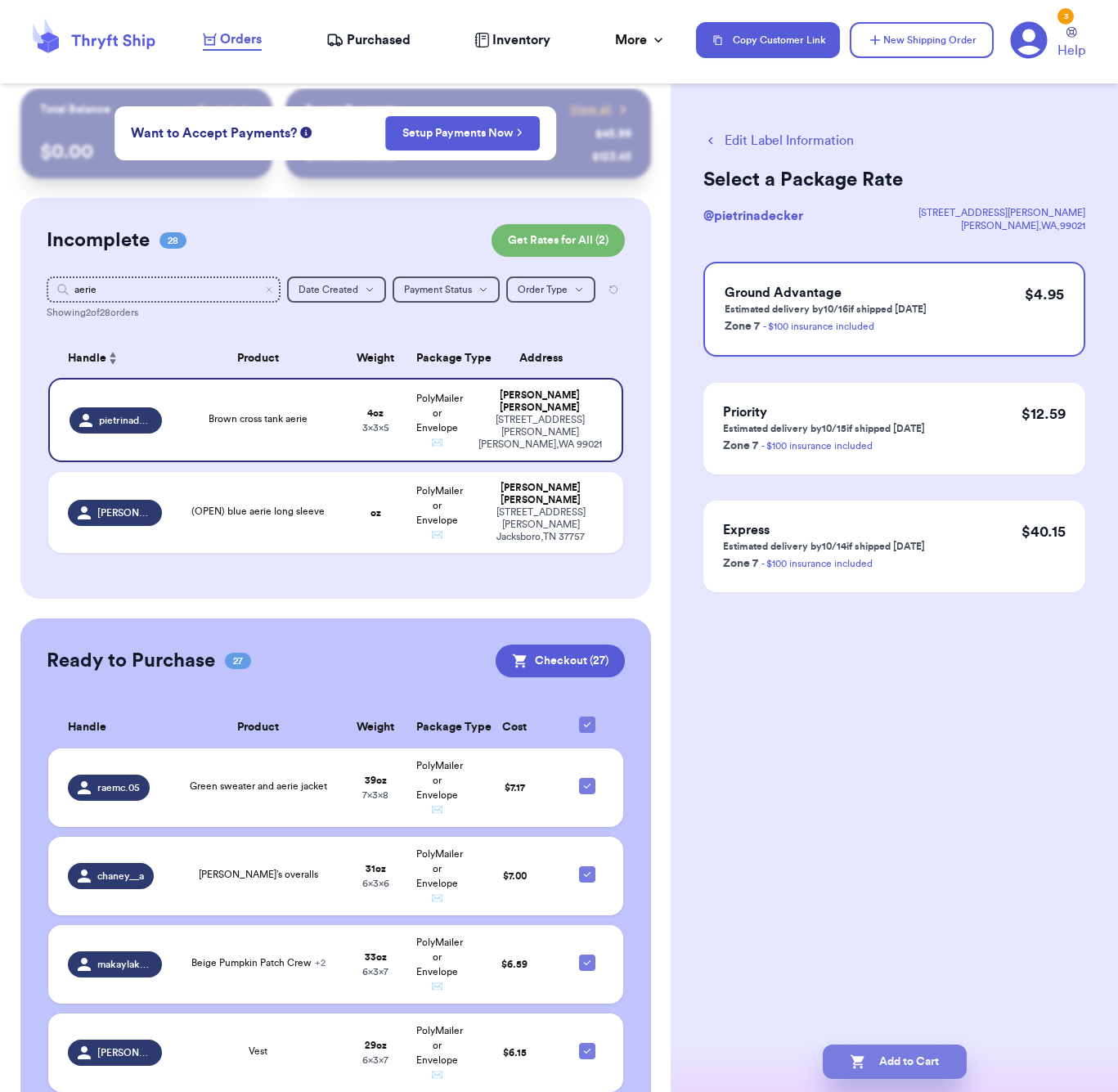
click at [912, 1066] on button "Add to Cart" at bounding box center [894, 1061] width 144 height 35
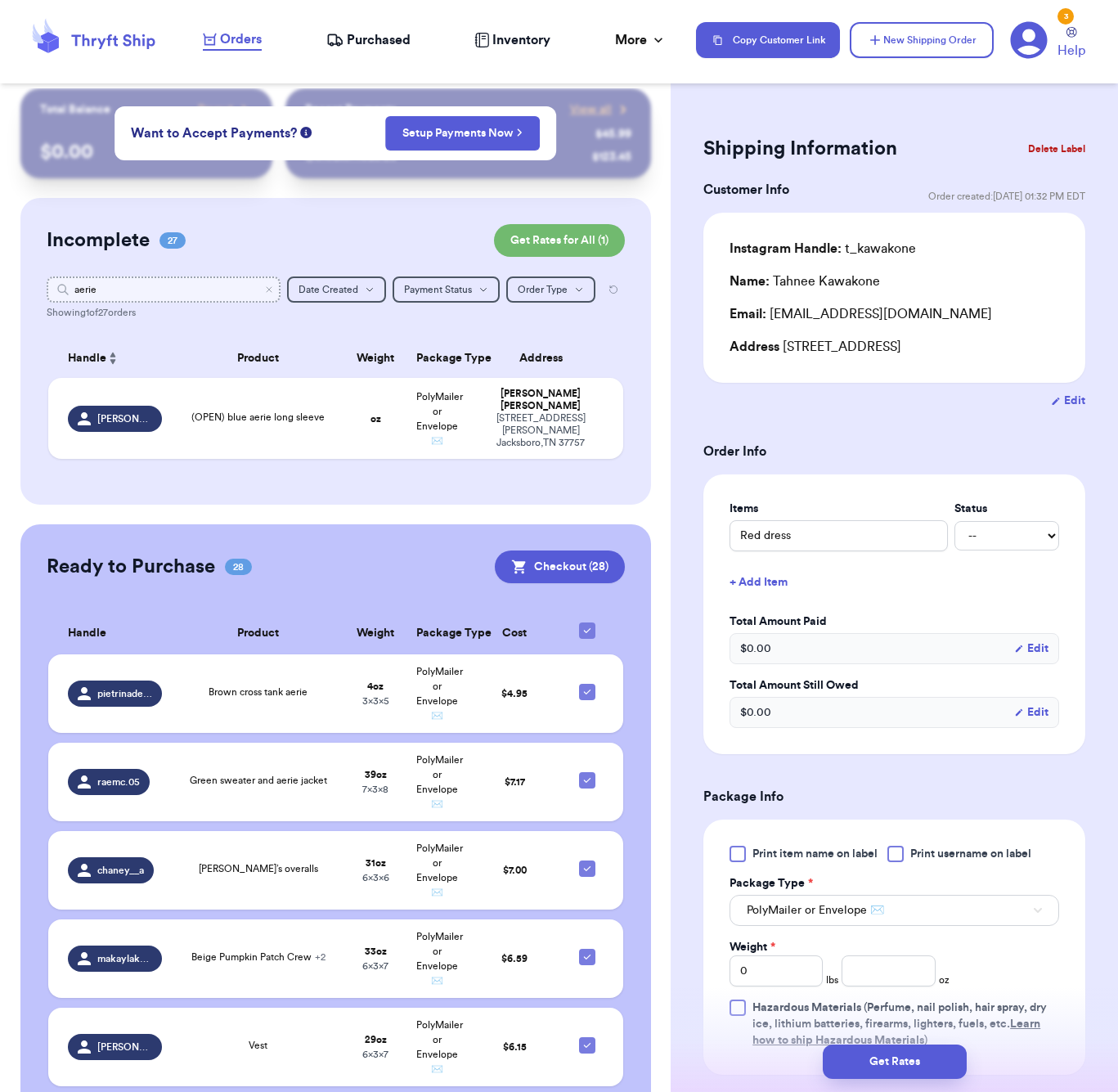
click at [267, 296] on input "aerie" at bounding box center [163, 290] width 234 height 26
click at [267, 290] on icon "Clear search" at bounding box center [268, 289] width 5 height 5
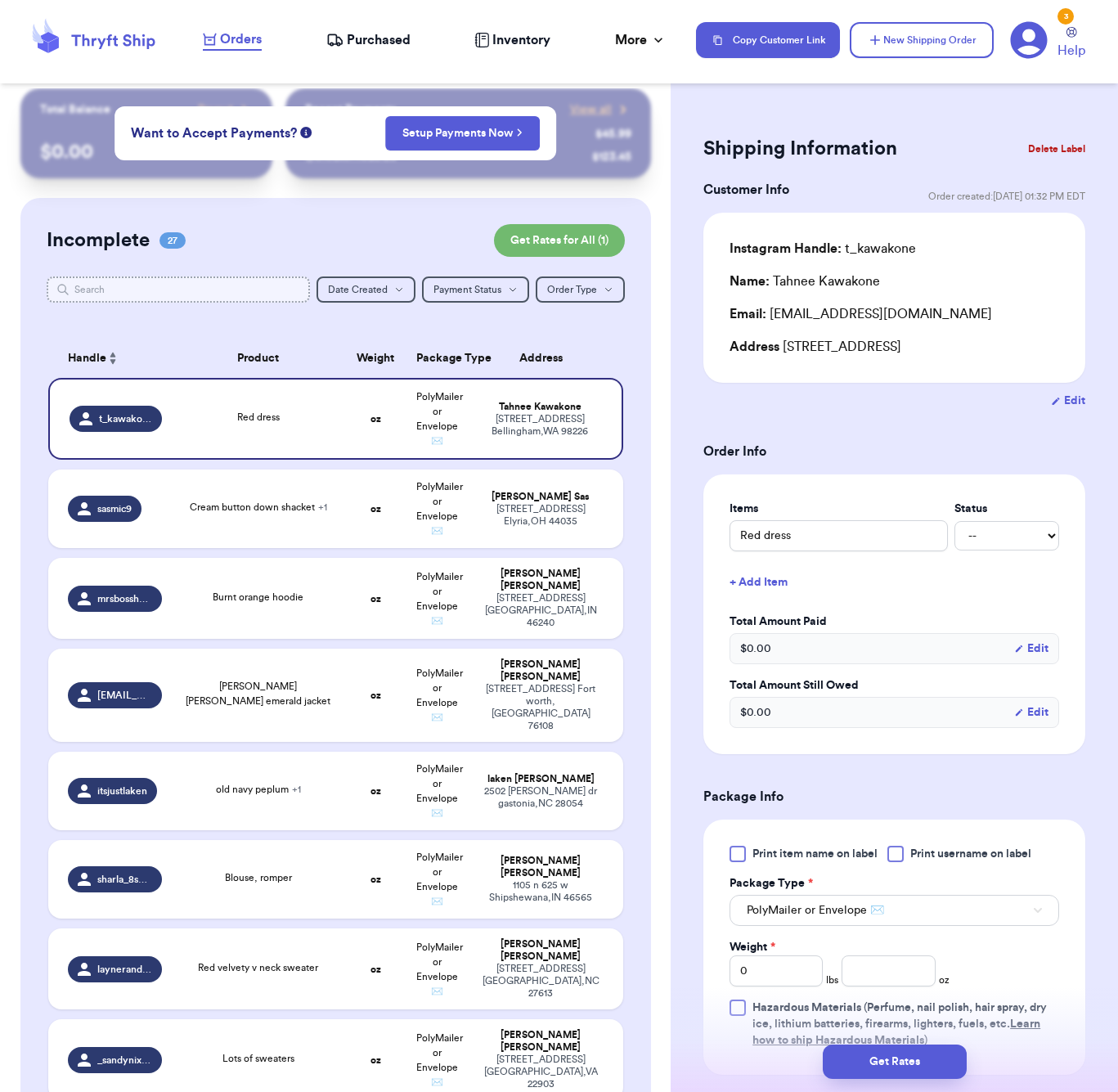
click at [162, 296] on input "text" at bounding box center [178, 290] width 264 height 26
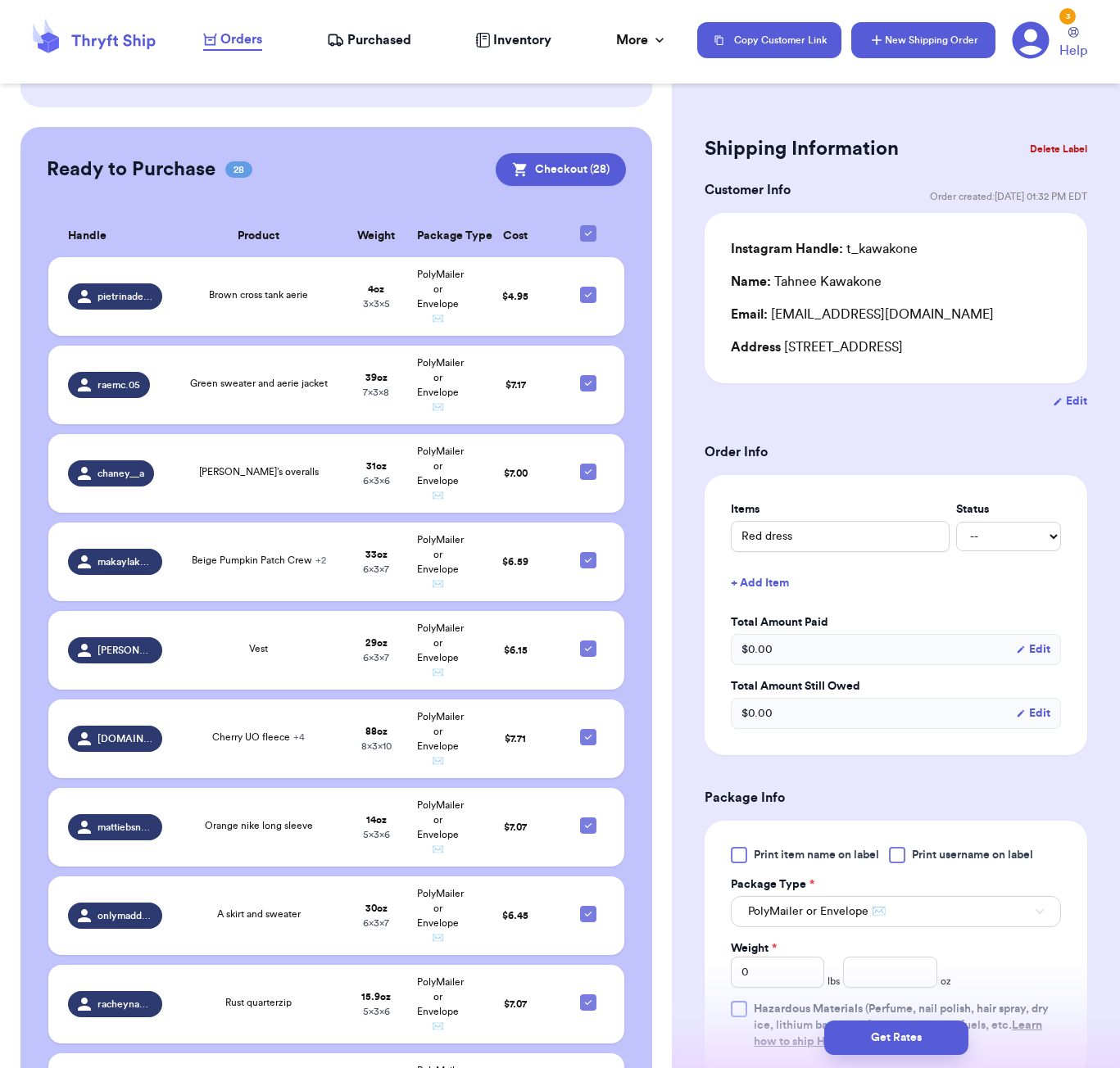
click at [935, 39] on button "New Shipping Order" at bounding box center [923, 40] width 144 height 36
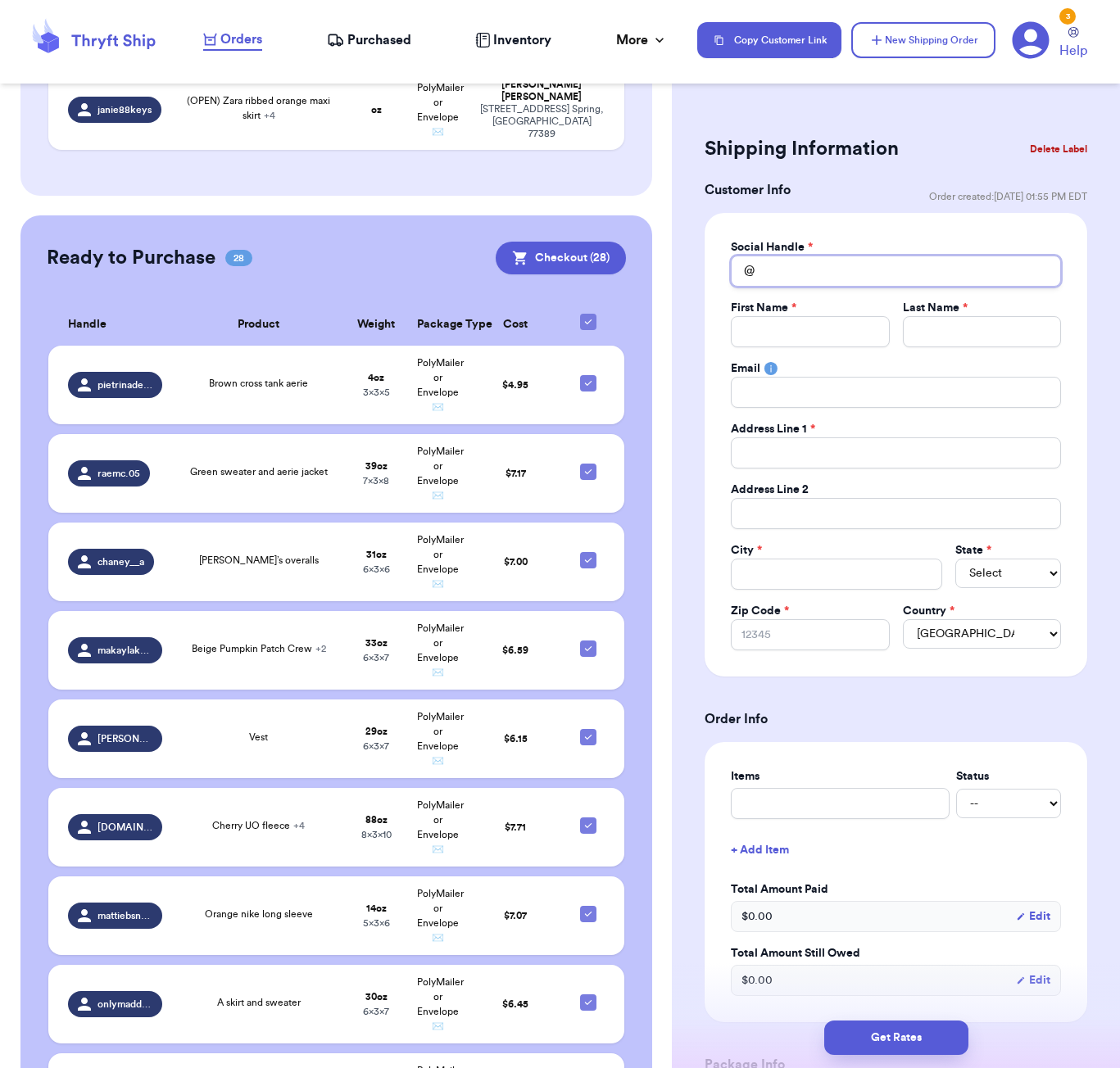
click at [778, 284] on input "Total Amount Paid" at bounding box center [895, 271] width 330 height 31
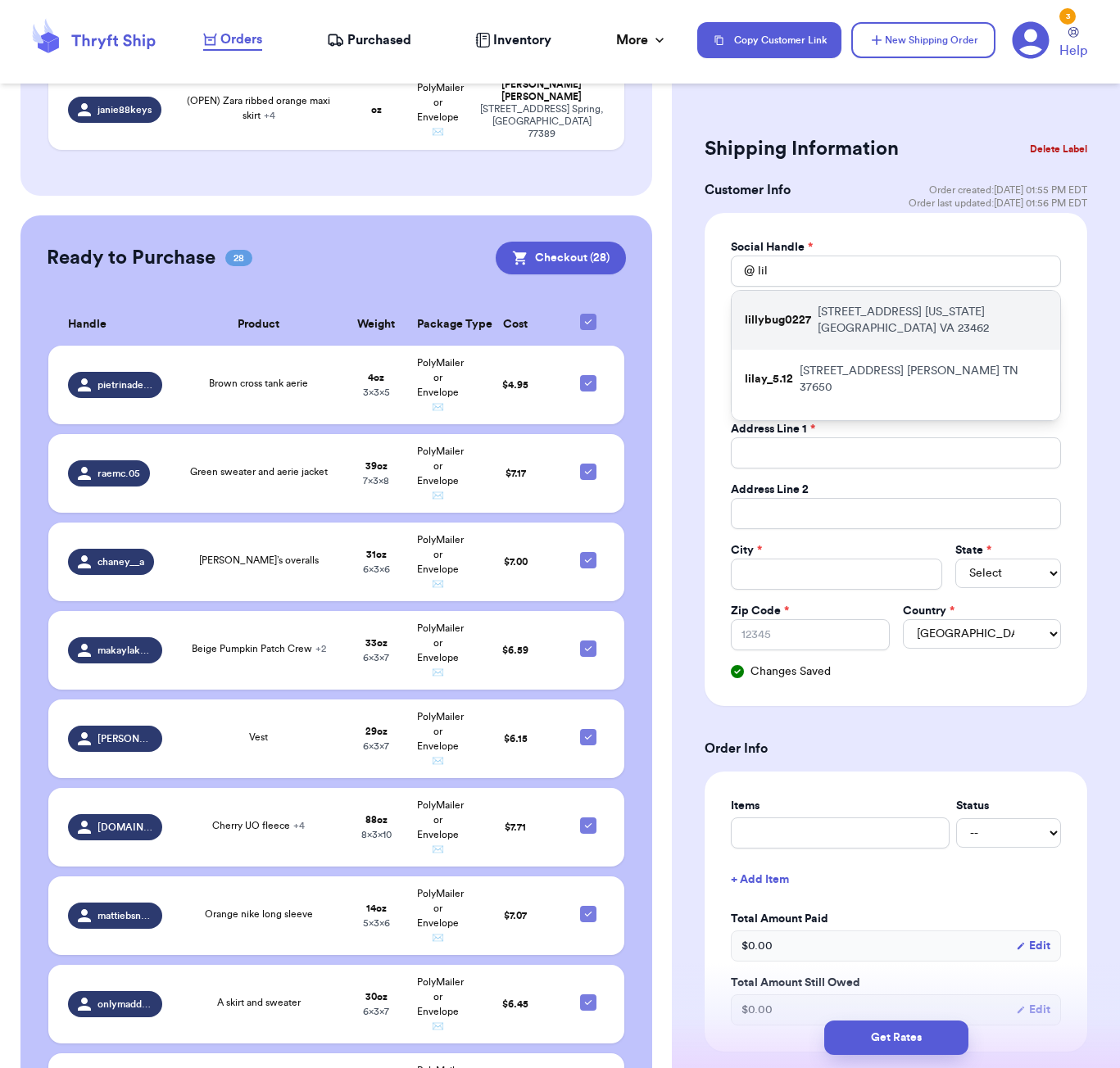
click at [837, 315] on p "[STREET_ADDRESS][US_STATE]" at bounding box center [932, 319] width 229 height 33
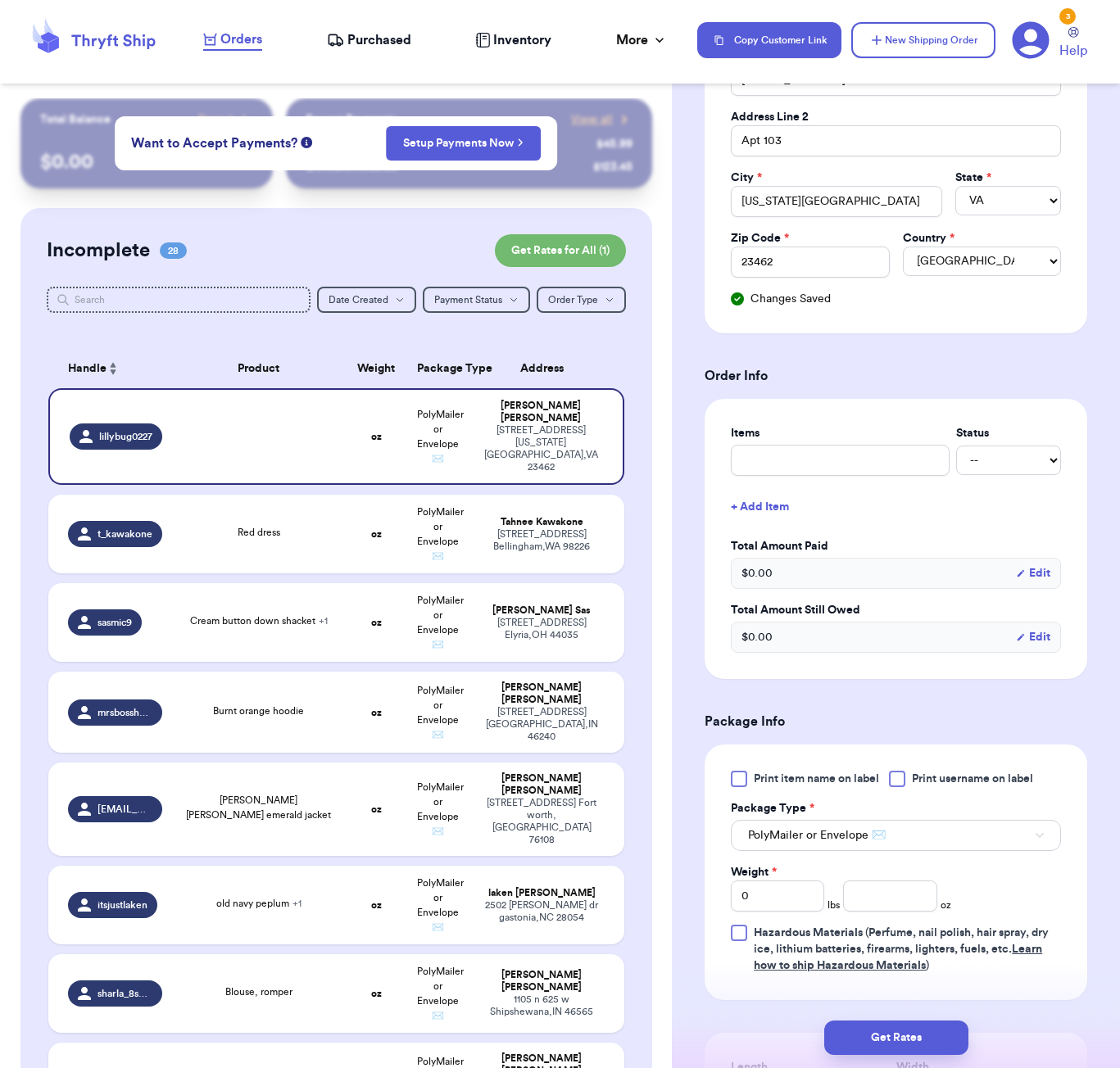
scroll to position [408, 0]
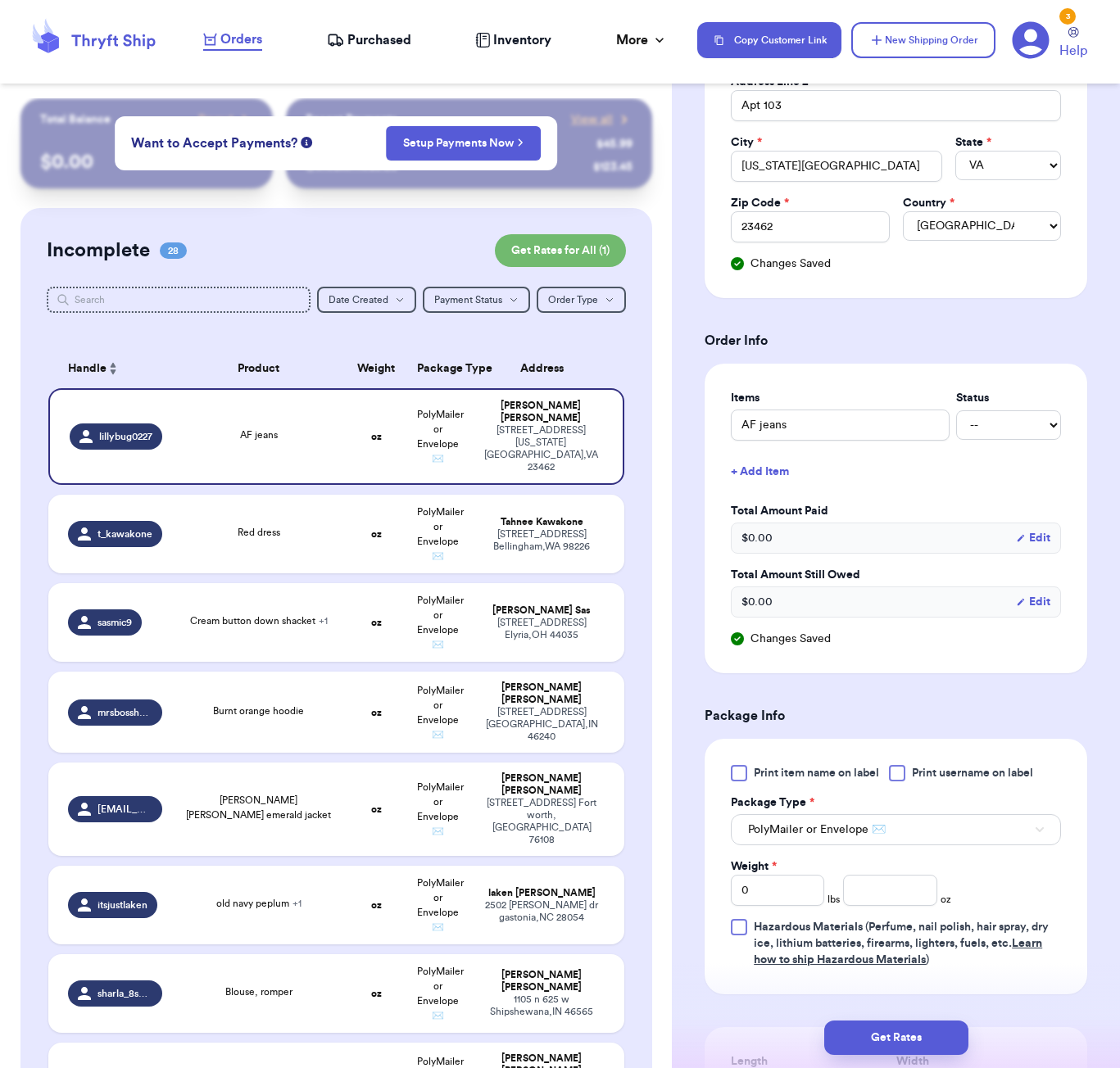
click at [765, 466] on button "+ Add Item" at bounding box center [895, 472] width 343 height 36
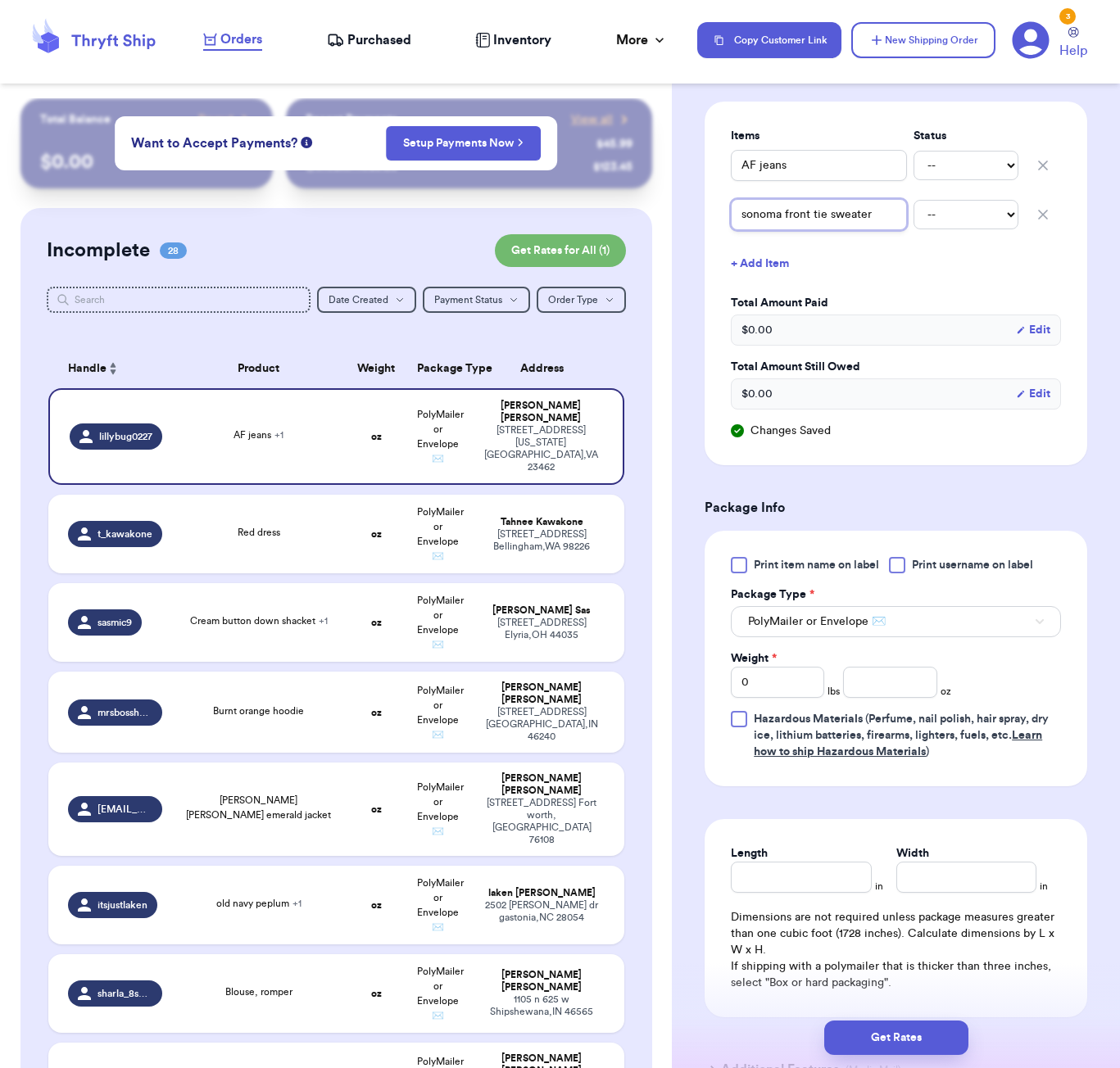
scroll to position [730, 0]
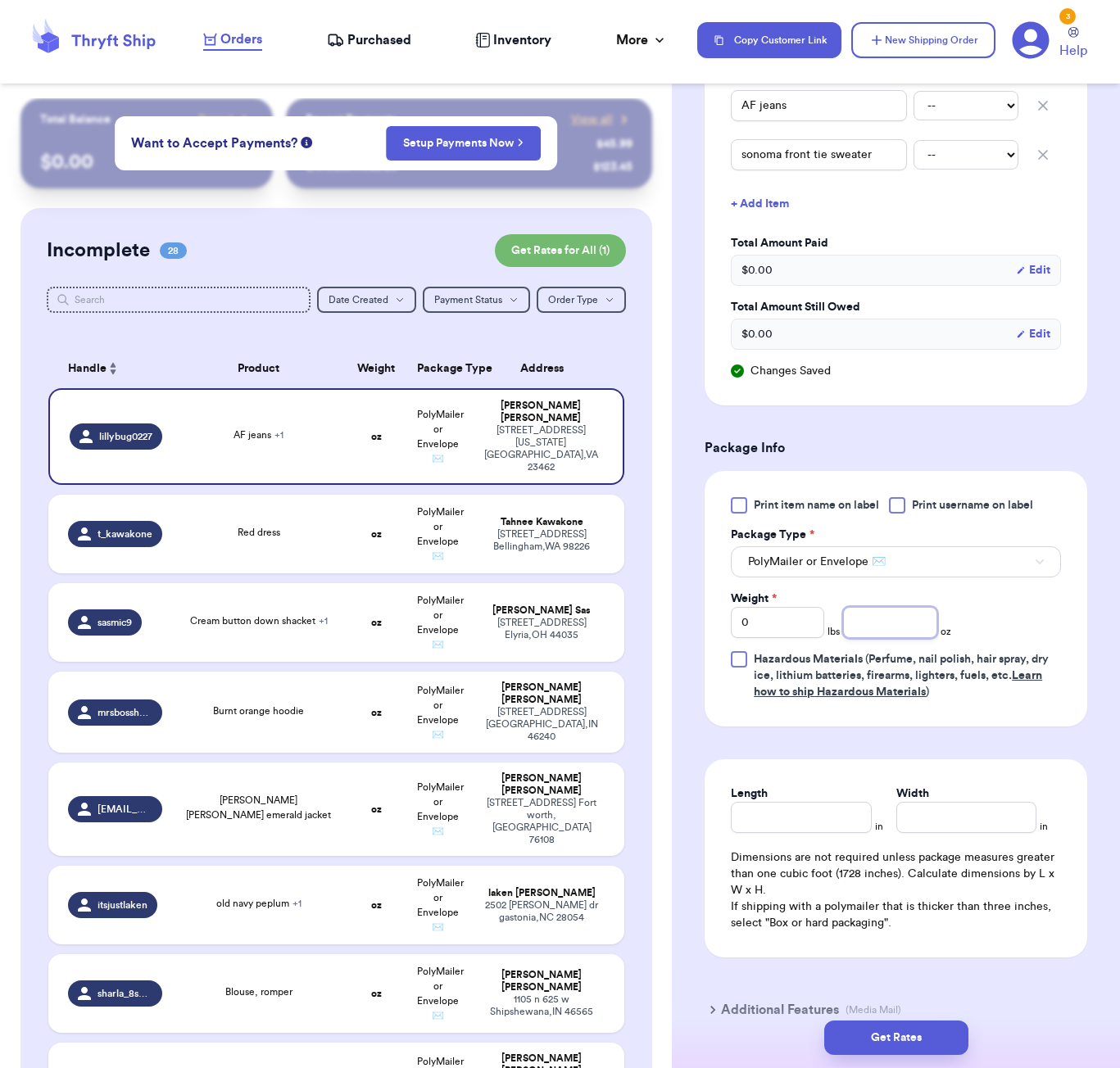
click at [889, 632] on input "number" at bounding box center [889, 622] width 93 height 31
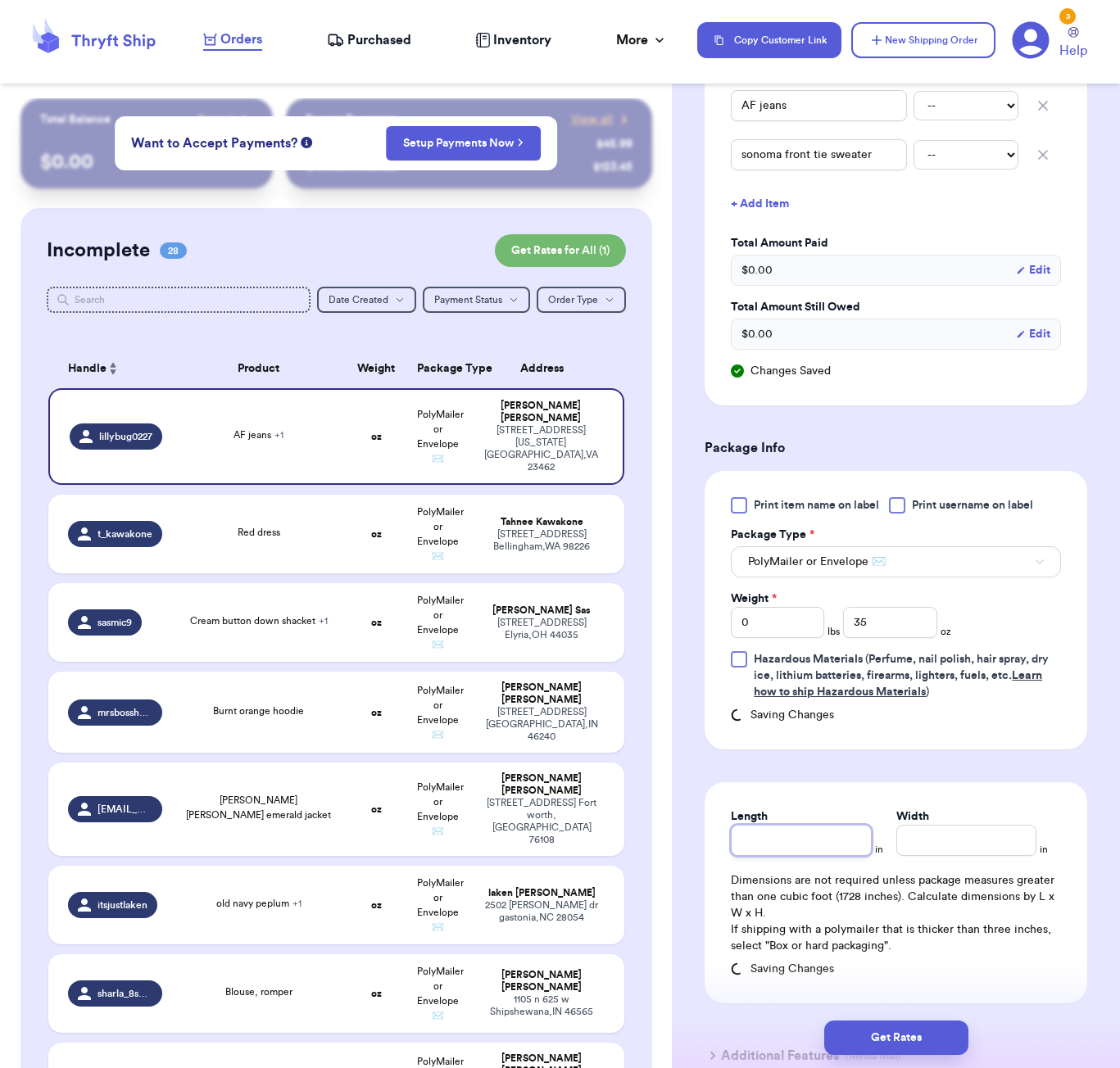
click at [815, 840] on div "Length in Width in Dimensions are not required unless package measures greater …" at bounding box center [895, 891] width 382 height 221
click at [853, 1033] on button "Get Rates" at bounding box center [895, 1037] width 144 height 35
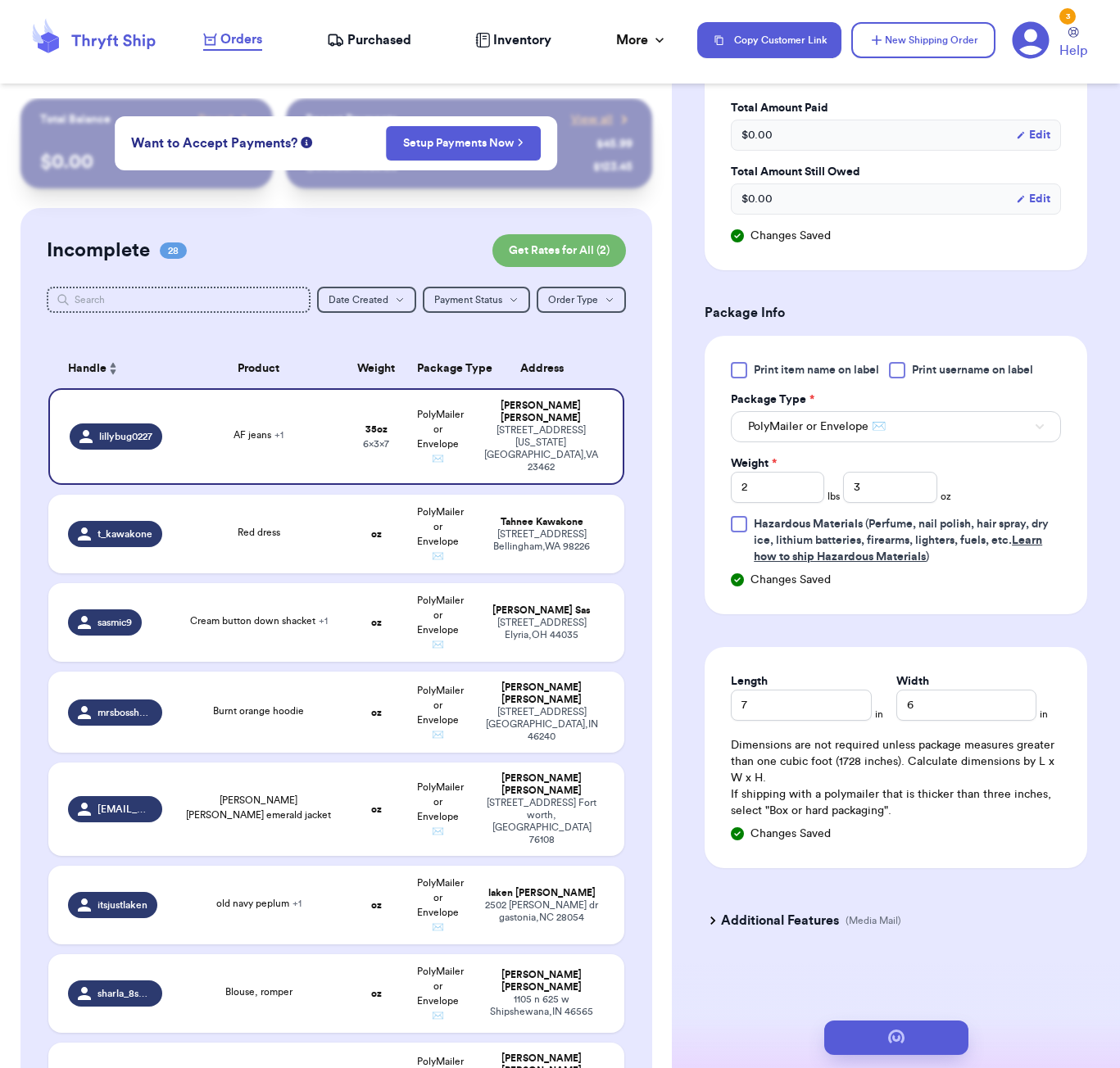
scroll to position [0, 0]
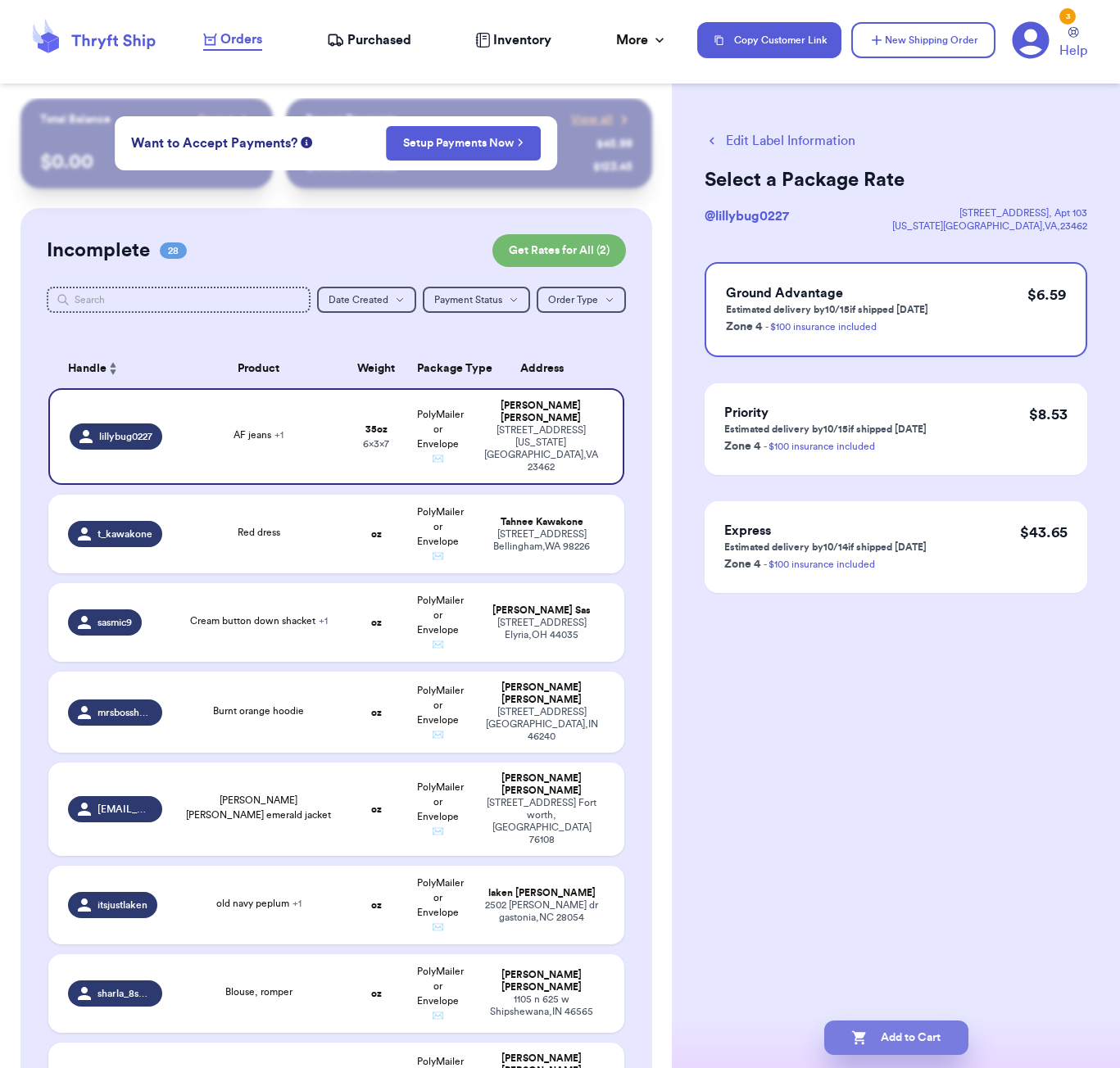
click at [880, 1039] on button "Add to Cart" at bounding box center [895, 1037] width 144 height 35
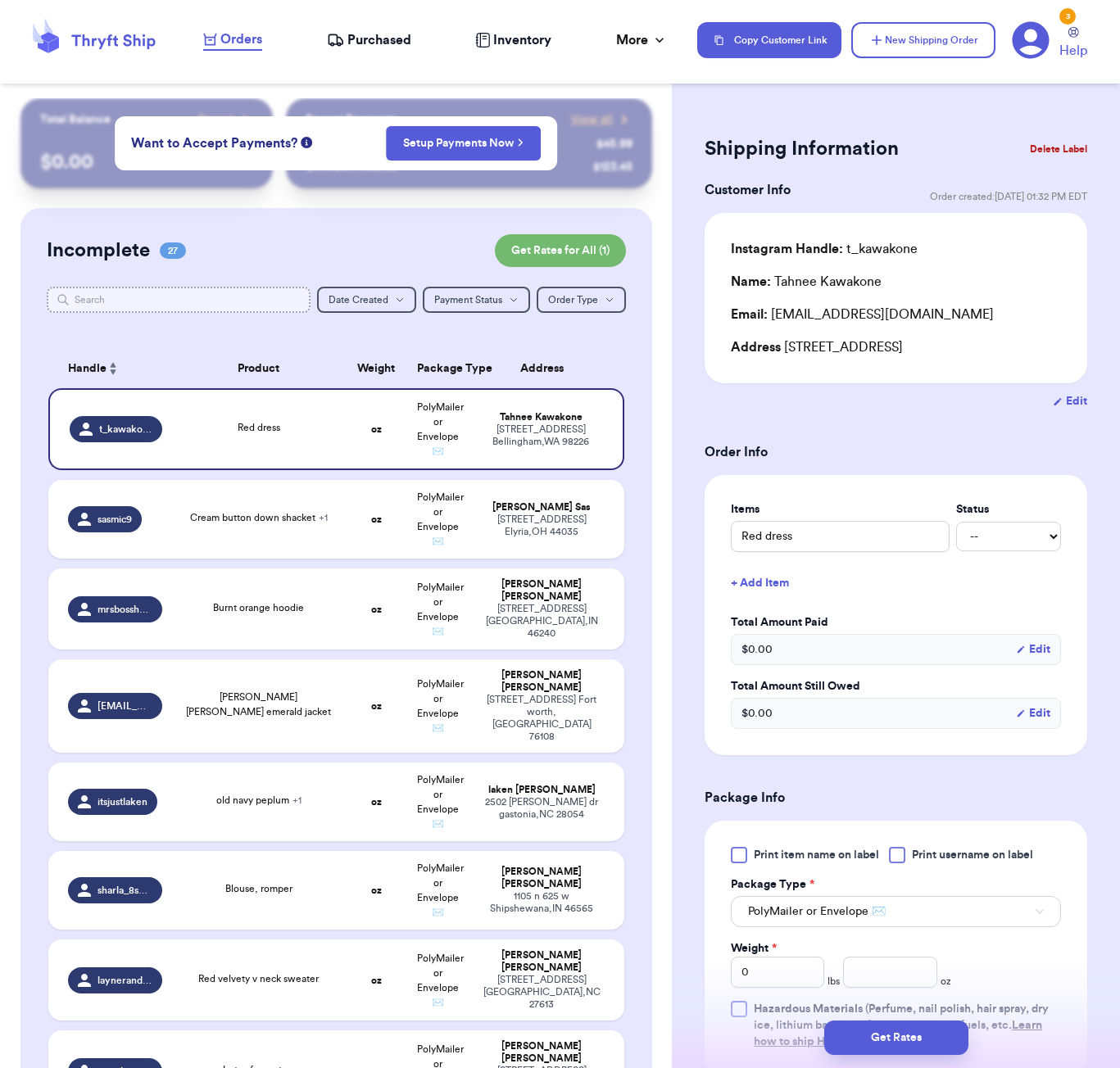
click at [174, 299] on input "text" at bounding box center [179, 300] width 264 height 26
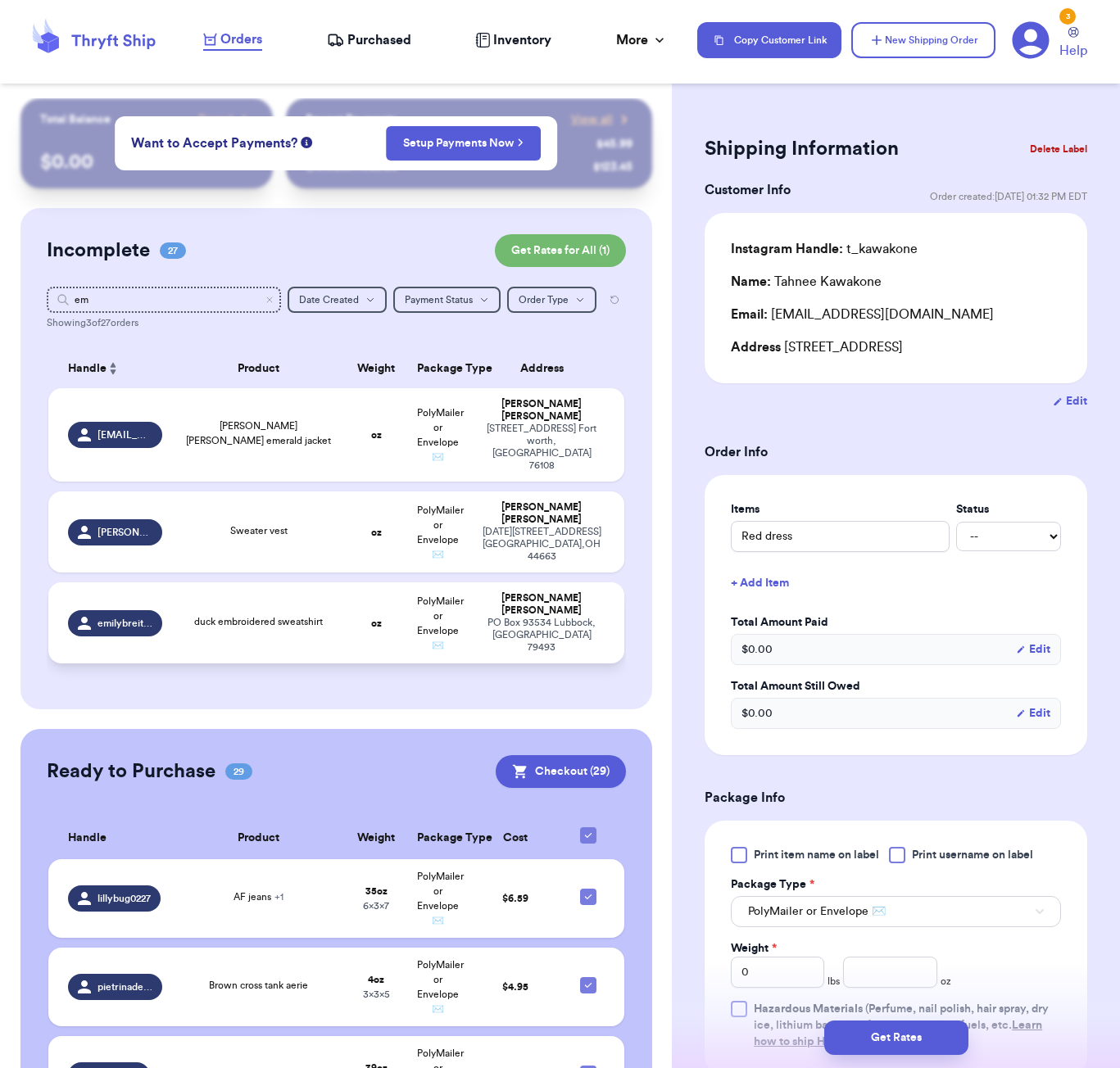
drag, startPoint x: 304, startPoint y: 622, endPoint x: 319, endPoint y: 626, distance: 15.5
click at [304, 622] on div "duck embroidered sweatshirt" at bounding box center [259, 623] width 154 height 18
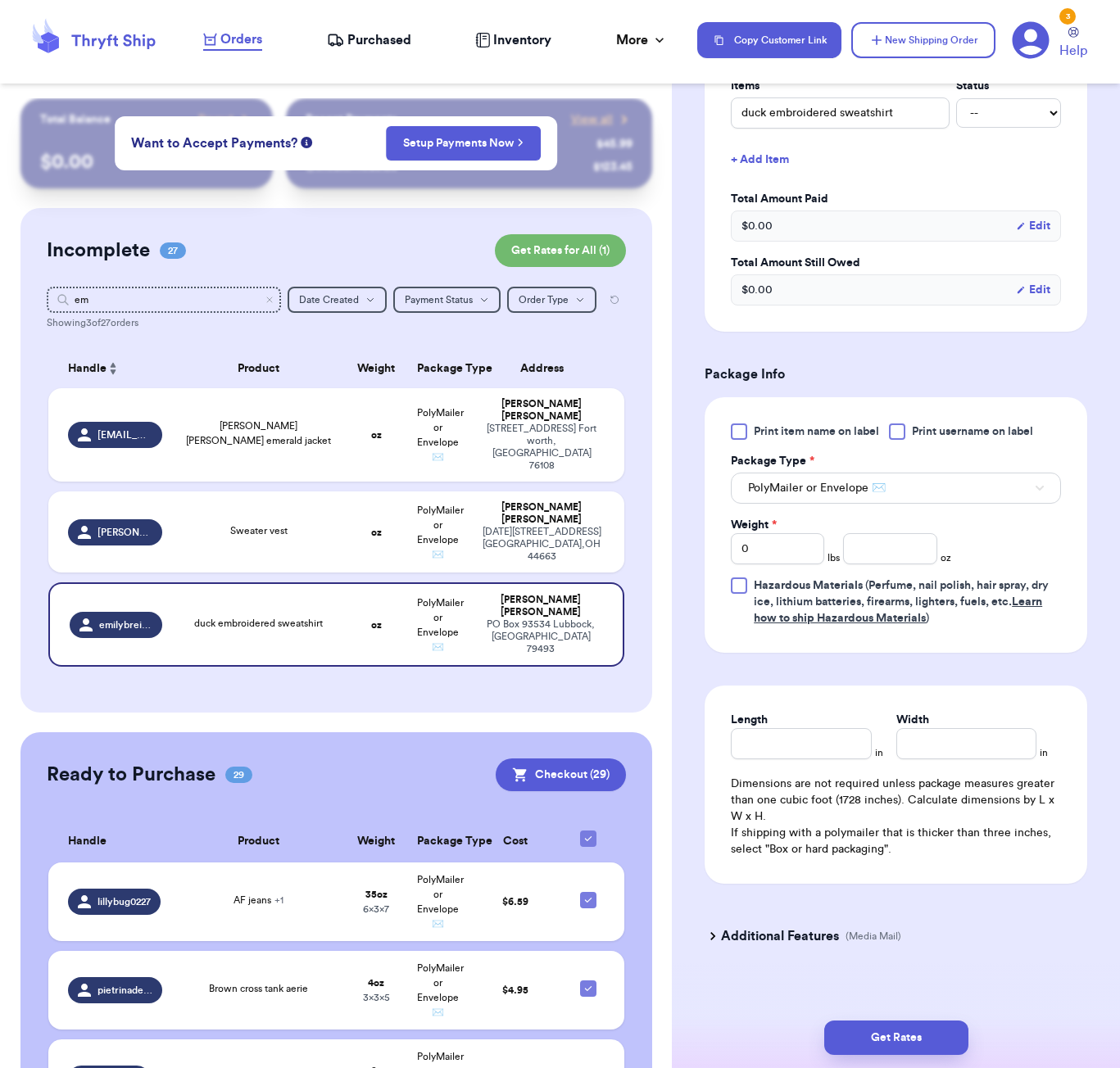
scroll to position [442, 0]
click at [900, 534] on input "number" at bounding box center [889, 549] width 93 height 31
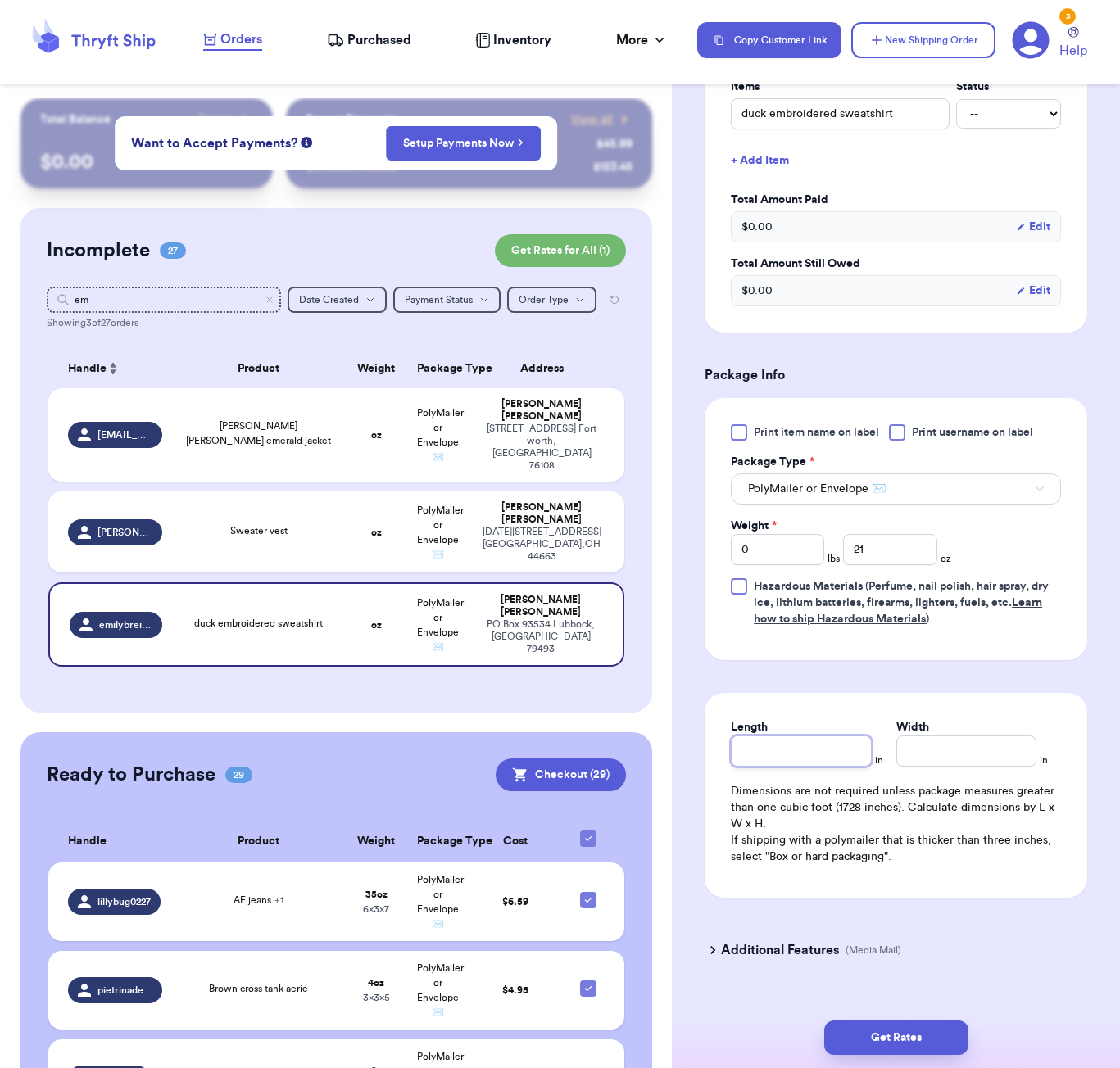
click at [819, 726] on div "Length" at bounding box center [801, 742] width 140 height 48
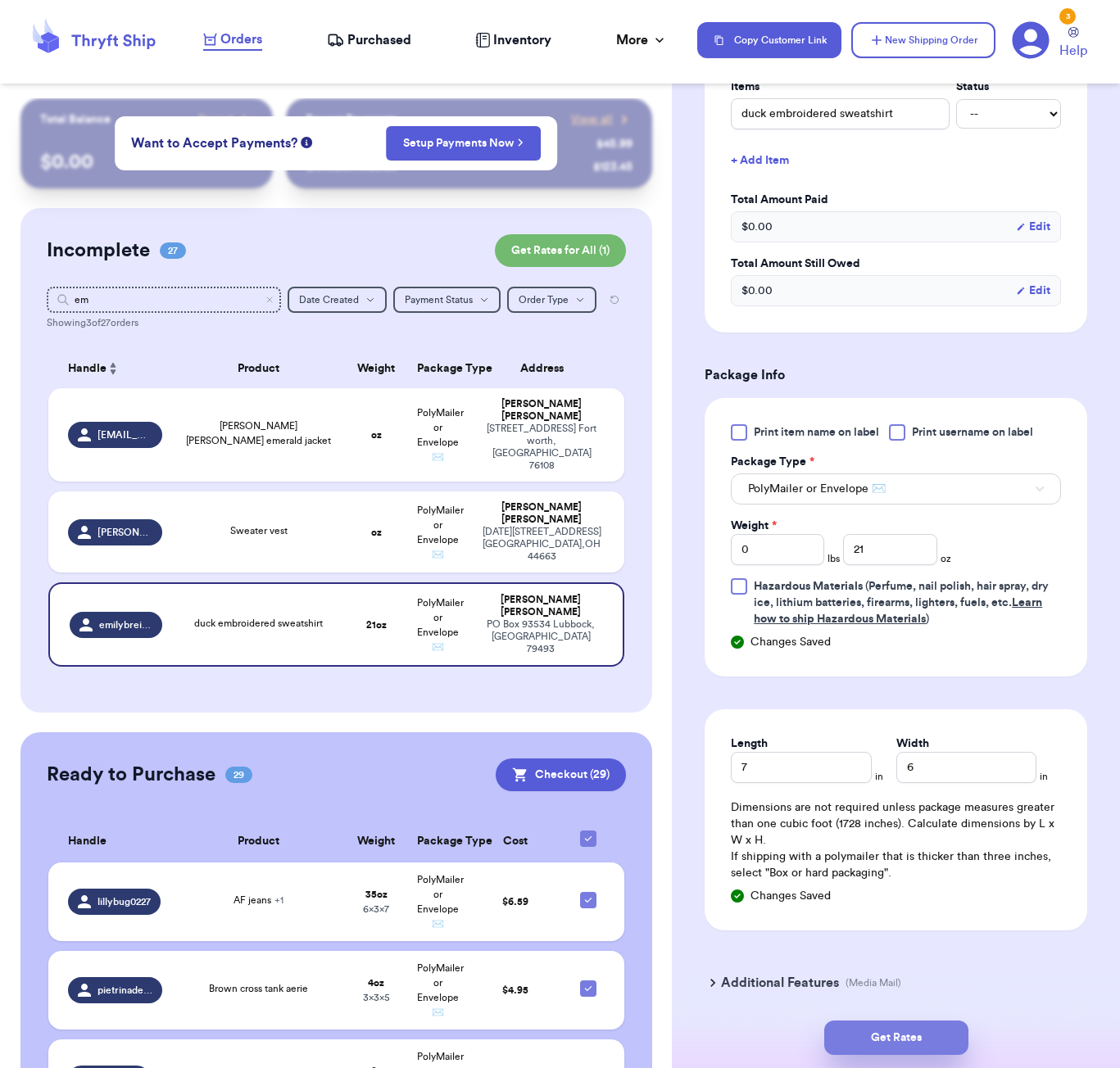
click at [934, 1043] on button "Get Rates" at bounding box center [895, 1037] width 144 height 35
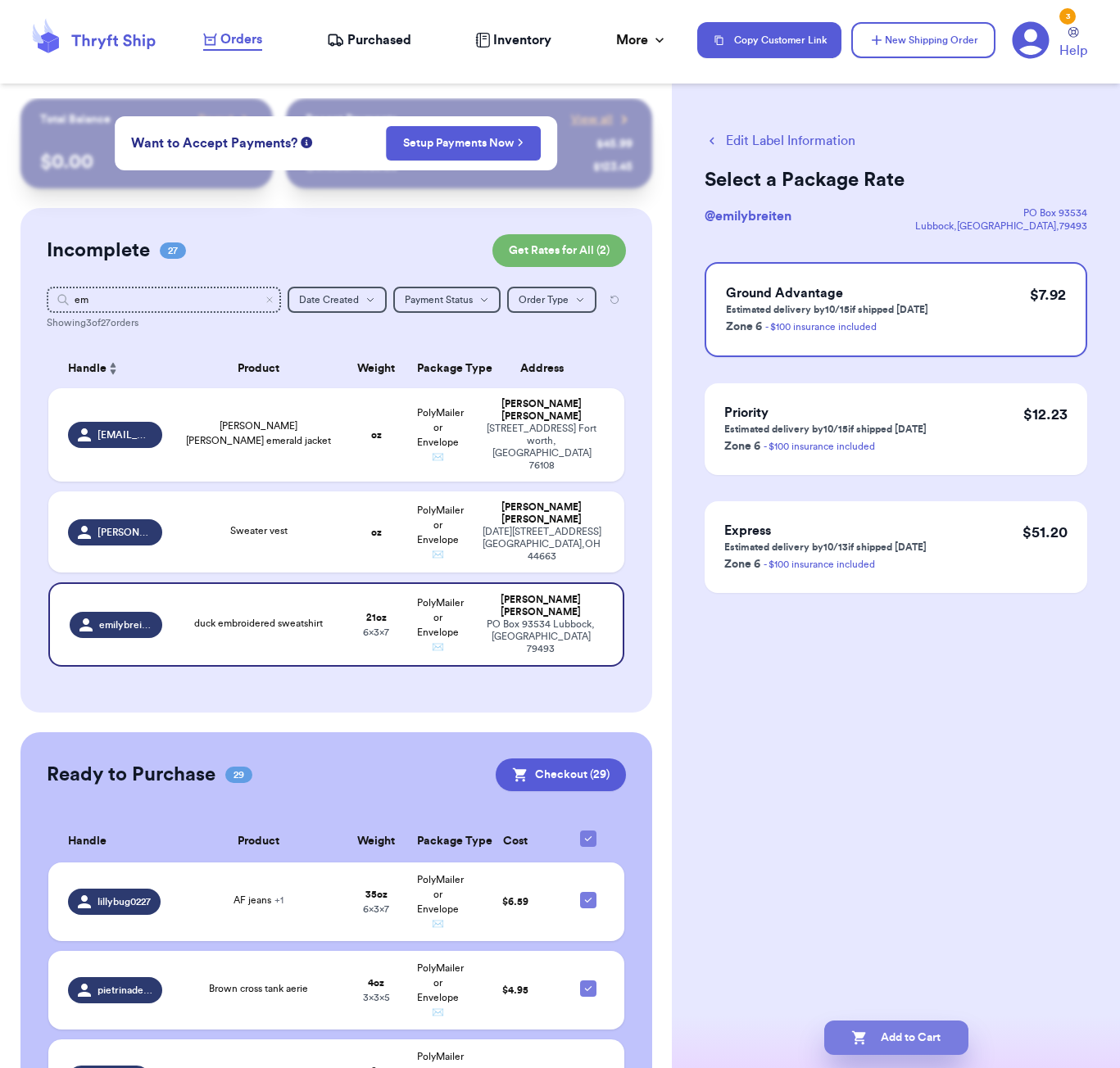
click at [929, 1036] on button "Add to Cart" at bounding box center [895, 1037] width 144 height 35
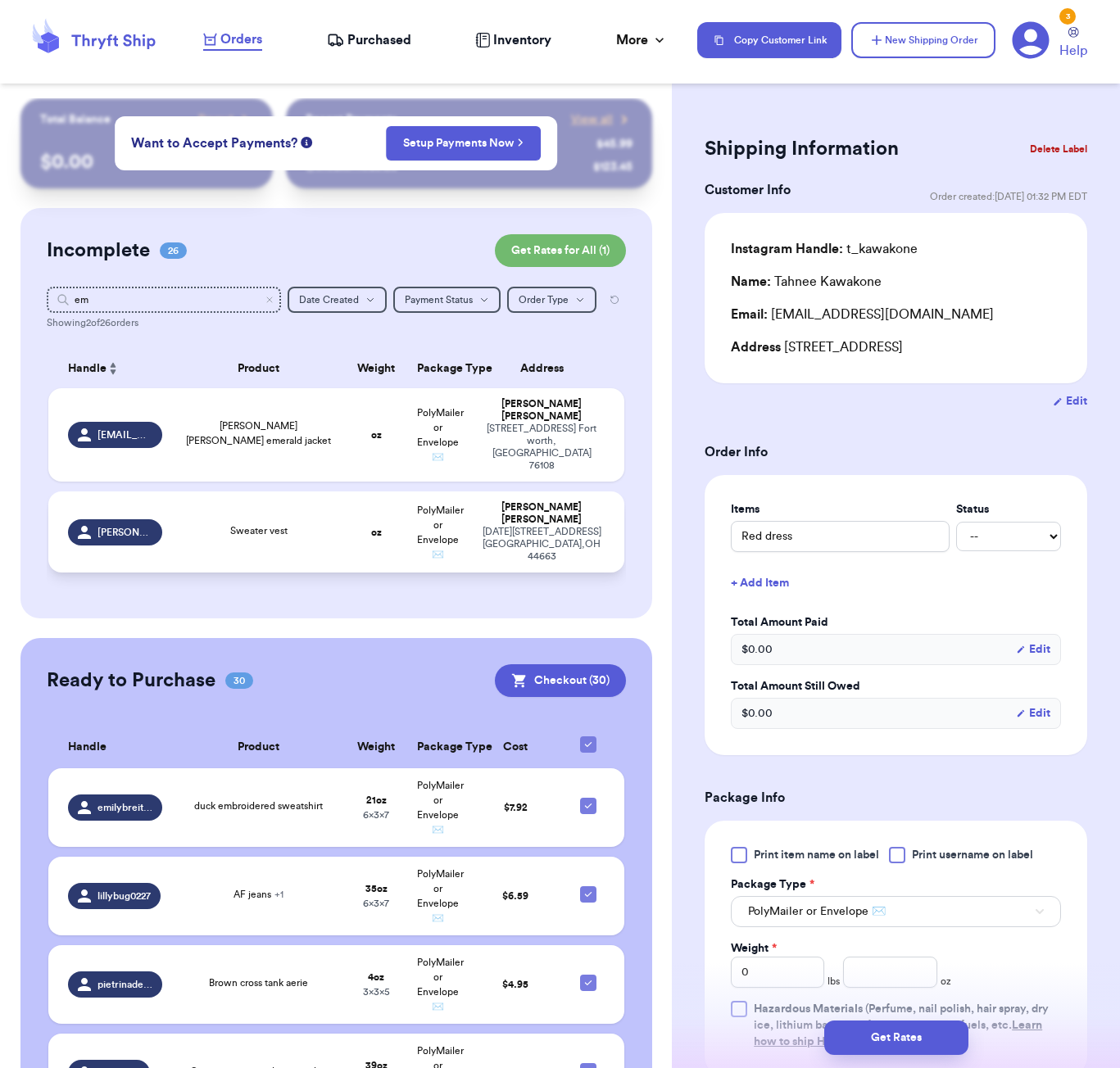
click at [367, 544] on td "oz" at bounding box center [376, 532] width 62 height 81
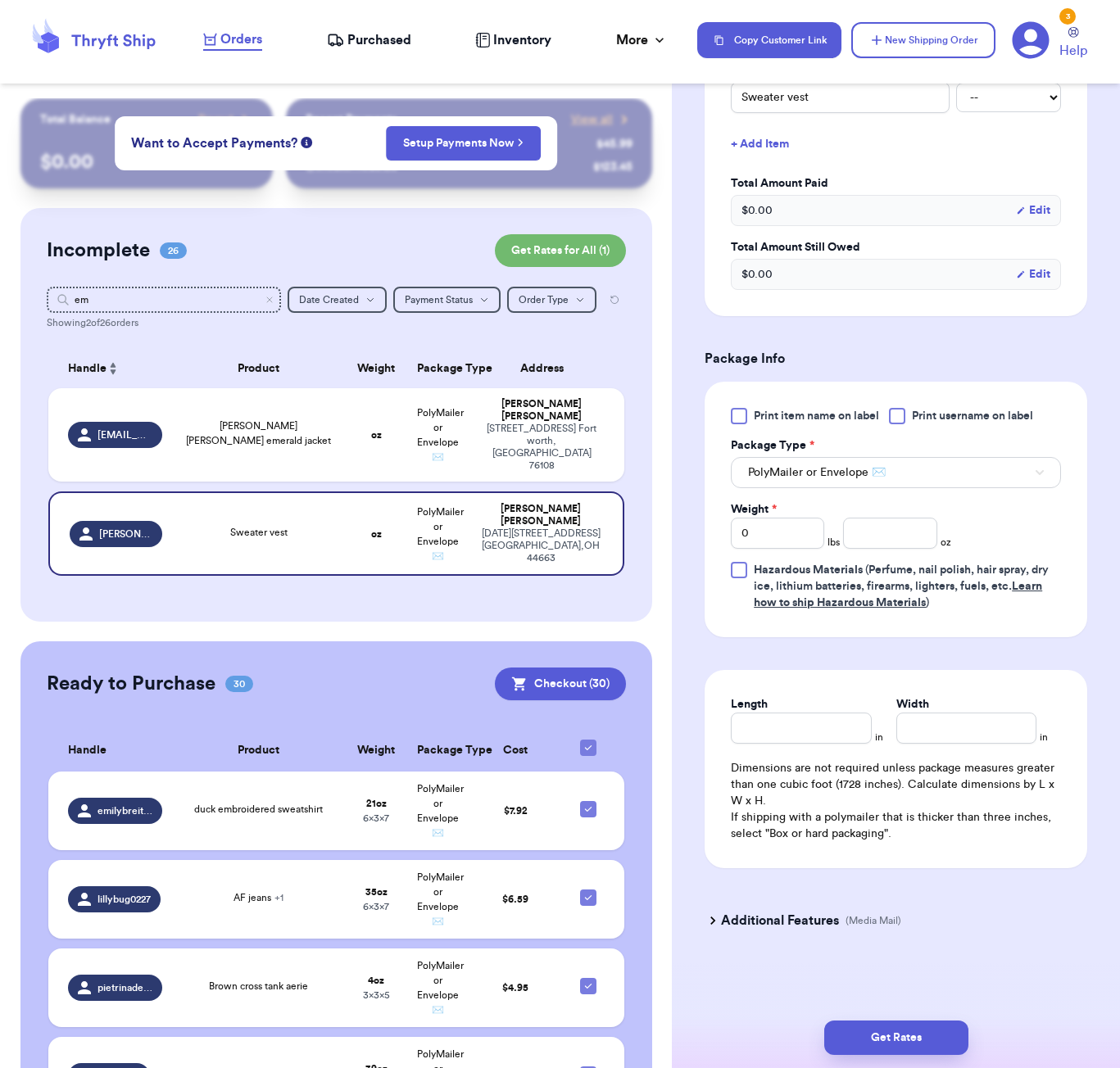
scroll to position [462, 0]
click at [878, 530] on input "number" at bounding box center [889, 533] width 93 height 31
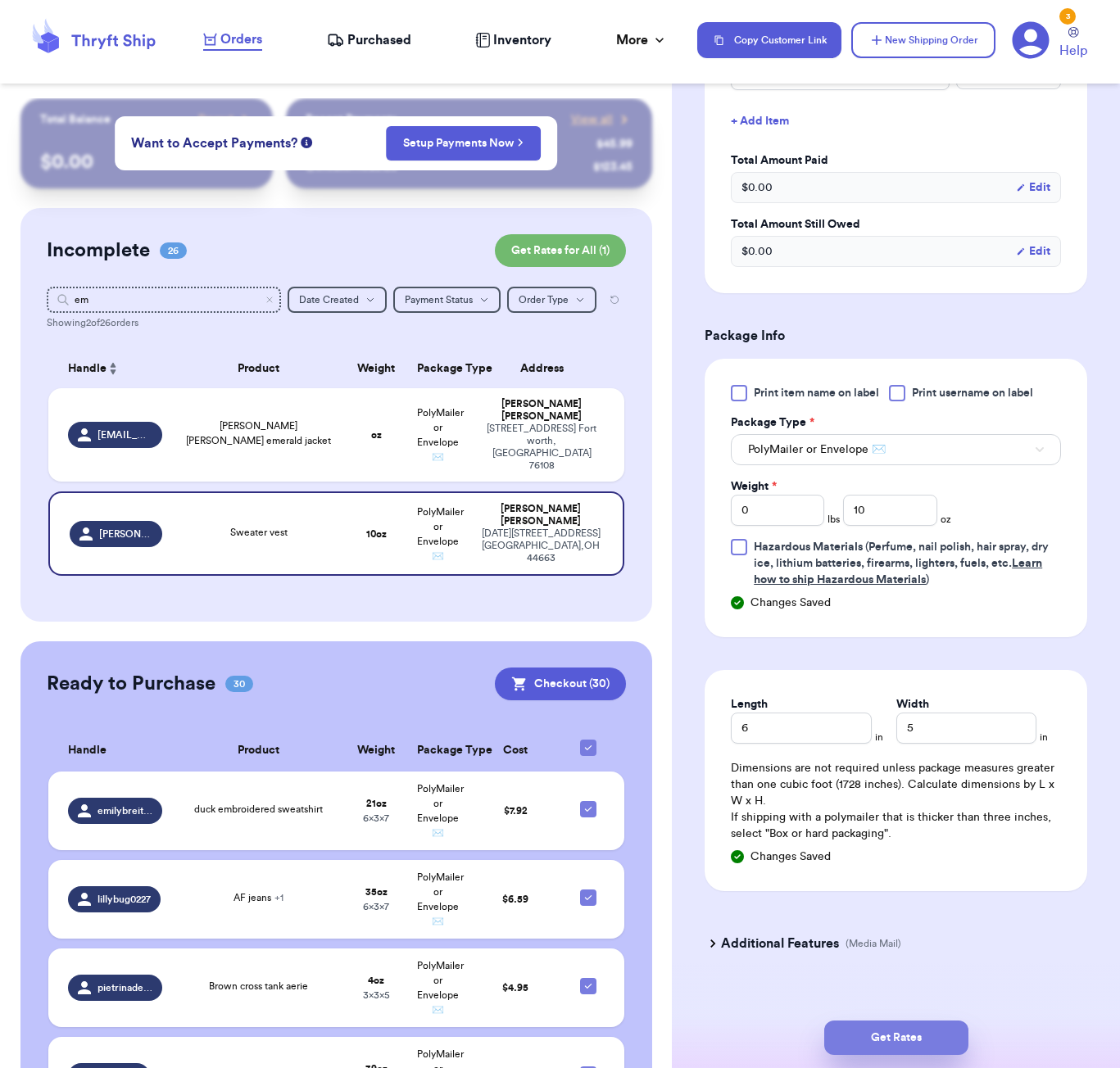
click at [916, 1031] on button "Get Rates" at bounding box center [895, 1037] width 144 height 35
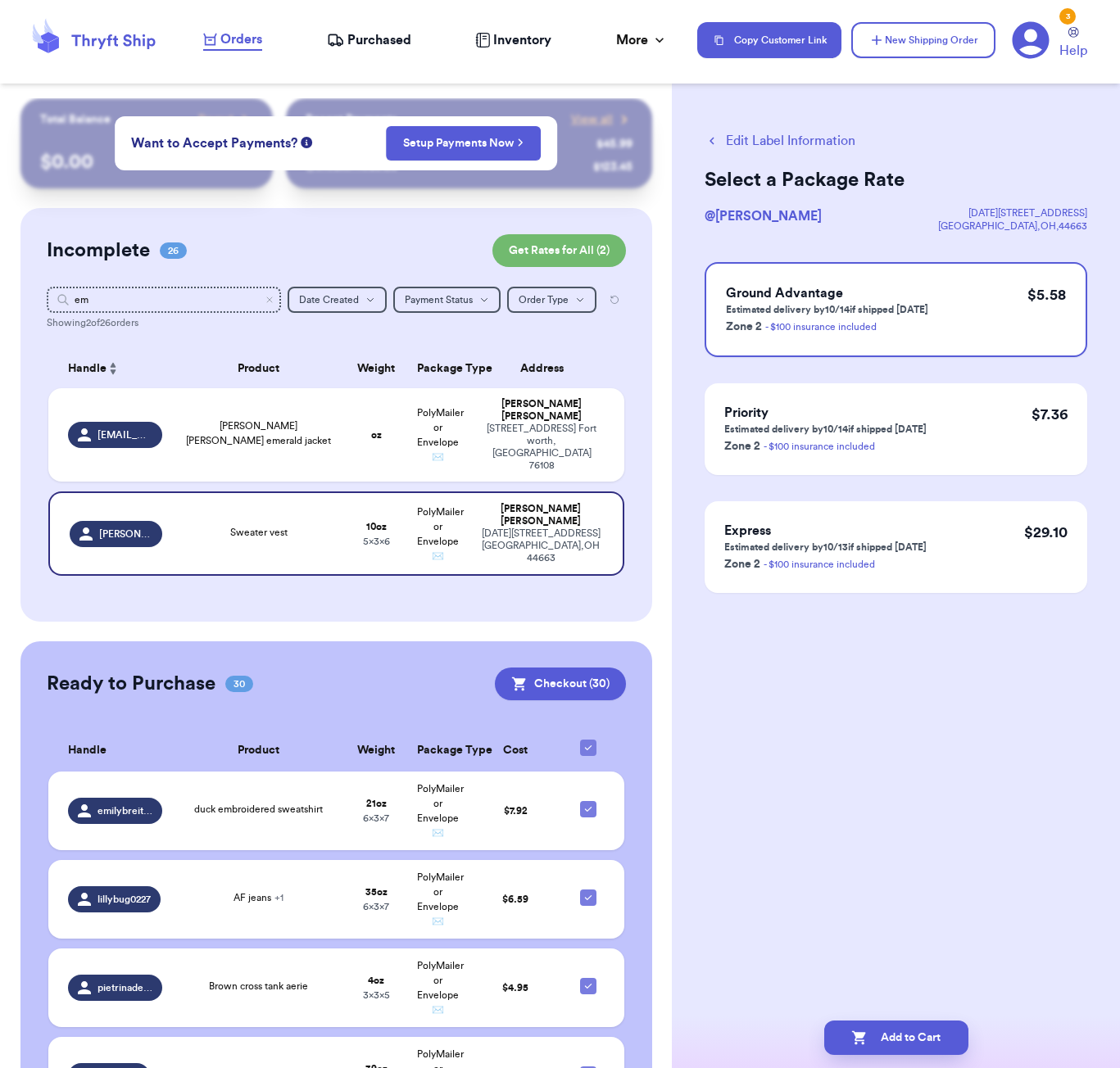
scroll to position [0, 0]
click at [919, 1036] on button "Add to Cart" at bounding box center [895, 1037] width 144 height 35
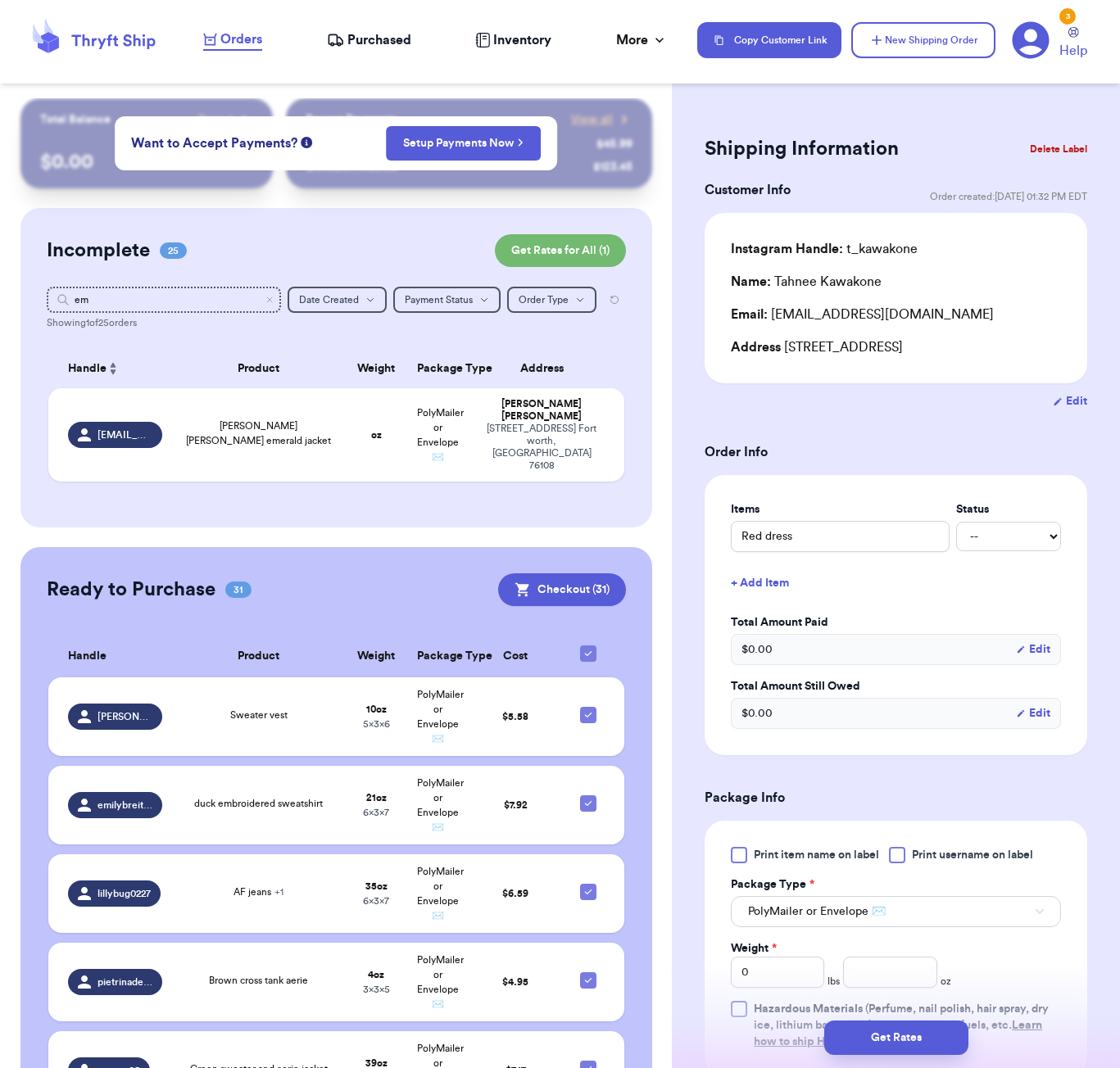
drag, startPoint x: 269, startPoint y: 297, endPoint x: 233, endPoint y: 300, distance: 36.1
click at [269, 297] on icon "Clear search" at bounding box center [270, 300] width 9 height 9
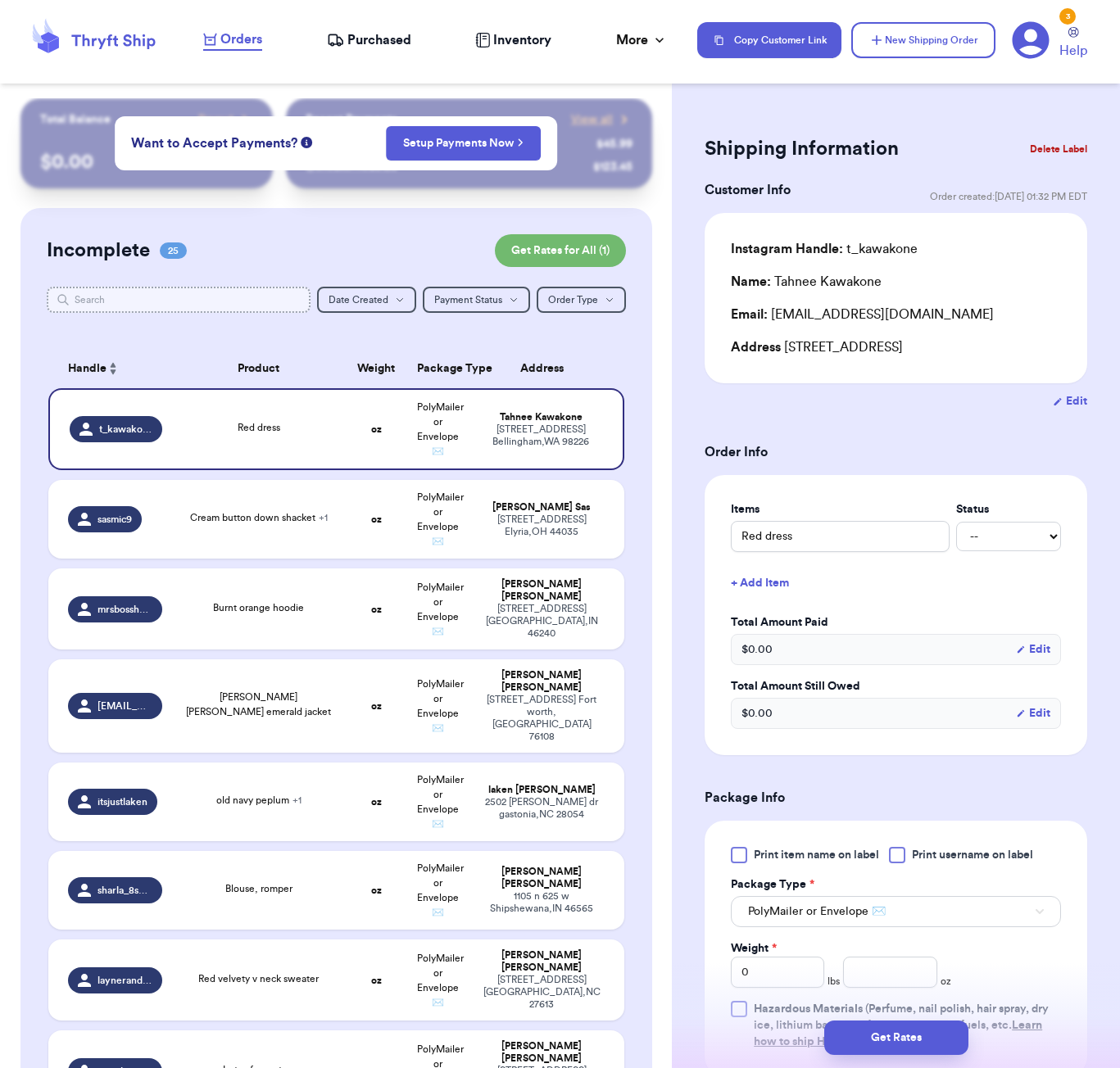
click at [233, 301] on input "text" at bounding box center [179, 300] width 264 height 26
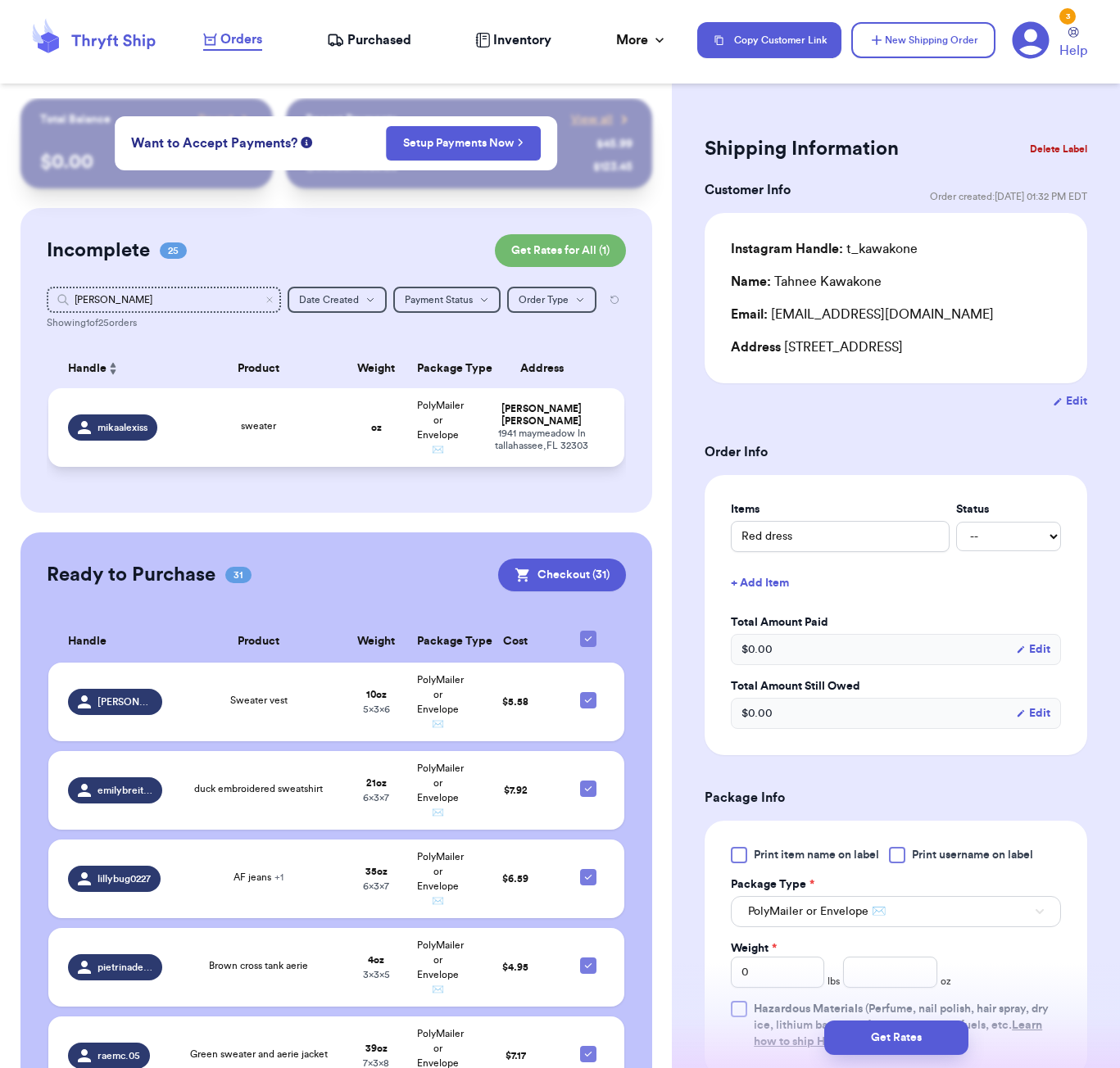
click at [282, 421] on td "sweater" at bounding box center [258, 427] width 174 height 79
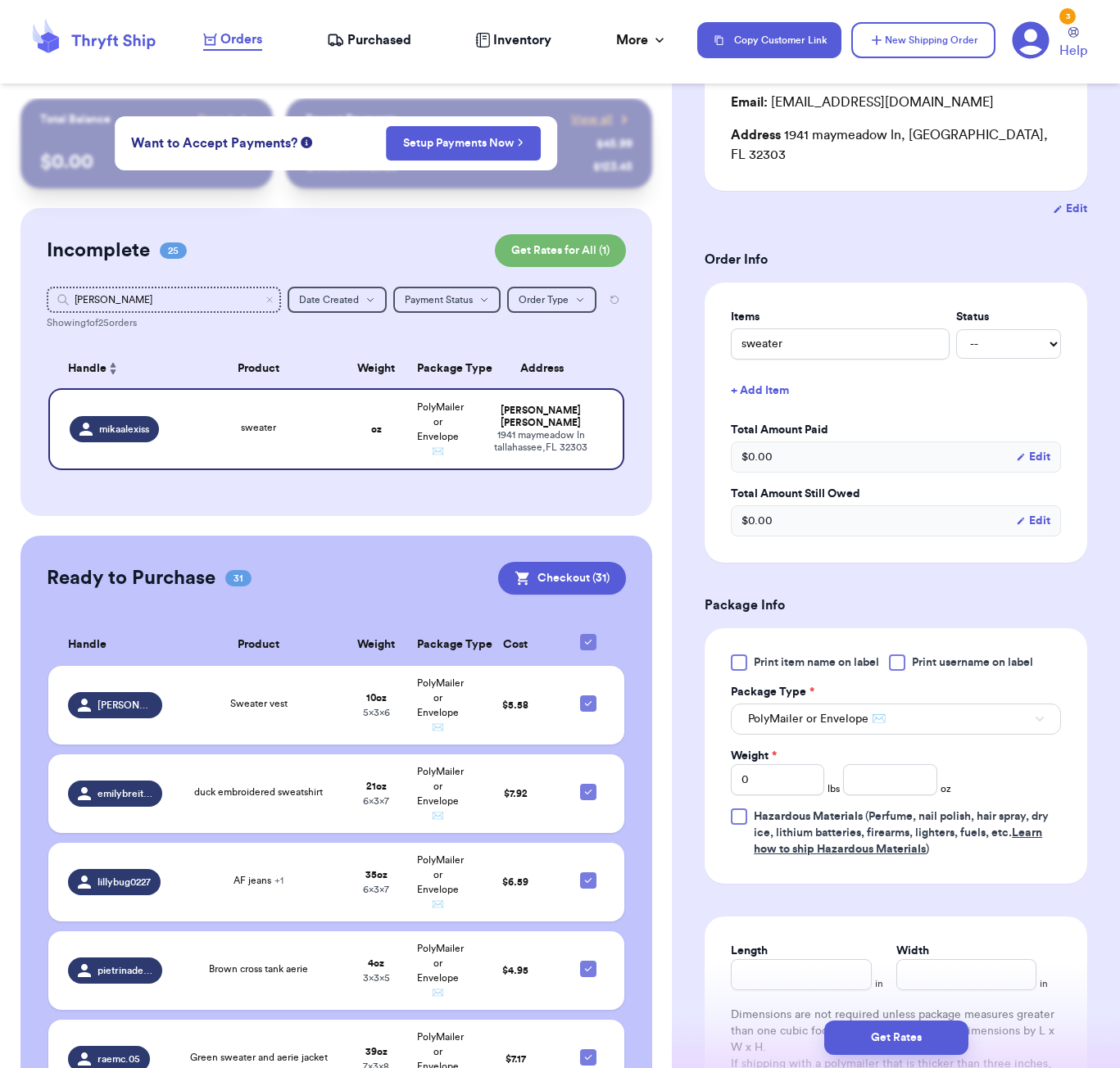
scroll to position [233, 0]
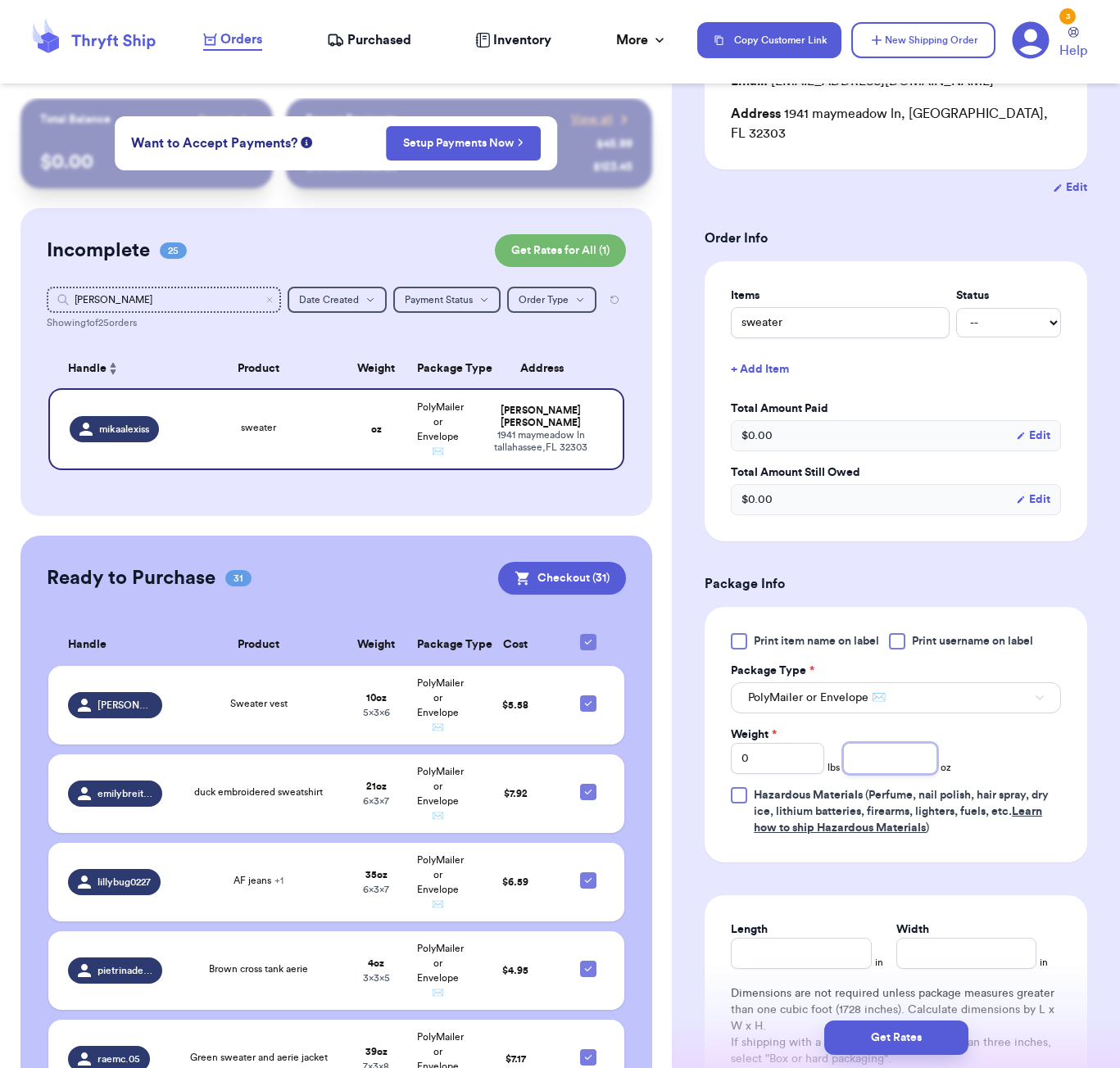
click at [871, 743] on input "number" at bounding box center [889, 758] width 93 height 31
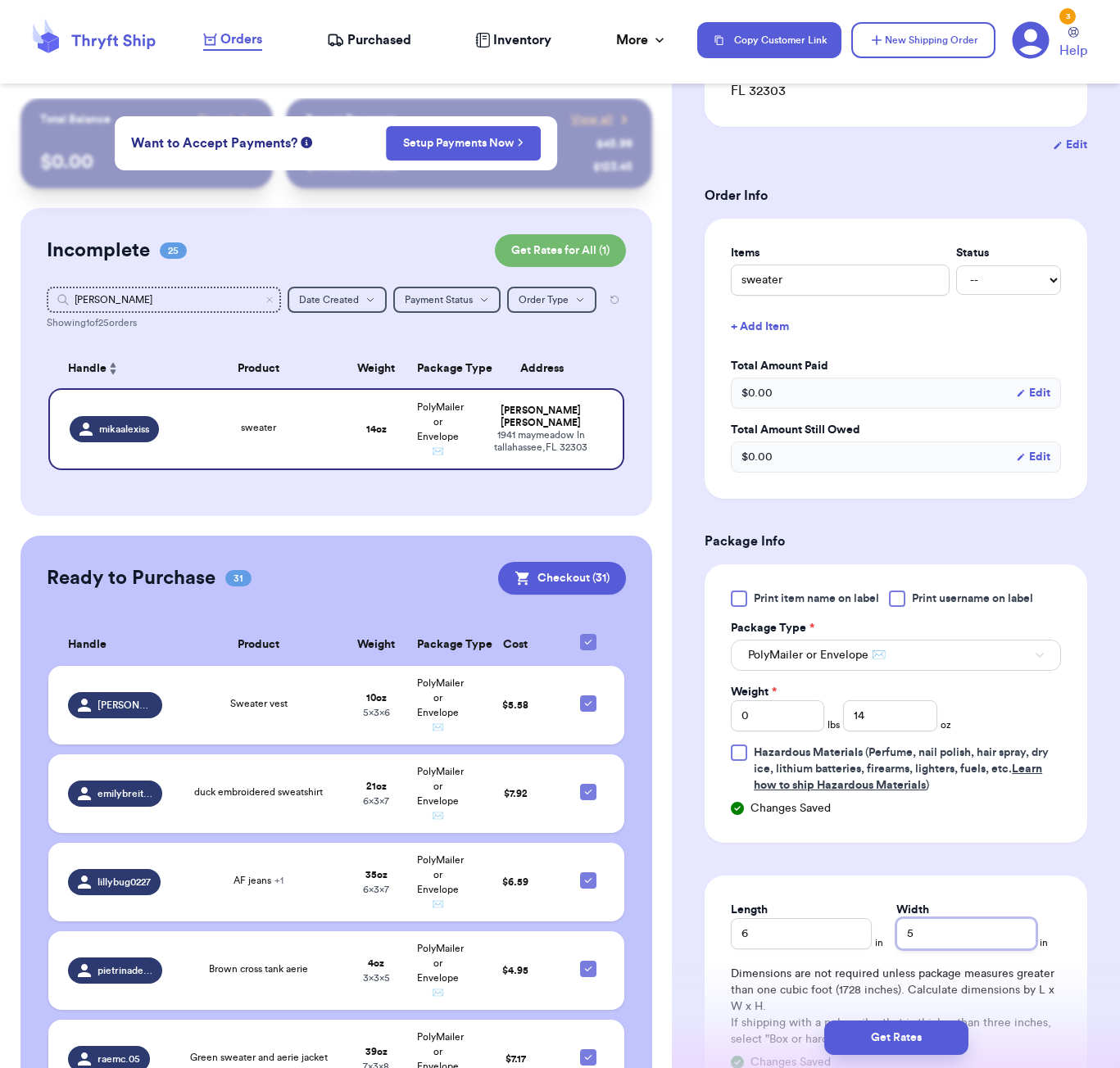
scroll to position [359, 0]
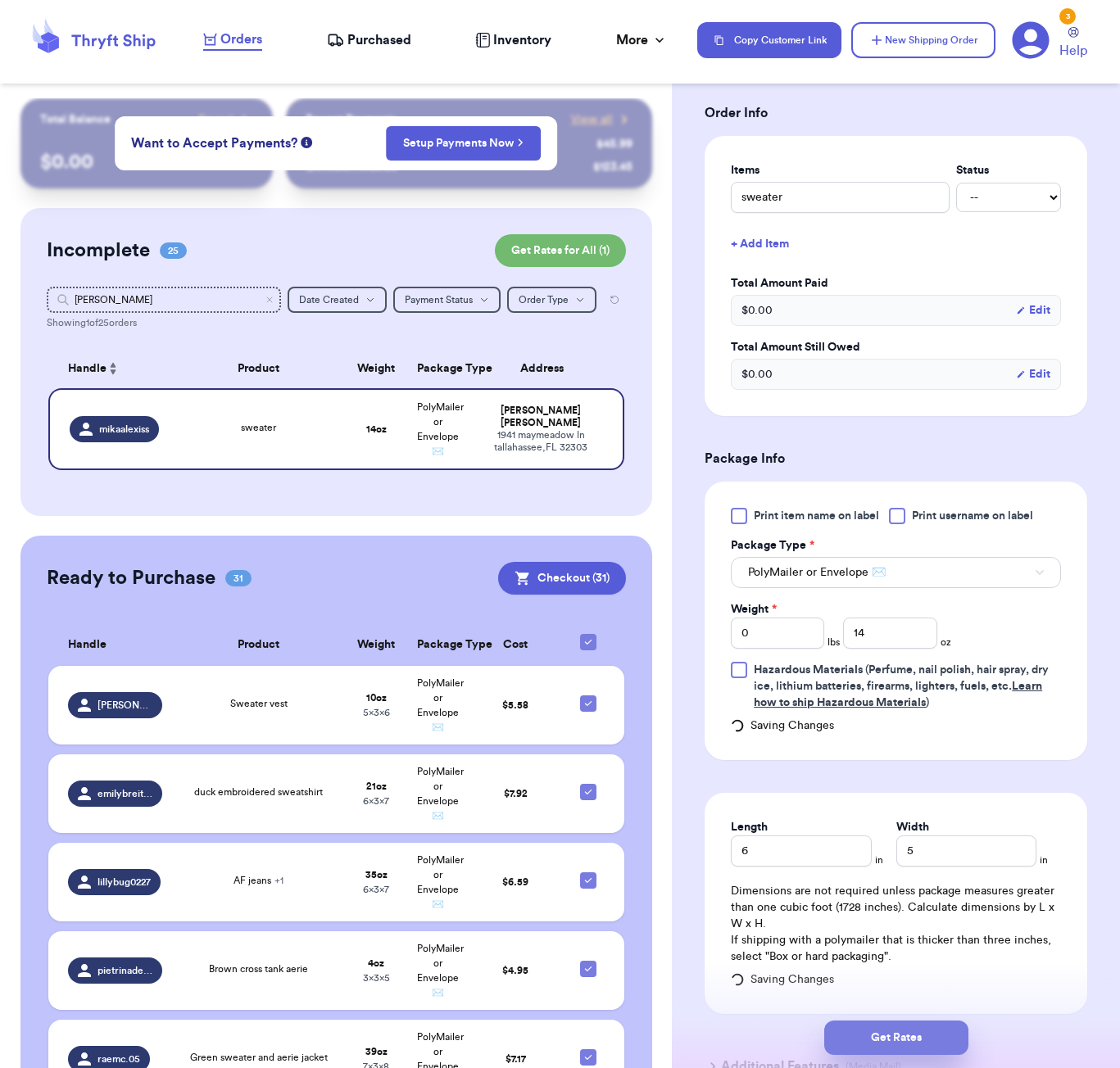
click at [887, 1033] on button "Get Rates" at bounding box center [895, 1037] width 144 height 35
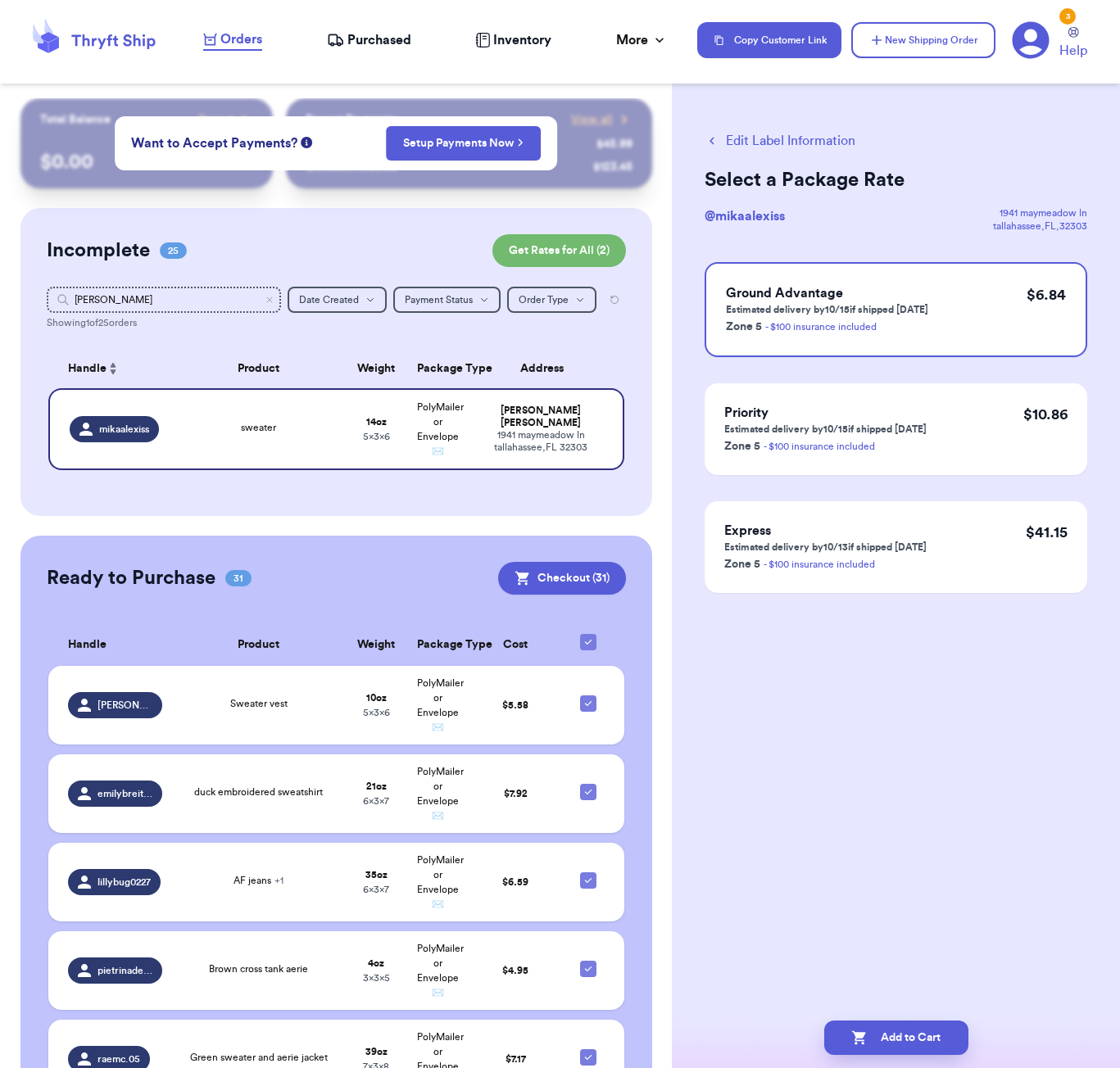
scroll to position [0, 0]
click at [903, 1043] on button "Add to Cart" at bounding box center [895, 1037] width 144 height 35
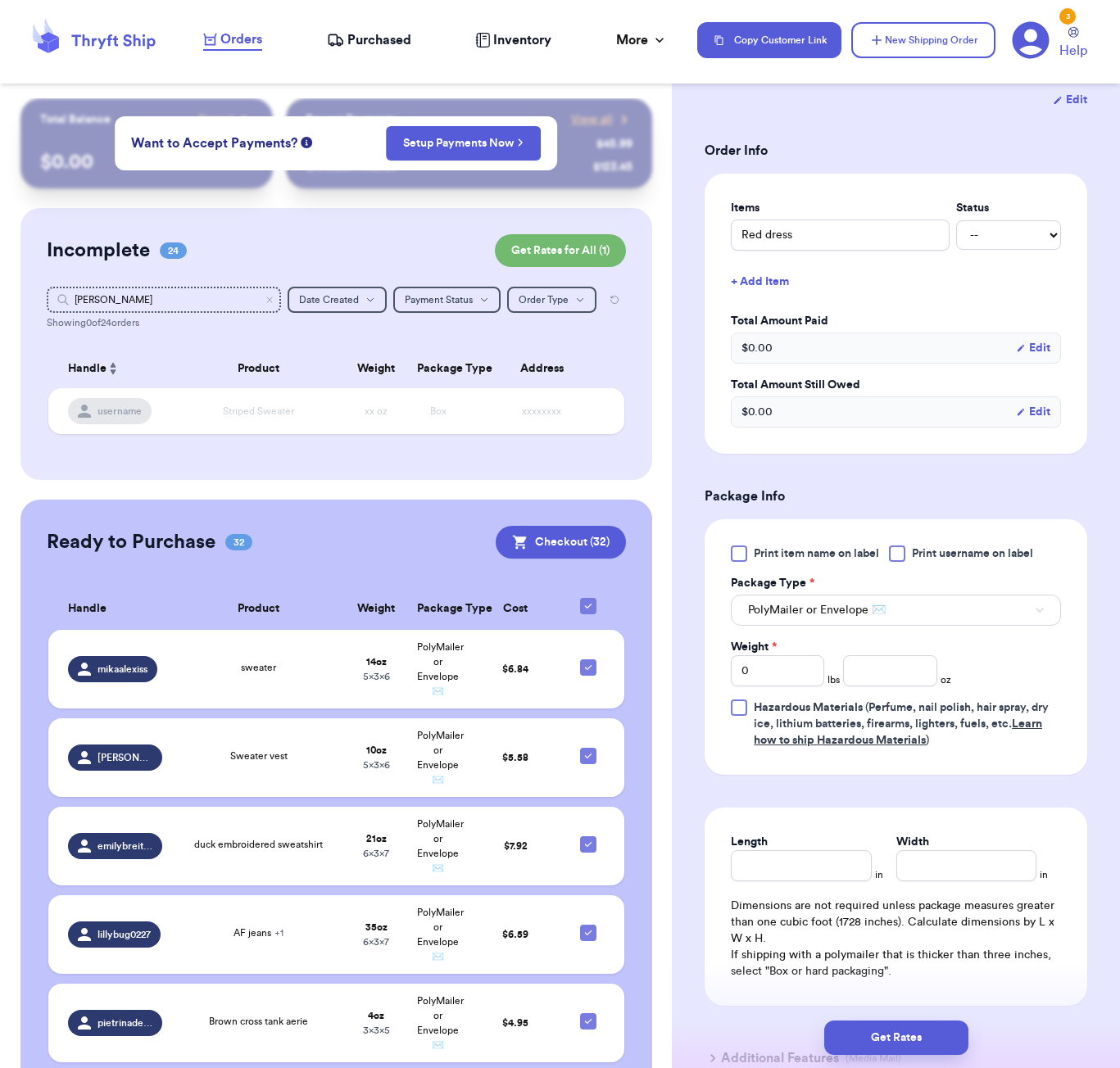
scroll to position [309, 0]
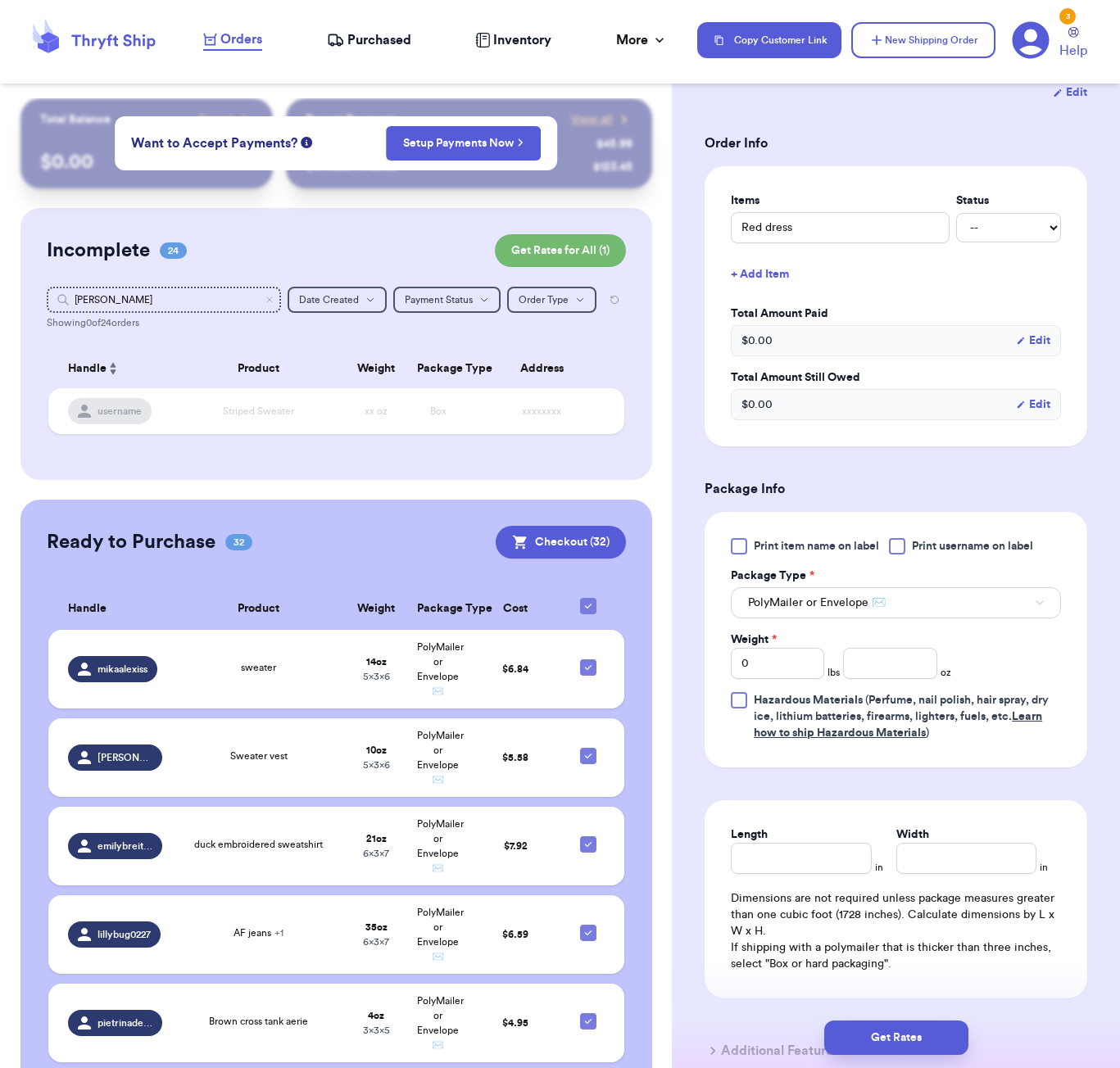
drag, startPoint x: 131, startPoint y: 321, endPoint x: 126, endPoint y: 300, distance: 21.6
click at [131, 318] on div "Showing 0 of 24 orders" at bounding box center [336, 322] width 579 height 13
click at [126, 299] on input "[PERSON_NAME]" at bounding box center [163, 300] width 234 height 26
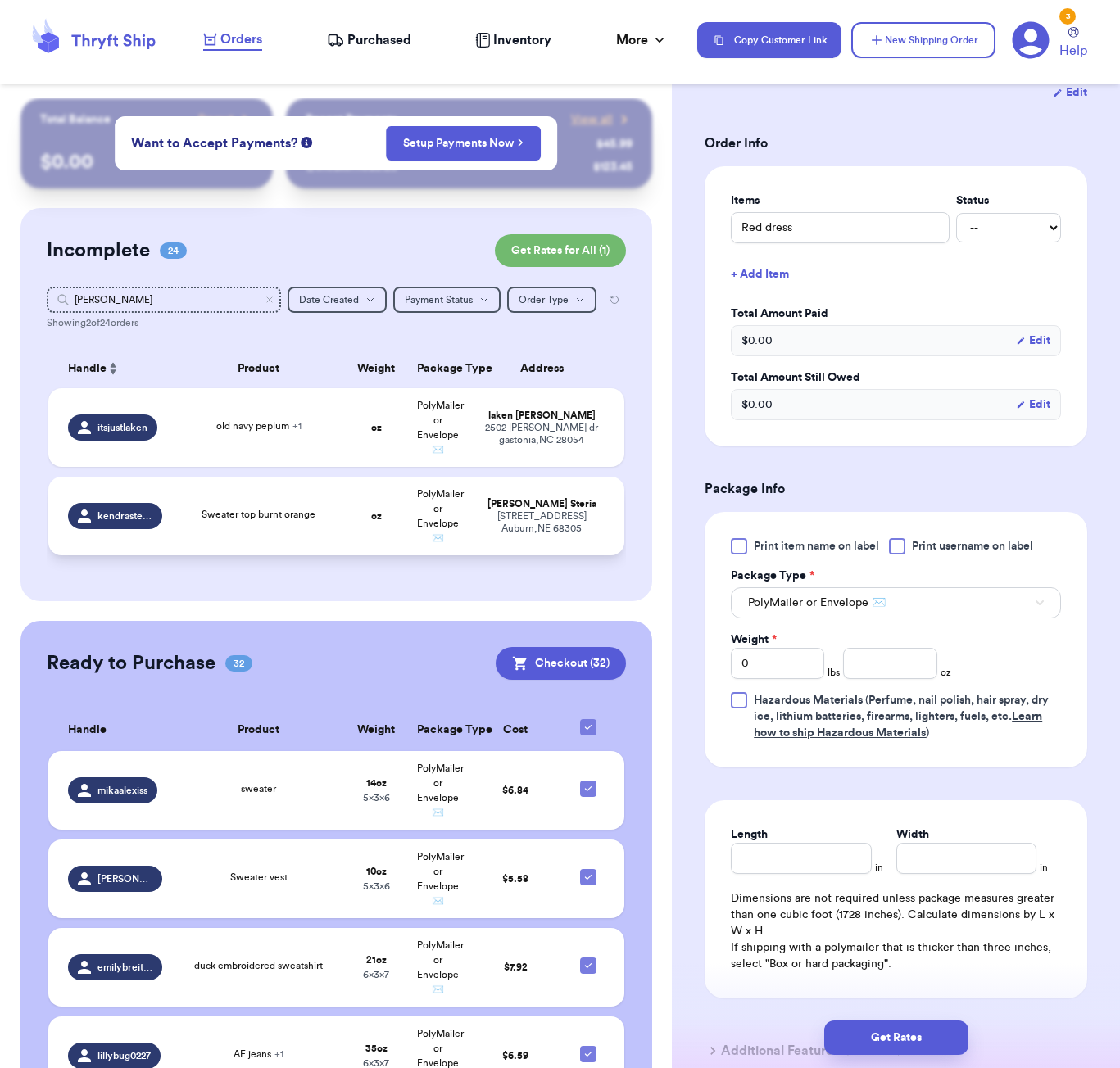
click at [260, 534] on td "Sweater top burnt orange" at bounding box center [258, 516] width 174 height 79
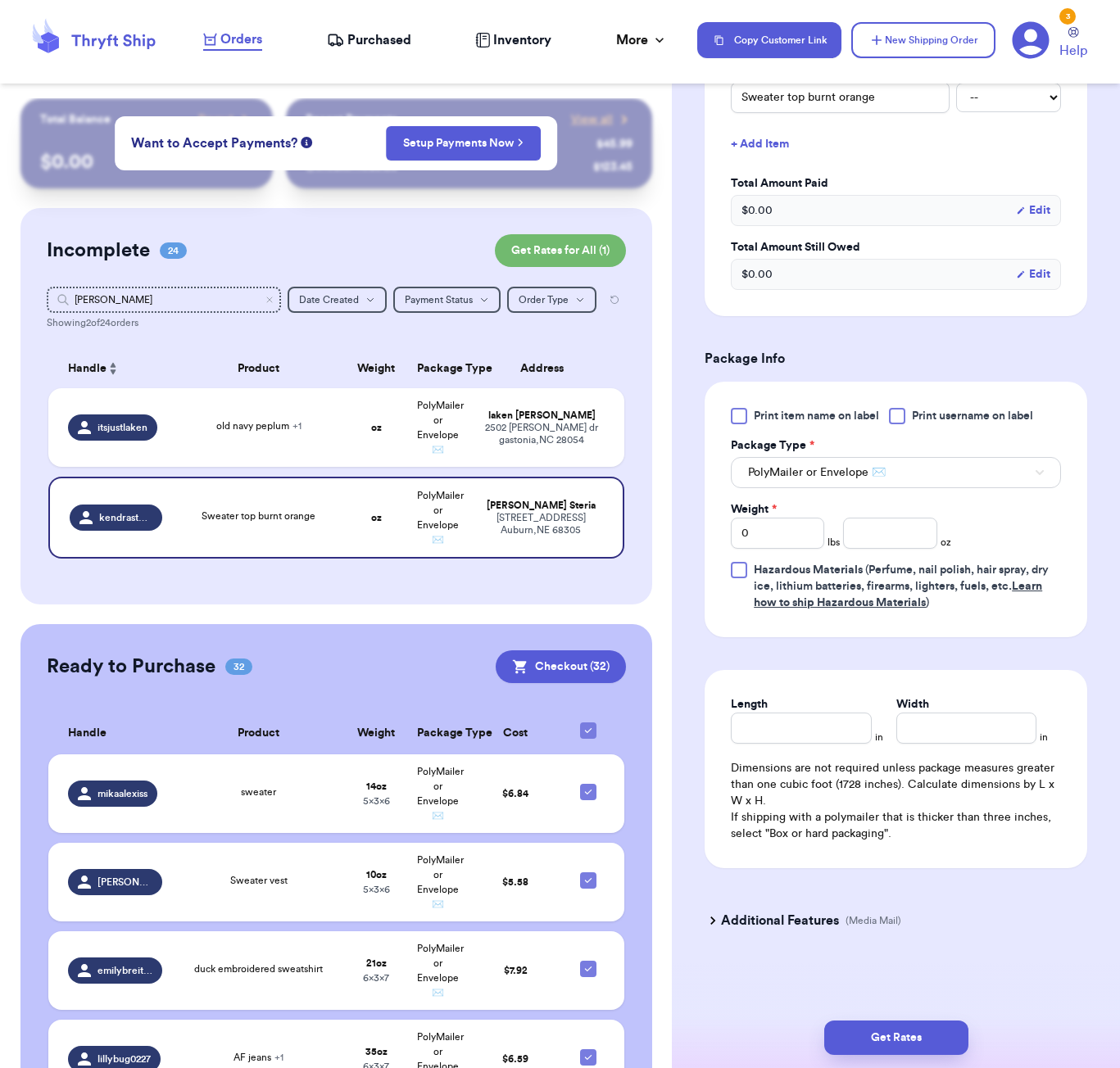
scroll to position [442, 0]
click at [885, 539] on input "number" at bounding box center [889, 533] width 93 height 31
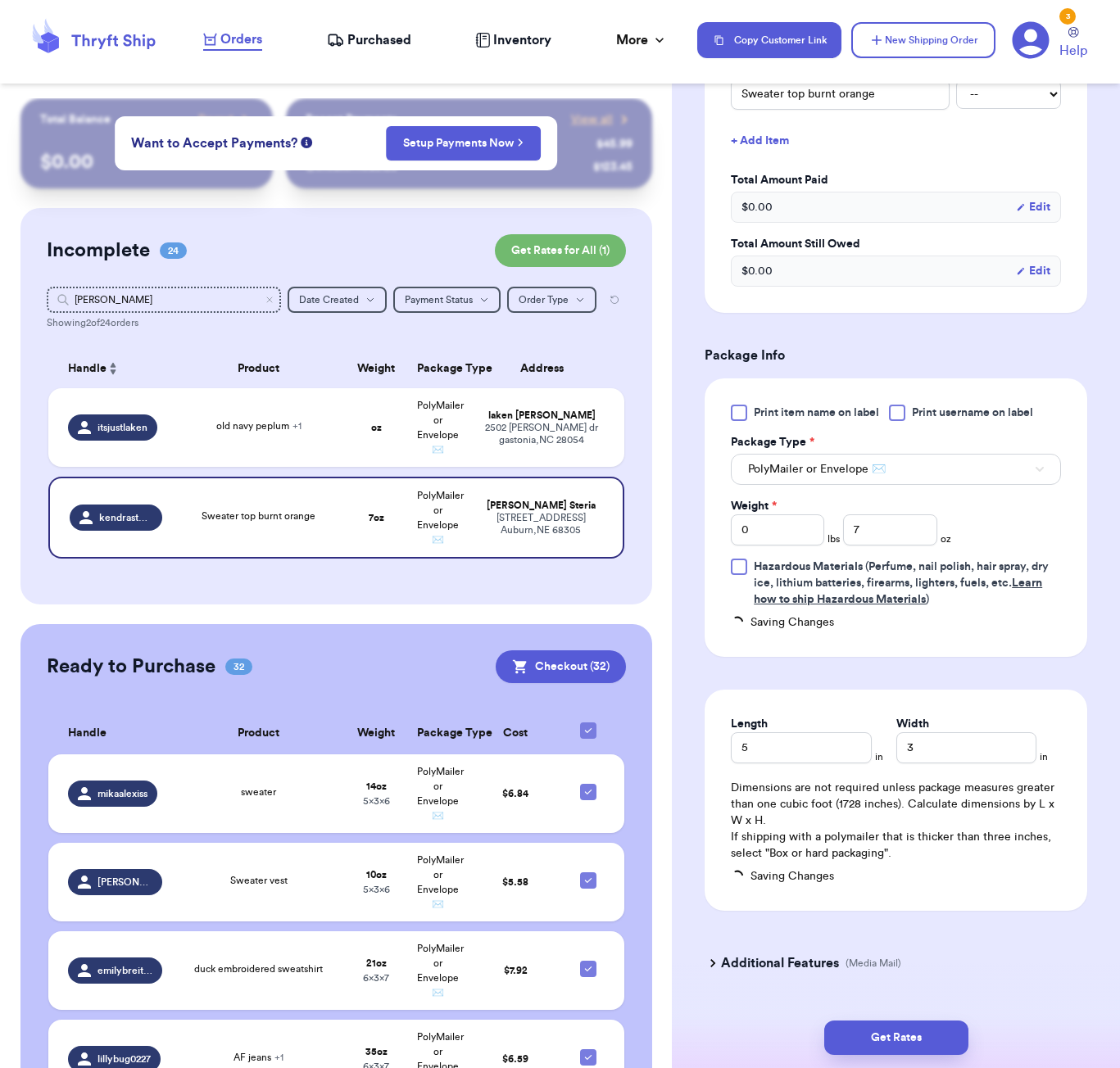
drag, startPoint x: 907, startPoint y: 1024, endPoint x: 941, endPoint y: 1013, distance: 35.7
click at [907, 1024] on button "Get Rates" at bounding box center [895, 1037] width 144 height 35
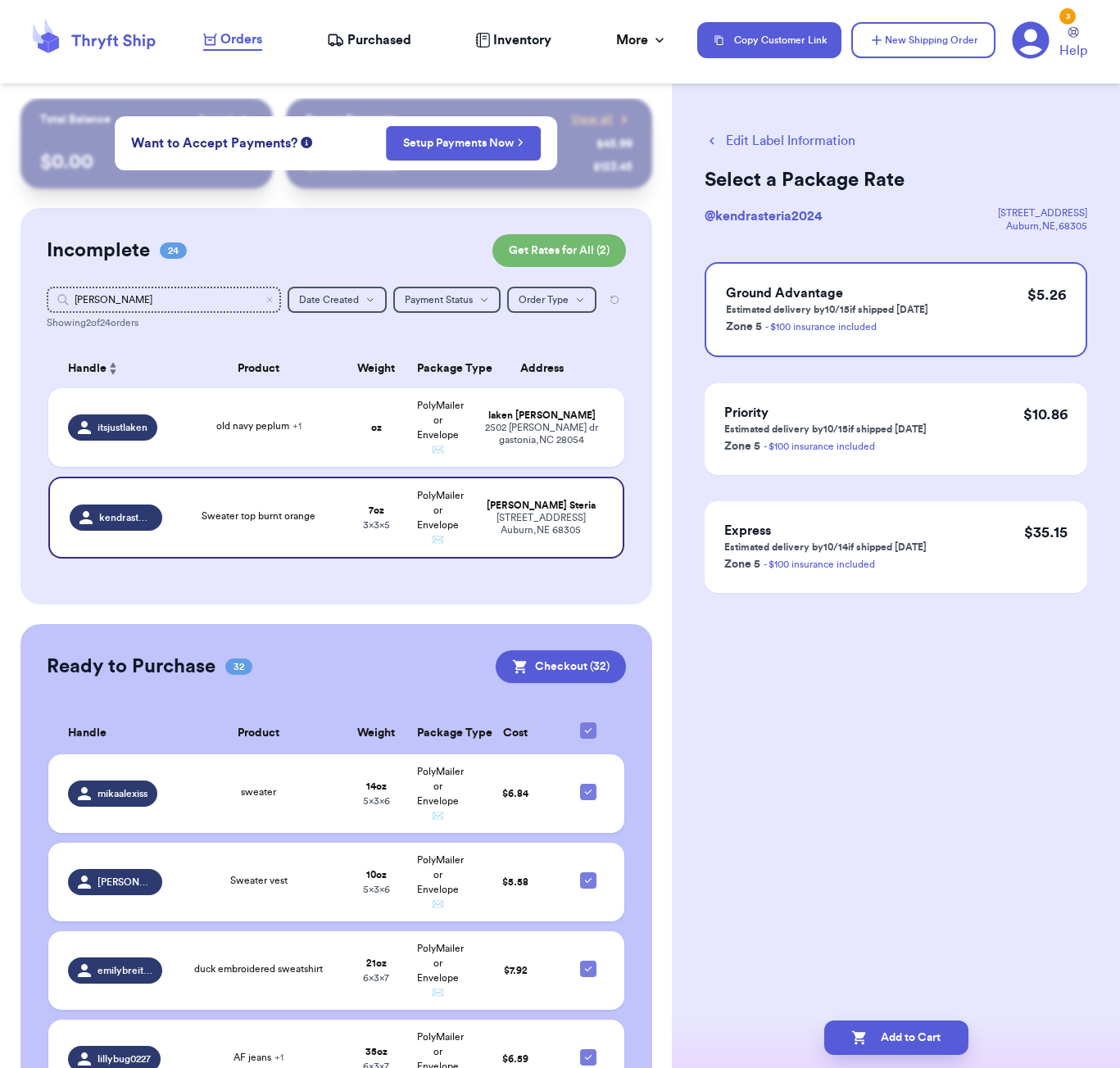
scroll to position [0, 0]
click at [904, 1041] on button "Add to Cart" at bounding box center [895, 1037] width 144 height 35
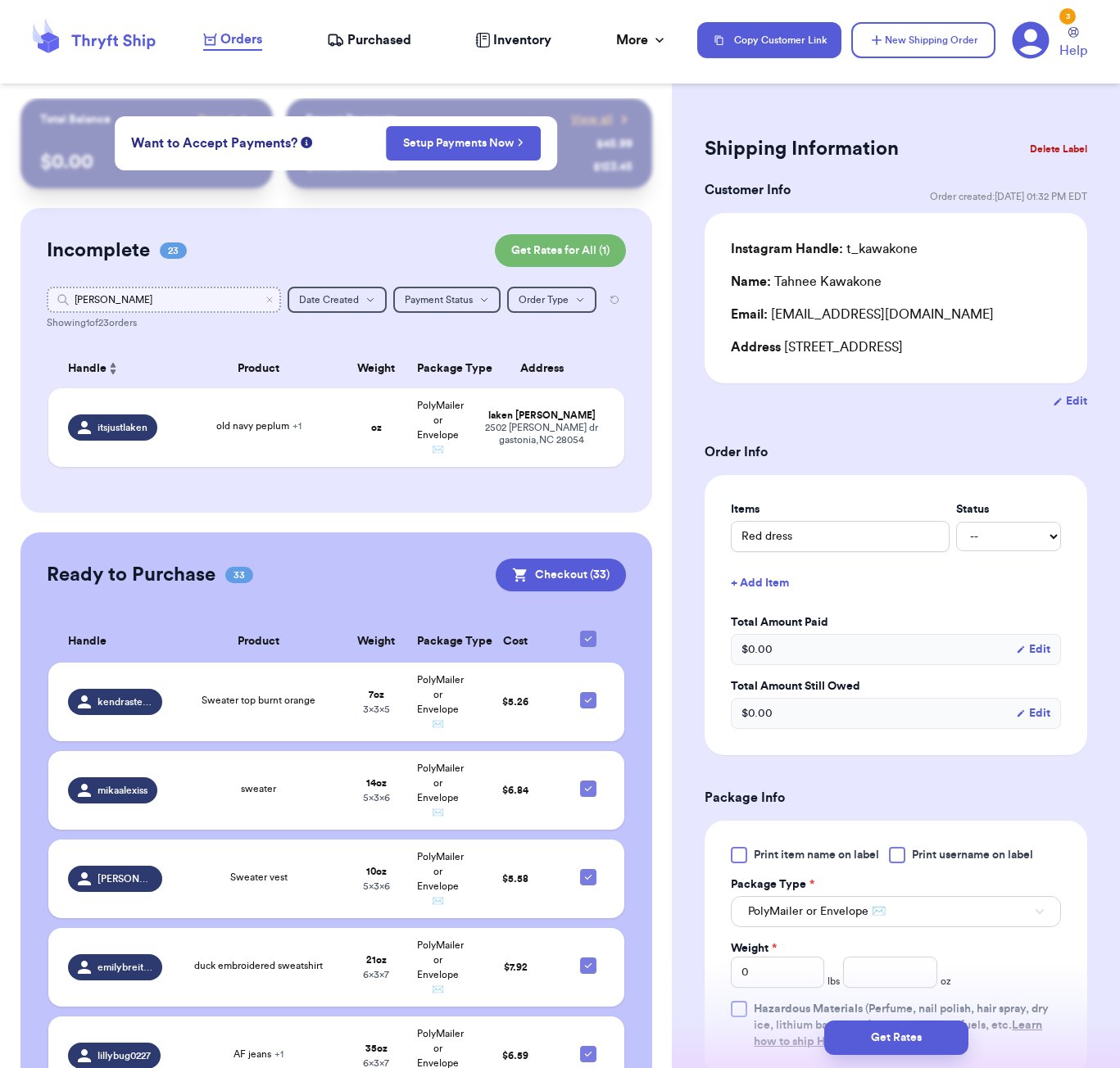
click at [186, 298] on input "[PERSON_NAME]" at bounding box center [163, 300] width 234 height 26
click at [186, 299] on input "[PERSON_NAME]" at bounding box center [163, 300] width 234 height 26
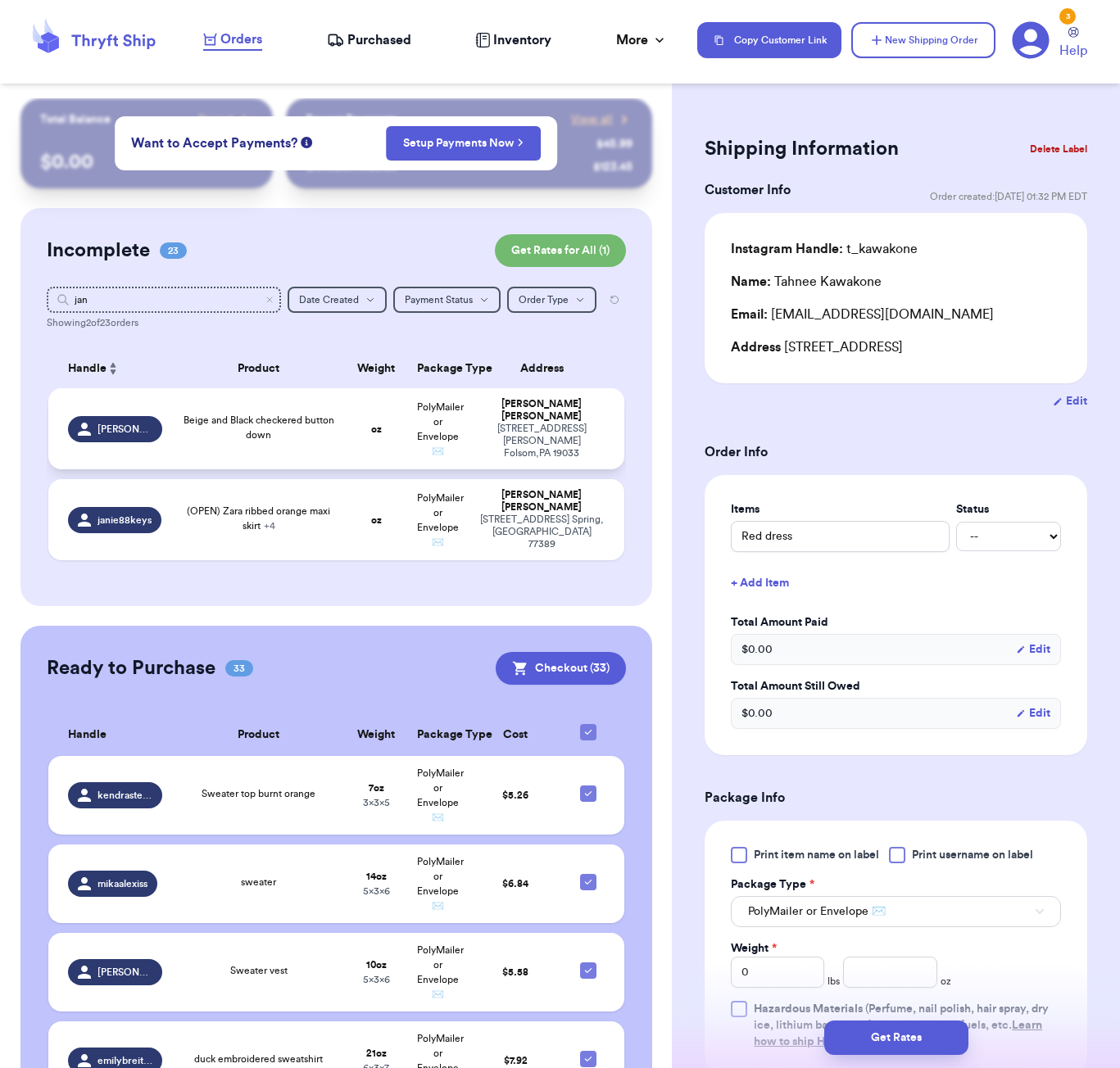
click at [238, 457] on td "Beige and Black checkered button down" at bounding box center [258, 428] width 174 height 81
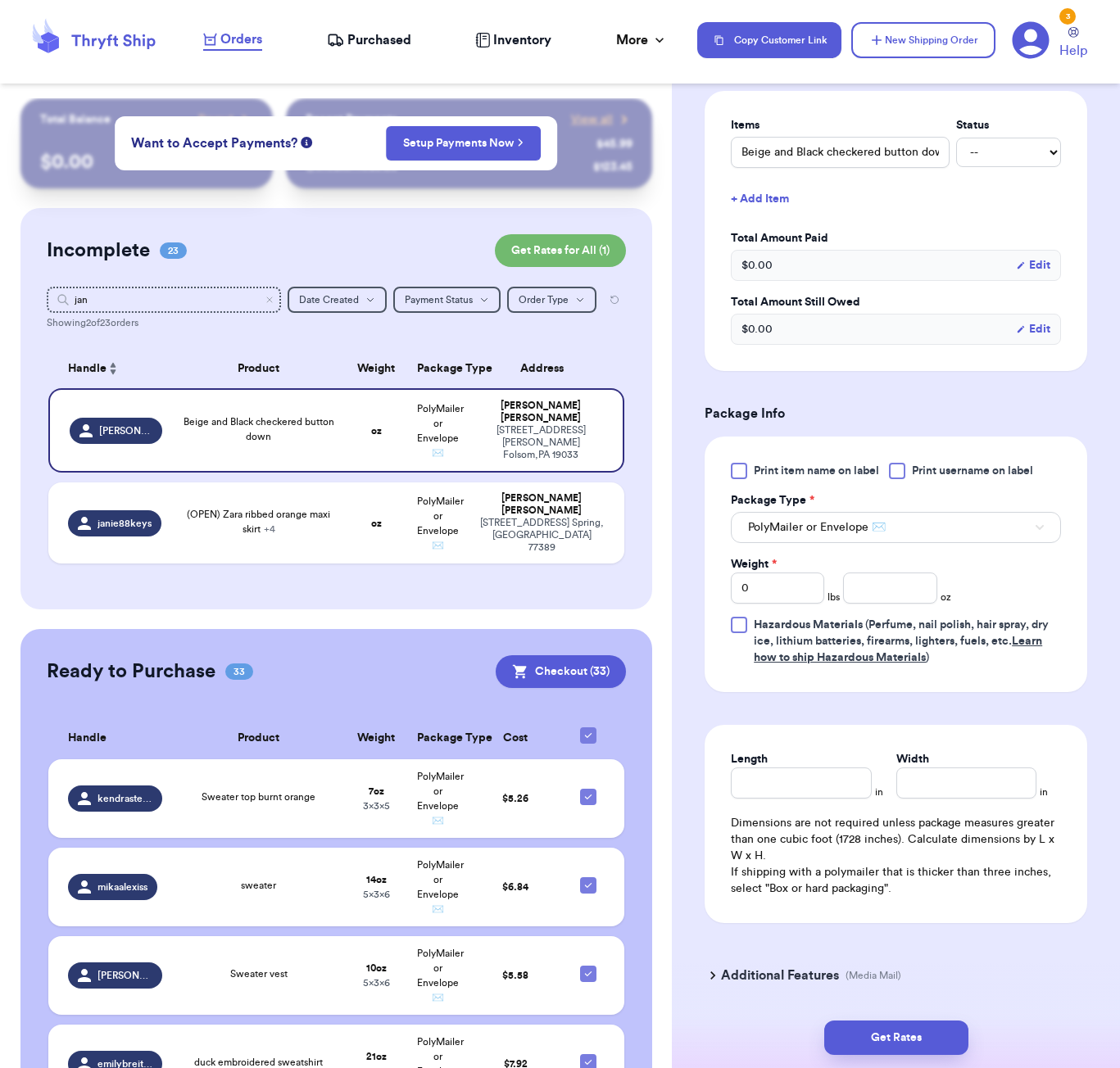
scroll to position [442, 0]
click at [888, 573] on input "number" at bounding box center [889, 588] width 93 height 31
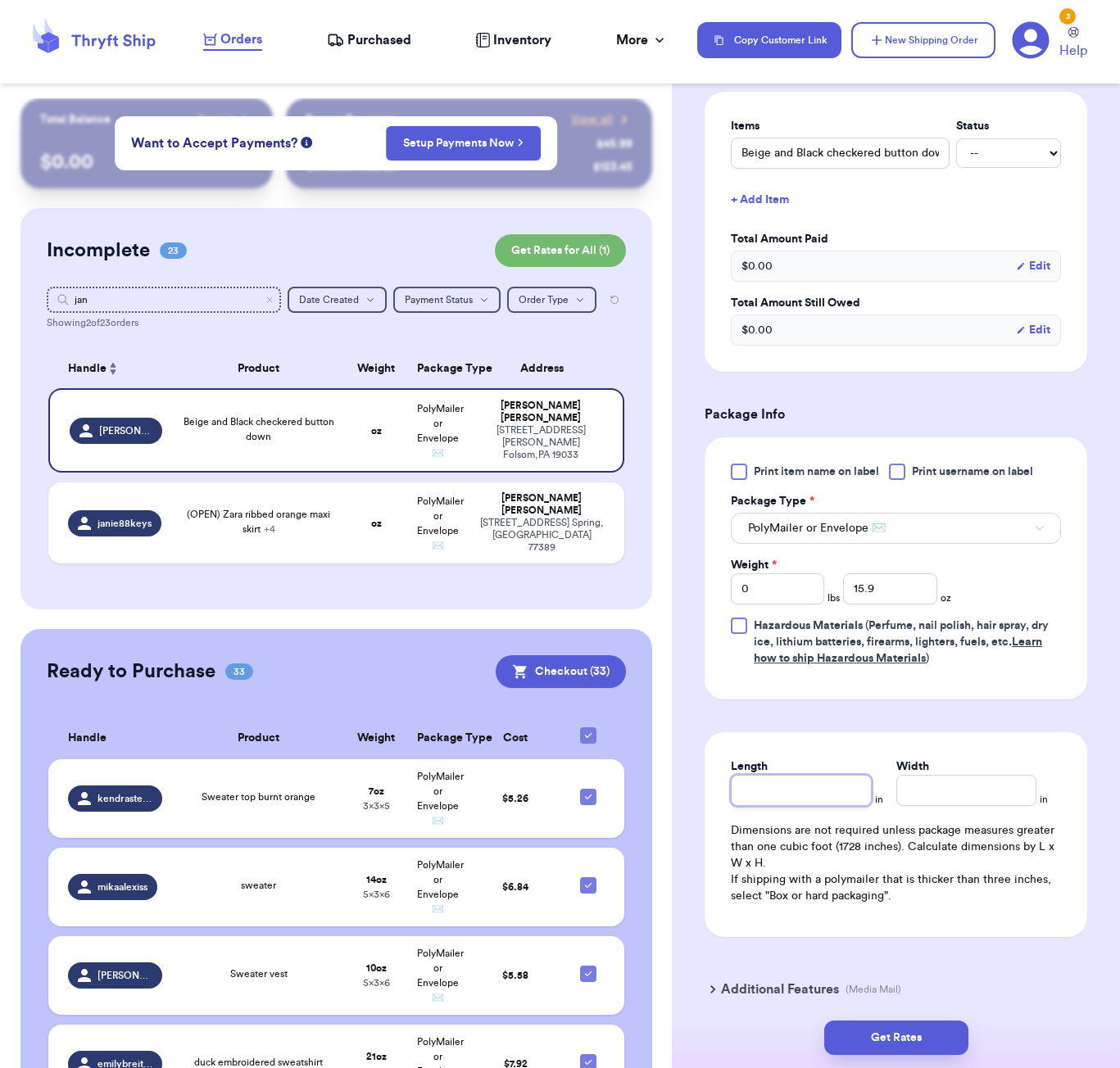
click at [803, 758] on div "Length" at bounding box center [801, 782] width 140 height 48
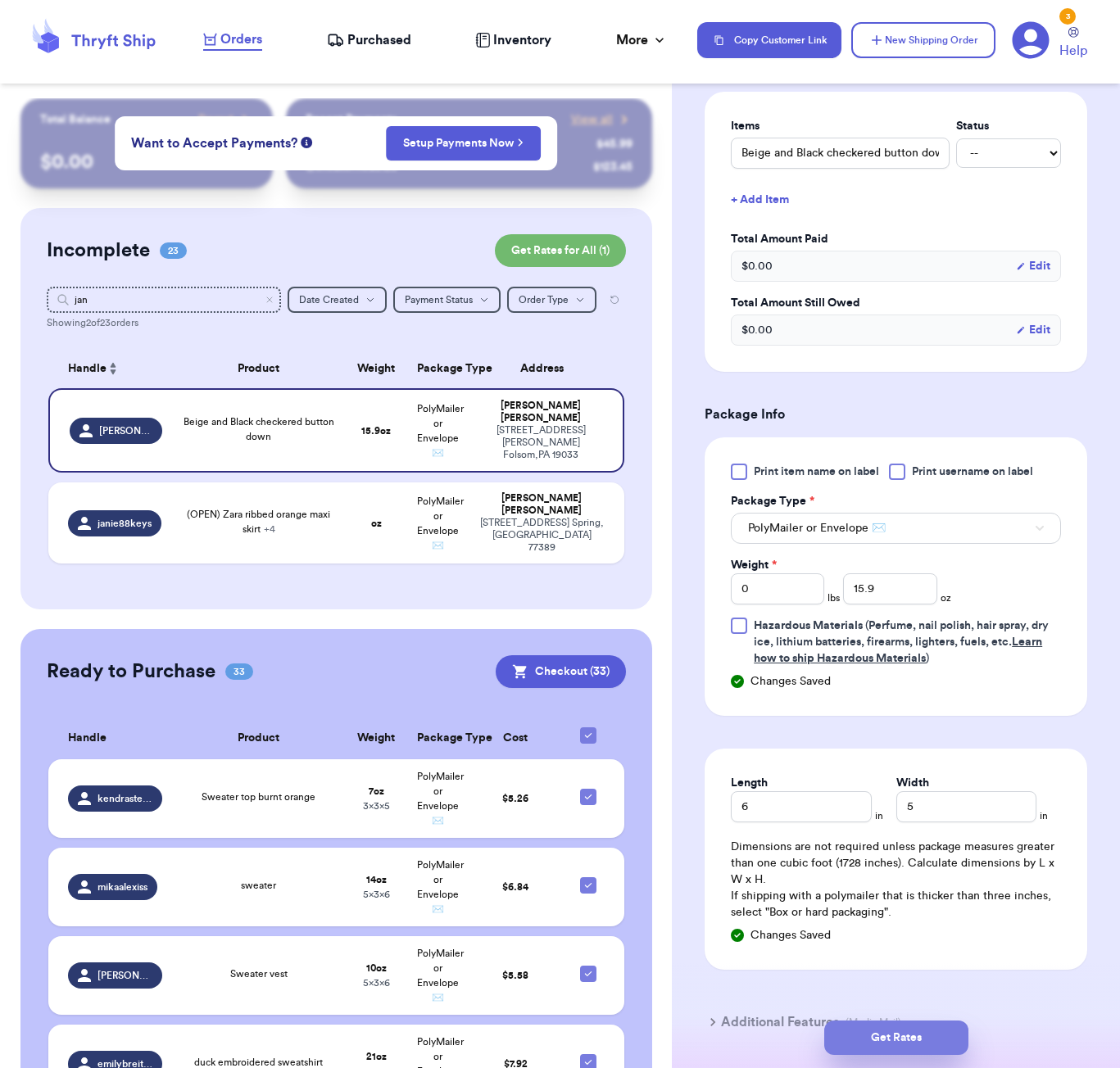
click at [878, 1033] on button "Get Rates" at bounding box center [895, 1037] width 144 height 35
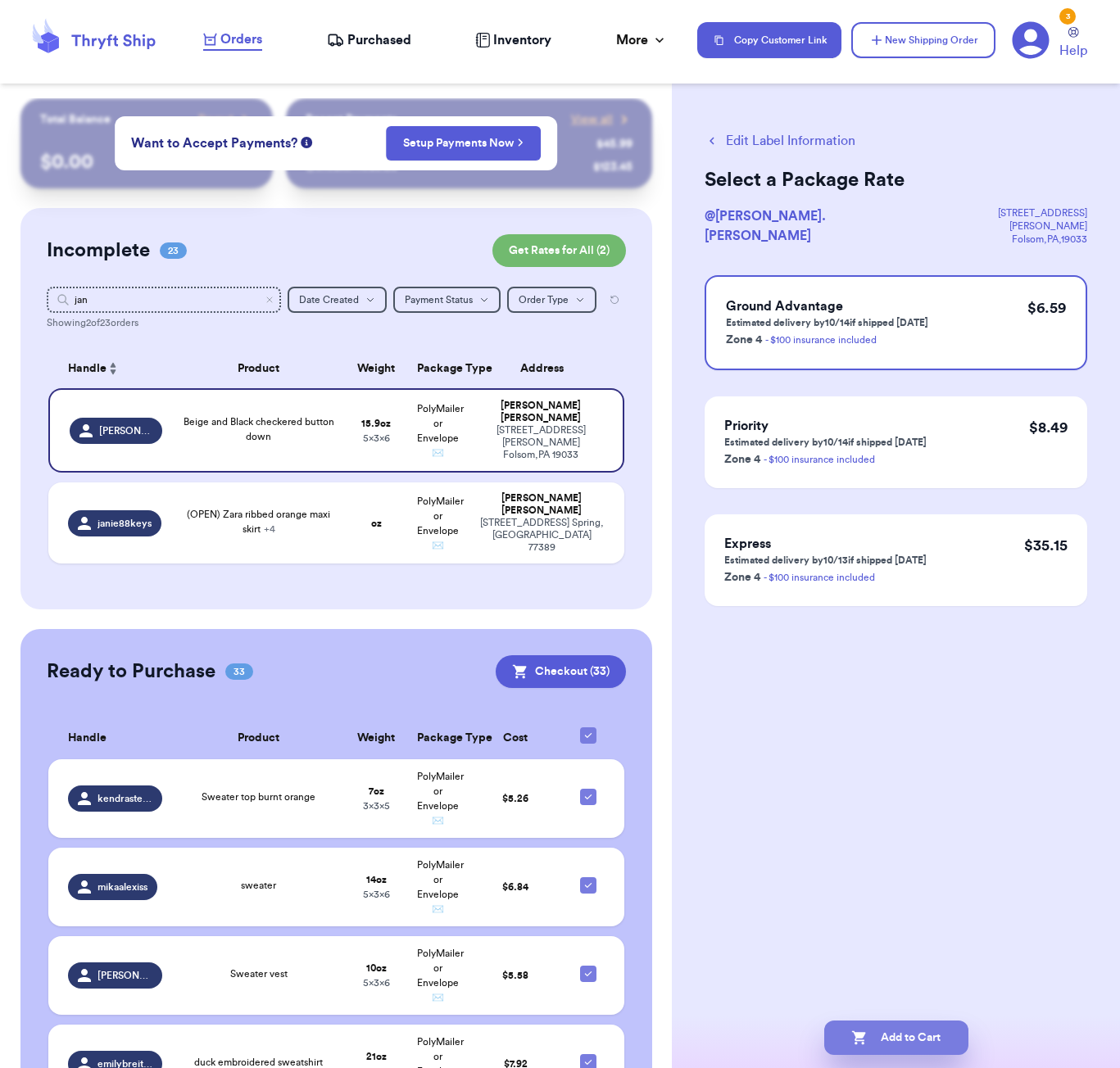
click at [941, 1030] on button "Add to Cart" at bounding box center [895, 1037] width 144 height 35
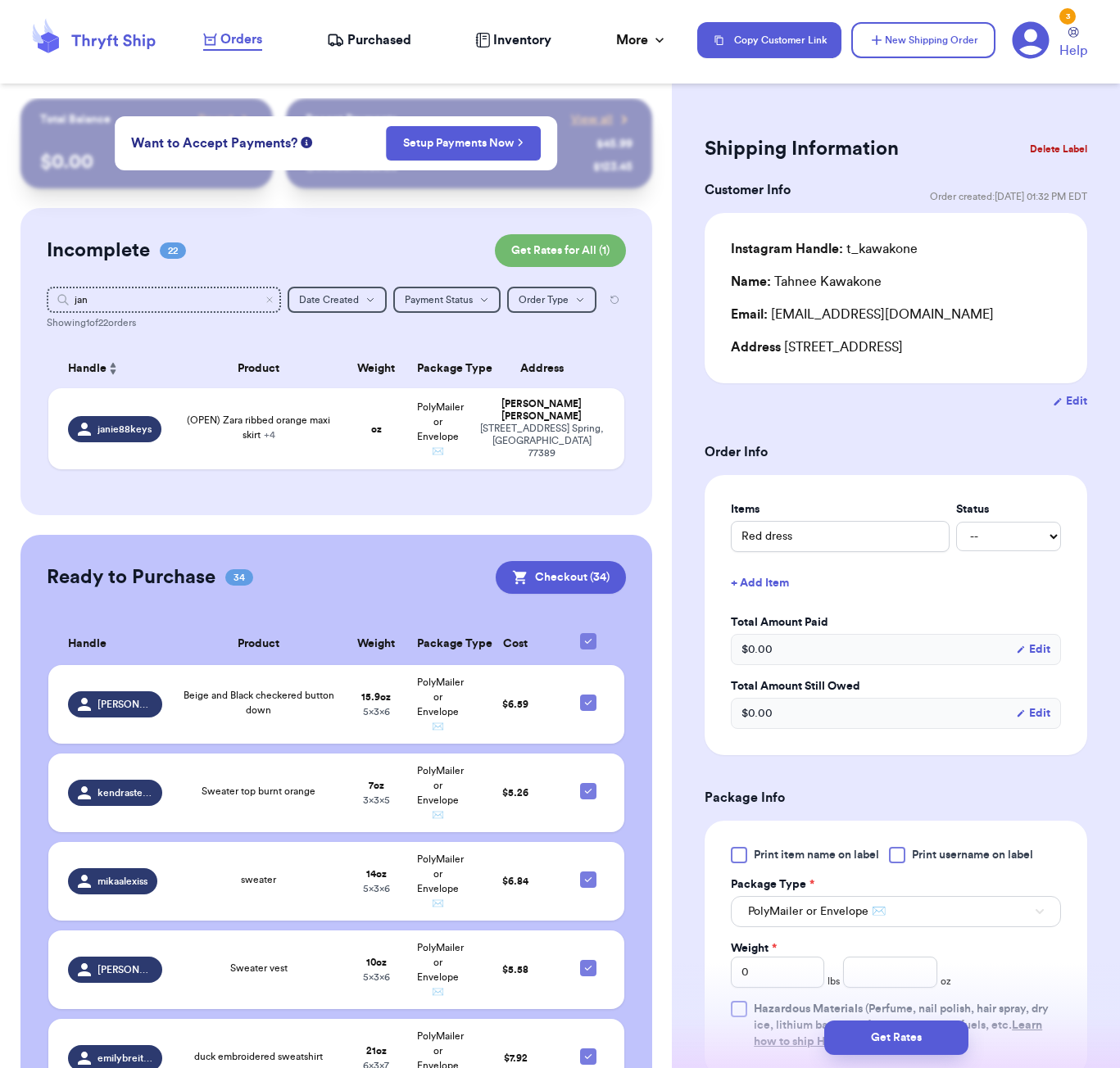
click at [156, 286] on div "Incomplete 22 Get Rates for All ( 1 ) Get Rates for All ( 1 ) jan Date Created …" at bounding box center [336, 361] width 631 height 307
click at [157, 302] on input "jan" at bounding box center [163, 300] width 234 height 26
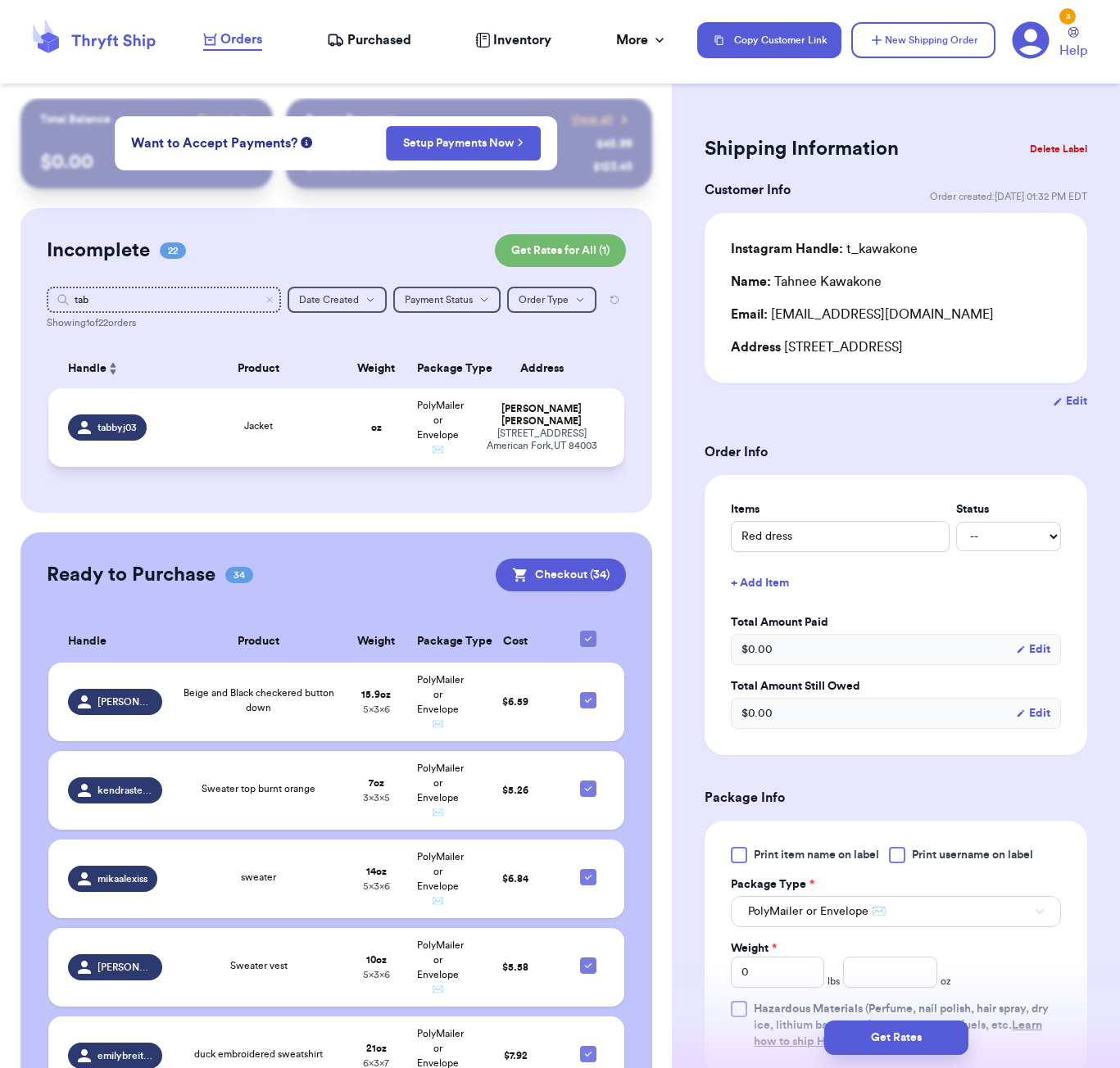
drag, startPoint x: 204, startPoint y: 435, endPoint x: 343, endPoint y: 471, distance: 143.6
click at [204, 435] on div "Jacket" at bounding box center [259, 426] width 154 height 18
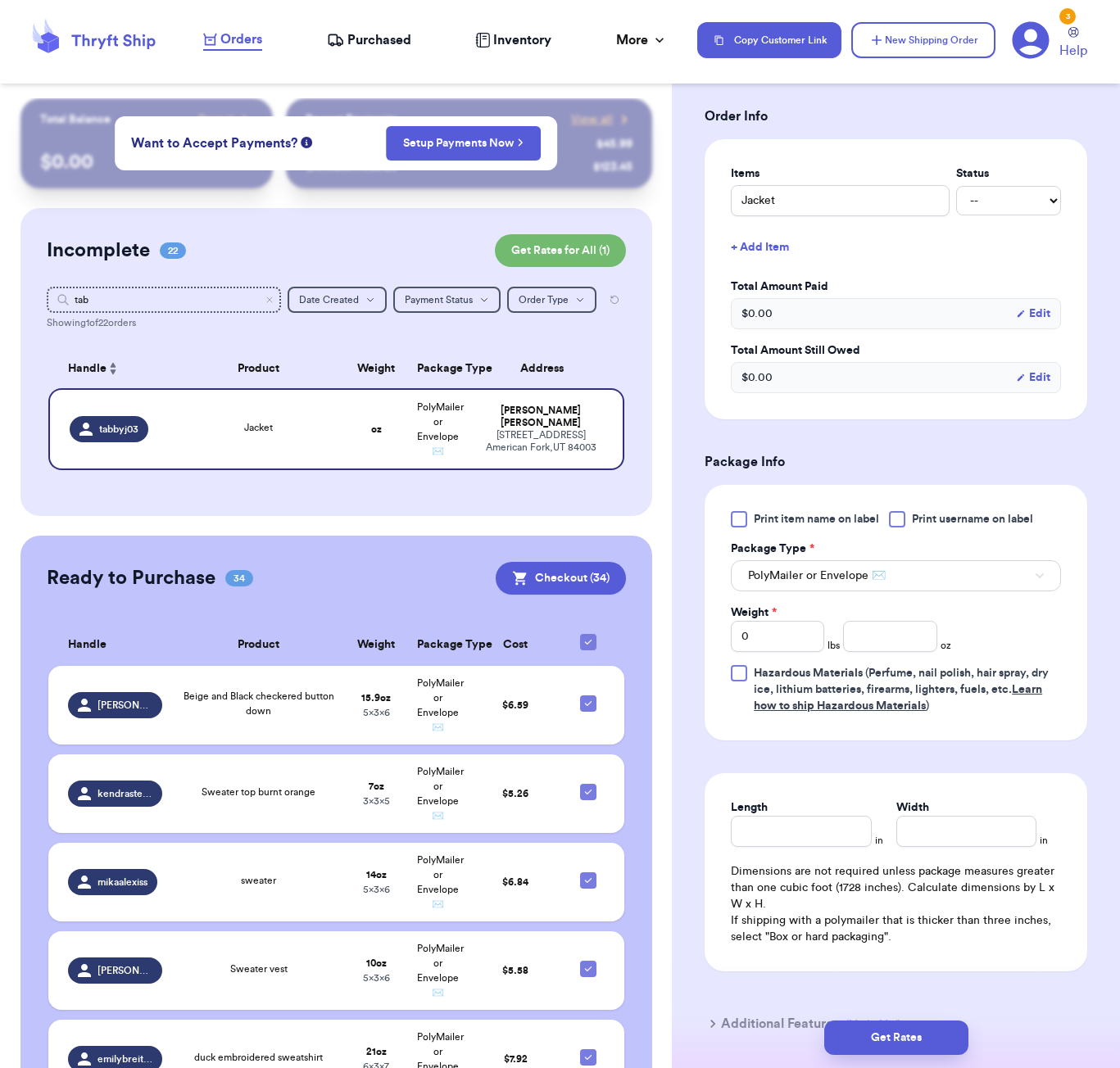
scroll to position [353, 0]
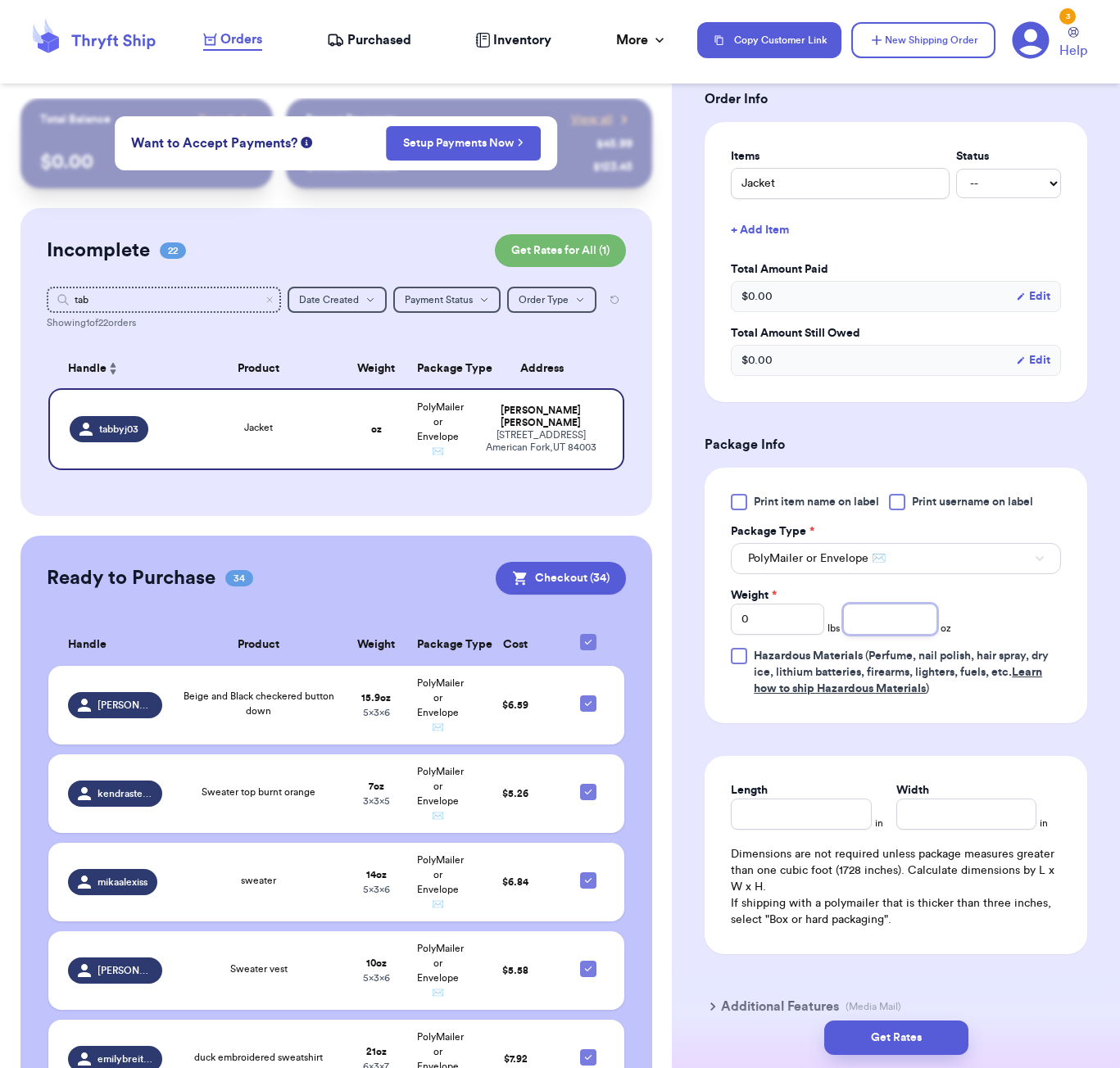
click at [855, 635] on input "number" at bounding box center [889, 618] width 93 height 31
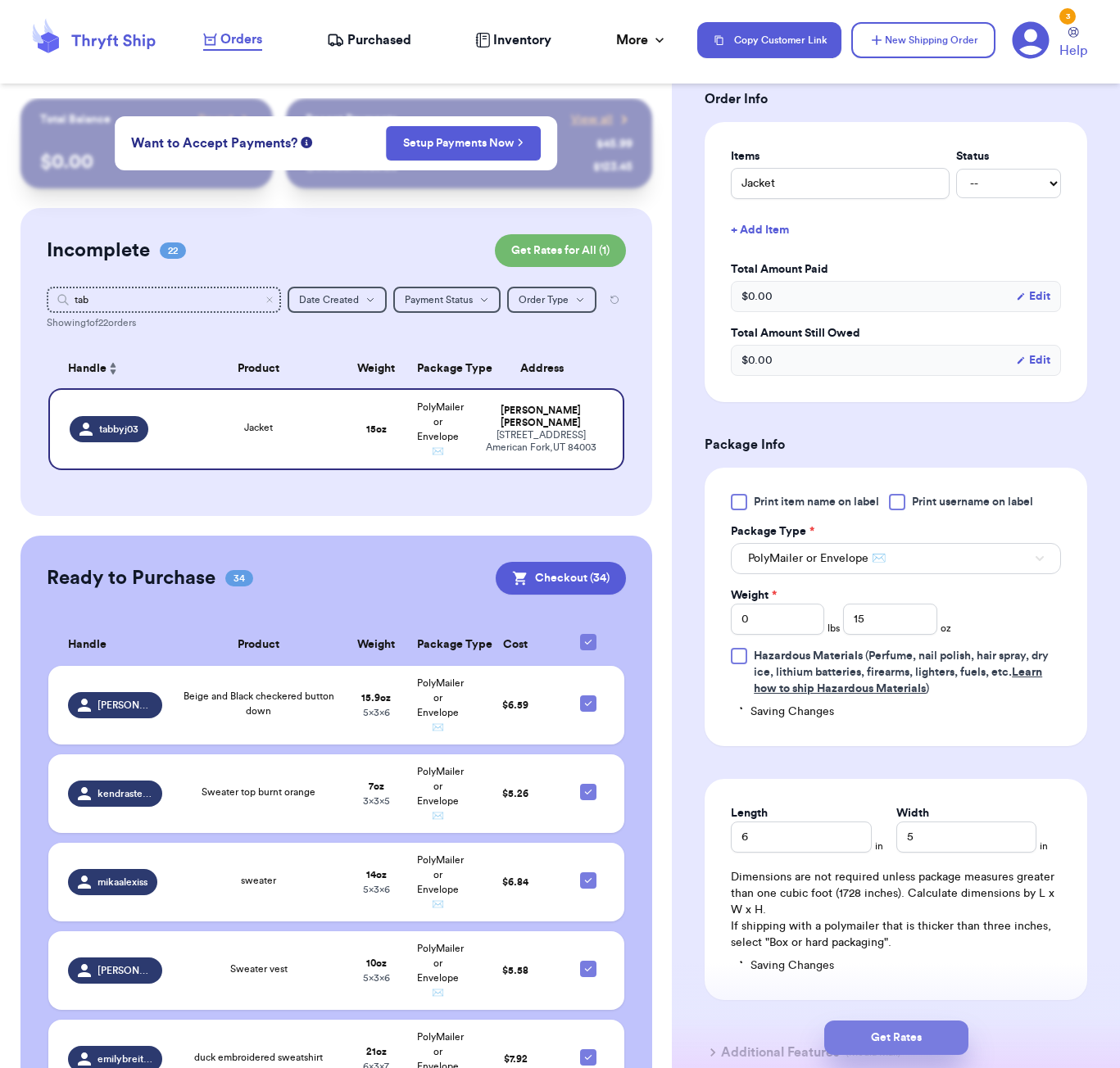
click at [936, 1042] on button "Get Rates" at bounding box center [895, 1037] width 144 height 35
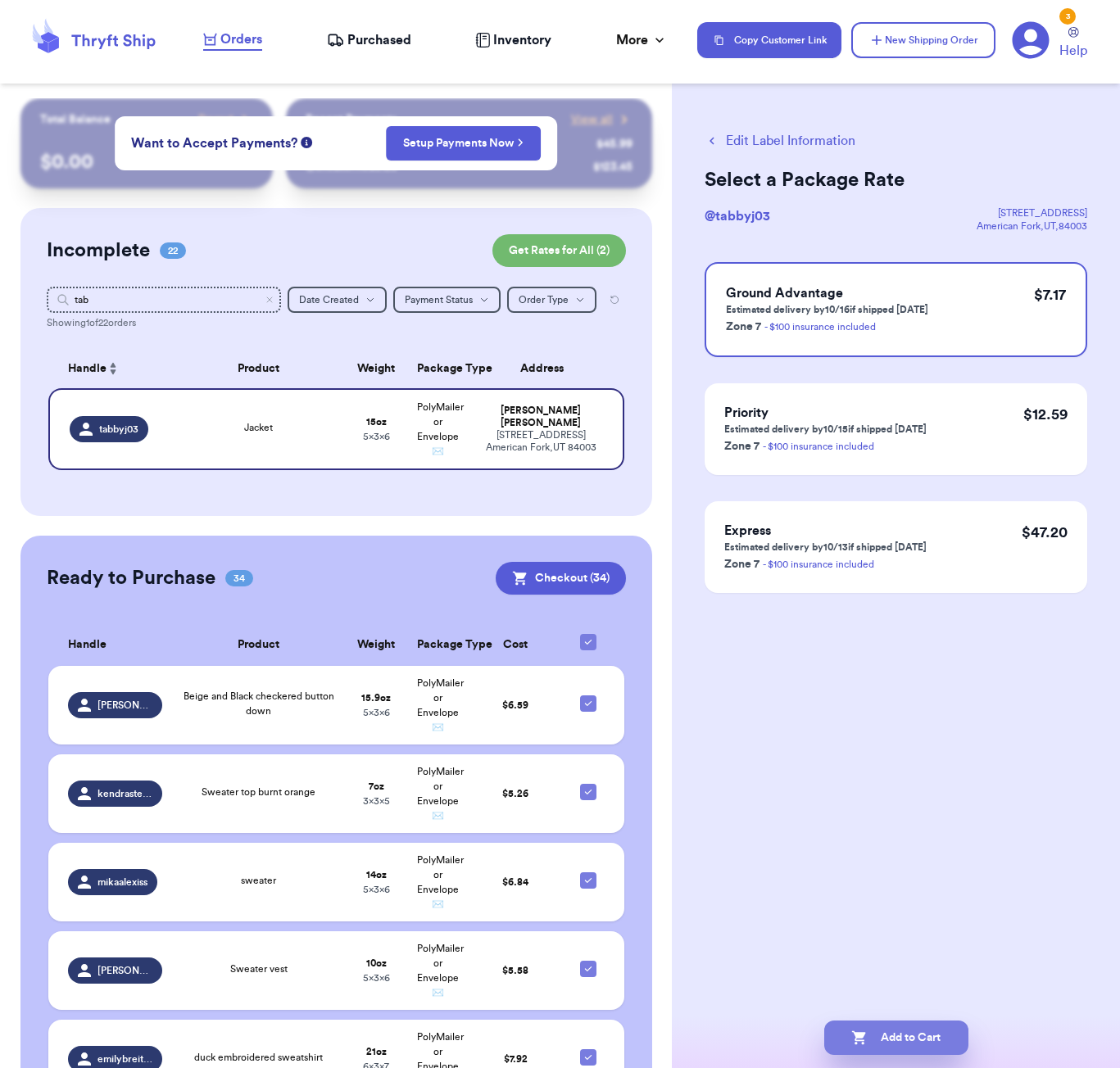
click at [925, 1030] on button "Add to Cart" at bounding box center [895, 1037] width 144 height 35
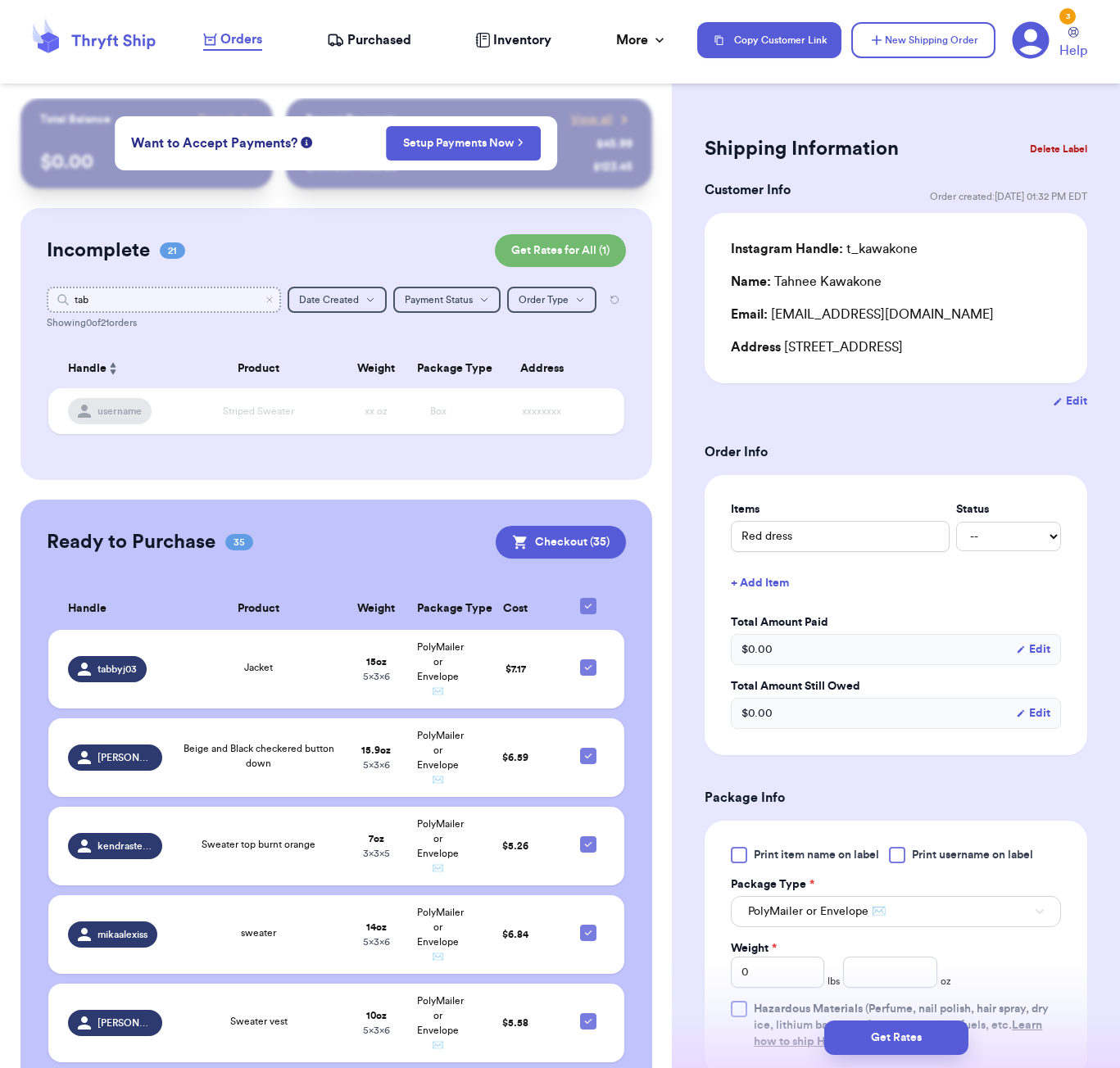
click at [164, 305] on input "tab" at bounding box center [163, 300] width 234 height 26
click at [165, 305] on input "tab" at bounding box center [163, 300] width 234 height 26
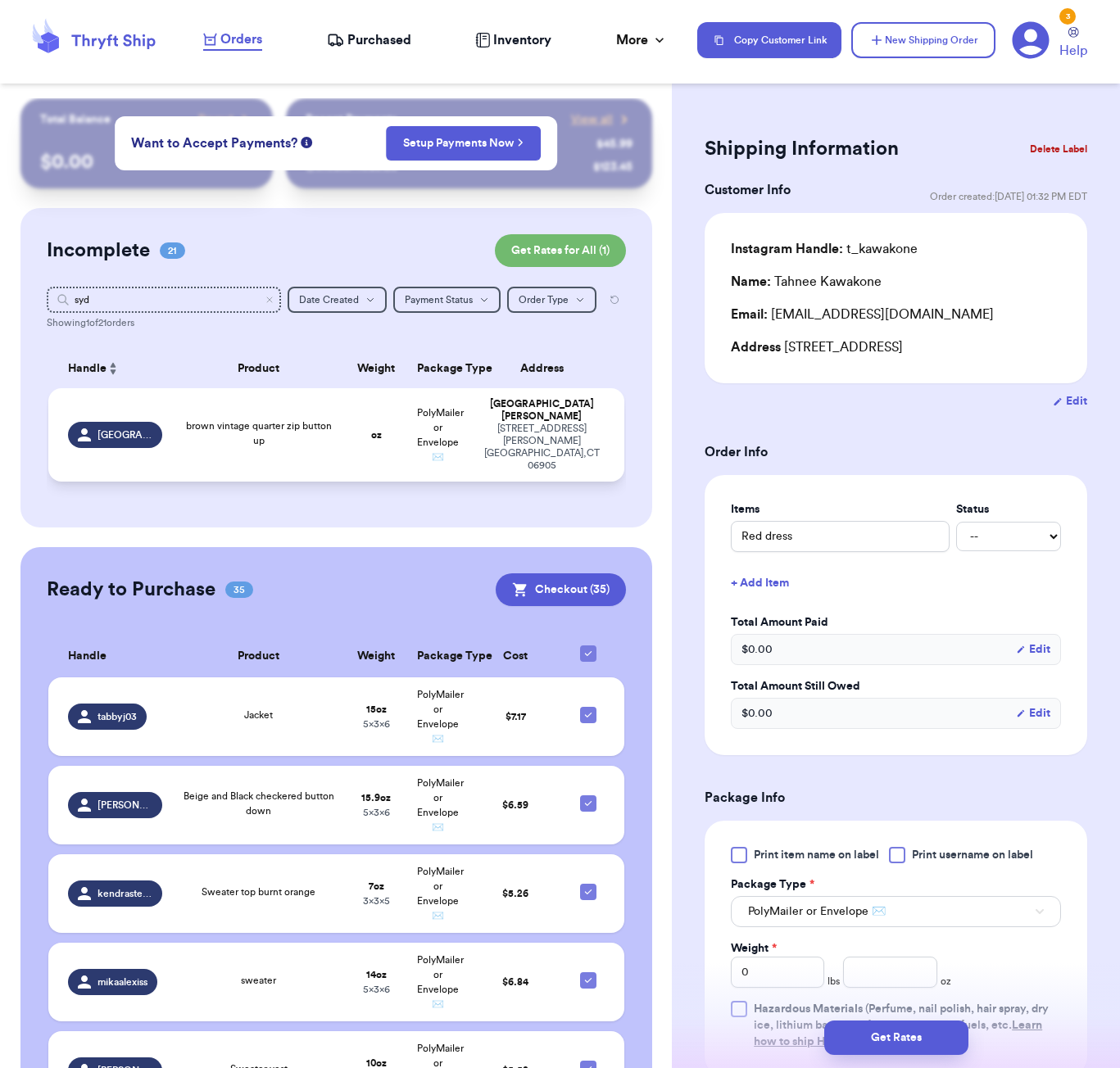
drag, startPoint x: 243, startPoint y: 422, endPoint x: 256, endPoint y: 426, distance: 13.6
click at [243, 422] on div "brown vintage quarter zip button up" at bounding box center [259, 432] width 154 height 29
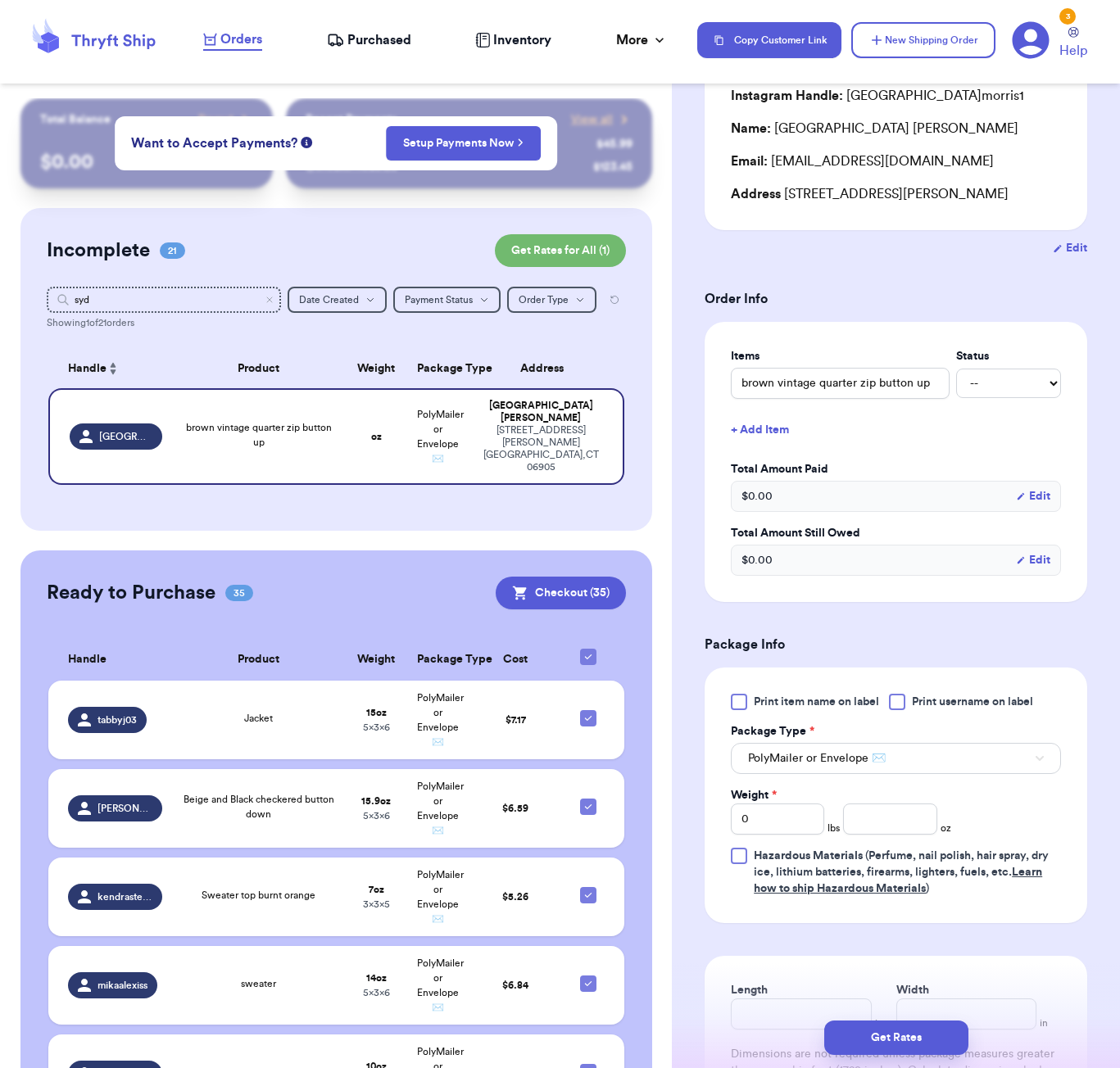
scroll to position [168, 0]
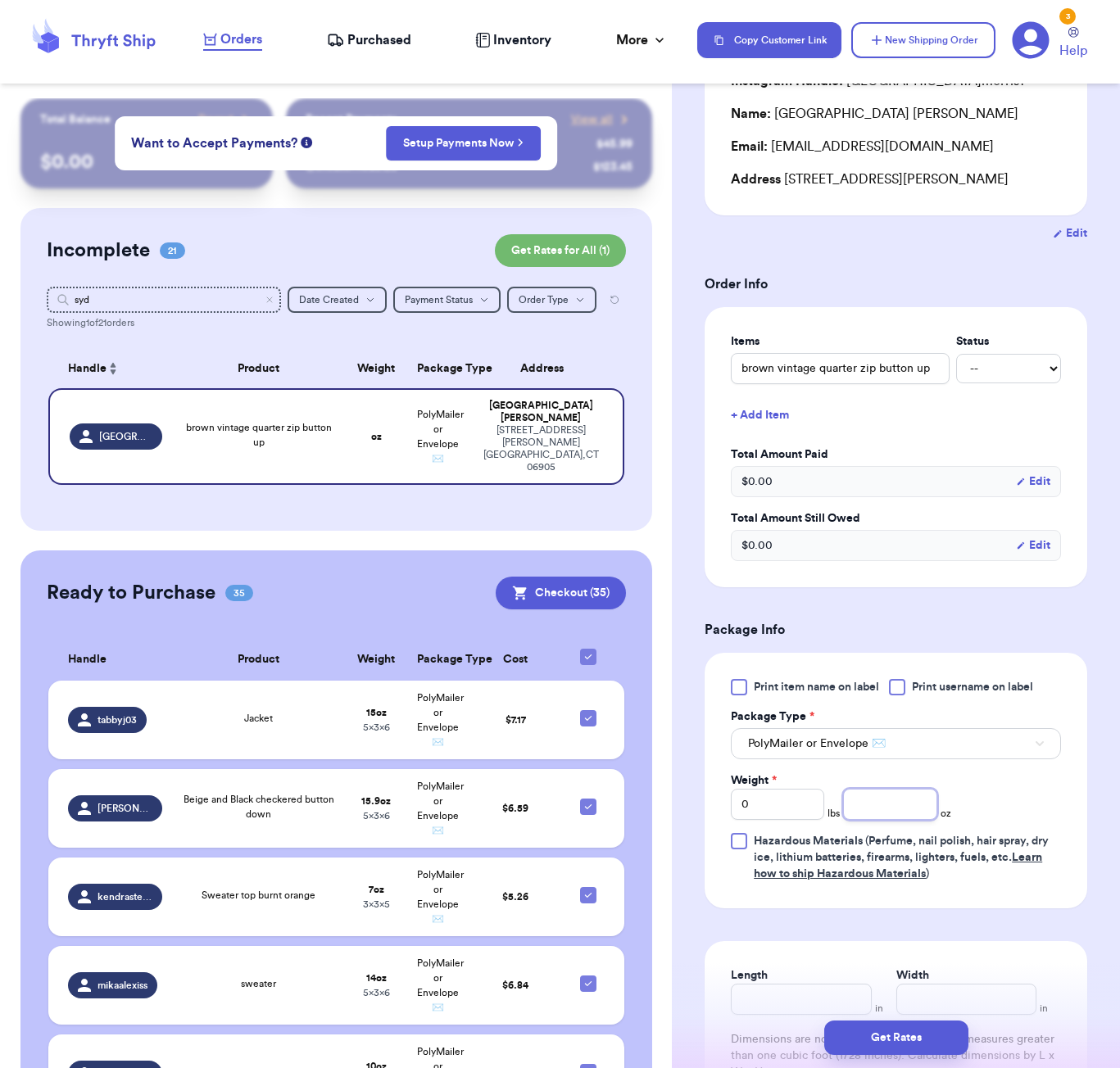
click at [883, 820] on input "number" at bounding box center [889, 803] width 93 height 31
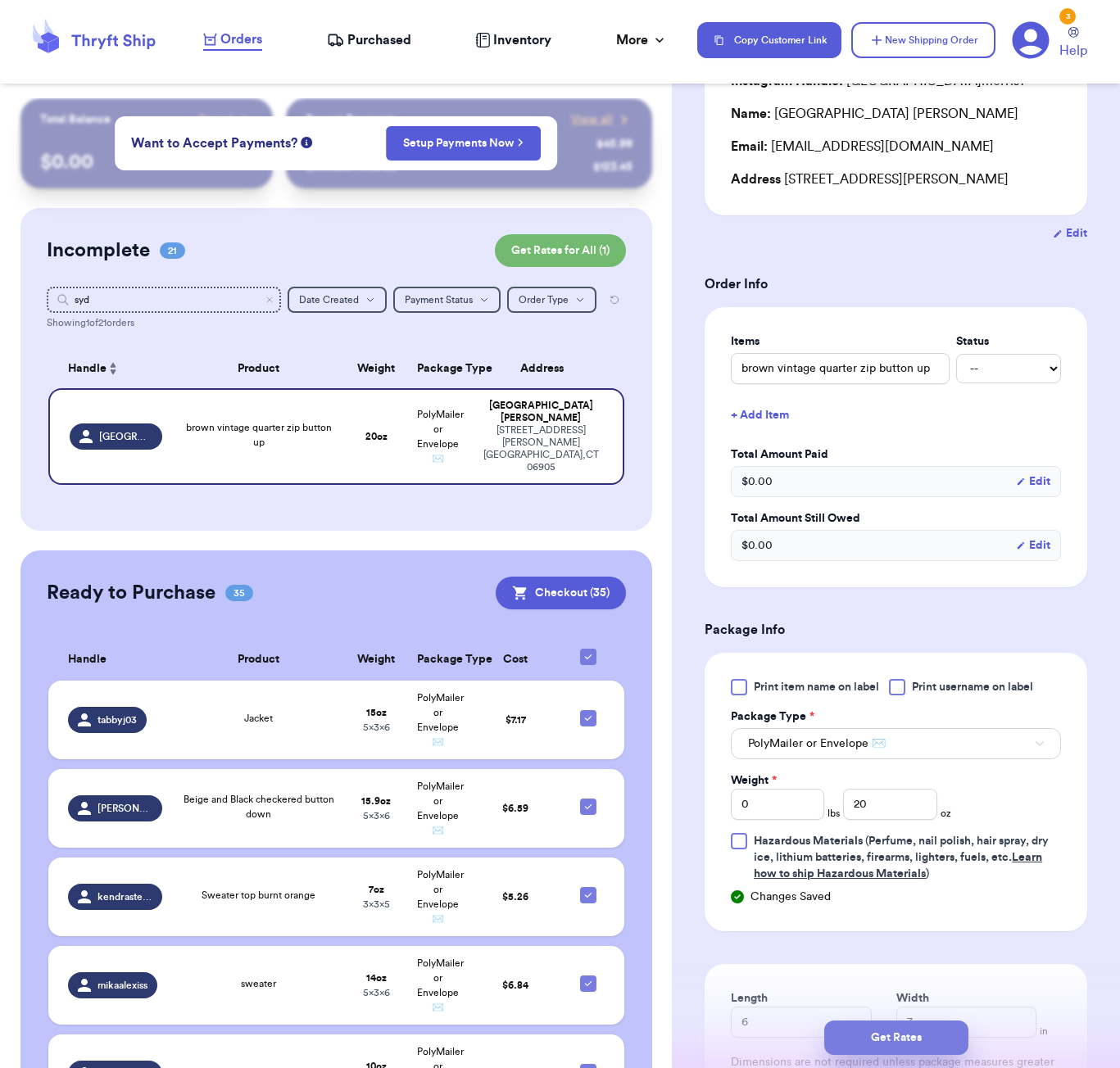
click at [939, 1040] on button "Get Rates" at bounding box center [895, 1037] width 144 height 35
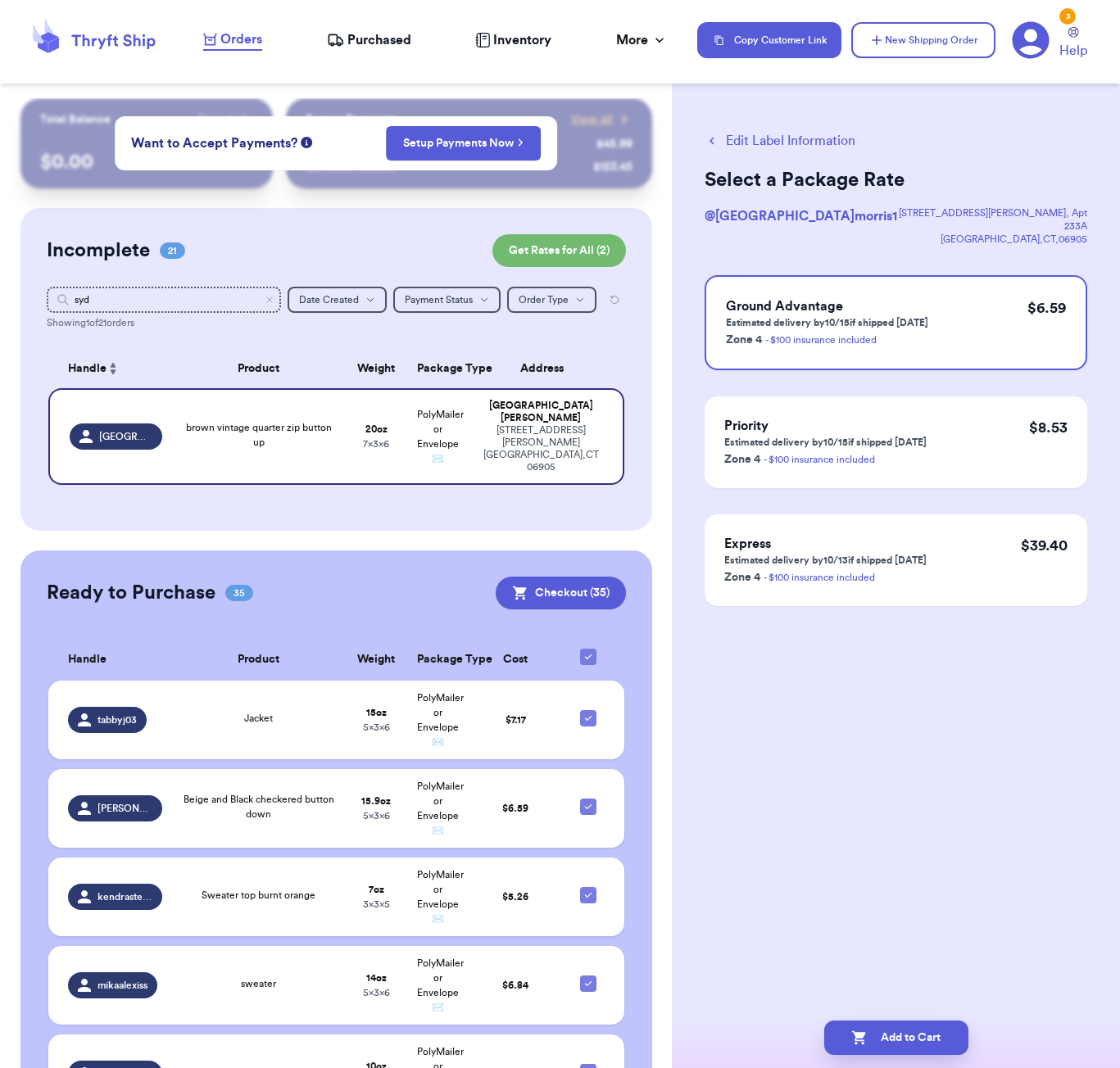
scroll to position [0, 0]
click at [902, 1045] on button "Add to Cart" at bounding box center [895, 1037] width 144 height 35
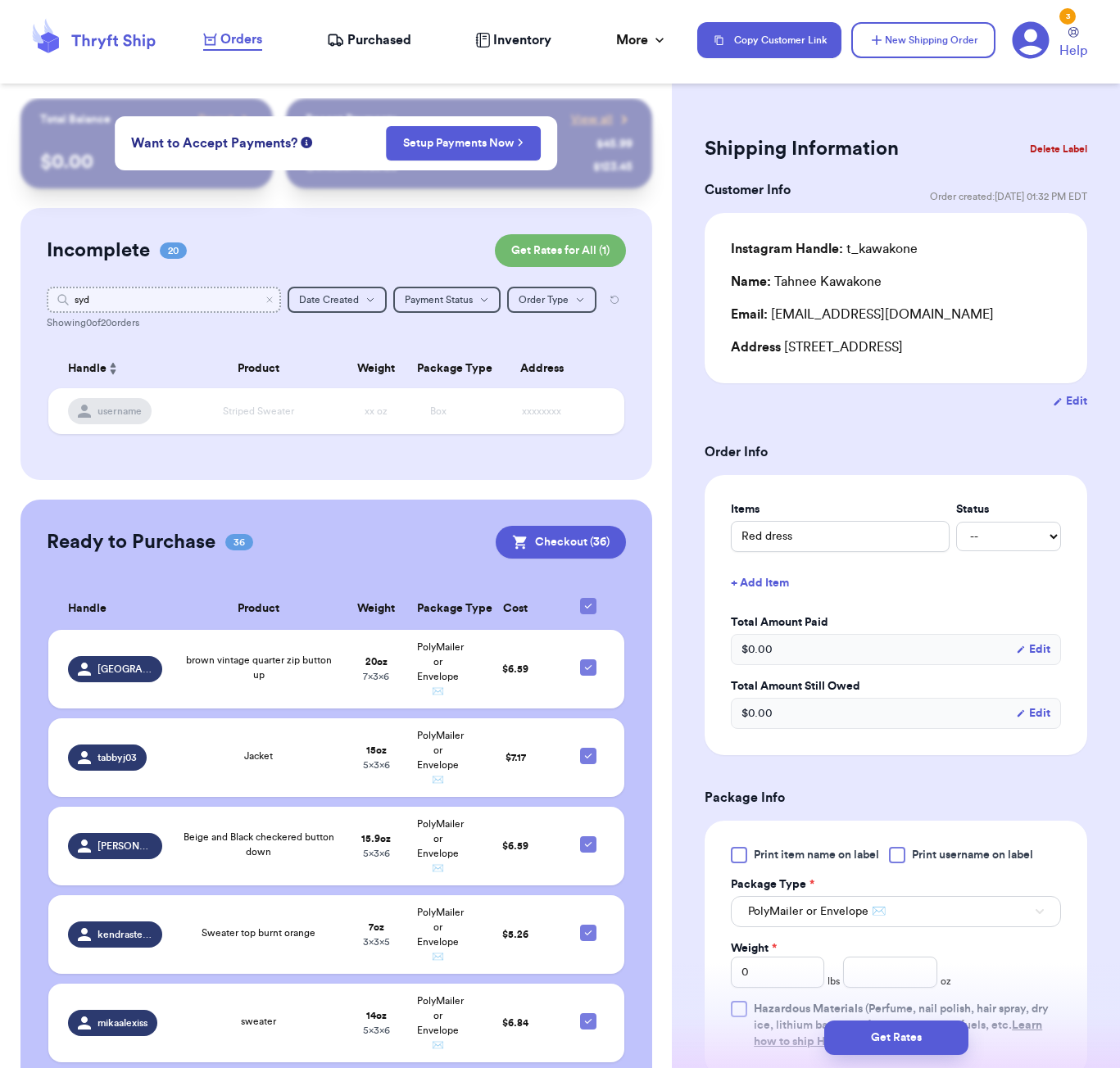
click at [124, 307] on input "syd" at bounding box center [163, 300] width 234 height 26
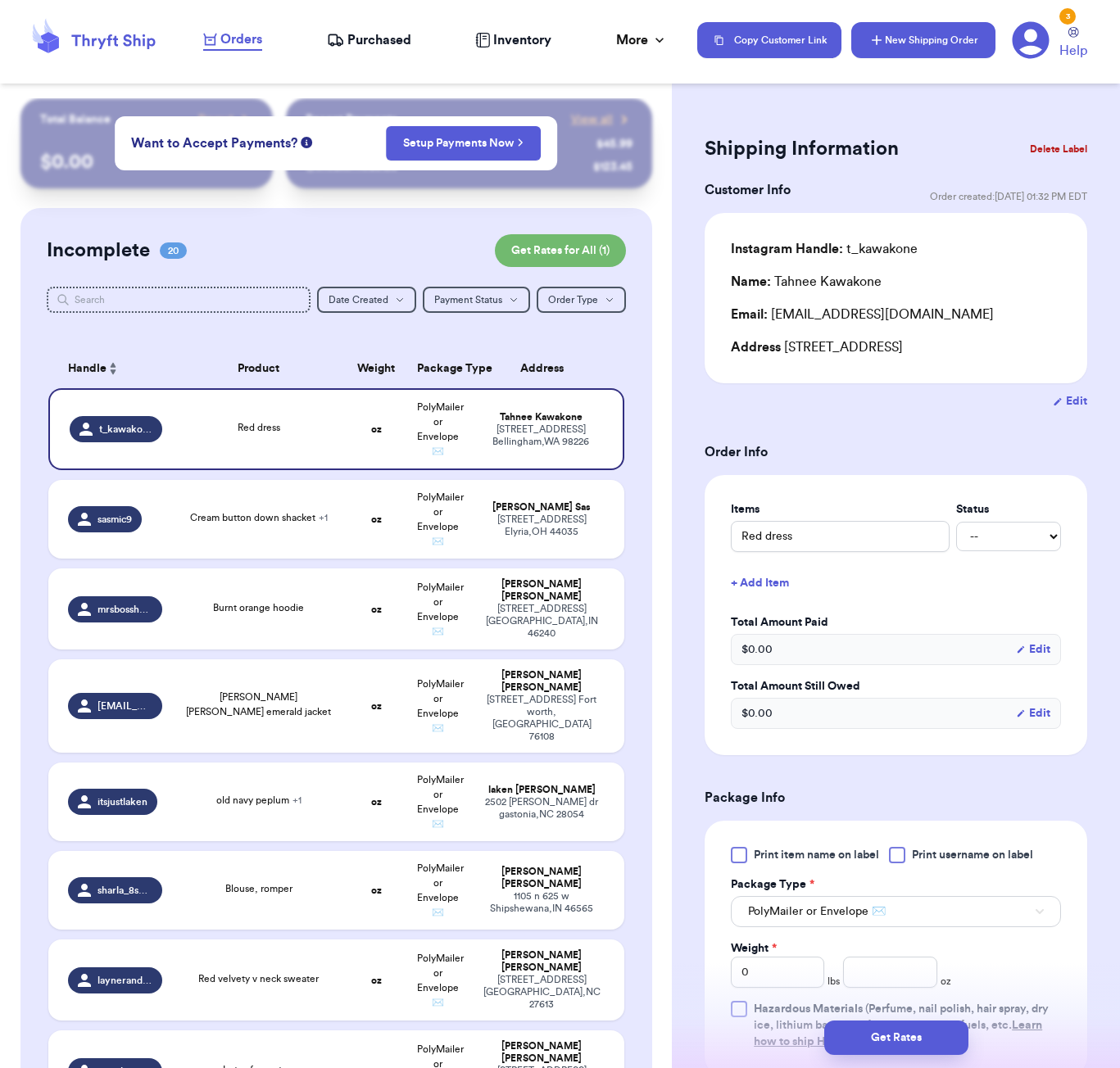
click at [948, 33] on button "New Shipping Order" at bounding box center [923, 40] width 144 height 36
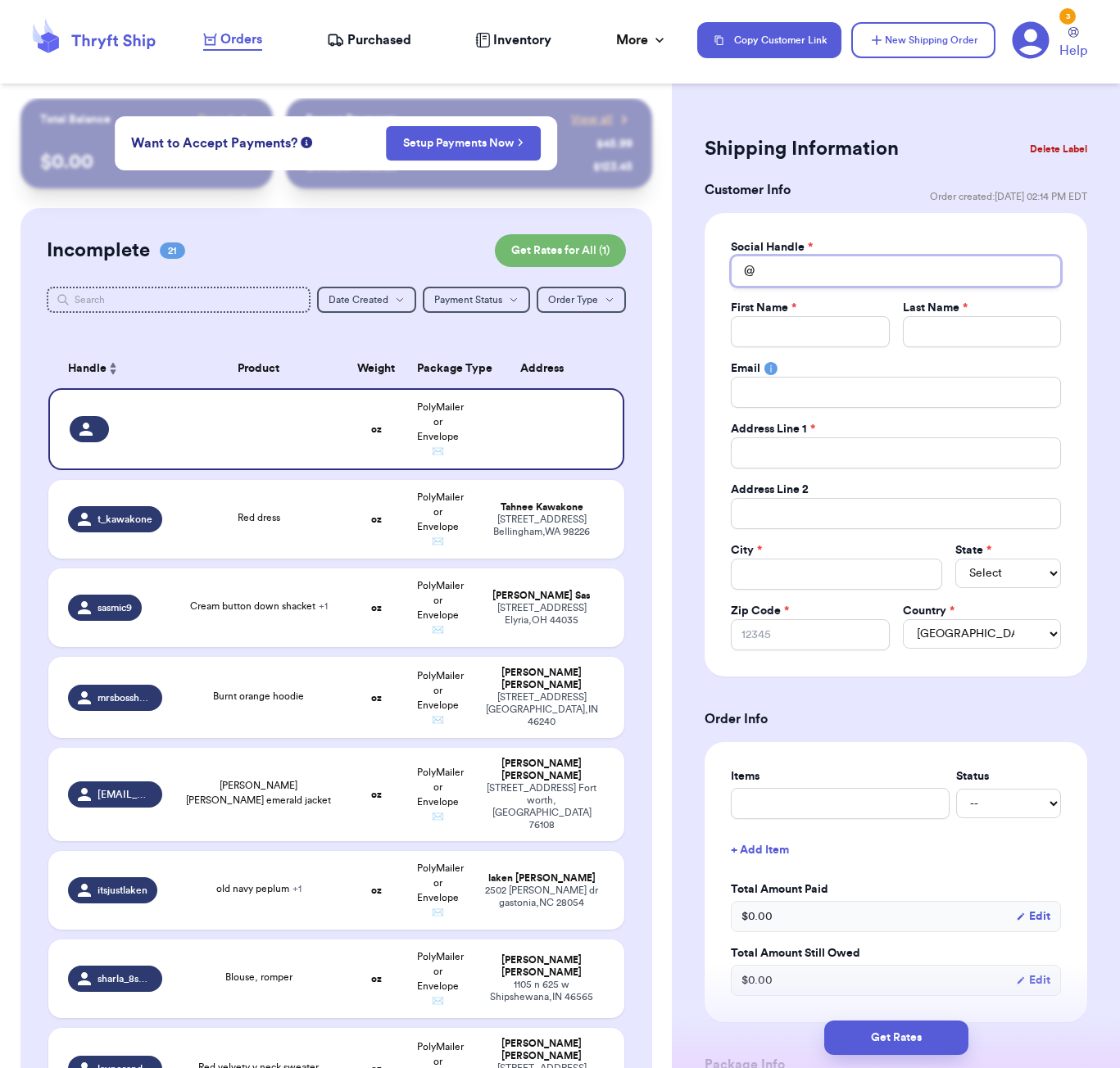
click at [803, 277] on input "Total Amount Paid" at bounding box center [895, 271] width 330 height 31
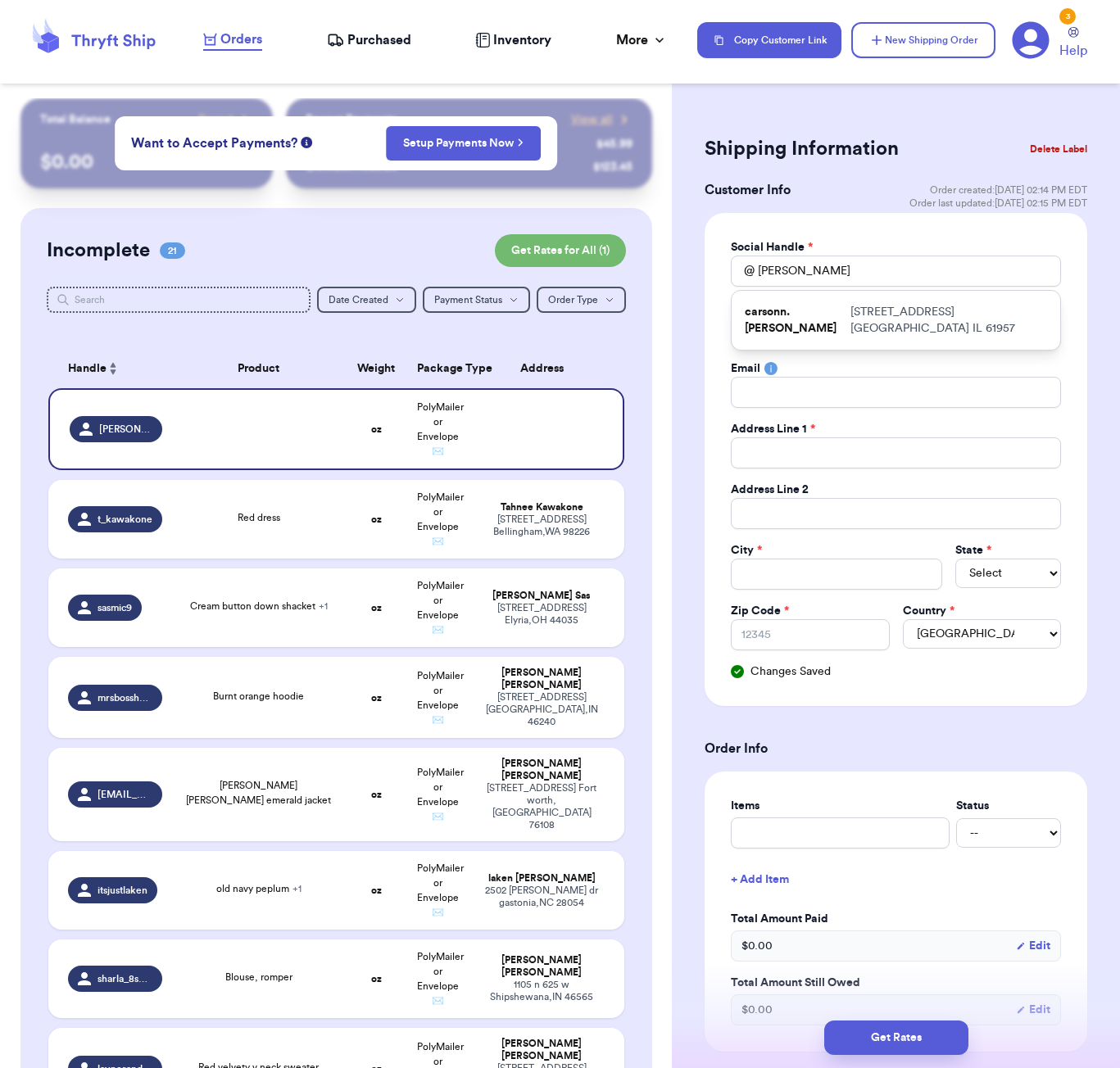
drag, startPoint x: 804, startPoint y: 276, endPoint x: 860, endPoint y: 317, distance: 69.4
click at [860, 317] on p "[STREET_ADDRESS]" at bounding box center [948, 319] width 196 height 33
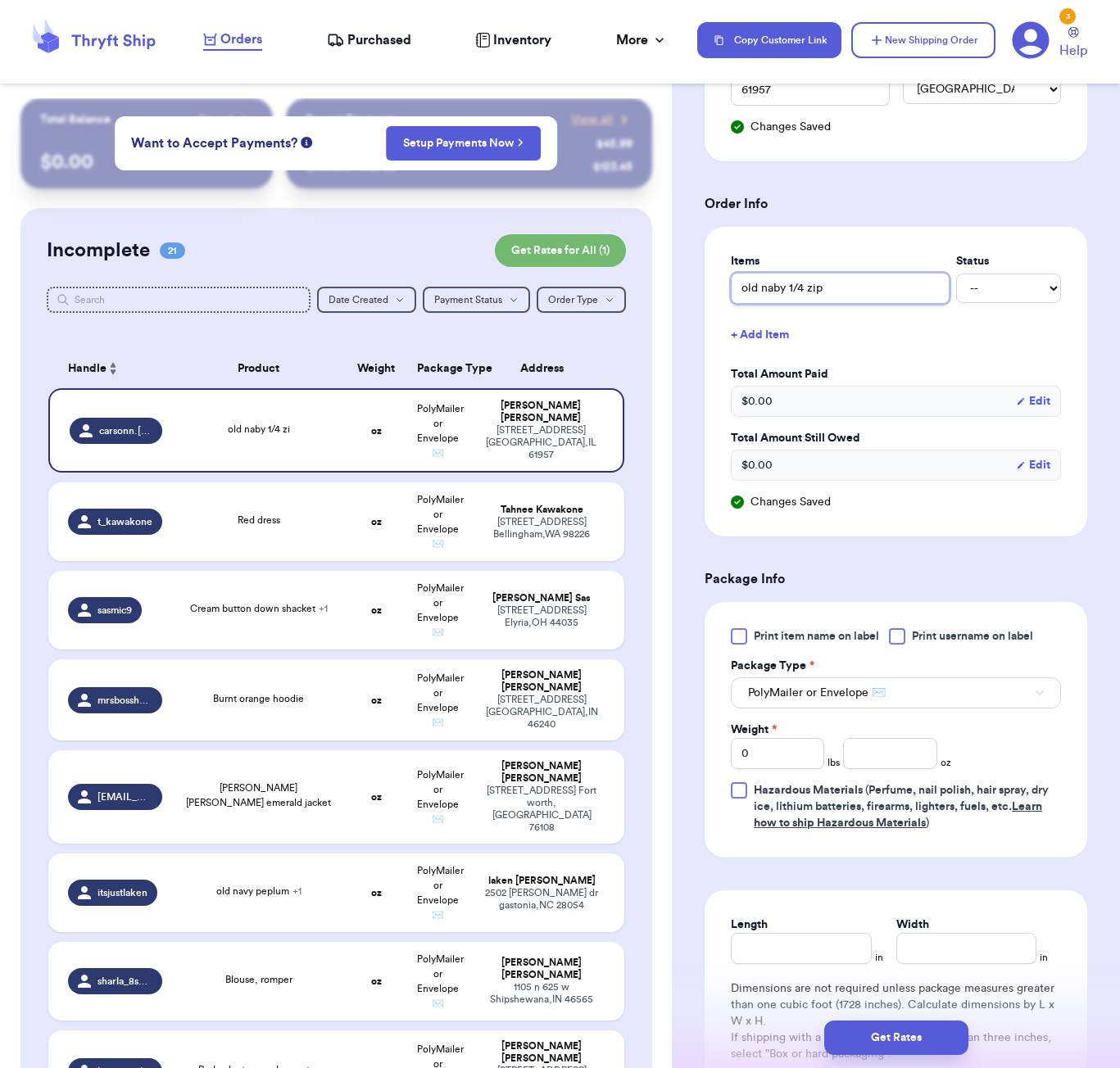
scroll to position [608, 0]
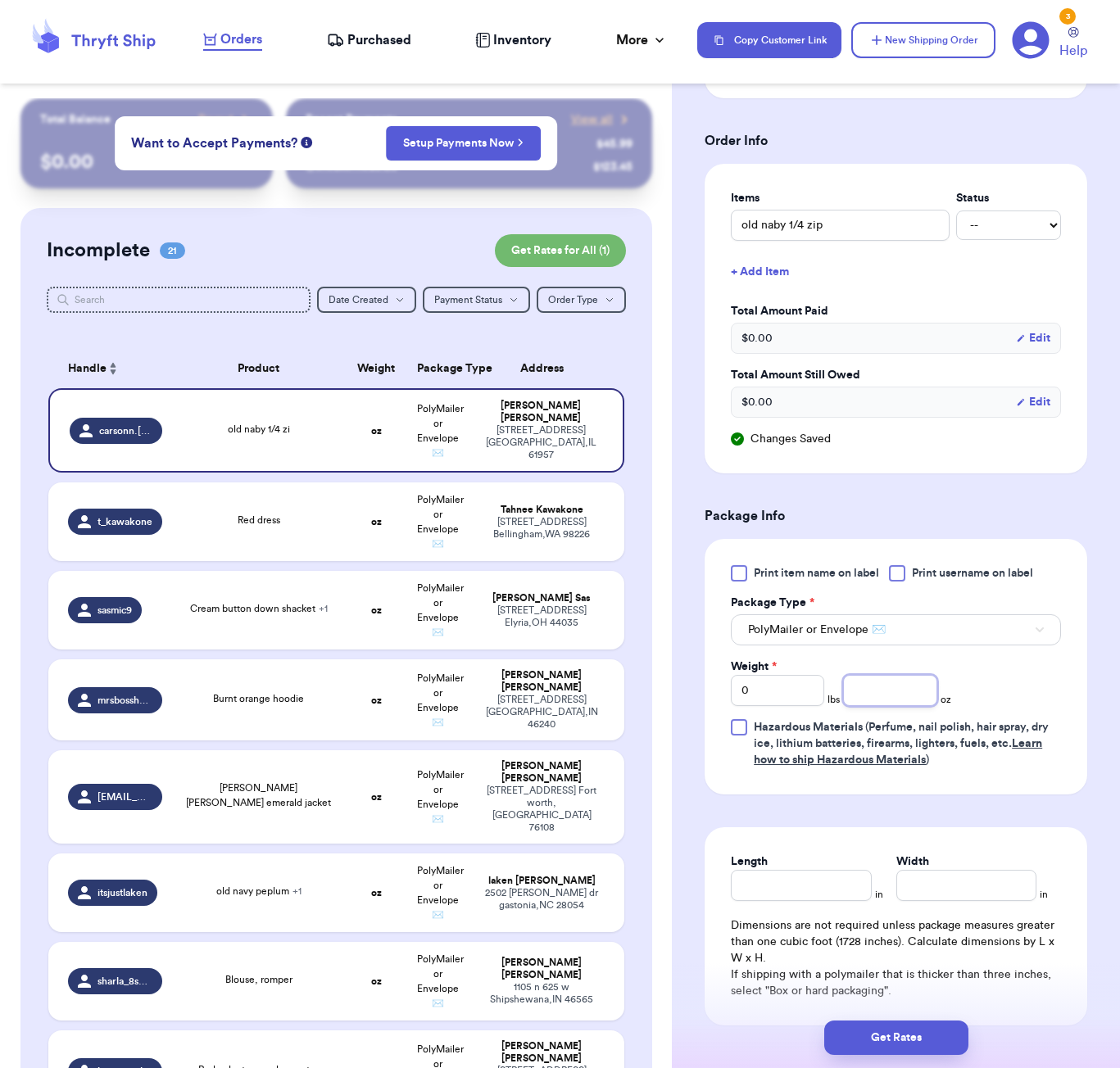
click at [882, 687] on input "number" at bounding box center [889, 689] width 93 height 31
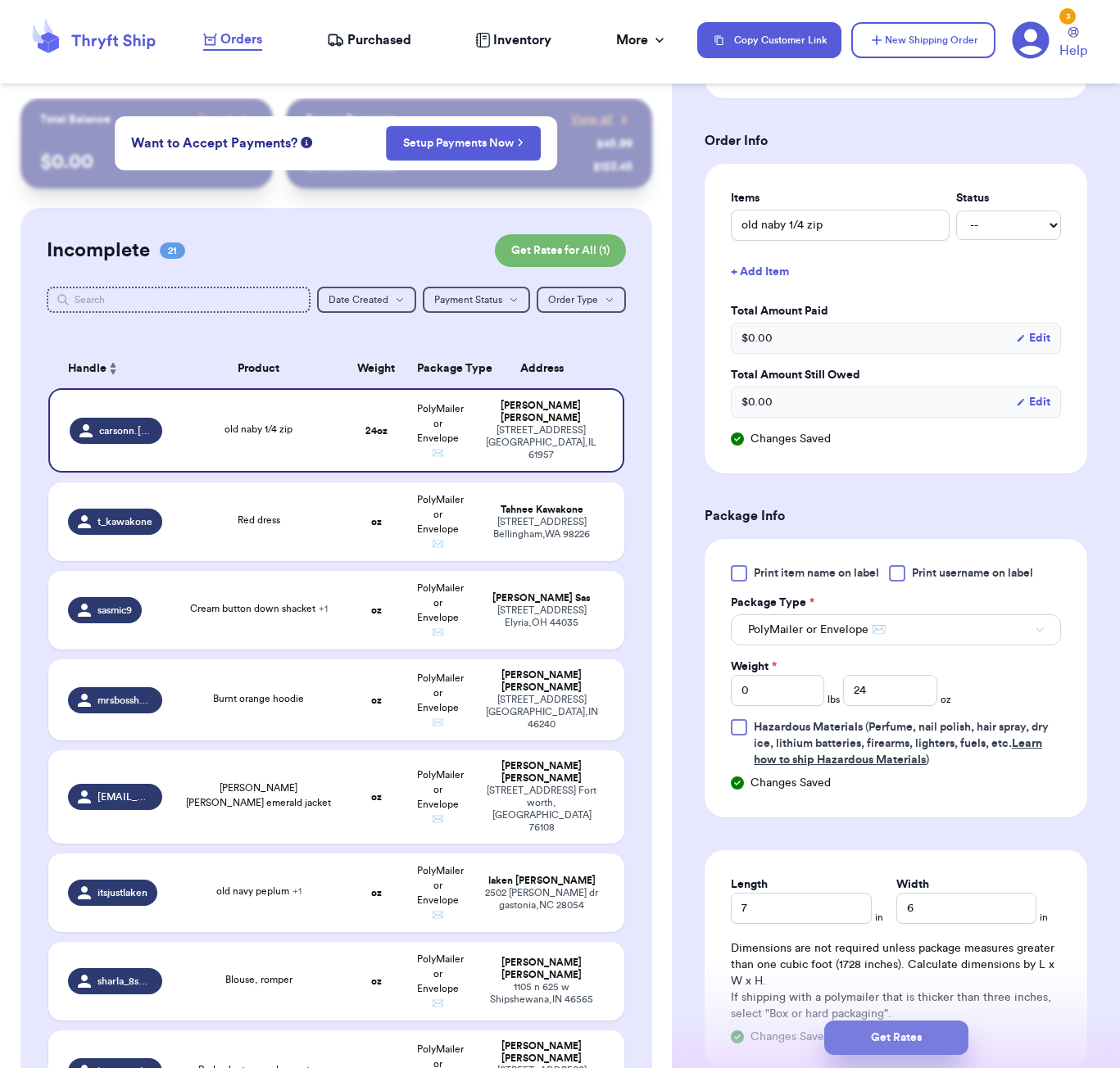
click at [916, 1043] on button "Get Rates" at bounding box center [895, 1037] width 144 height 35
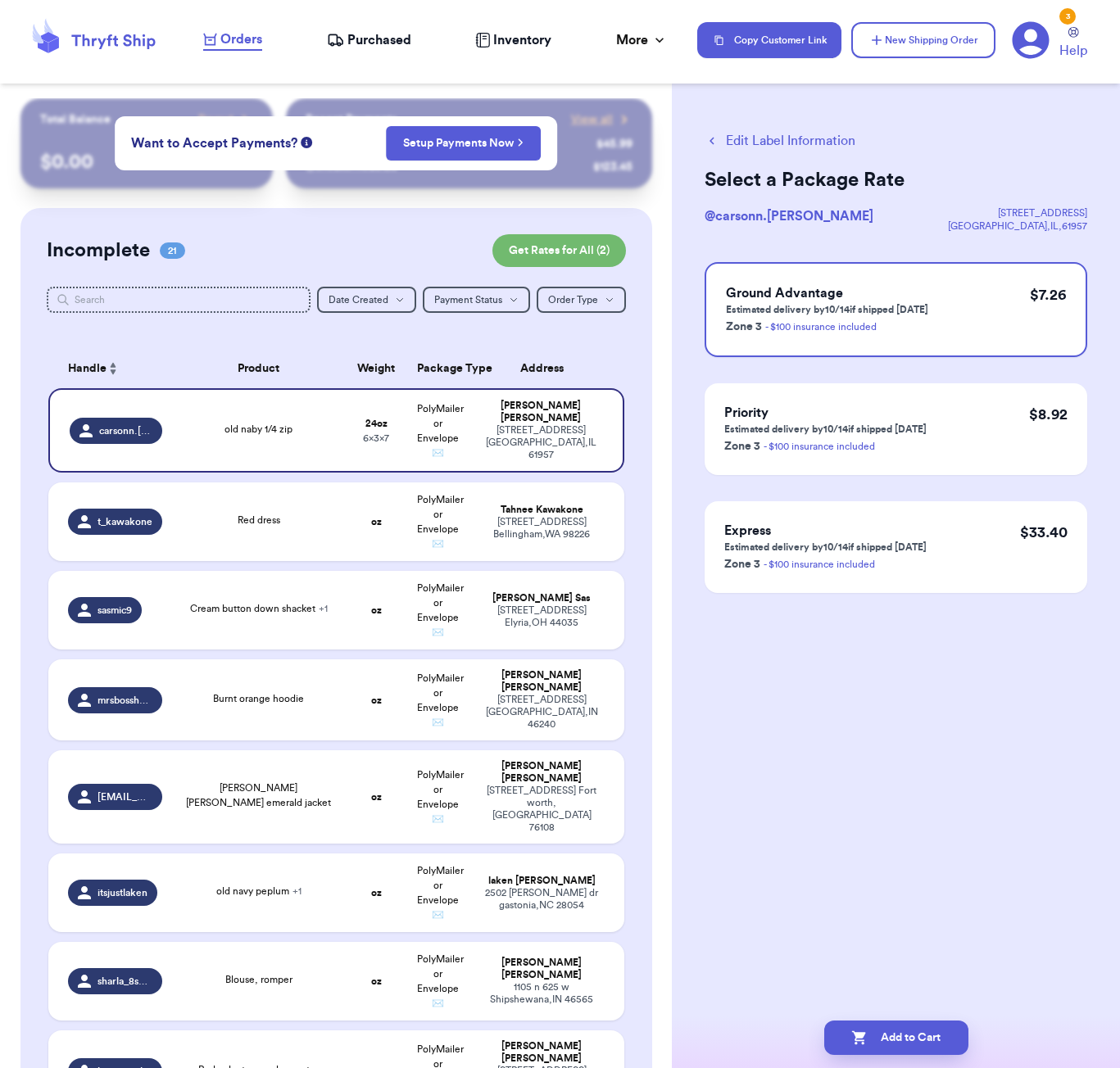
scroll to position [0, 0]
click at [938, 1042] on button "Add to Cart" at bounding box center [895, 1037] width 144 height 35
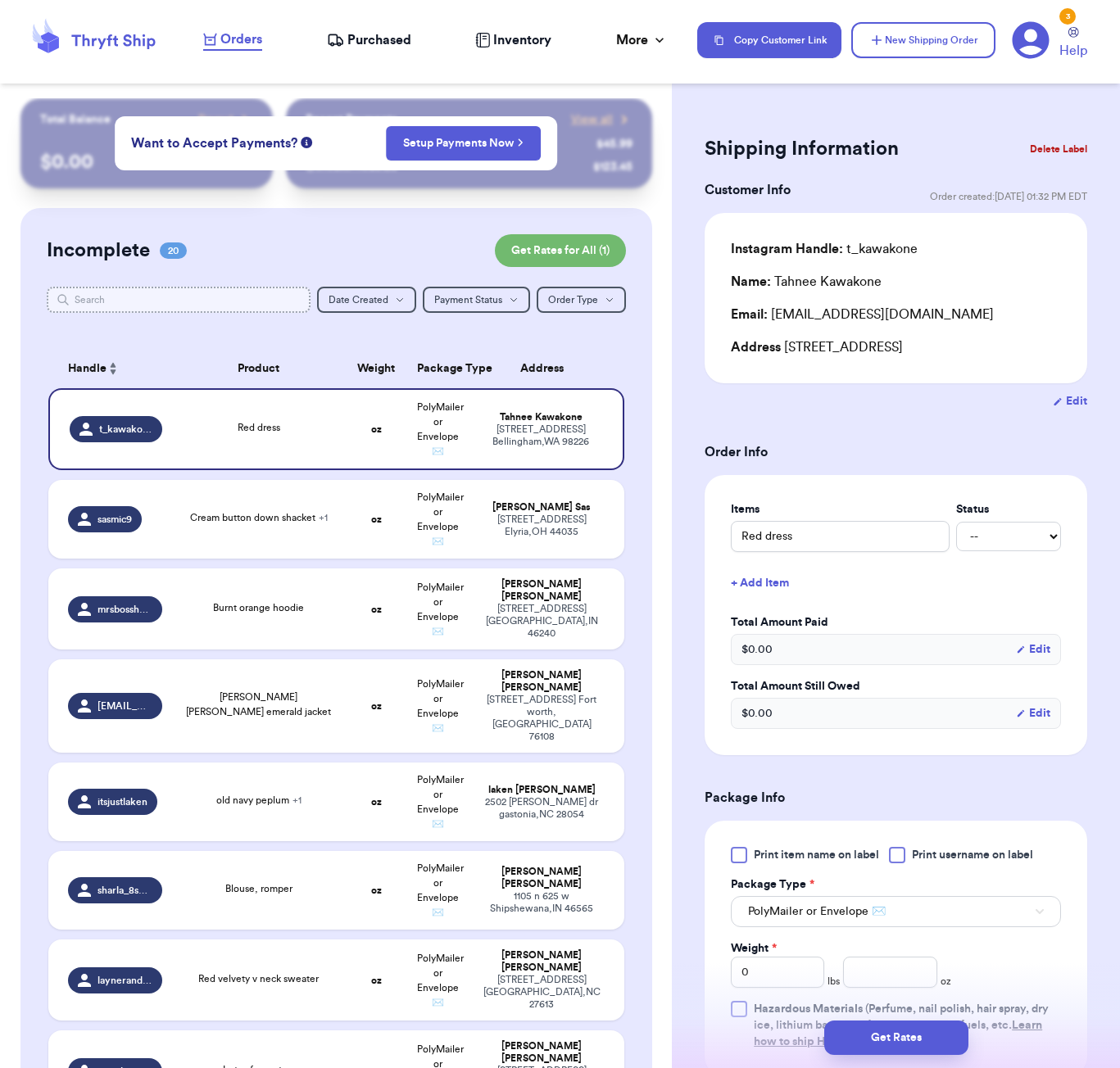
click at [263, 309] on input "text" at bounding box center [179, 300] width 264 height 26
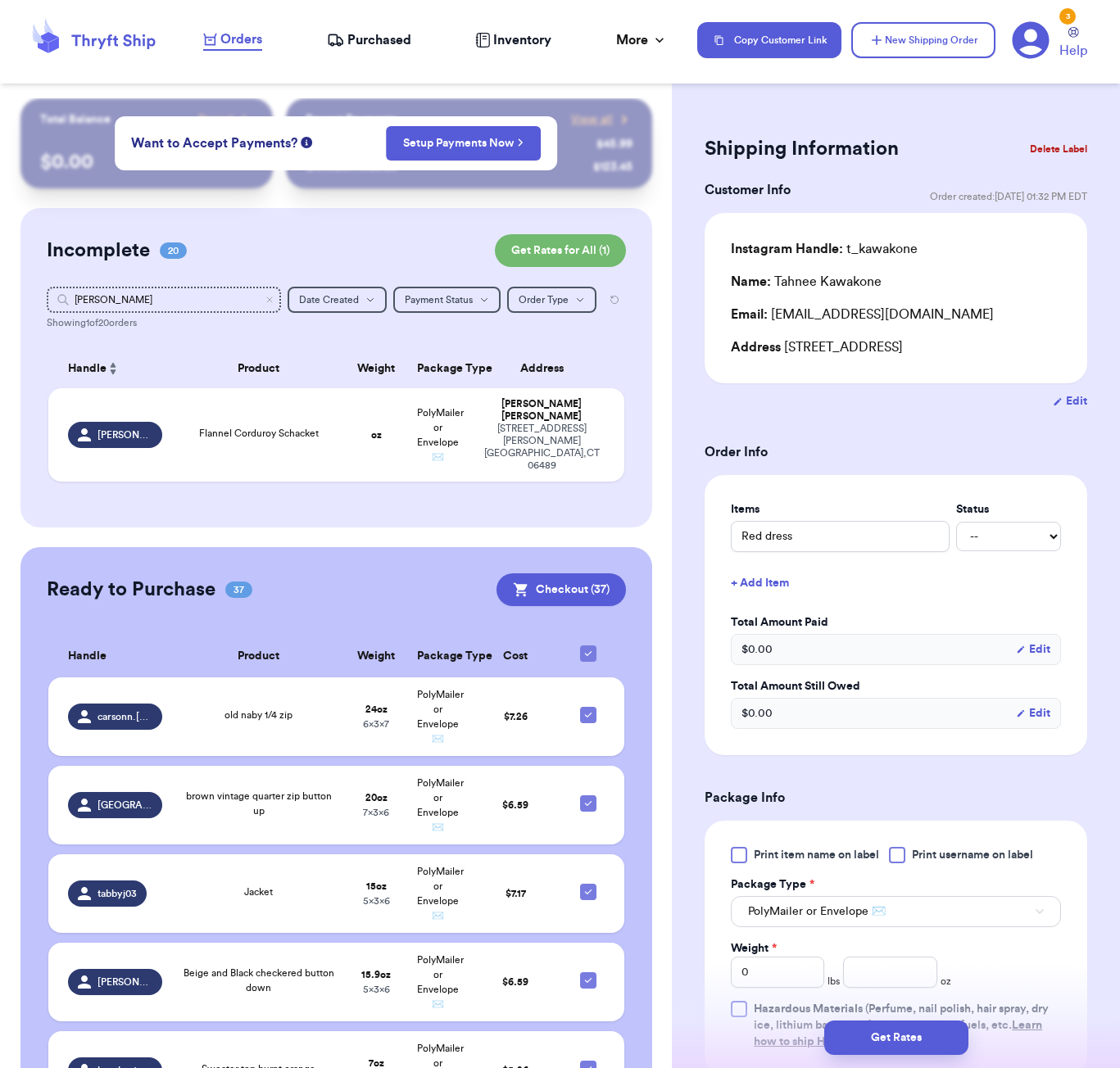
drag, startPoint x: 262, startPoint y: 309, endPoint x: 193, endPoint y: 375, distance: 95.5
click at [178, 365] on th "Product" at bounding box center [258, 368] width 174 height 39
click at [252, 443] on div "Flannel Corduroy Schacket" at bounding box center [259, 434] width 154 height 18
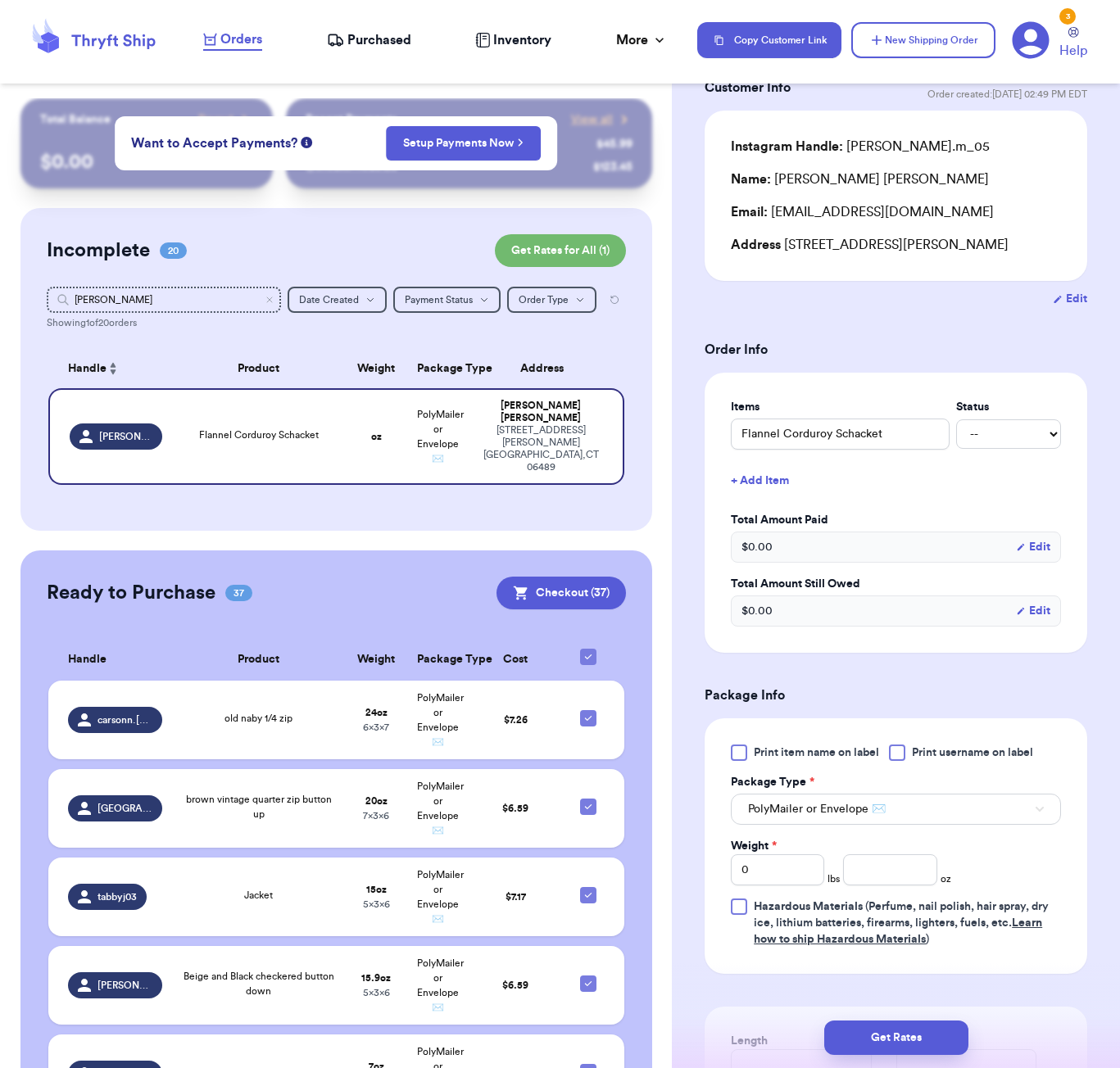
scroll to position [203, 0]
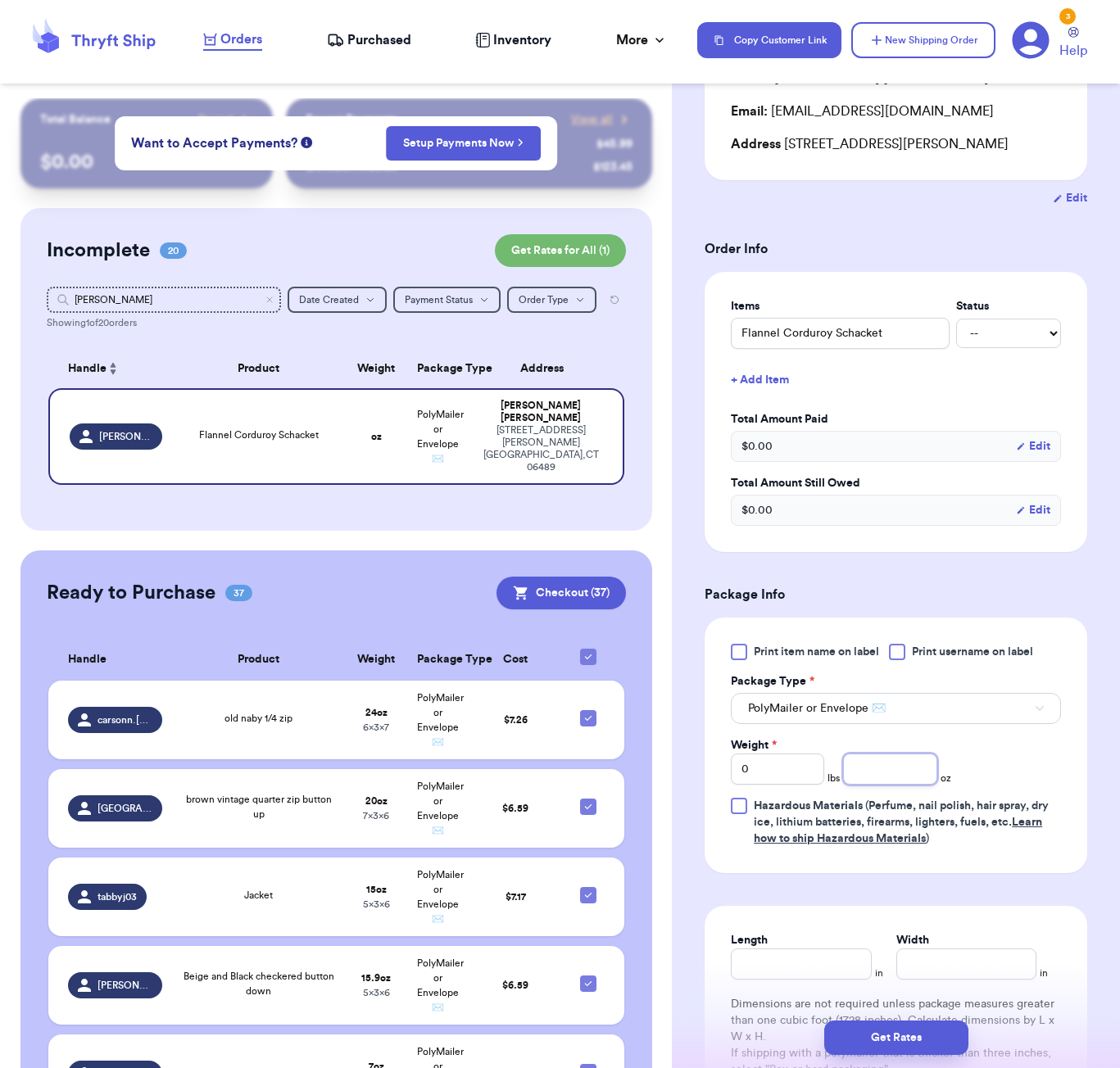
click at [903, 784] on input "number" at bounding box center [889, 768] width 93 height 31
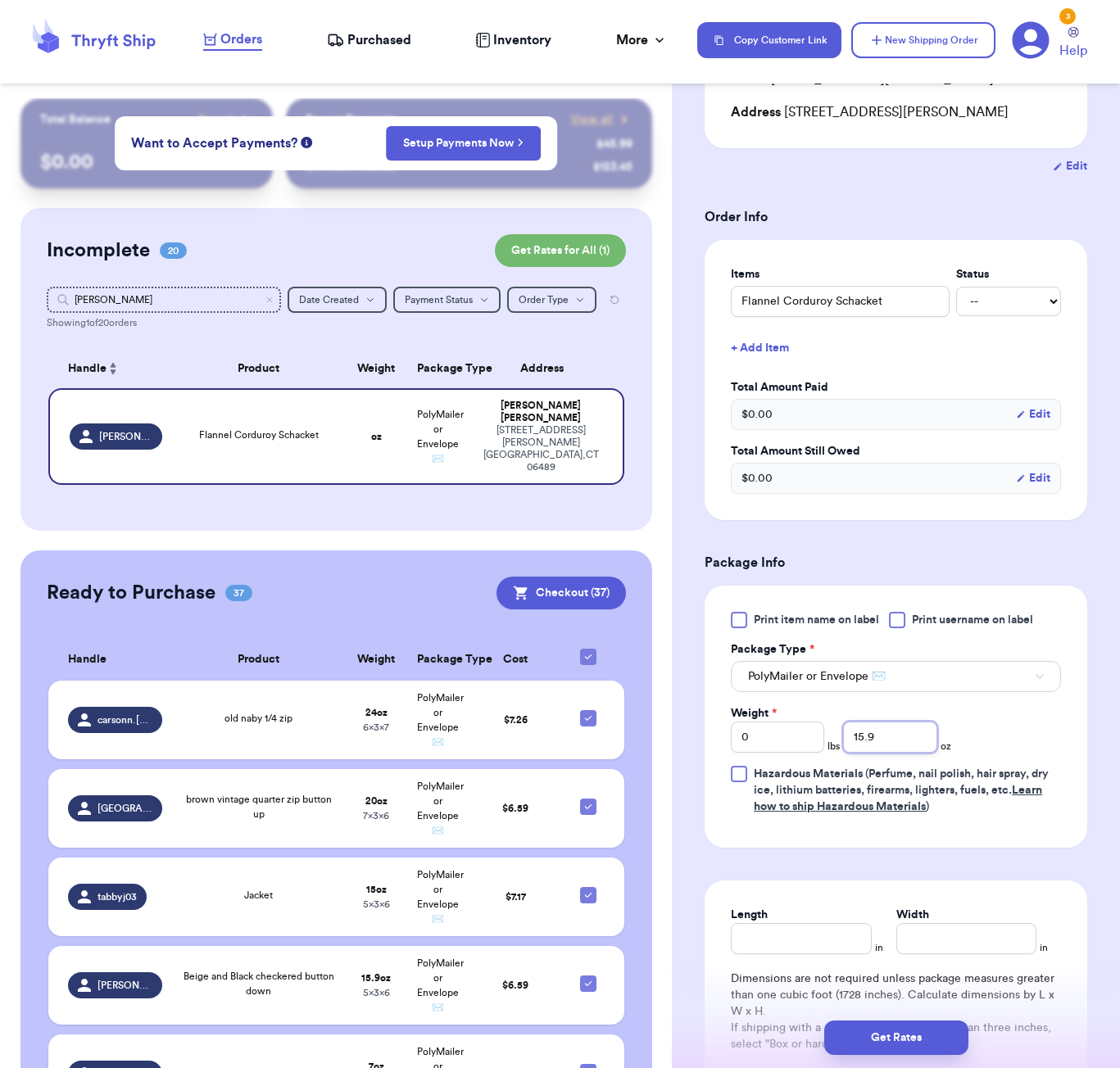
scroll to position [237, 0]
click at [840, 942] on div "Length in Width in Dimensions are not required unless package measures greater …" at bounding box center [895, 981] width 382 height 205
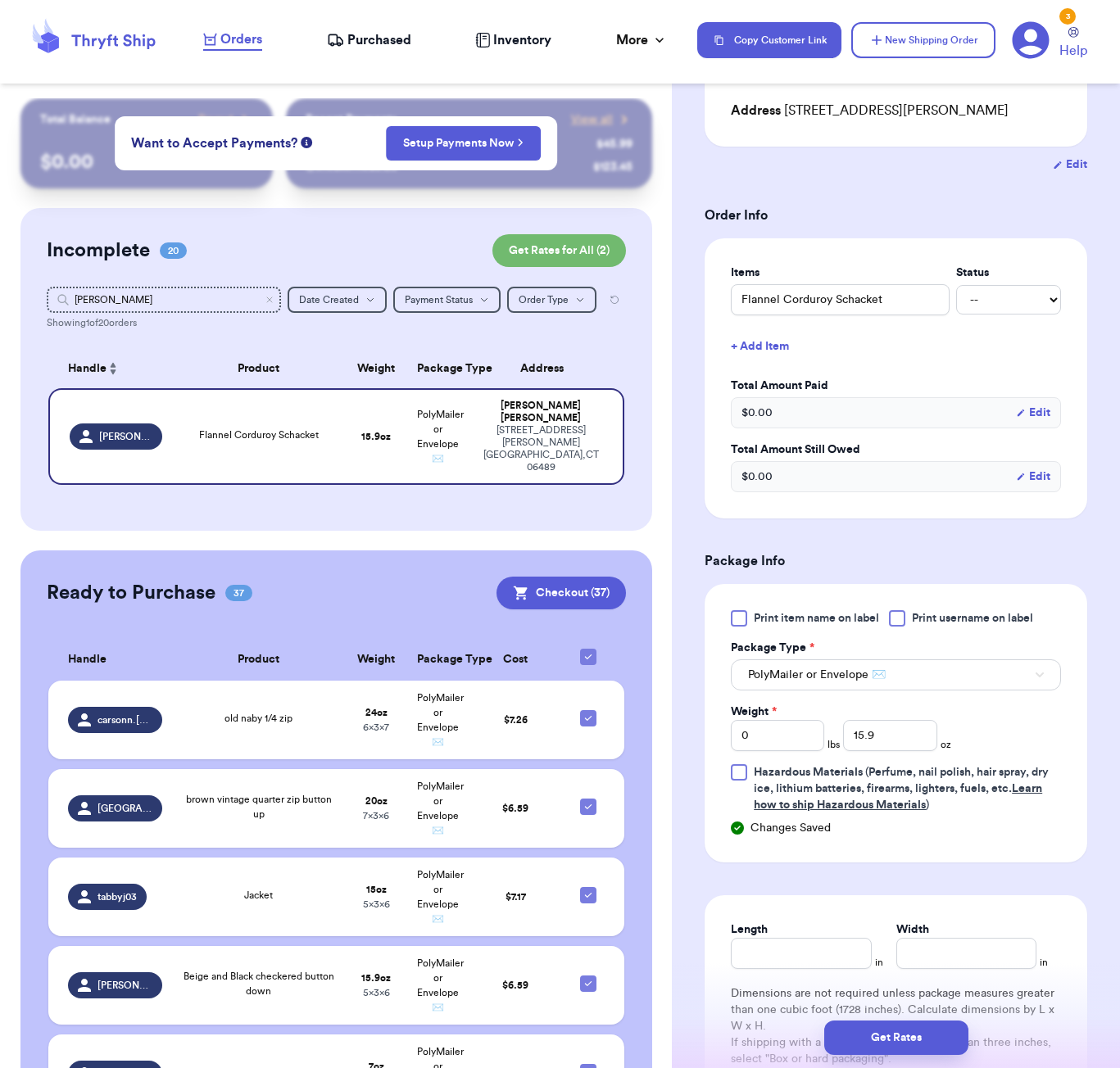
click at [829, 937] on div "Length" at bounding box center [801, 929] width 140 height 16
click at [828, 968] on input "Length" at bounding box center [801, 952] width 140 height 31
click at [896, 1036] on button "Get Rates" at bounding box center [895, 1037] width 144 height 35
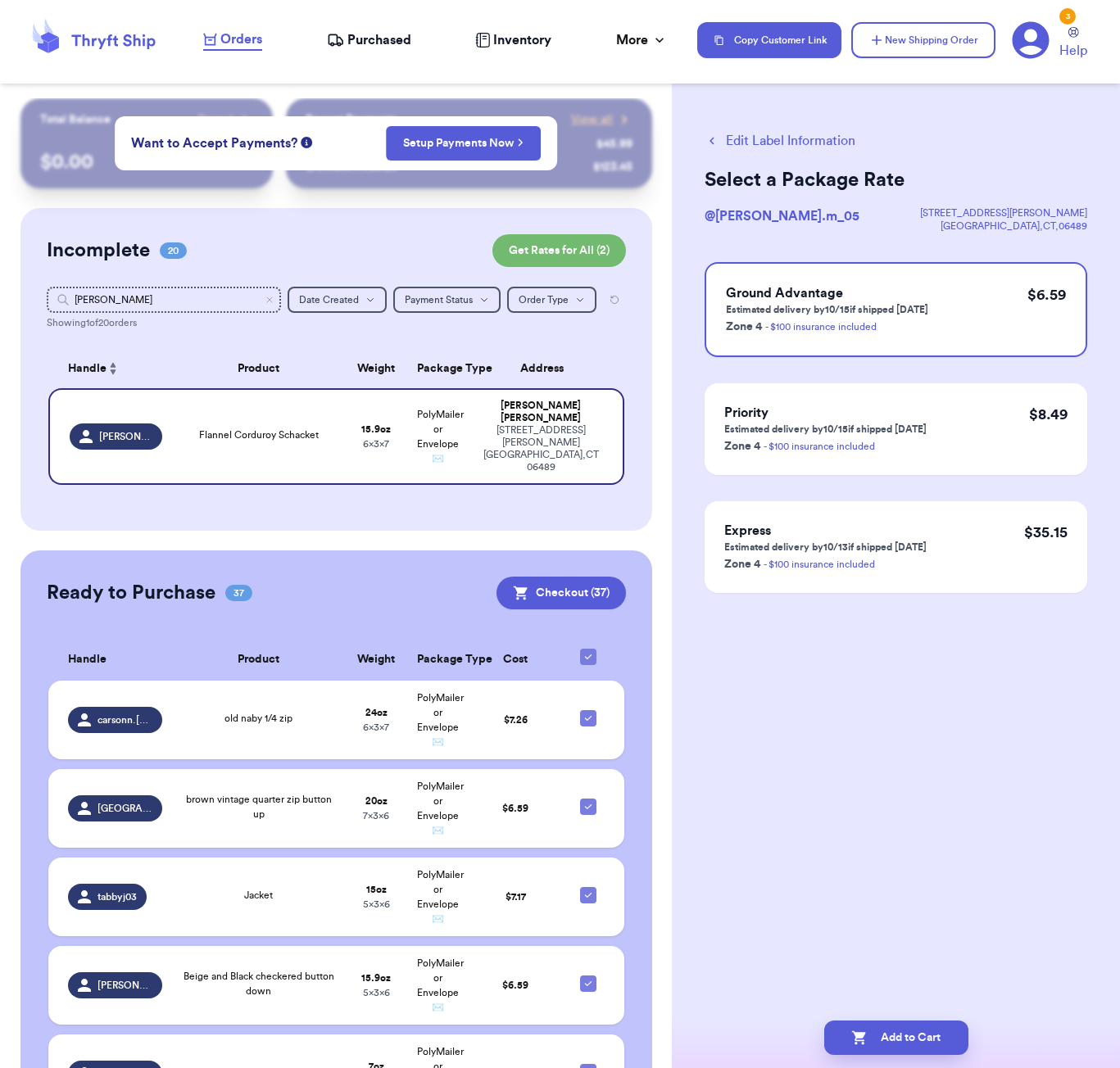
click at [900, 1018] on div "Add to Cart" at bounding box center [895, 1037] width 448 height 61
click at [938, 1036] on button "Add to Cart" at bounding box center [895, 1037] width 144 height 35
